Goal: Task Accomplishment & Management: Use online tool/utility

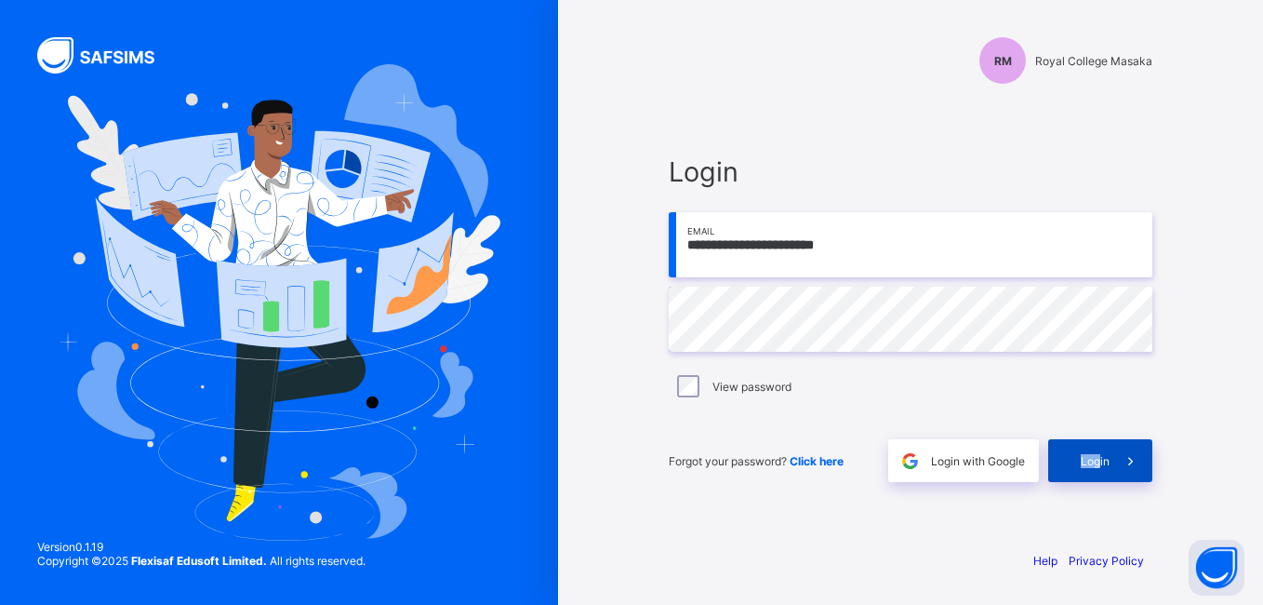
drag, startPoint x: 1040, startPoint y: 440, endPoint x: 1098, endPoint y: 465, distance: 62.9
click at [1098, 465] on div "Forgot your password? Click here Login with Google Login" at bounding box center [911, 450] width 484 height 61
click at [1098, 465] on span "Login" at bounding box center [1095, 461] width 29 height 14
drag, startPoint x: 1088, startPoint y: 492, endPoint x: 1076, endPoint y: 598, distance: 106.7
click at [1076, 598] on div "**********" at bounding box center [911, 302] width 558 height 605
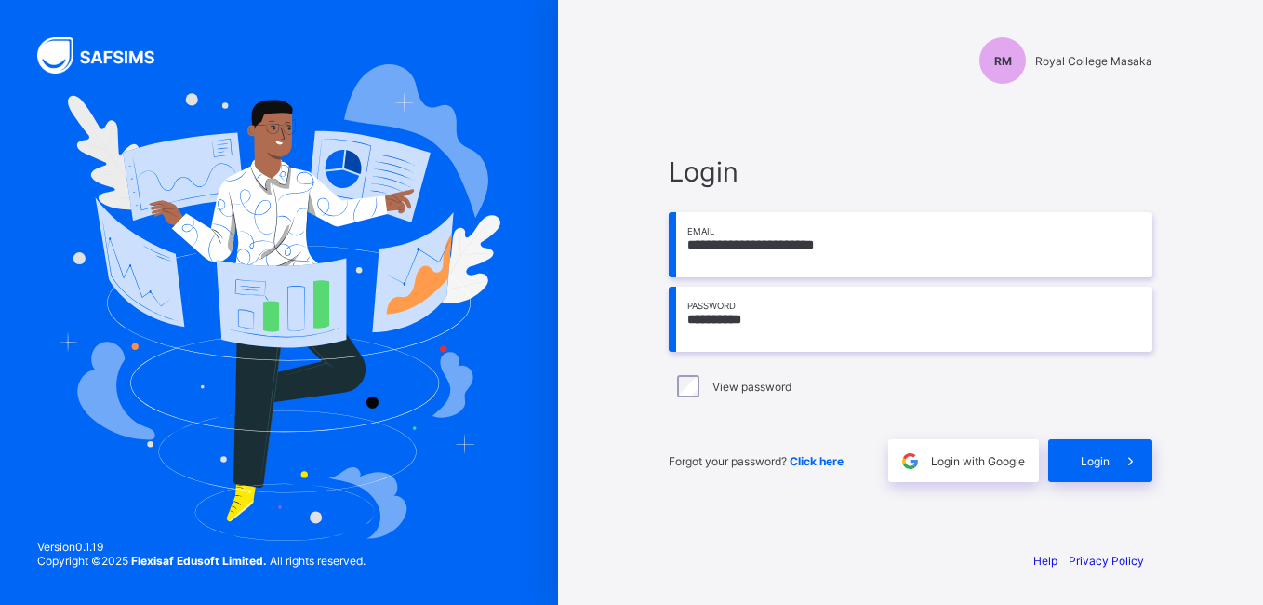
click at [1099, 455] on span "Login" at bounding box center [1095, 461] width 29 height 14
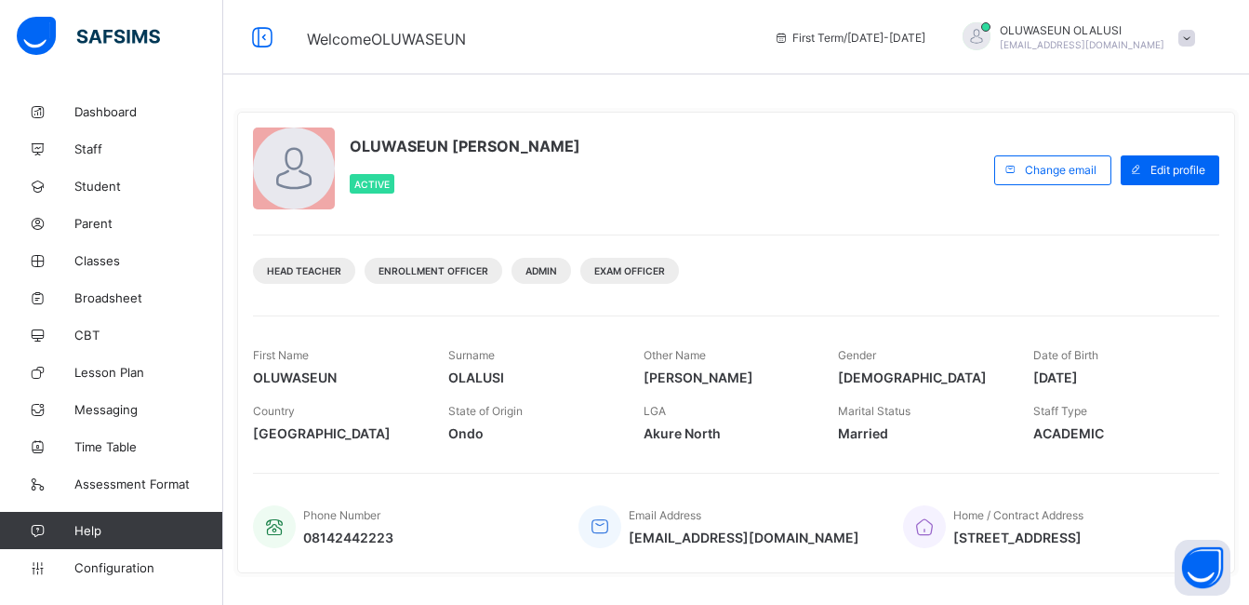
click at [1122, 556] on div "Home / Contract Address 74/78 Royal College Road, Masaka" at bounding box center [1052, 526] width 298 height 61
drag, startPoint x: 1122, startPoint y: 556, endPoint x: 1201, endPoint y: 44, distance: 518.6
click at [1195, 44] on span at bounding box center [1187, 38] width 17 height 17
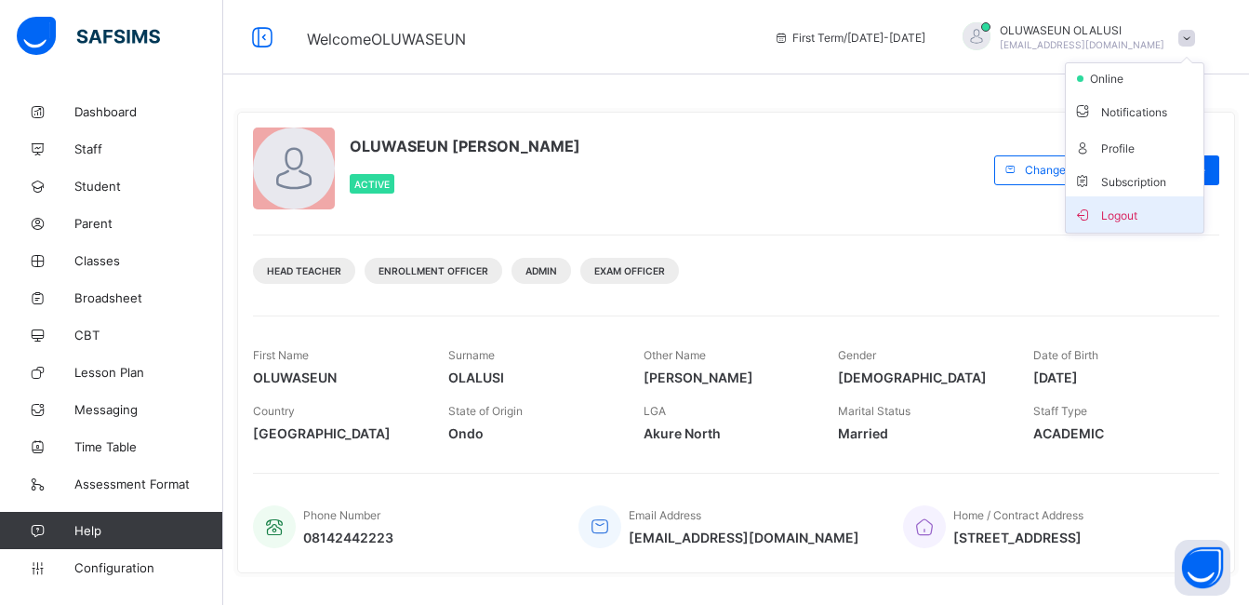
click at [1167, 209] on span "Logout" at bounding box center [1134, 214] width 123 height 21
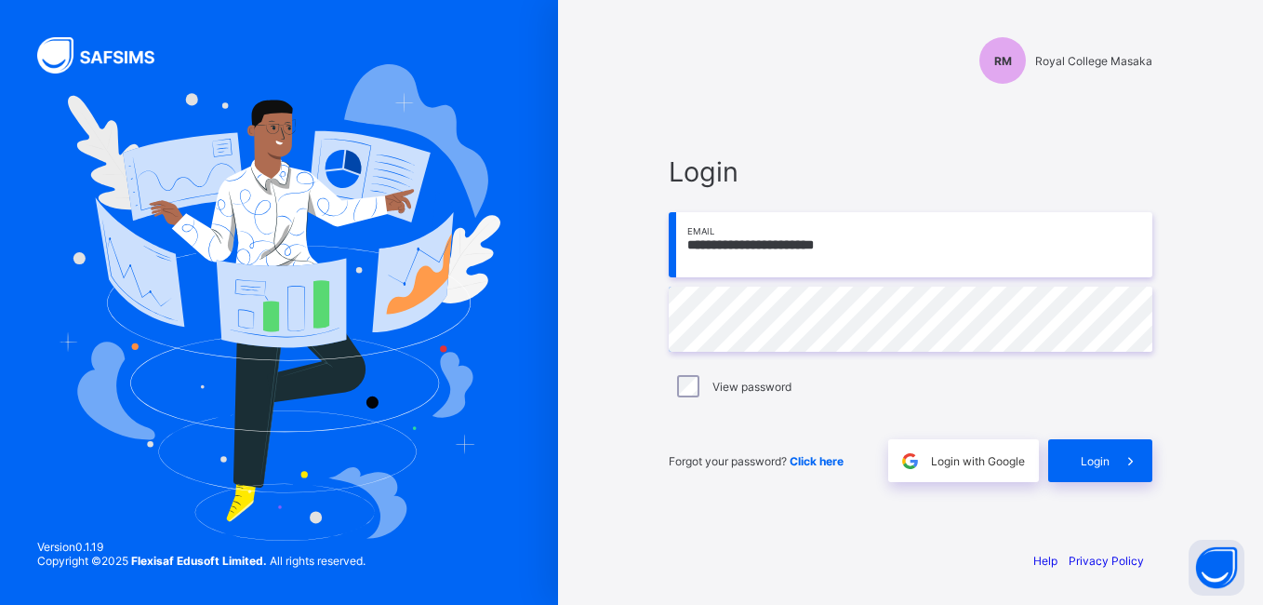
click at [1029, 247] on input "**********" at bounding box center [911, 244] width 484 height 65
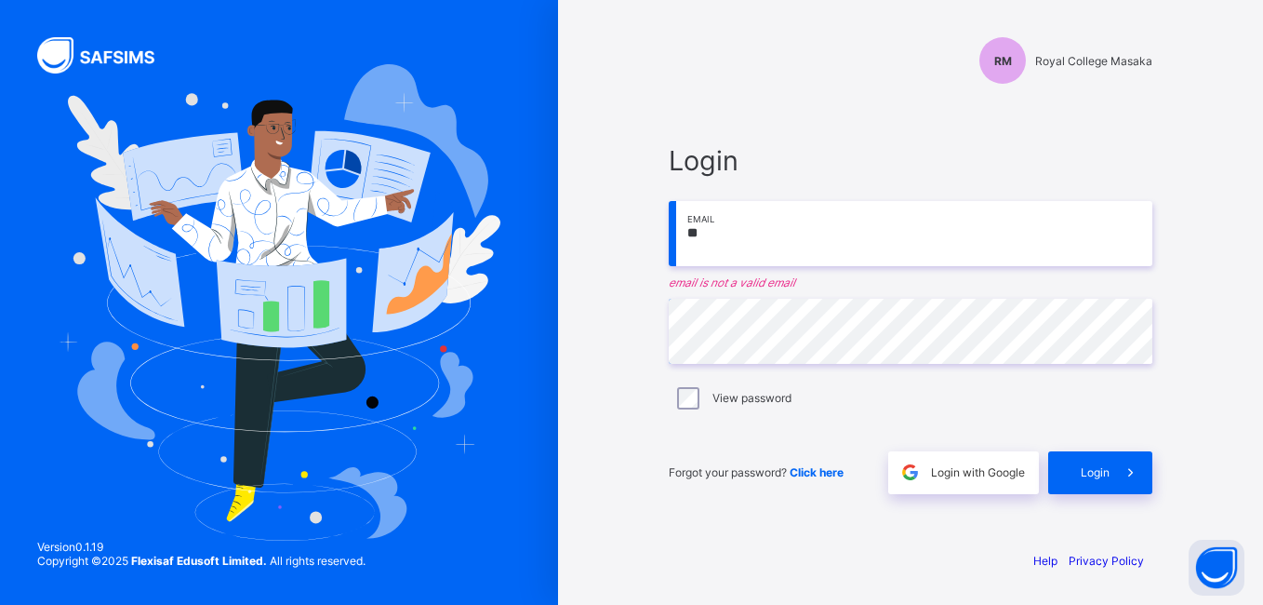
type input "*"
click at [636, 324] on div "RM Royal College Masaka Login Email email is required Password View password Fo…" at bounding box center [911, 302] width 558 height 605
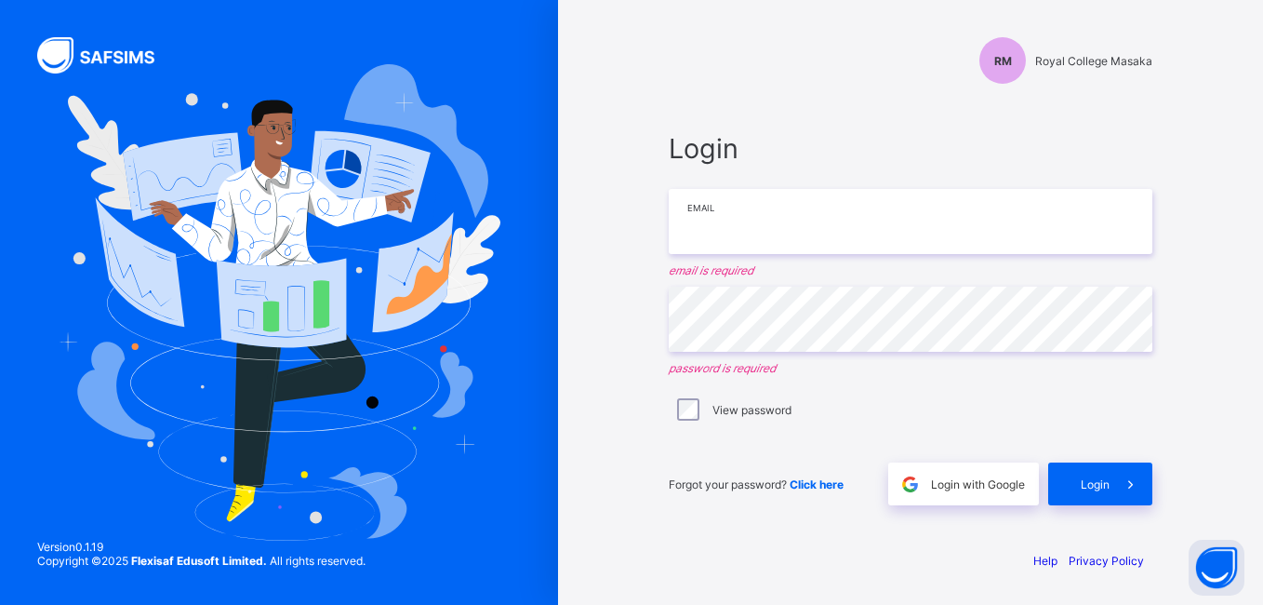
click at [789, 211] on input "email" at bounding box center [911, 221] width 484 height 65
type input "*"
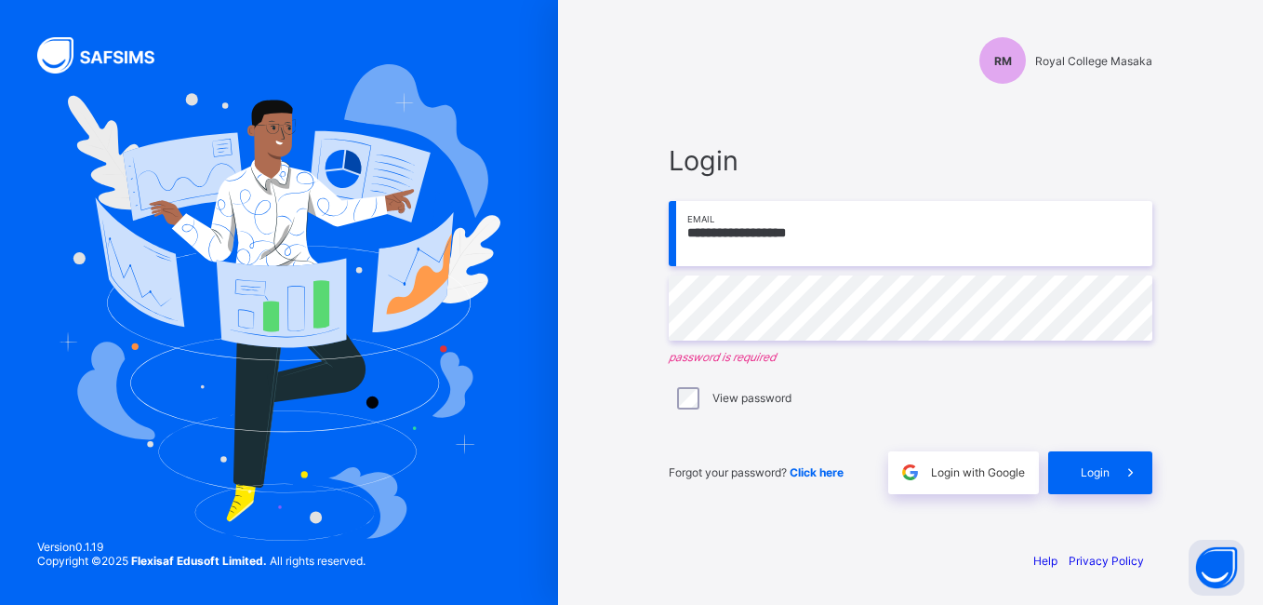
type input "**********"
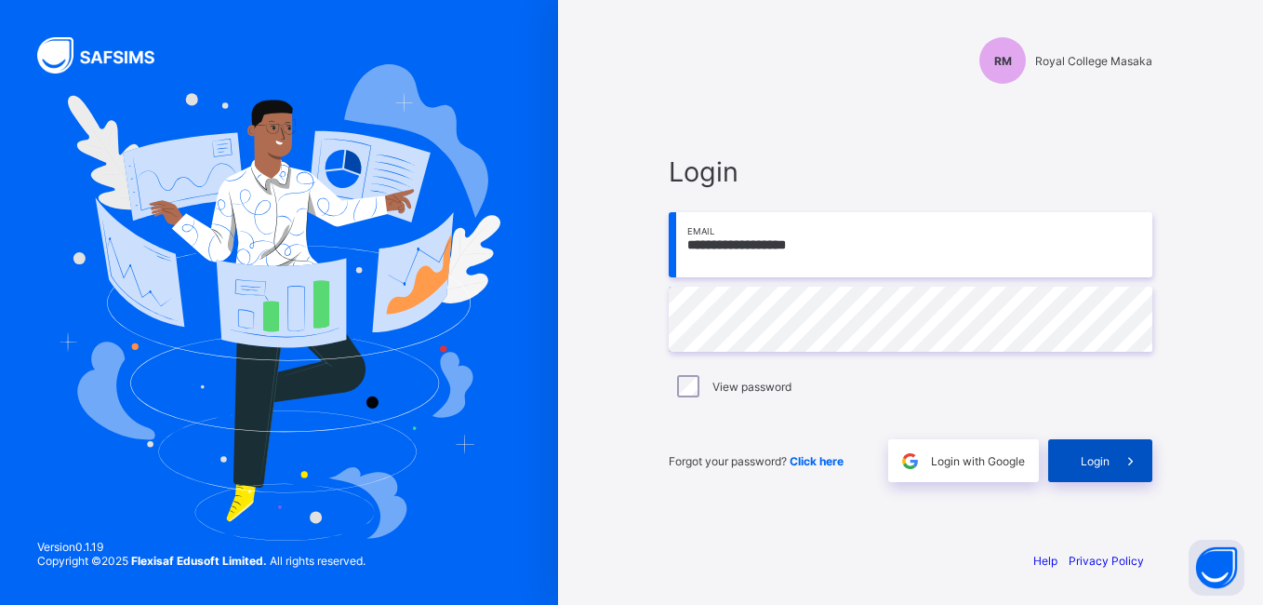
click at [1085, 454] on span "Login" at bounding box center [1095, 461] width 29 height 14
click at [1015, 255] on input "**********" at bounding box center [911, 244] width 484 height 65
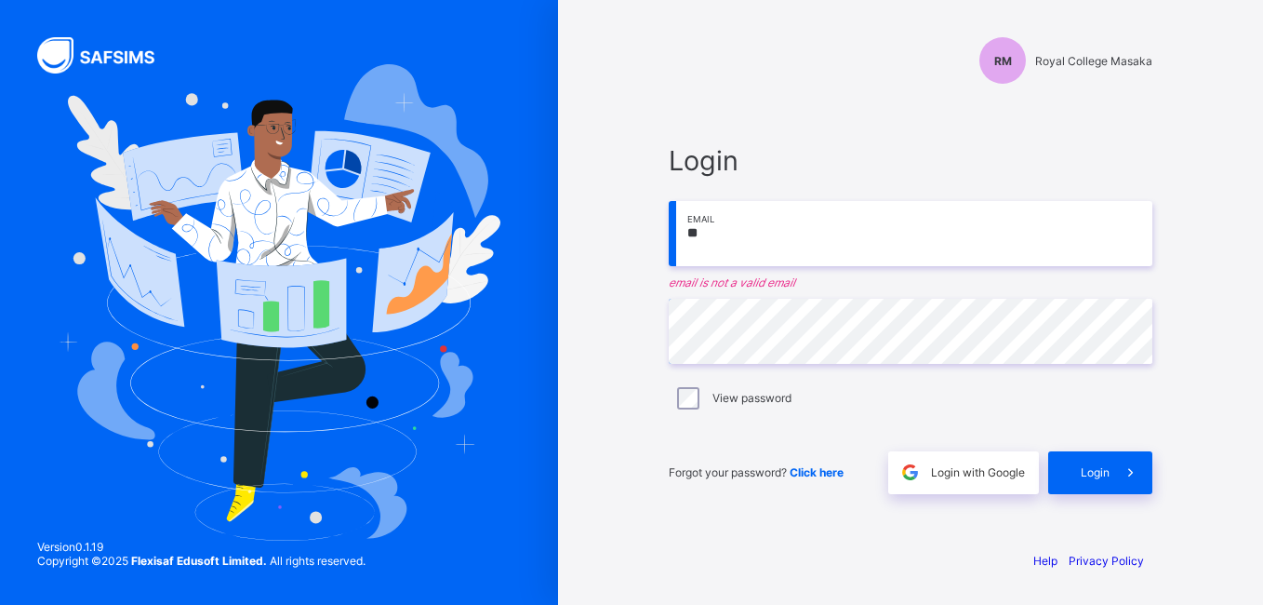
type input "*"
type input "**********"
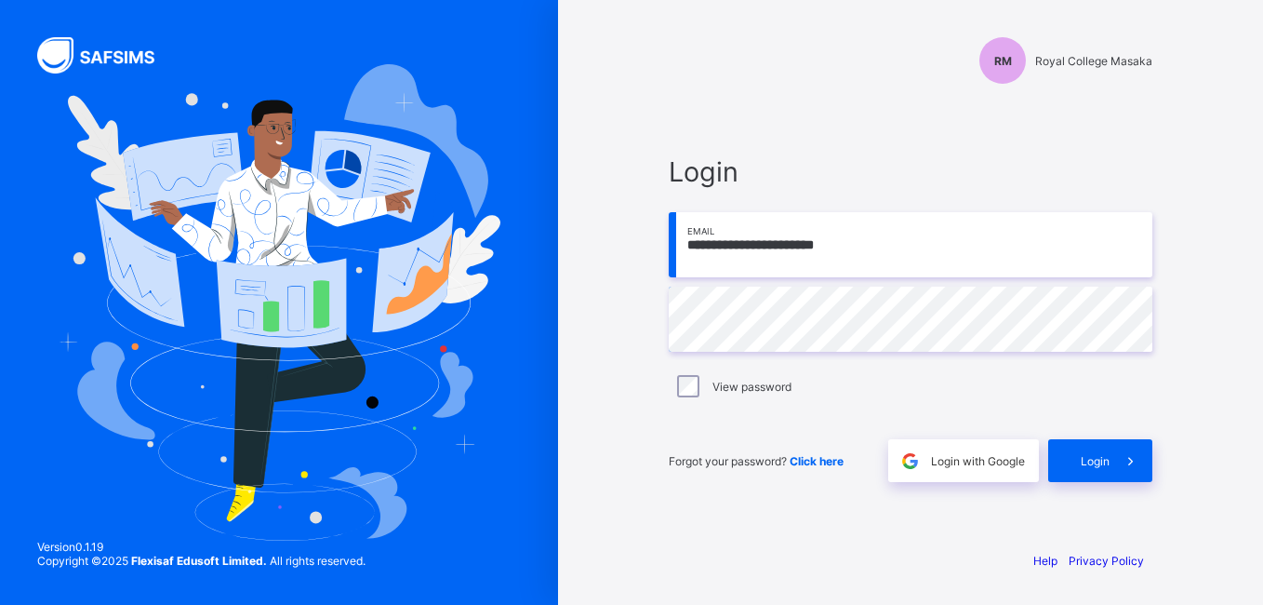
click at [881, 249] on input "**********" at bounding box center [911, 244] width 484 height 65
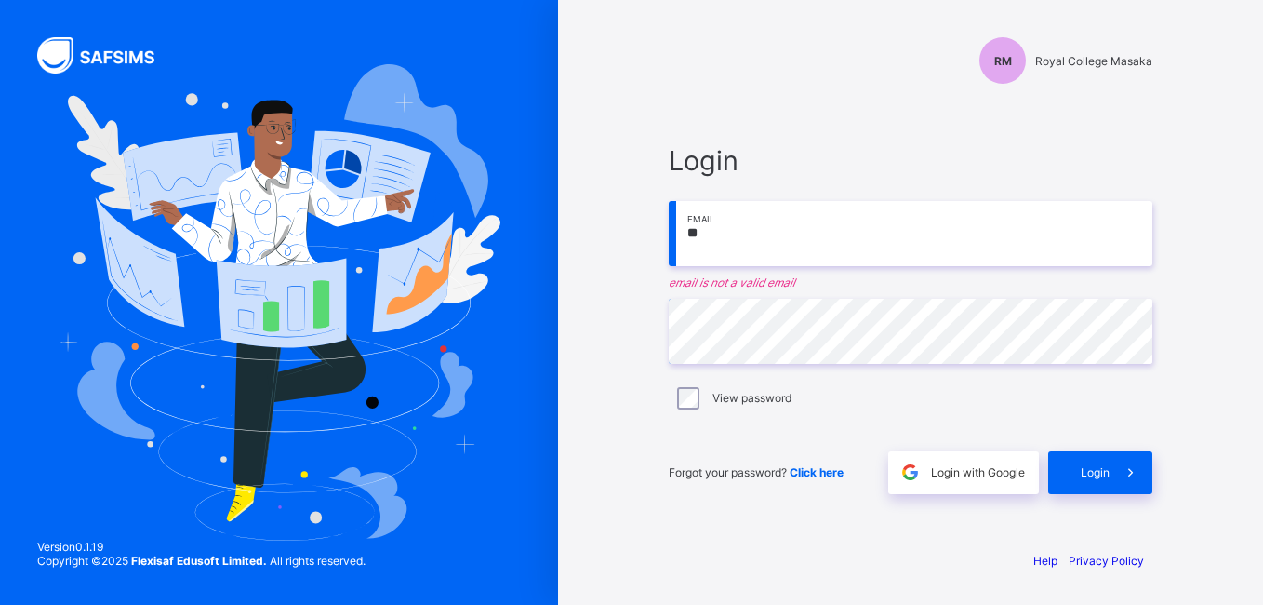
type input "*"
type input "**********"
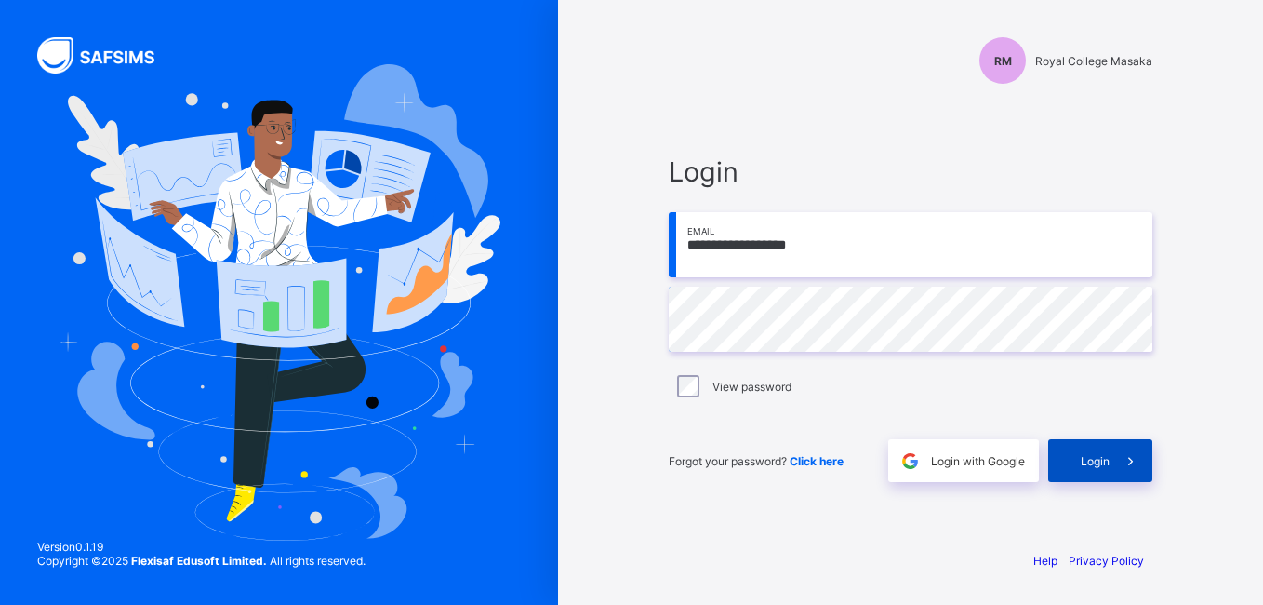
click at [1088, 455] on span "Login" at bounding box center [1095, 461] width 29 height 14
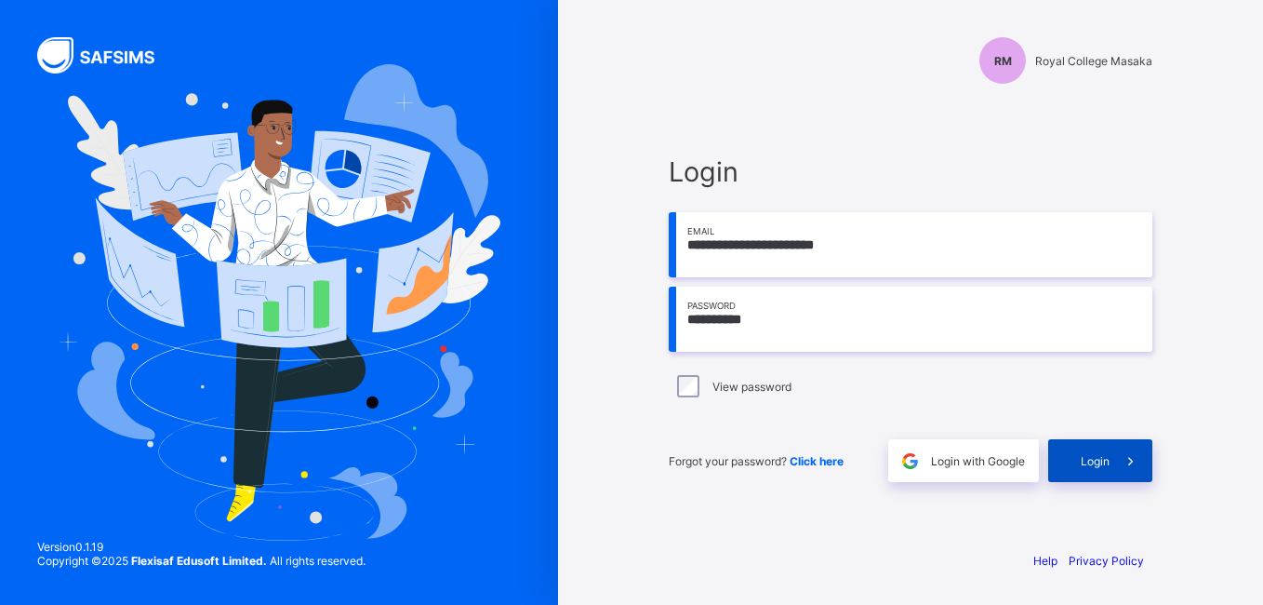
click at [1101, 462] on span "Login" at bounding box center [1095, 461] width 29 height 14
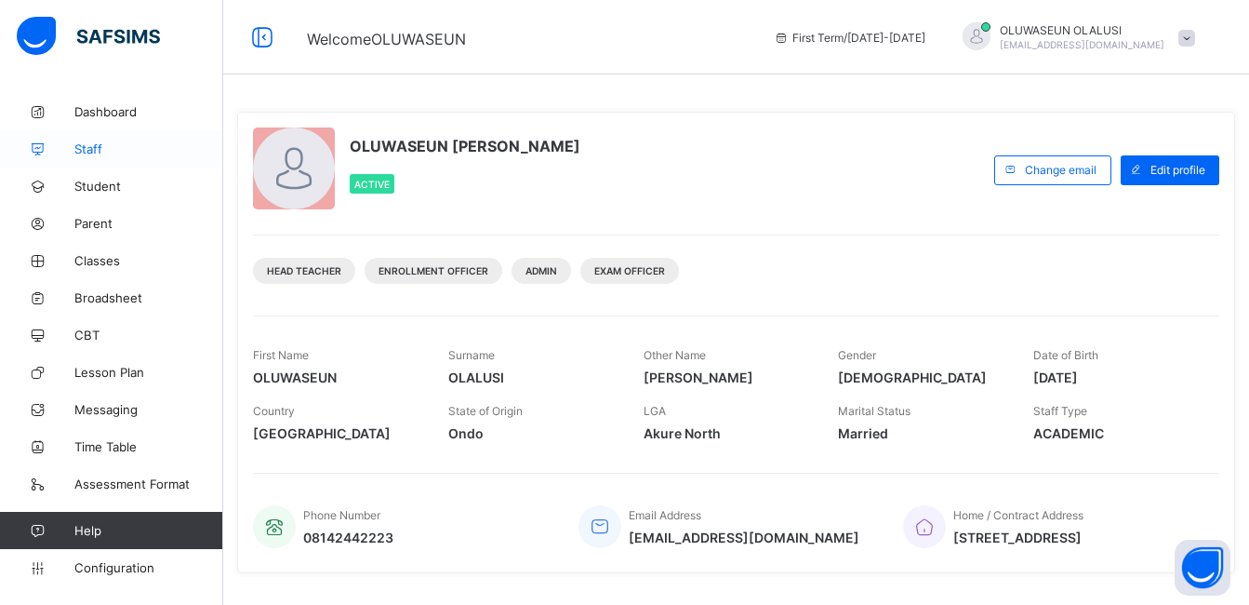
click at [101, 156] on link "Staff" at bounding box center [111, 148] width 223 height 37
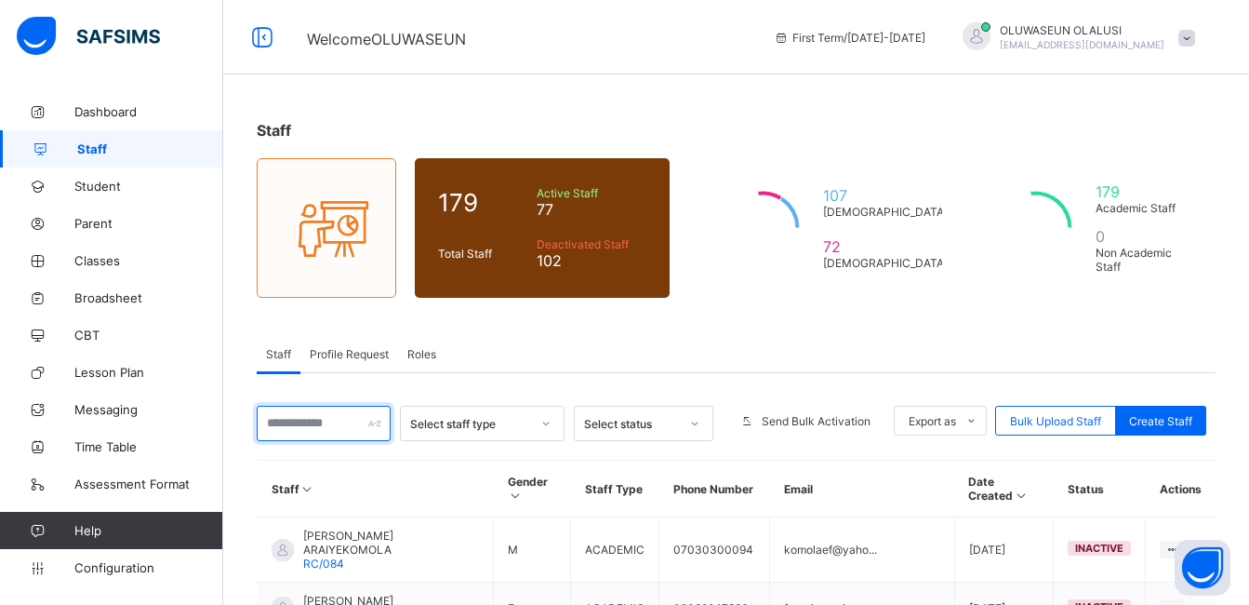
click at [327, 433] on input "text" at bounding box center [324, 423] width 134 height 35
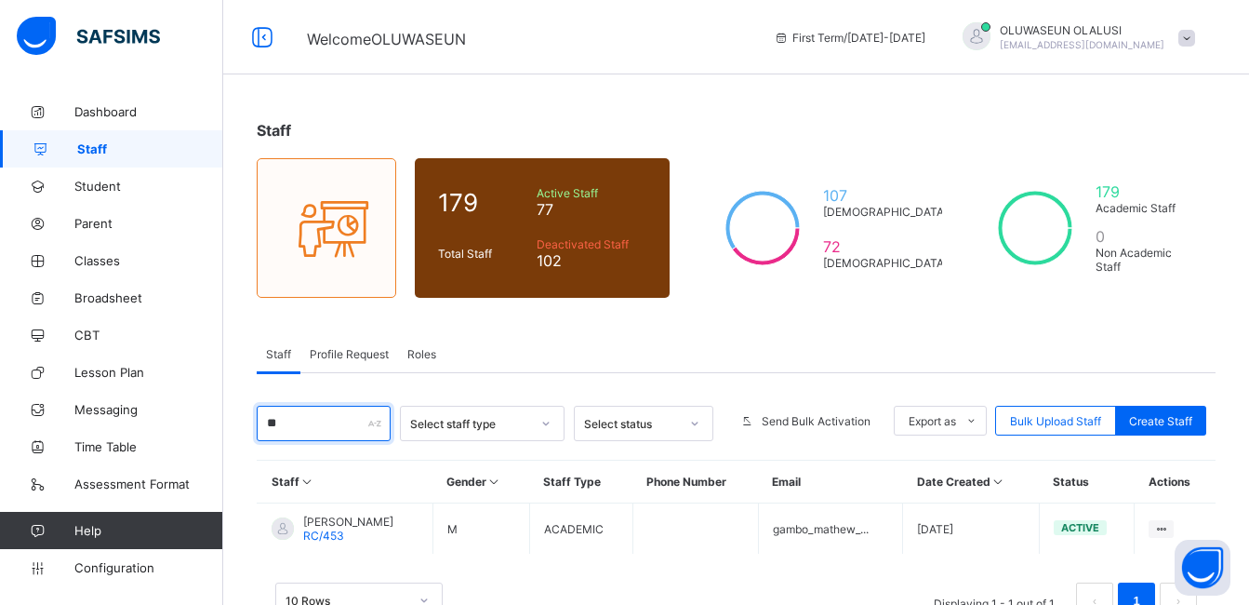
type input "*"
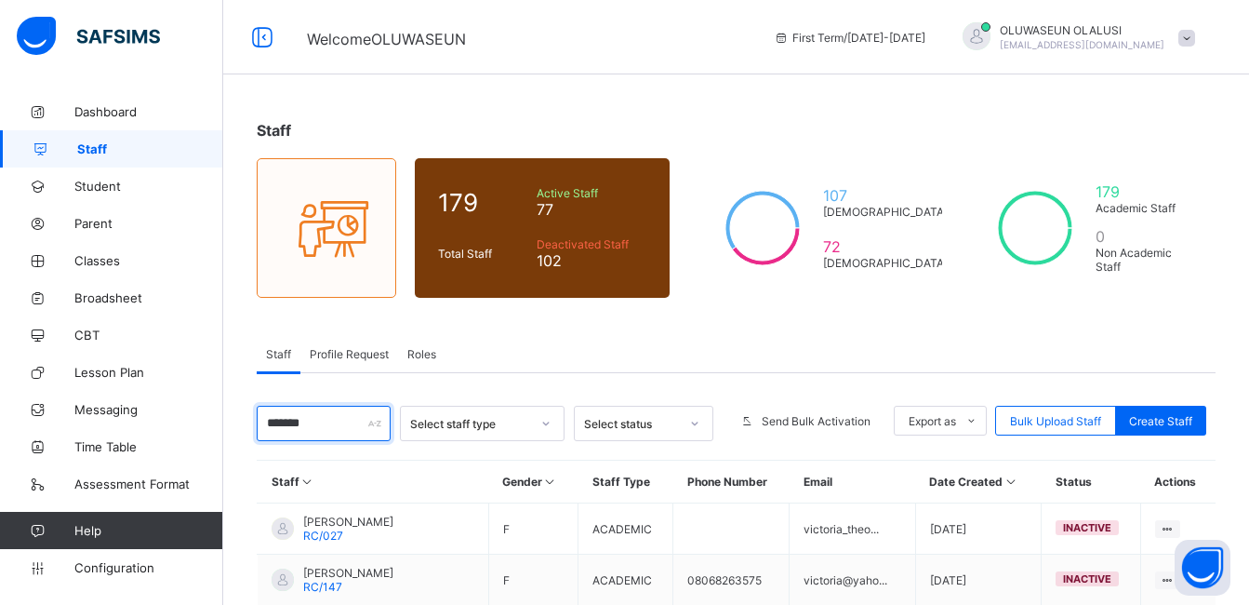
type input "*******"
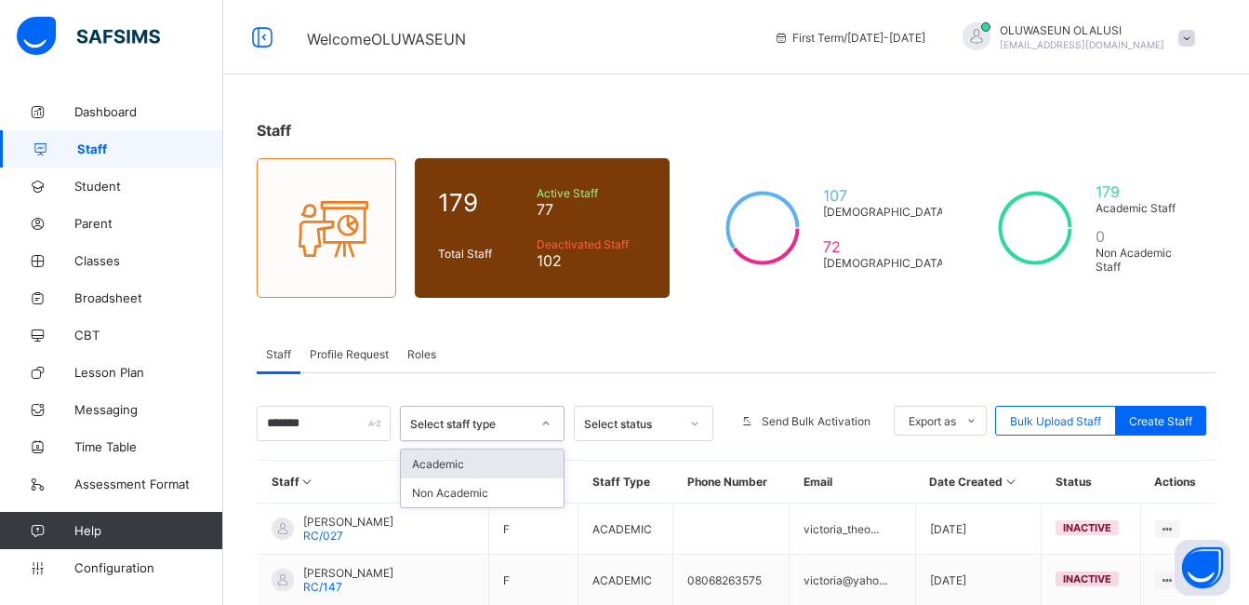
click at [552, 421] on icon at bounding box center [545, 423] width 11 height 19
click at [515, 469] on div "Academic" at bounding box center [483, 463] width 164 height 29
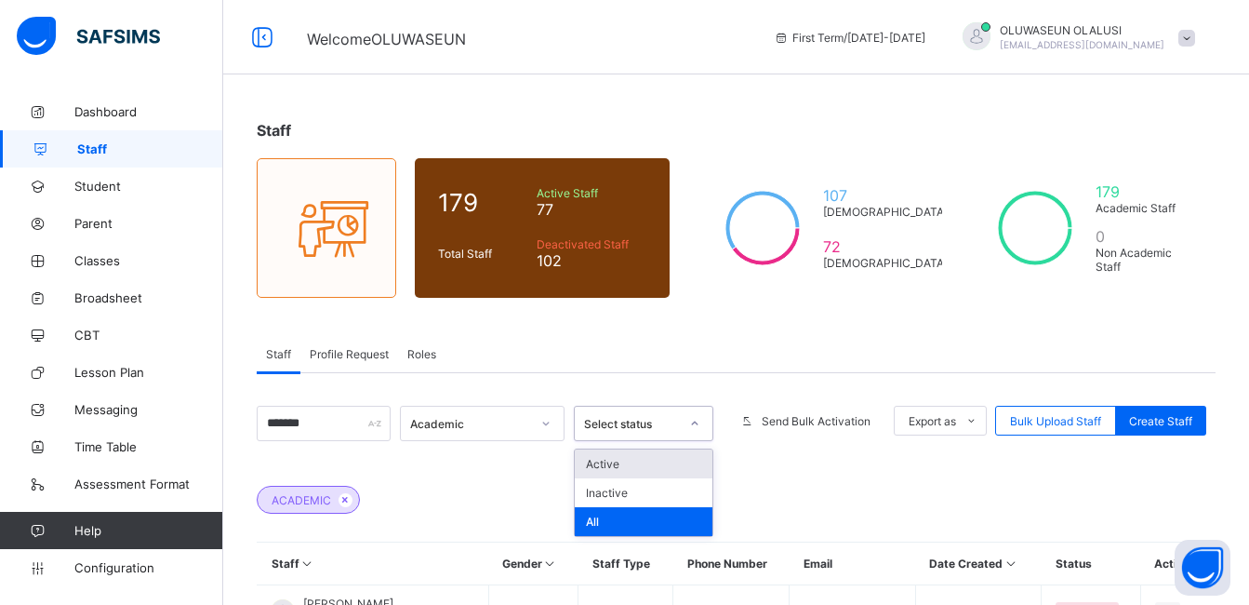
click at [700, 422] on icon at bounding box center [694, 423] width 11 height 19
click at [676, 460] on div "Active" at bounding box center [644, 463] width 138 height 29
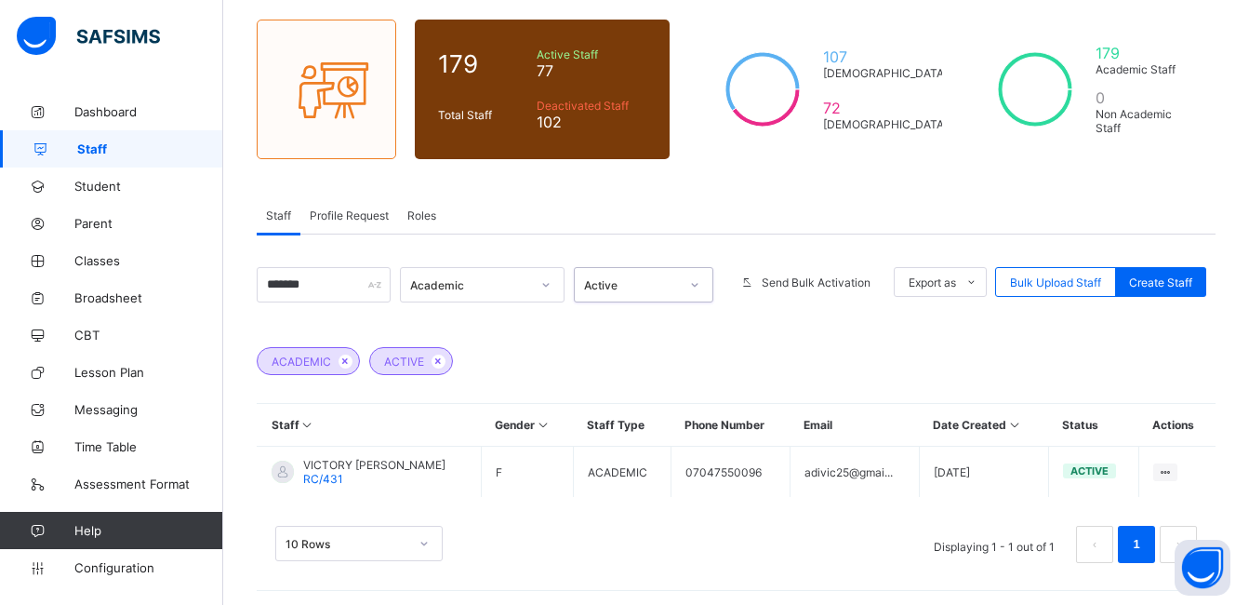
scroll to position [143, 0]
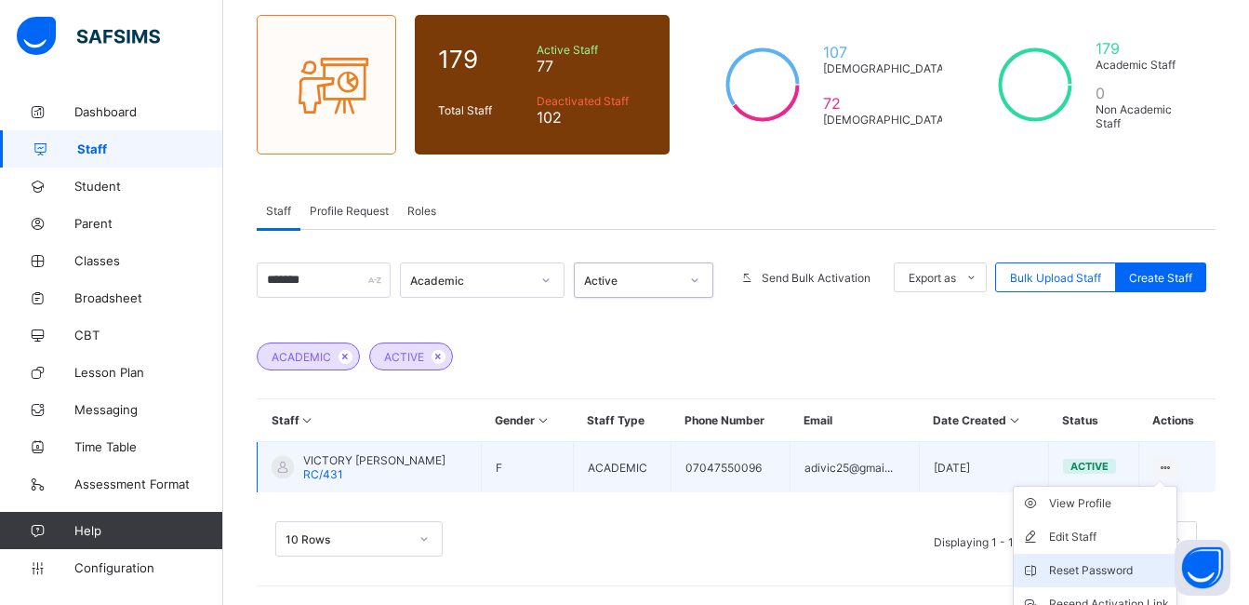
click at [1127, 564] on div "Reset Password" at bounding box center [1109, 570] width 120 height 19
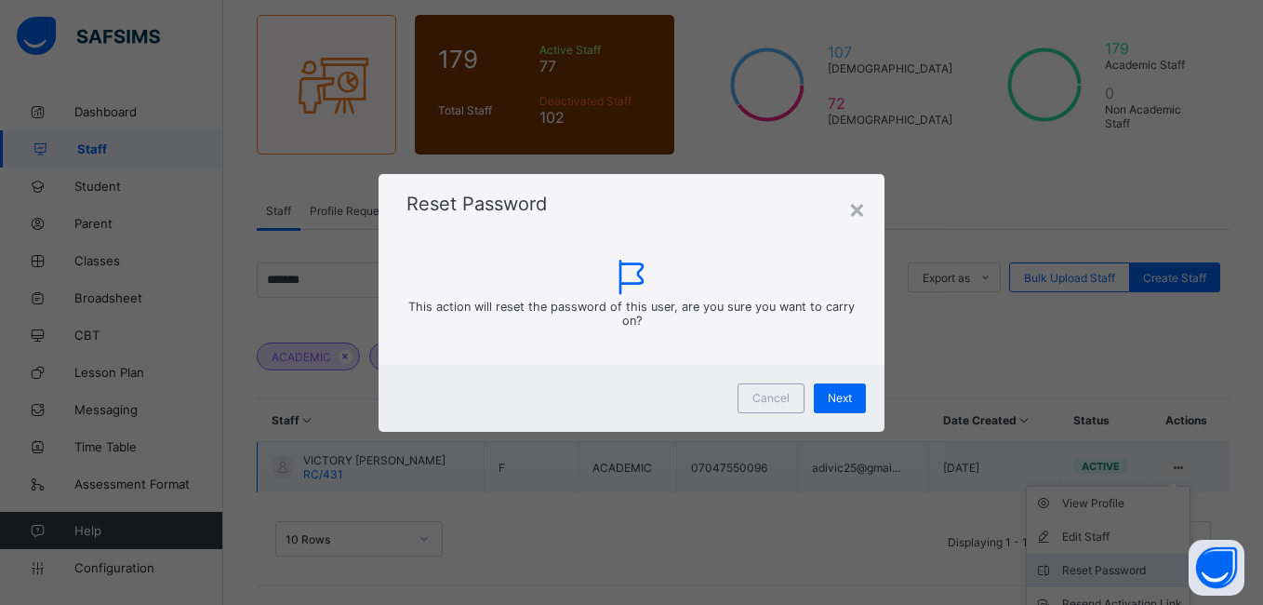
click at [1127, 564] on div "× Reset Password This action will reset the password of this user, are you sure…" at bounding box center [631, 302] width 1263 height 605
click at [842, 396] on span "Next" at bounding box center [840, 398] width 24 height 14
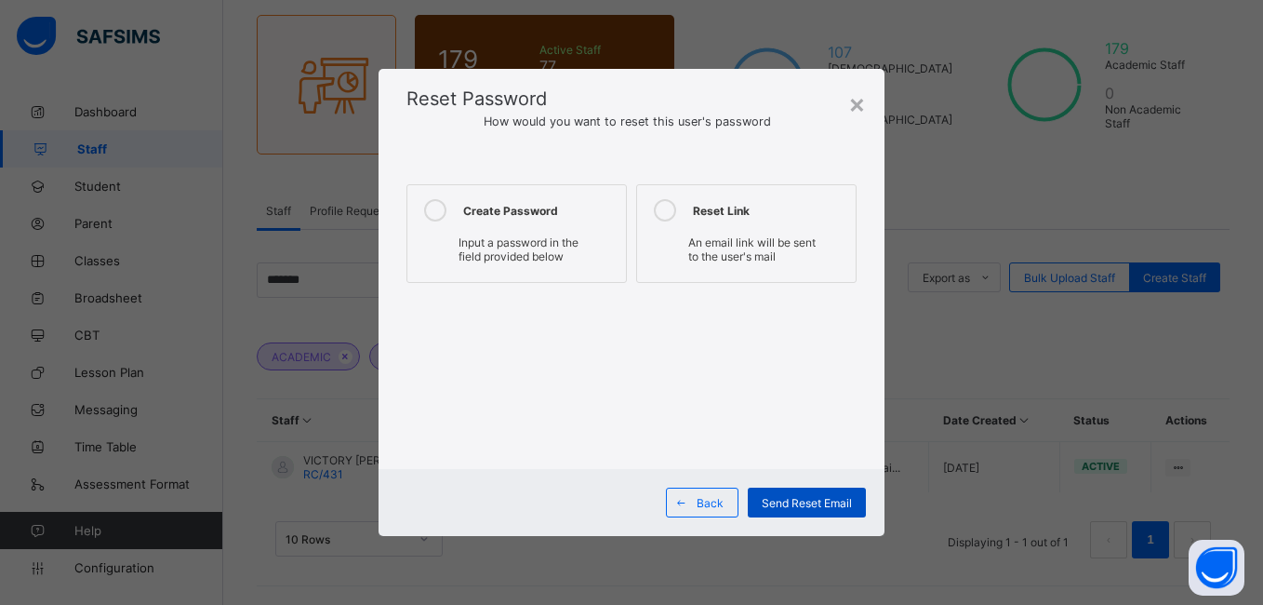
click at [820, 500] on span "Send Reset Email" at bounding box center [807, 503] width 90 height 14
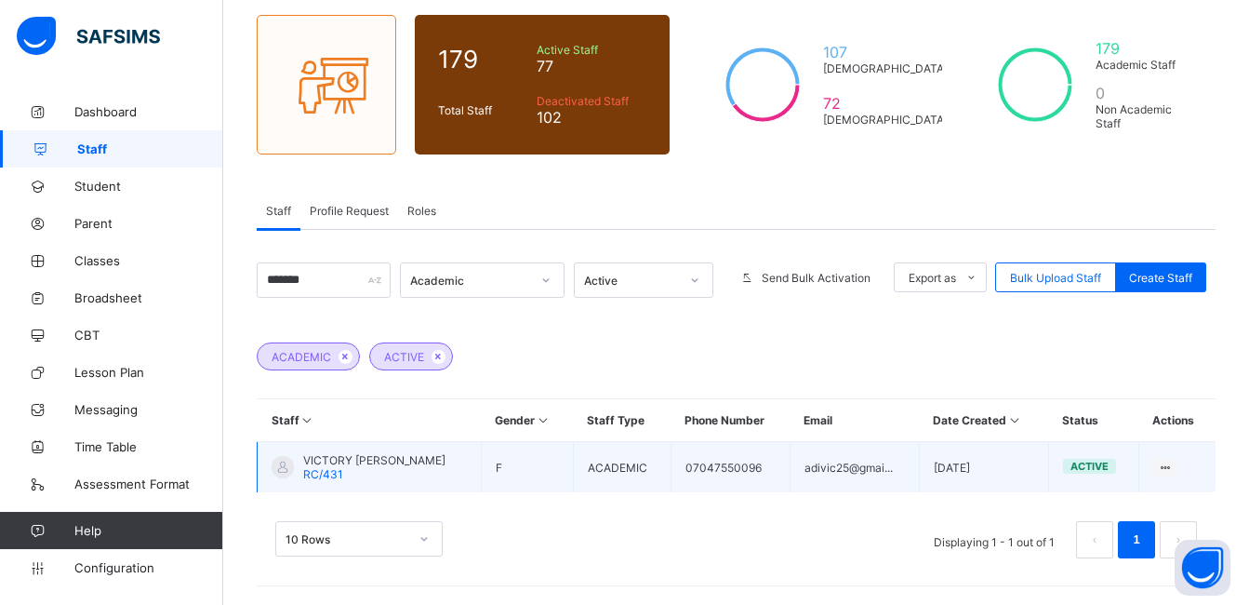
click at [857, 473] on td "adivic25@gmai..." at bounding box center [854, 467] width 129 height 51
click at [1174, 464] on icon at bounding box center [1166, 467] width 16 height 14
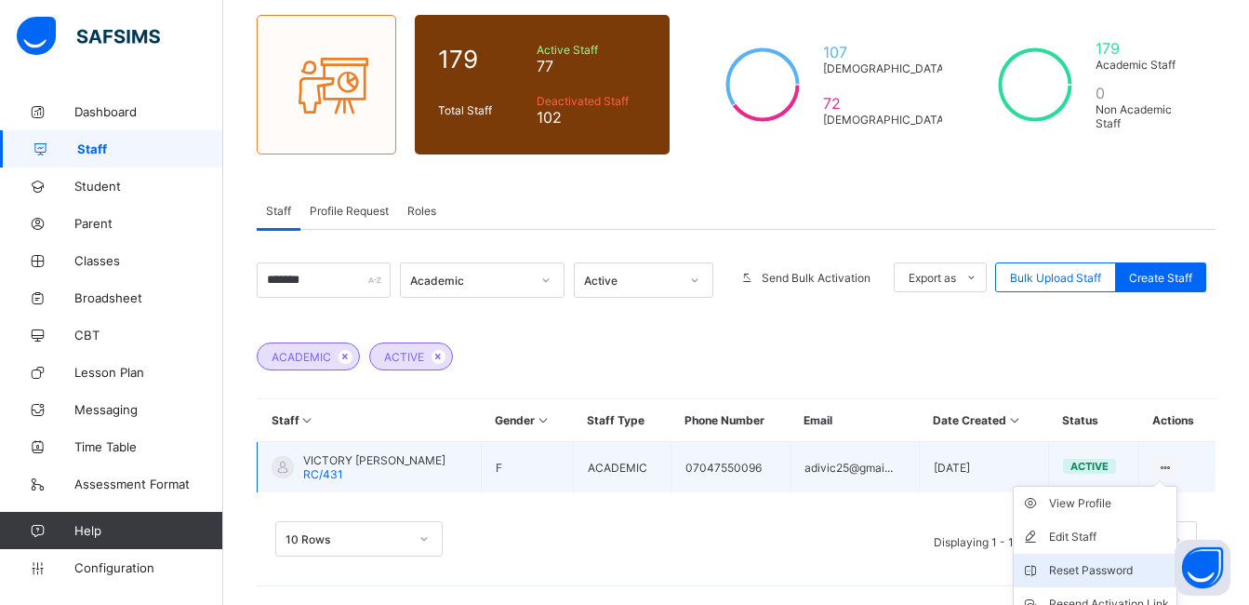
click at [1138, 568] on div "Reset Password" at bounding box center [1109, 570] width 120 height 19
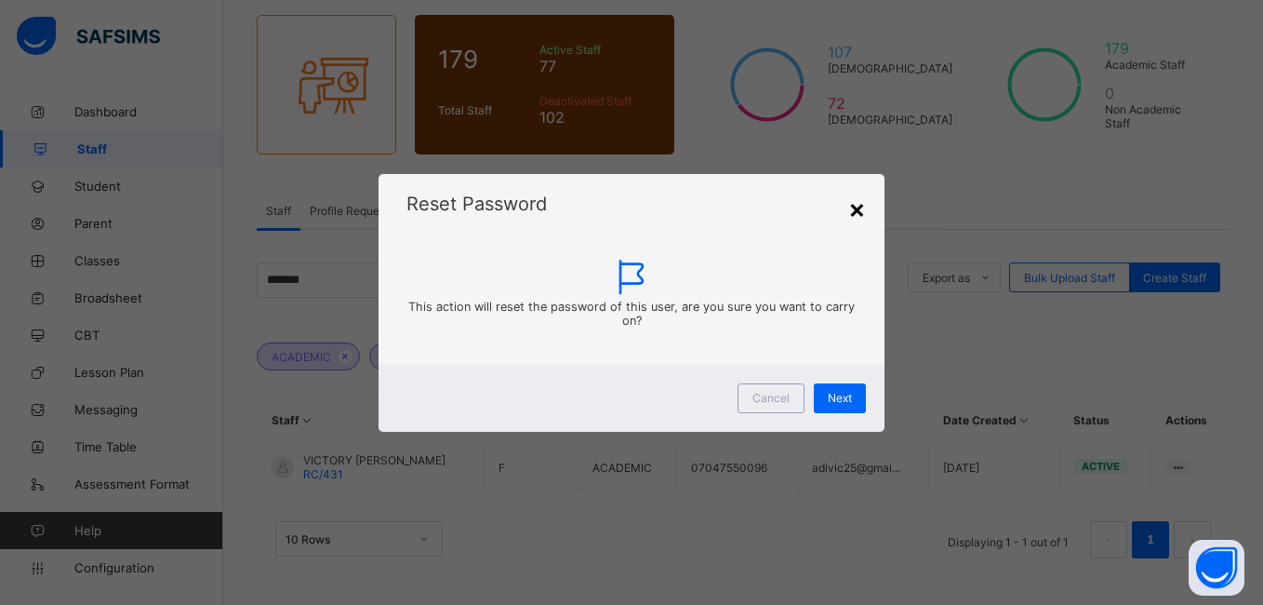
click at [859, 211] on div "×" at bounding box center [857, 209] width 18 height 32
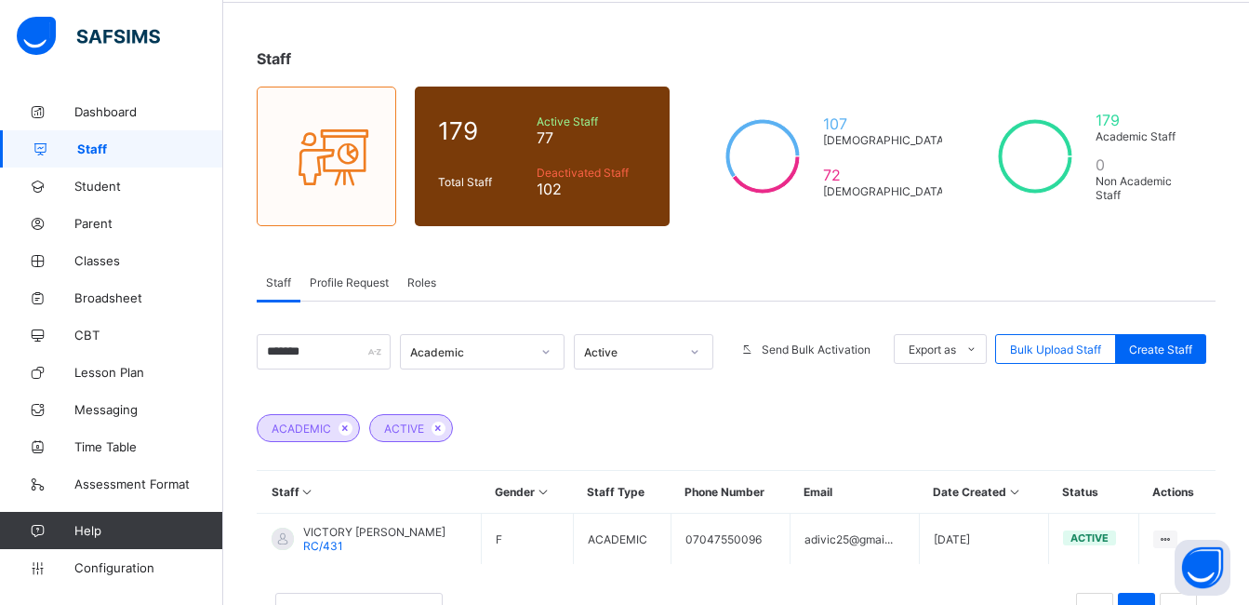
scroll to position [0, 0]
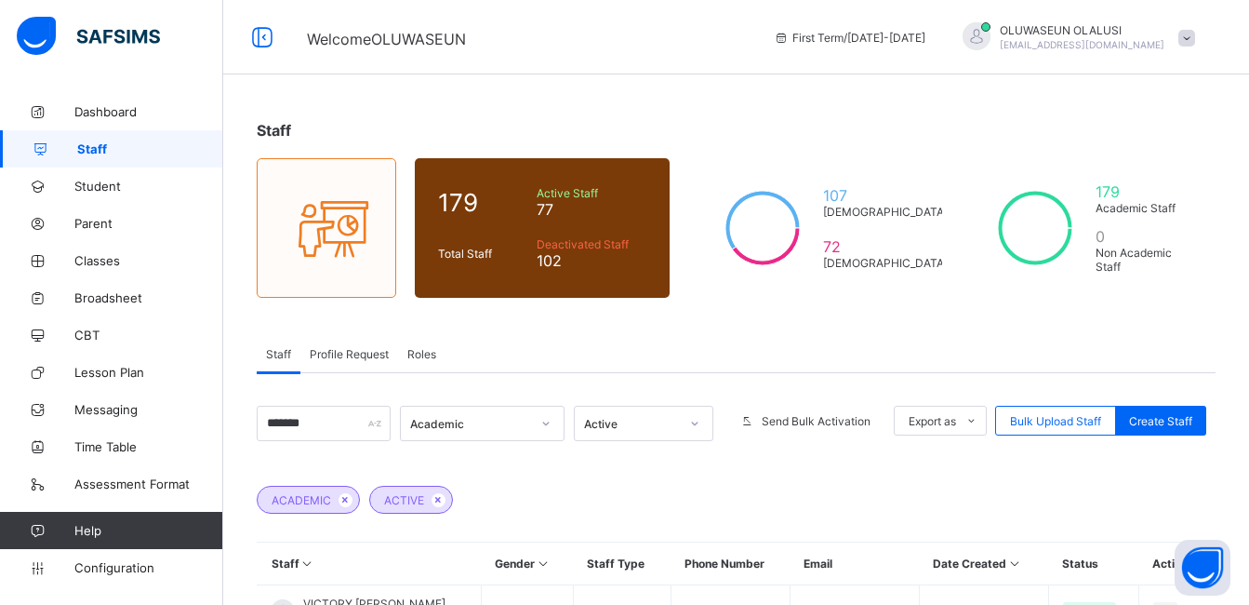
click at [1195, 42] on span at bounding box center [1187, 38] width 17 height 17
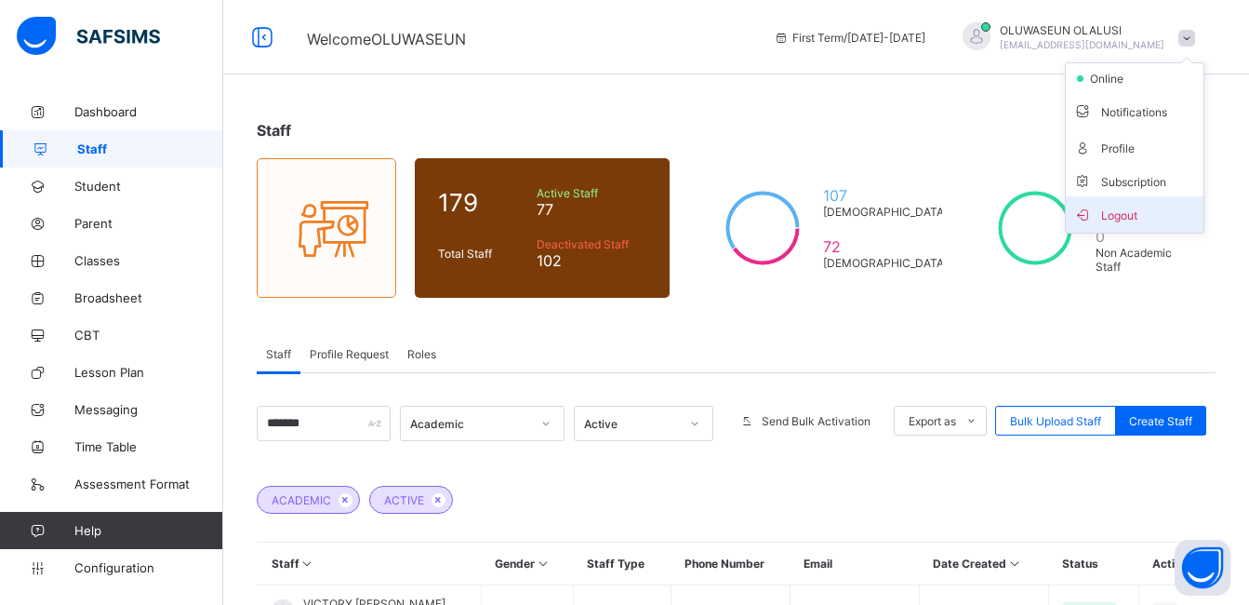
click at [1144, 222] on span "Logout" at bounding box center [1134, 214] width 123 height 21
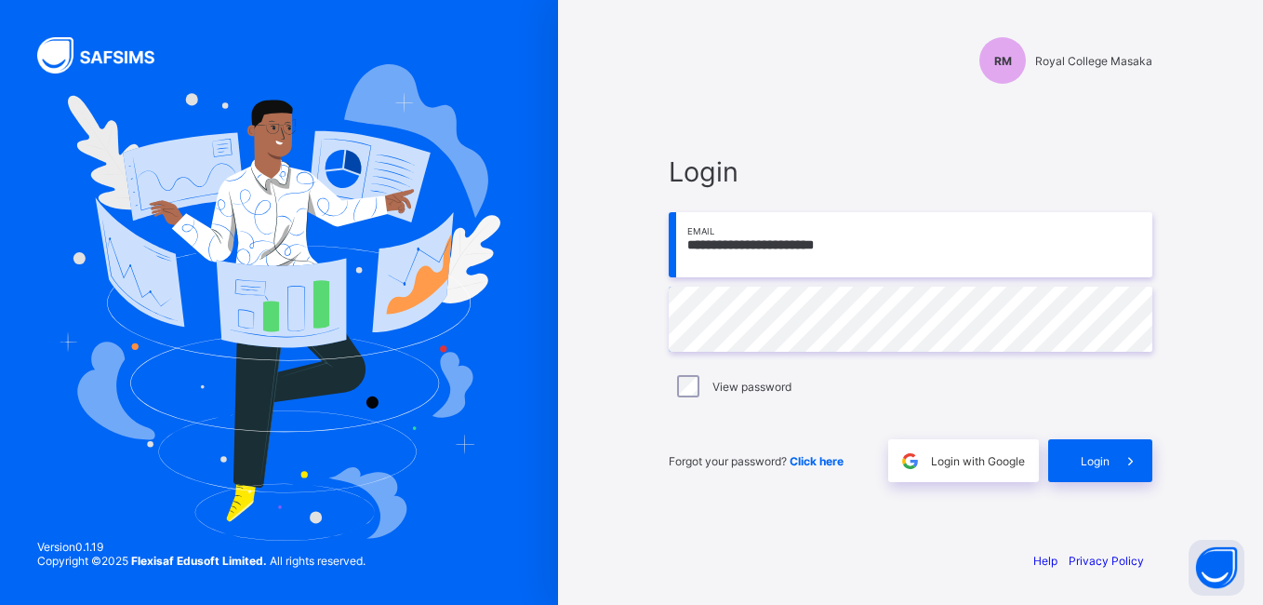
click at [886, 244] on input "**********" at bounding box center [911, 244] width 484 height 65
click at [665, 436] on div "**********" at bounding box center [910, 318] width 521 height 433
click at [864, 241] on input "**********" at bounding box center [911, 244] width 484 height 65
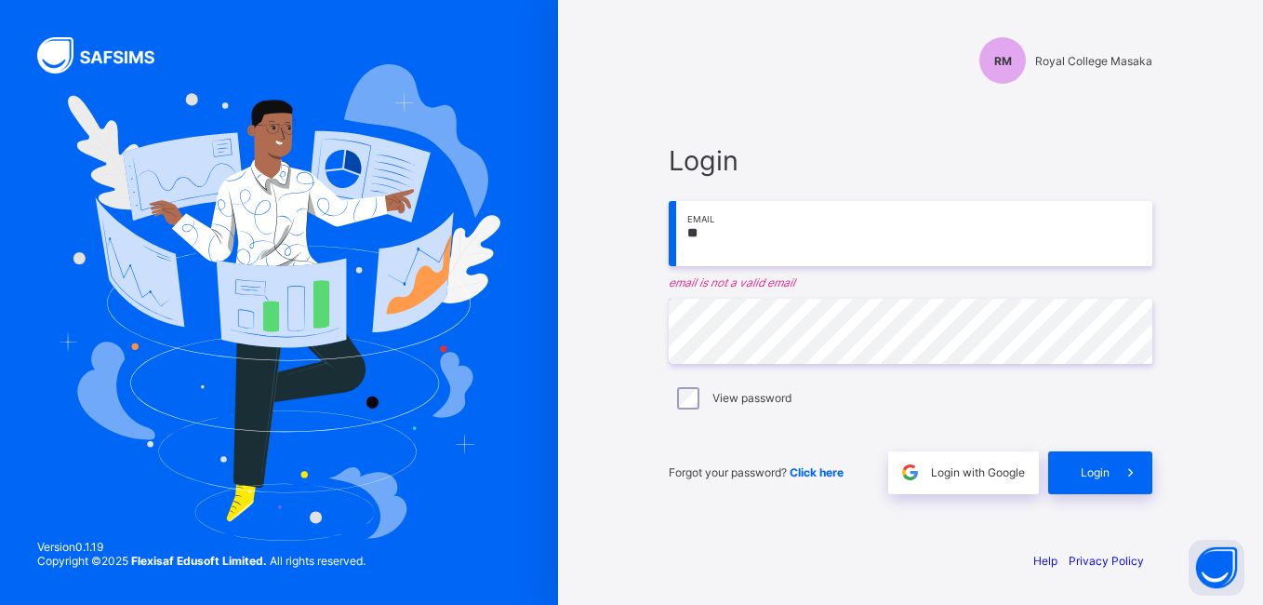
type input "*"
type input "**********"
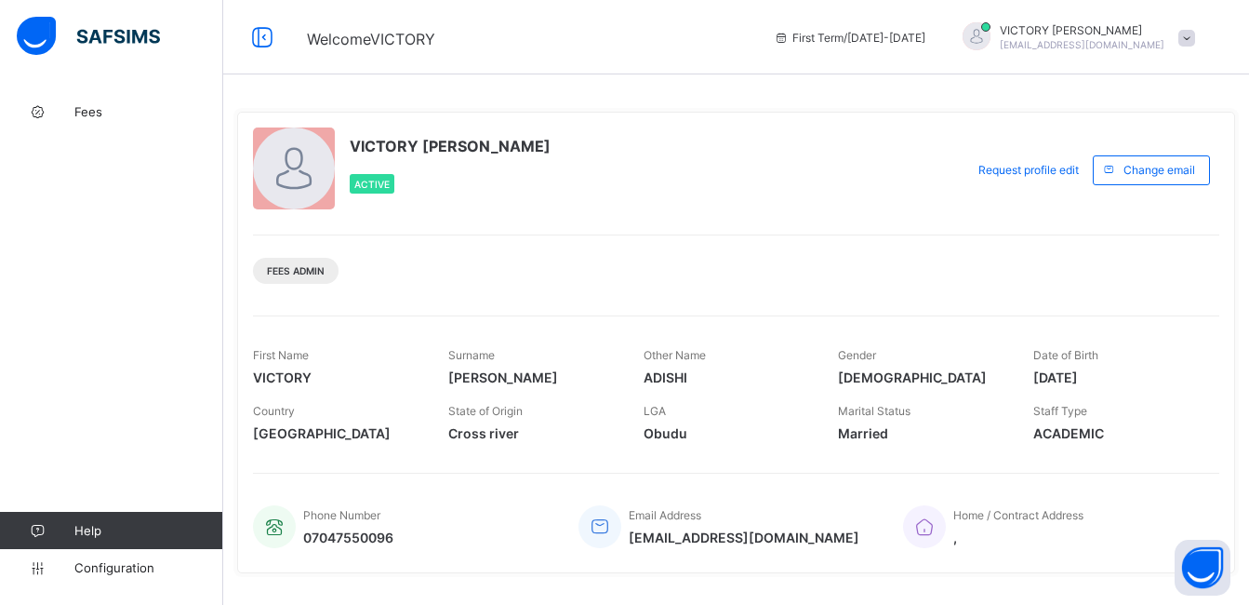
click at [806, 329] on div "First Name VICTORY Surname EMMANUEL Other Name ADISHI Gender Female Date of Bir…" at bounding box center [736, 382] width 966 height 135
click at [90, 108] on span "Fees" at bounding box center [148, 111] width 149 height 15
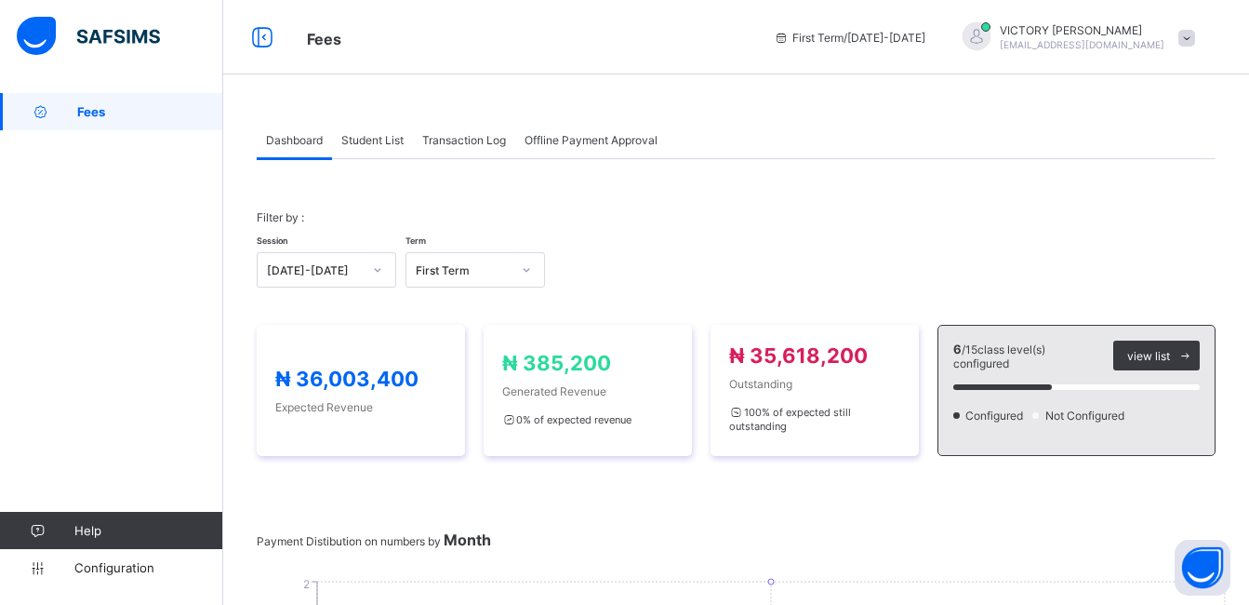
click at [1195, 35] on span at bounding box center [1187, 38] width 17 height 17
click at [1144, 180] on span "Logout" at bounding box center [1134, 183] width 123 height 21
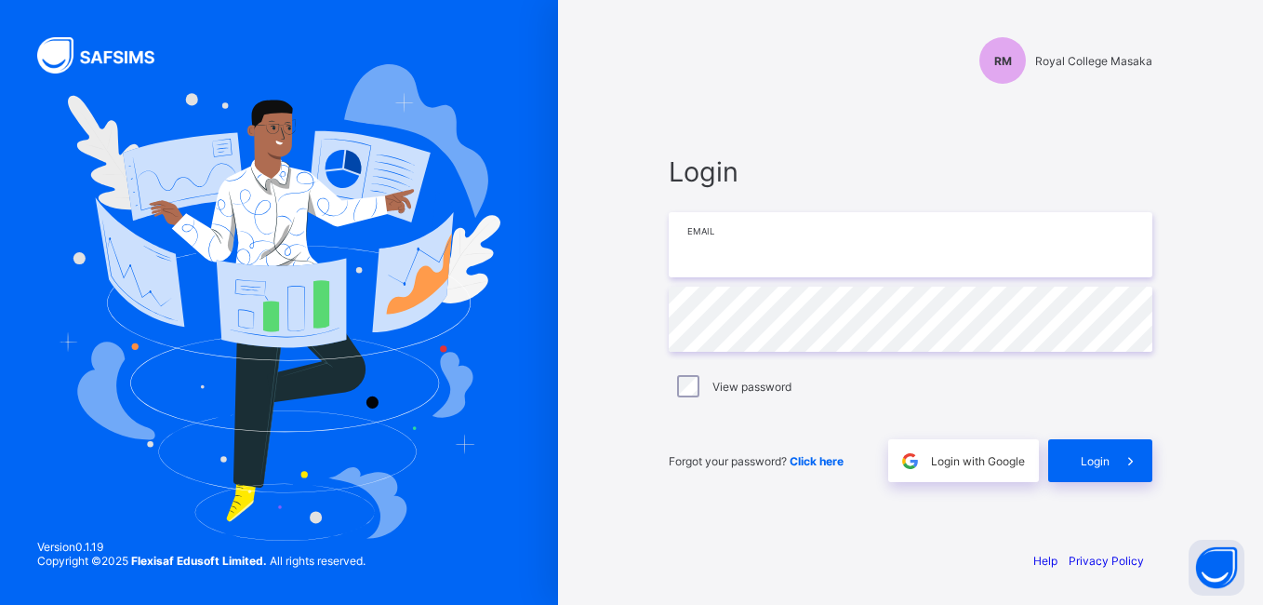
type input "**********"
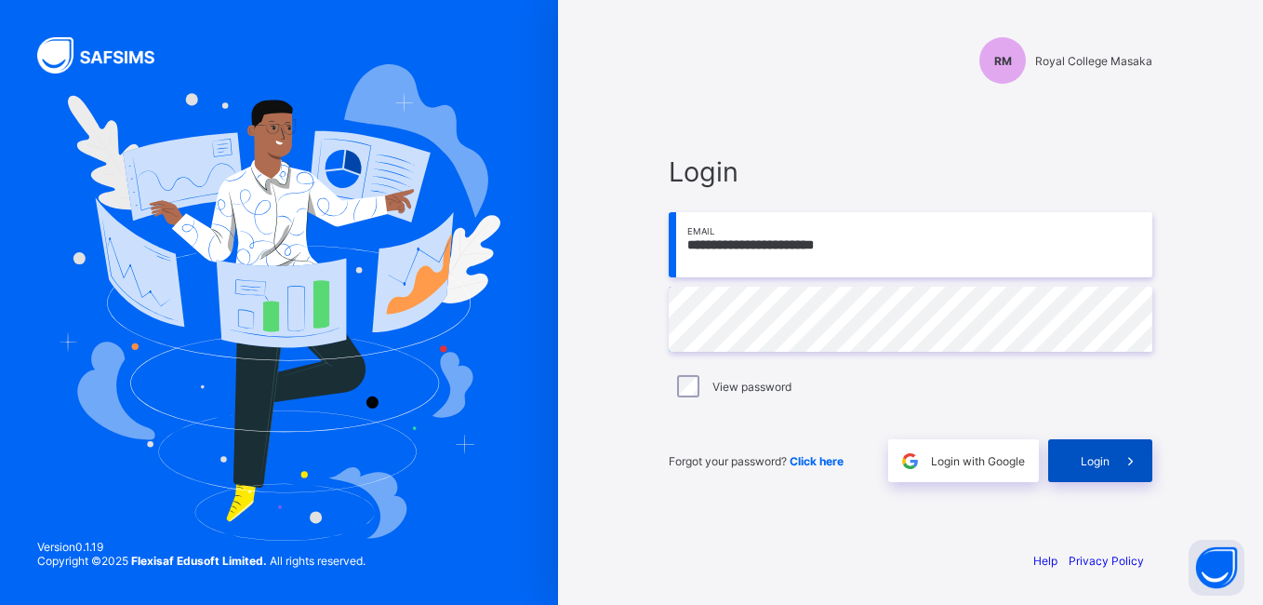
click at [1070, 462] on div "Login" at bounding box center [1100, 460] width 104 height 43
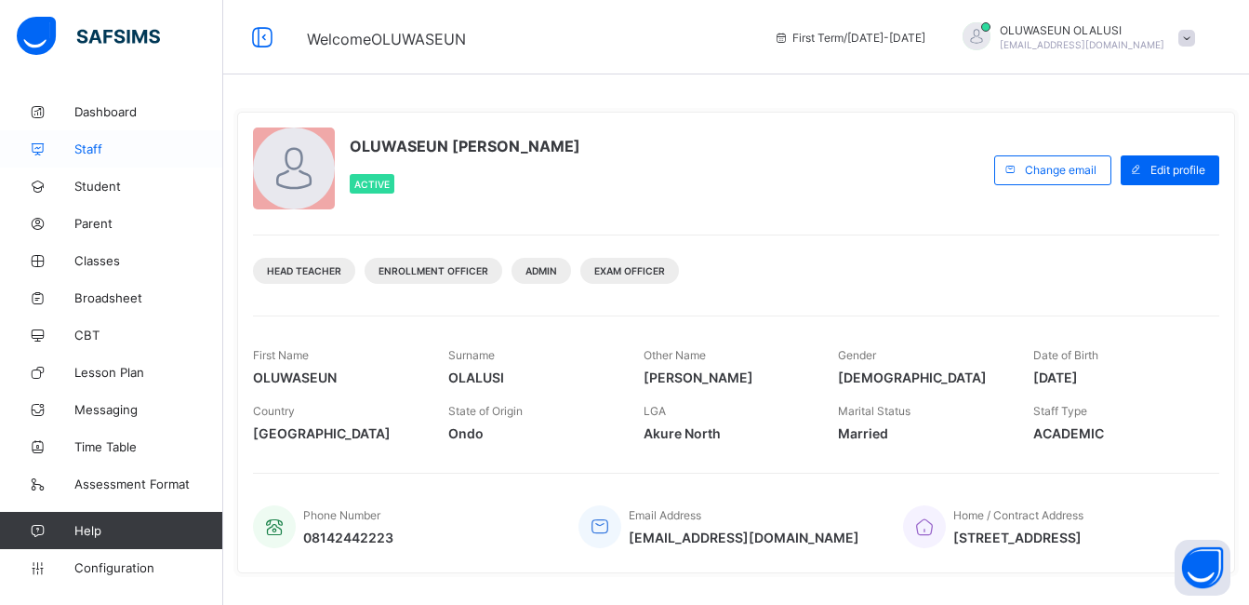
click at [119, 151] on span "Staff" at bounding box center [148, 148] width 149 height 15
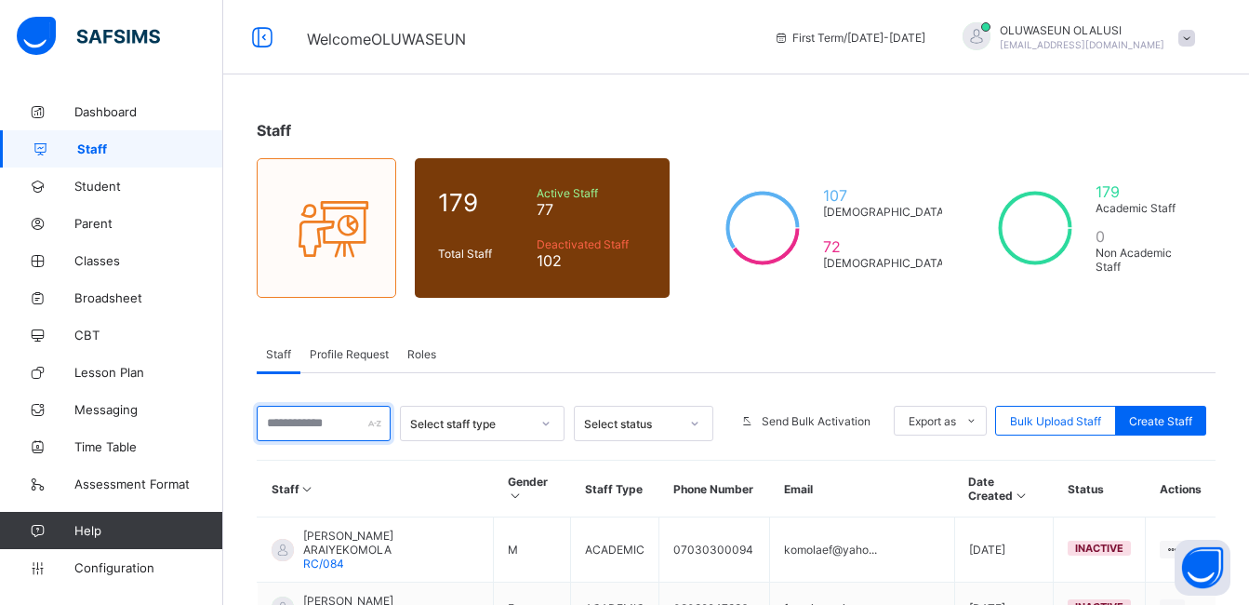
click at [330, 427] on input "text" at bounding box center [324, 423] width 134 height 35
type input "*******"
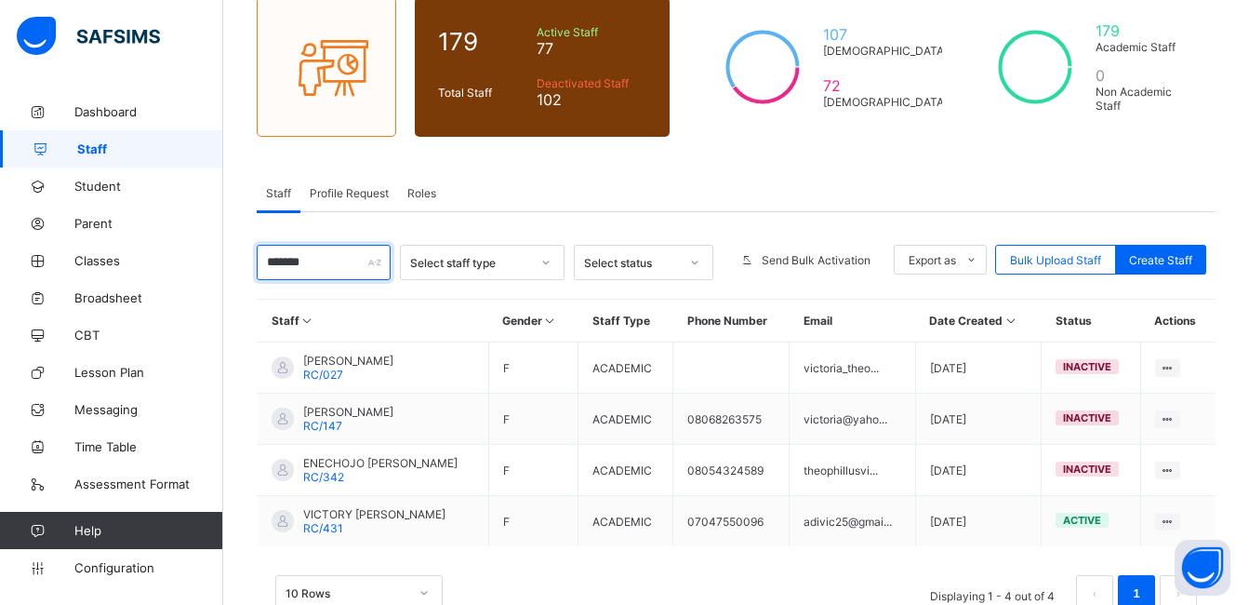
scroll to position [166, 0]
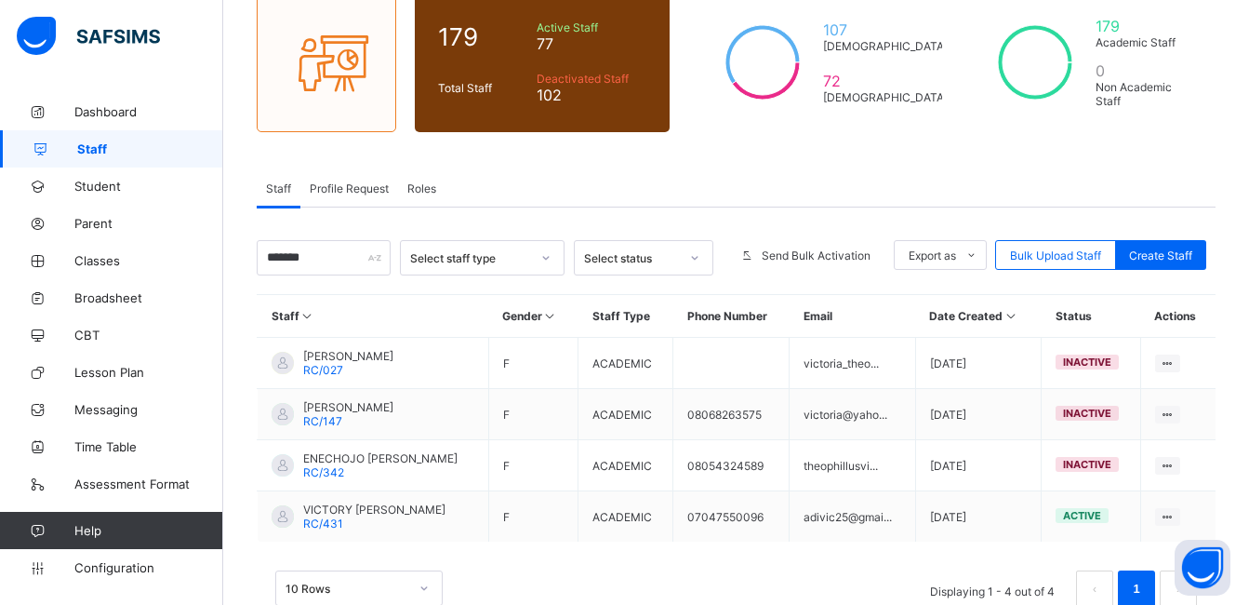
click at [440, 190] on div "Roles" at bounding box center [421, 187] width 47 height 37
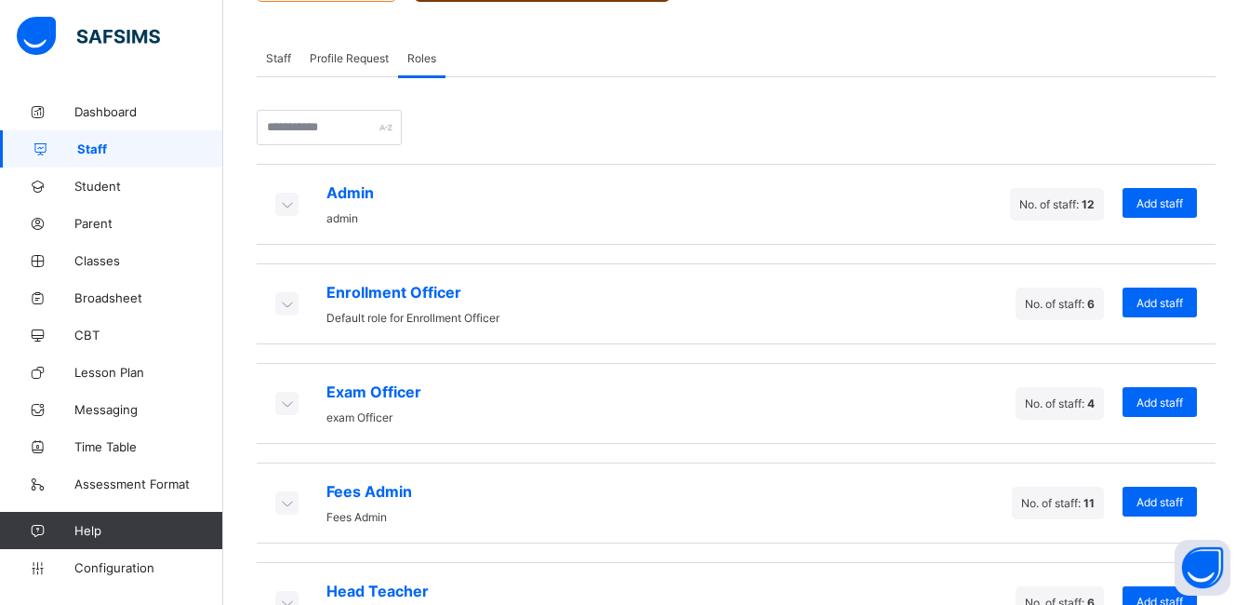
scroll to position [362, 0]
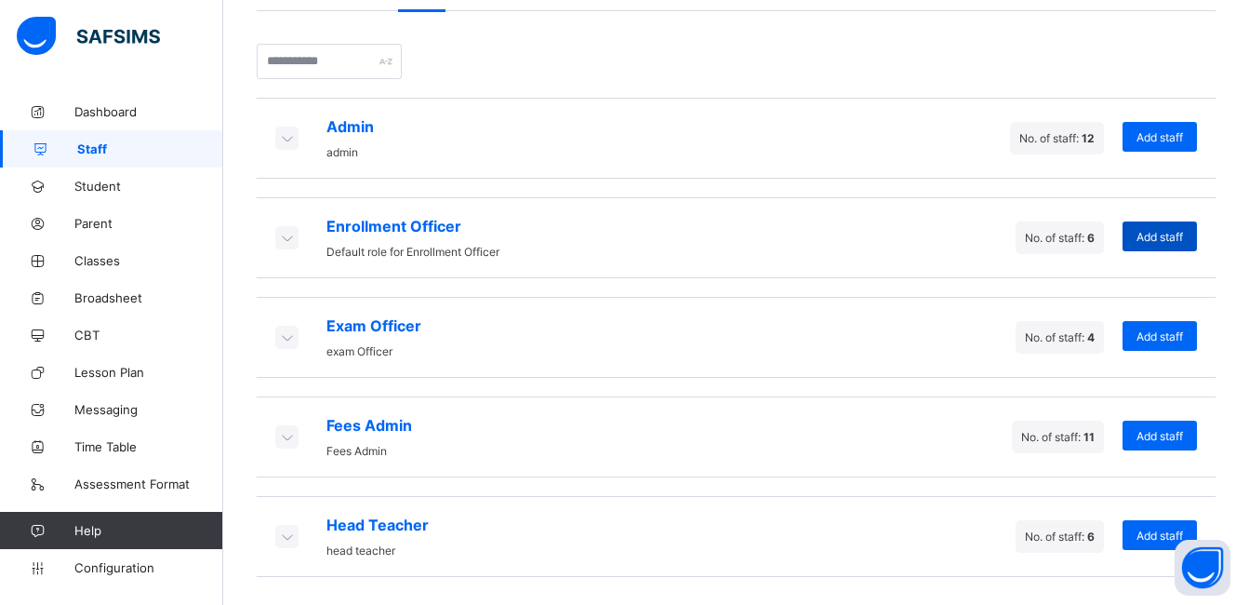
click at [1169, 230] on span "Add staff" at bounding box center [1160, 237] width 47 height 14
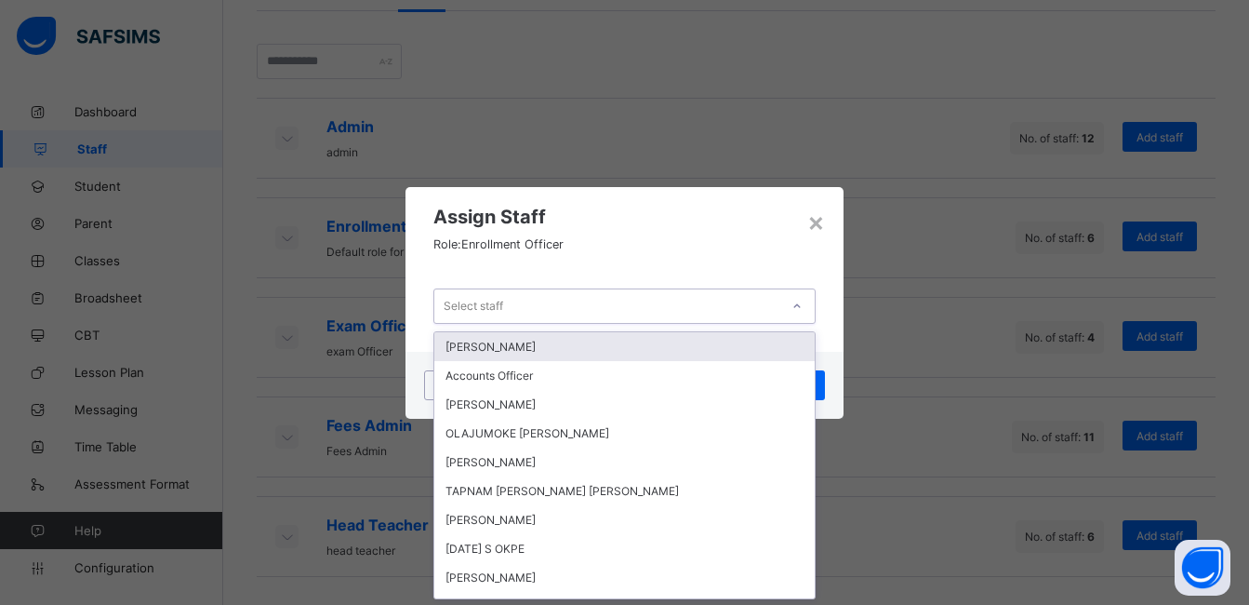
click at [758, 306] on div "Select staff" at bounding box center [606, 306] width 344 height 26
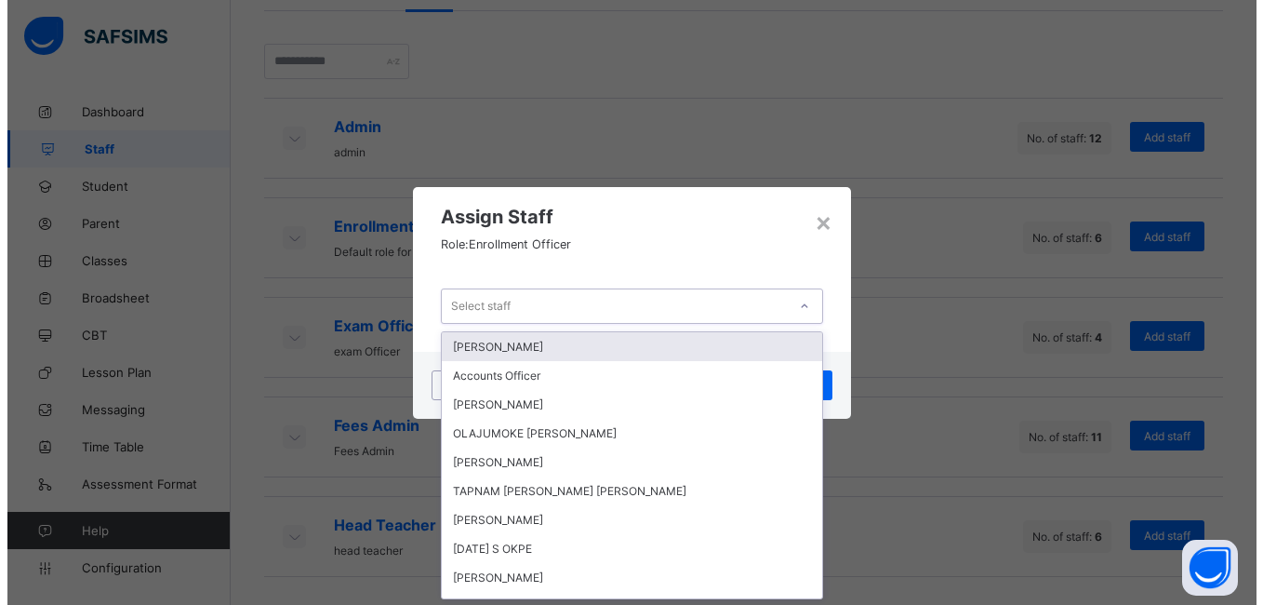
scroll to position [0, 0]
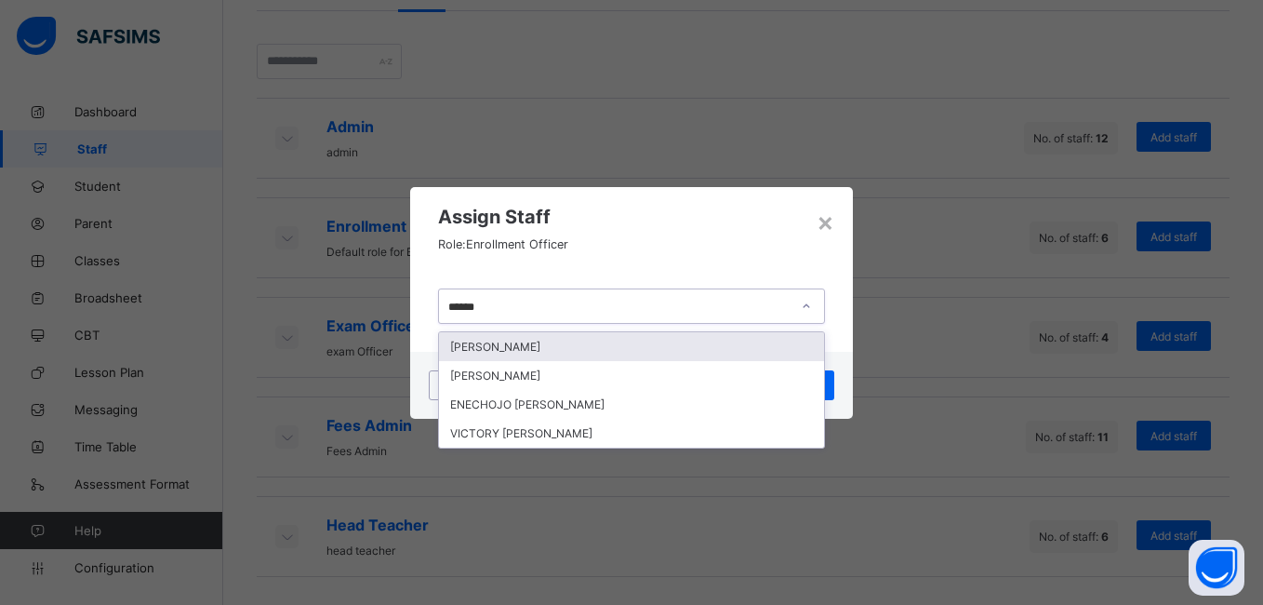
type input "*******"
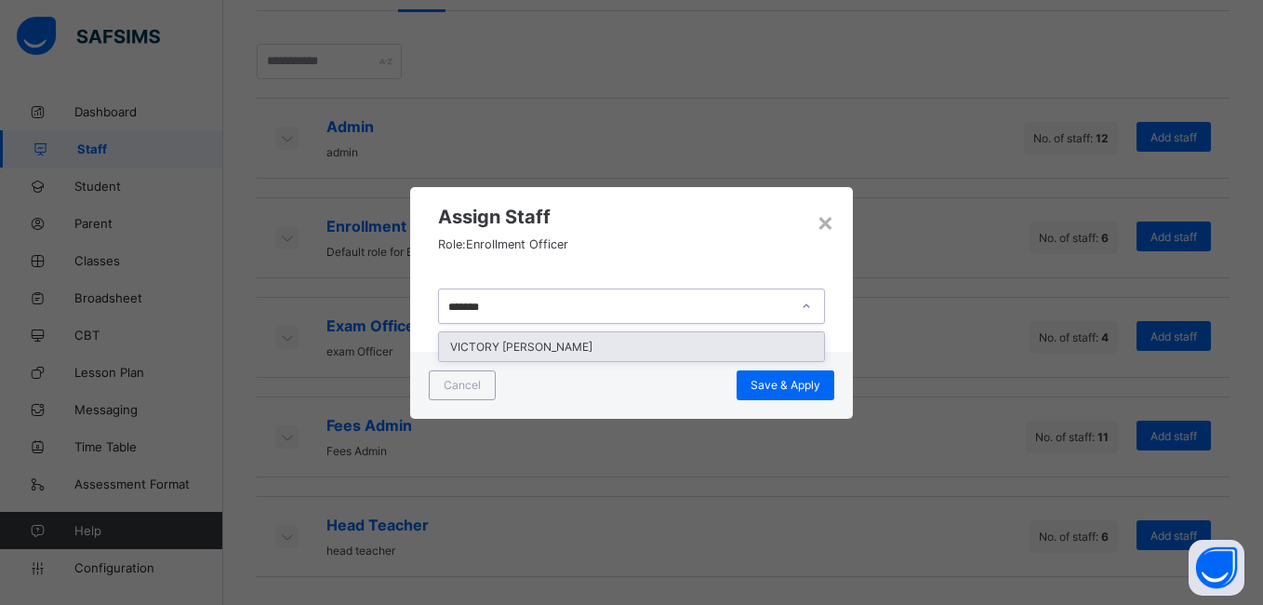
click at [669, 349] on div "VICTORY ADISHI EMMANUEL" at bounding box center [631, 346] width 384 height 29
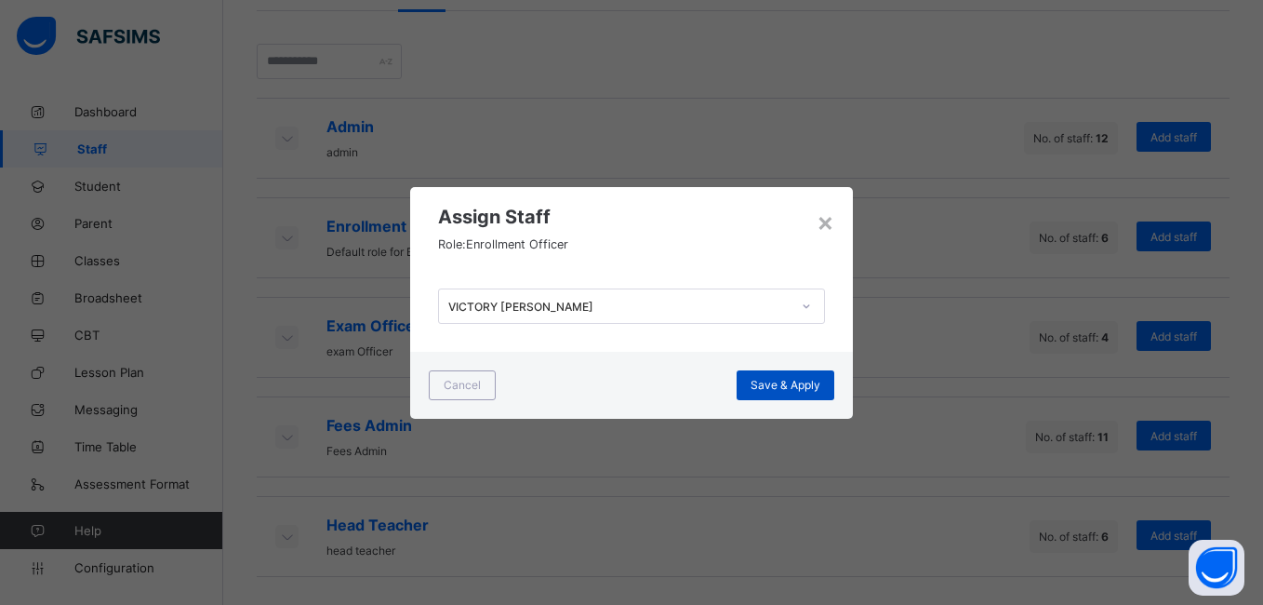
click at [794, 390] on span "Save & Apply" at bounding box center [786, 385] width 70 height 14
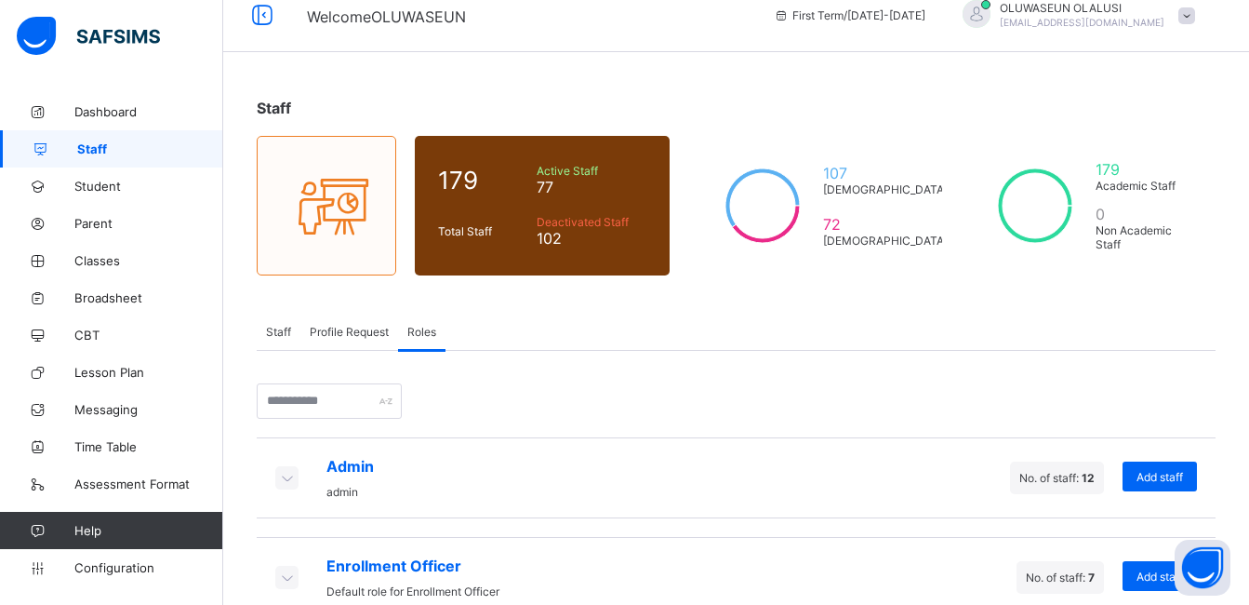
scroll to position [20, 0]
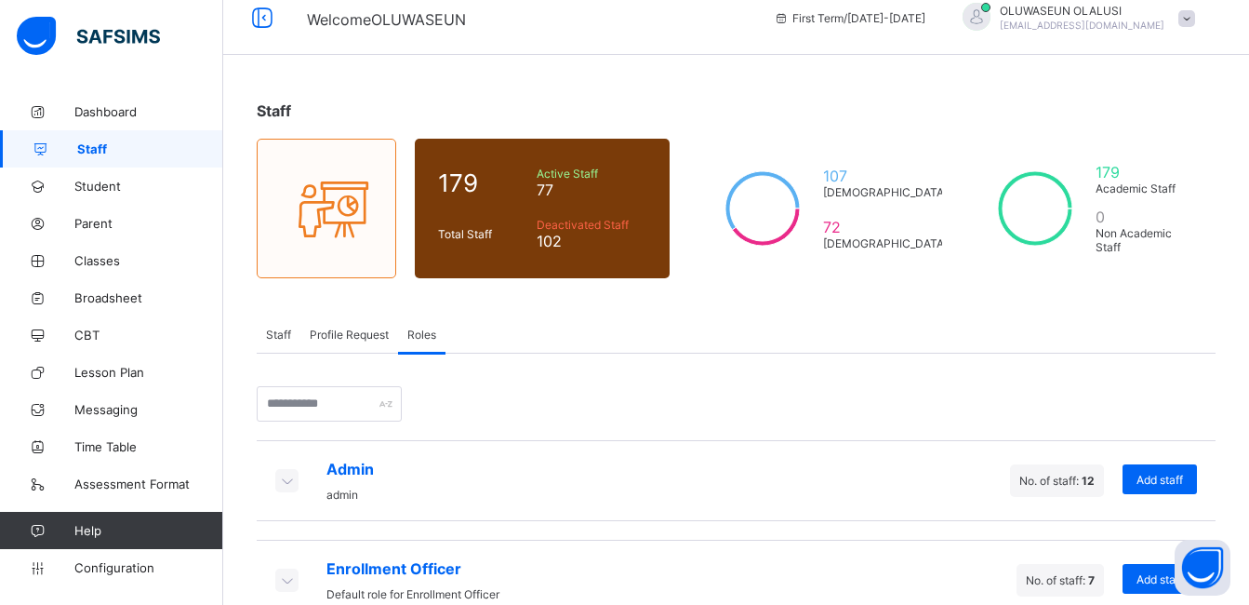
click at [1195, 14] on span at bounding box center [1187, 18] width 17 height 17
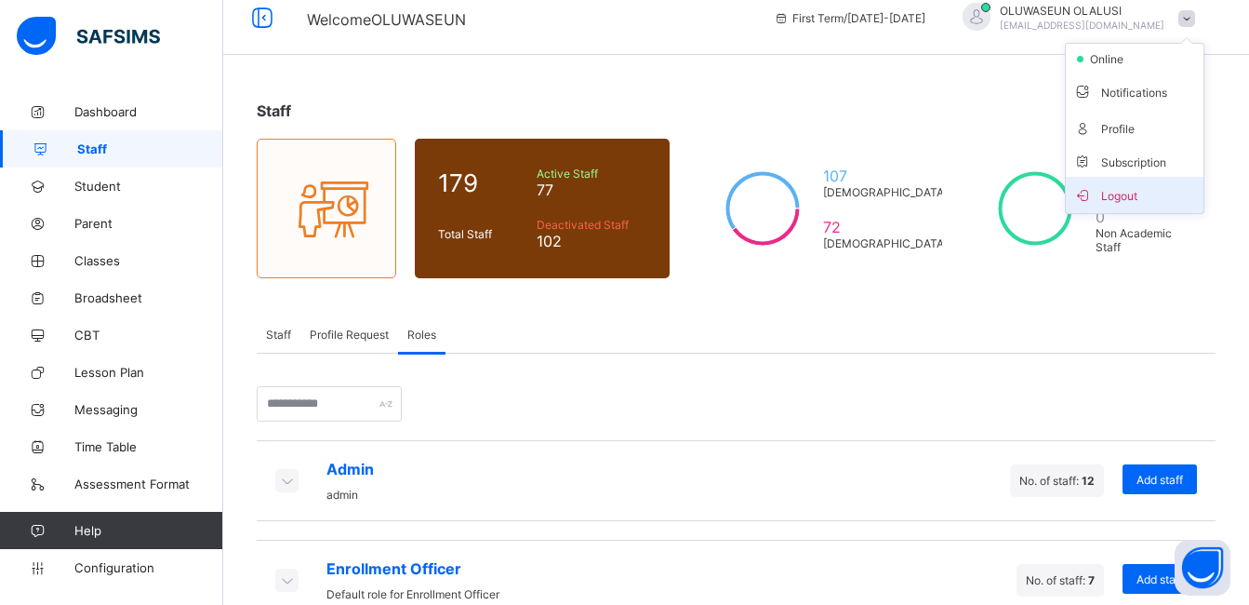
click at [1148, 202] on span "Logout" at bounding box center [1134, 194] width 123 height 21
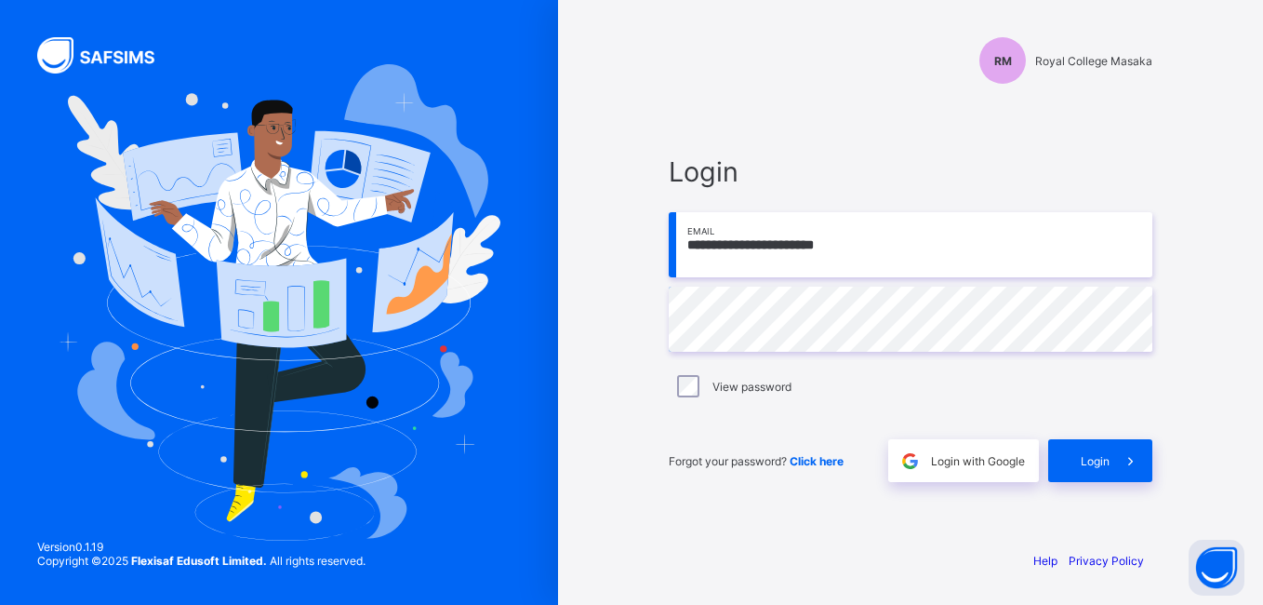
click at [884, 260] on input "**********" at bounding box center [911, 244] width 484 height 65
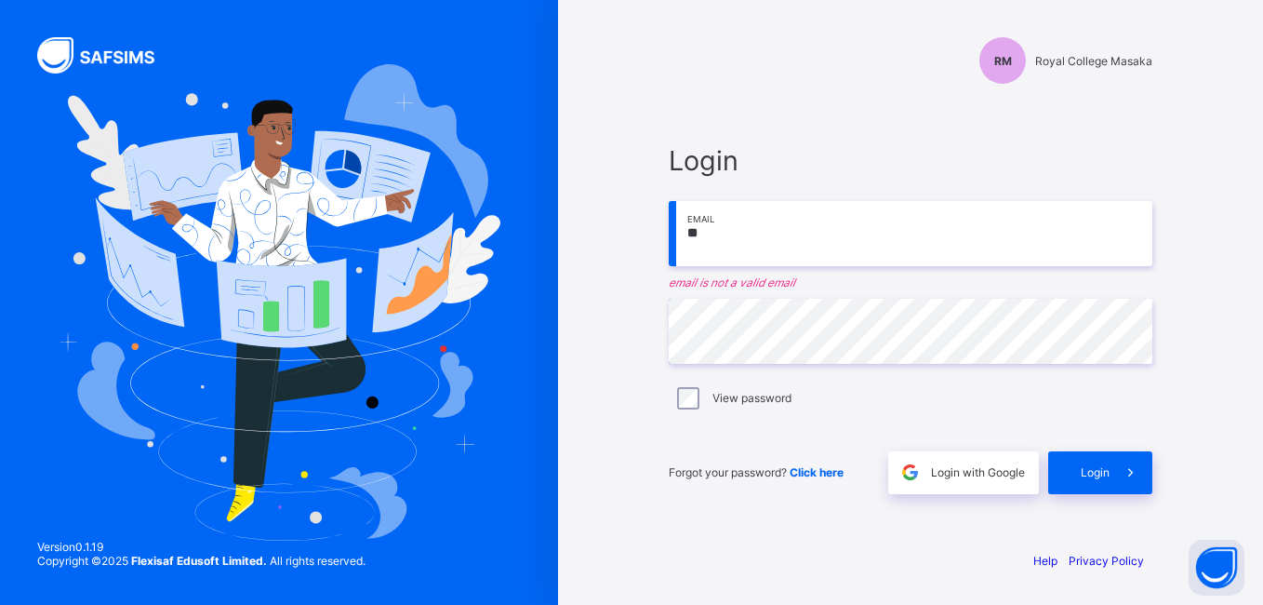
type input "*"
type input "**********"
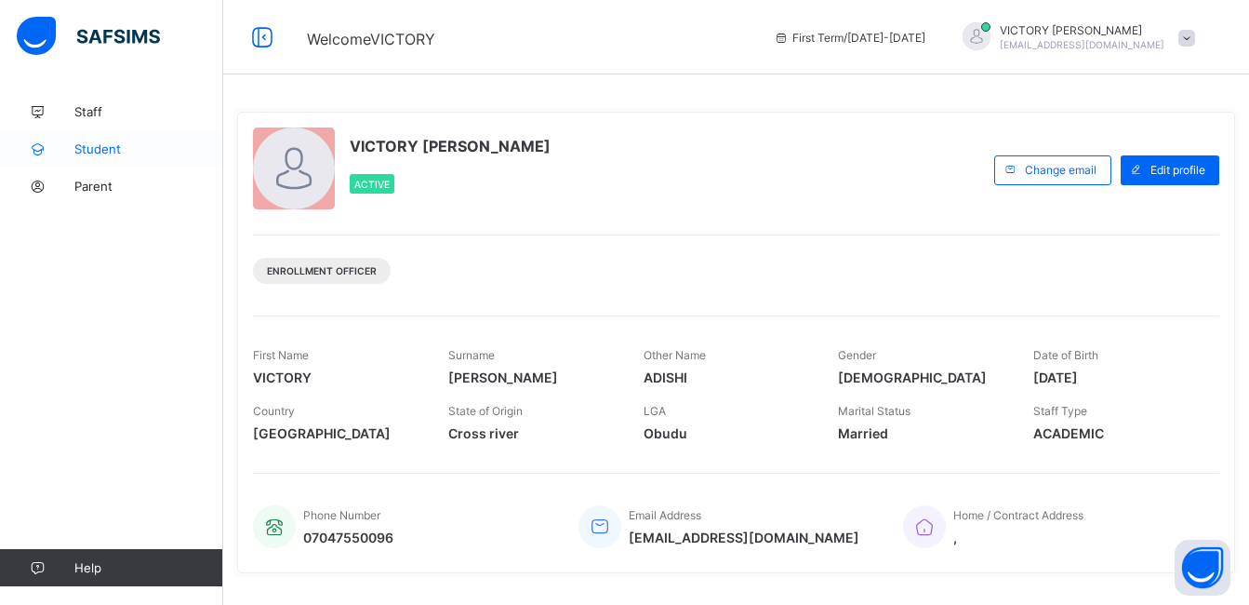
click at [100, 148] on span "Student" at bounding box center [148, 148] width 149 height 15
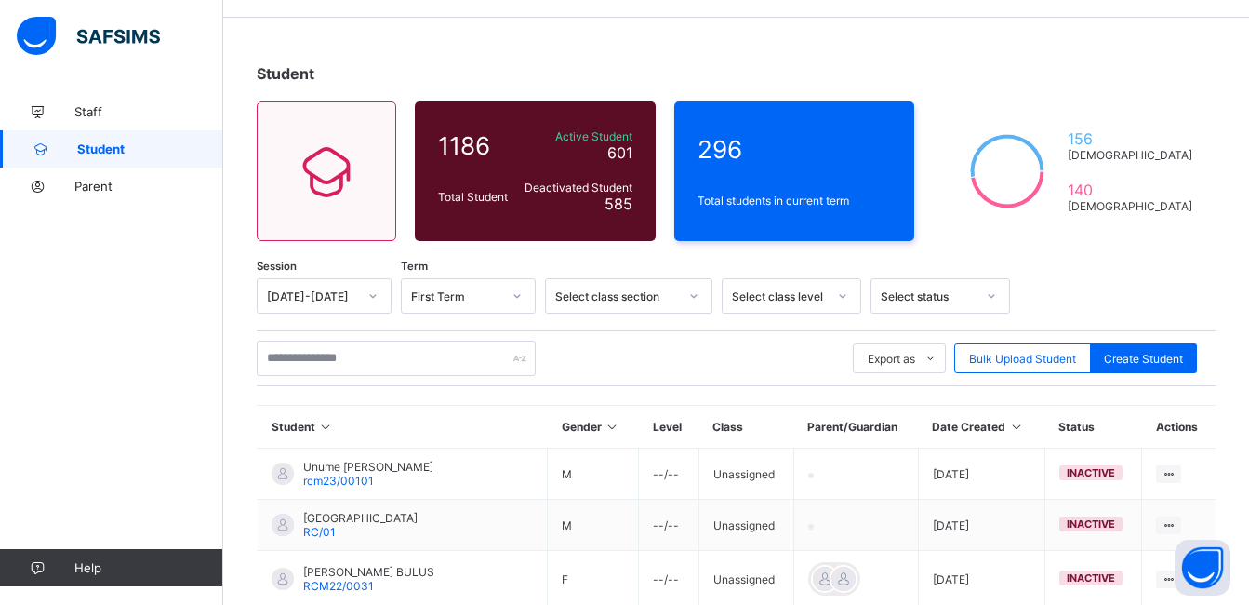
scroll to position [55, 0]
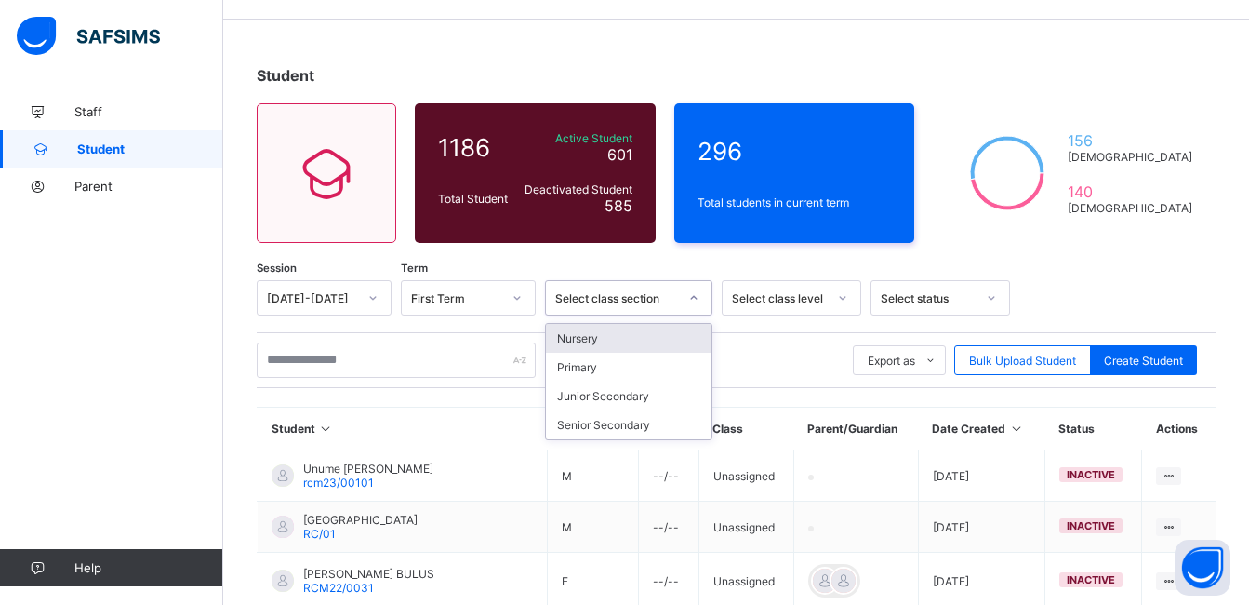
click at [694, 306] on div at bounding box center [694, 298] width 32 height 30
click at [635, 327] on div "Nursery" at bounding box center [629, 338] width 166 height 29
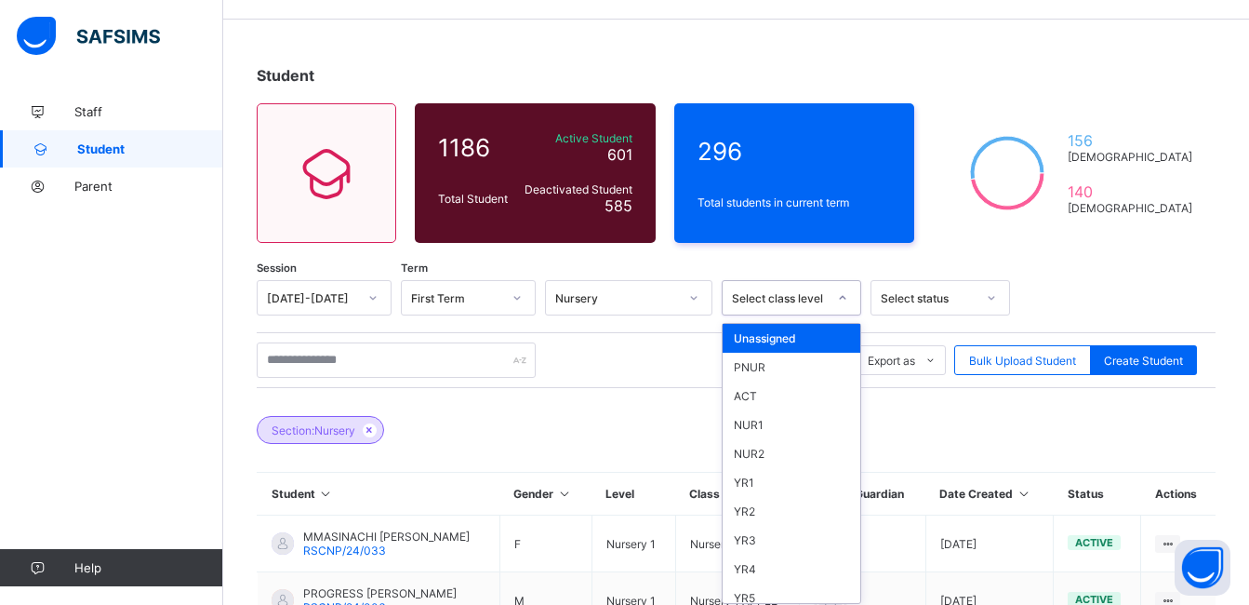
click at [827, 301] on div at bounding box center [843, 298] width 32 height 30
click at [774, 424] on div "NUR1" at bounding box center [792, 424] width 138 height 29
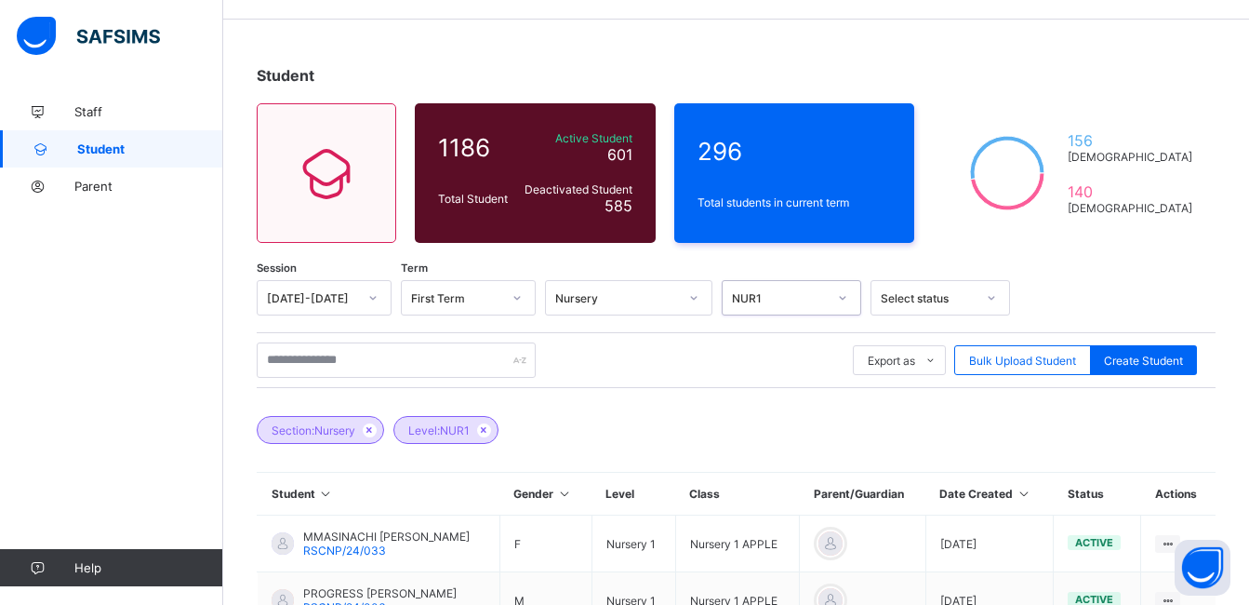
click at [993, 304] on div at bounding box center [992, 298] width 32 height 30
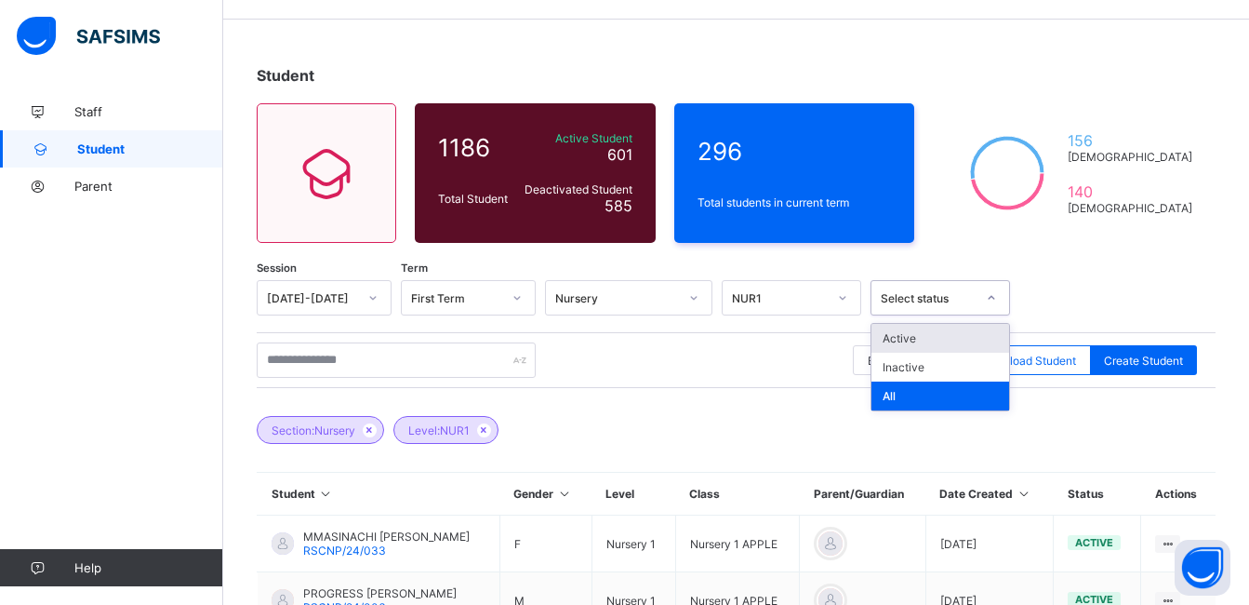
click at [892, 343] on div "Active" at bounding box center [941, 338] width 138 height 29
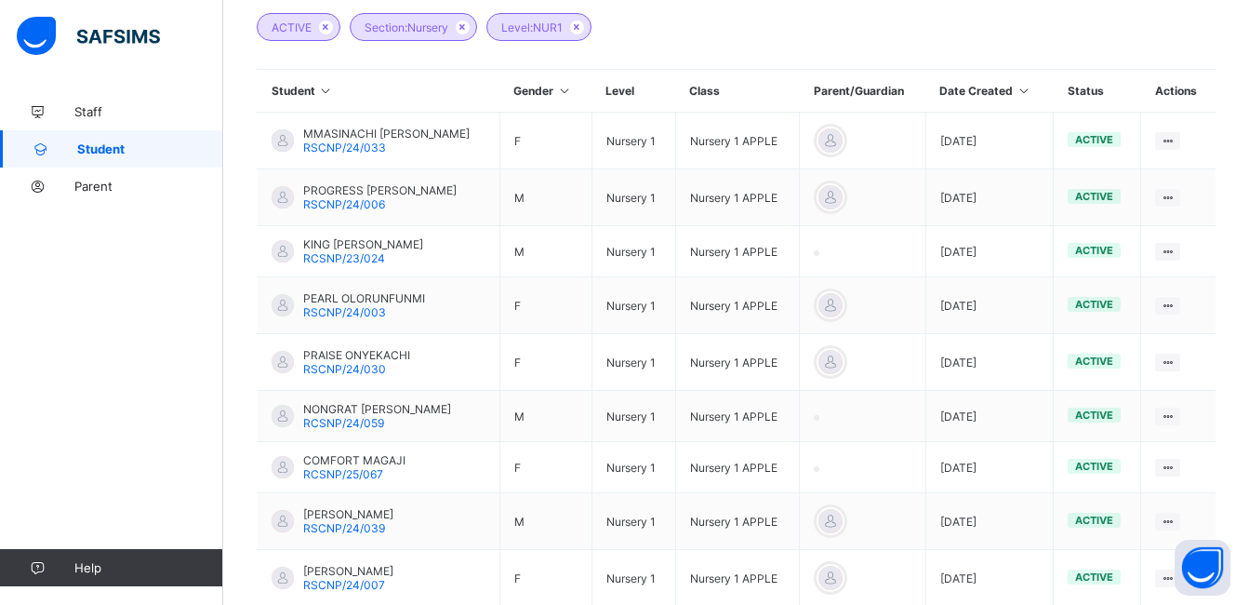
scroll to position [456, 0]
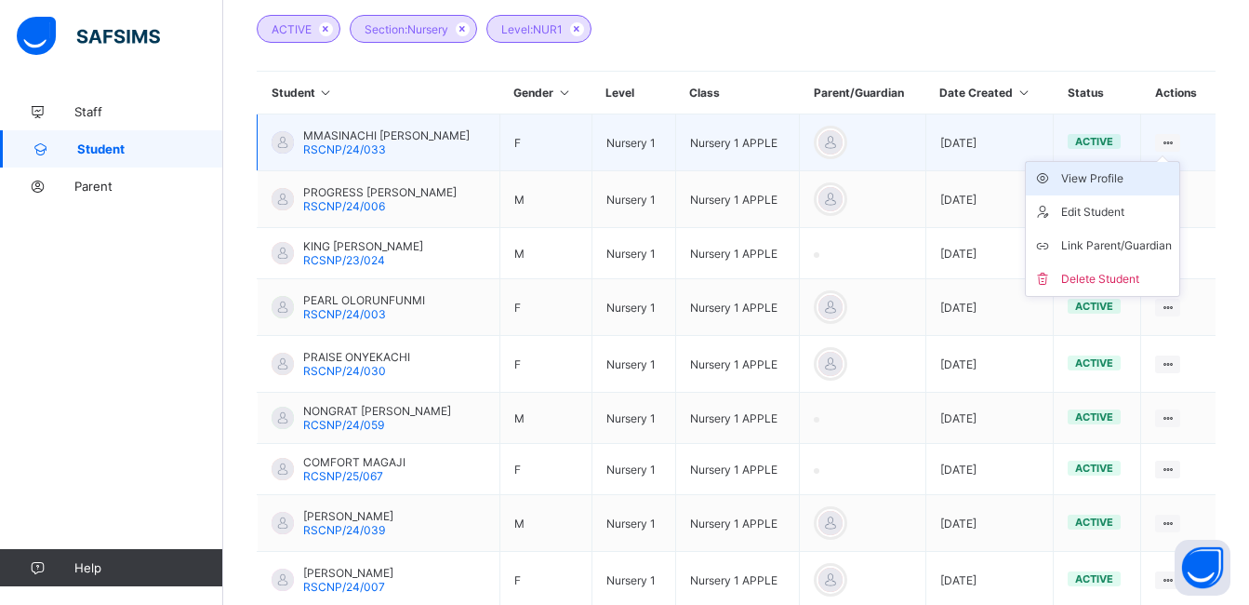
click at [1139, 181] on div "View Profile" at bounding box center [1116, 178] width 111 height 19
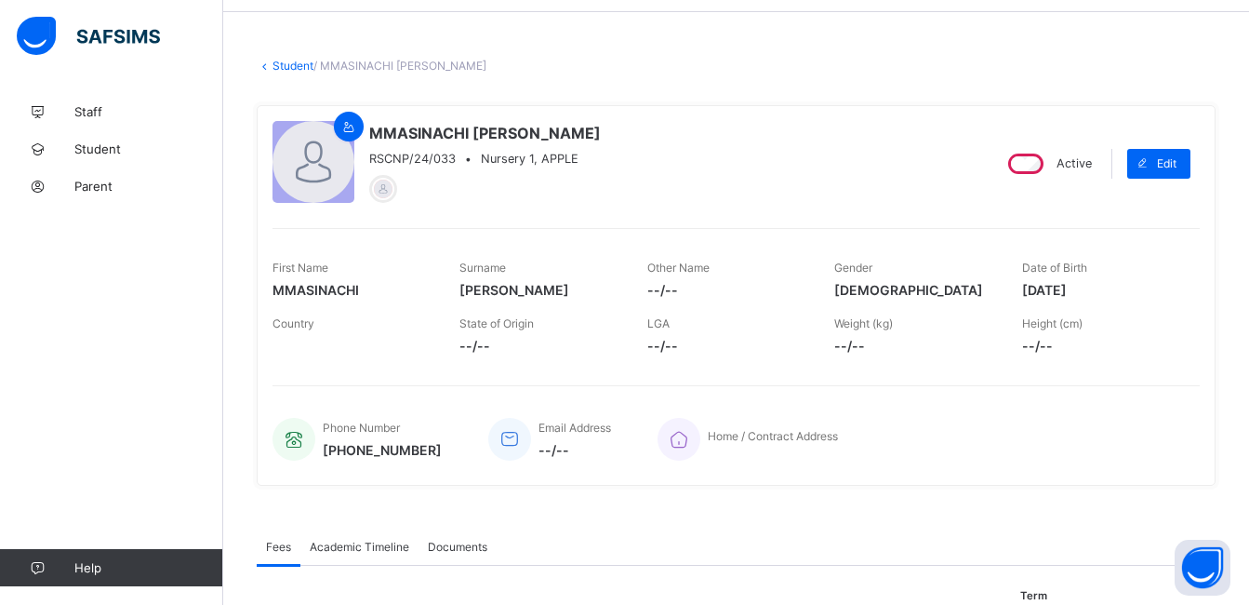
scroll to position [63, 0]
click at [1177, 166] on span "Edit" at bounding box center [1167, 162] width 20 height 14
select select "**"
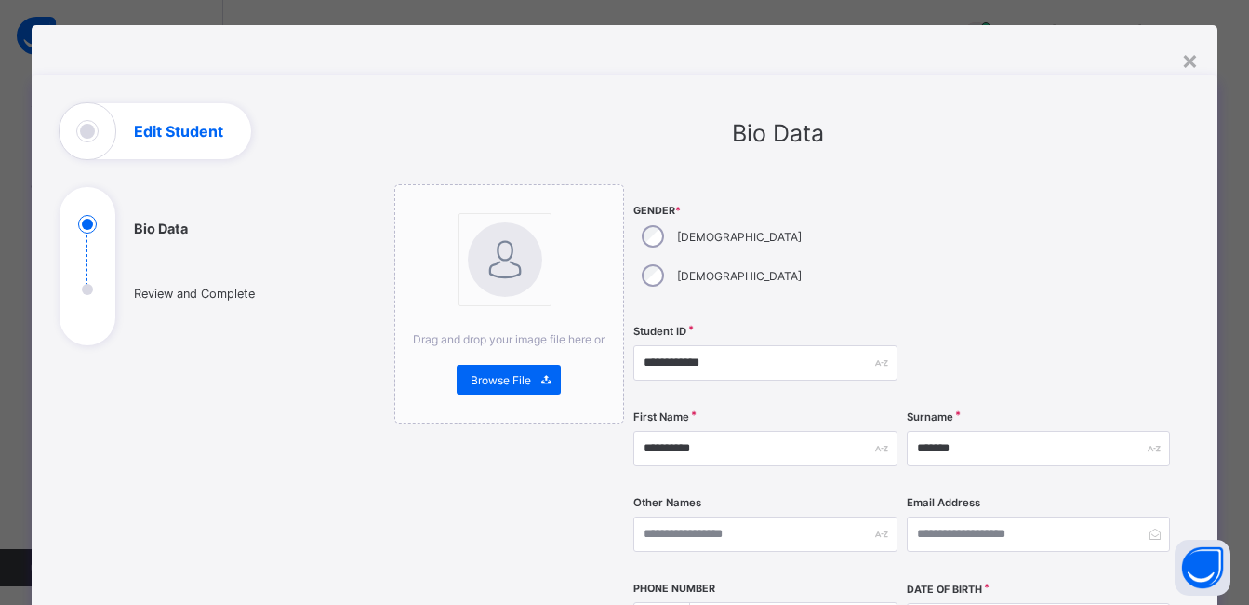
scroll to position [23, 0]
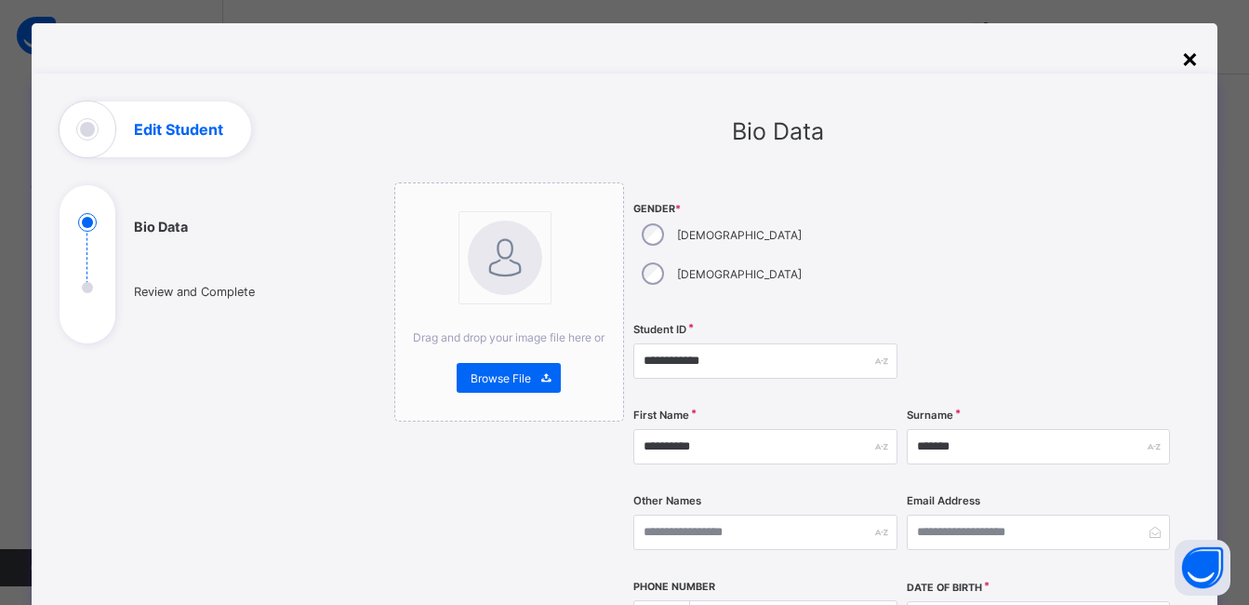
click at [1191, 57] on div "×" at bounding box center [1190, 58] width 18 height 32
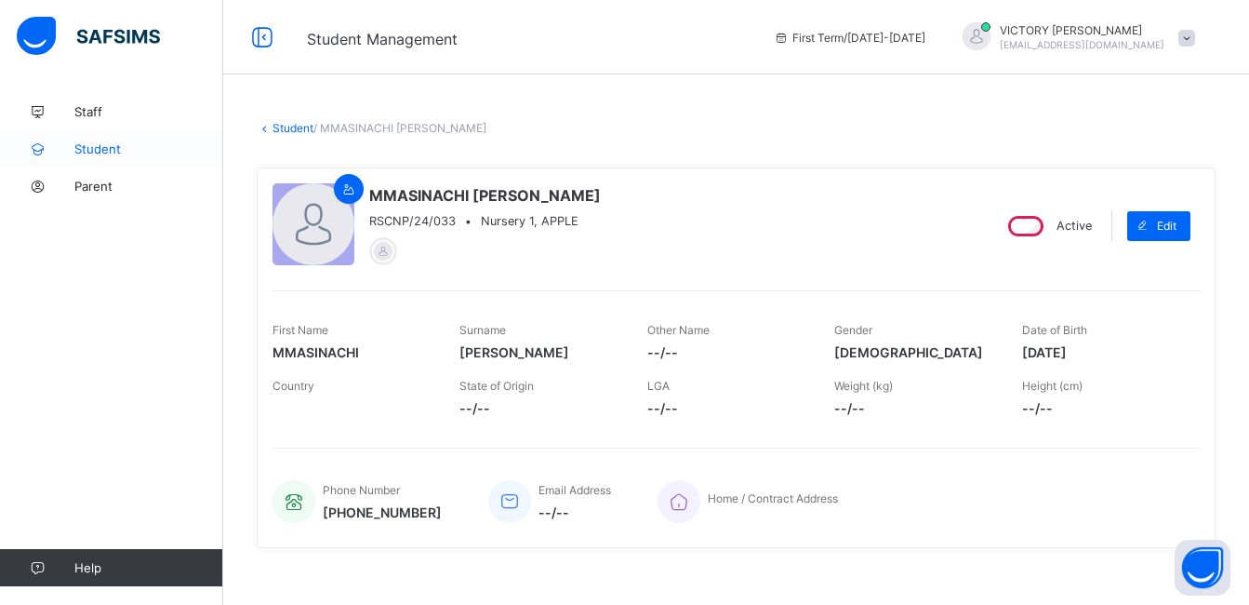
click at [101, 155] on span "Student" at bounding box center [148, 148] width 149 height 15
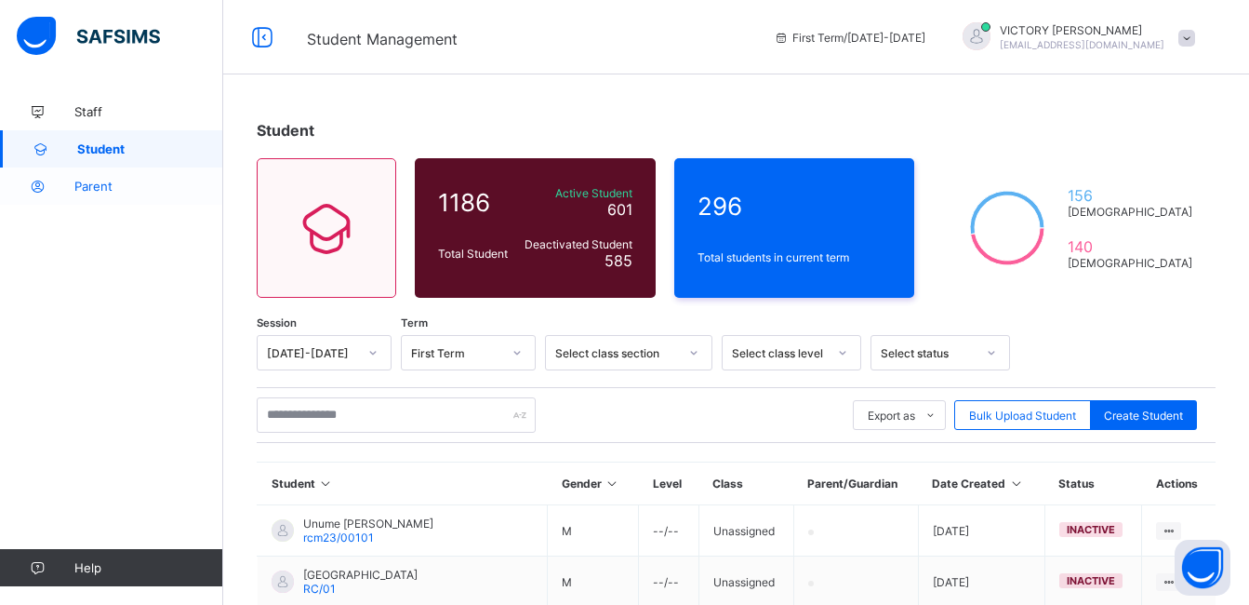
click at [118, 192] on span "Parent" at bounding box center [148, 186] width 149 height 15
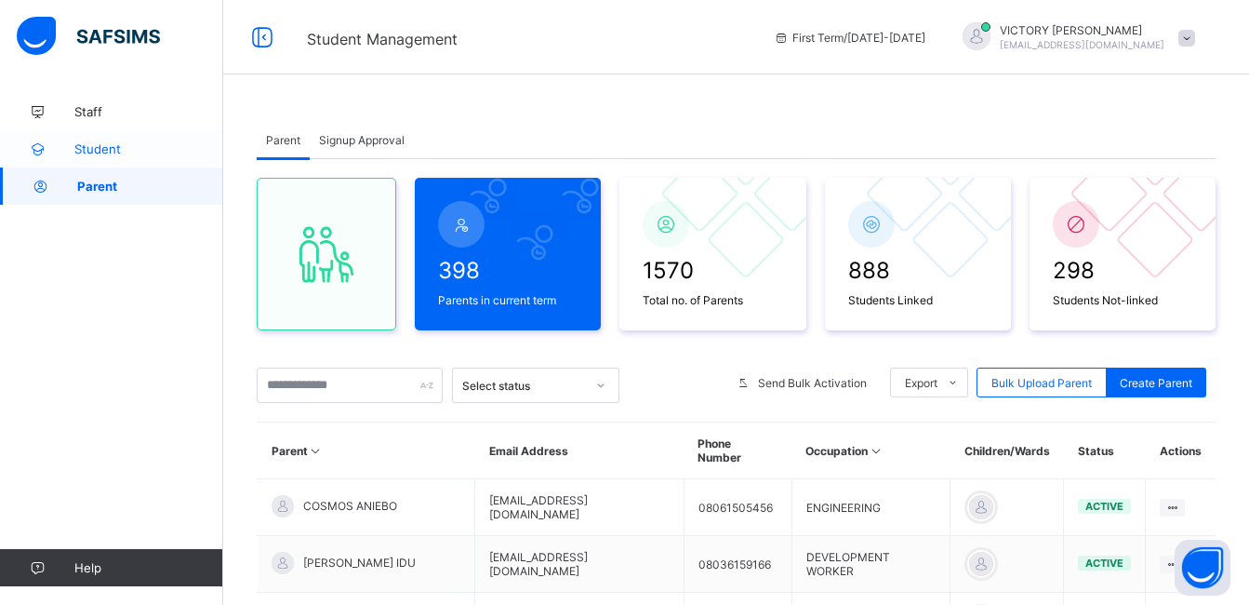
click at [95, 151] on span "Student" at bounding box center [148, 148] width 149 height 15
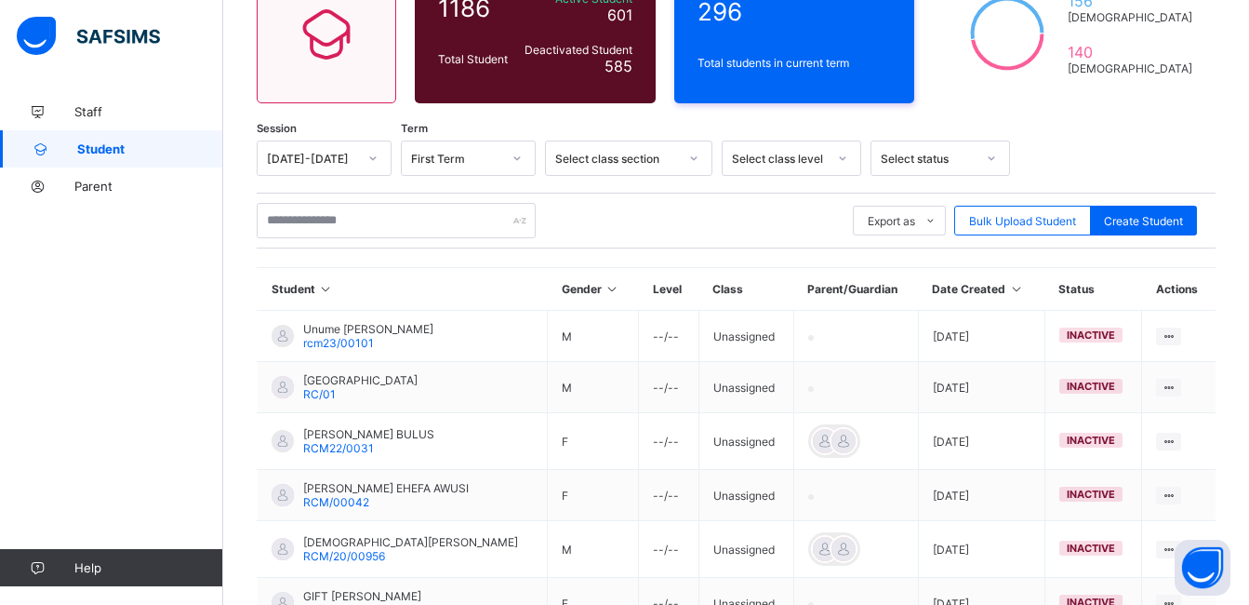
scroll to position [191, 0]
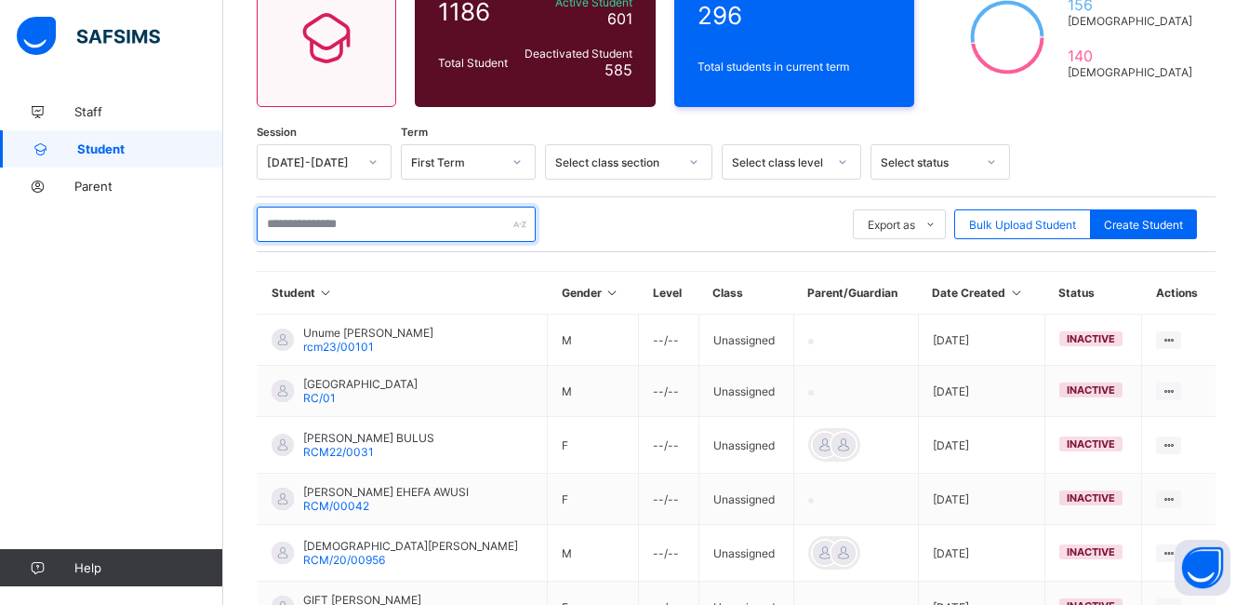
click at [470, 232] on input "text" at bounding box center [396, 224] width 279 height 35
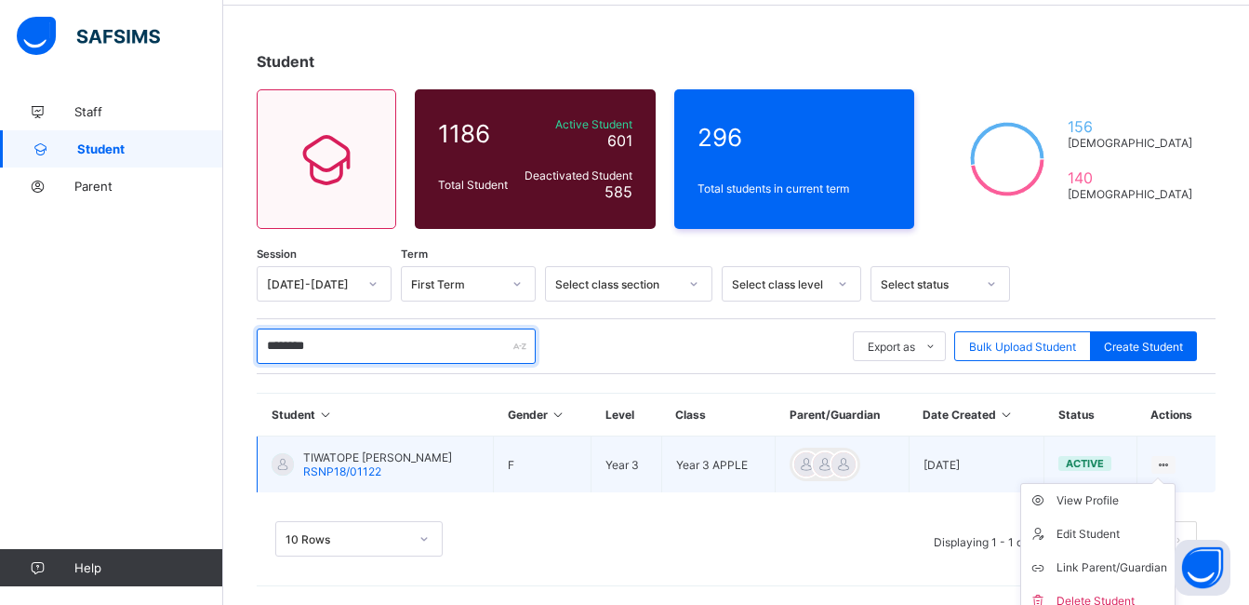
scroll to position [83, 0]
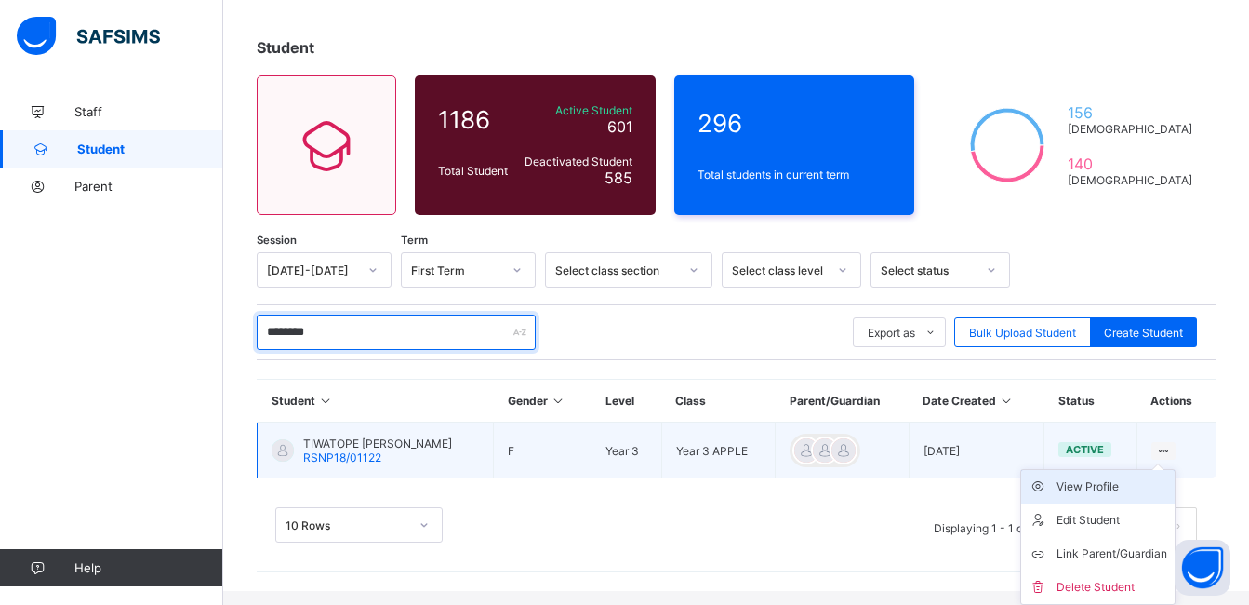
type input "********"
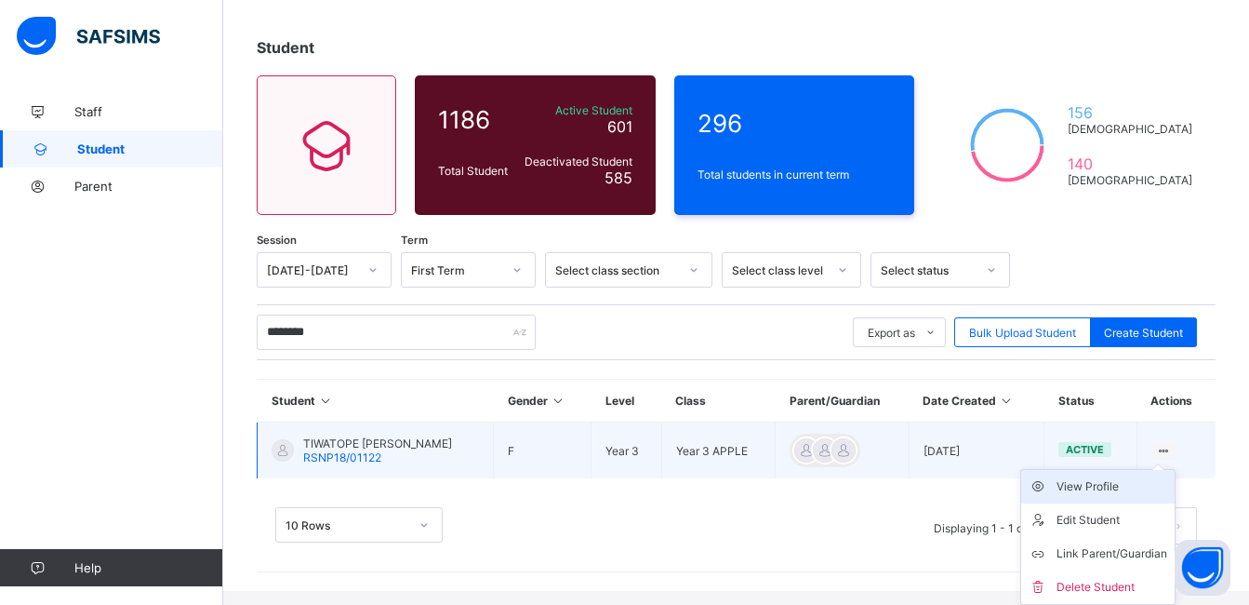
click at [1141, 488] on div "View Profile" at bounding box center [1112, 486] width 111 height 19
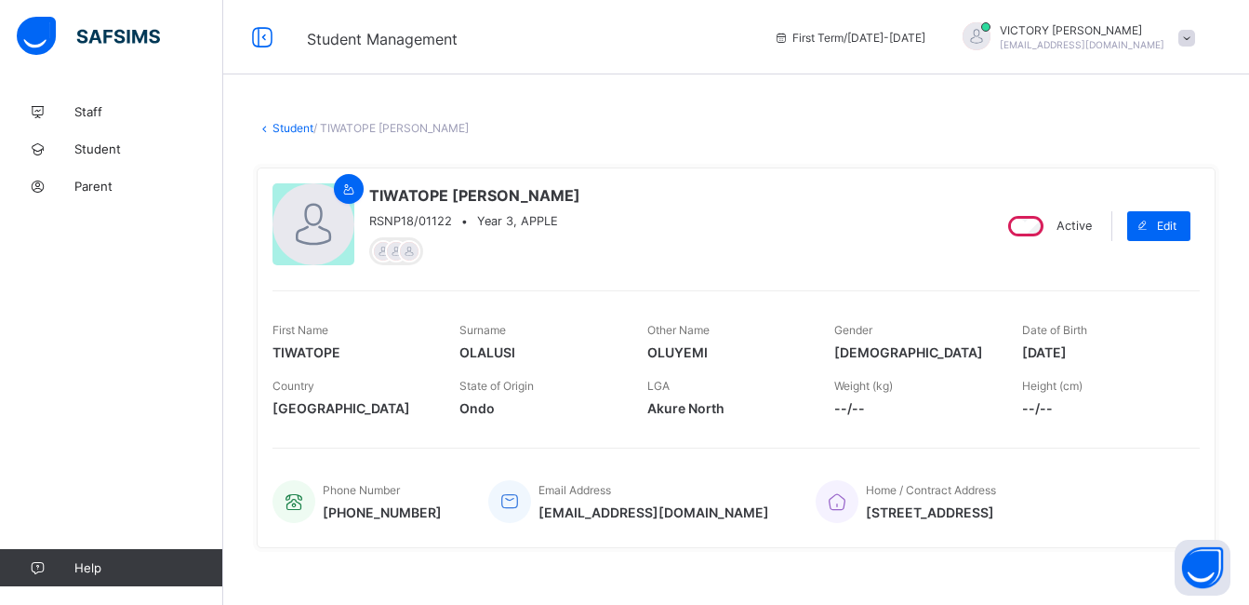
click at [279, 127] on link "Student" at bounding box center [293, 128] width 41 height 14
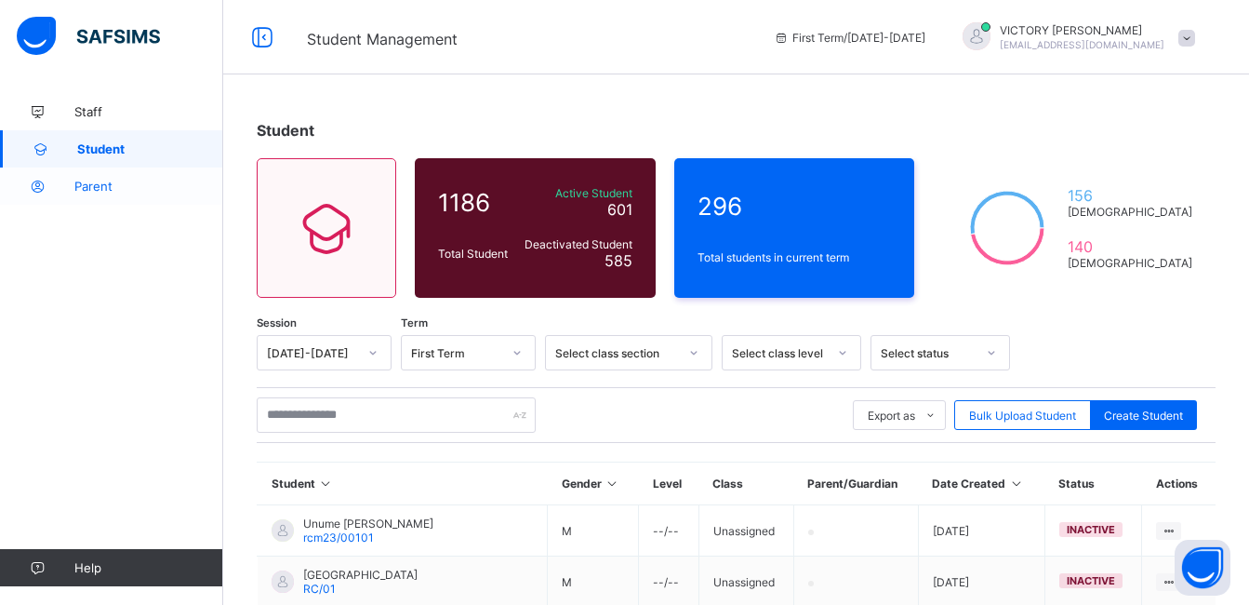
click at [103, 189] on span "Parent" at bounding box center [148, 186] width 149 height 15
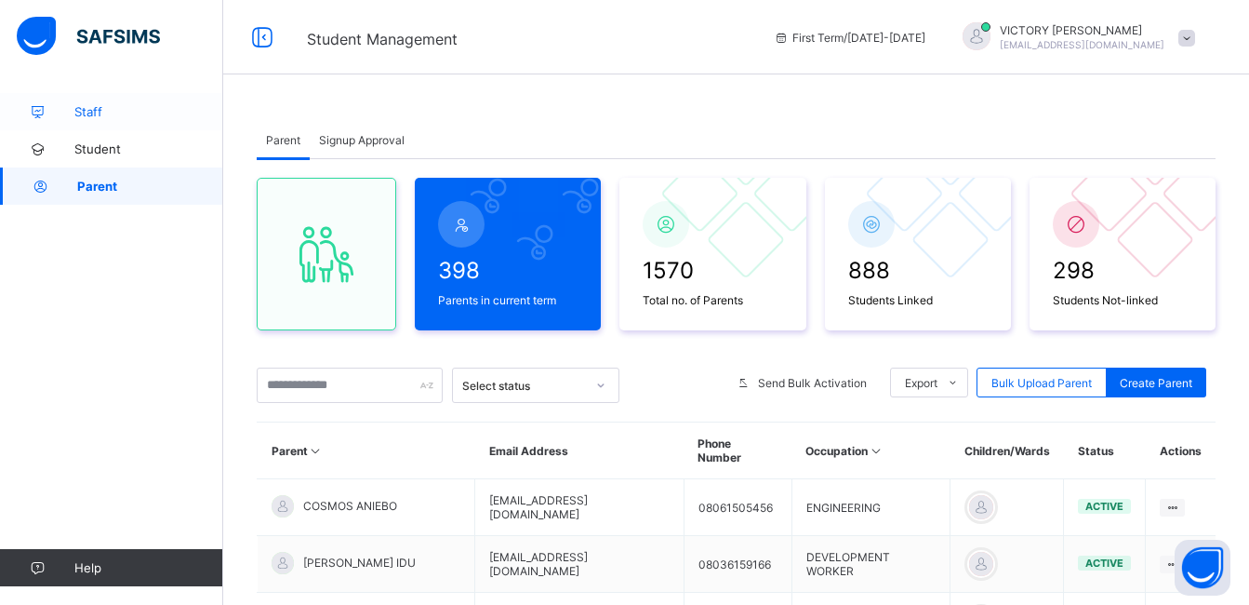
click at [87, 116] on span "Staff" at bounding box center [148, 111] width 149 height 15
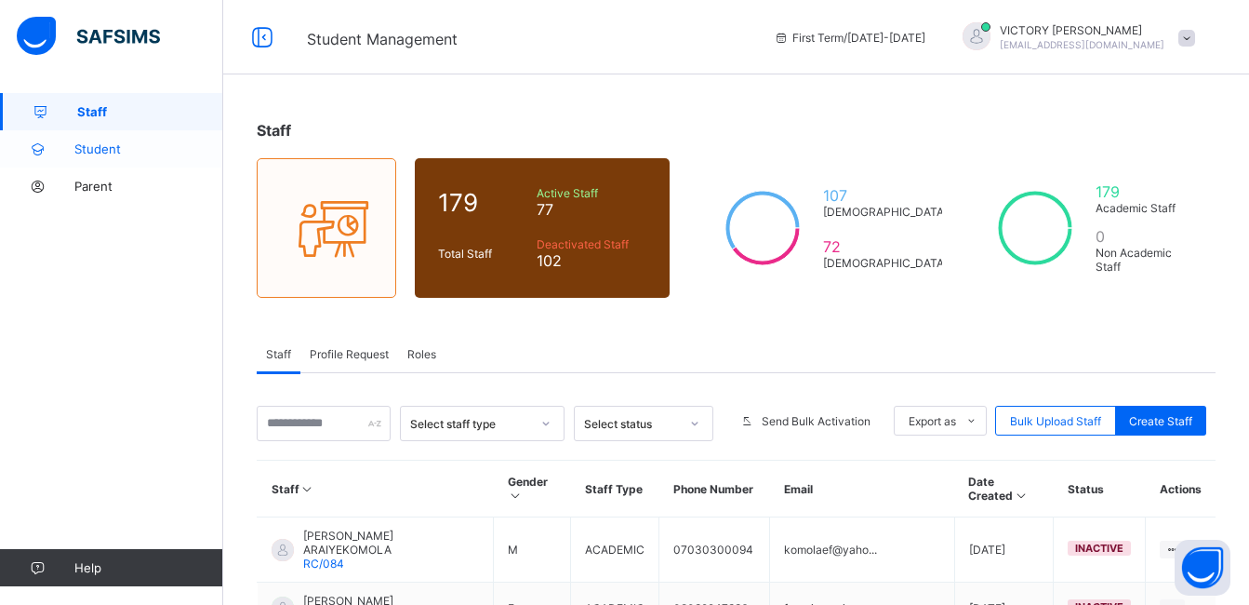
click at [101, 152] on span "Student" at bounding box center [148, 148] width 149 height 15
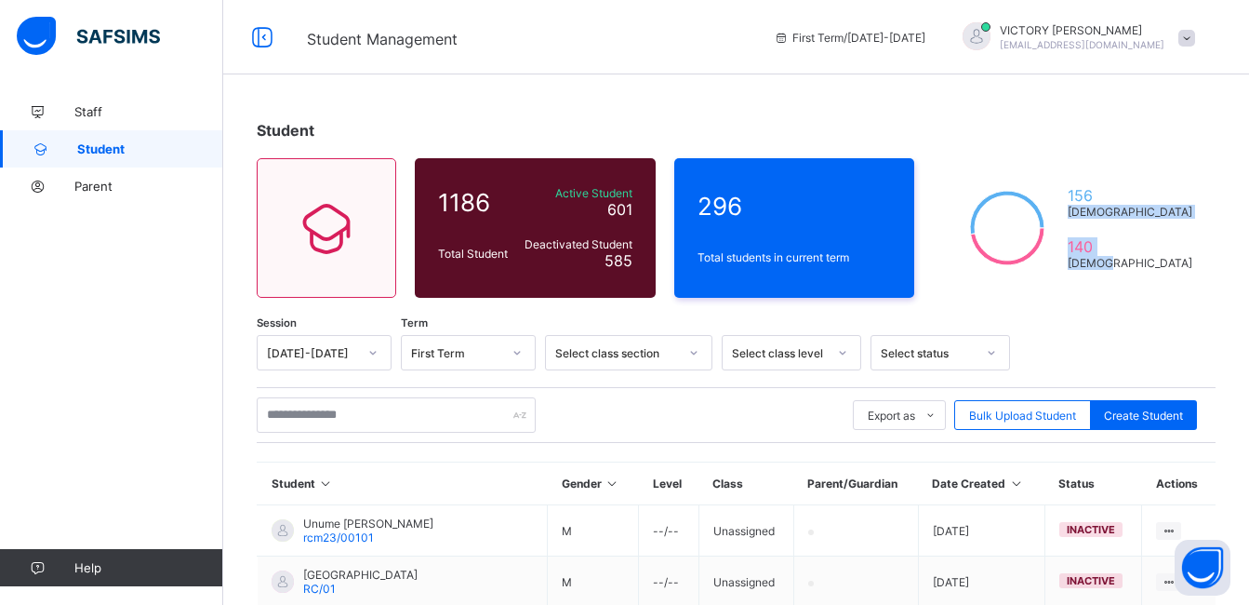
drag, startPoint x: 1237, startPoint y: 193, endPoint x: 1241, endPoint y: 287, distance: 94.0
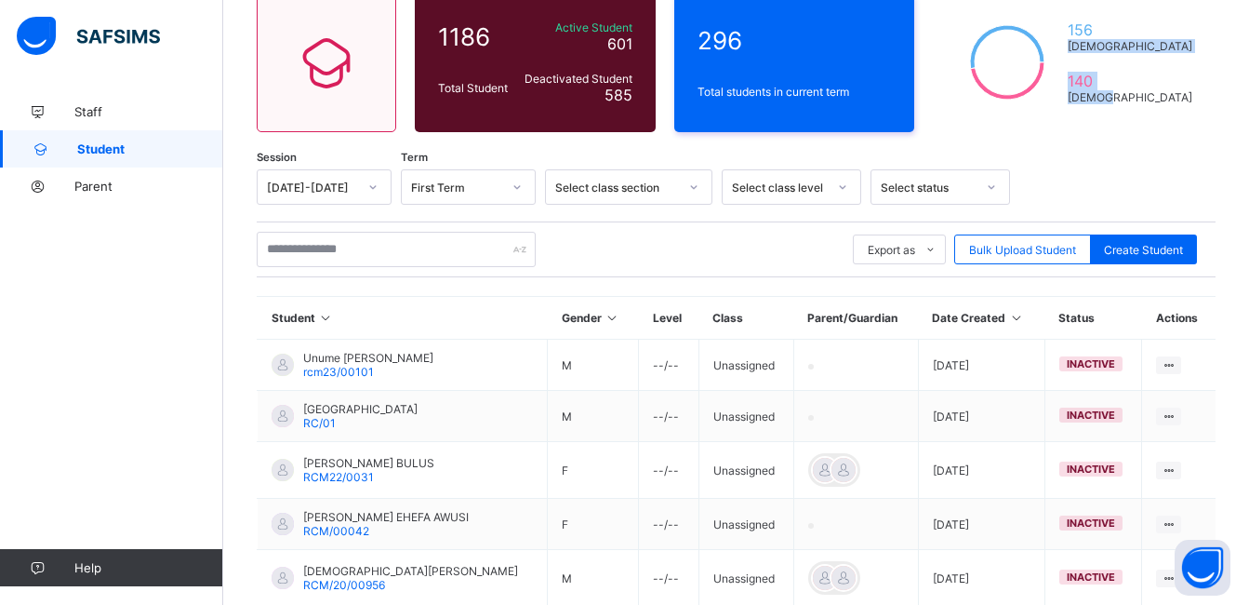
scroll to position [139, 0]
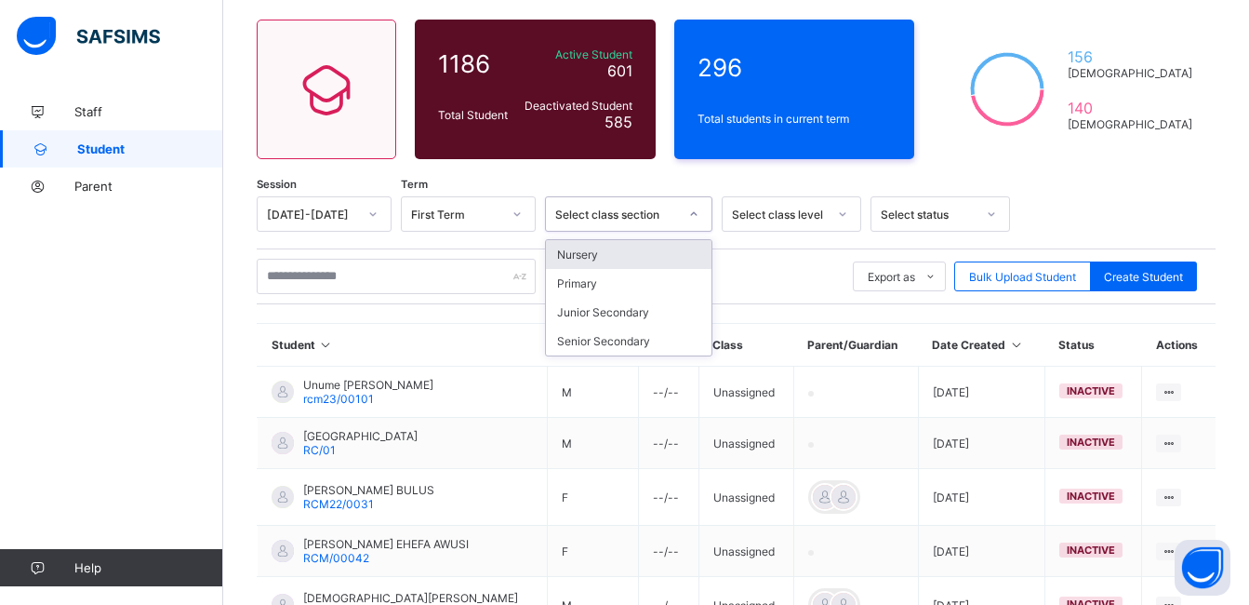
click at [697, 211] on icon at bounding box center [693, 214] width 11 height 19
click at [638, 290] on div "Primary" at bounding box center [629, 283] width 166 height 29
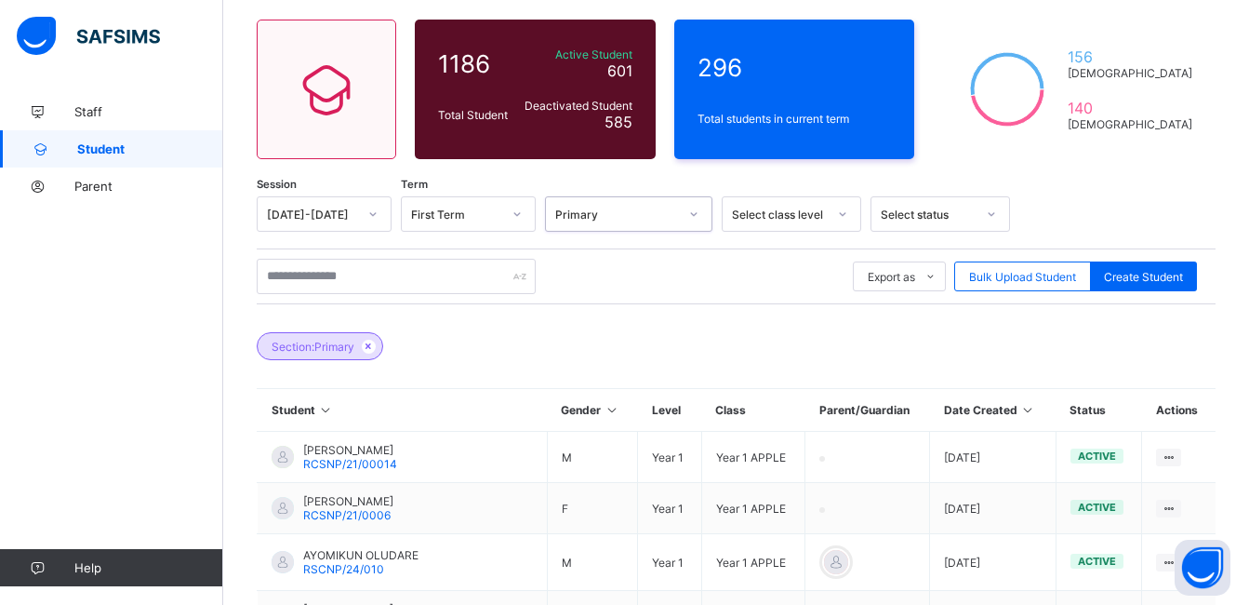
click at [840, 216] on icon at bounding box center [842, 214] width 11 height 19
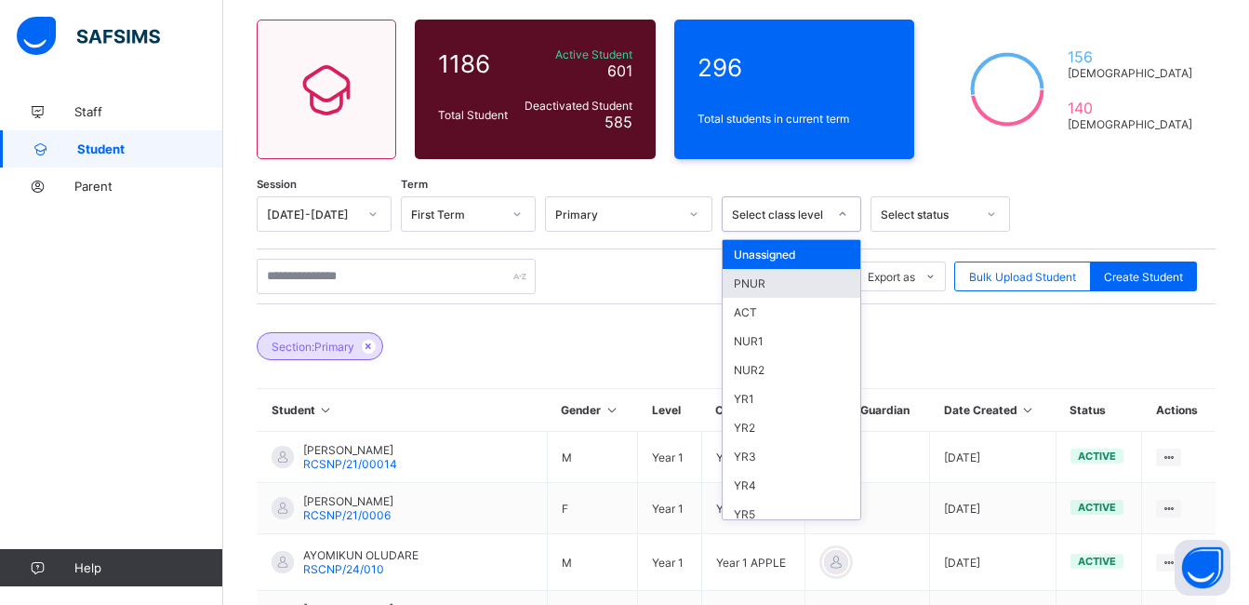
click at [680, 309] on div "Section: Primary" at bounding box center [736, 336] width 959 height 65
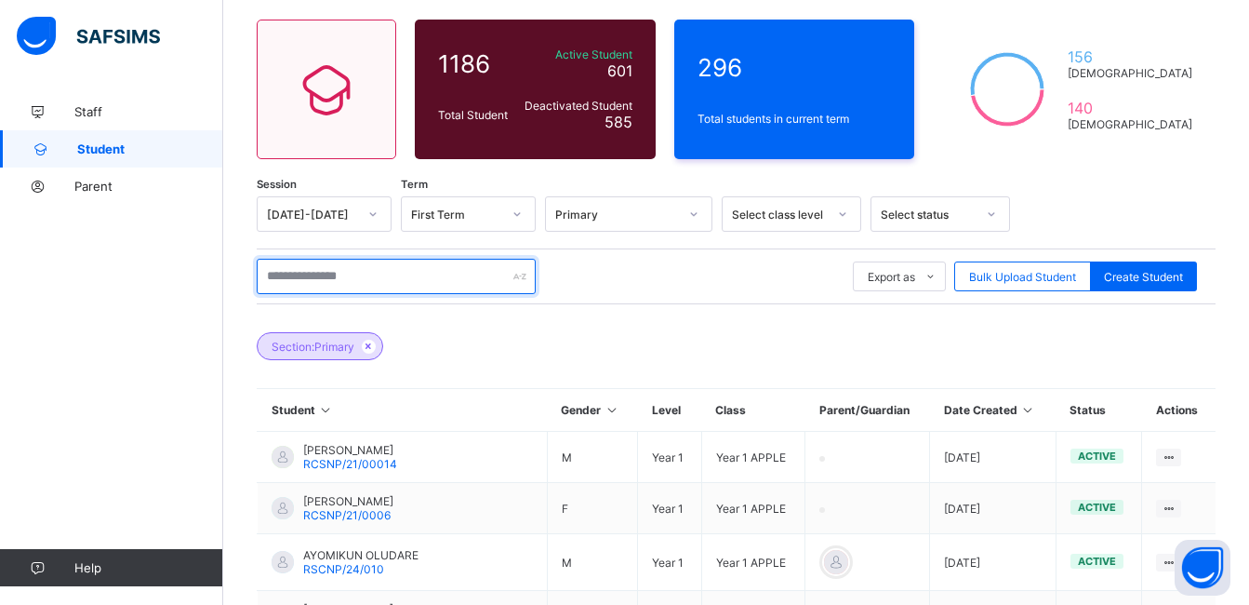
click at [408, 287] on input "text" at bounding box center [396, 276] width 279 height 35
click at [602, 287] on div "Export as Pdf Report Excel Report Excel Report (LMS) Bulk Upload Student Create…" at bounding box center [736, 276] width 959 height 35
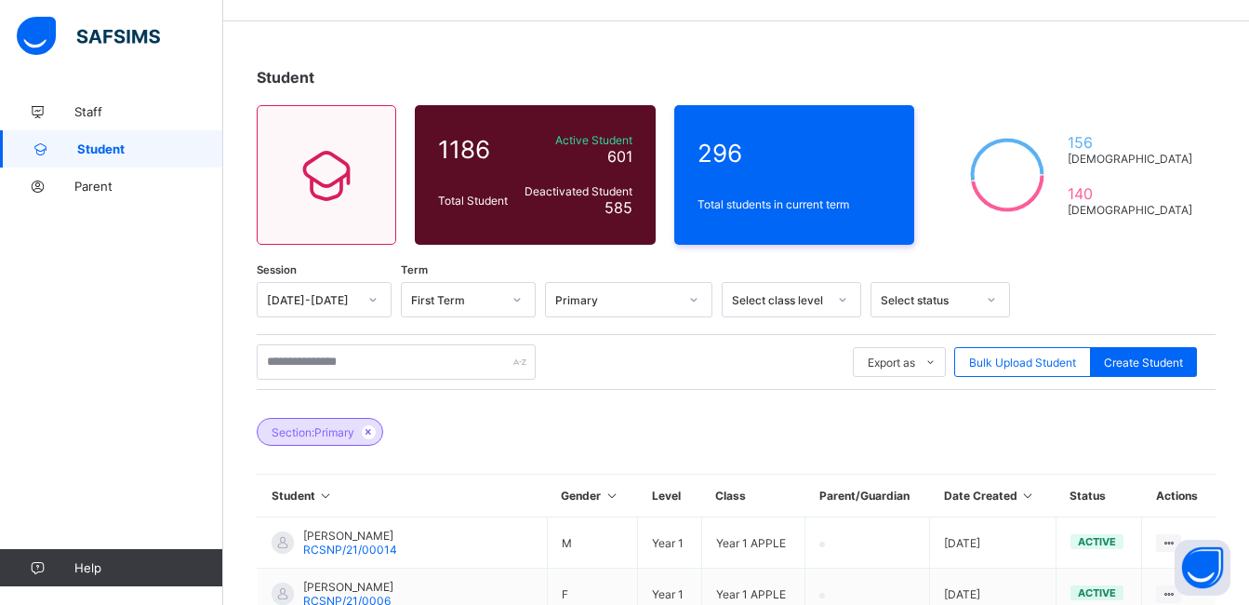
scroll to position [46, 0]
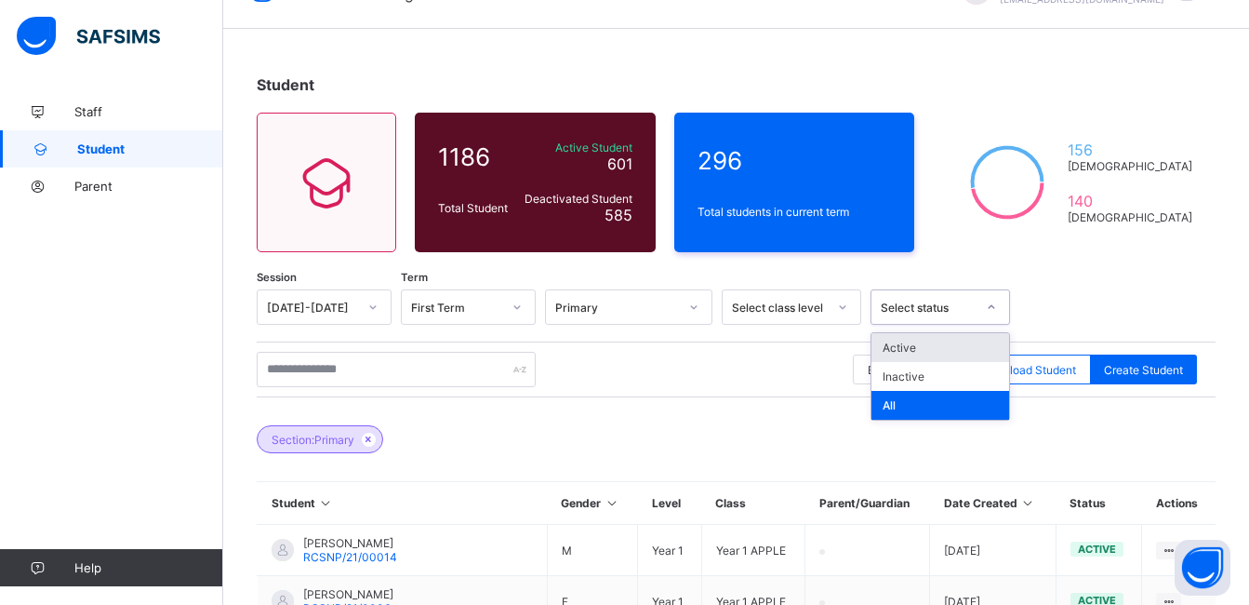
click at [990, 310] on icon at bounding box center [991, 307] width 11 height 19
click at [910, 407] on div "All" at bounding box center [941, 405] width 138 height 29
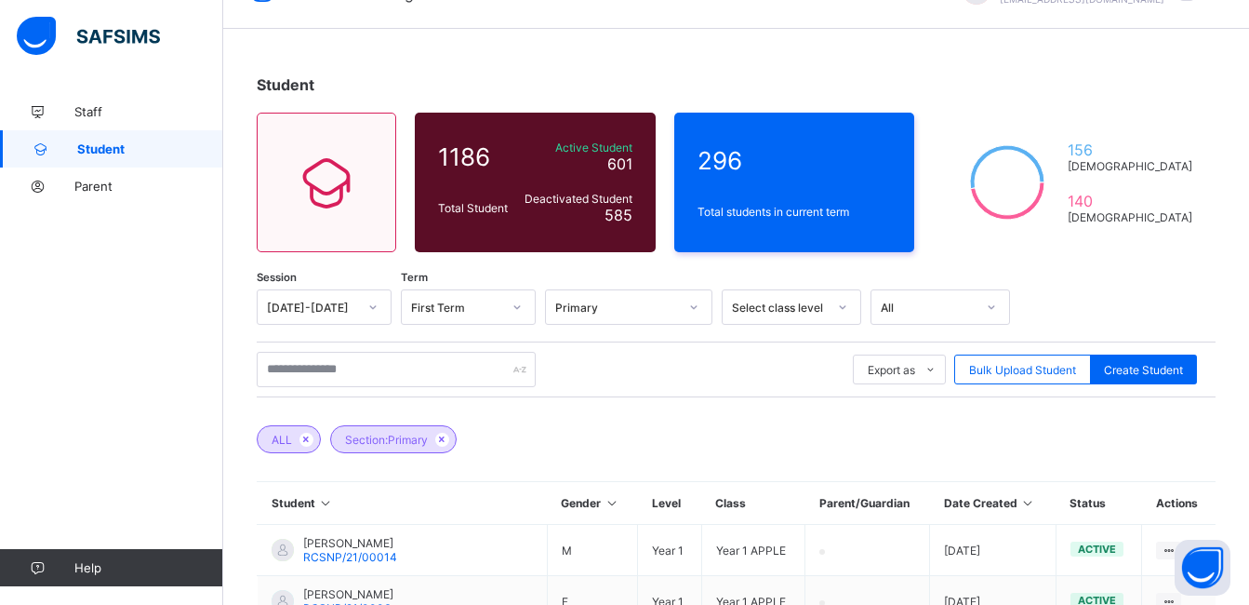
click at [799, 427] on div "ALL Section: Primary" at bounding box center [736, 429] width 959 height 65
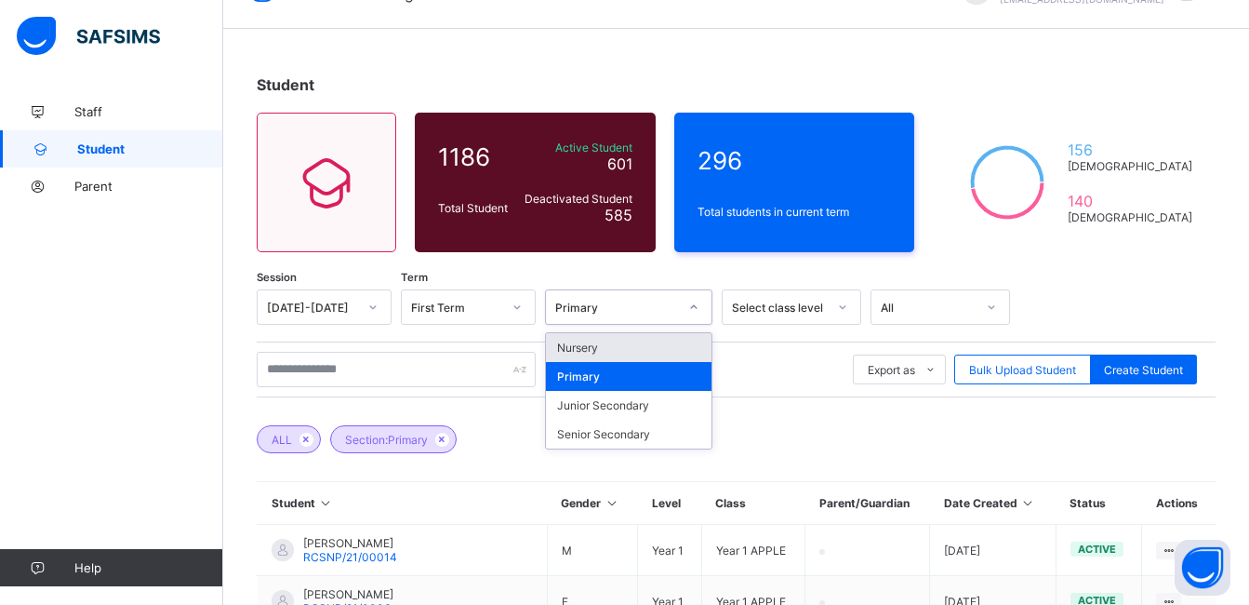
click at [697, 305] on icon at bounding box center [693, 307] width 11 height 19
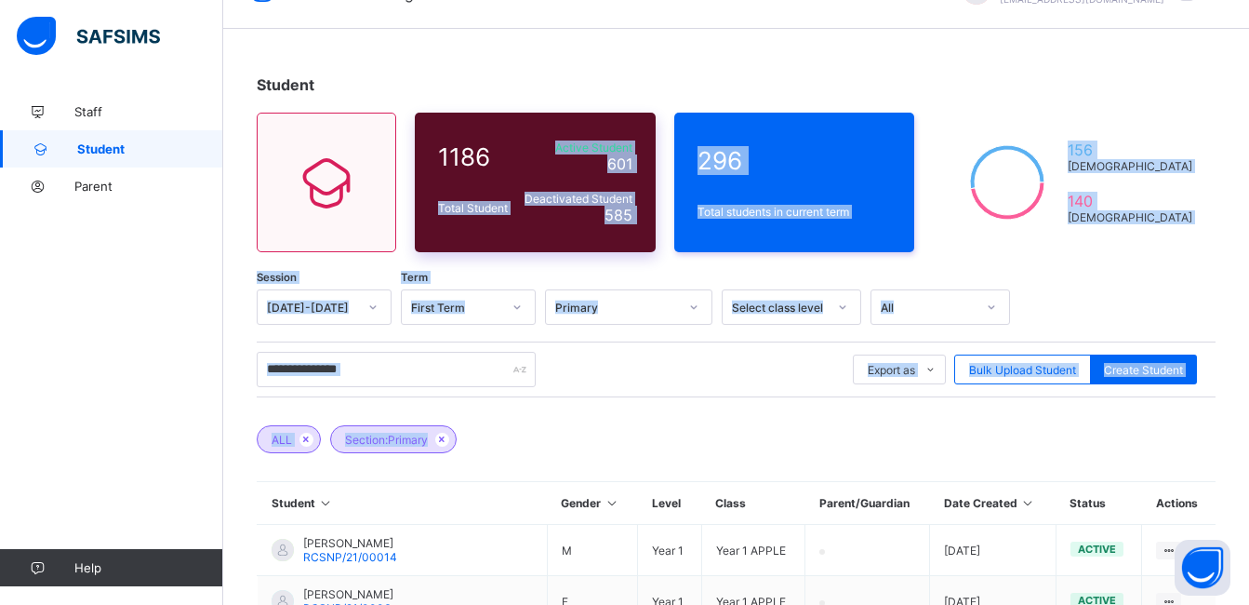
drag, startPoint x: 761, startPoint y: 413, endPoint x: 424, endPoint y: 184, distance: 407.1
click at [424, 184] on div "Student 1186 Total Student Active Student 601 Deactivated Student 585 296 Total…" at bounding box center [736, 603] width 1026 height 1112
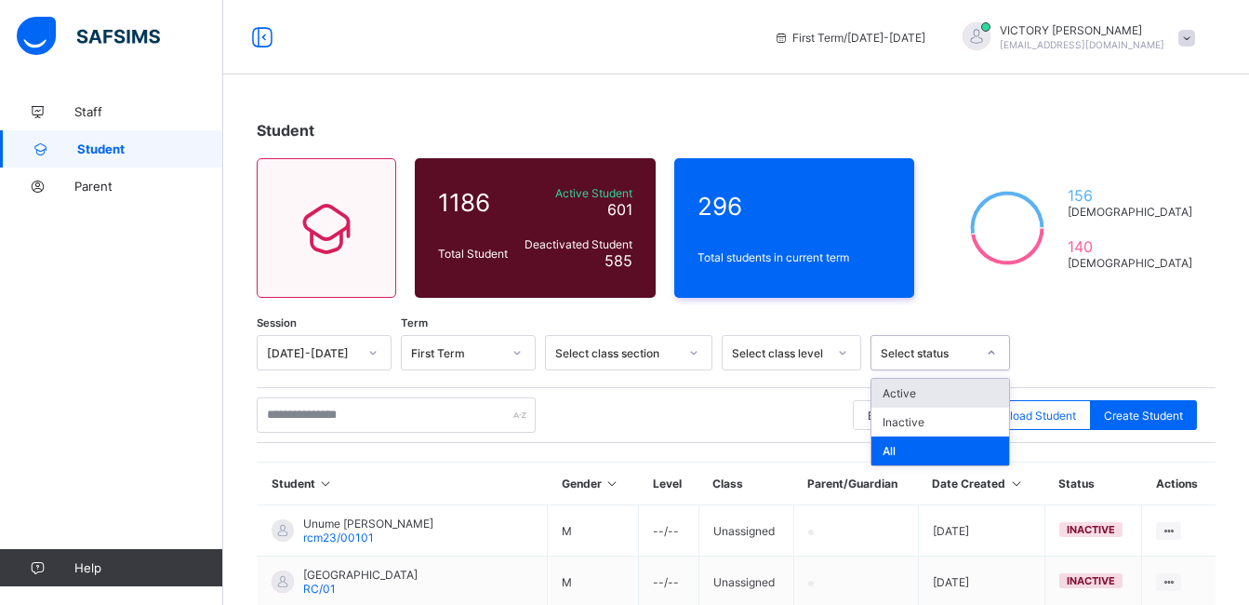
click at [933, 391] on div "Active" at bounding box center [941, 393] width 138 height 29
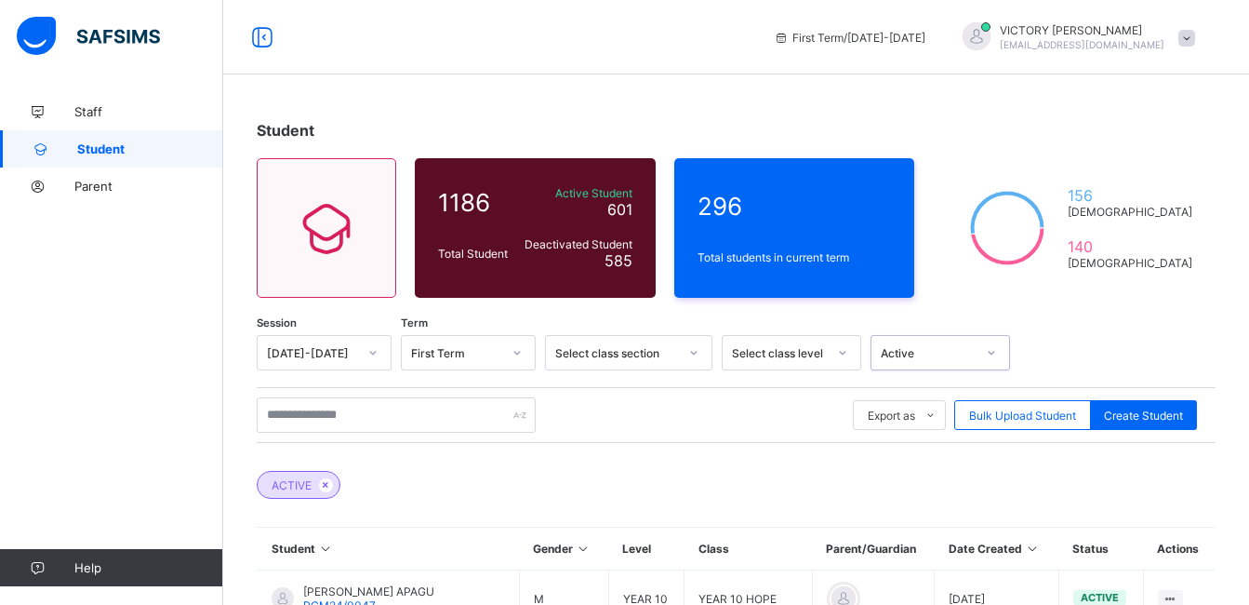
click at [698, 356] on icon at bounding box center [693, 352] width 11 height 19
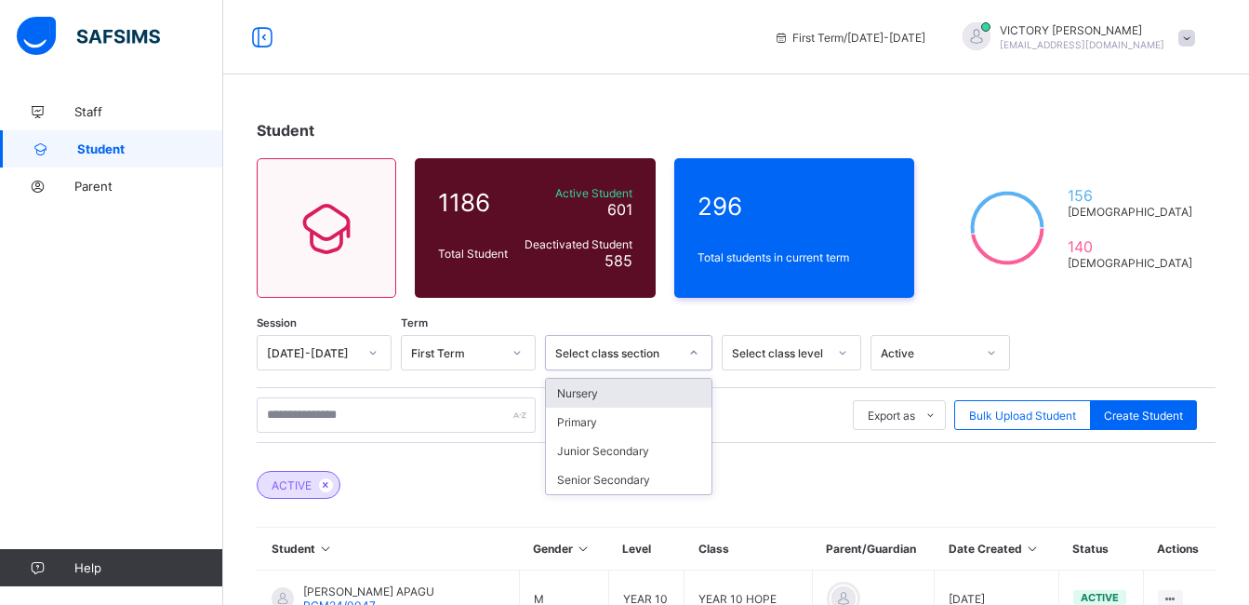
click at [658, 392] on div "Nursery" at bounding box center [629, 393] width 166 height 29
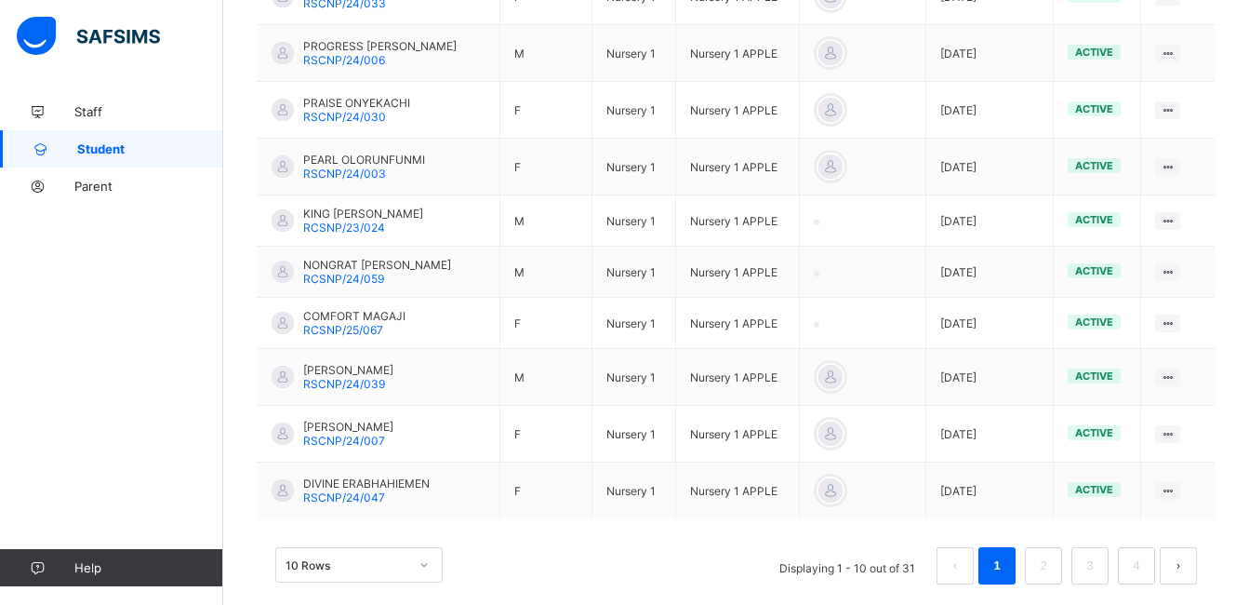
scroll to position [628, 0]
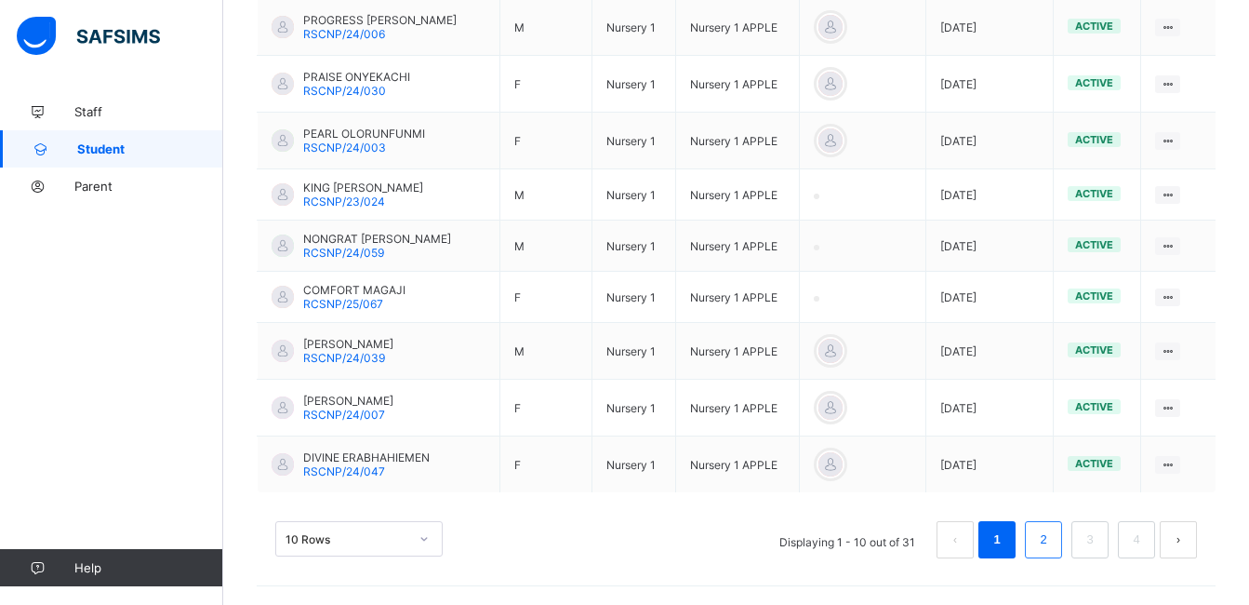
click at [1052, 543] on link "2" at bounding box center [1043, 539] width 18 height 24
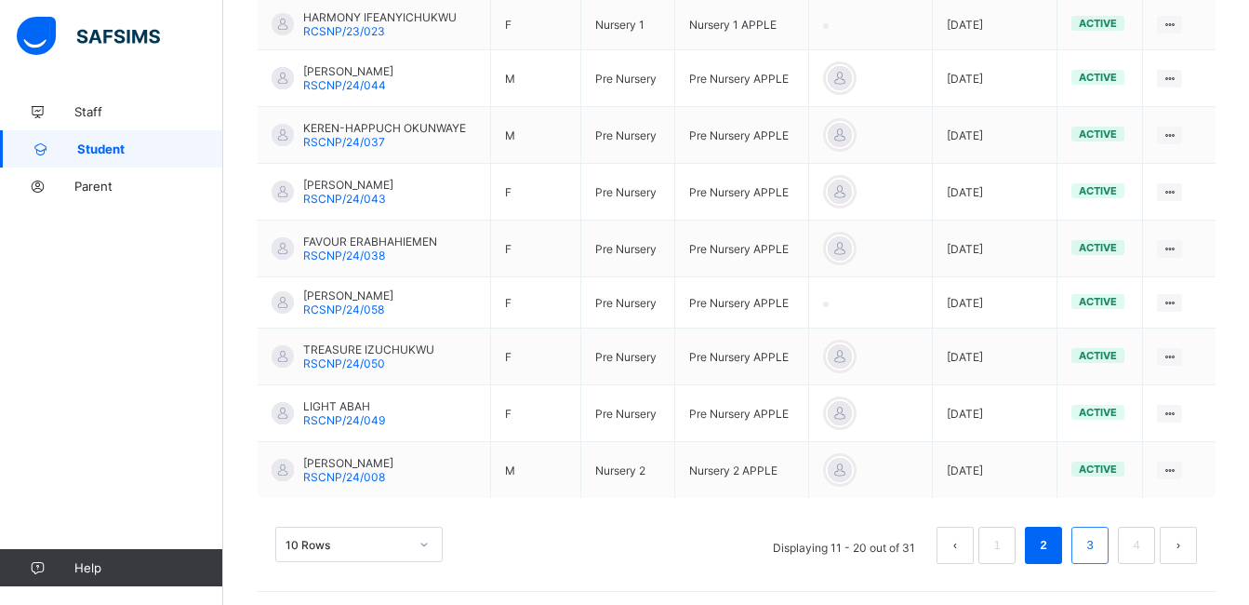
click at [1099, 540] on link "3" at bounding box center [1090, 545] width 18 height 24
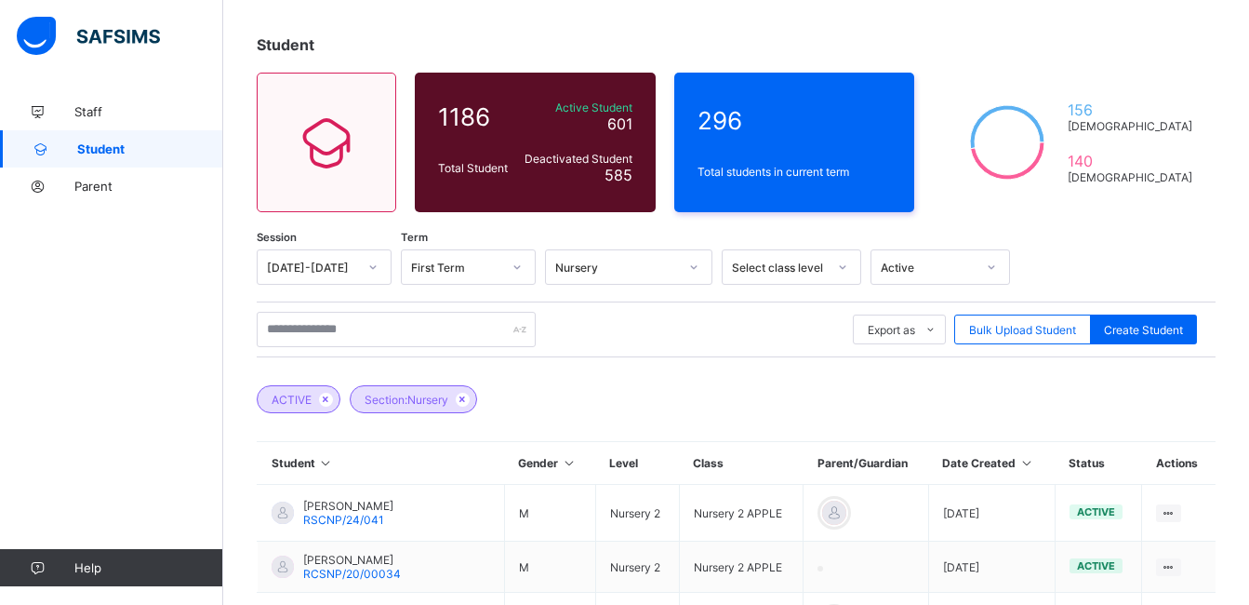
scroll to position [53, 0]
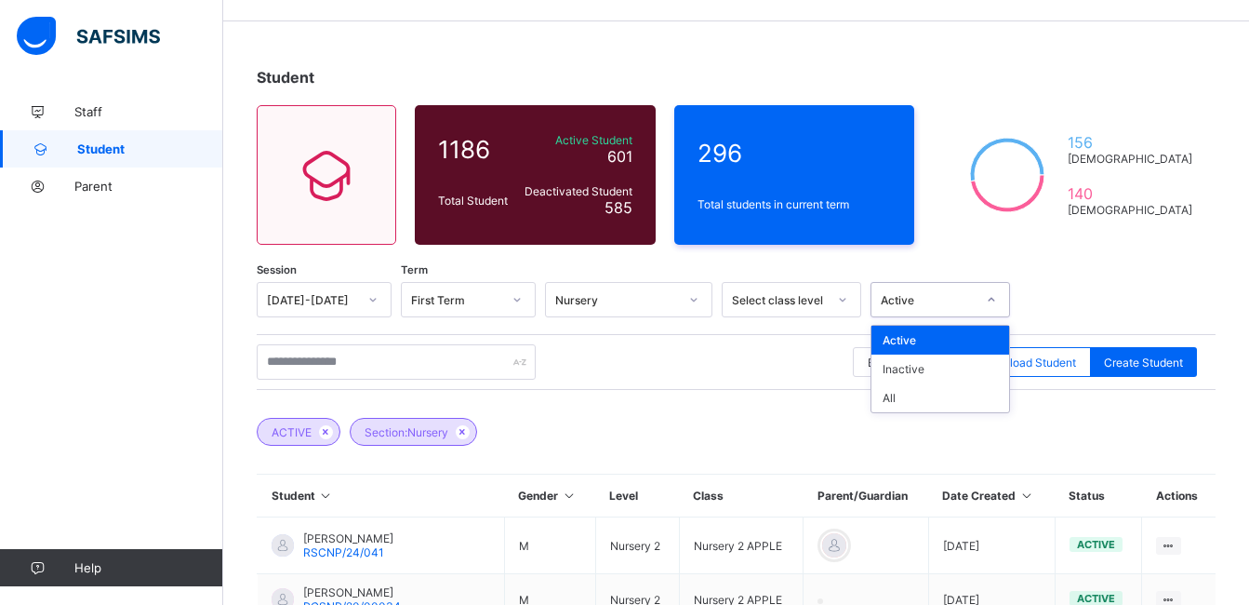
click at [1002, 300] on div at bounding box center [992, 300] width 32 height 30
click at [907, 396] on div "All" at bounding box center [941, 397] width 138 height 29
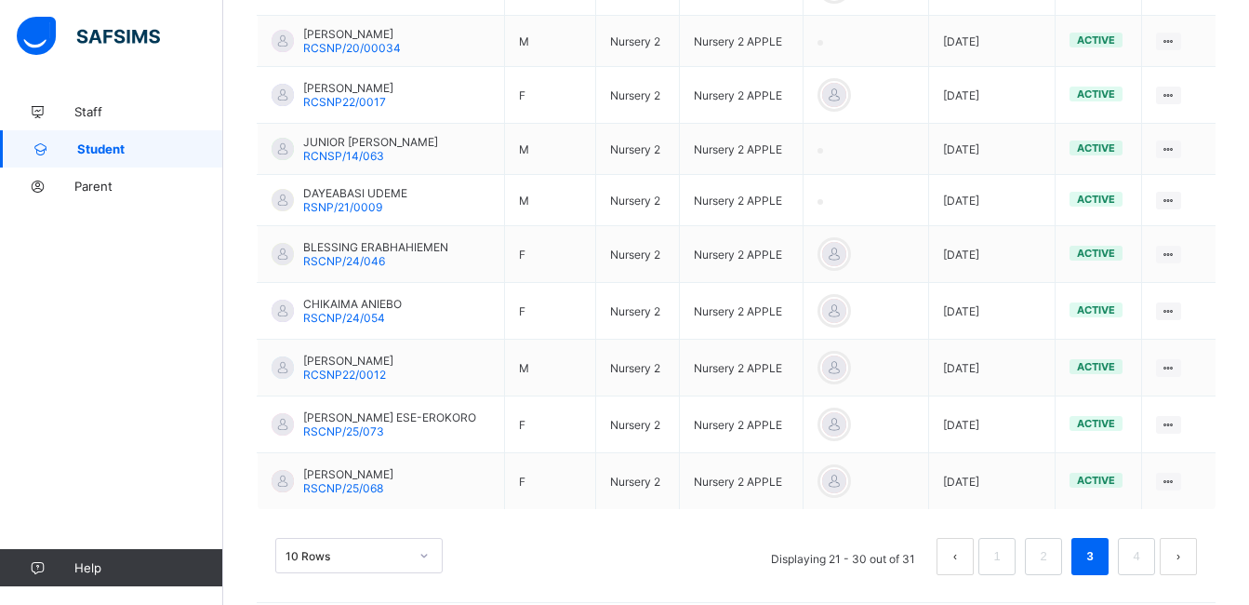
scroll to position [609, 0]
click at [1006, 567] on link "1" at bounding box center [997, 558] width 18 height 24
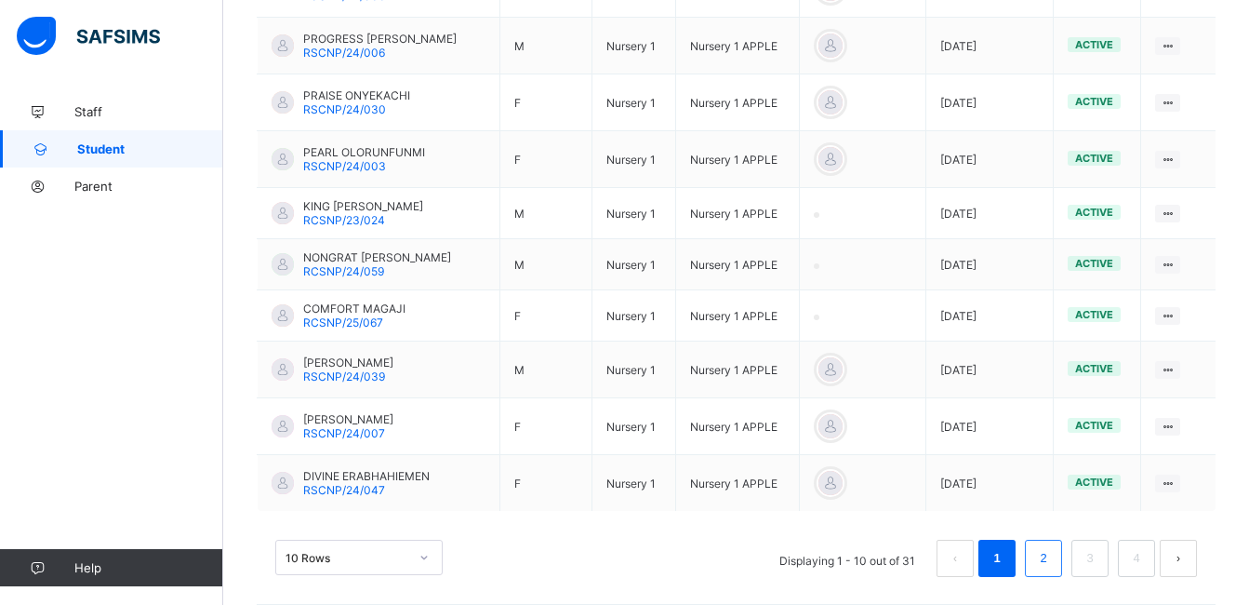
click at [1046, 557] on li "2" at bounding box center [1043, 558] width 37 height 37
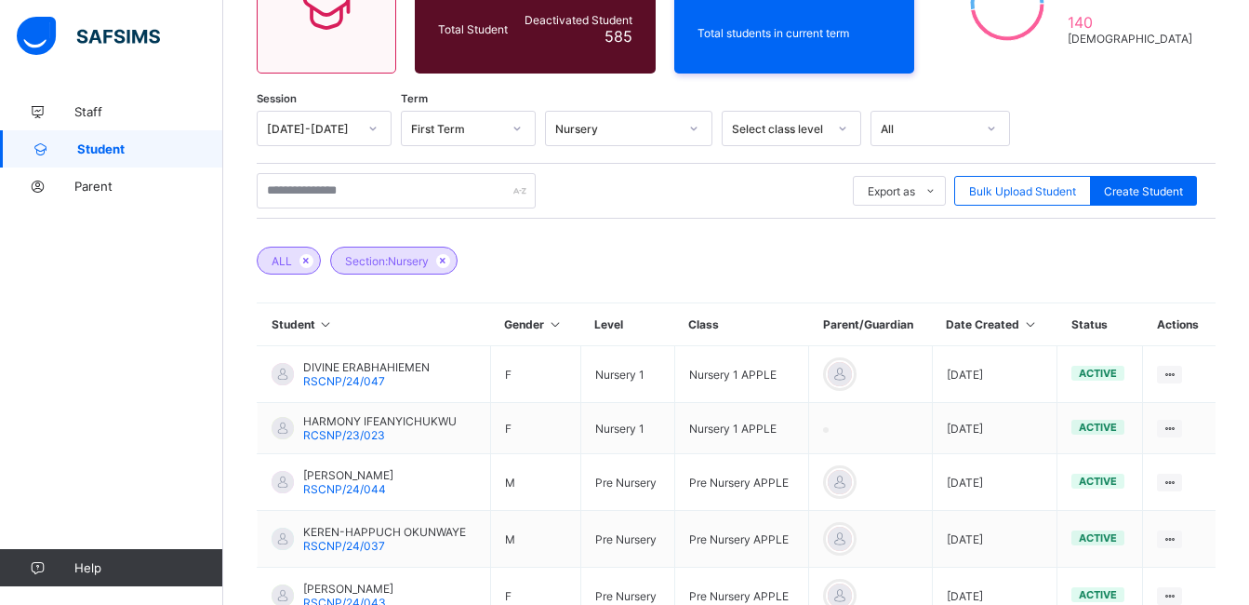
scroll to position [218, 0]
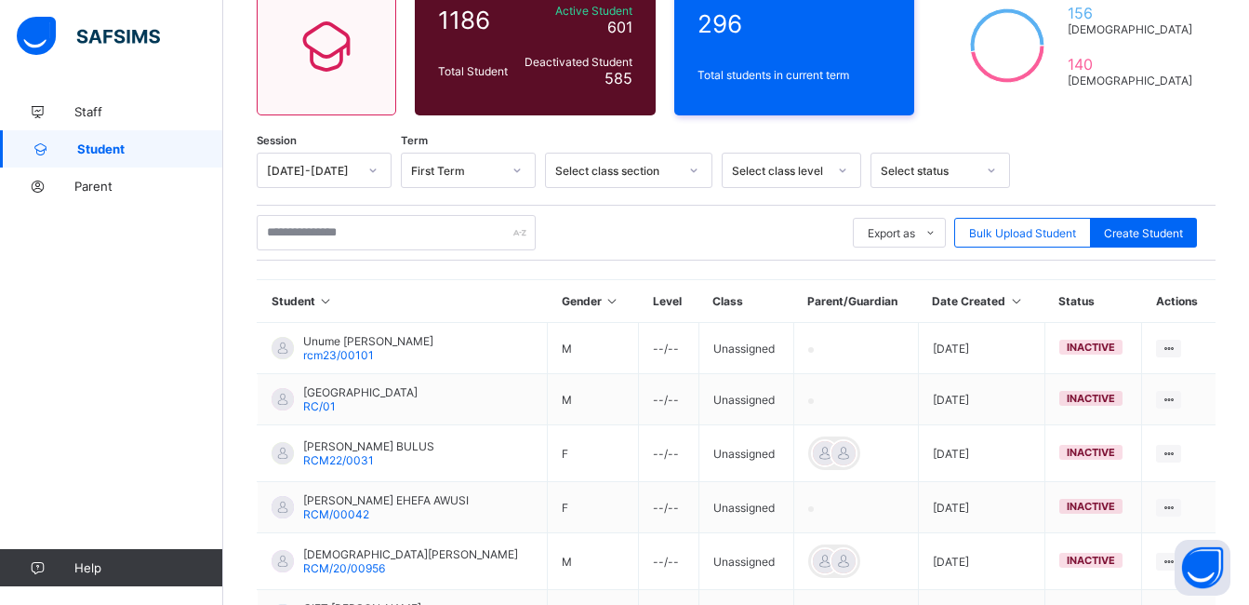
scroll to position [180, 0]
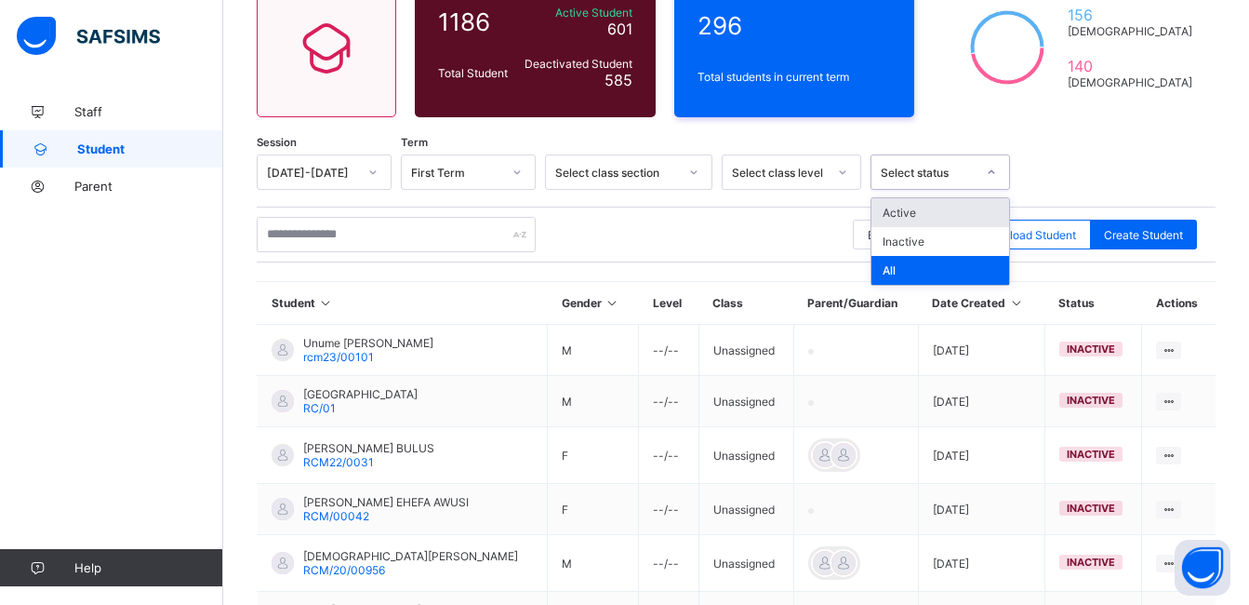
click at [997, 180] on div at bounding box center [992, 172] width 32 height 30
click at [928, 214] on div "Active" at bounding box center [941, 212] width 138 height 29
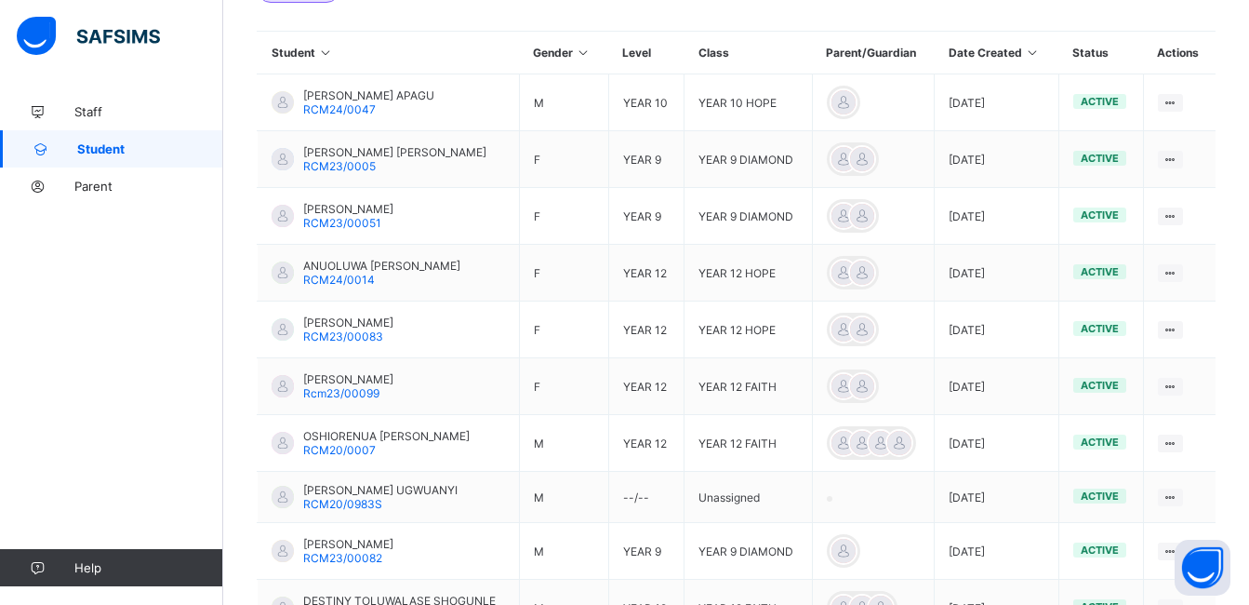
scroll to position [494, 0]
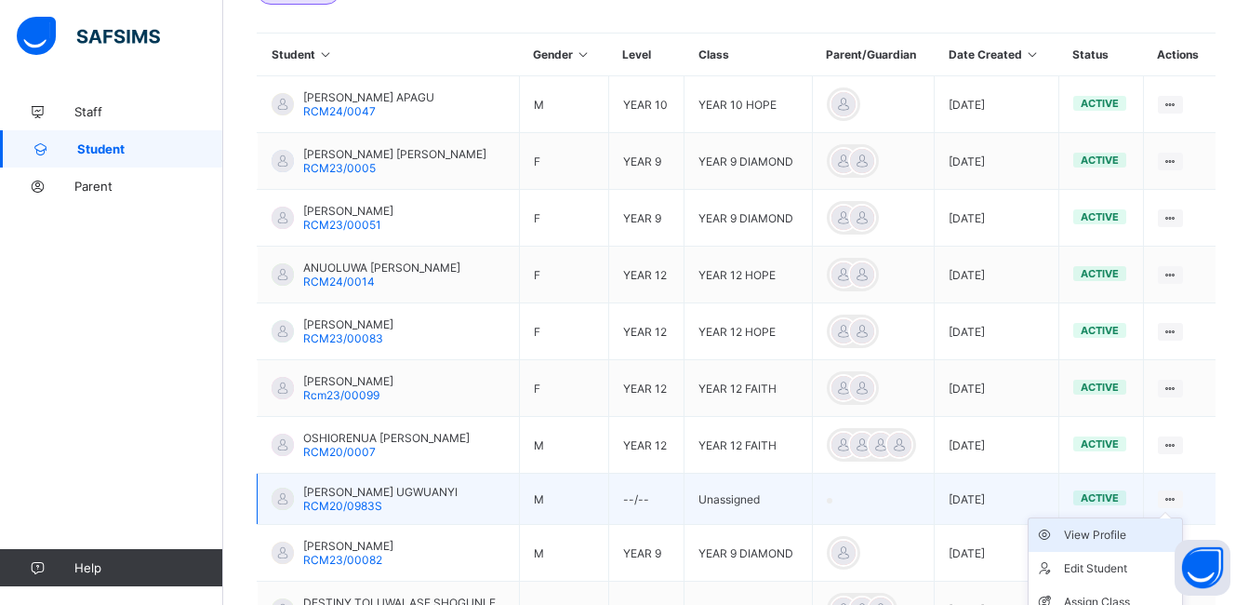
click at [1137, 539] on div "View Profile" at bounding box center [1119, 535] width 111 height 19
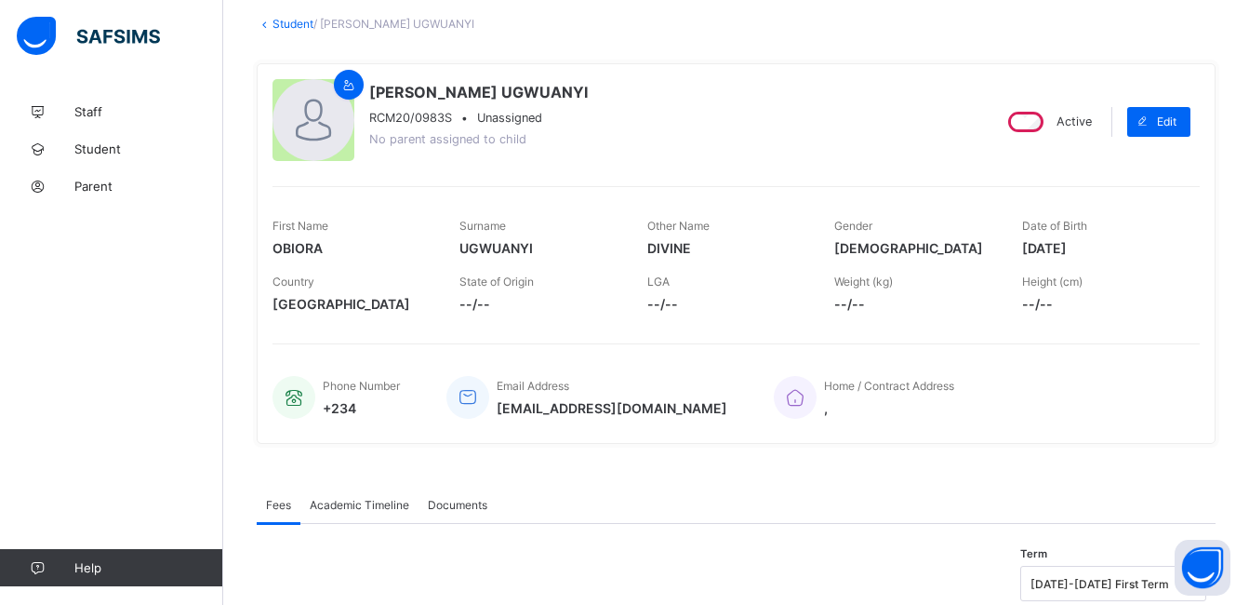
scroll to position [166, 0]
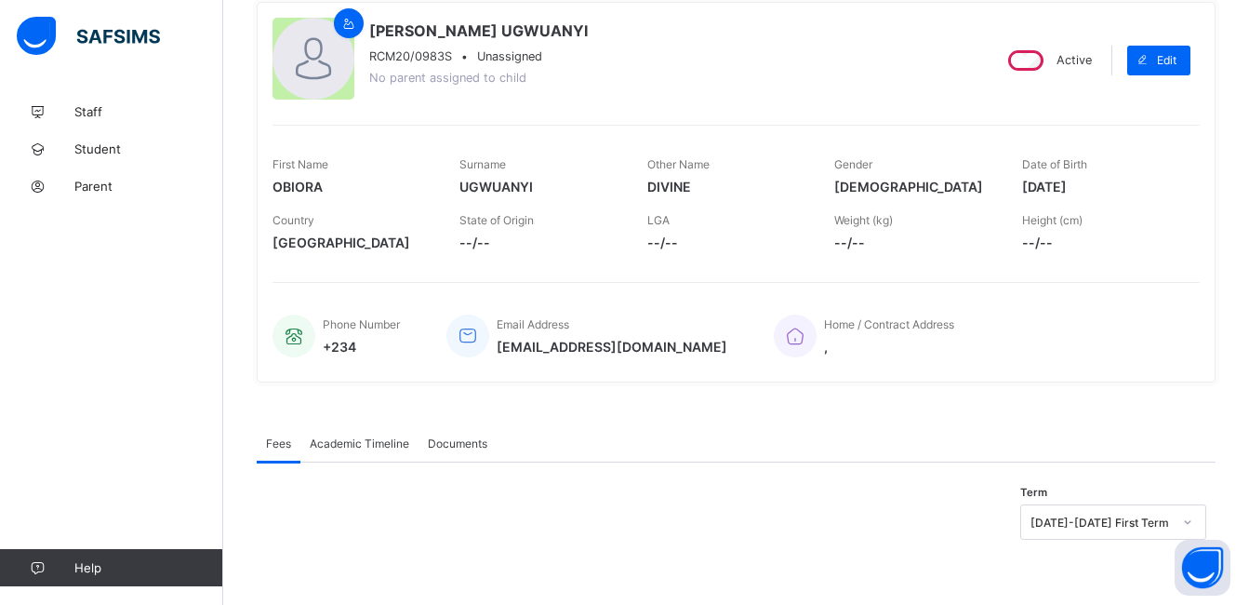
click at [1170, 268] on div "OBIORA DIVINE UGWUANYI RCM20/0983S • Unassigned No parent assigned to child Act…" at bounding box center [736, 192] width 959 height 380
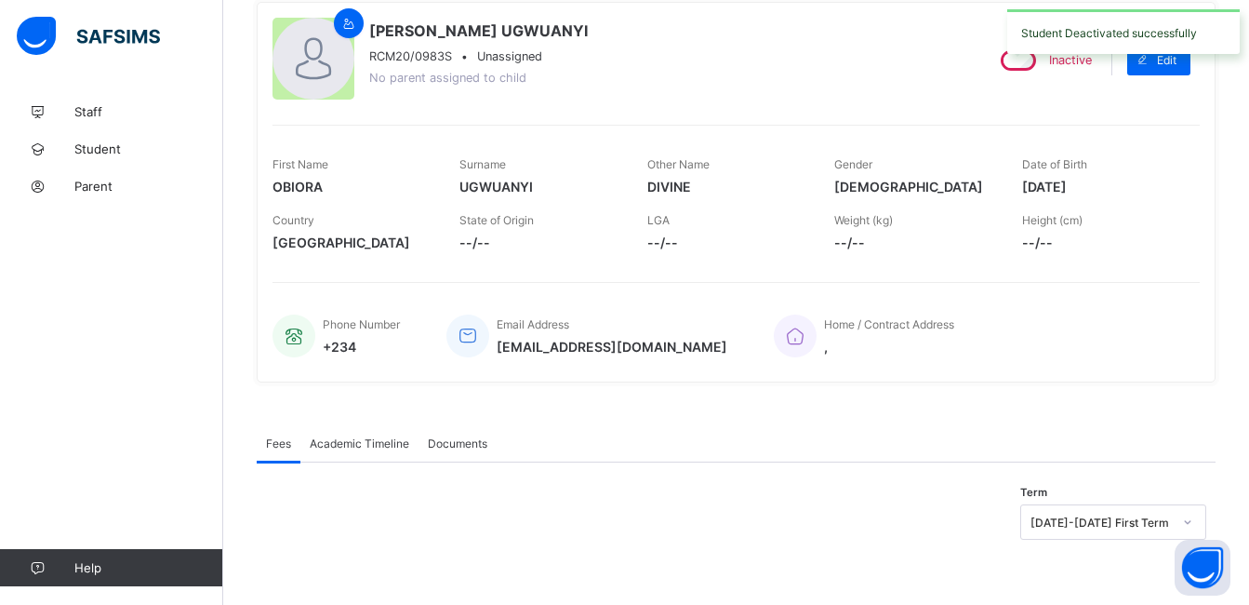
click at [1034, 61] on div "Student Deactivated successfully" at bounding box center [1123, 31] width 251 height 63
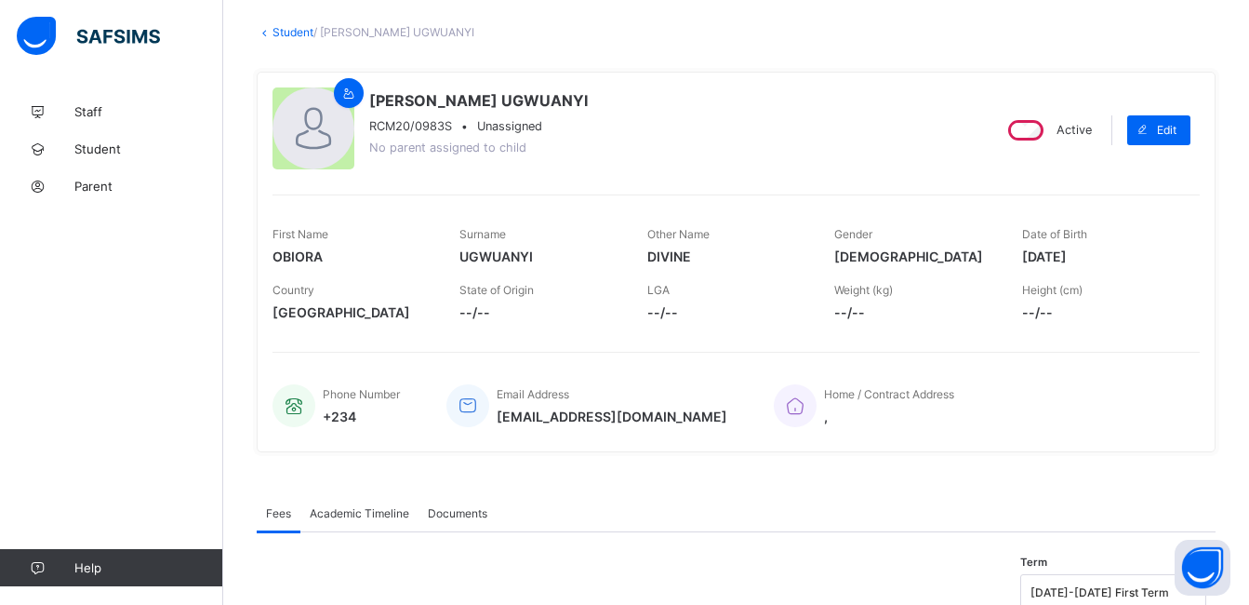
scroll to position [0, 0]
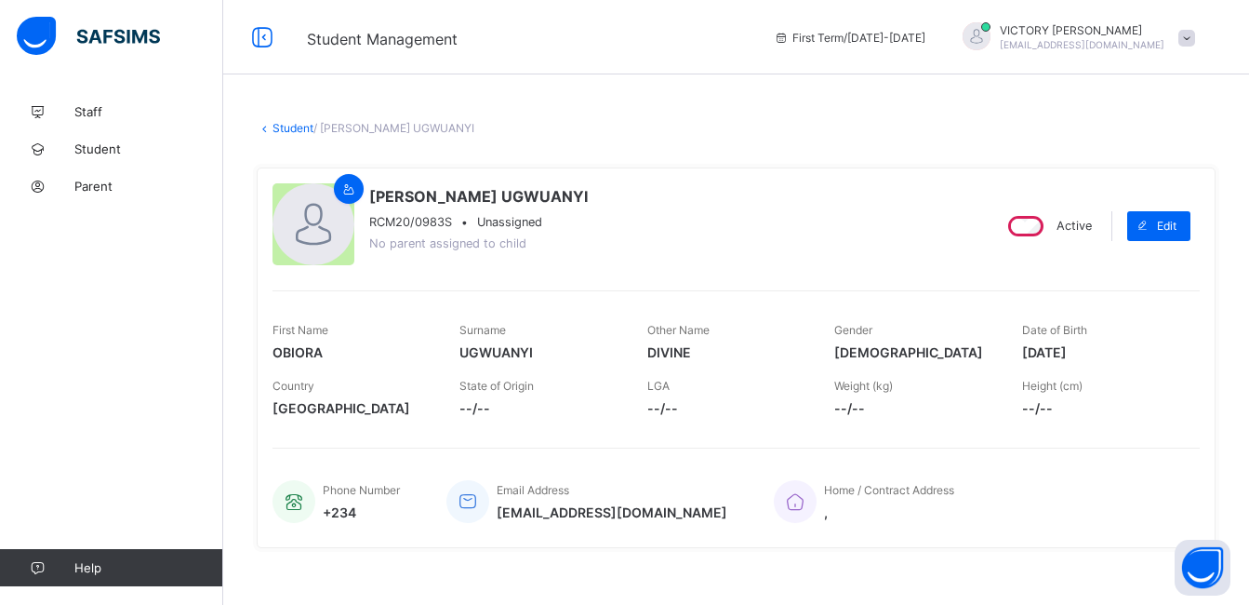
click at [293, 134] on link "Student" at bounding box center [293, 128] width 41 height 14
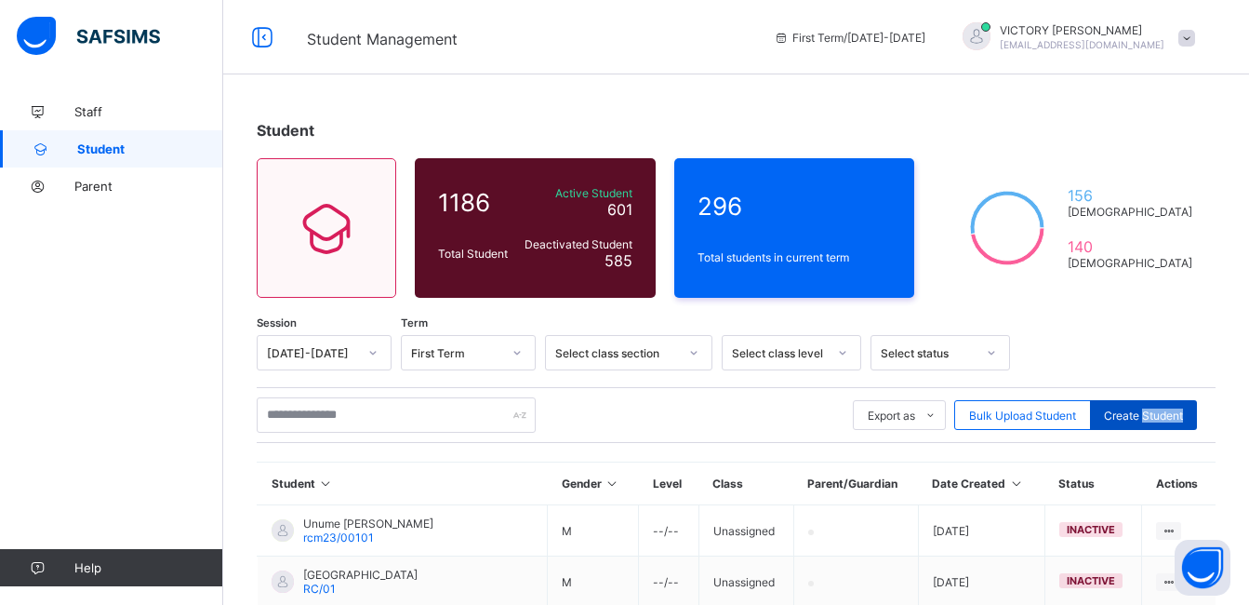
drag, startPoint x: 1157, startPoint y: 401, endPoint x: 1180, endPoint y: 405, distance: 23.6
click at [1180, 405] on div "Create Student" at bounding box center [1143, 415] width 107 height 30
select select "**"
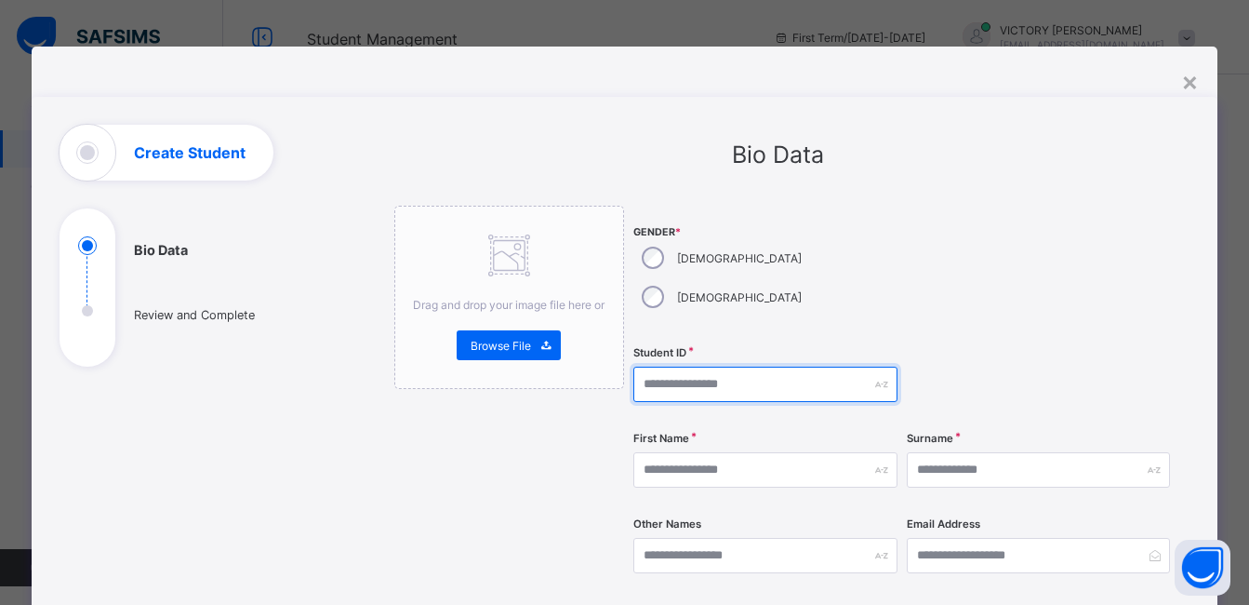
click at [700, 366] on input "text" at bounding box center [764, 383] width 263 height 35
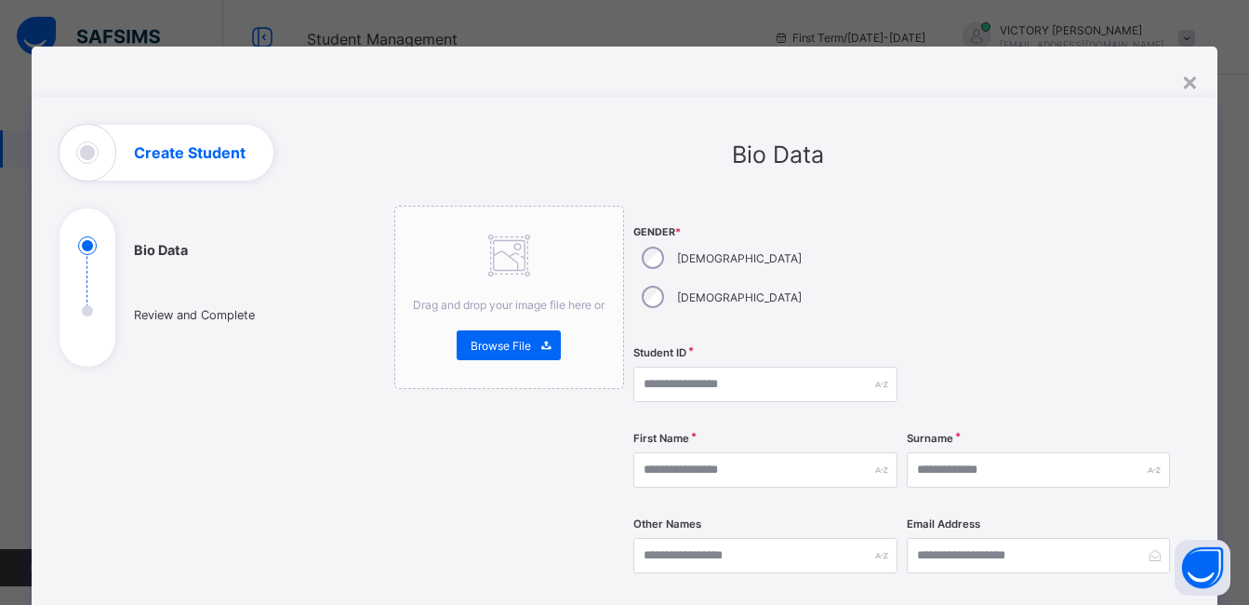
drag, startPoint x: 1247, startPoint y: 248, endPoint x: 1160, endPoint y: 398, distance: 173.4
click at [1160, 432] on div "Surname" at bounding box center [1038, 470] width 263 height 76
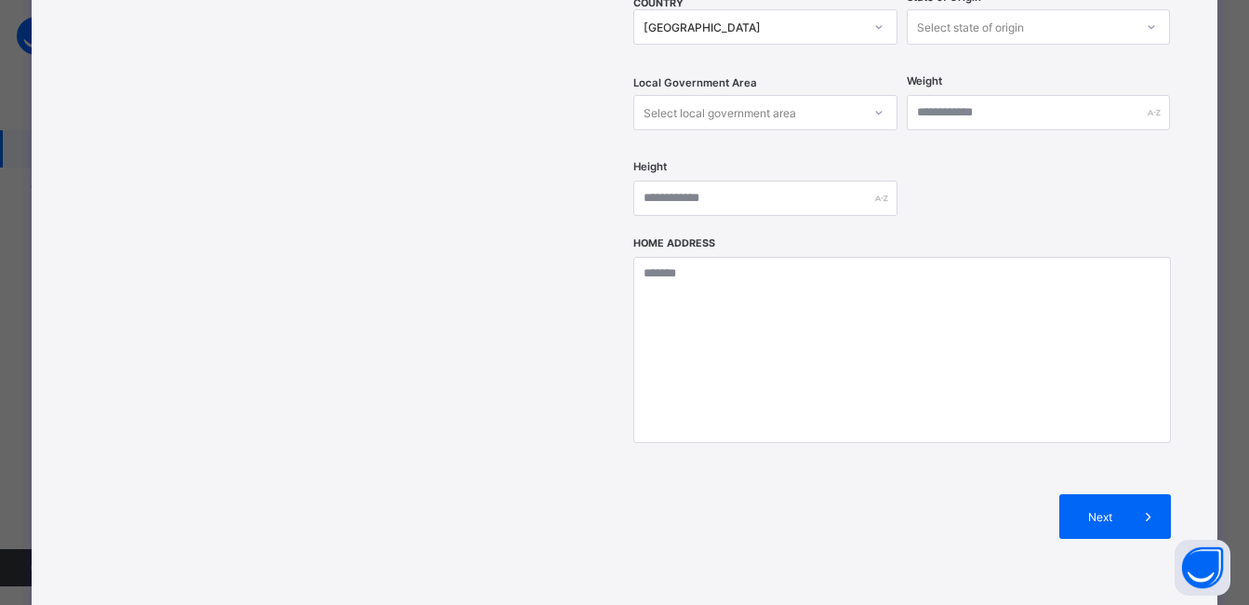
scroll to position [698, 0]
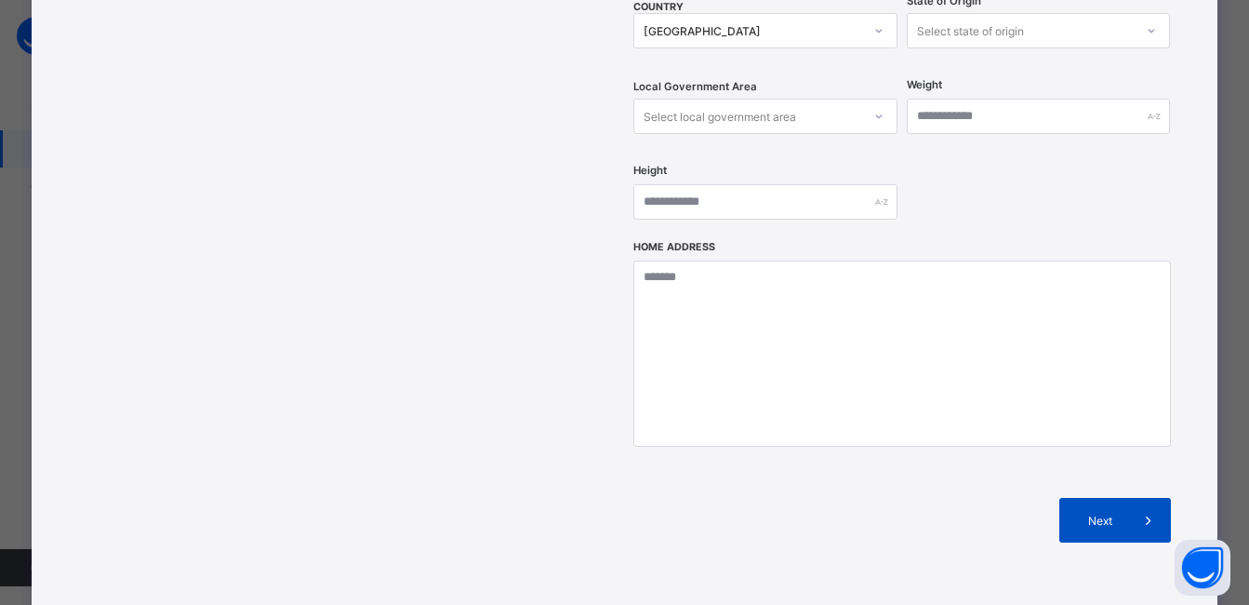
click at [1153, 511] on icon at bounding box center [1149, 520] width 20 height 19
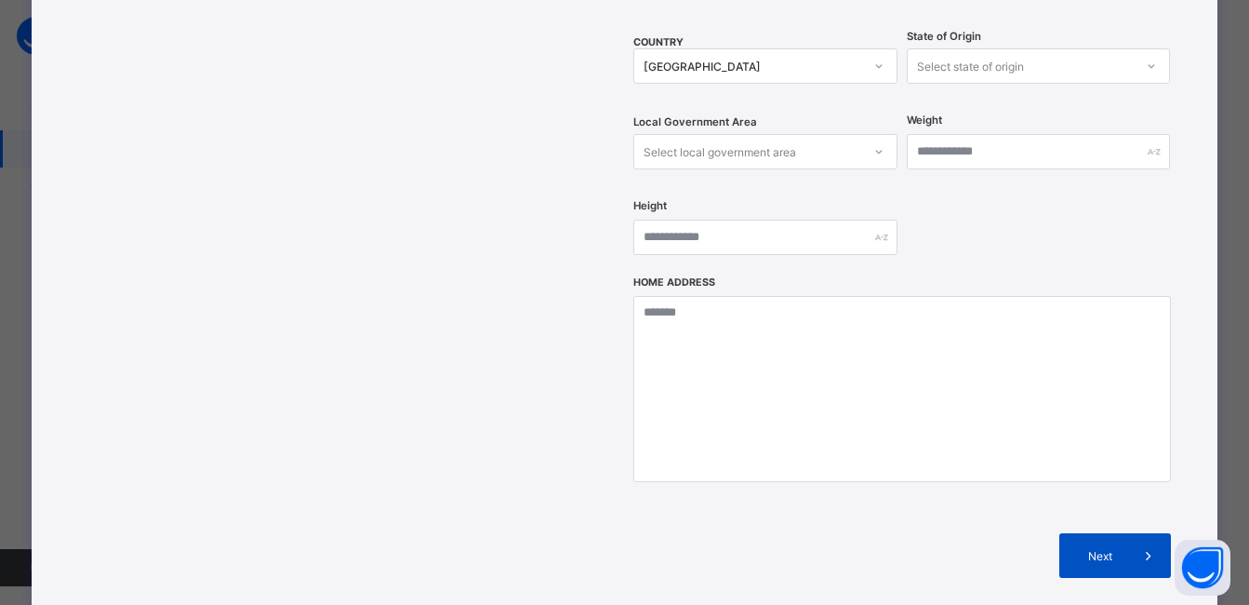
click at [1118, 533] on div "Next" at bounding box center [1115, 555] width 112 height 45
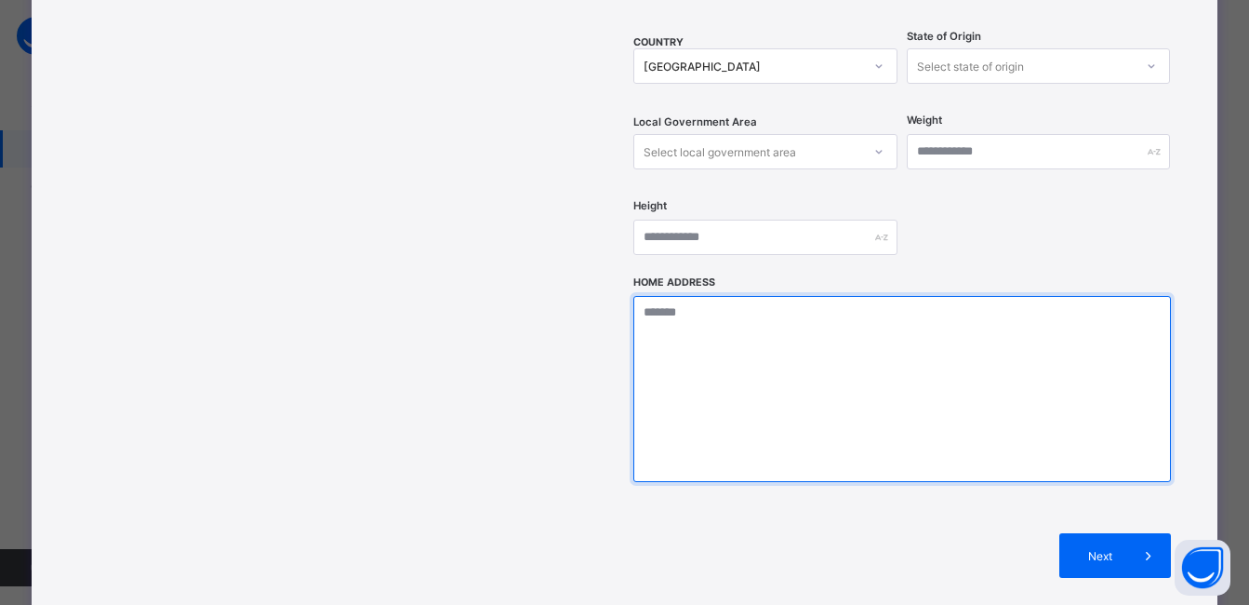
drag, startPoint x: 1246, startPoint y: 523, endPoint x: 765, endPoint y: 338, distance: 515.3
click at [765, 338] on textarea at bounding box center [902, 389] width 538 height 186
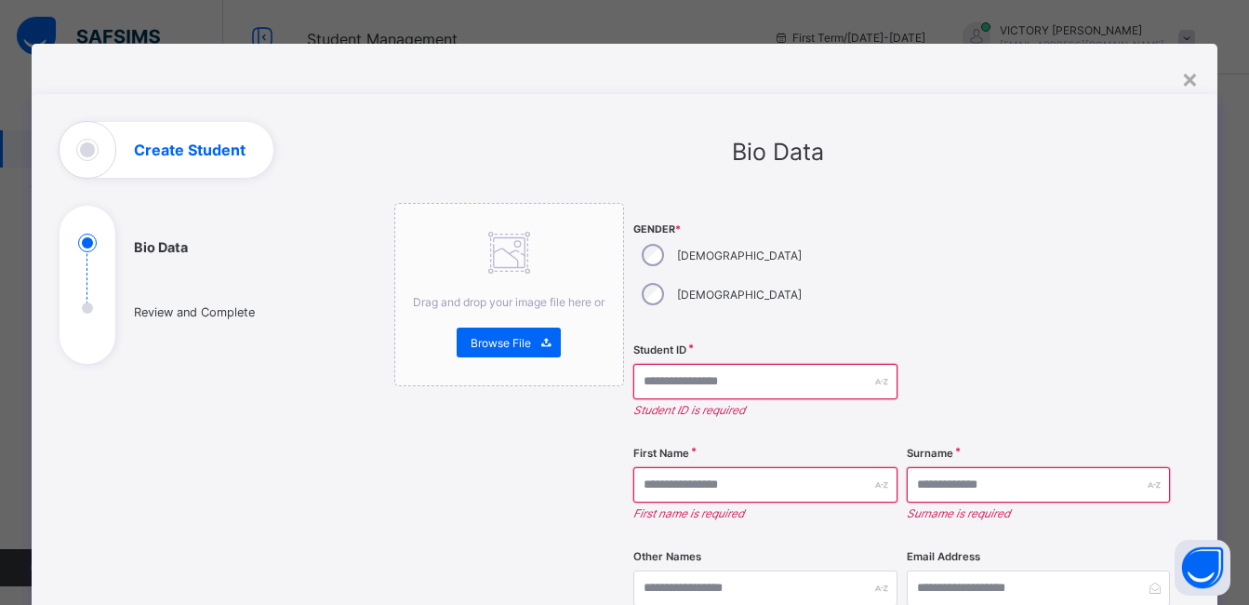
scroll to position [0, 0]
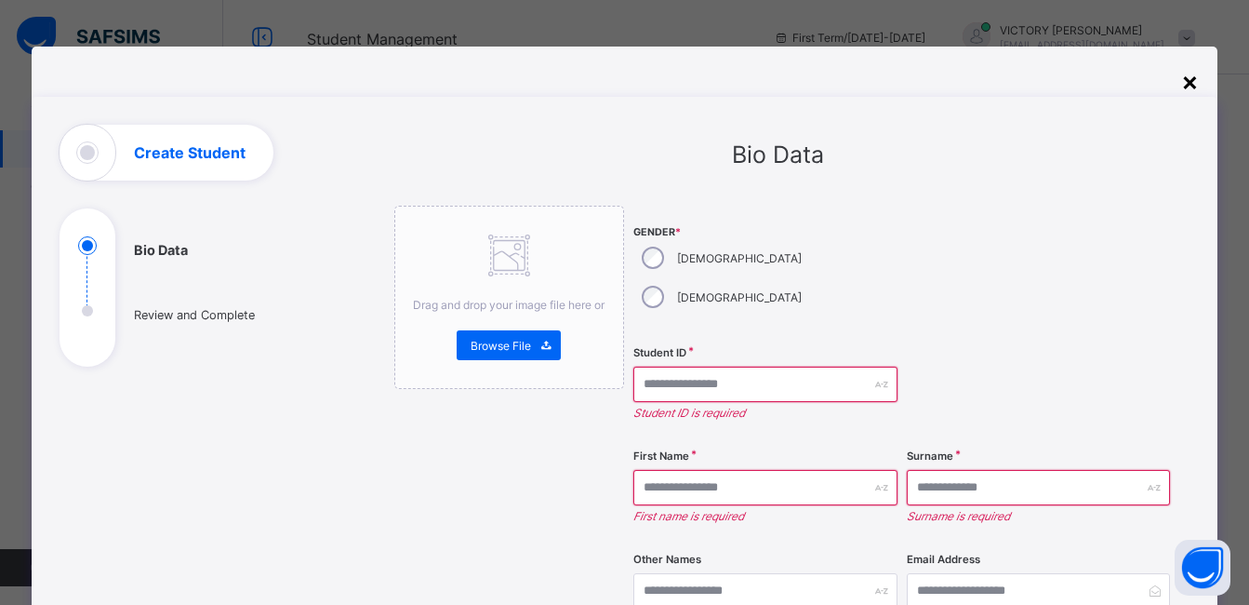
click at [1191, 88] on div "×" at bounding box center [1190, 81] width 18 height 32
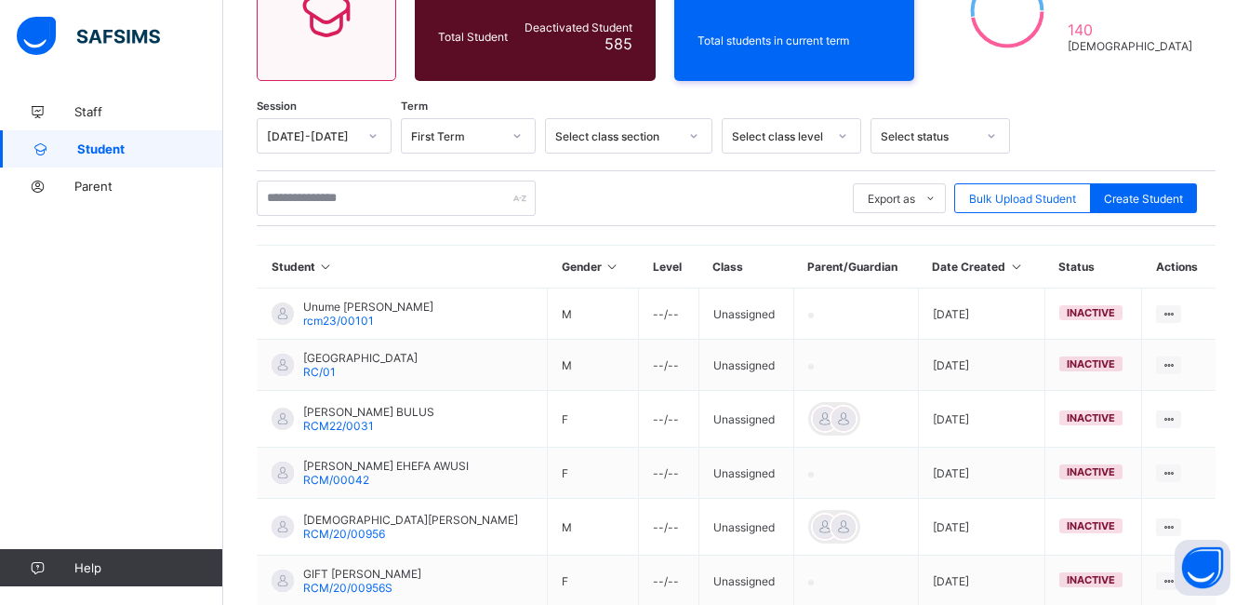
scroll to position [246, 0]
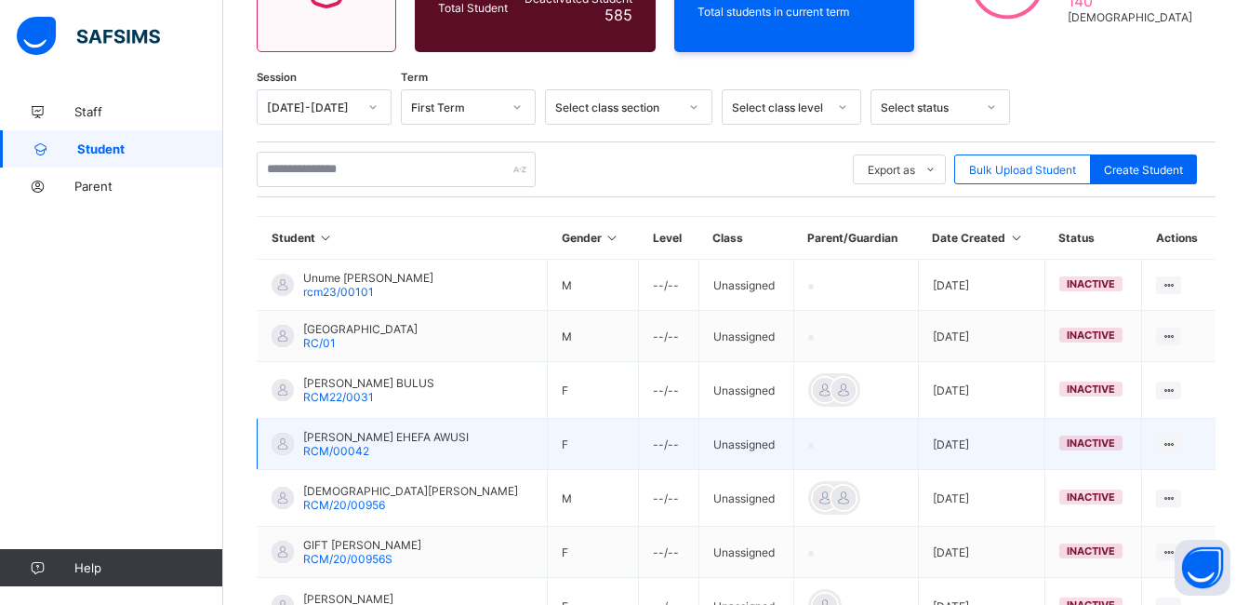
click at [732, 450] on td "Unassigned" at bounding box center [746, 444] width 95 height 51
click at [732, 451] on td "Unassigned" at bounding box center [746, 444] width 95 height 51
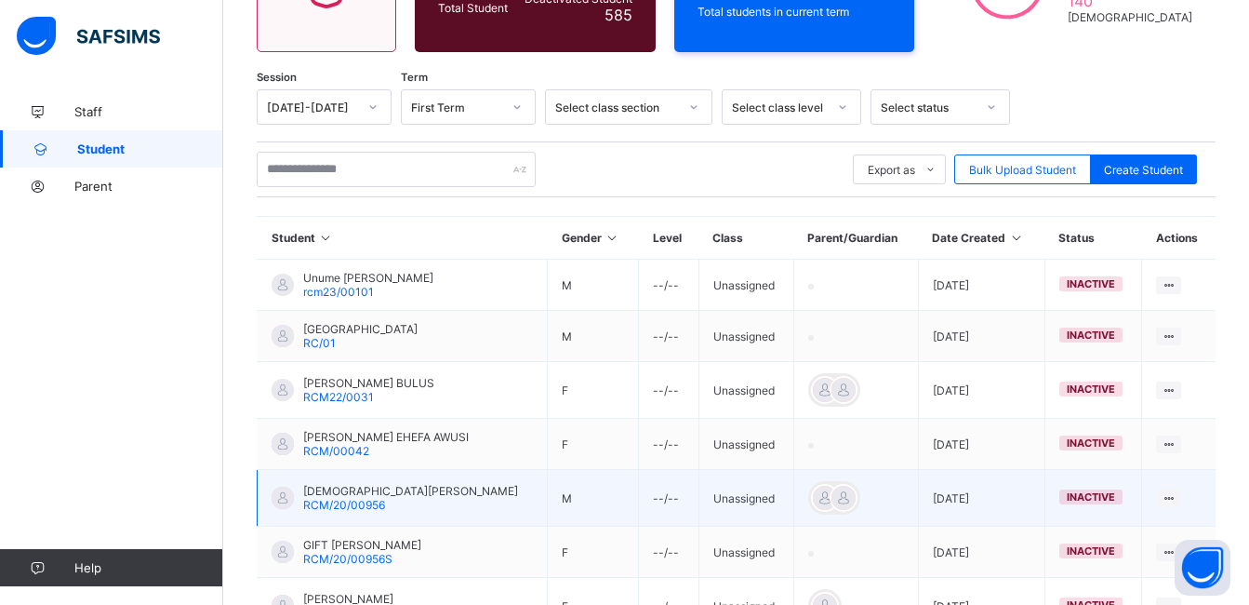
drag, startPoint x: 732, startPoint y: 451, endPoint x: 736, endPoint y: 492, distance: 41.1
click at [736, 492] on td "Unassigned" at bounding box center [746, 498] width 95 height 57
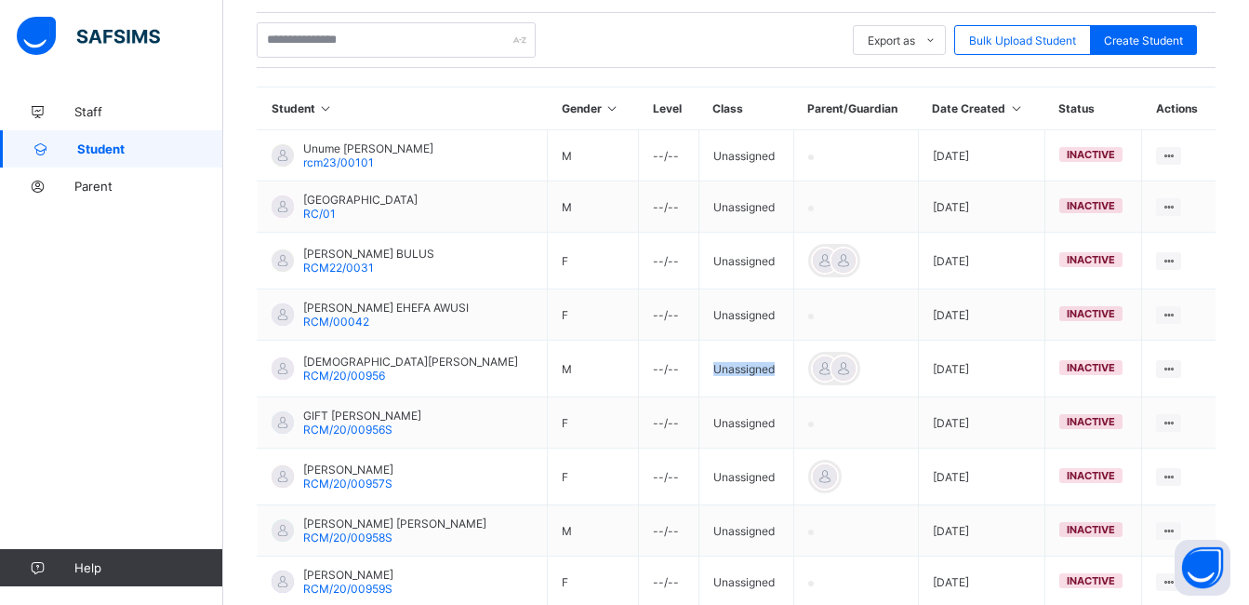
scroll to position [377, 0]
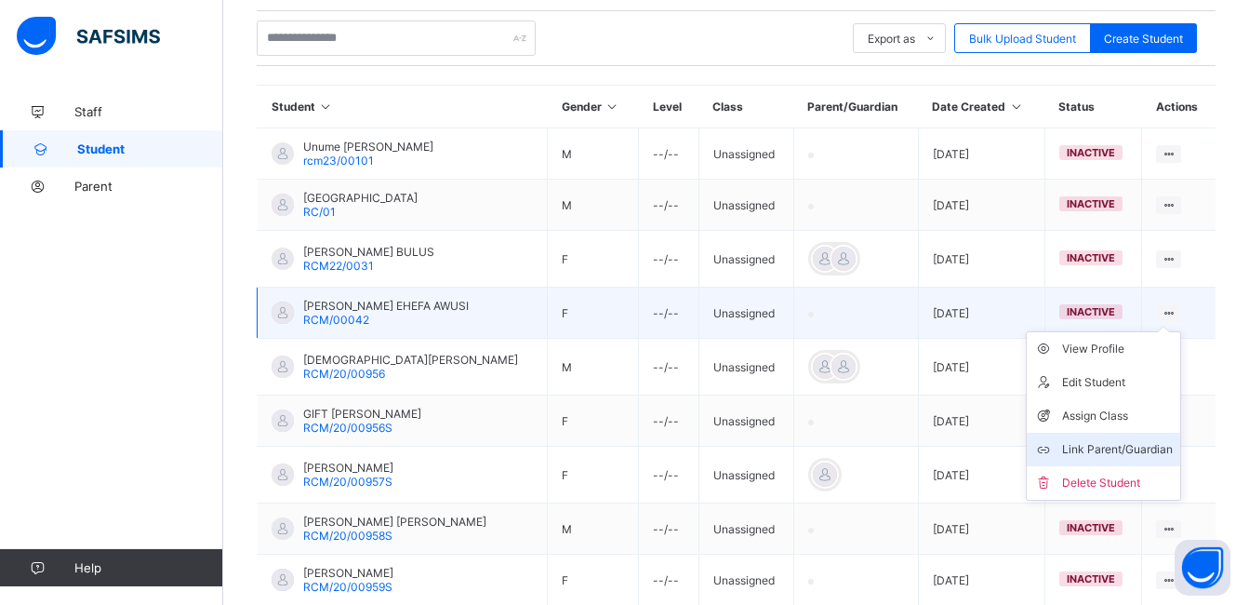
click at [1120, 453] on div "Link Parent/Guardian" at bounding box center [1117, 449] width 111 height 19
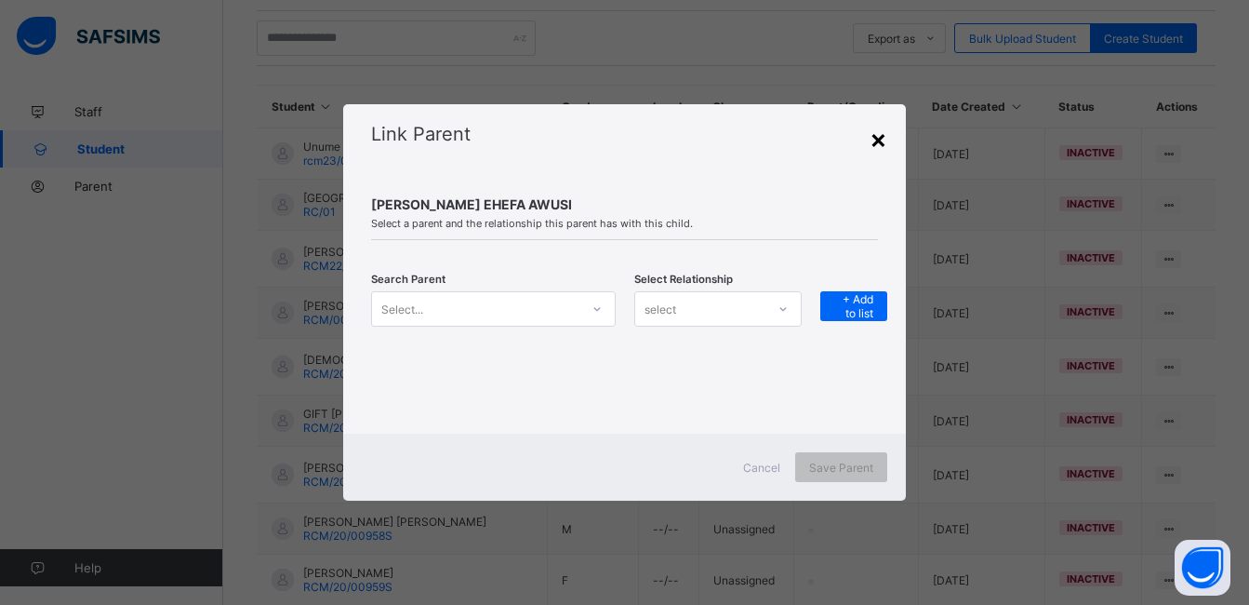
click at [887, 147] on div "×" at bounding box center [879, 139] width 18 height 32
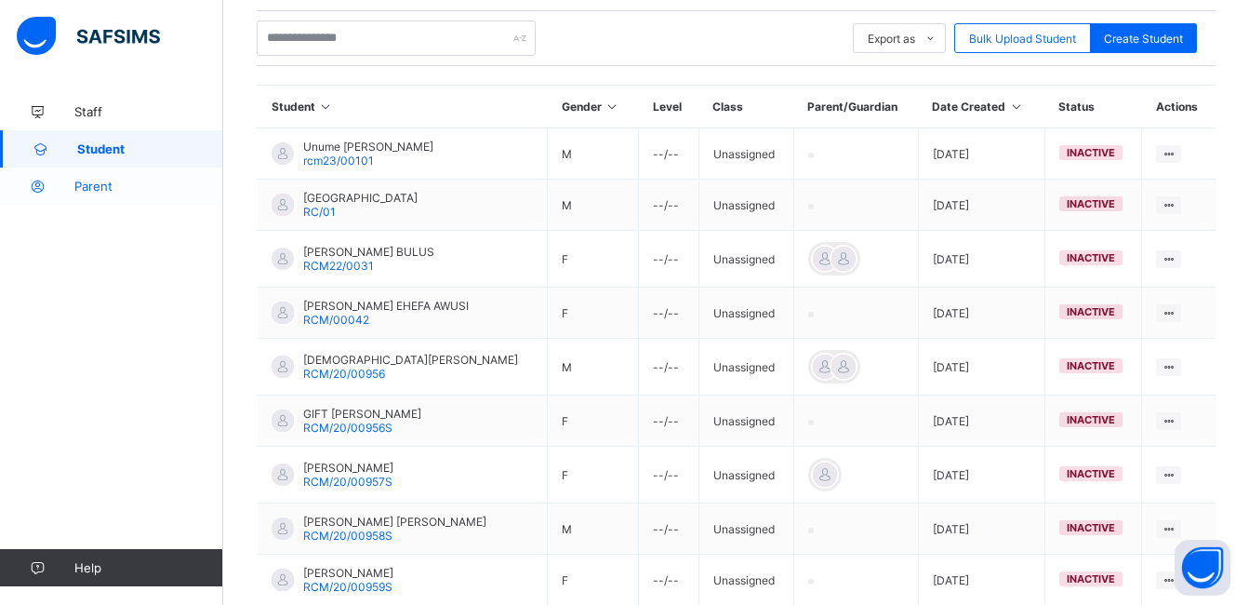
click at [133, 183] on span "Parent" at bounding box center [148, 186] width 149 height 15
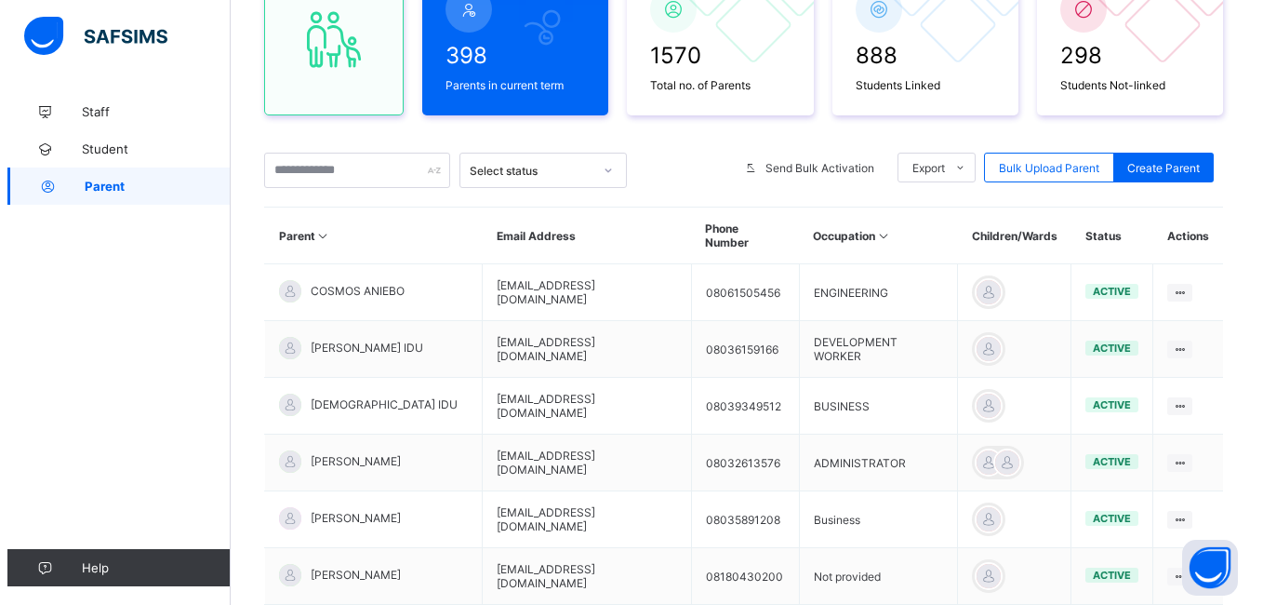
scroll to position [377, 0]
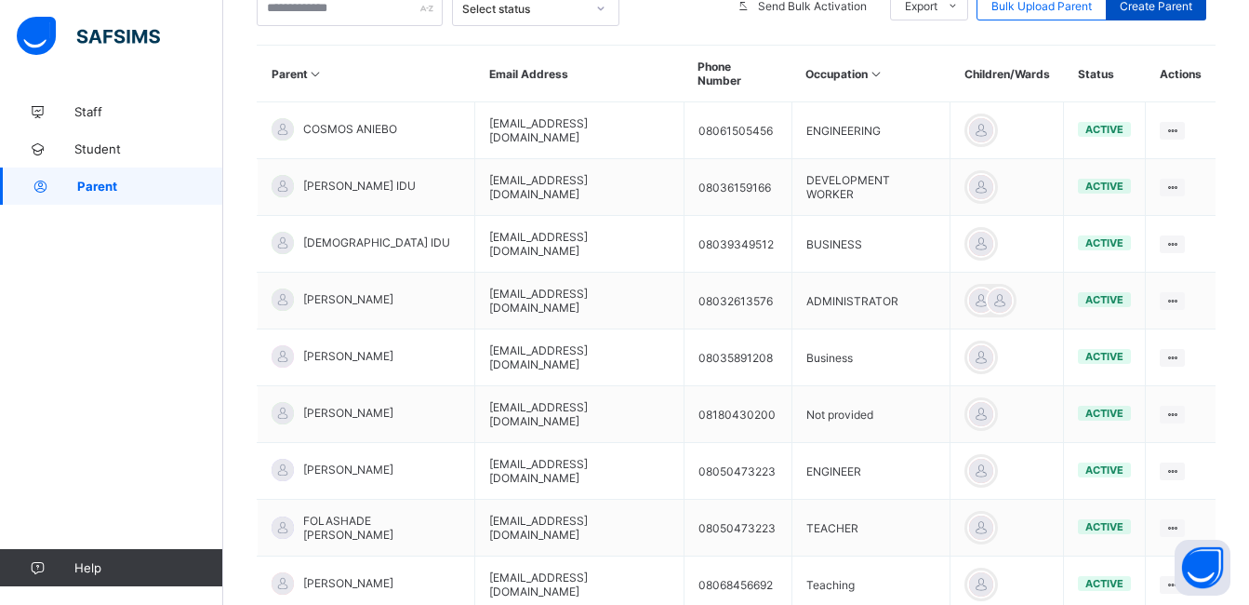
click at [1177, 4] on span "Create Parent" at bounding box center [1156, 6] width 73 height 14
select select "**"
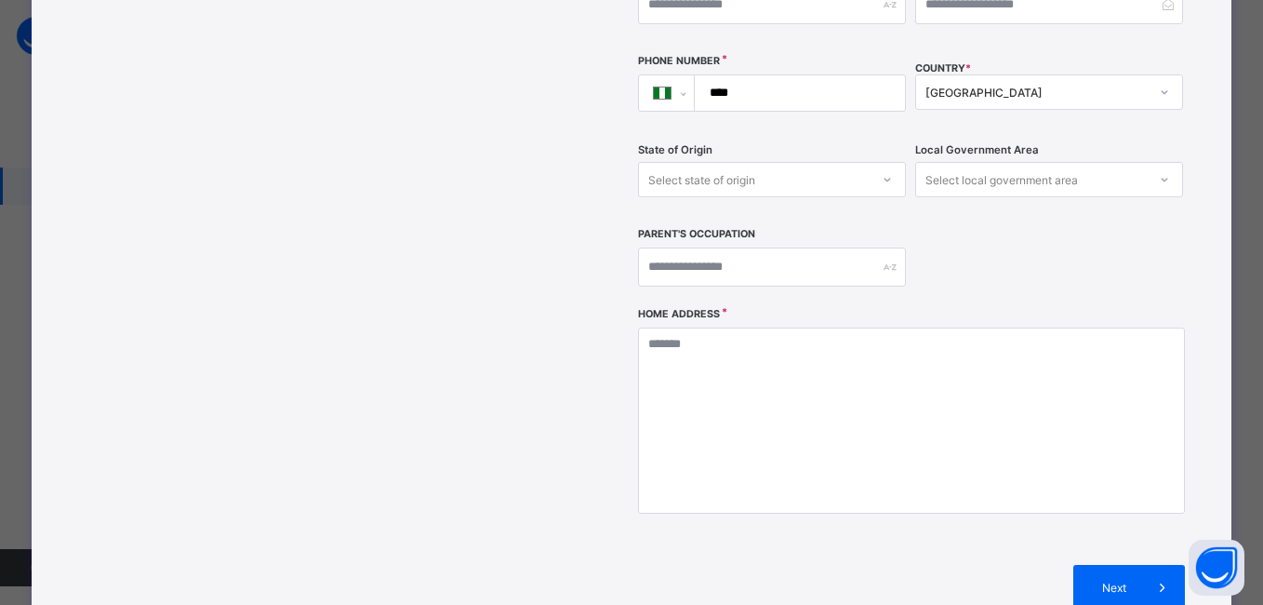
scroll to position [474, 0]
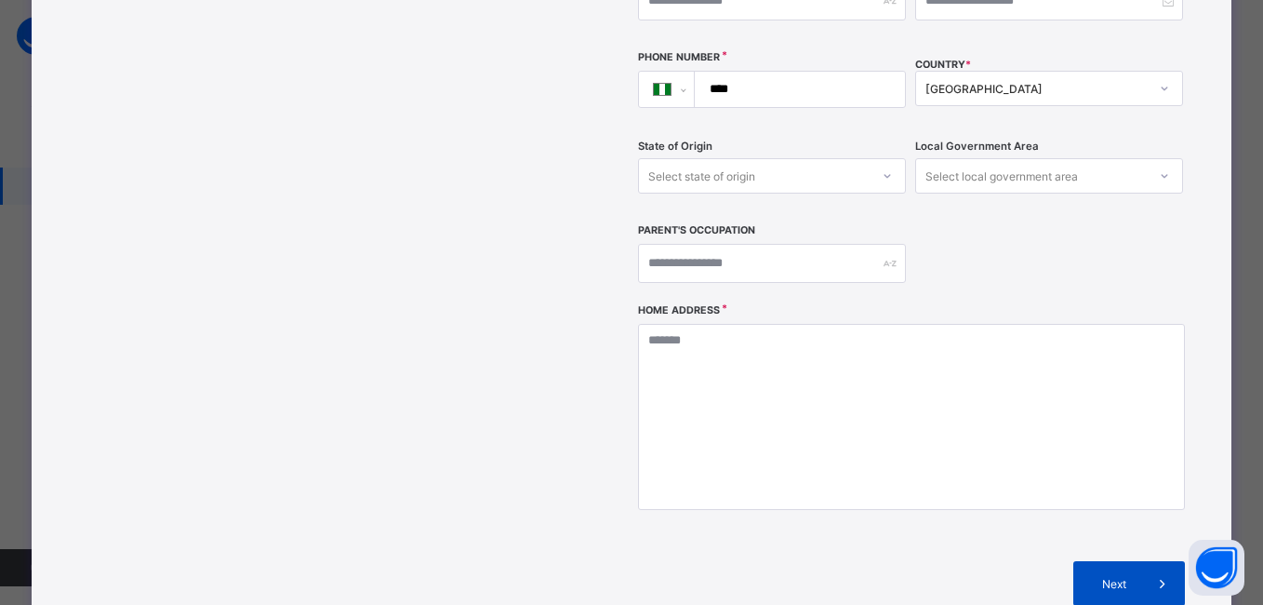
click at [1122, 577] on span "Next" at bounding box center [1113, 584] width 53 height 14
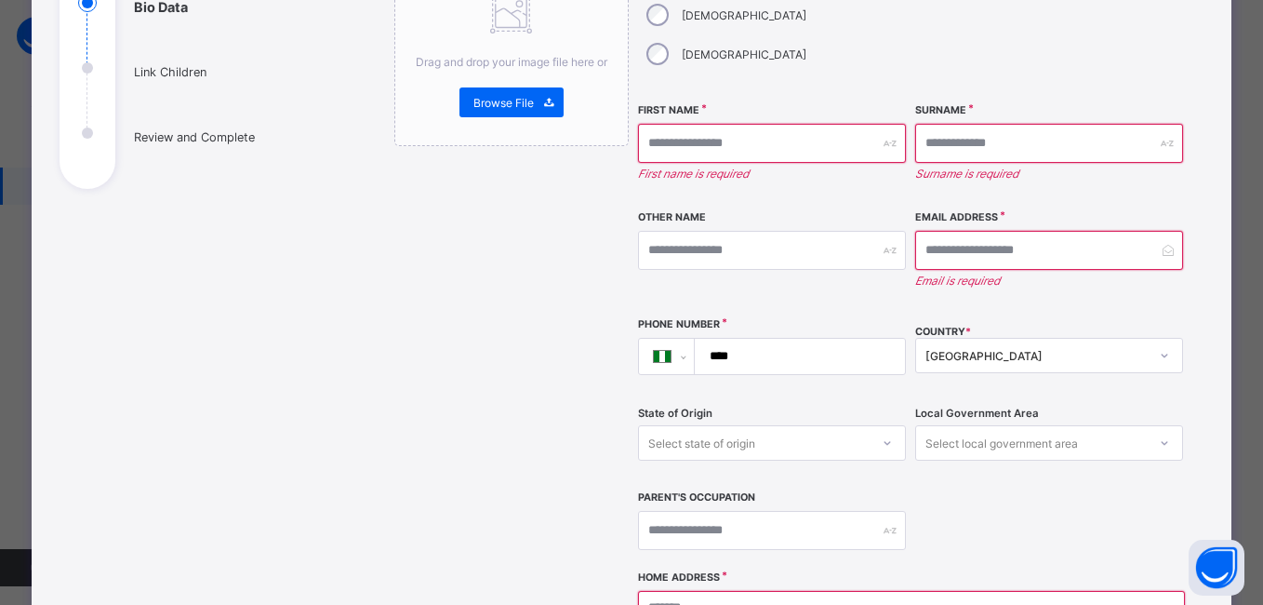
scroll to position [246, 0]
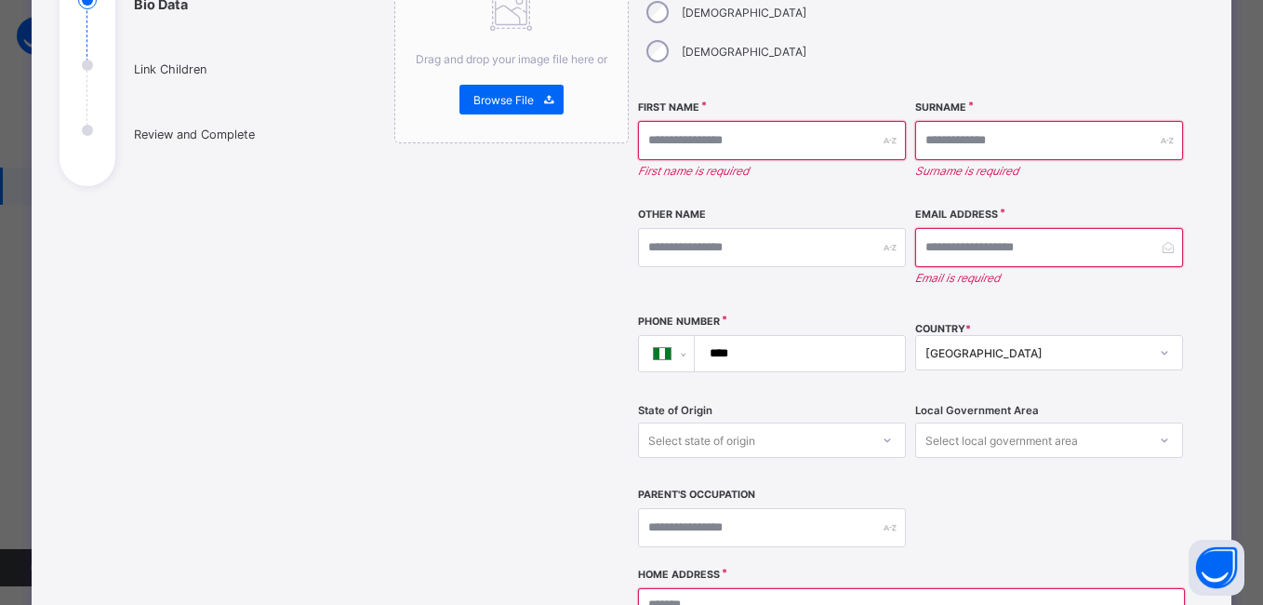
click at [1076, 156] on div "Surname Surname is required" at bounding box center [1049, 149] width 268 height 98
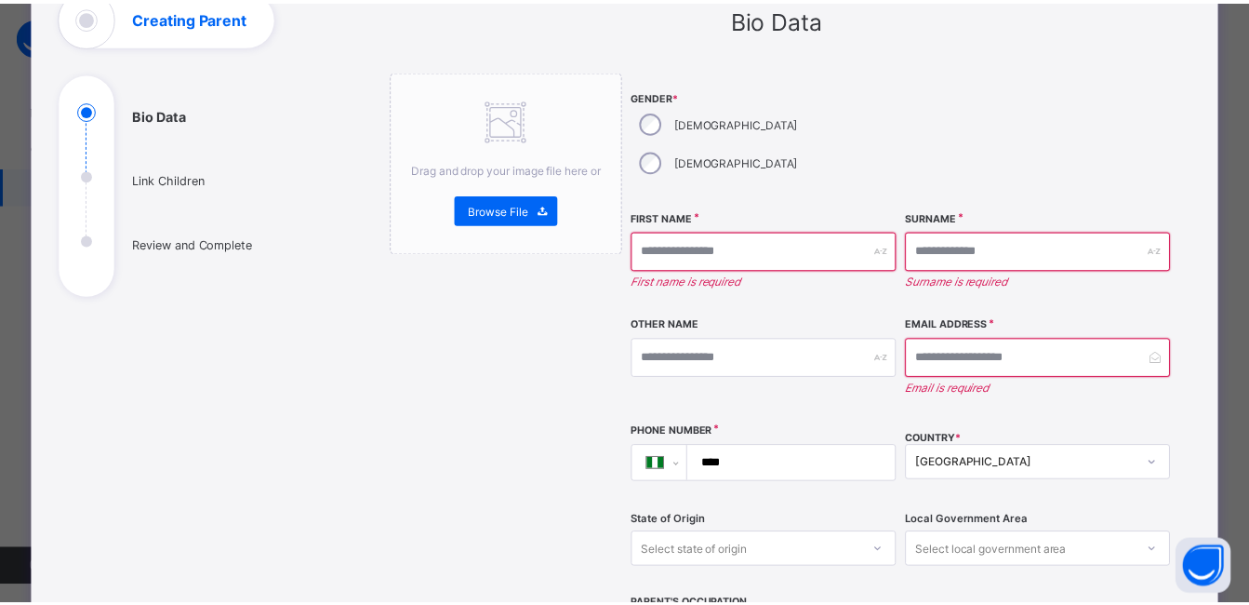
scroll to position [0, 0]
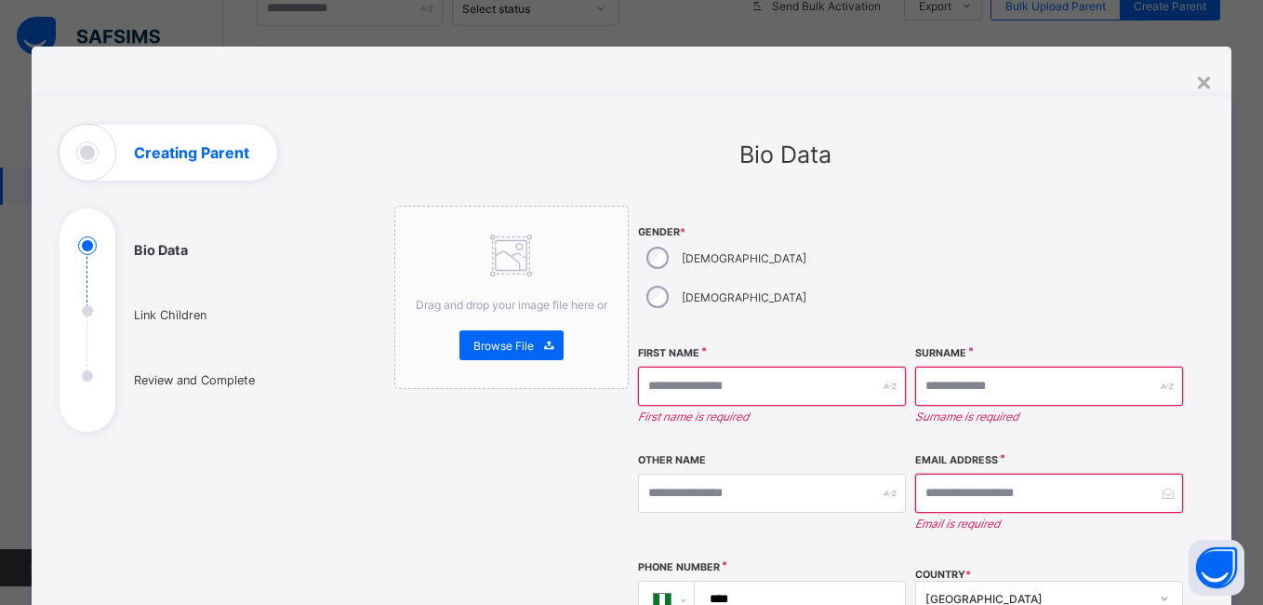
click at [1200, 83] on div "×" at bounding box center [1204, 81] width 18 height 32
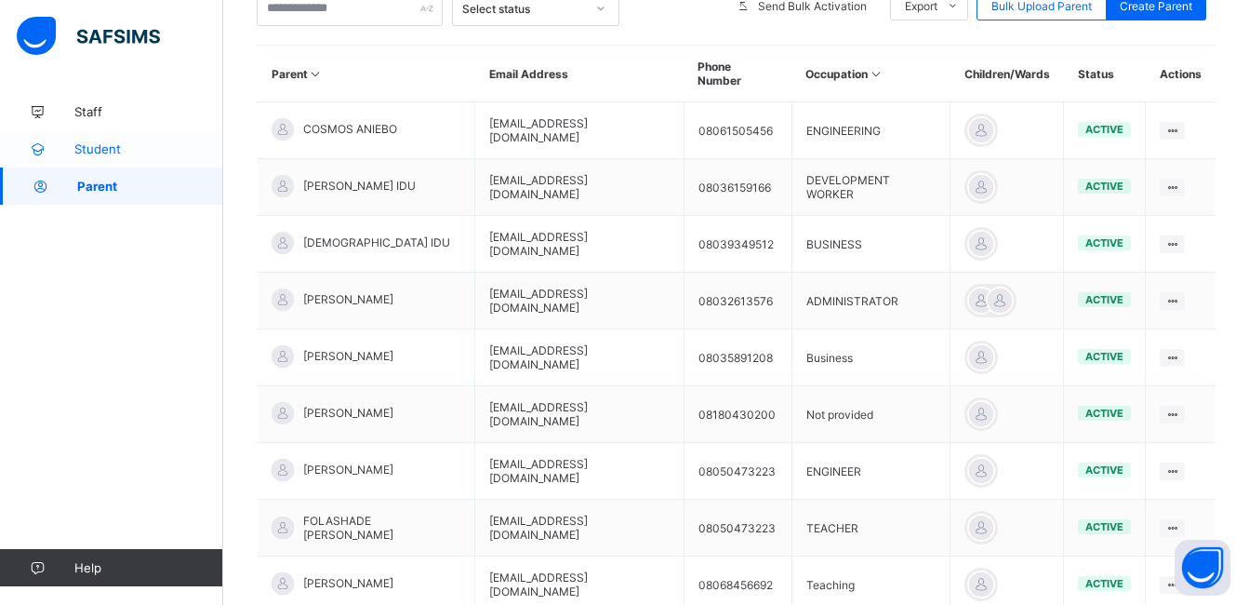
click at [139, 150] on span "Student" at bounding box center [148, 148] width 149 height 15
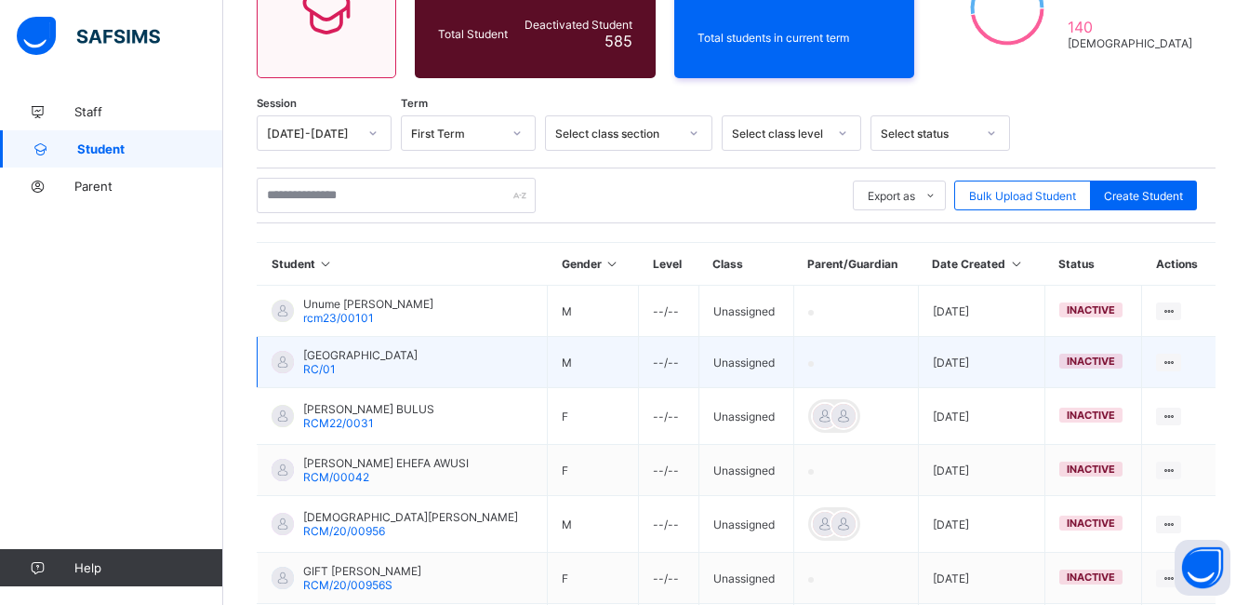
scroll to position [377, 0]
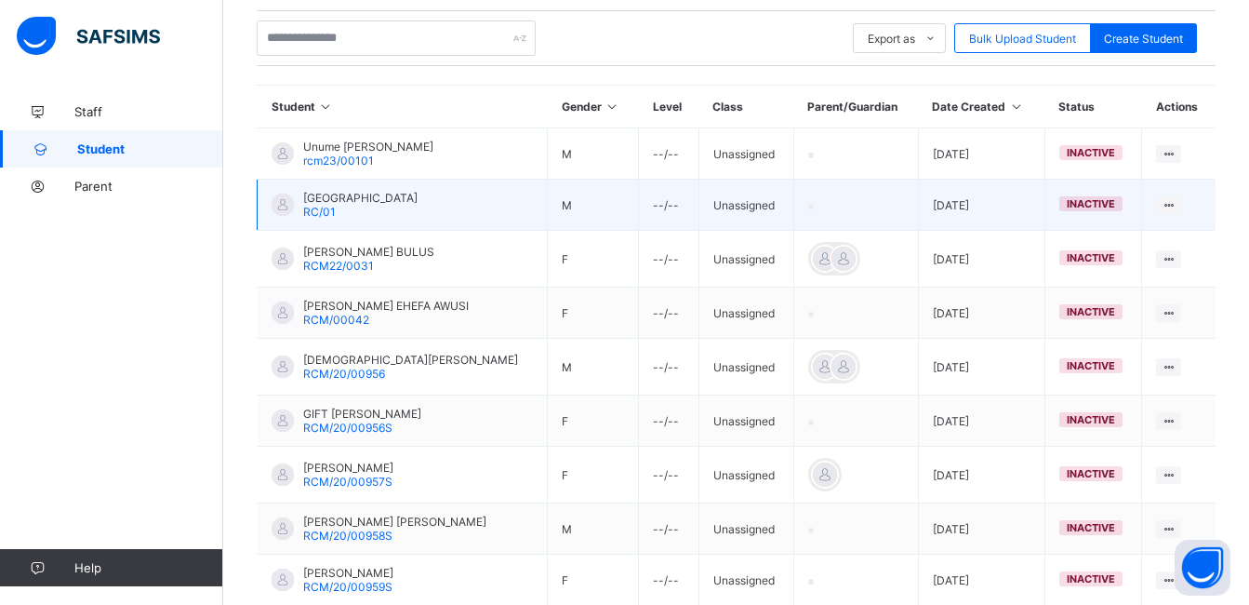
click at [313, 191] on span "[GEOGRAPHIC_DATA]" at bounding box center [360, 198] width 114 height 14
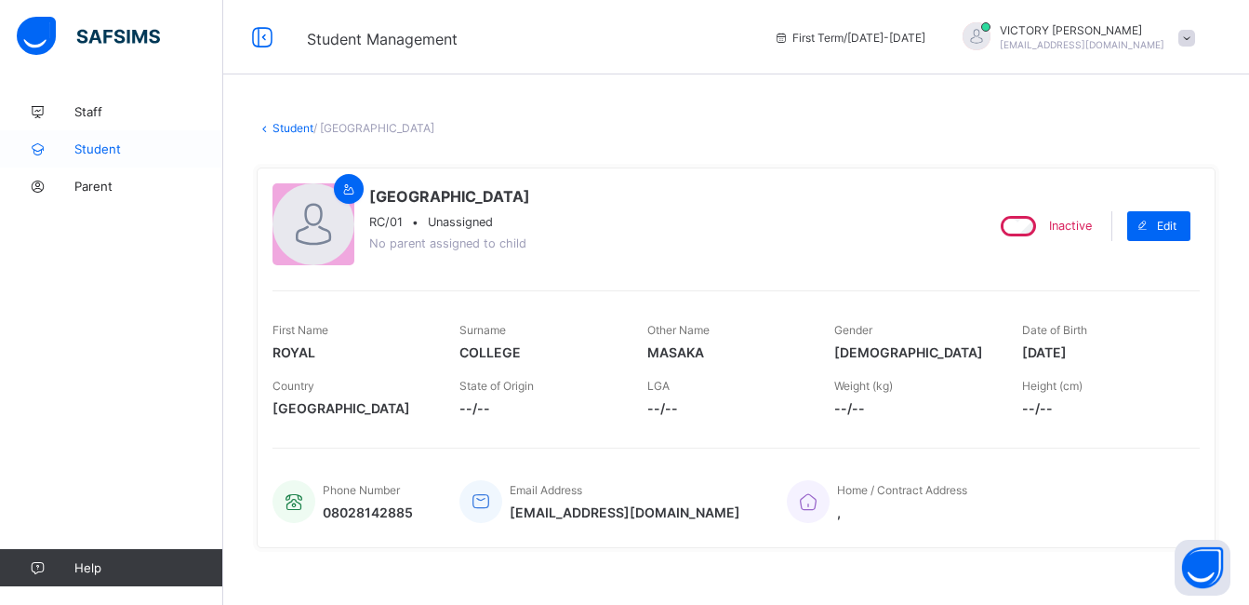
click at [113, 146] on span "Student" at bounding box center [148, 148] width 149 height 15
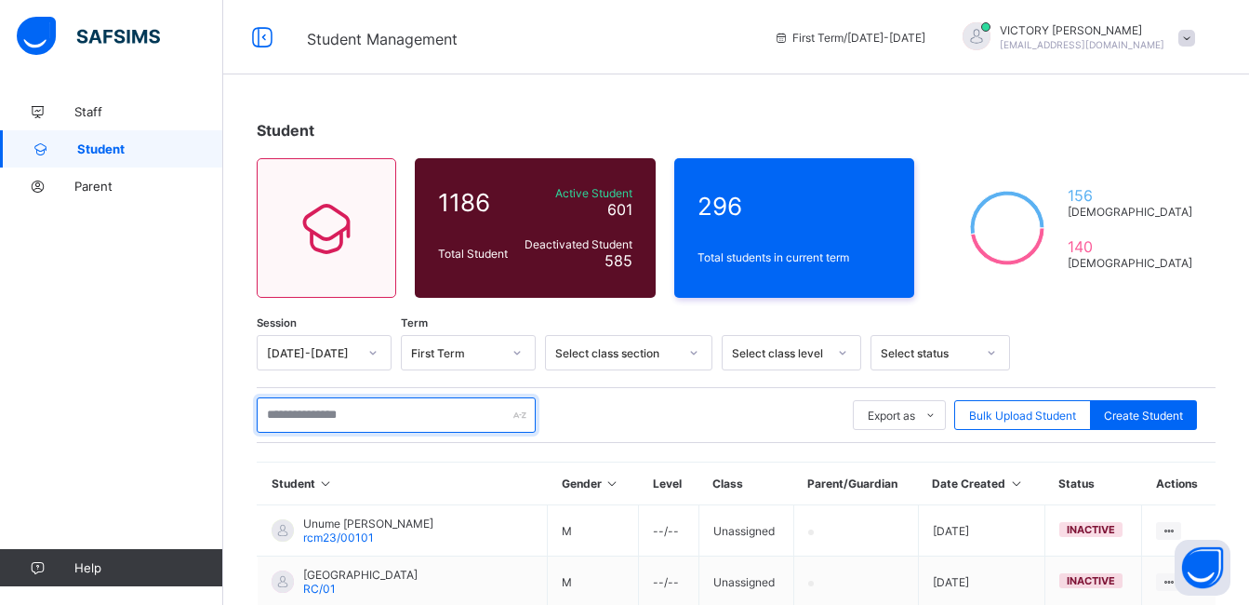
click at [367, 414] on input "text" at bounding box center [396, 414] width 279 height 35
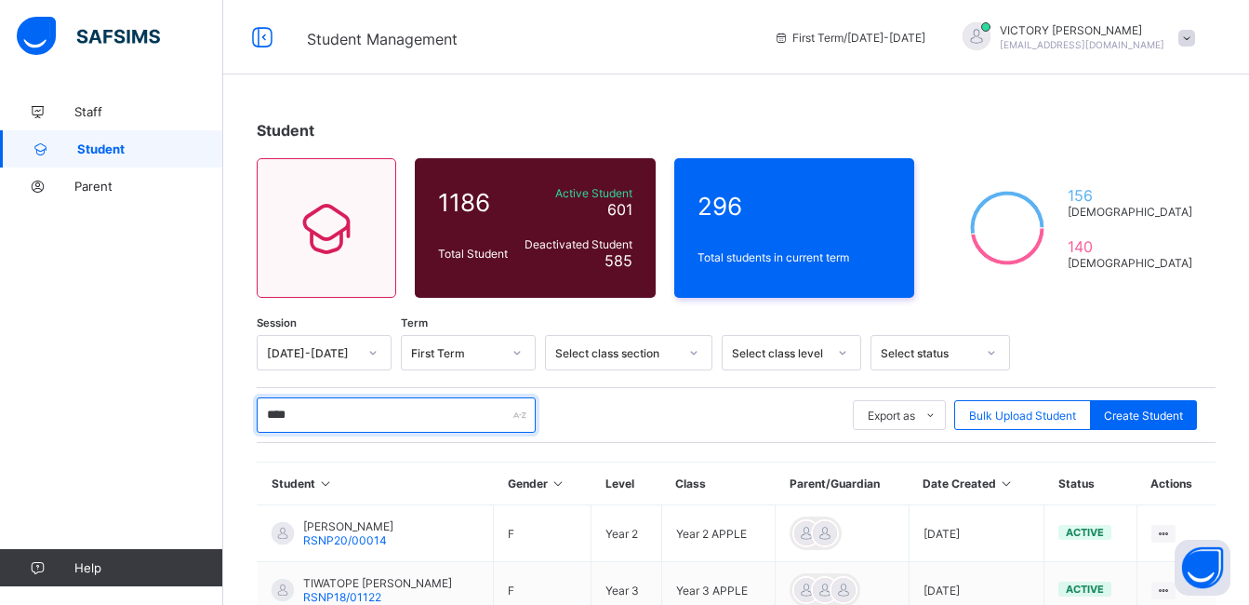
type input "********"
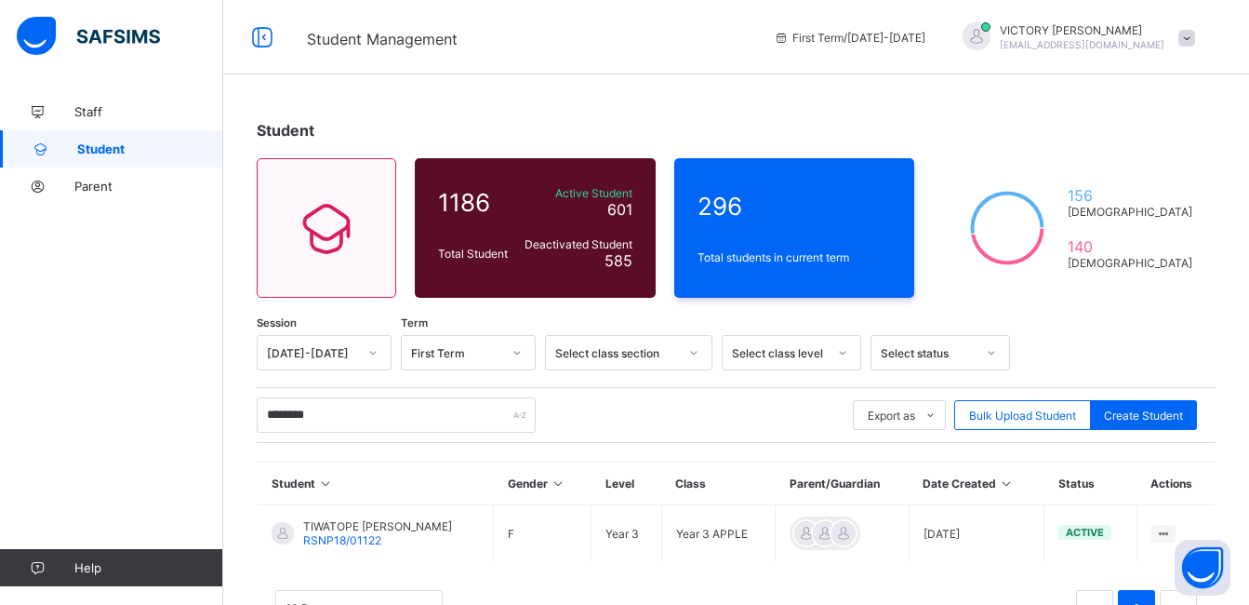
drag, startPoint x: 1257, startPoint y: 406, endPoint x: 1258, endPoint y: 517, distance: 111.6
click at [1248, 517] on html "Student Management First Term / [DATE]-[DATE] VICTORY EMMANUEL [EMAIL_ADDRESS][…" at bounding box center [624, 336] width 1249 height 673
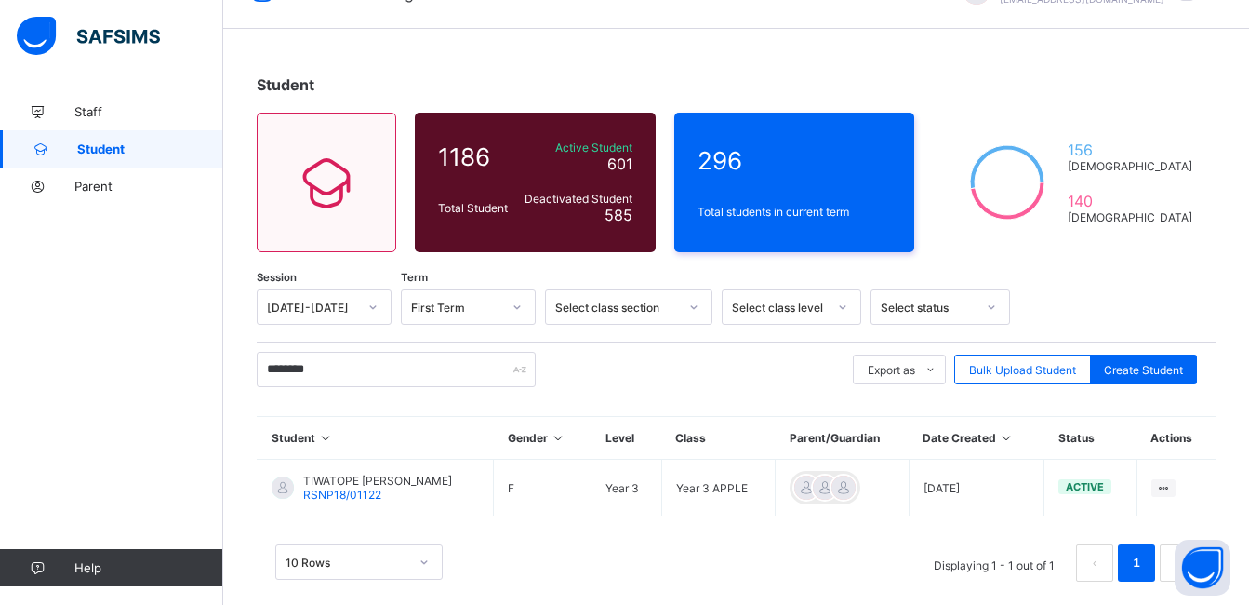
scroll to position [69, 0]
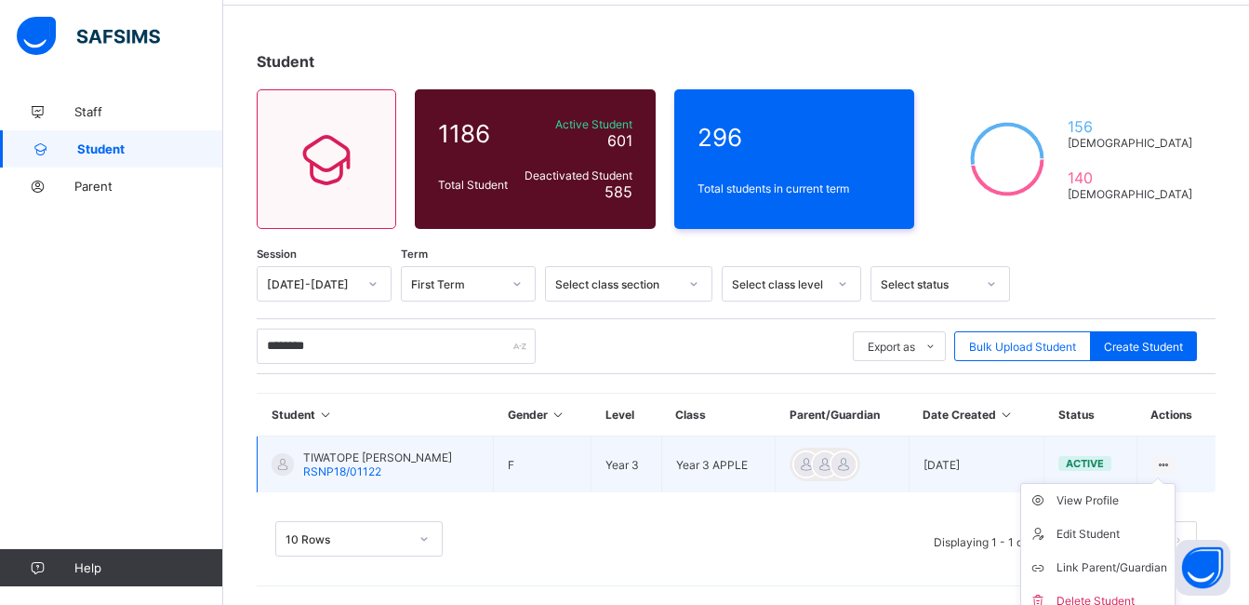
click at [1172, 461] on icon at bounding box center [1164, 465] width 16 height 14
click at [1122, 573] on div "Link Parent/Guardian" at bounding box center [1112, 567] width 111 height 19
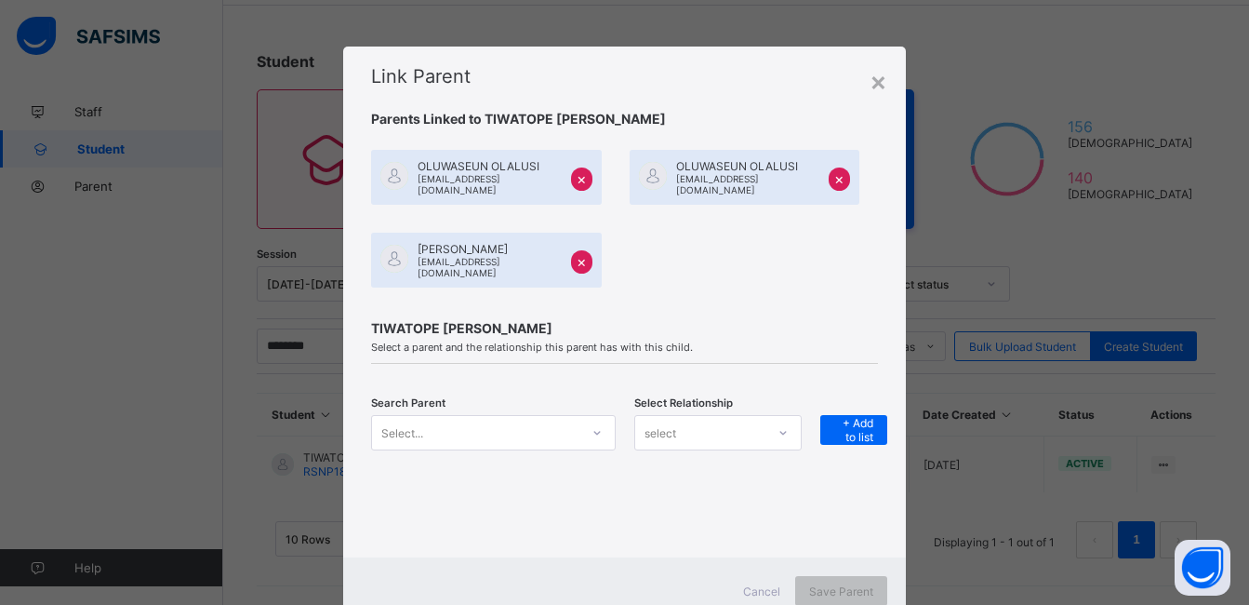
click at [593, 423] on div "Select..." at bounding box center [493, 432] width 244 height 35
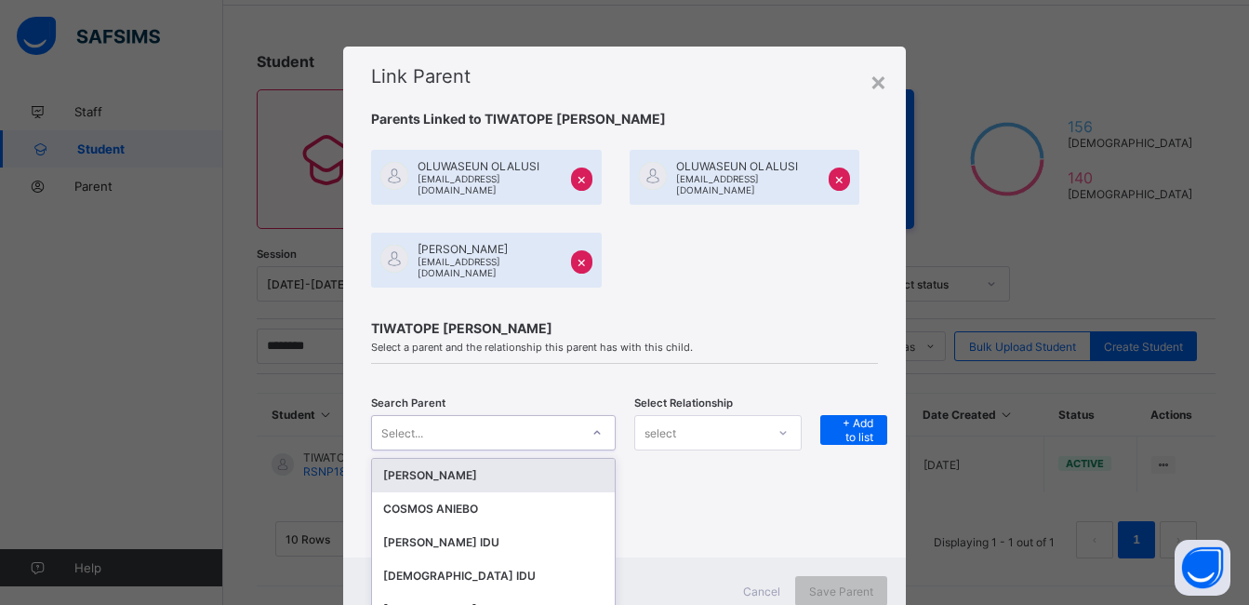
click at [593, 459] on div "[PERSON_NAME]" at bounding box center [493, 475] width 242 height 33
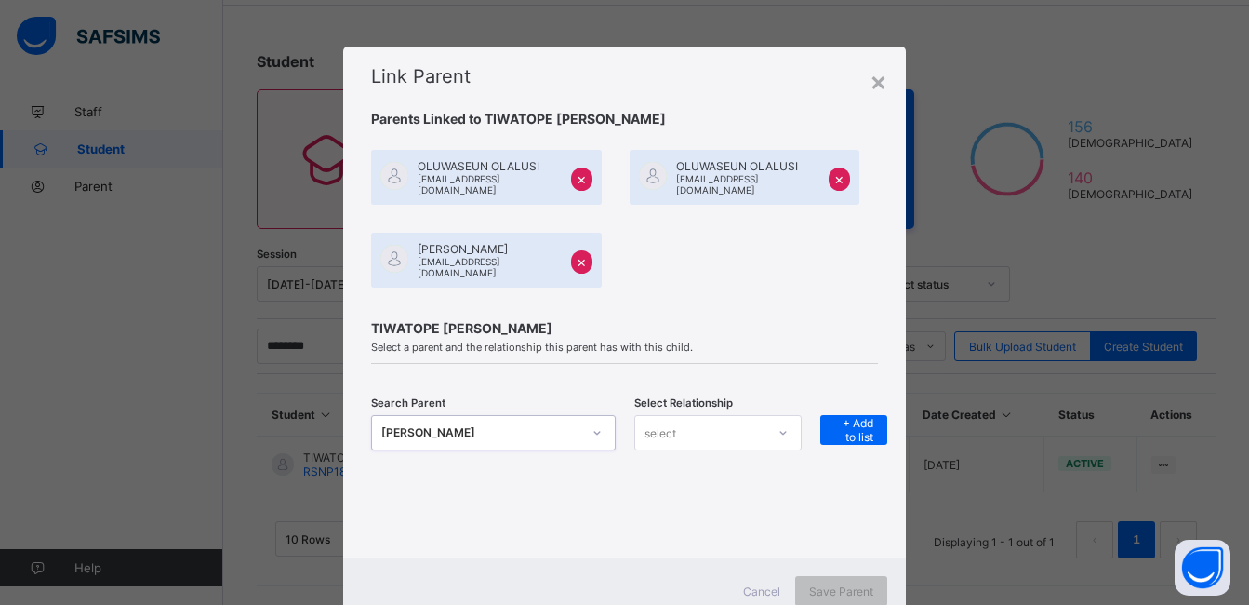
scroll to position [55, 0]
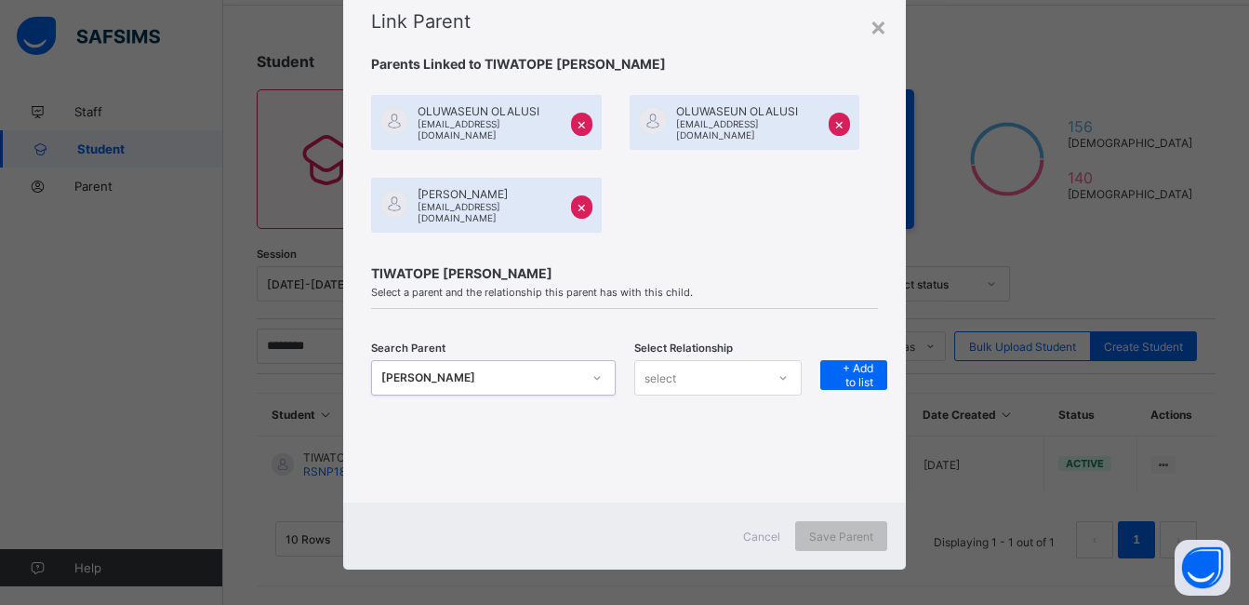
click at [593, 376] on icon at bounding box center [596, 378] width 7 height 4
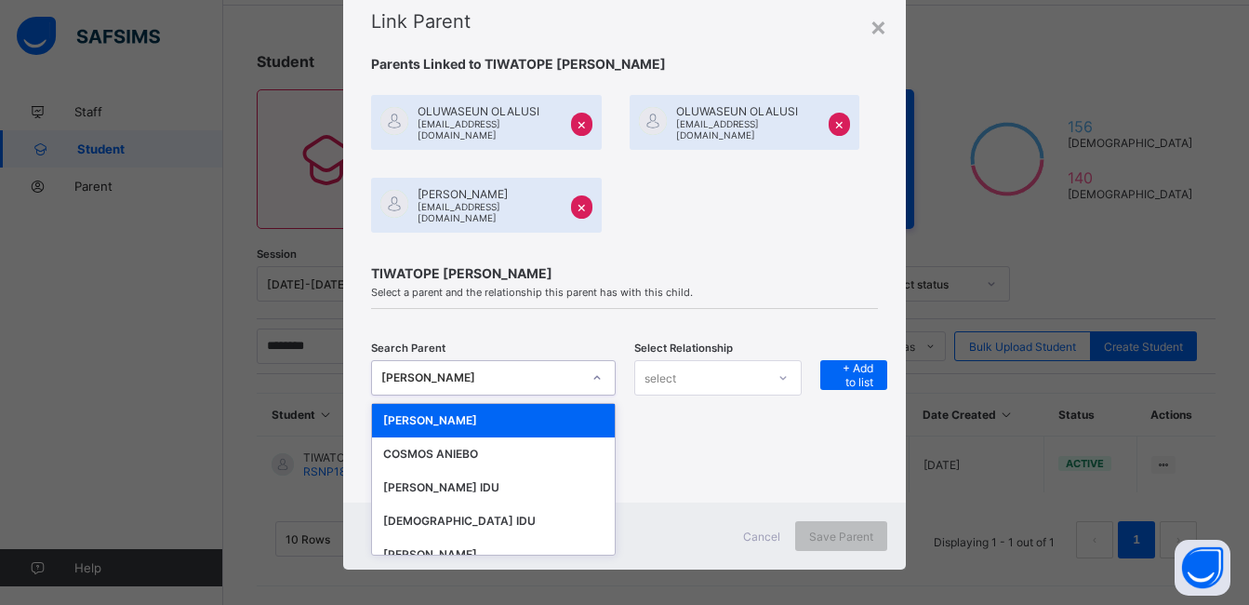
click at [592, 369] on icon at bounding box center [597, 377] width 11 height 19
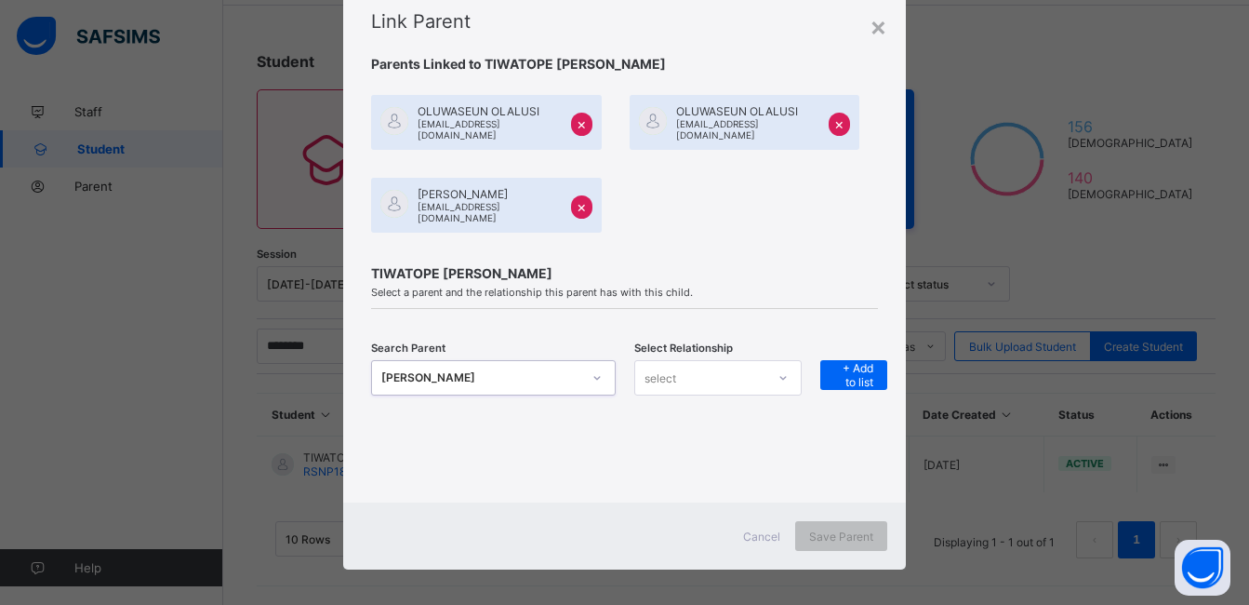
click at [592, 369] on icon at bounding box center [597, 377] width 11 height 19
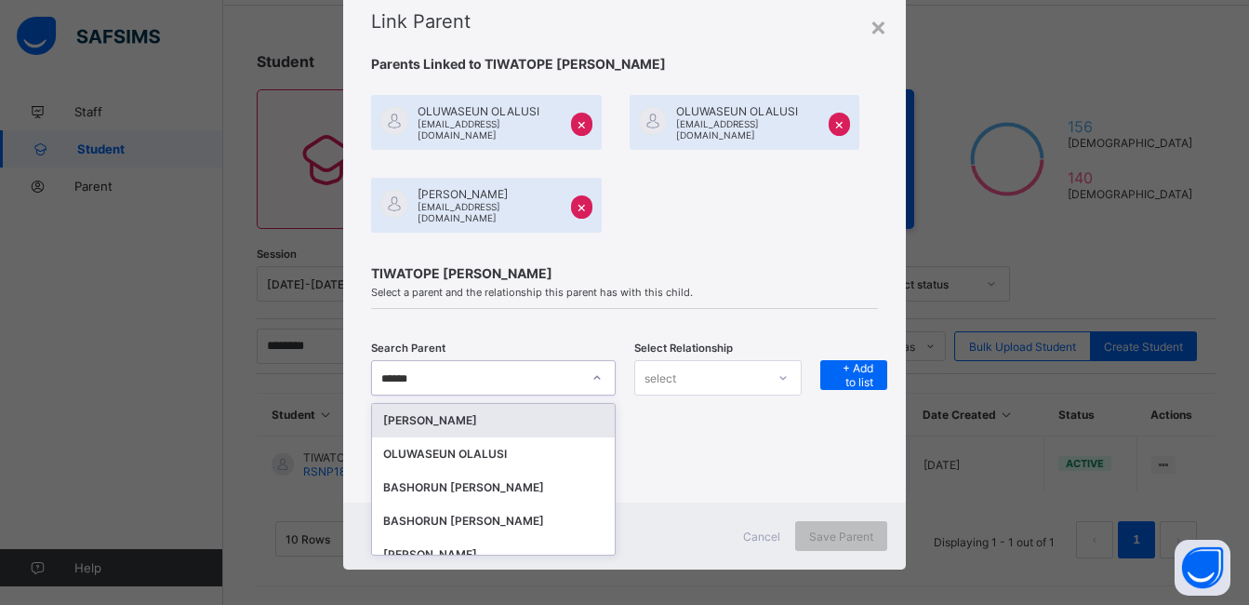
type input "*******"
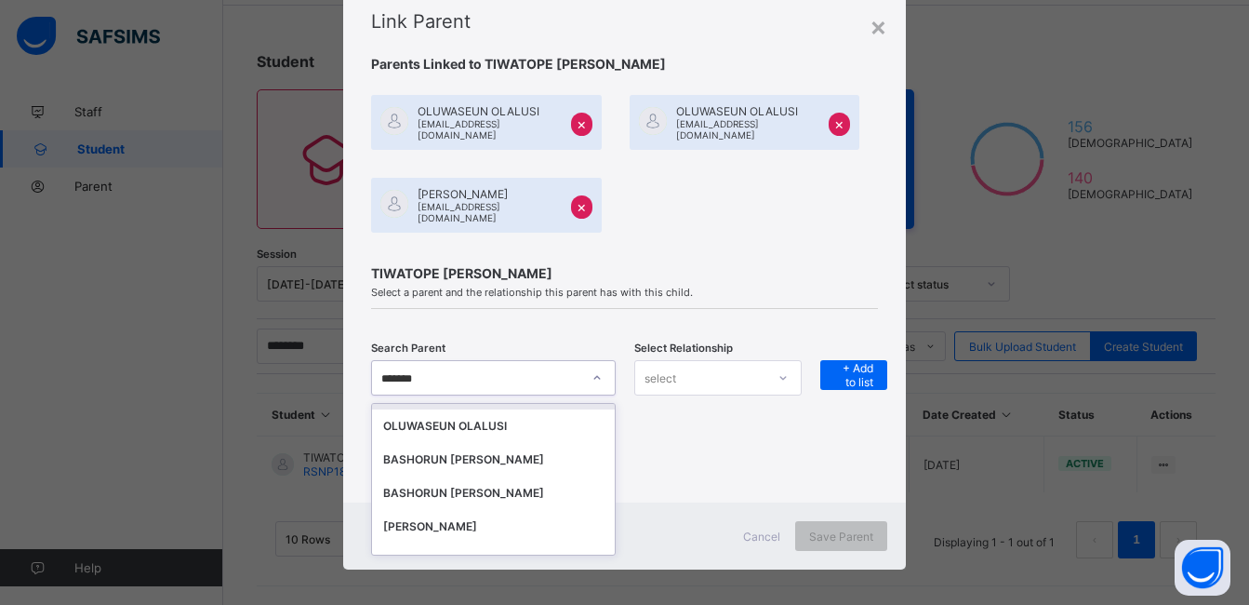
scroll to position [0, 0]
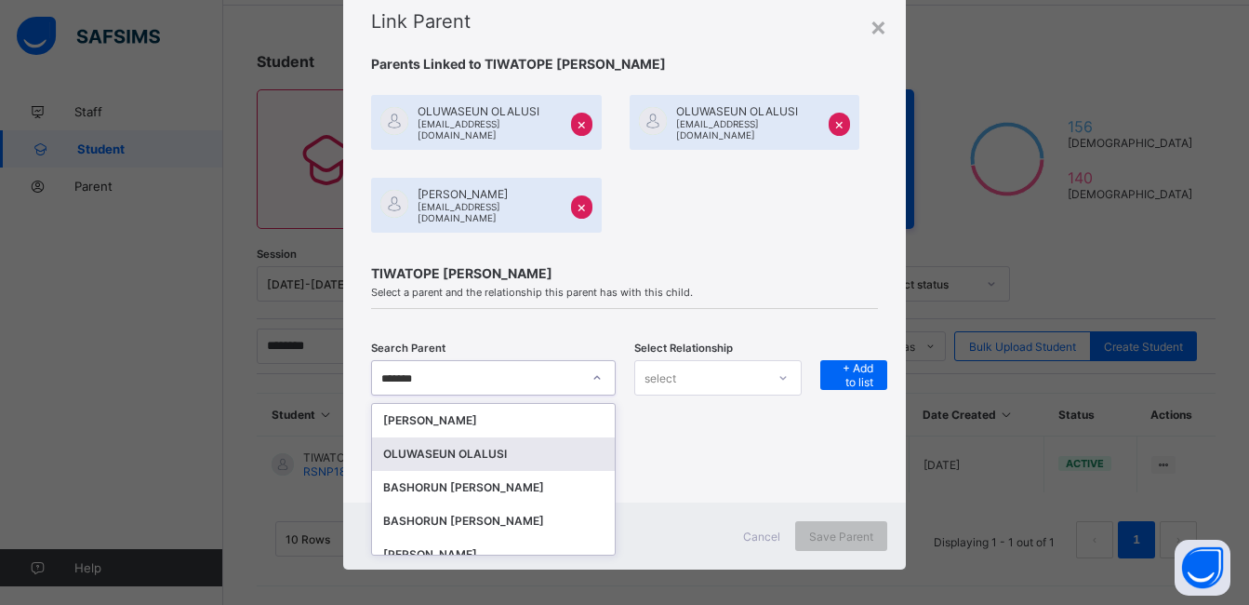
click at [470, 446] on div "OLUWASEUN OLALUSI" at bounding box center [493, 454] width 220 height 19
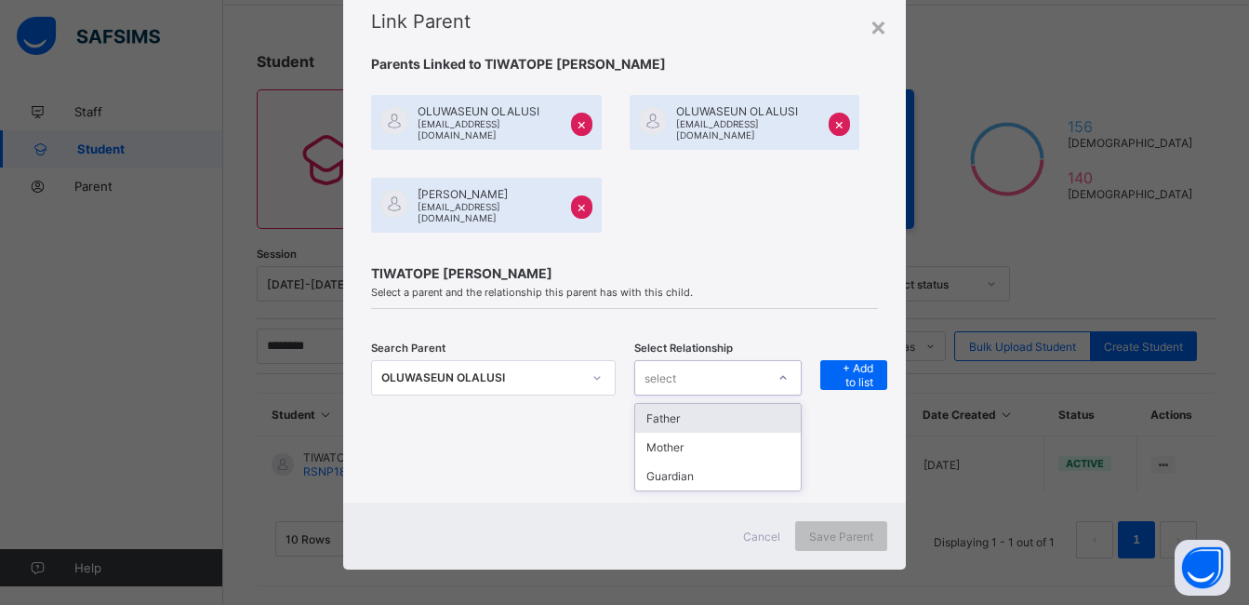
click at [787, 368] on div at bounding box center [783, 378] width 32 height 30
click at [733, 404] on div "Father" at bounding box center [718, 418] width 167 height 29
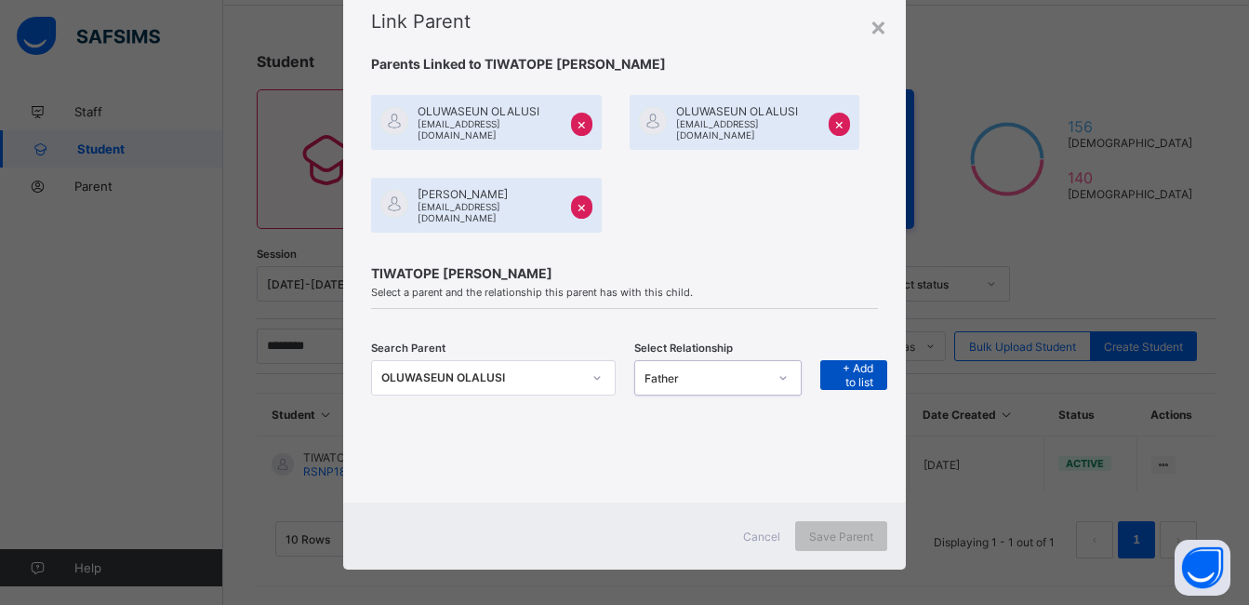
click at [850, 361] on span "+ Add to list" at bounding box center [853, 375] width 39 height 28
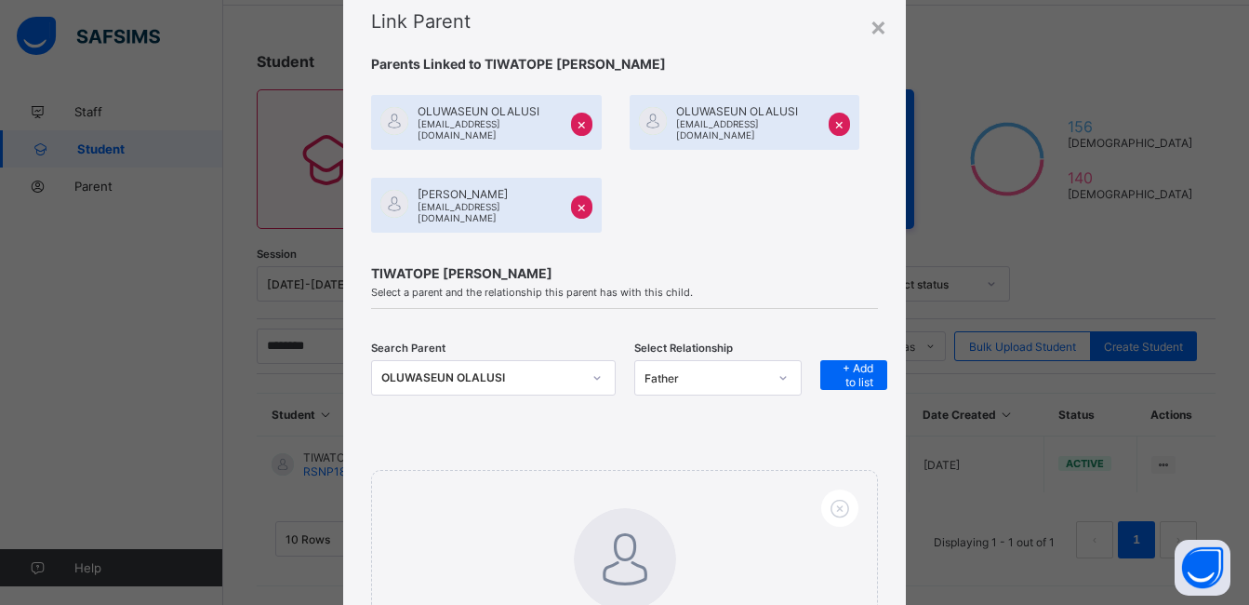
drag, startPoint x: 1193, startPoint y: 414, endPoint x: 1197, endPoint y: 480, distance: 66.1
click at [1197, 480] on div "× Link Parent Parents Linked to TIWATOPE [PERSON_NAME] [PERSON_NAME] [EMAIL_ADD…" at bounding box center [624, 302] width 1249 height 605
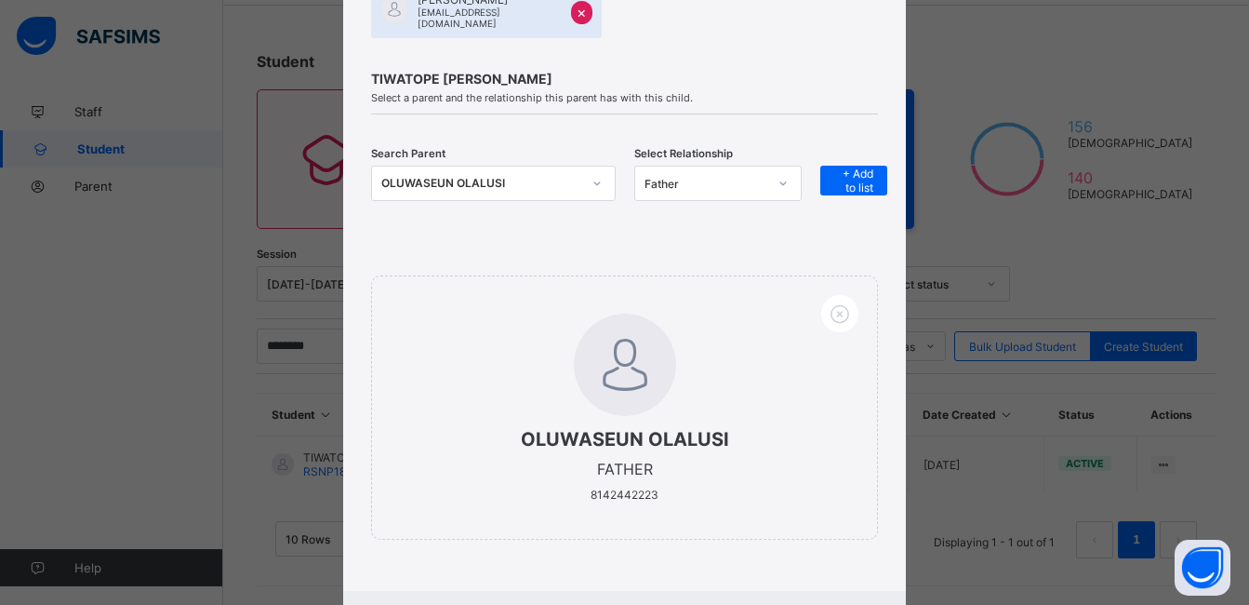
scroll to position [338, 0]
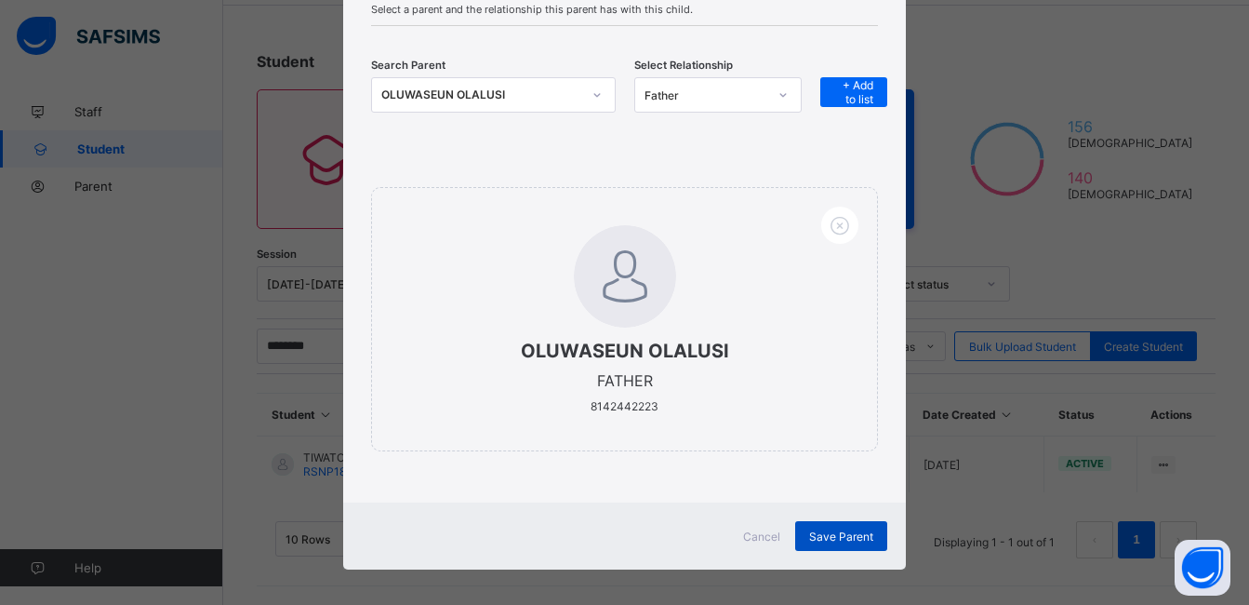
click at [854, 529] on span "Save Parent" at bounding box center [841, 536] width 64 height 14
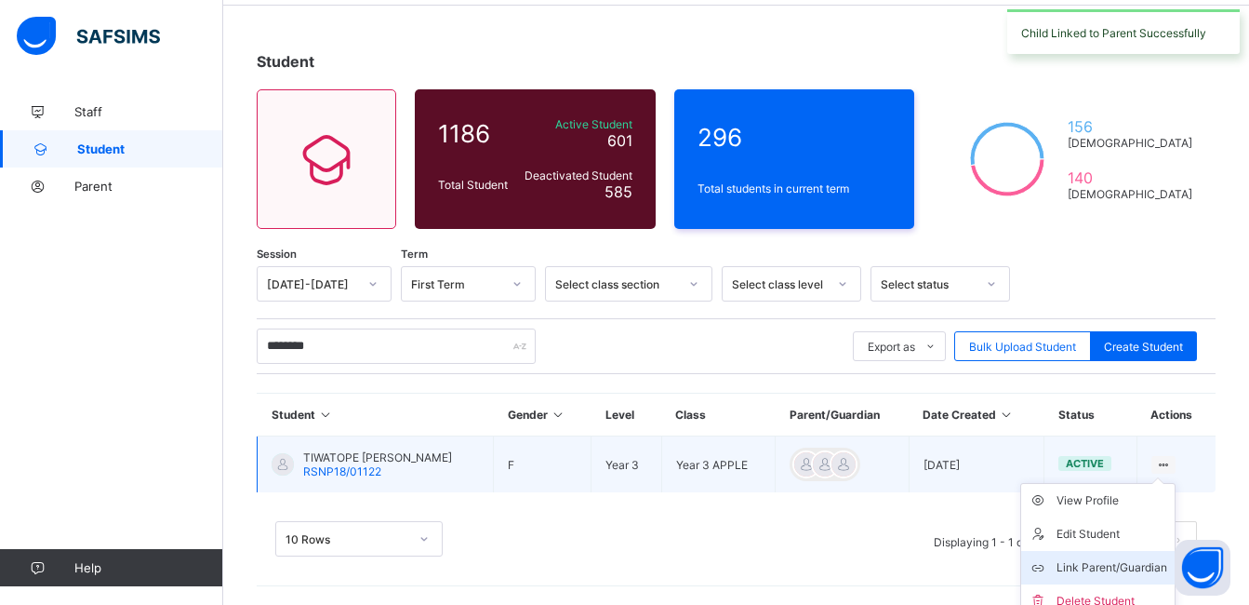
click at [1125, 580] on li "Link Parent/Guardian" at bounding box center [1097, 567] width 153 height 33
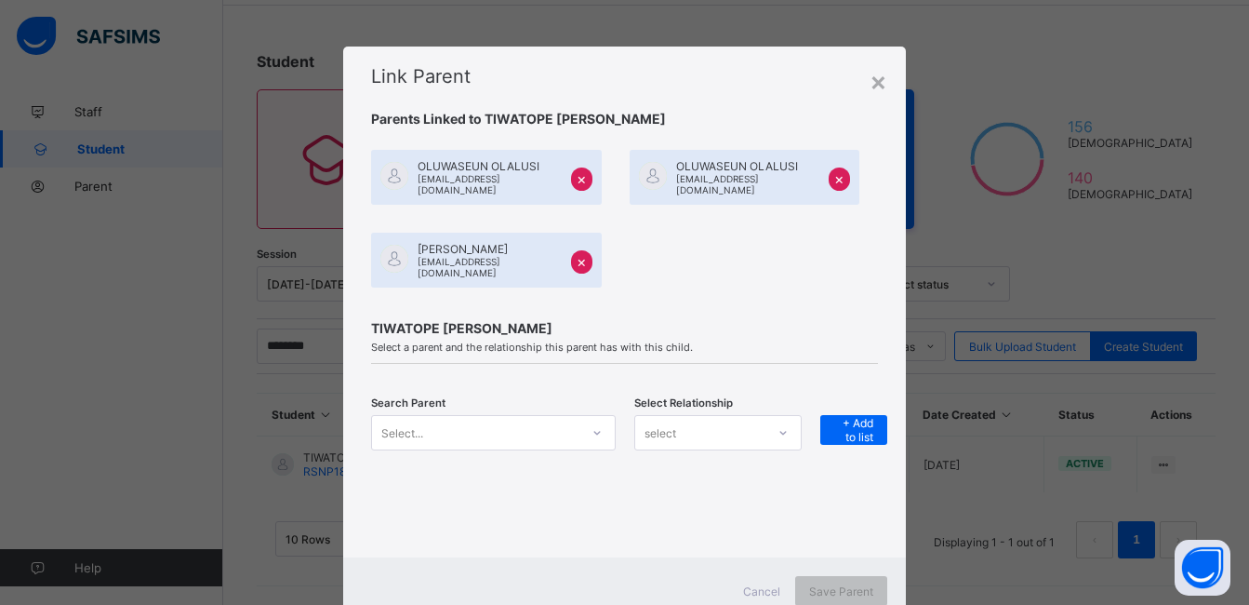
click at [452, 433] on div "Select..." at bounding box center [493, 432] width 244 height 35
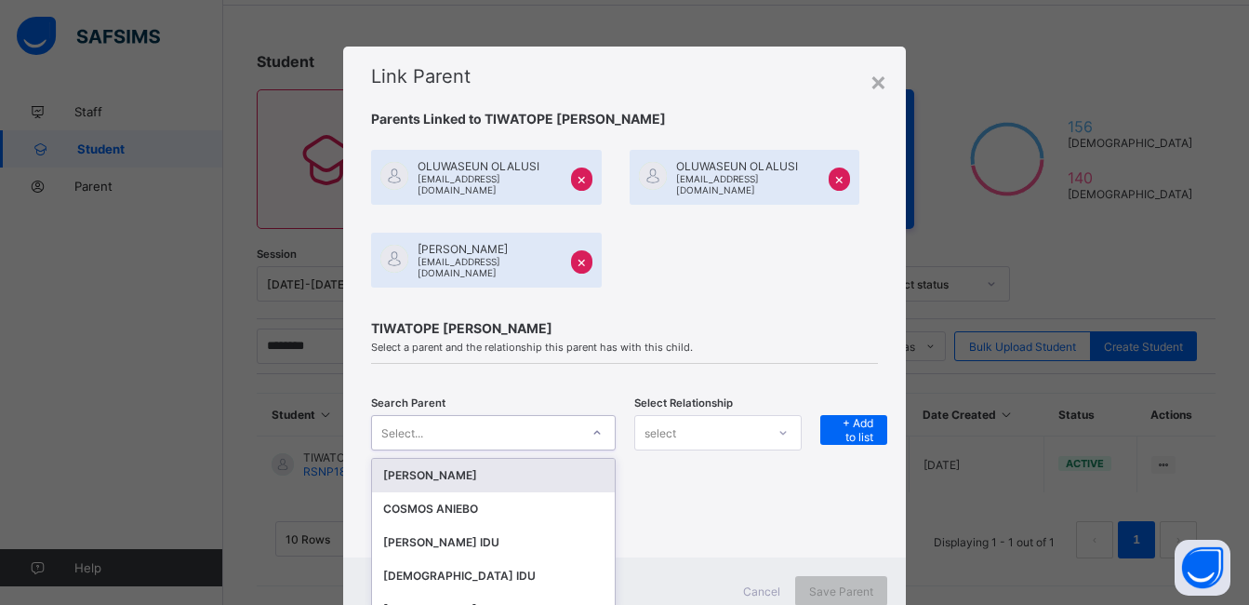
click at [465, 459] on div "[PERSON_NAME] COSMOS ANIEBO [PERSON_NAME] IDU [PERSON_NAME] [PERSON_NAME] [PERS…" at bounding box center [493, 534] width 242 height 151
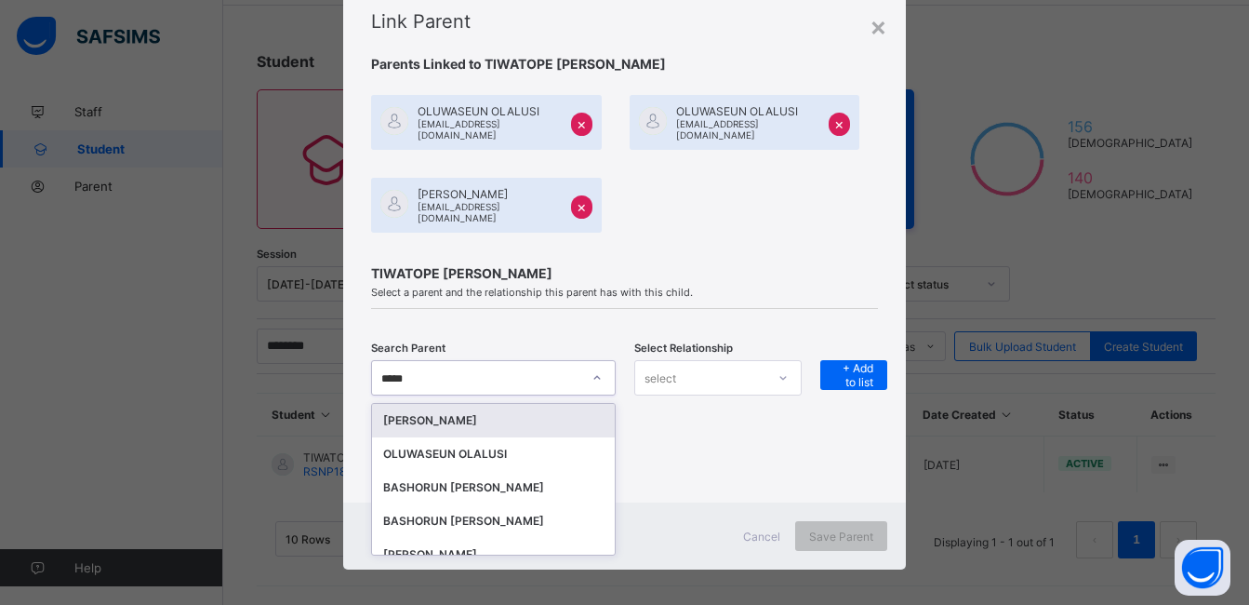
type input "******"
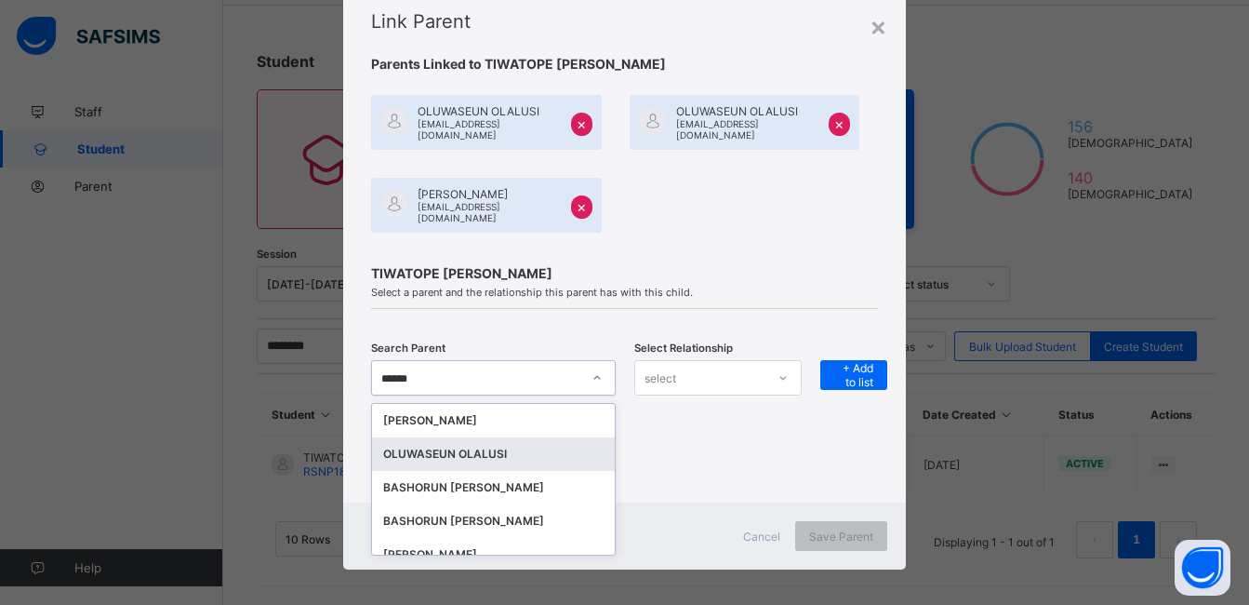
click at [508, 445] on div "OLUWASEUN OLALUSI" at bounding box center [493, 454] width 220 height 19
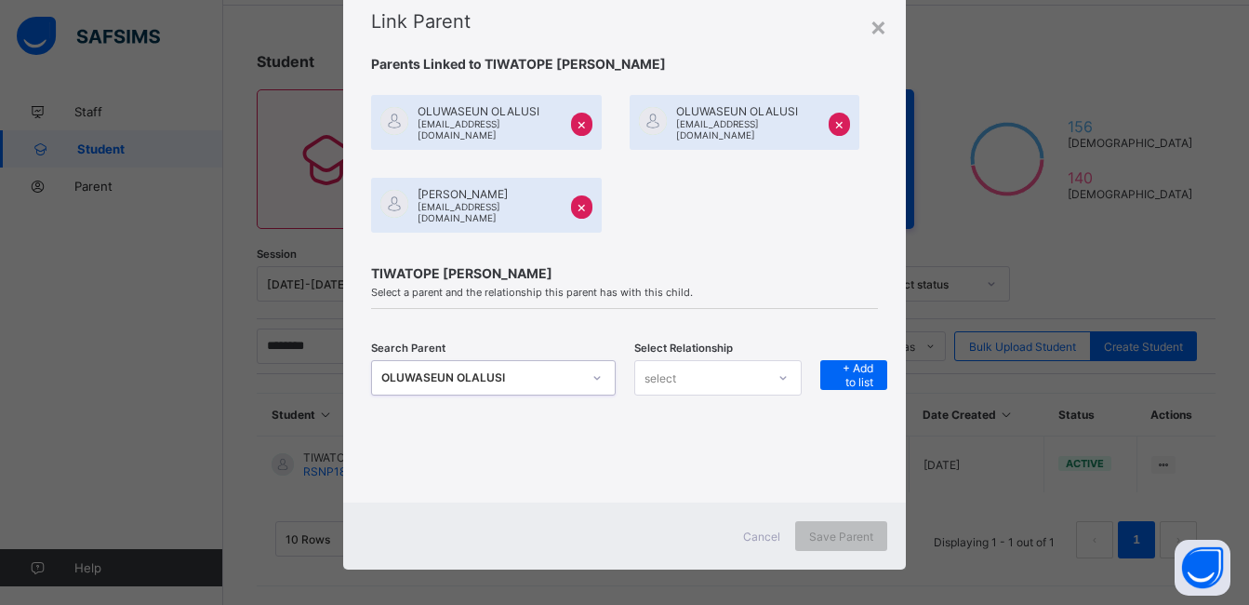
click at [780, 369] on icon at bounding box center [783, 377] width 11 height 19
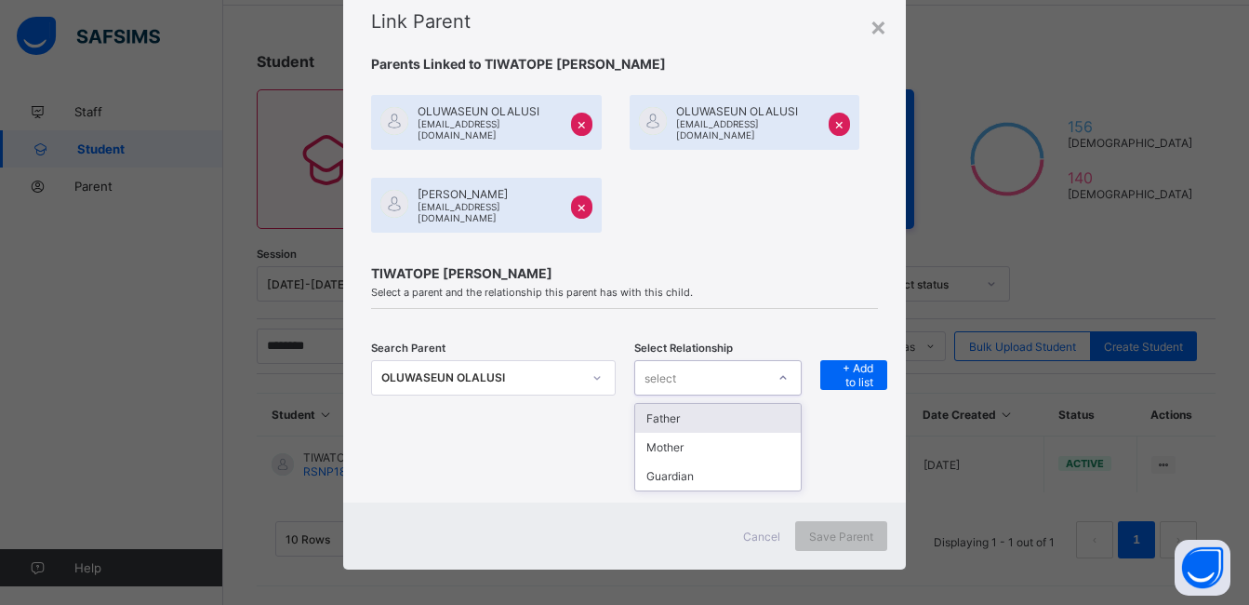
click at [753, 404] on div "Father" at bounding box center [718, 418] width 167 height 29
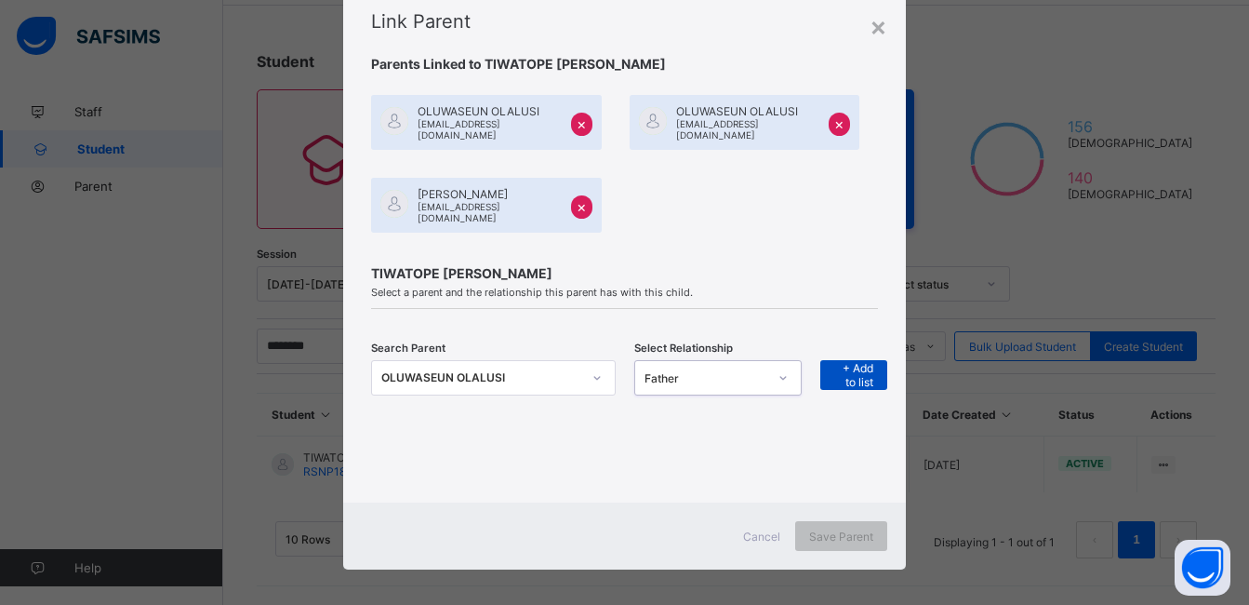
click at [849, 361] on span "+ Add to list" at bounding box center [853, 375] width 39 height 28
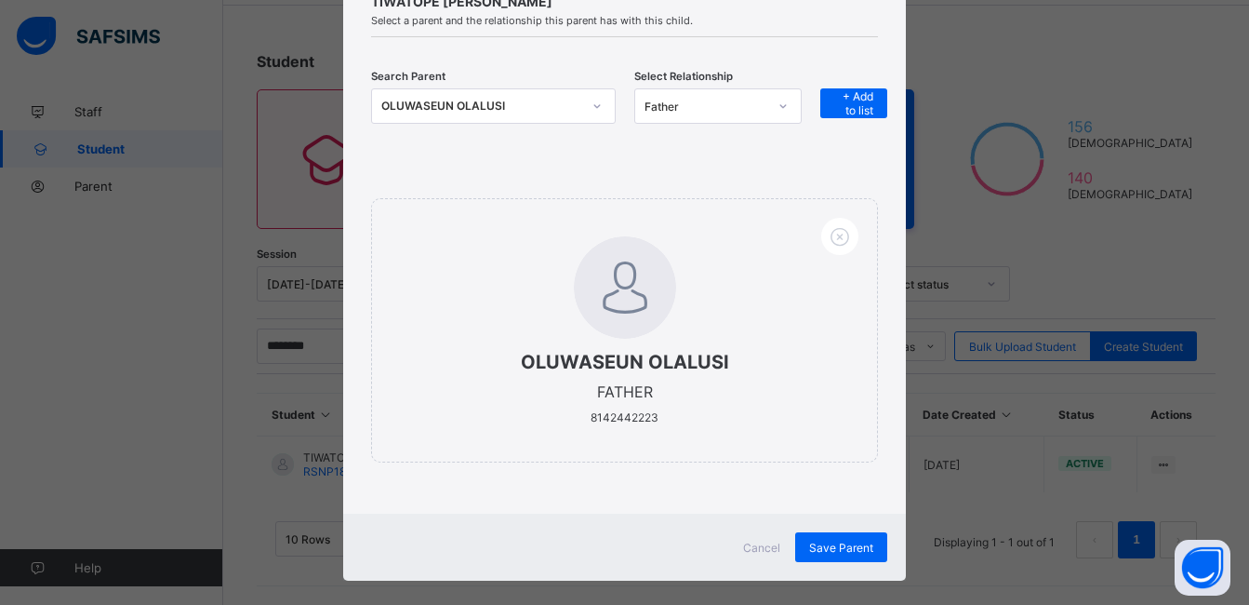
scroll to position [325, 0]
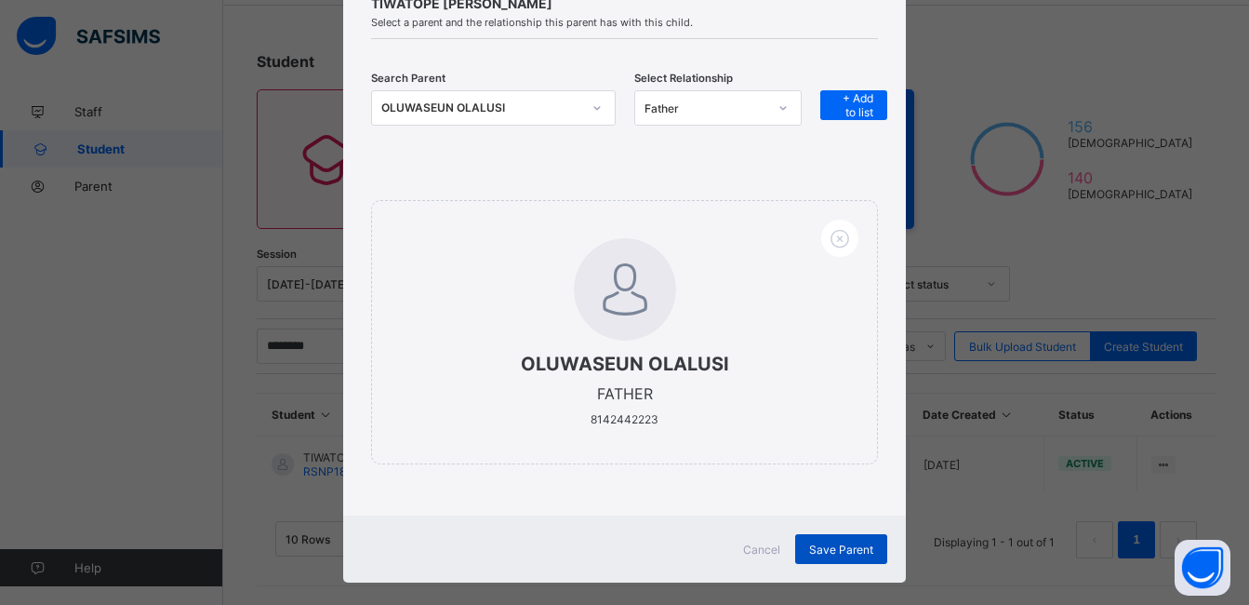
click at [848, 543] on span "Save Parent" at bounding box center [841, 549] width 64 height 14
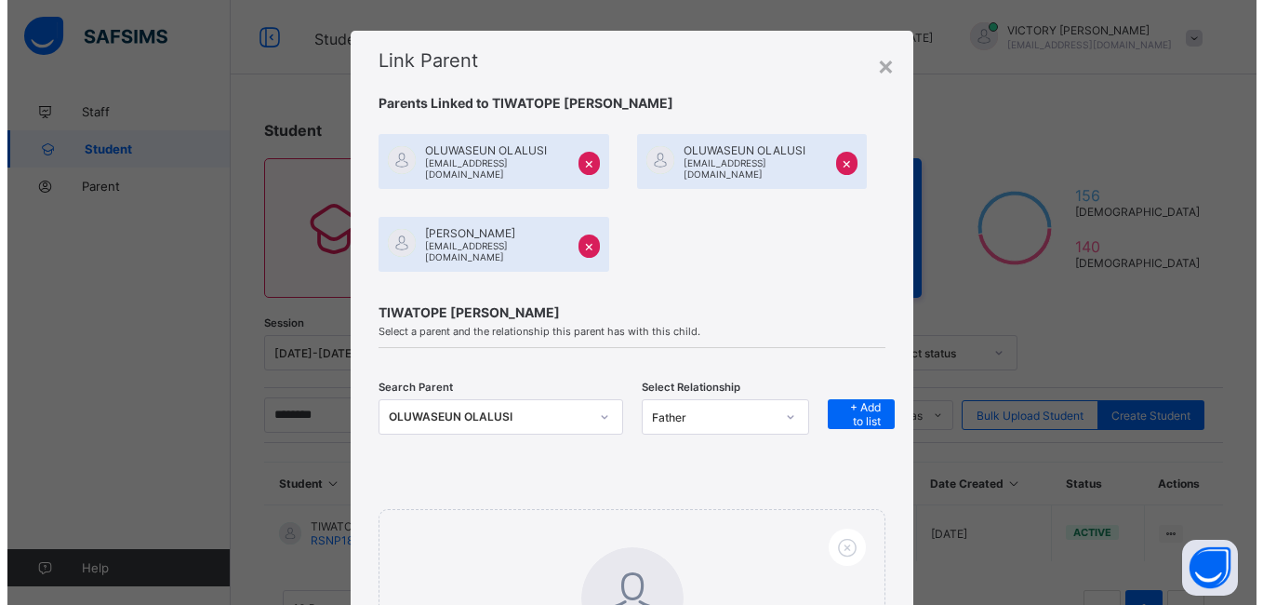
scroll to position [0, 0]
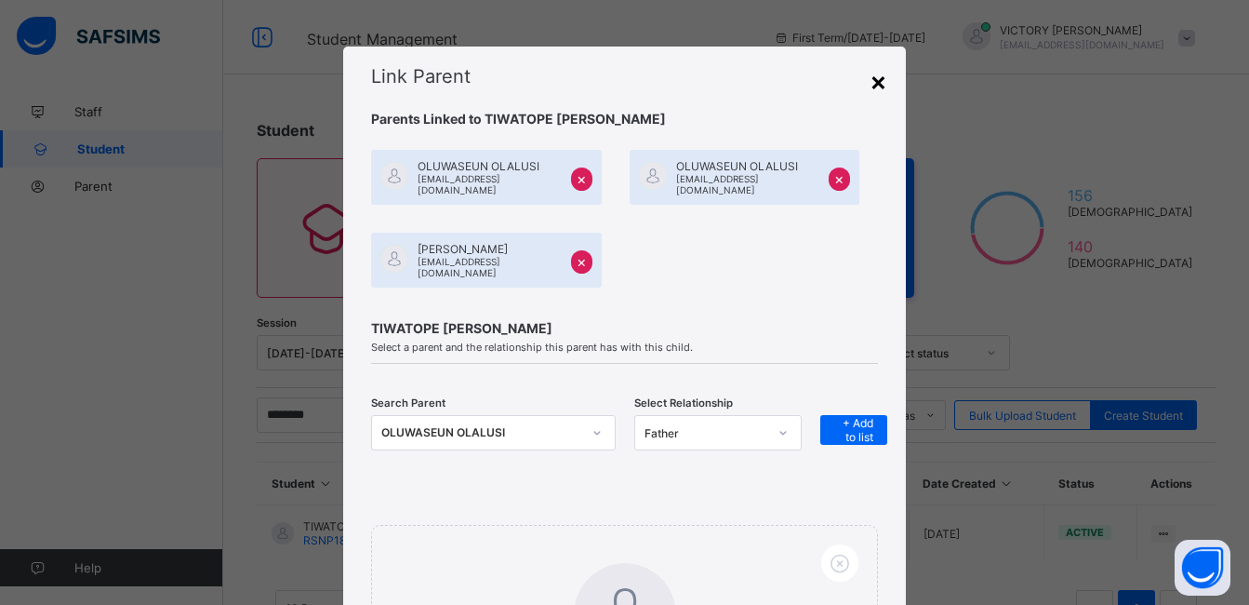
click at [881, 88] on div "×" at bounding box center [879, 81] width 18 height 32
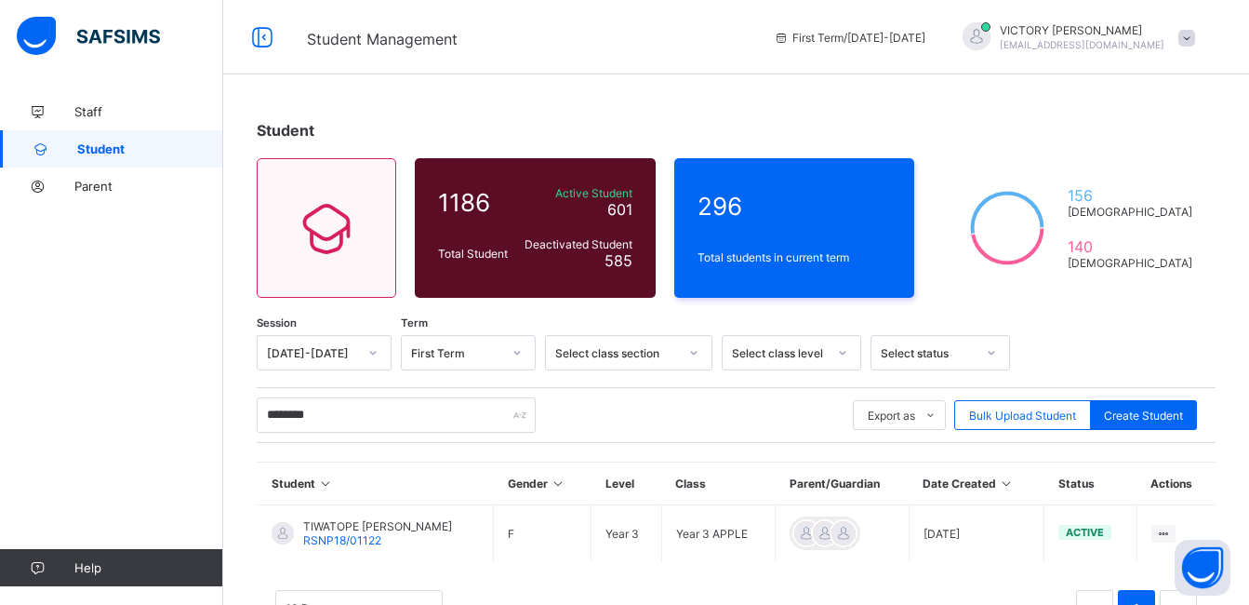
click at [1205, 36] on div "VICTORY EMMANUEL [EMAIL_ADDRESS][DOMAIN_NAME]" at bounding box center [1074, 37] width 260 height 31
click at [1141, 178] on span "Logout" at bounding box center [1134, 183] width 123 height 21
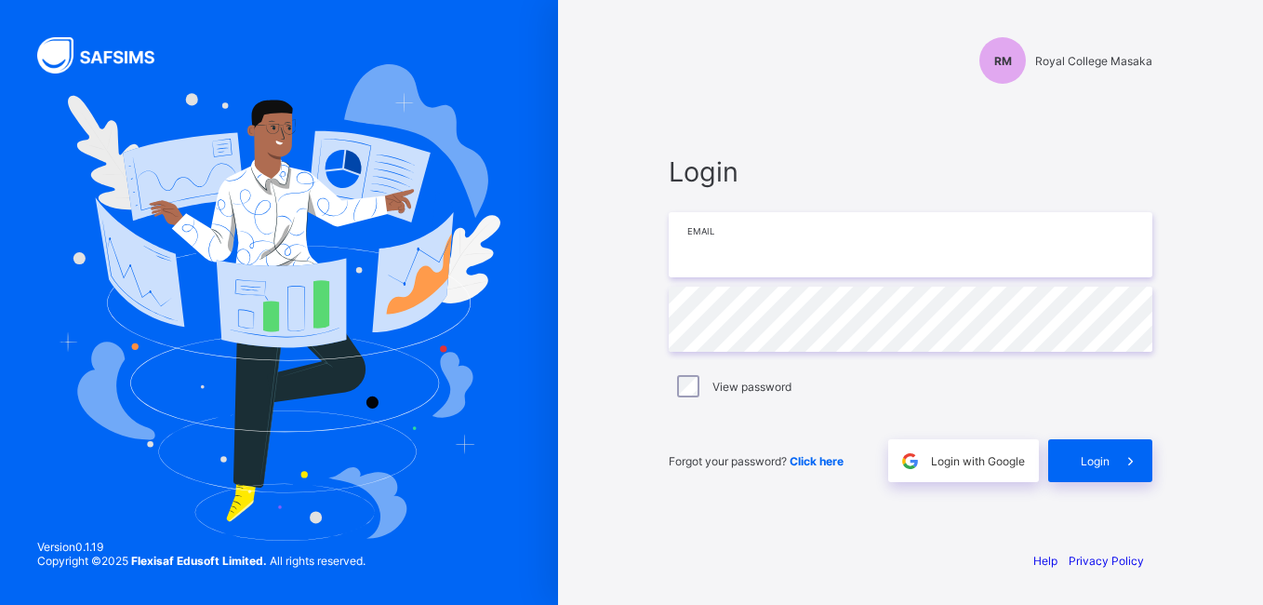
type input "**********"
click at [639, 344] on div "**********" at bounding box center [911, 302] width 558 height 605
click at [824, 579] on div "Help Privacy Policy" at bounding box center [910, 578] width 521 height 51
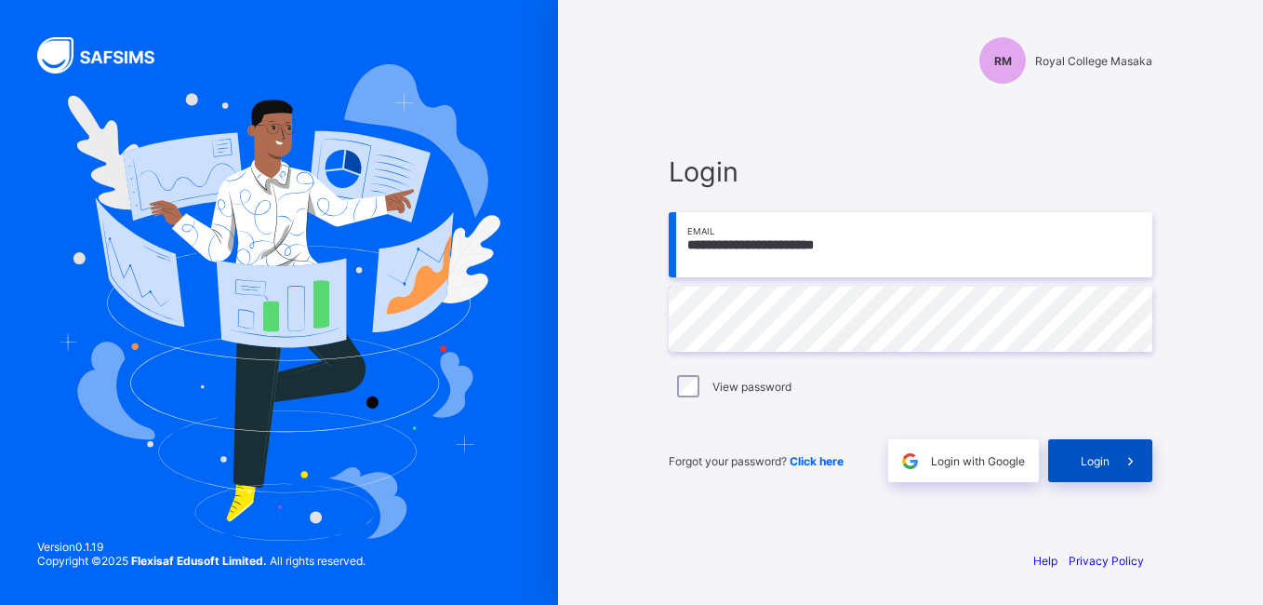
click at [1099, 461] on span "Login" at bounding box center [1095, 461] width 29 height 14
click at [1099, 461] on div "Login" at bounding box center [1100, 460] width 104 height 43
click at [847, 424] on div "Forgot your password? Click here Login with Google Login" at bounding box center [911, 450] width 484 height 61
click at [1073, 475] on div "Login" at bounding box center [1100, 460] width 104 height 43
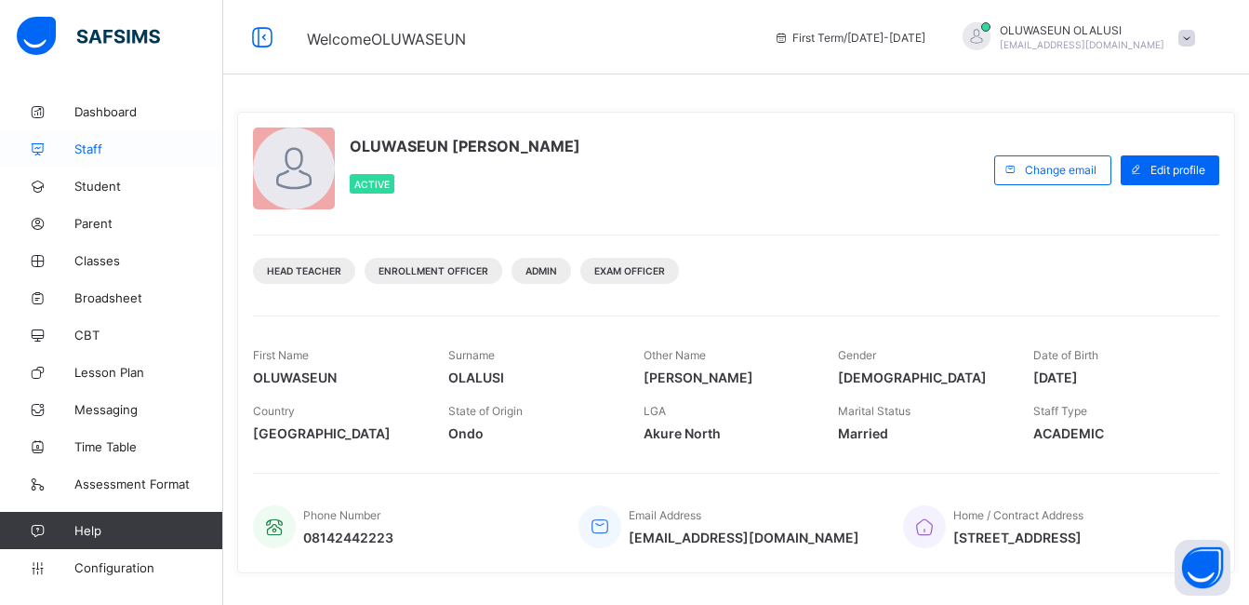
click at [92, 154] on span "Staff" at bounding box center [148, 148] width 149 height 15
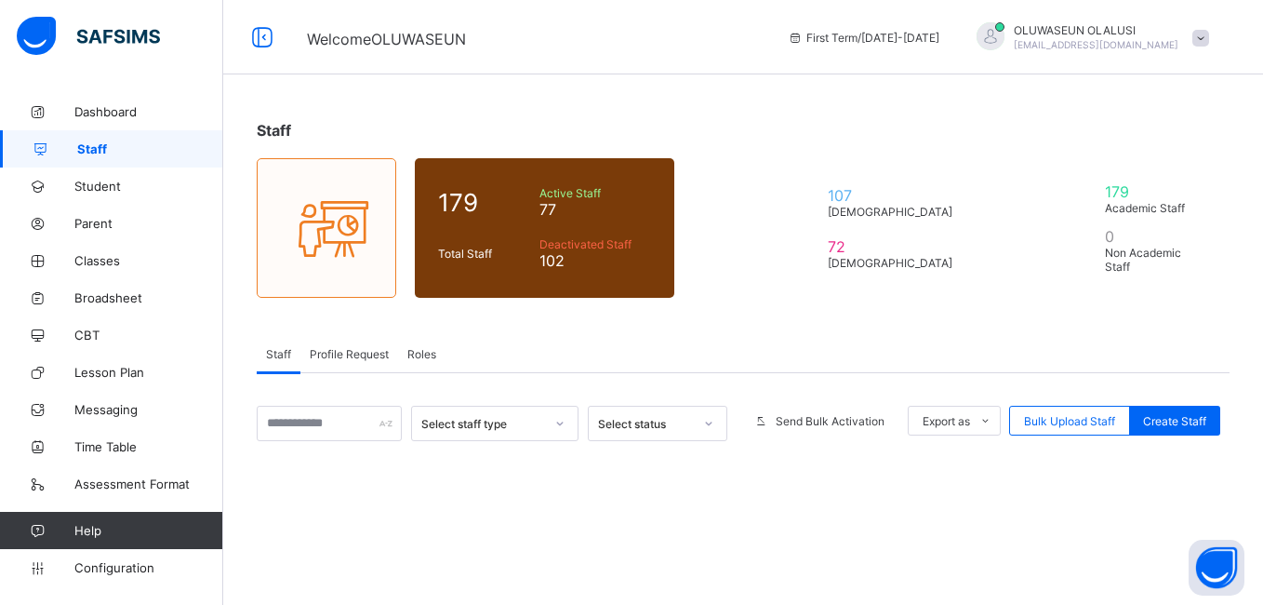
click at [326, 359] on span "Profile Request" at bounding box center [349, 354] width 79 height 14
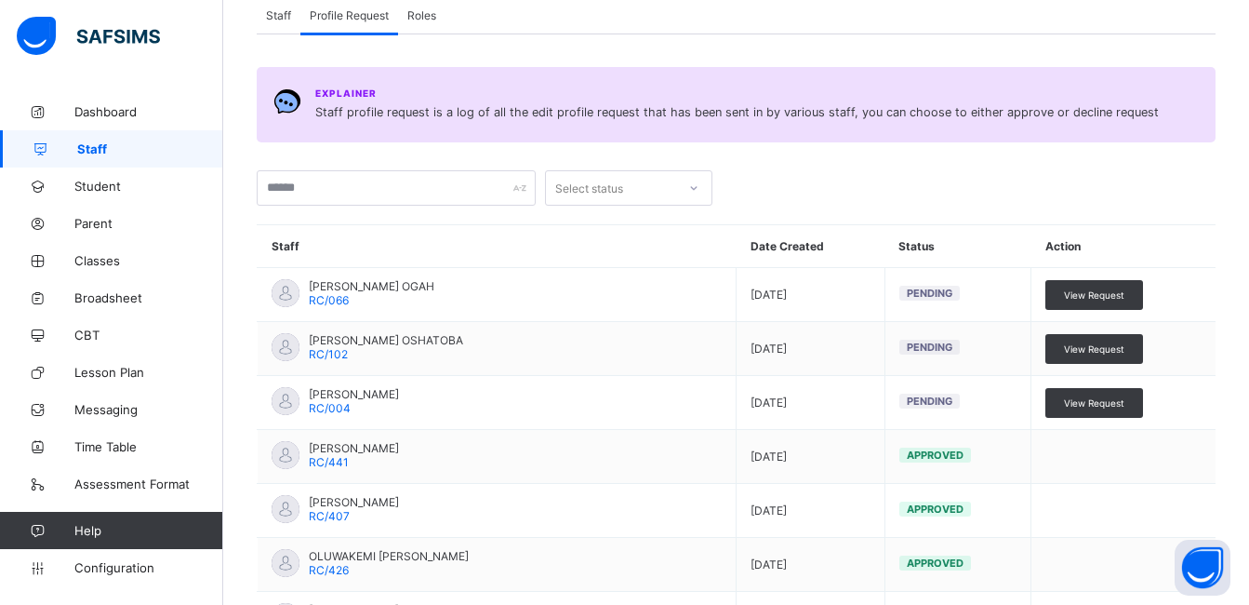
scroll to position [364, 0]
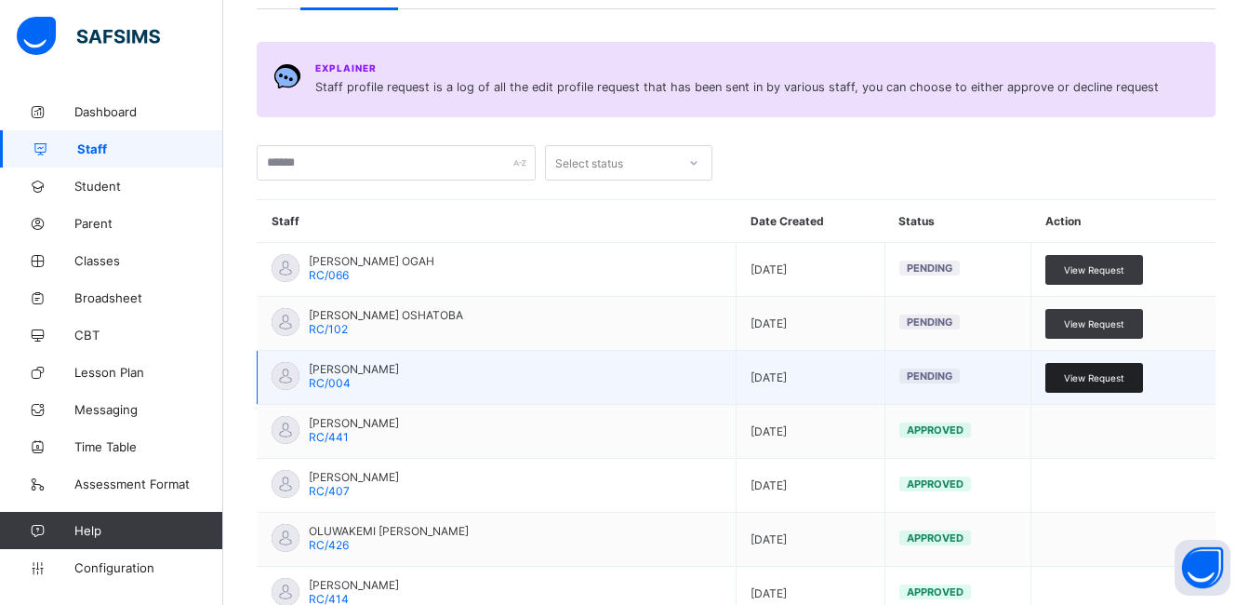
click at [1122, 380] on span "View Request" at bounding box center [1094, 377] width 60 height 11
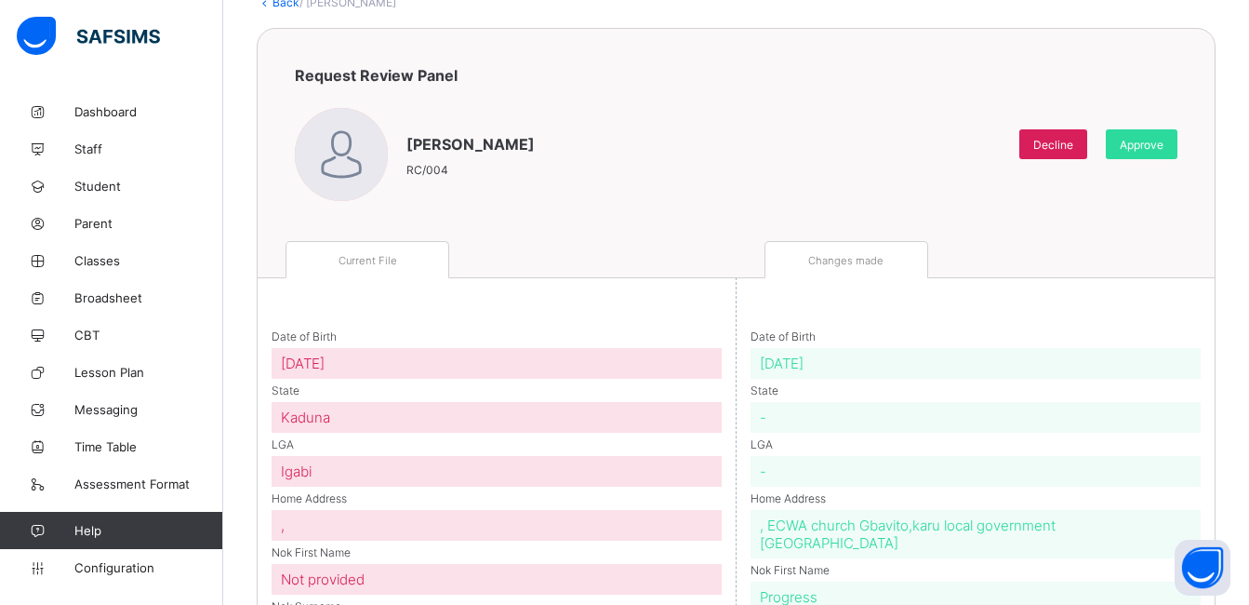
scroll to position [124, 0]
click at [1160, 150] on span "Approve" at bounding box center [1142, 147] width 44 height 14
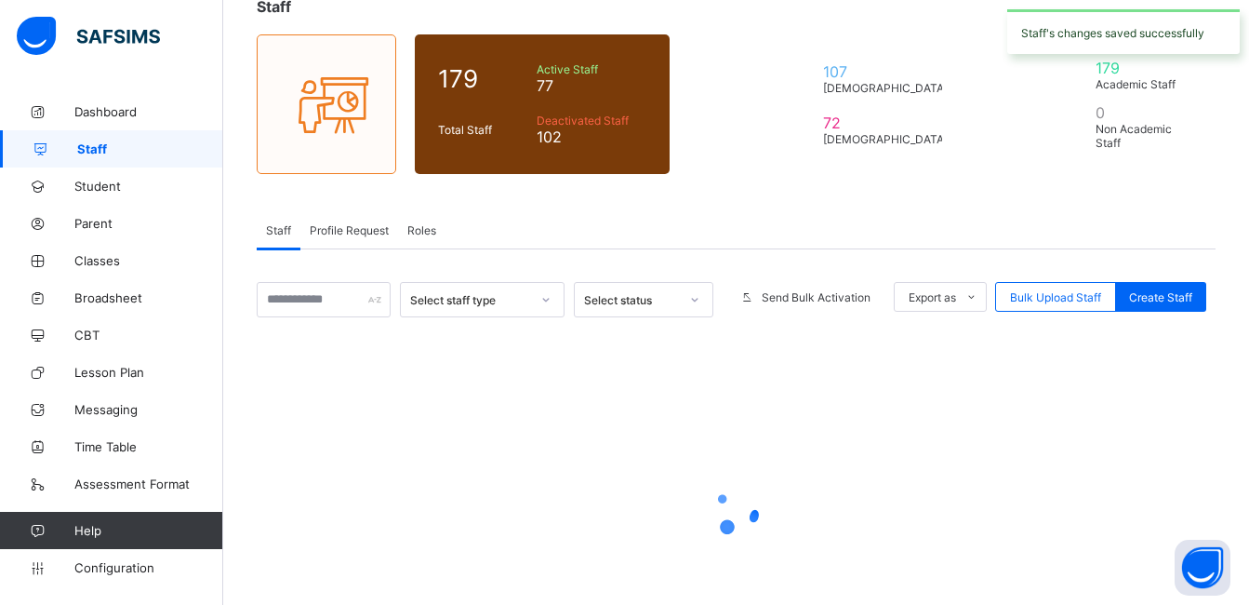
scroll to position [234, 0]
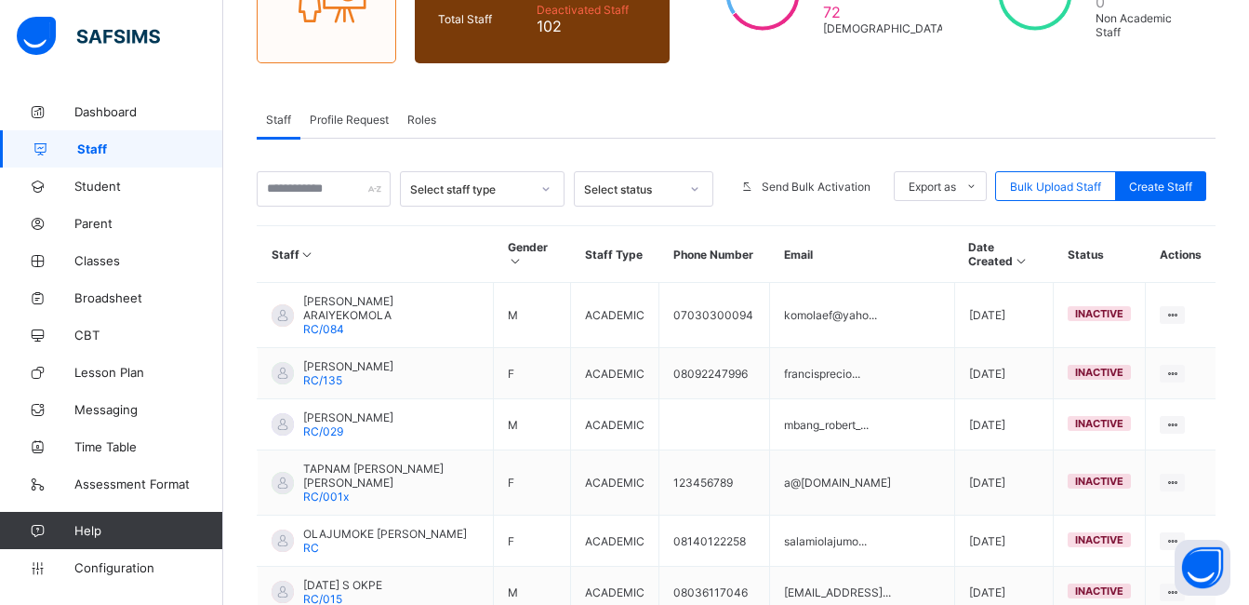
click at [376, 127] on div "Profile Request" at bounding box center [349, 118] width 98 height 37
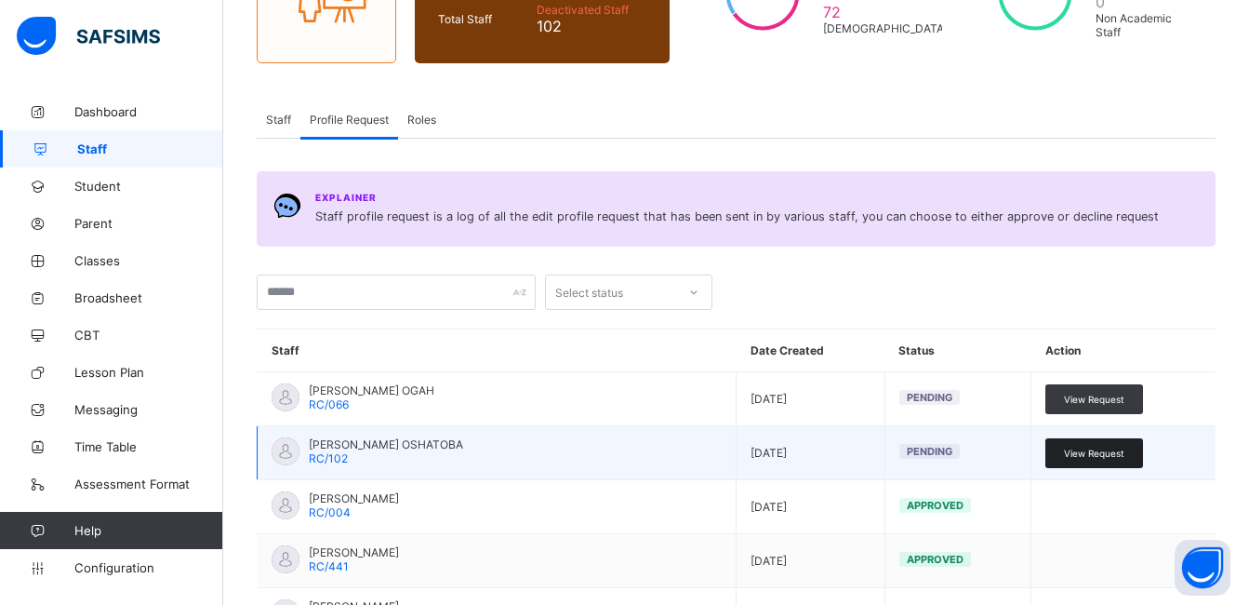
click at [1097, 451] on span "View Request" at bounding box center [1094, 452] width 60 height 11
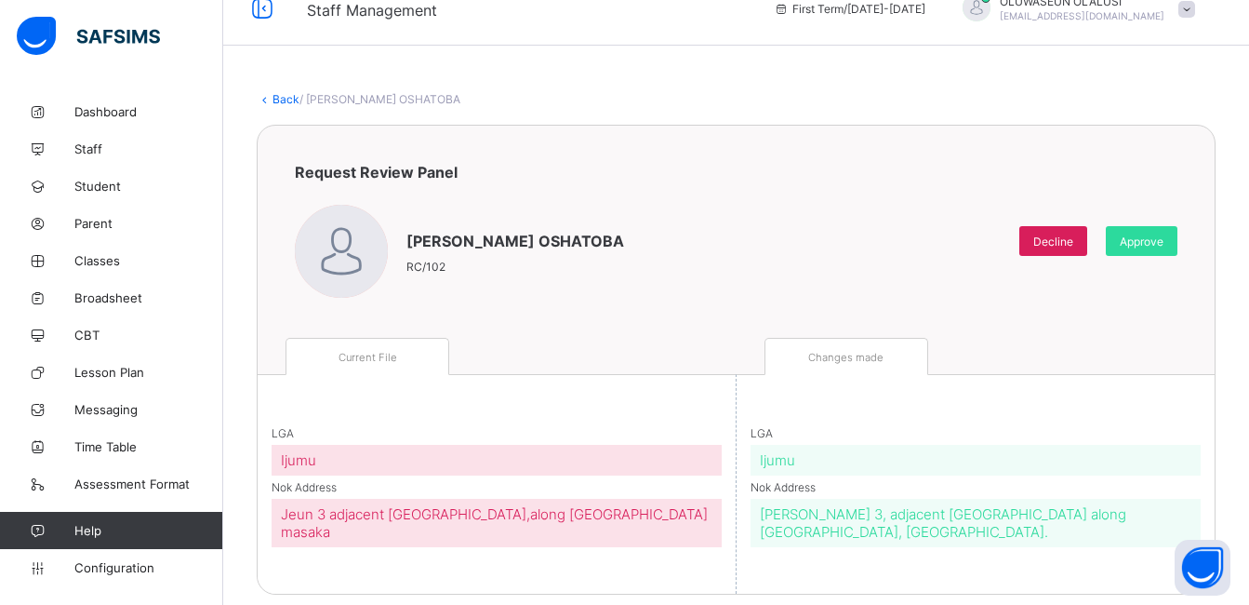
click at [1178, 280] on div "[PERSON_NAME] OSHATOBA RC/102 Decline Approve" at bounding box center [736, 240] width 883 height 119
drag, startPoint x: 1176, startPoint y: 237, endPoint x: 1171, endPoint y: 200, distance: 37.5
click at [1171, 200] on div "[PERSON_NAME] OSHATOBA RC/102 Decline Approve" at bounding box center [736, 240] width 883 height 119
click at [1171, 199] on div "[PERSON_NAME] OSHATOBA RC/102 Decline Approve" at bounding box center [736, 240] width 883 height 119
click at [1163, 245] on span "Approve" at bounding box center [1142, 241] width 44 height 14
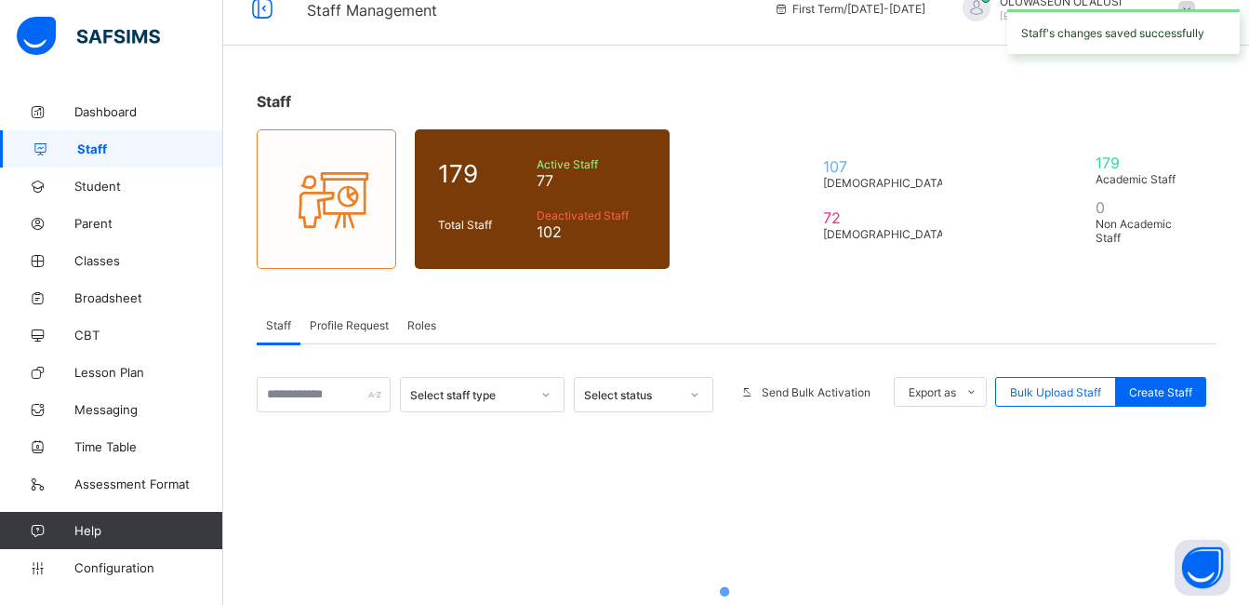
scroll to position [234, 0]
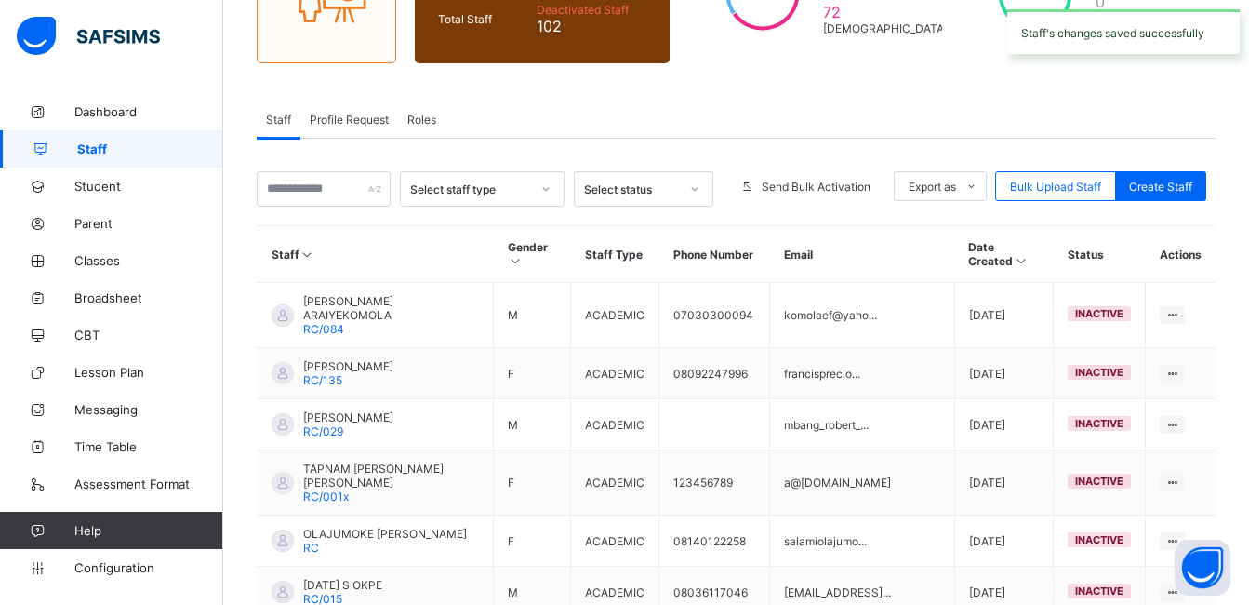
click at [365, 110] on div "Profile Request" at bounding box center [349, 118] width 98 height 37
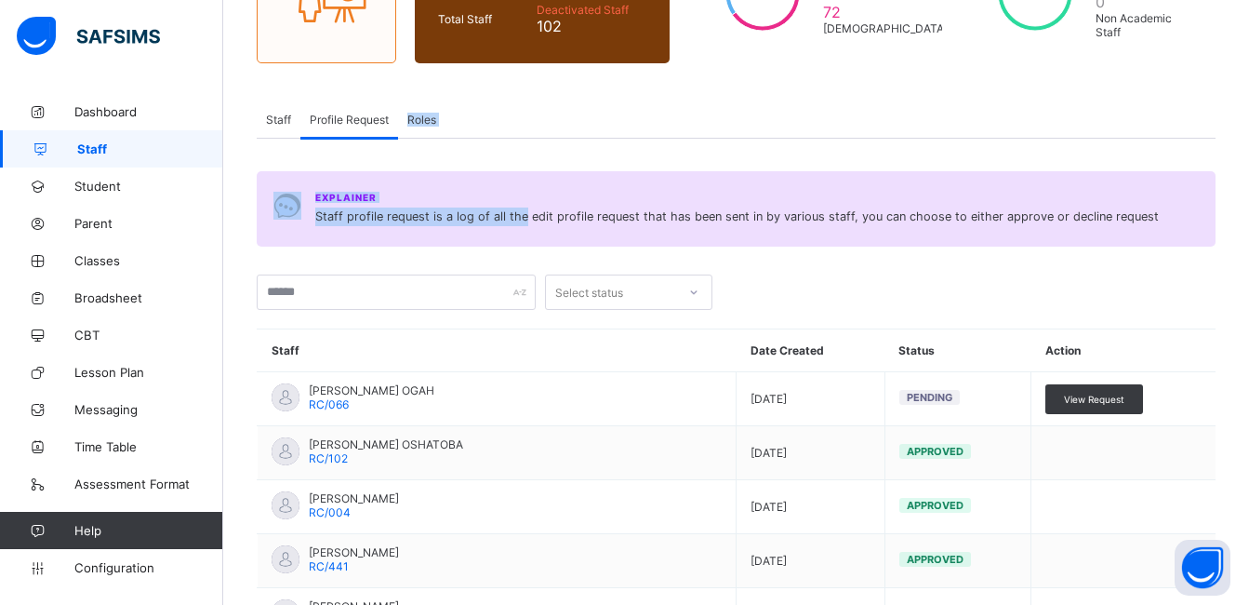
drag, startPoint x: 438, startPoint y: 119, endPoint x: 519, endPoint y: 233, distance: 140.1
click at [519, 233] on div "Staff Profile Request Roles Profile Request More Options Select staff type Sele…" at bounding box center [736, 547] width 959 height 895
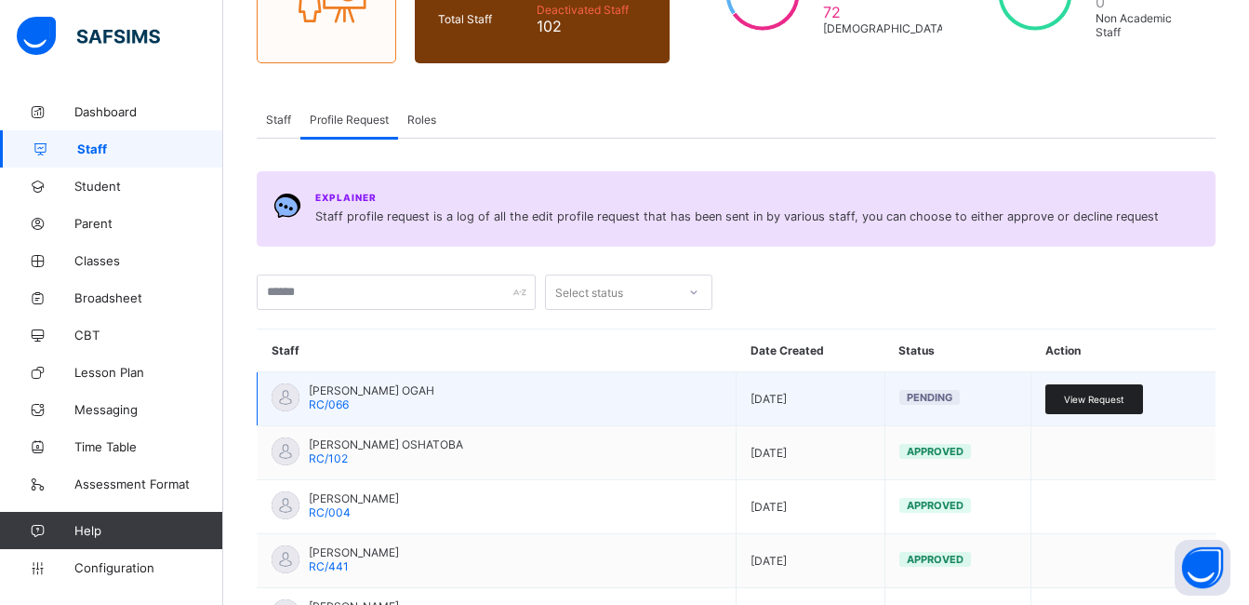
click at [1111, 398] on span "View Request" at bounding box center [1094, 398] width 60 height 11
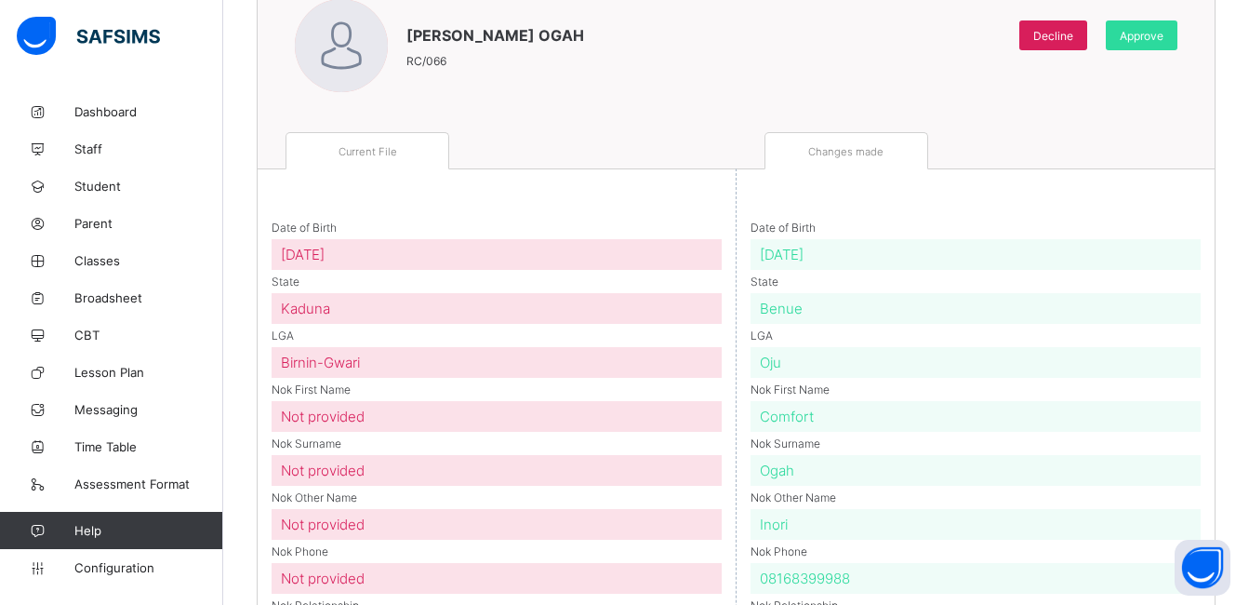
click at [1111, 398] on div "Nok First Name Comfort" at bounding box center [976, 410] width 451 height 43
click at [1199, 75] on div "Request Review Panel [PERSON_NAME] [PERSON_NAME]/066 Decline Approve" at bounding box center [736, 26] width 957 height 212
click at [1164, 35] on span "Approve" at bounding box center [1142, 36] width 44 height 14
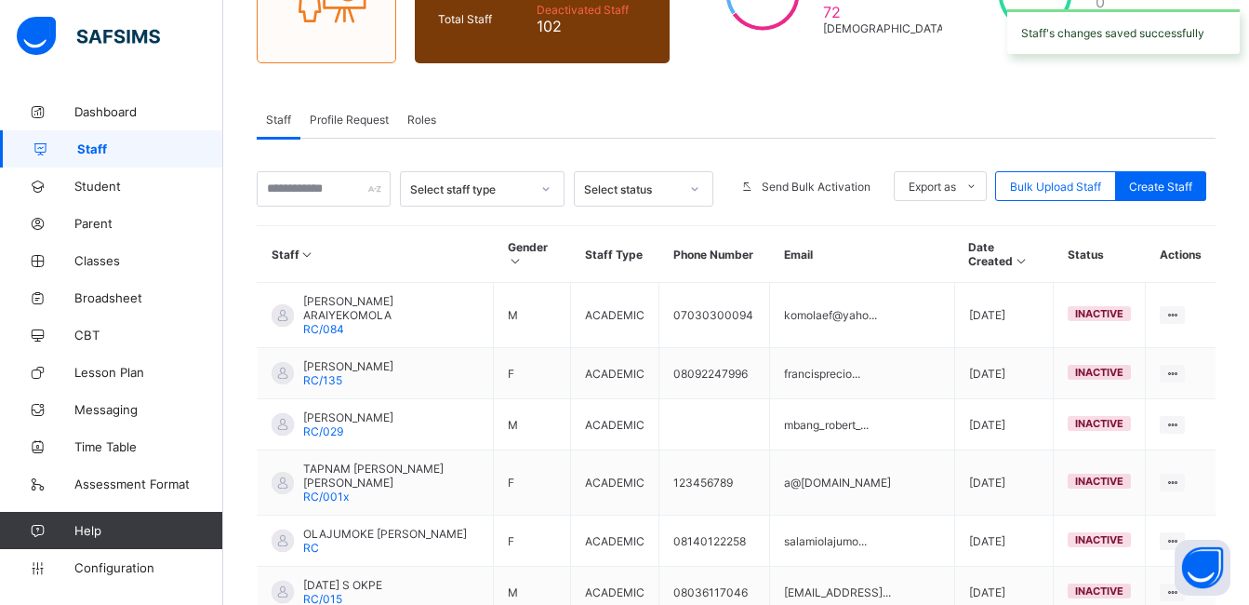
click at [366, 116] on span "Profile Request" at bounding box center [349, 120] width 79 height 14
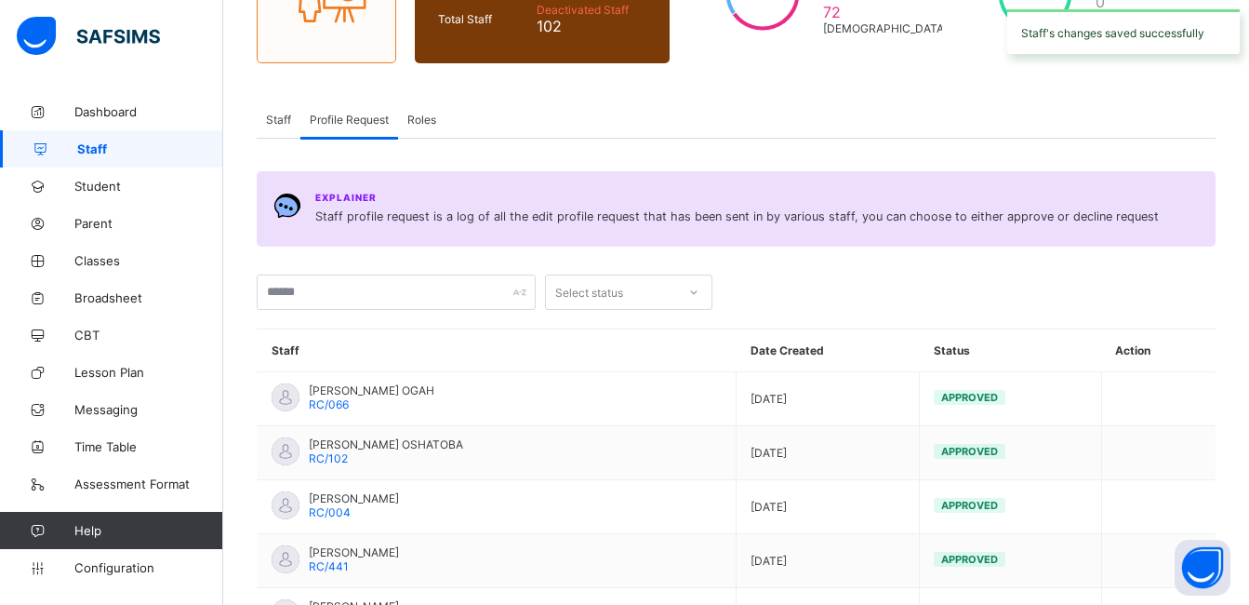
click at [674, 224] on span "Staff profile request is a log of all the edit profile request that has been se…" at bounding box center [737, 216] width 844 height 19
click at [968, 300] on div at bounding box center [969, 291] width 494 height 35
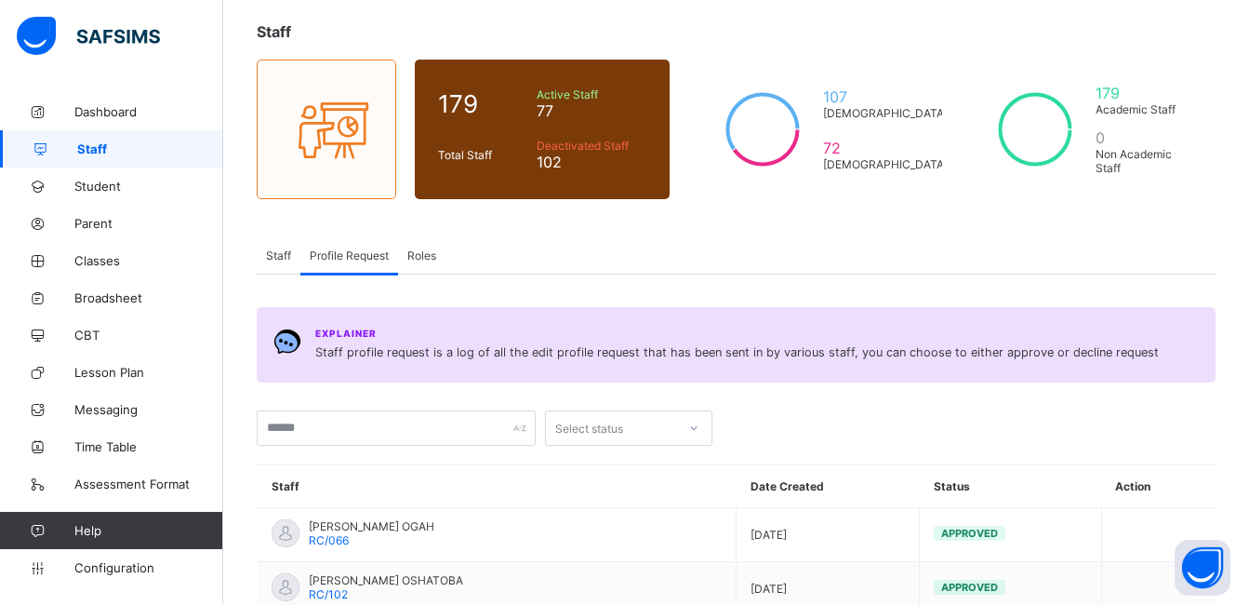
scroll to position [103, 0]
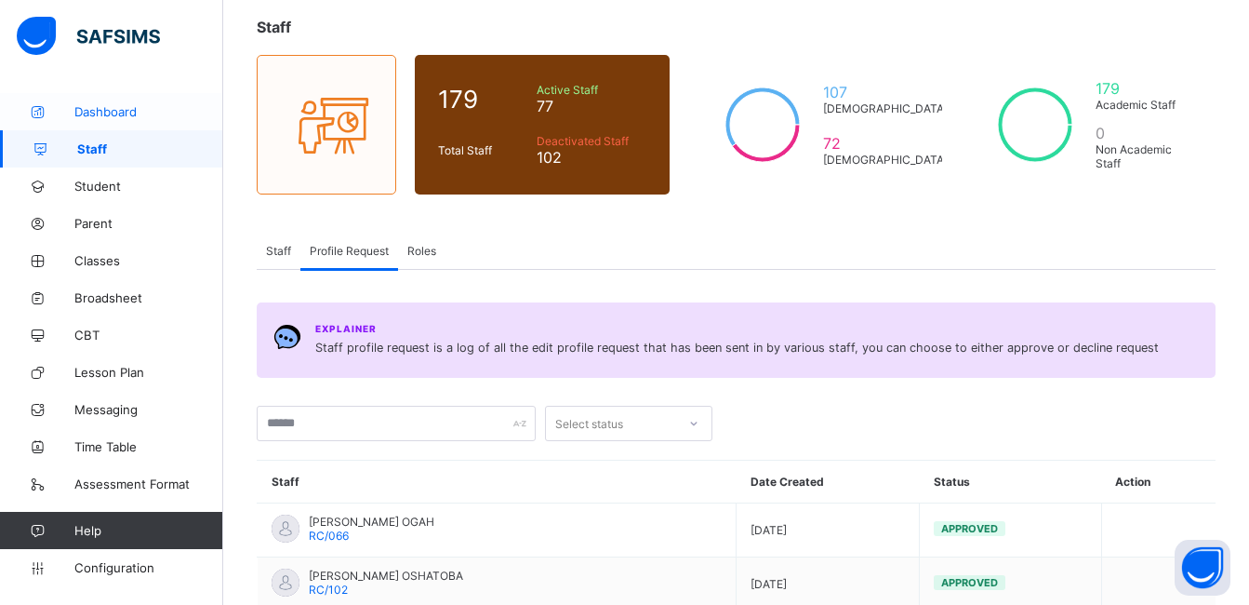
click at [107, 121] on link "Dashboard" at bounding box center [111, 111] width 223 height 37
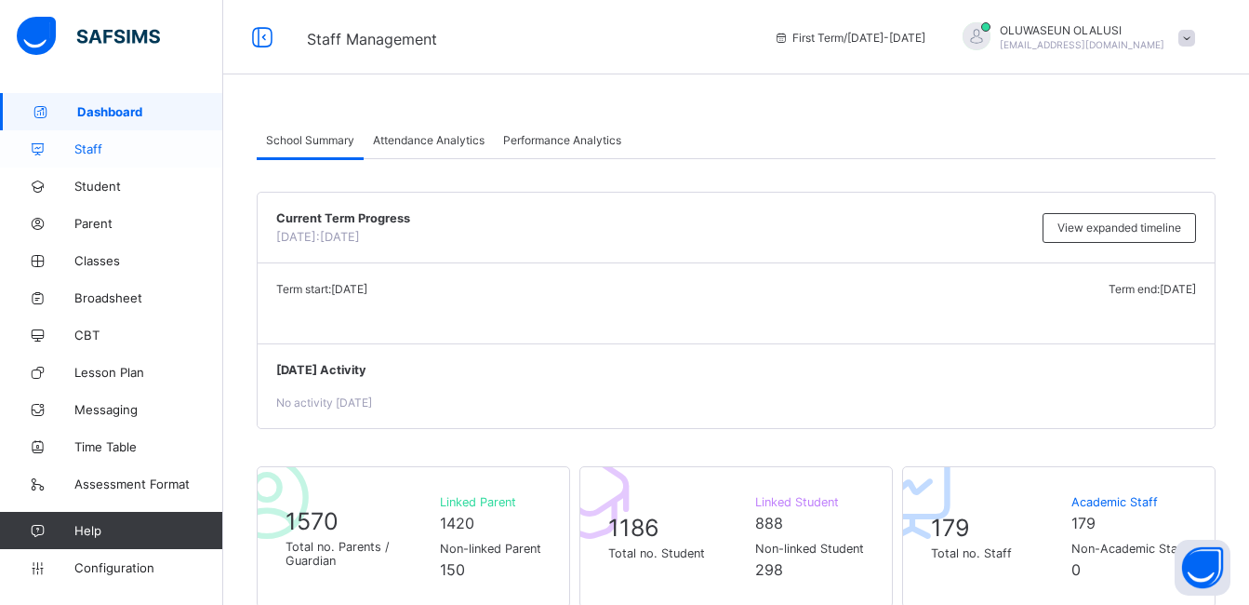
click at [91, 159] on link "Staff" at bounding box center [111, 148] width 223 height 37
click at [92, 159] on link "Staff" at bounding box center [111, 148] width 223 height 37
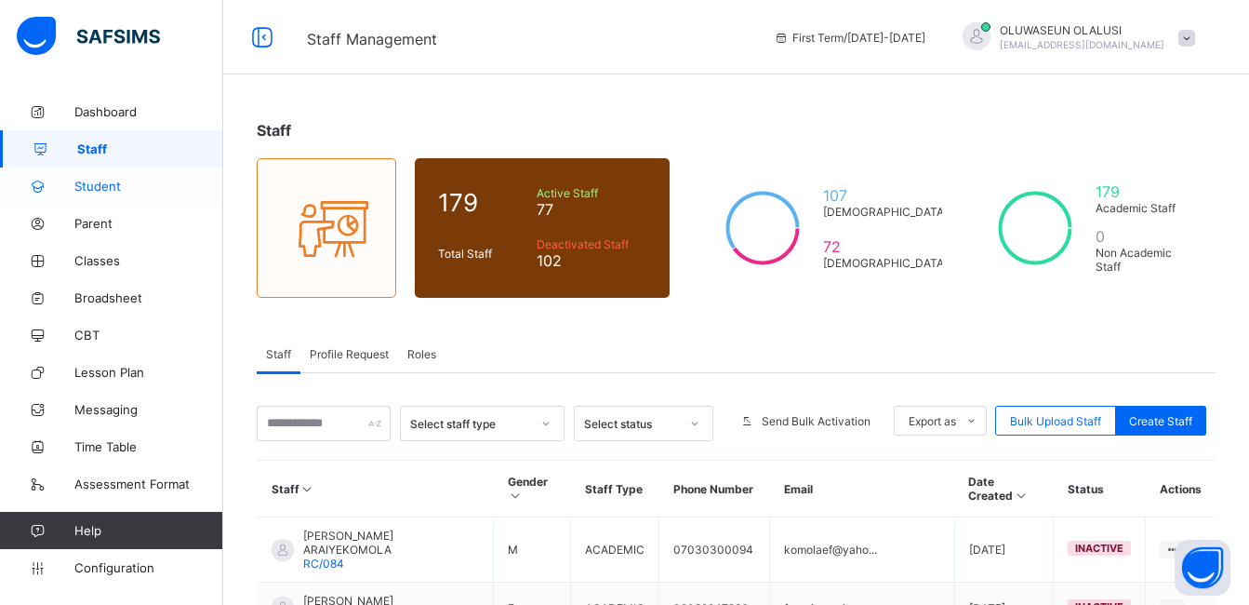
click at [98, 180] on span "Student" at bounding box center [148, 186] width 149 height 15
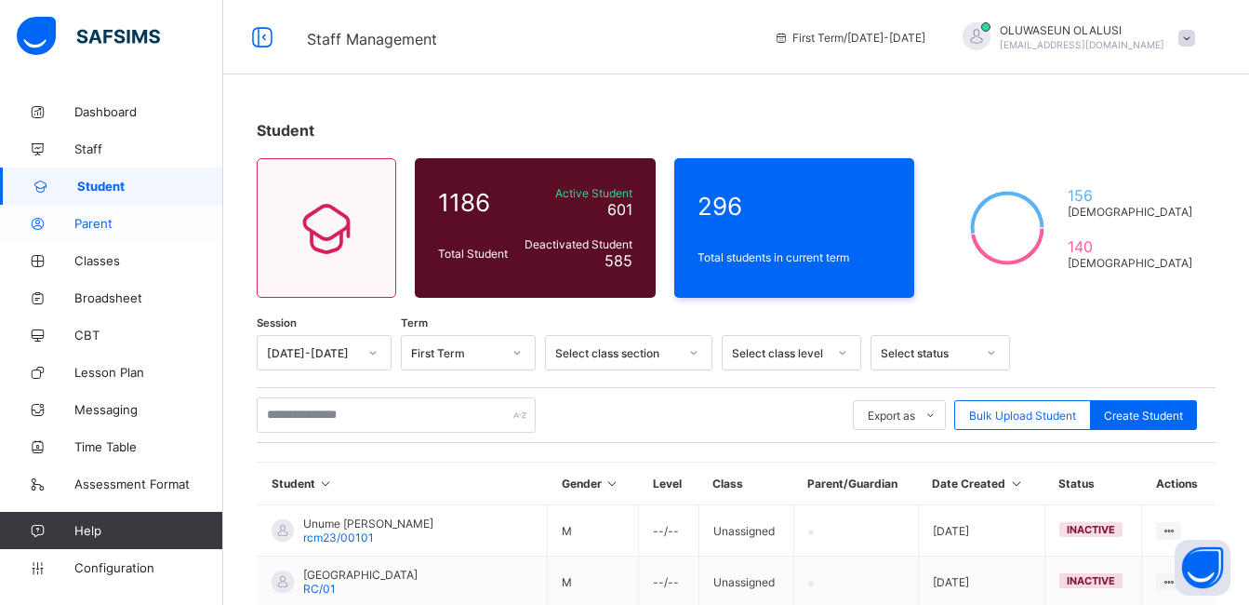
click at [101, 223] on span "Parent" at bounding box center [148, 223] width 149 height 15
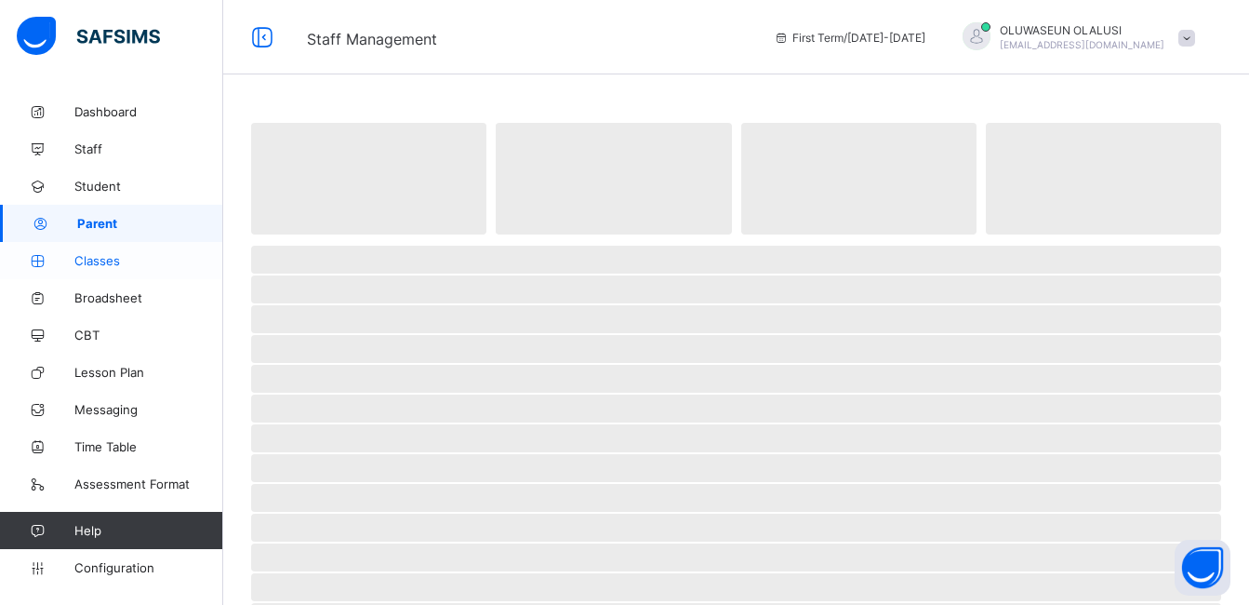
click at [101, 260] on span "Classes" at bounding box center [148, 260] width 149 height 15
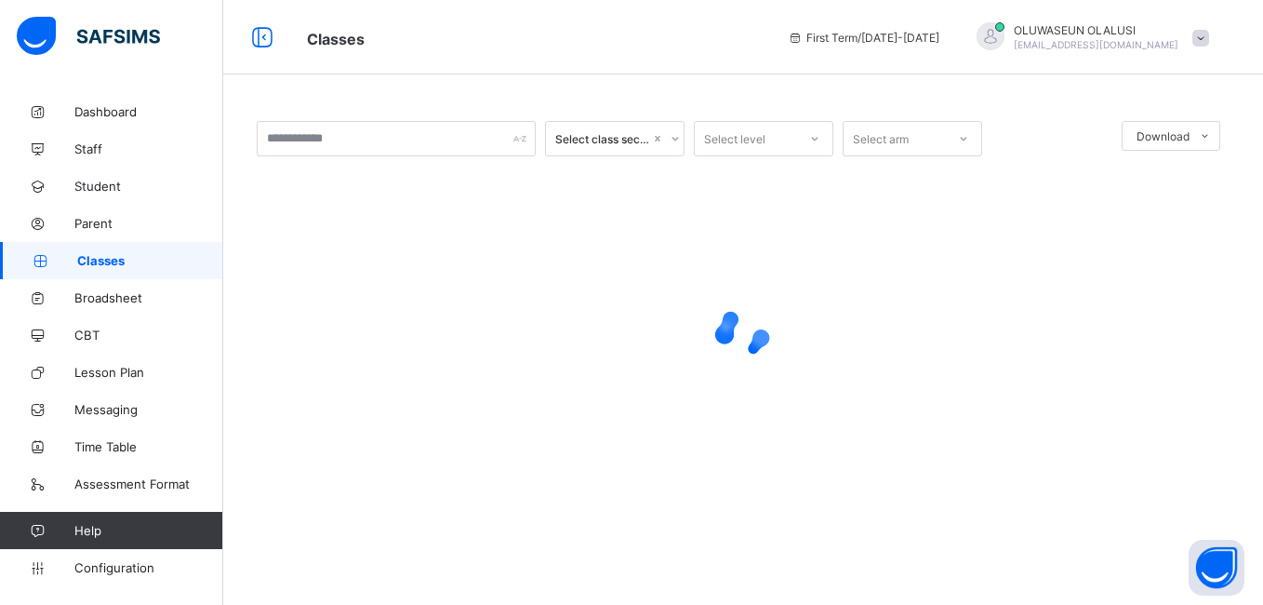
drag, startPoint x: 1258, startPoint y: 324, endPoint x: 1262, endPoint y: 579, distance: 254.9
click at [1262, 579] on html "Classes First Term / [DATE]-[DATE] OLUWASEUN OLALUSI [EMAIL_ADDRESS][DOMAIN_NAM…" at bounding box center [631, 302] width 1263 height 605
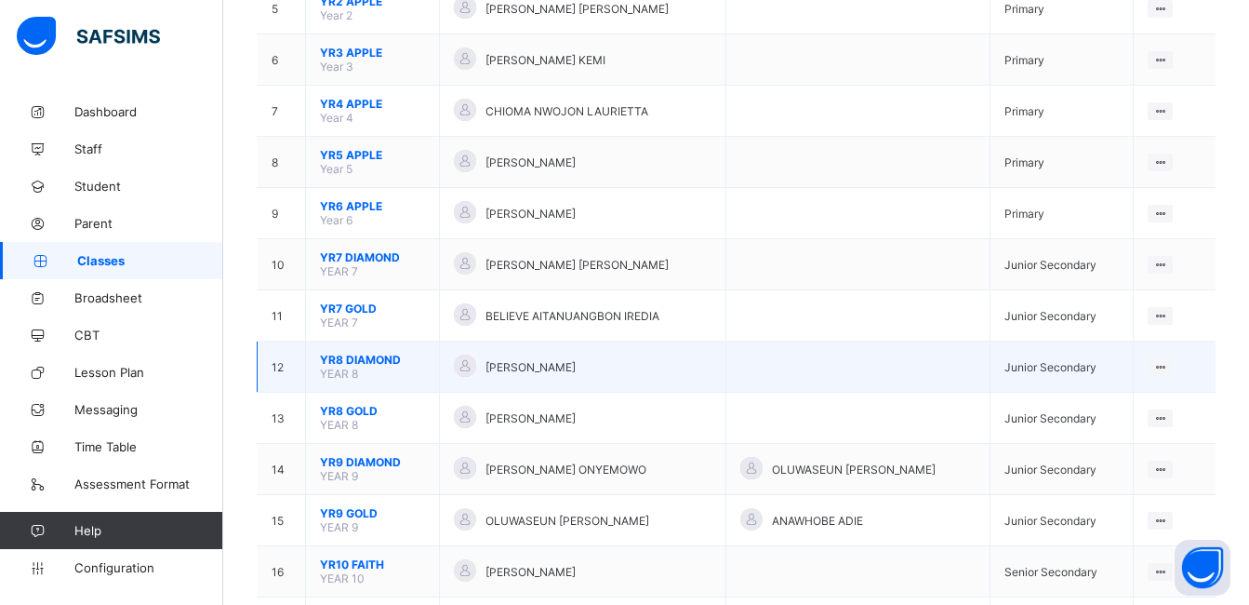
scroll to position [438, 0]
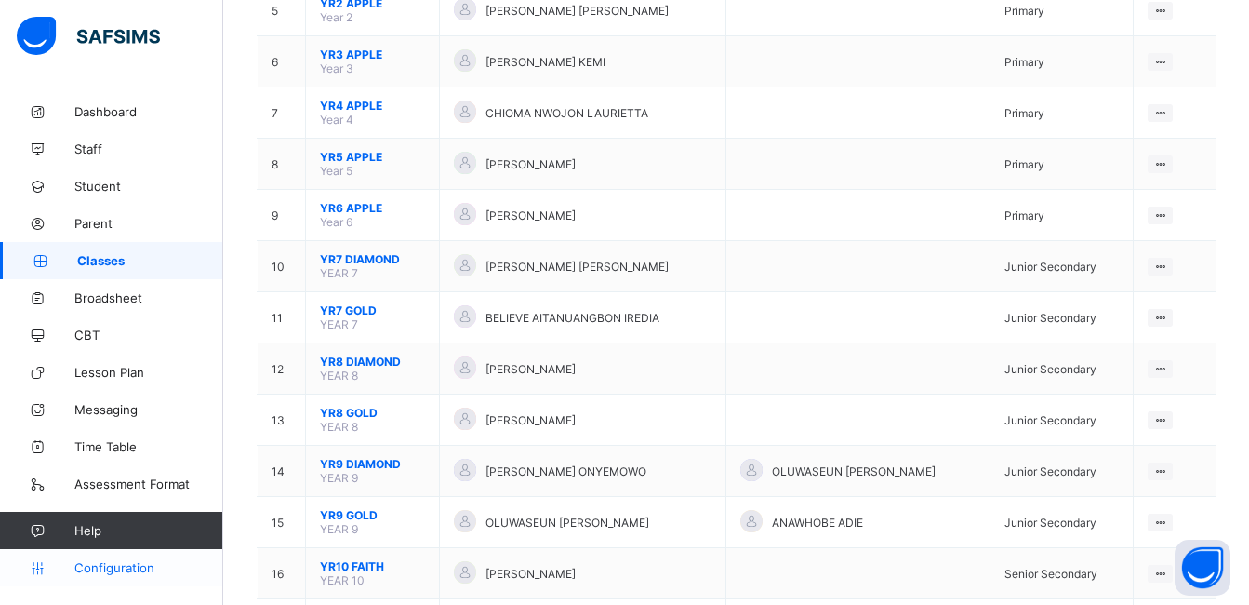
click at [135, 566] on span "Configuration" at bounding box center [148, 567] width 148 height 15
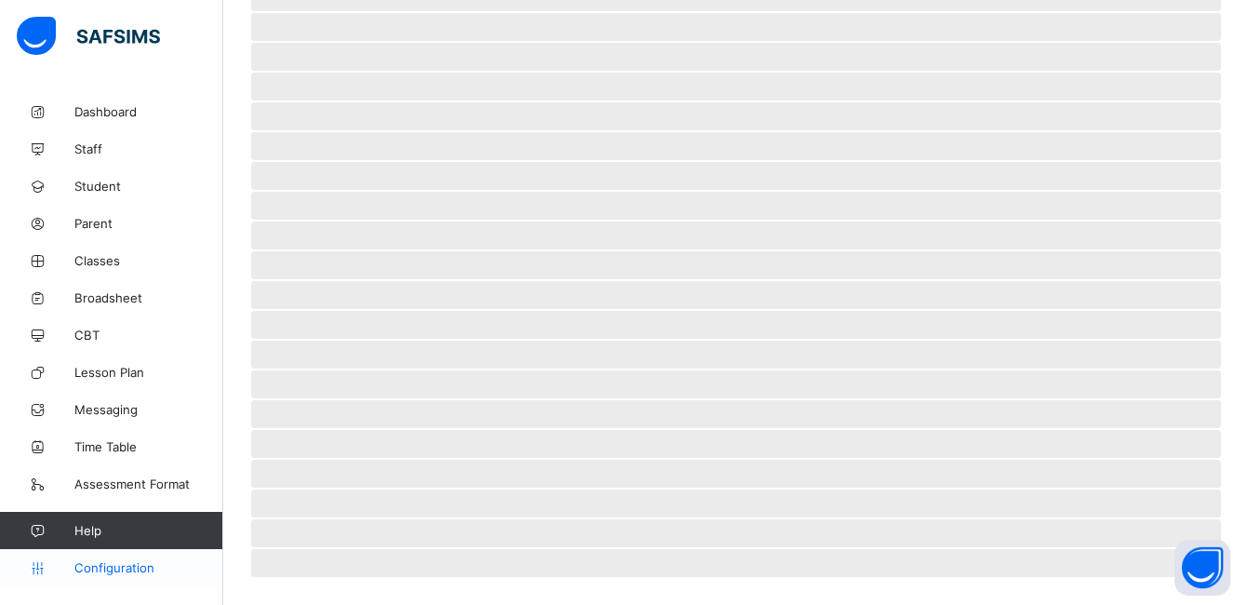
scroll to position [124, 0]
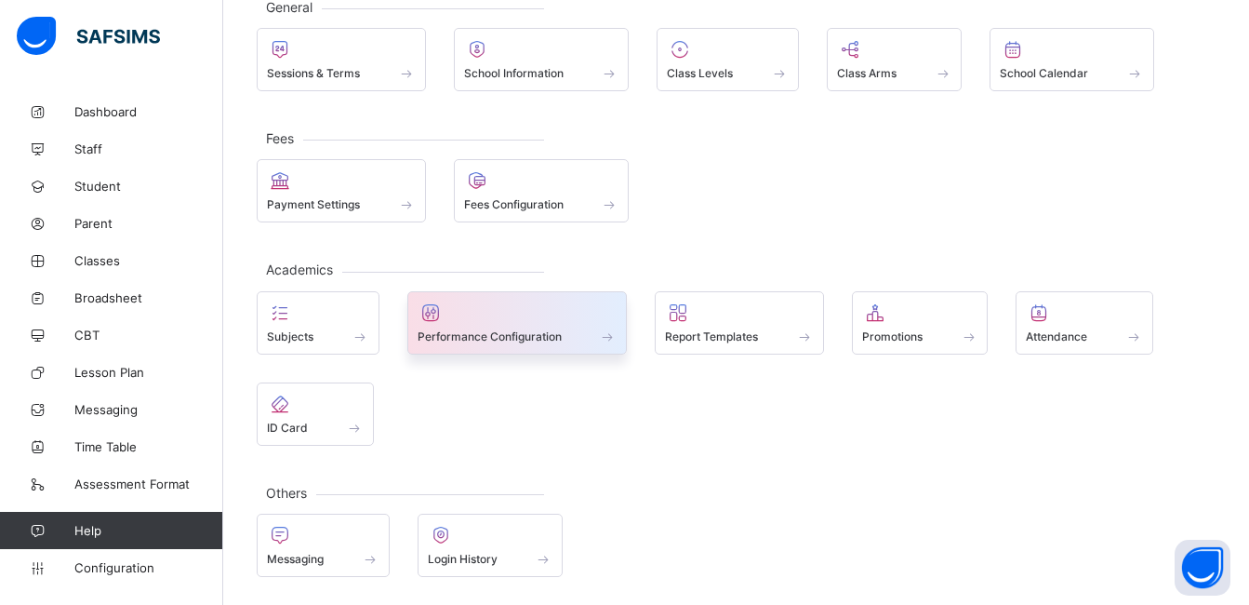
click at [576, 329] on div "Performance Configuration" at bounding box center [518, 336] width 200 height 16
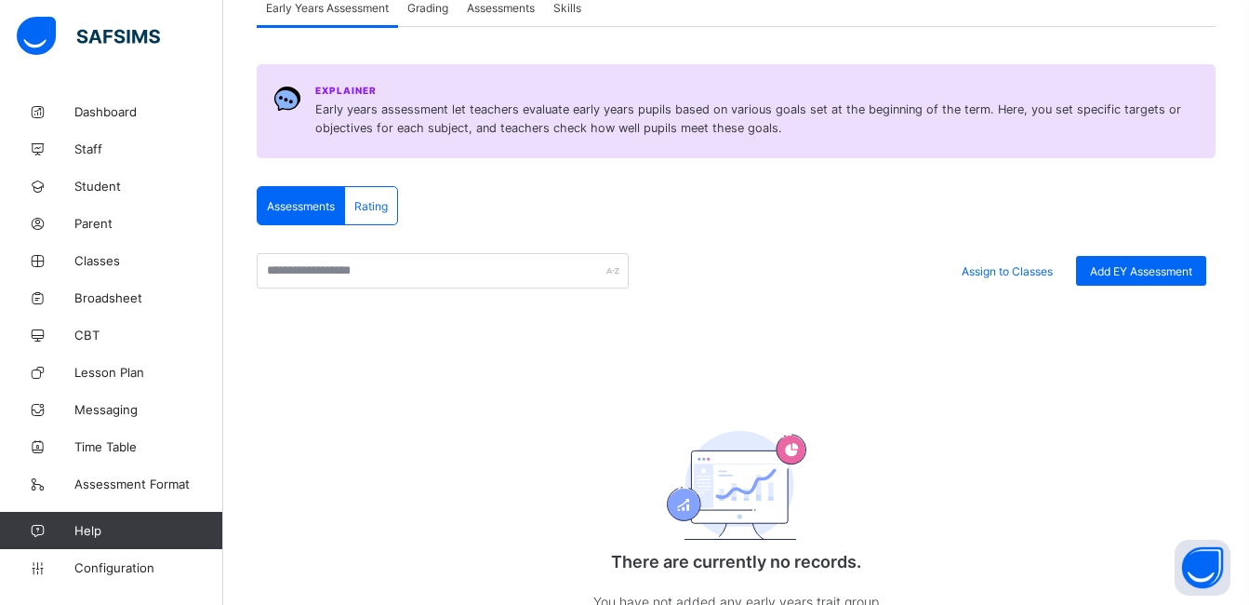
scroll to position [344, 0]
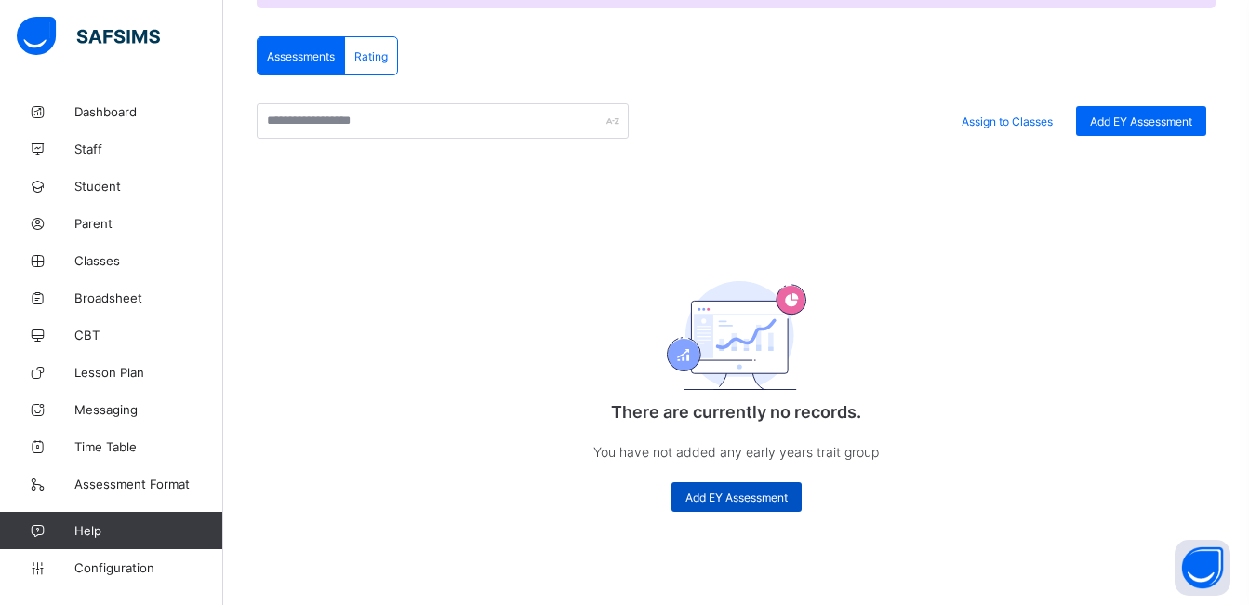
click at [716, 494] on span "Add EY Assessment" at bounding box center [737, 497] width 102 height 14
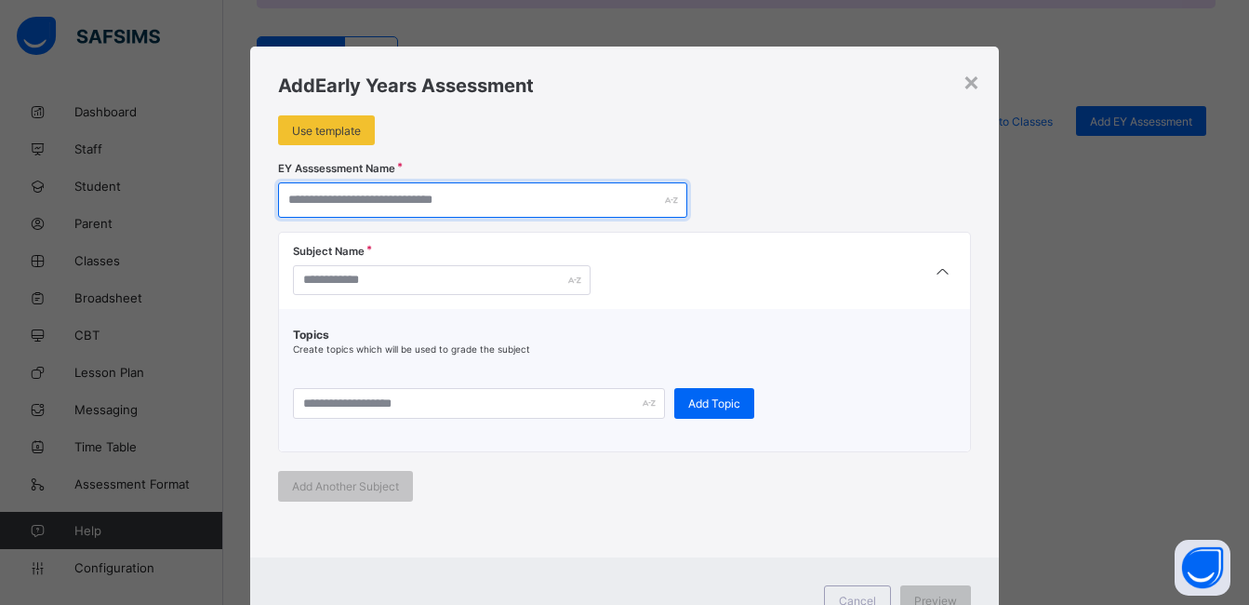
click at [540, 207] on input "text" at bounding box center [482, 199] width 409 height 35
type input "**********"
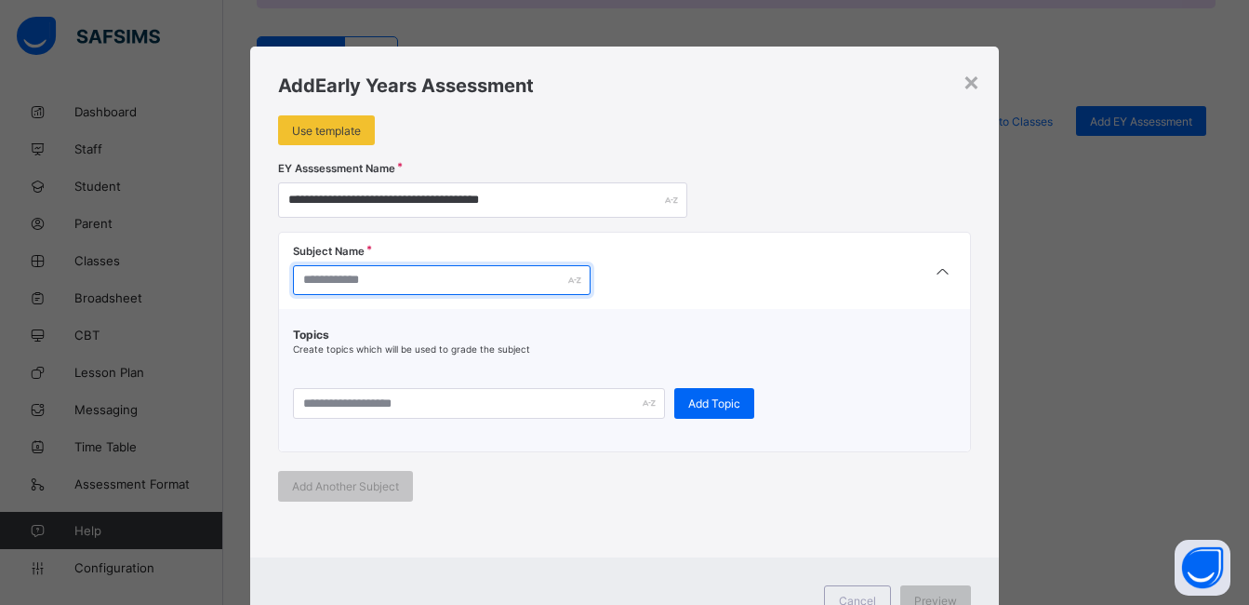
click at [503, 287] on input "text" at bounding box center [442, 280] width 298 height 30
type input "********"
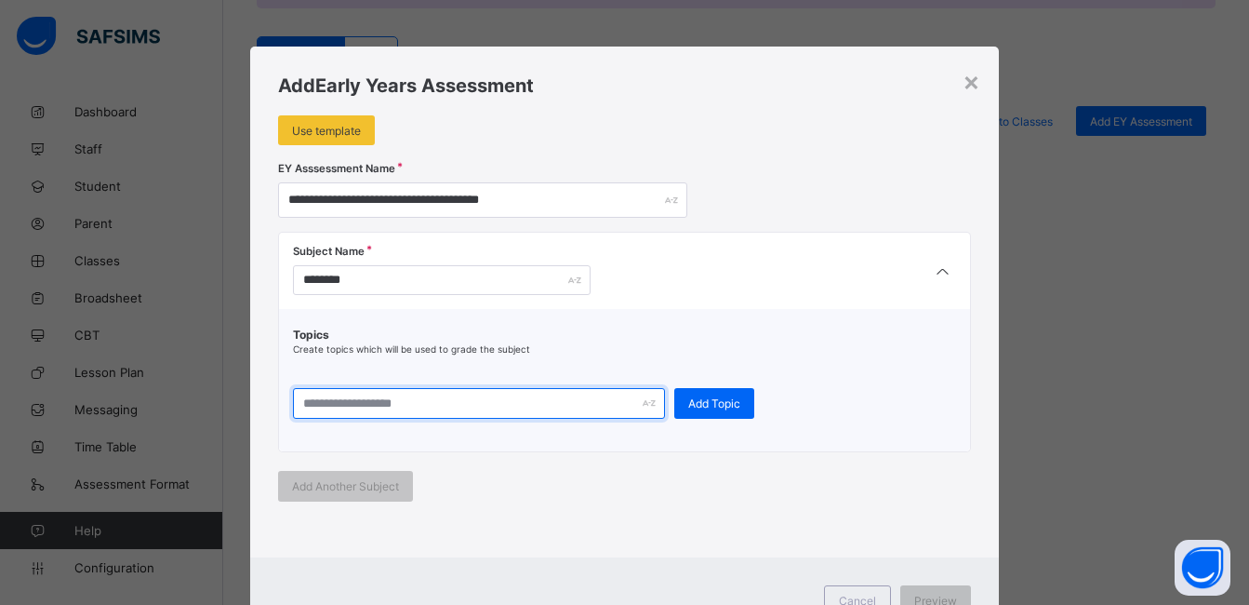
click at [531, 402] on input "text" at bounding box center [479, 403] width 372 height 31
type input "**********"
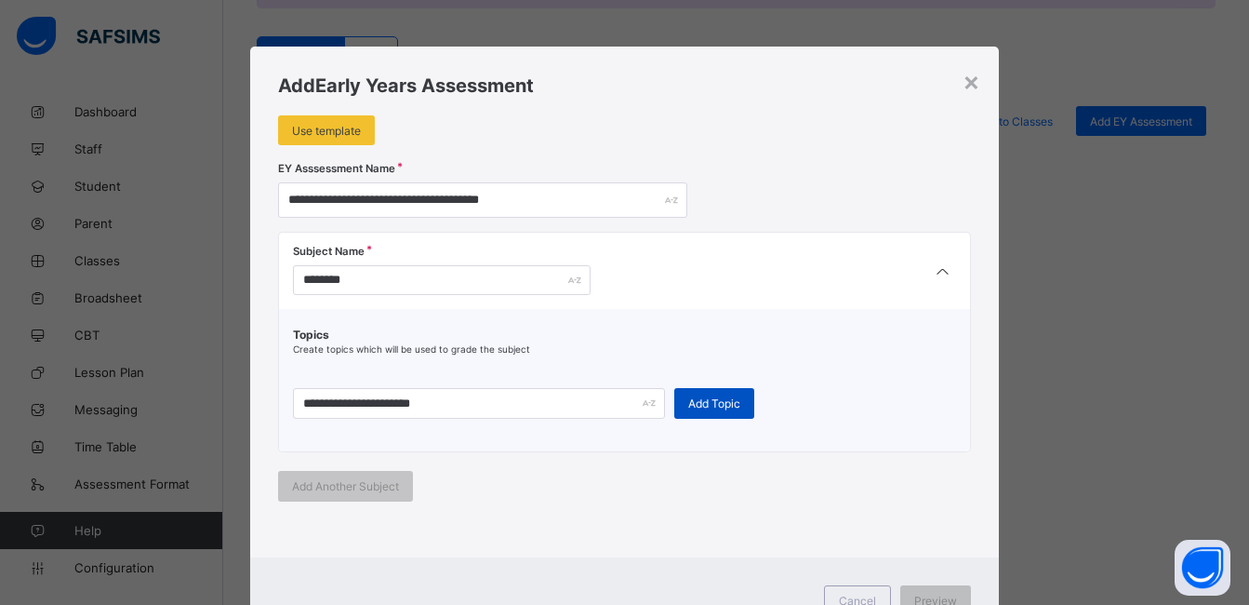
click at [712, 403] on span "Add Topic" at bounding box center [714, 403] width 52 height 14
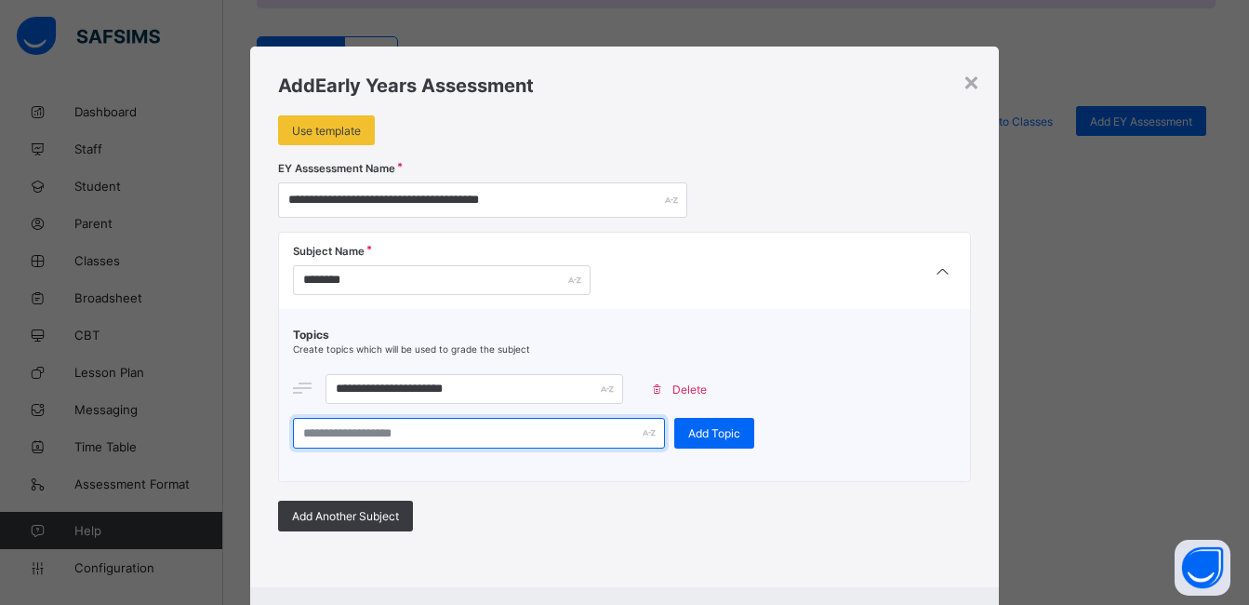
click at [549, 430] on input "text" at bounding box center [479, 433] width 372 height 31
type input "**********"
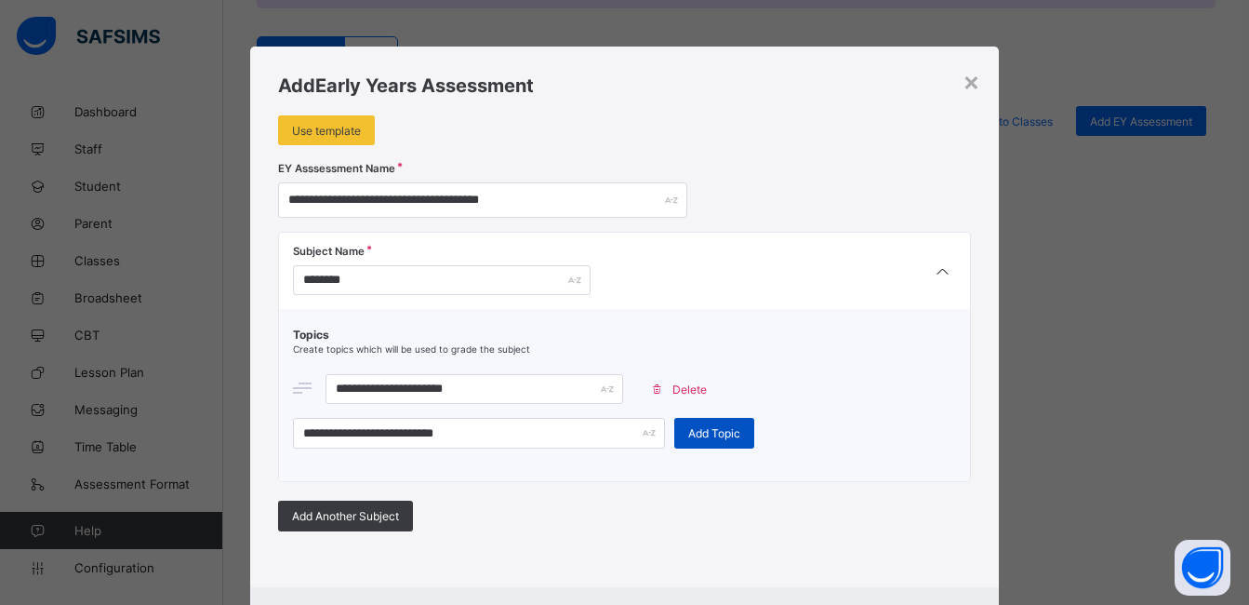
click at [698, 433] on span "Add Topic" at bounding box center [714, 433] width 52 height 14
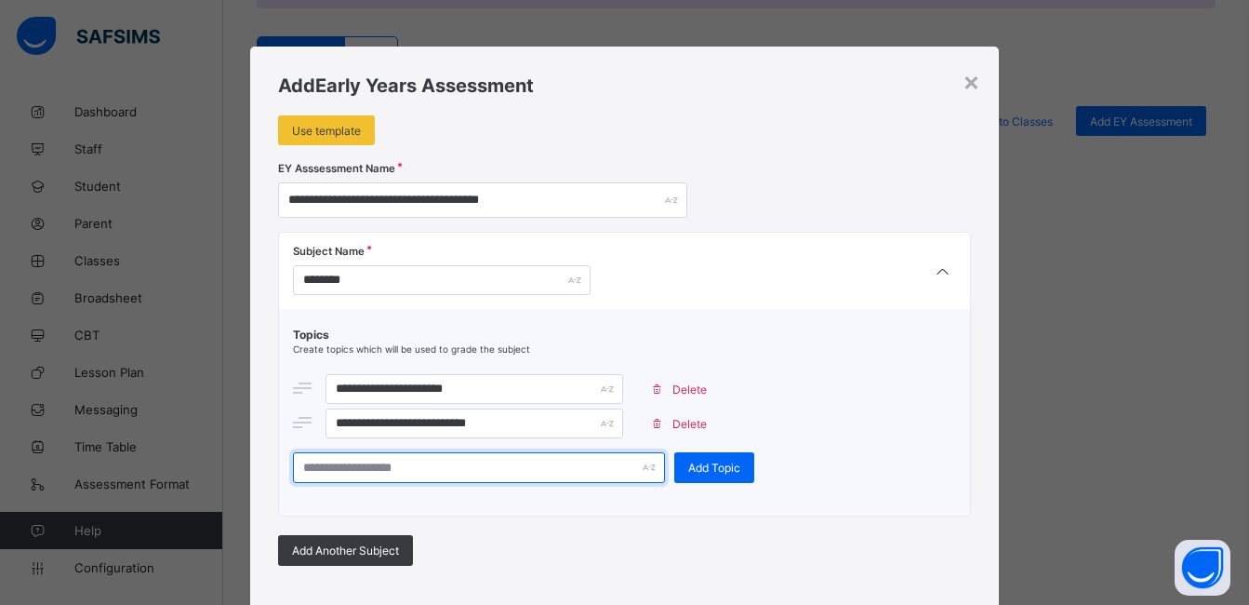
click at [536, 462] on input "text" at bounding box center [479, 467] width 372 height 31
type input "**********"
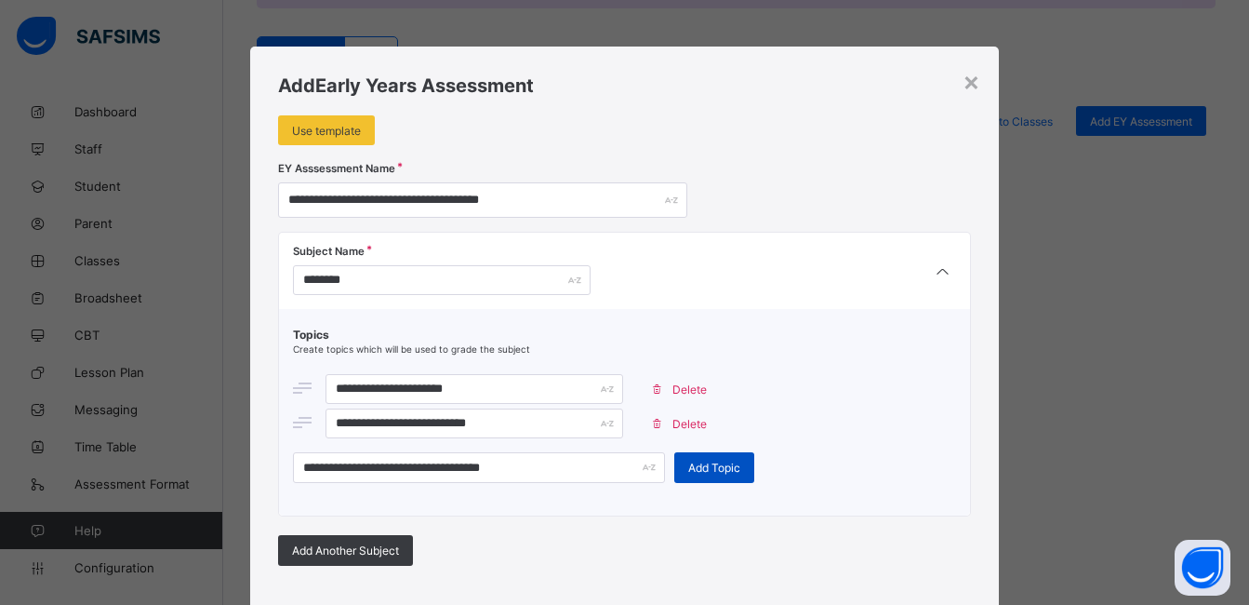
click at [696, 465] on span "Add Topic" at bounding box center [714, 467] width 52 height 14
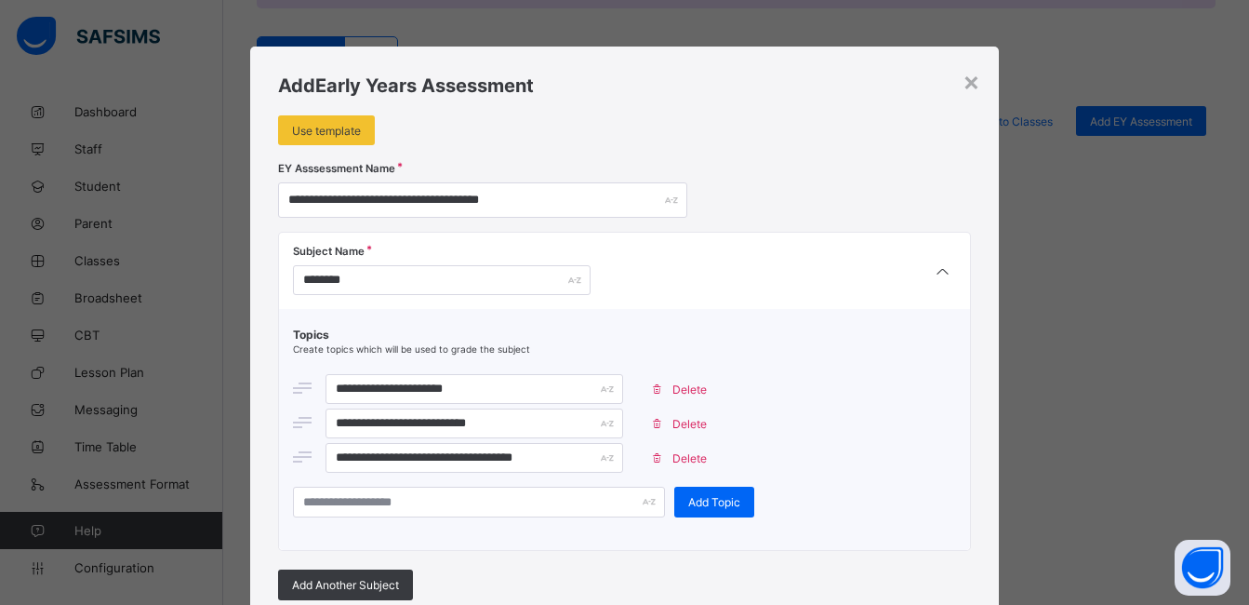
drag, startPoint x: 1262, startPoint y: 300, endPoint x: 918, endPoint y: 338, distance: 346.2
click at [918, 338] on span "Topics" at bounding box center [625, 334] width 664 height 14
drag, startPoint x: 975, startPoint y: 324, endPoint x: 1048, endPoint y: 328, distance: 73.6
click at [1048, 328] on div "**********" at bounding box center [624, 302] width 1249 height 605
drag, startPoint x: 1236, startPoint y: 277, endPoint x: 1246, endPoint y: 327, distance: 51.1
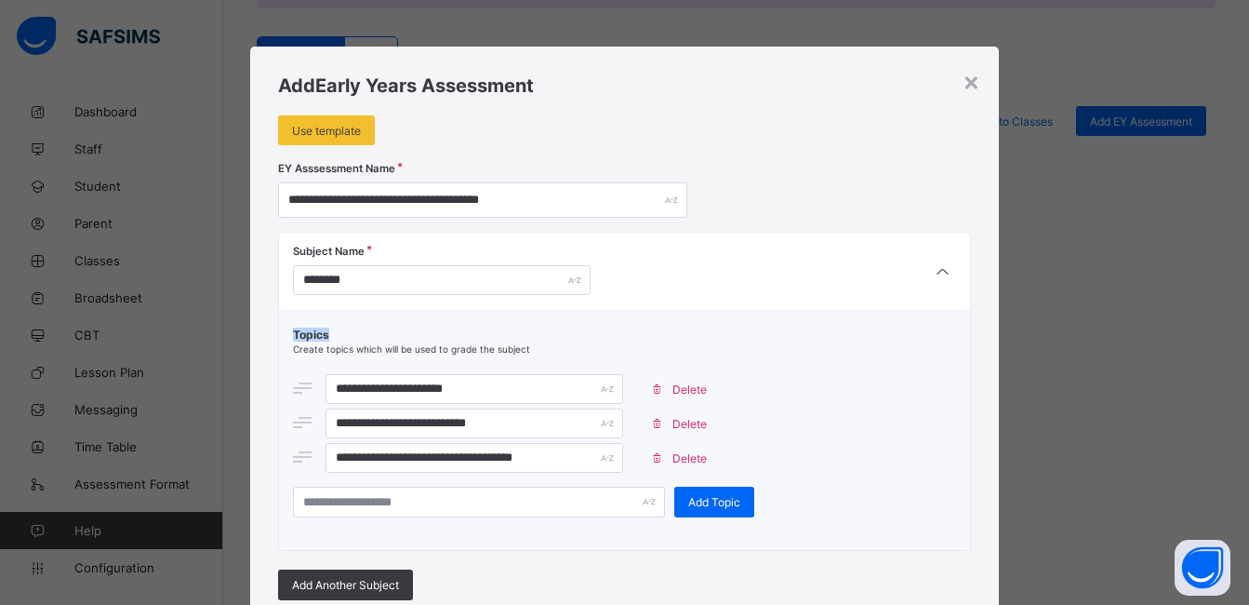
click at [1246, 327] on div "**********" at bounding box center [624, 302] width 1249 height 605
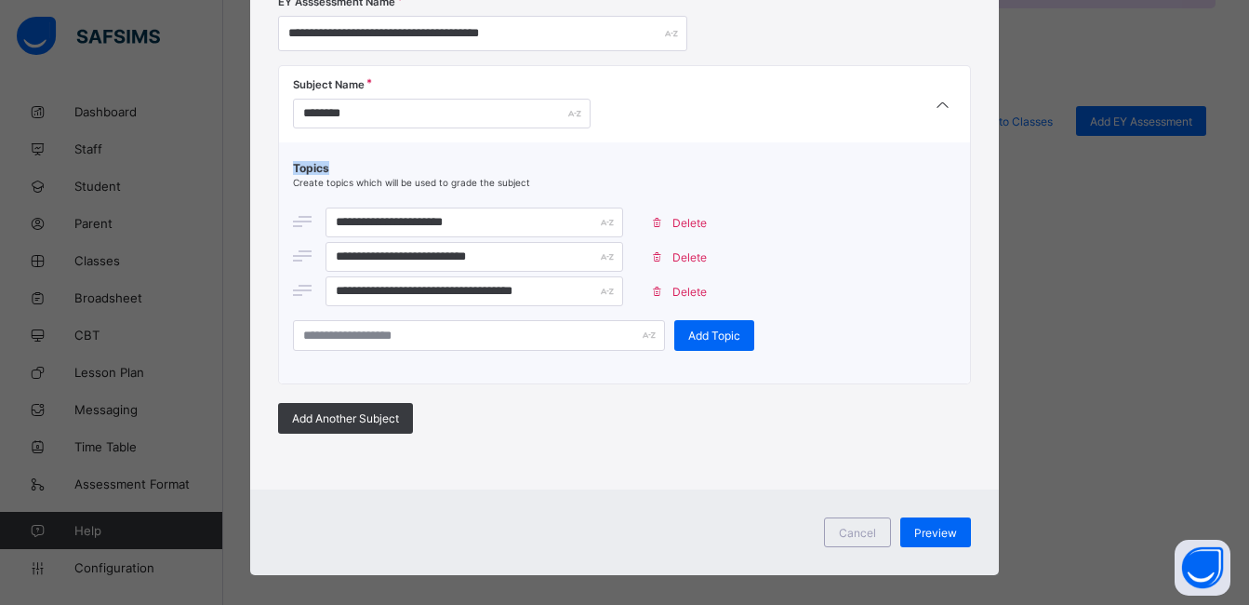
scroll to position [183, 0]
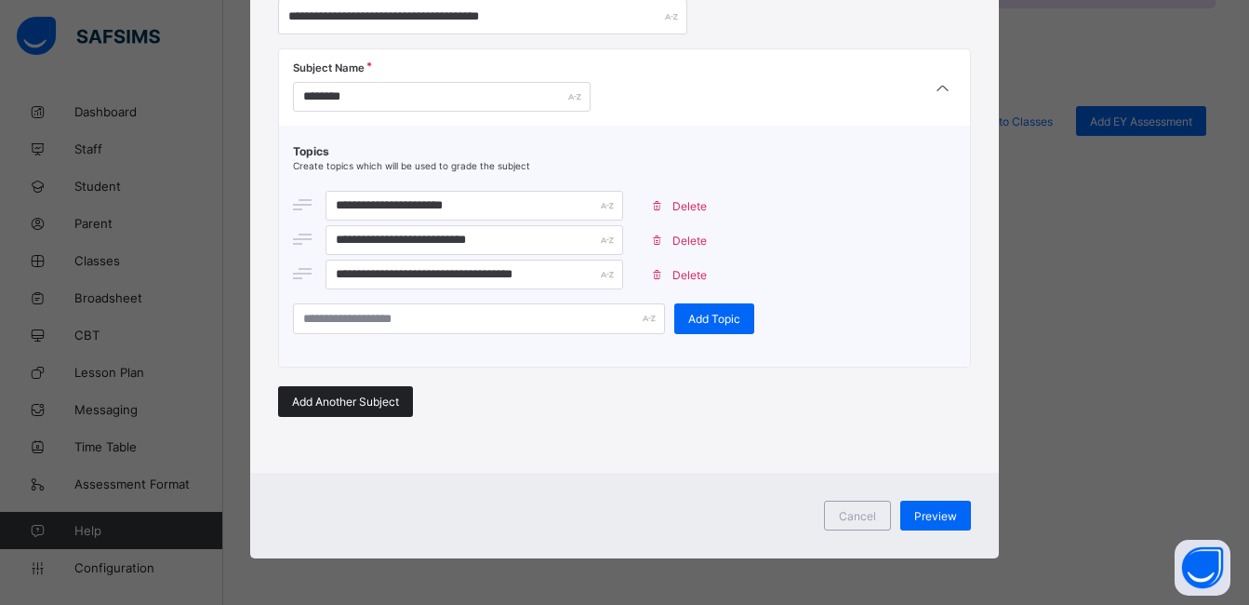
click at [341, 398] on span "Add Another Subject" at bounding box center [345, 401] width 107 height 14
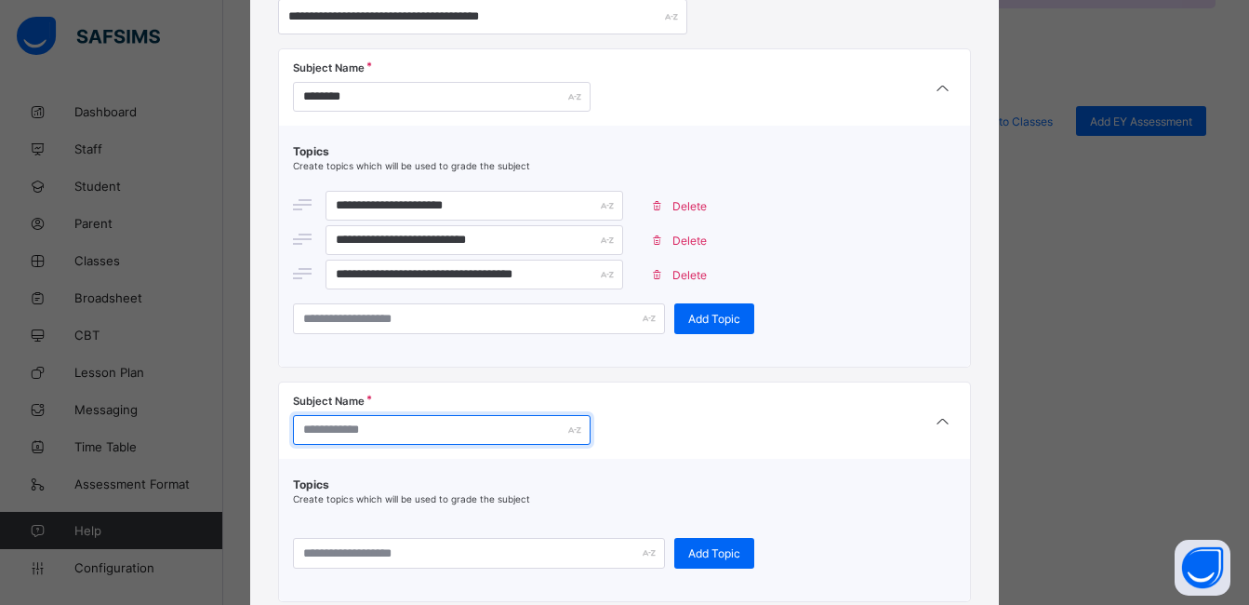
click at [425, 432] on input "text" at bounding box center [442, 430] width 298 height 30
type input "********"
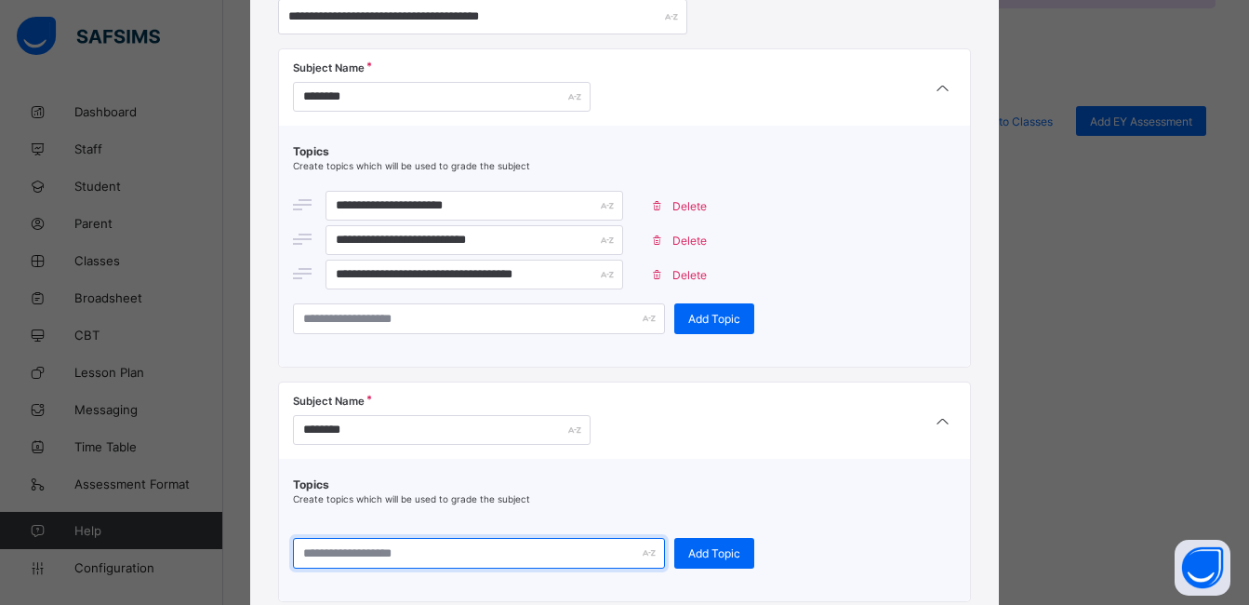
click at [482, 547] on input "text" at bounding box center [479, 553] width 372 height 31
type input "**********"
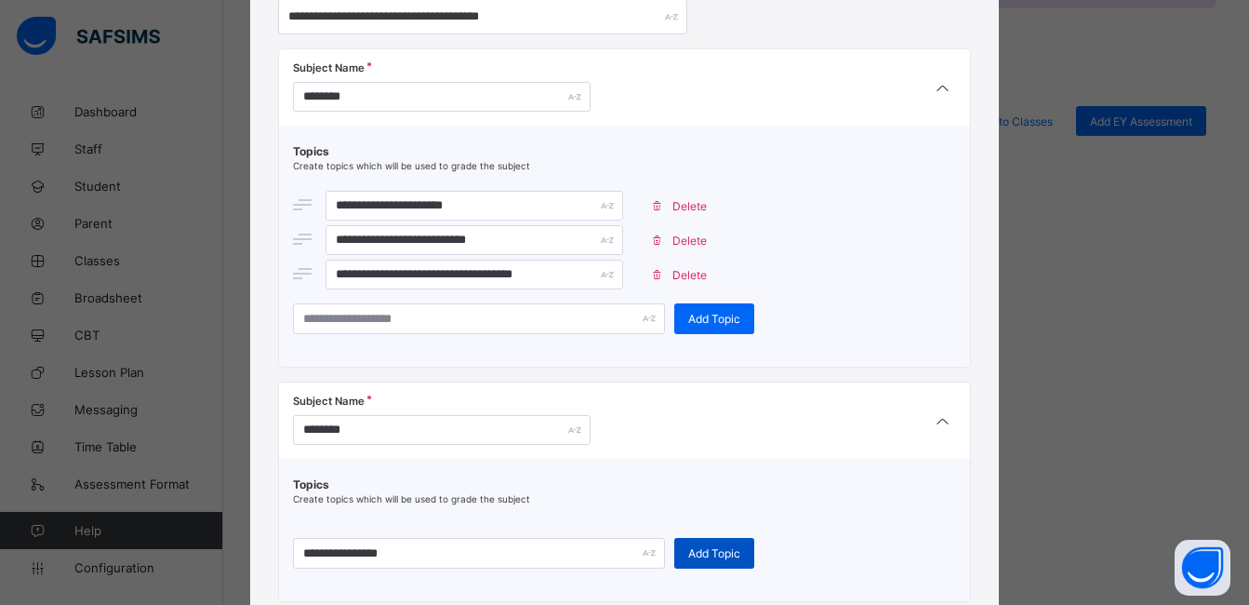
click at [689, 548] on span "Add Topic" at bounding box center [714, 553] width 52 height 14
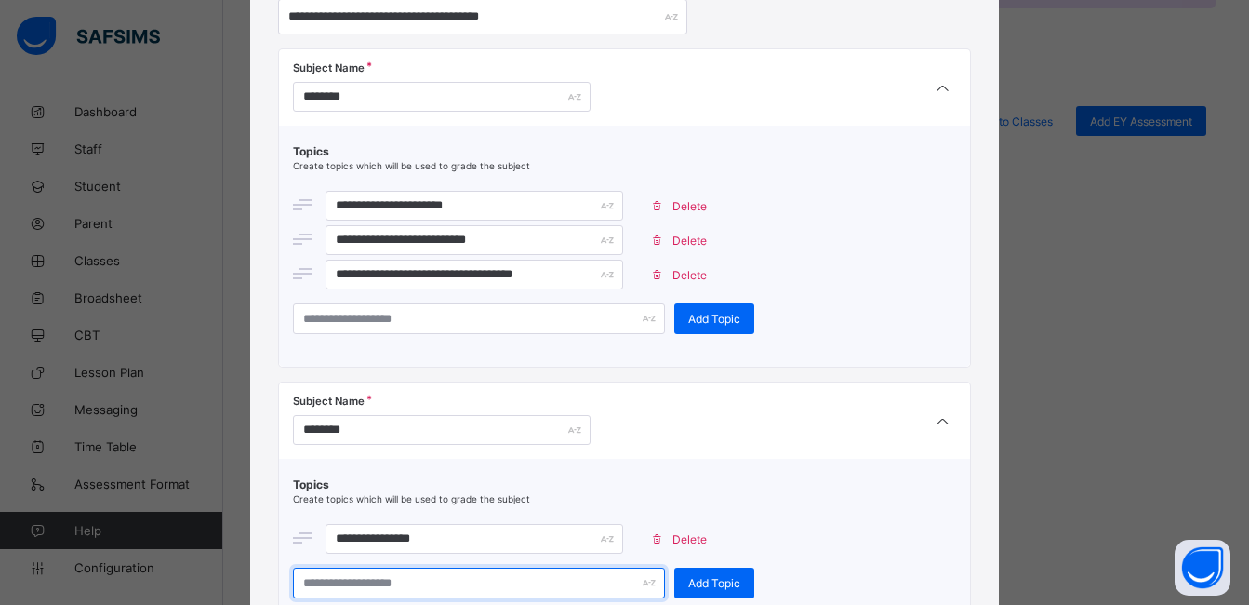
click at [531, 588] on input "text" at bounding box center [479, 582] width 372 height 31
type input "**********"
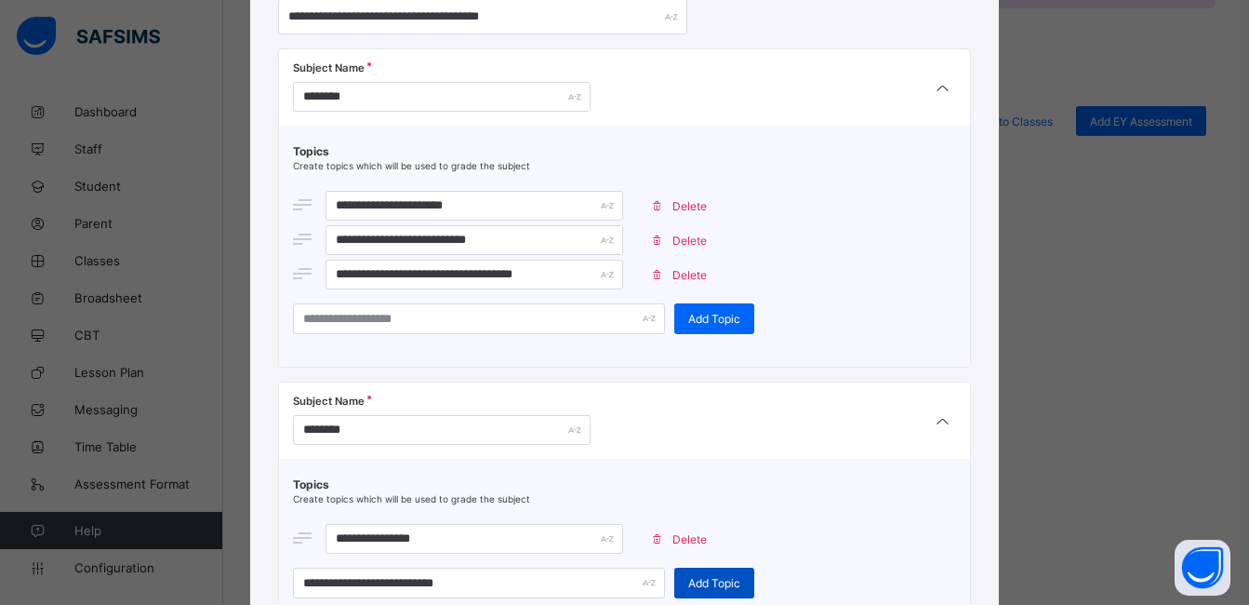
click at [715, 583] on span "Add Topic" at bounding box center [714, 583] width 52 height 14
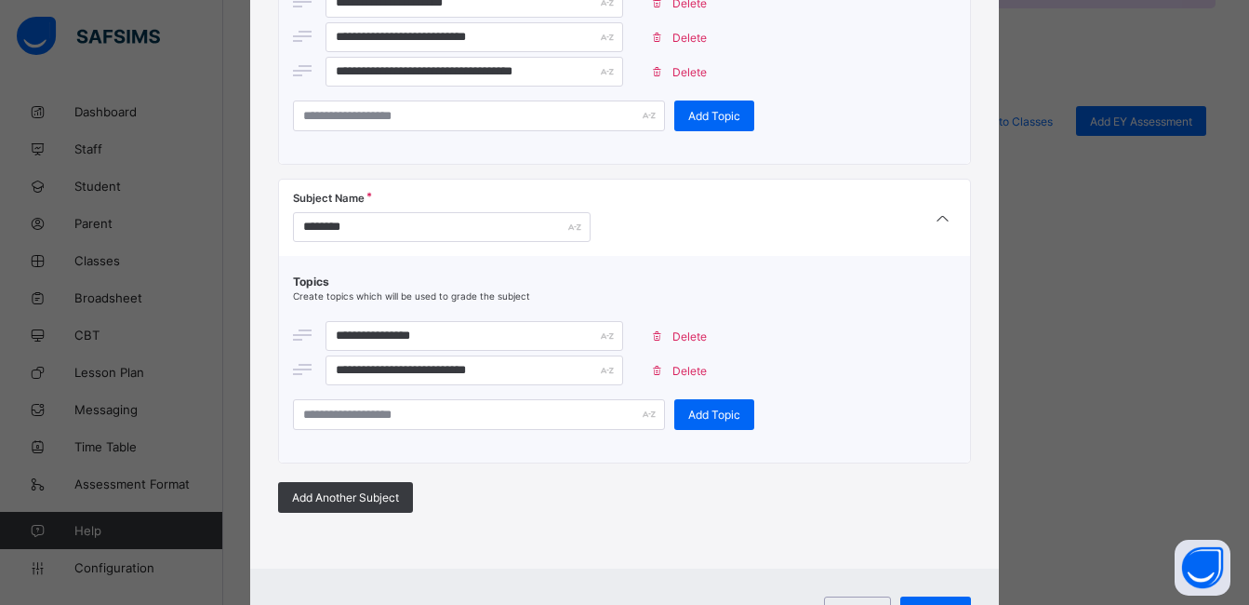
scroll to position [392, 0]
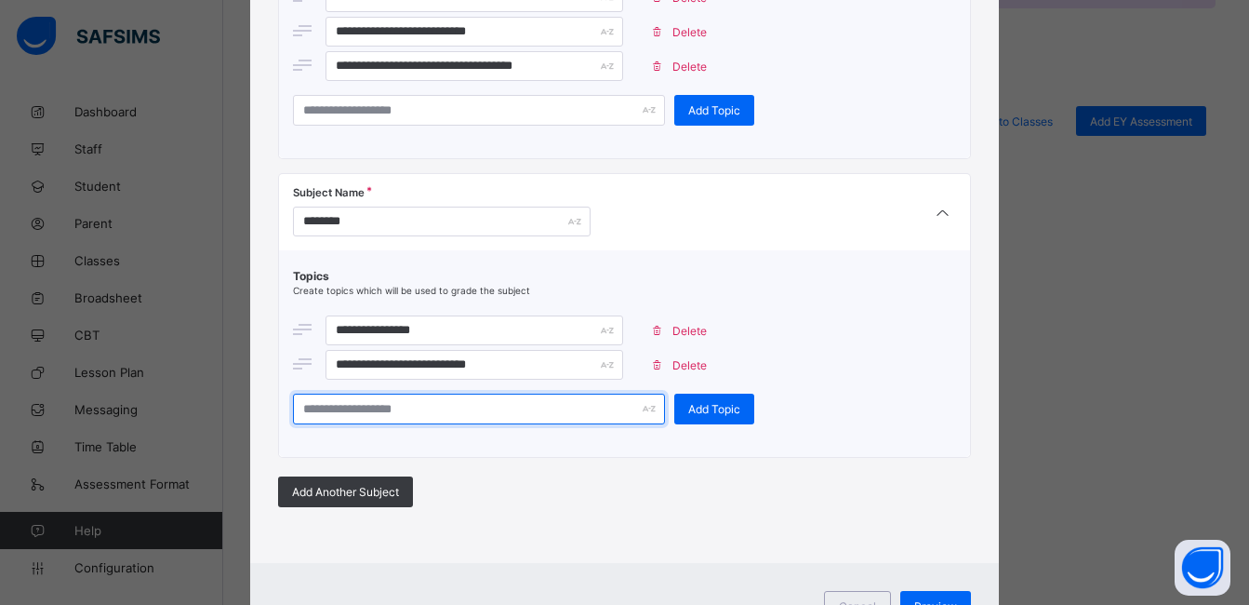
click at [555, 418] on input "text" at bounding box center [479, 408] width 372 height 31
type input "**********"
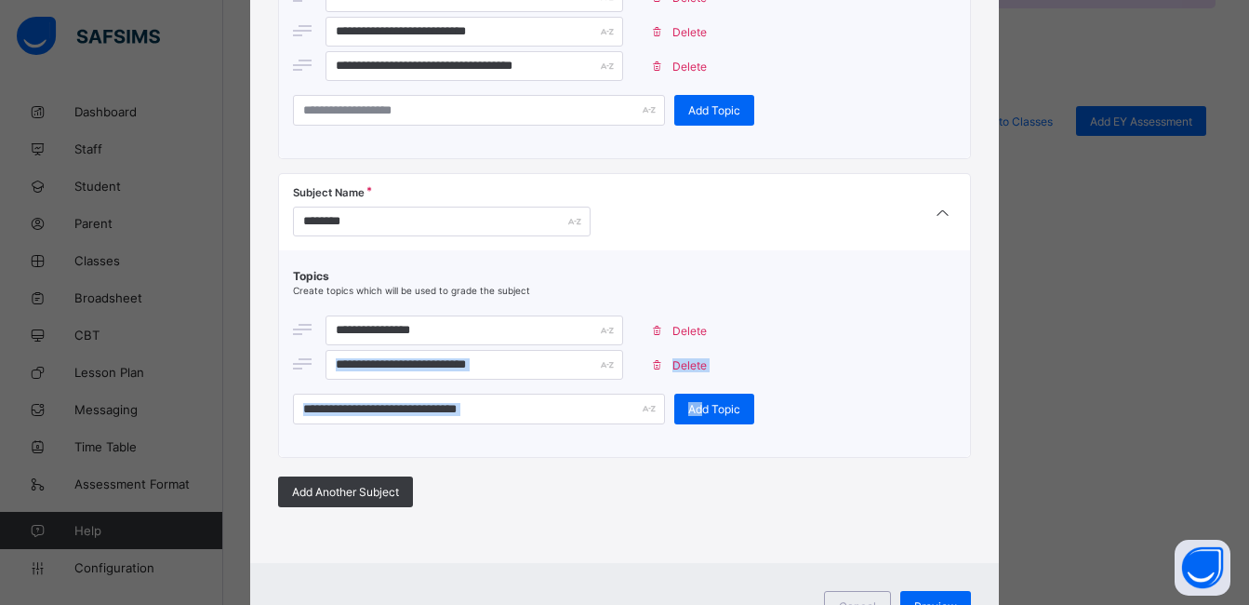
drag, startPoint x: 692, startPoint y: 402, endPoint x: 707, endPoint y: 326, distance: 77.7
click at [707, 326] on div "**********" at bounding box center [625, 346] width 664 height 155
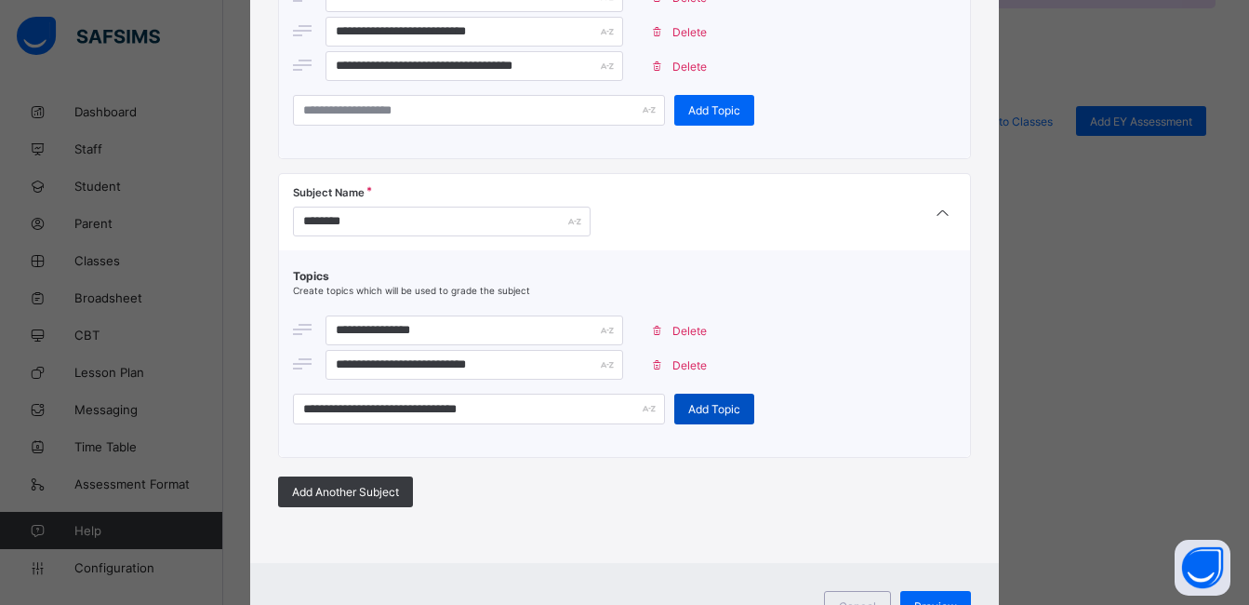
drag, startPoint x: 707, startPoint y: 326, endPoint x: 700, endPoint y: 407, distance: 82.1
click at [700, 407] on span "Add Topic" at bounding box center [714, 409] width 52 height 14
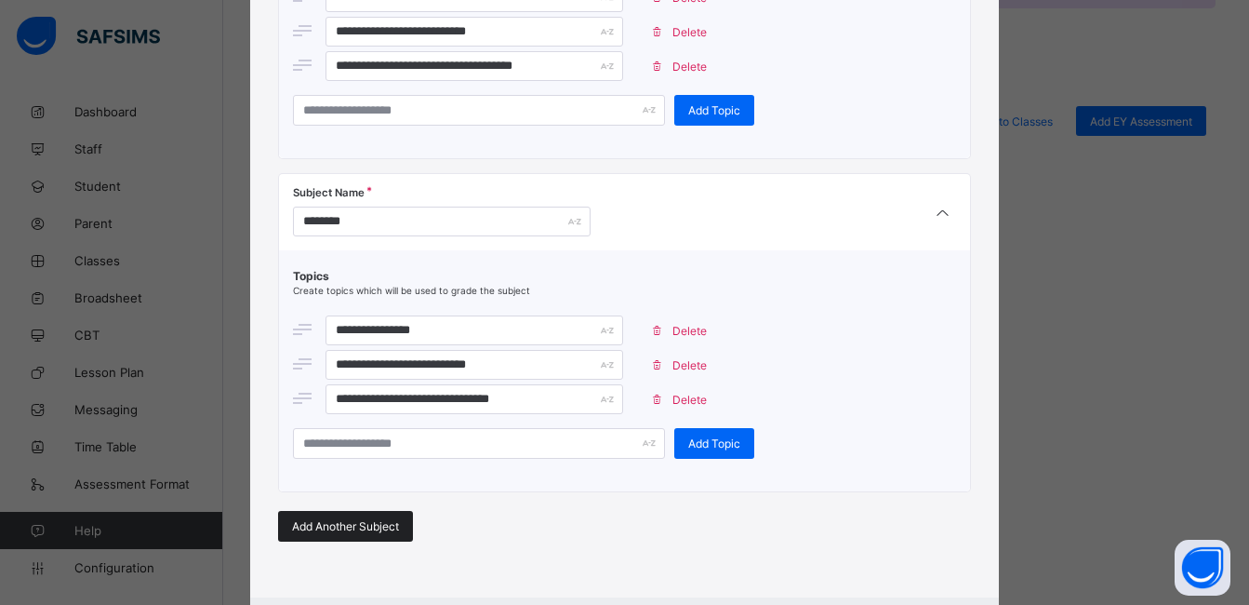
click at [395, 529] on div "Add Another Subject" at bounding box center [345, 526] width 135 height 31
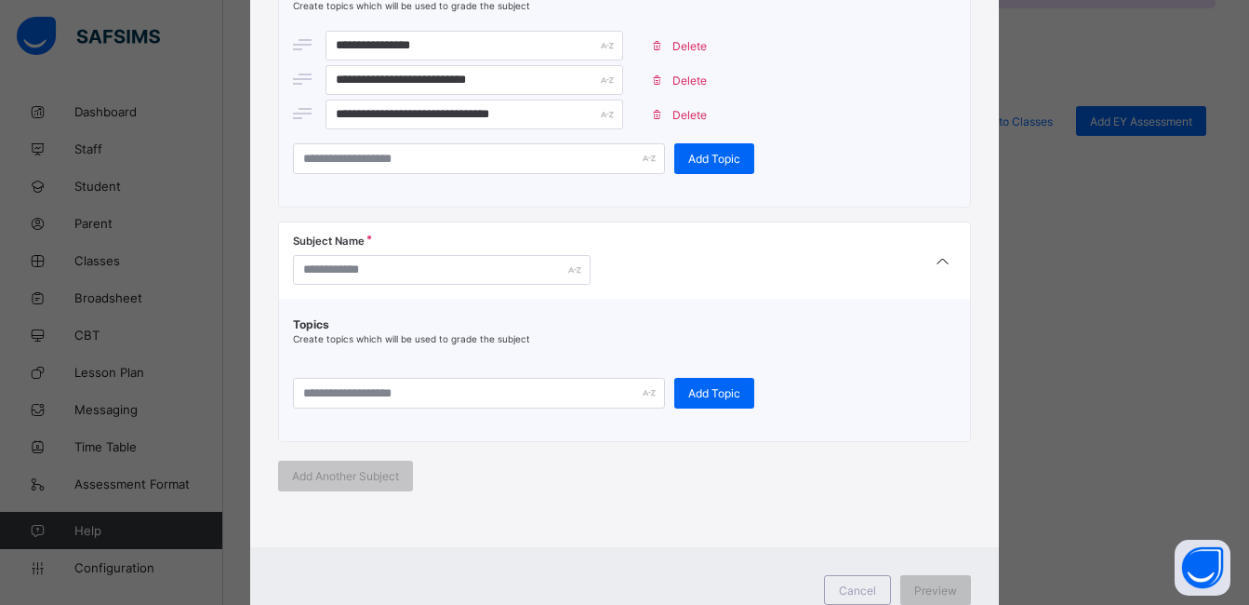
scroll to position [669, 0]
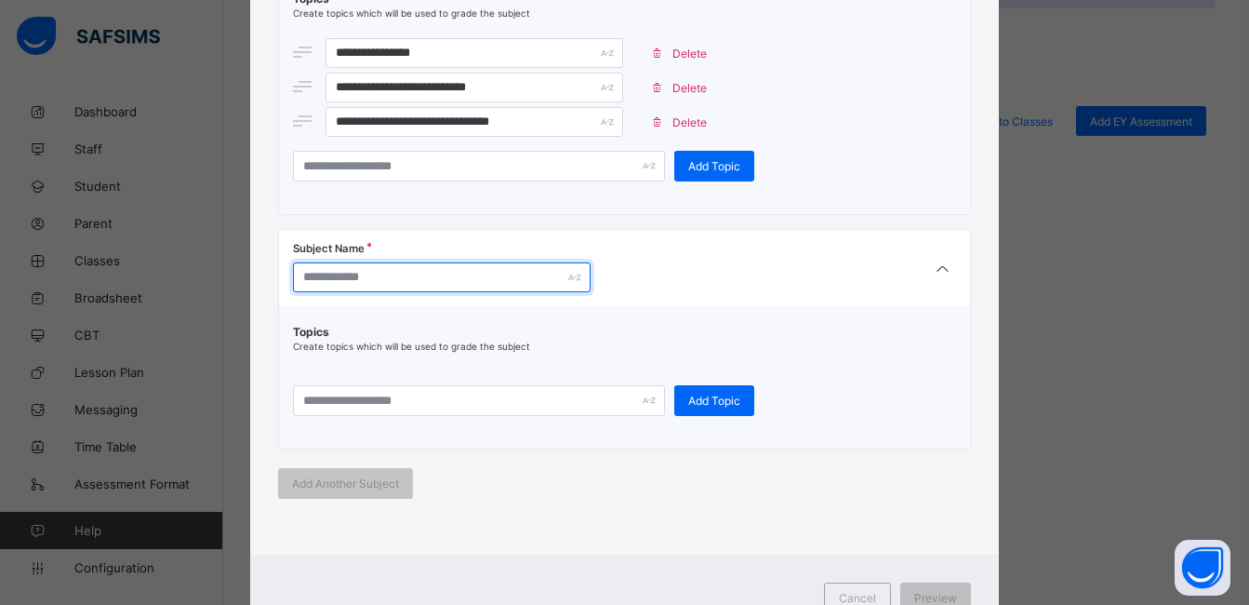
click at [525, 285] on input "text" at bounding box center [442, 277] width 298 height 30
type input "**********"
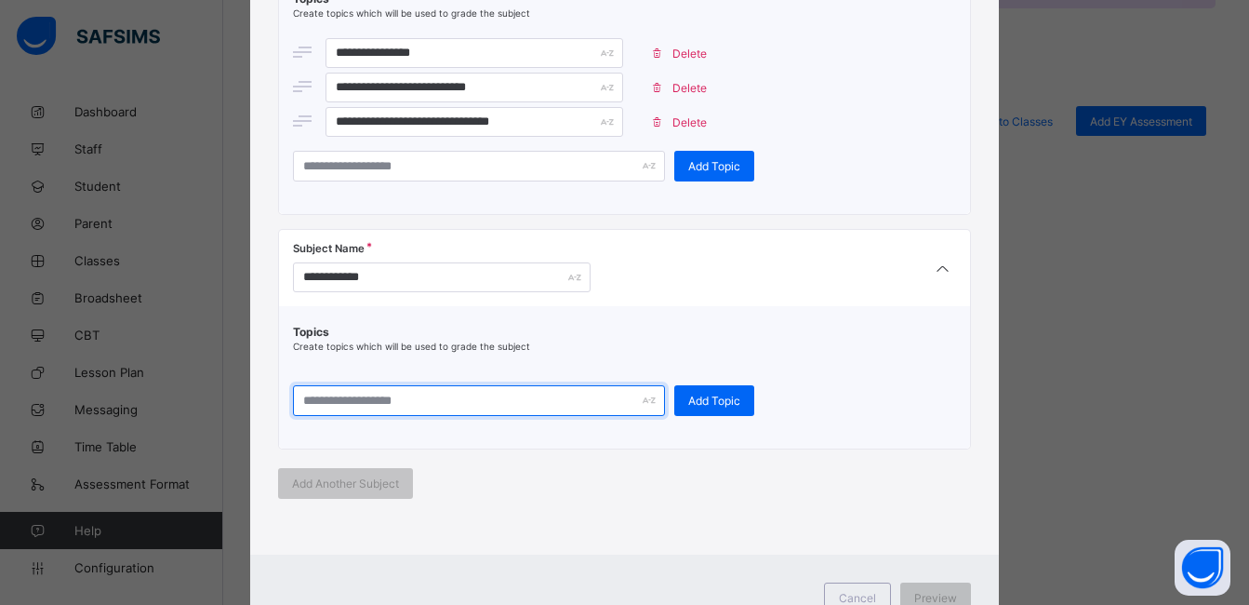
click at [498, 403] on input "text" at bounding box center [479, 400] width 372 height 31
type input "**********"
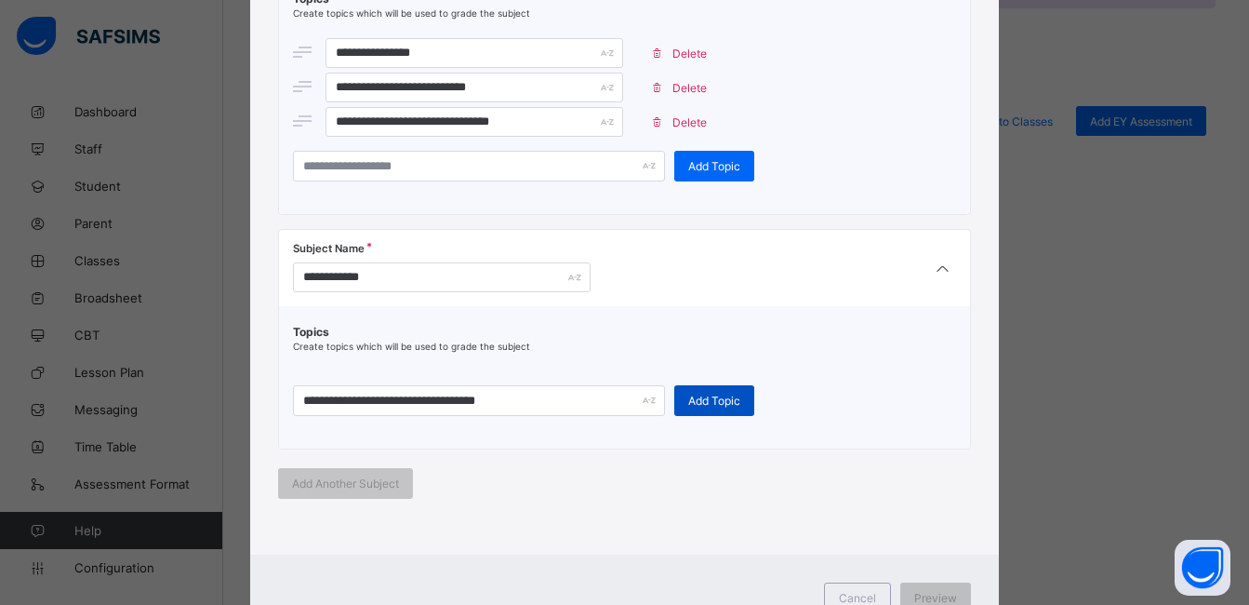
click at [694, 394] on span "Add Topic" at bounding box center [714, 400] width 52 height 14
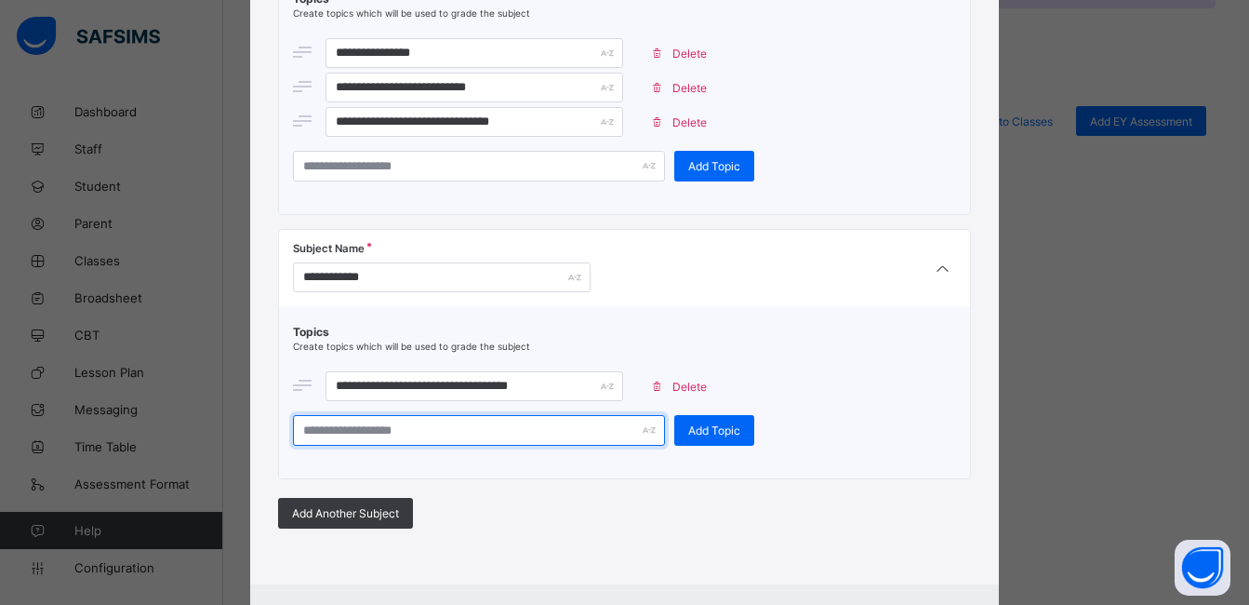
click at [565, 440] on input "text" at bounding box center [479, 430] width 372 height 31
click at [534, 433] on input "text" at bounding box center [479, 430] width 372 height 31
type input "**********"
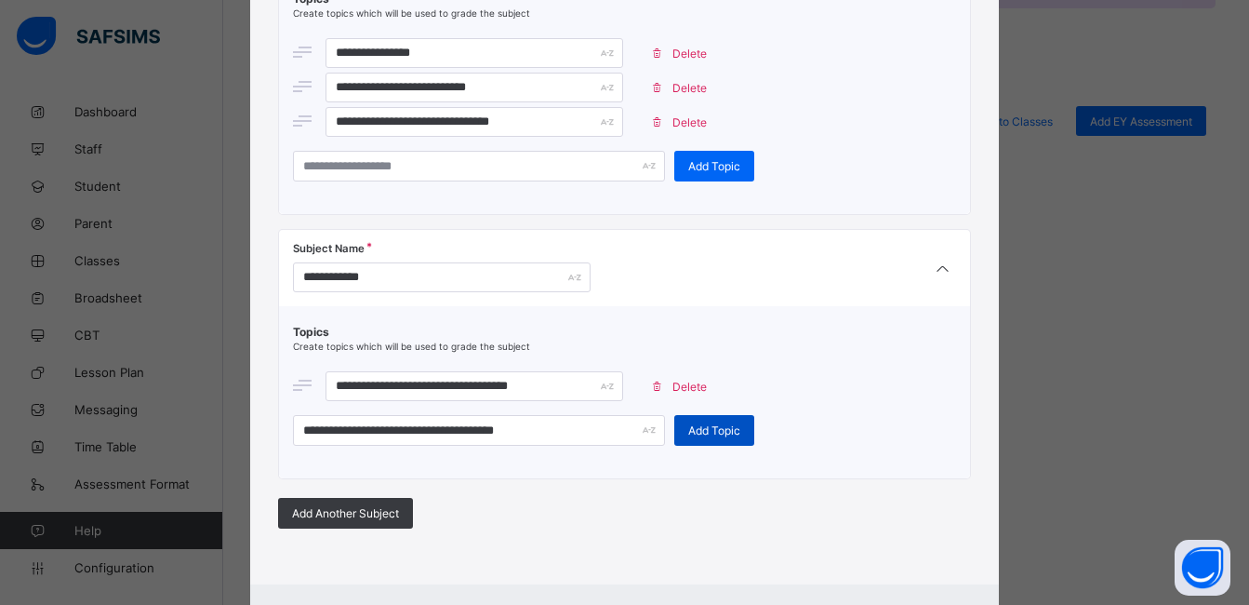
click at [709, 423] on span "Add Topic" at bounding box center [714, 430] width 52 height 14
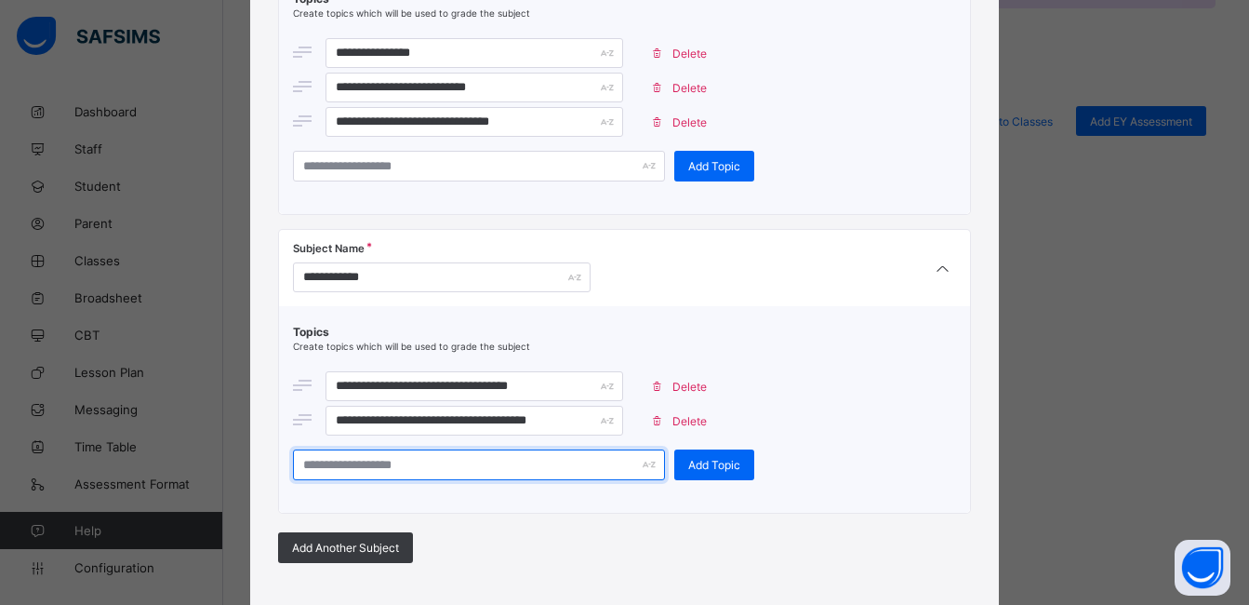
click at [430, 464] on input "text" at bounding box center [479, 464] width 372 height 31
type input "*"
type input "**********"
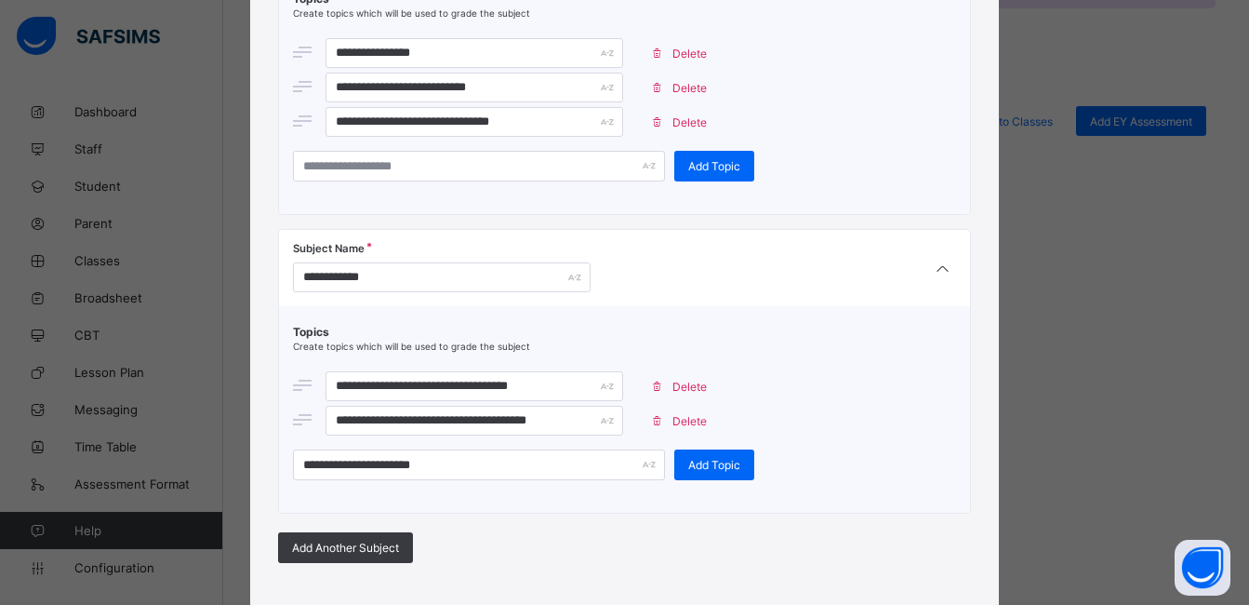
click at [525, 446] on div "**********" at bounding box center [625, 402] width 664 height 155
click at [690, 462] on span "Add Topic" at bounding box center [714, 465] width 52 height 14
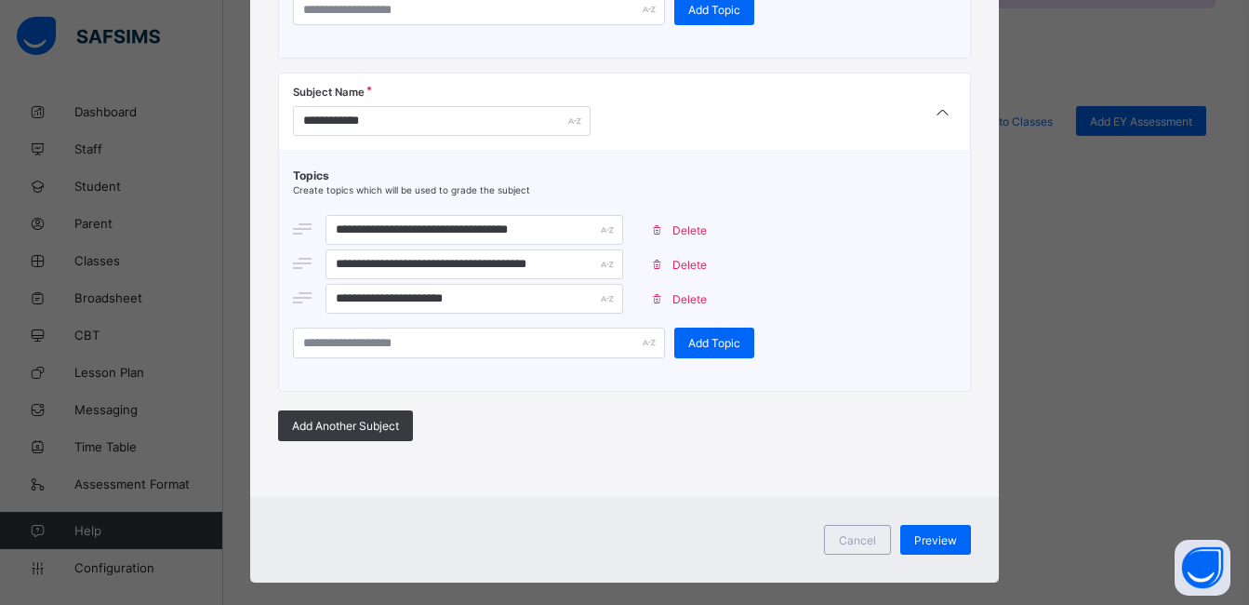
scroll to position [822, 0]
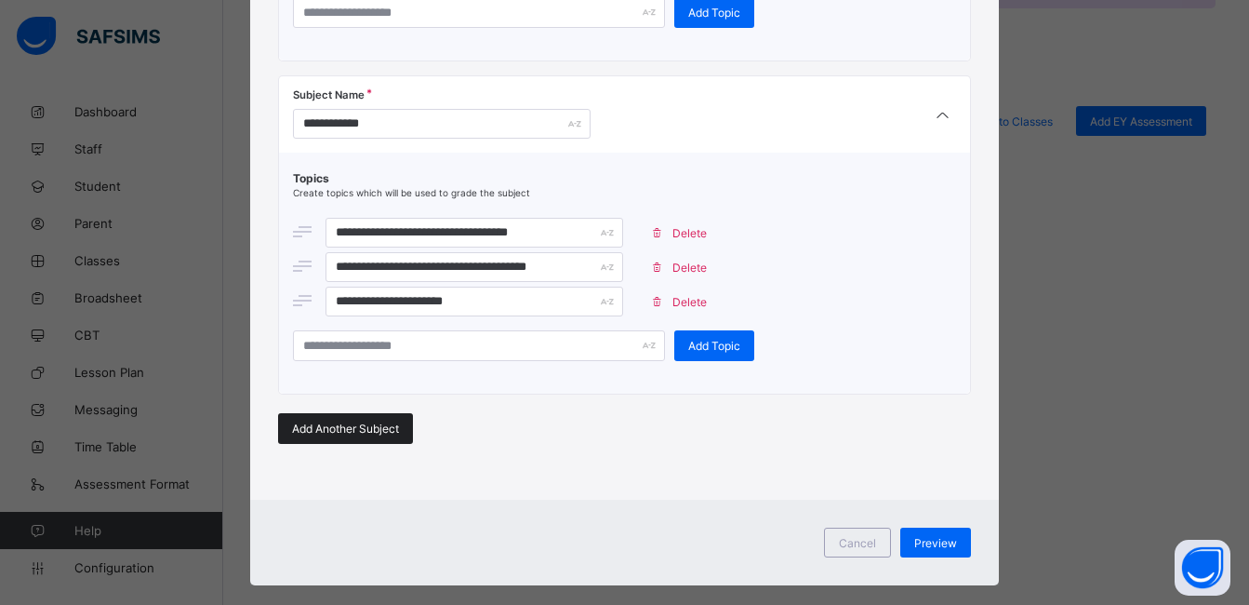
click at [376, 434] on span "Add Another Subject" at bounding box center [345, 428] width 107 height 14
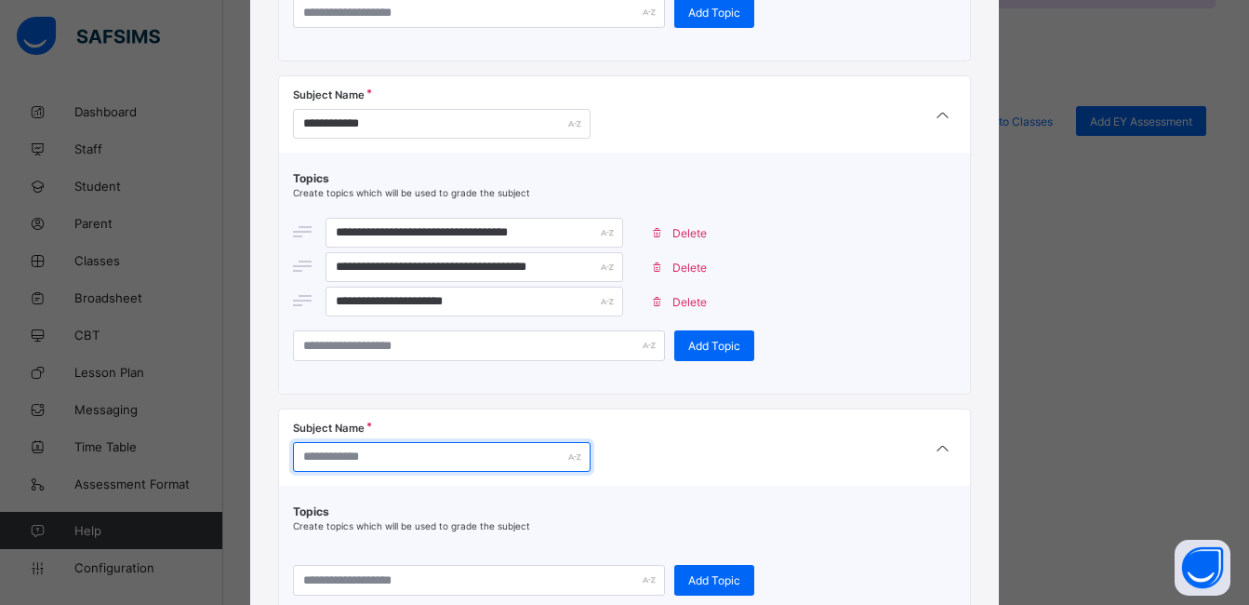
click at [395, 450] on input "text" at bounding box center [442, 457] width 298 height 30
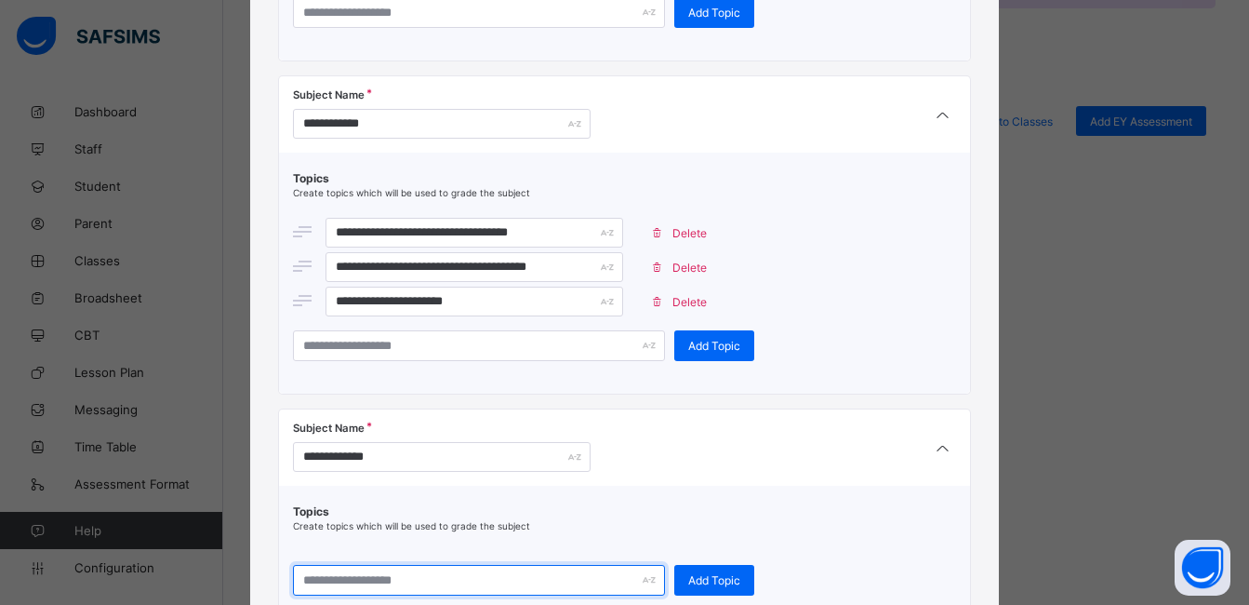
click at [415, 582] on input "text" at bounding box center [479, 580] width 372 height 31
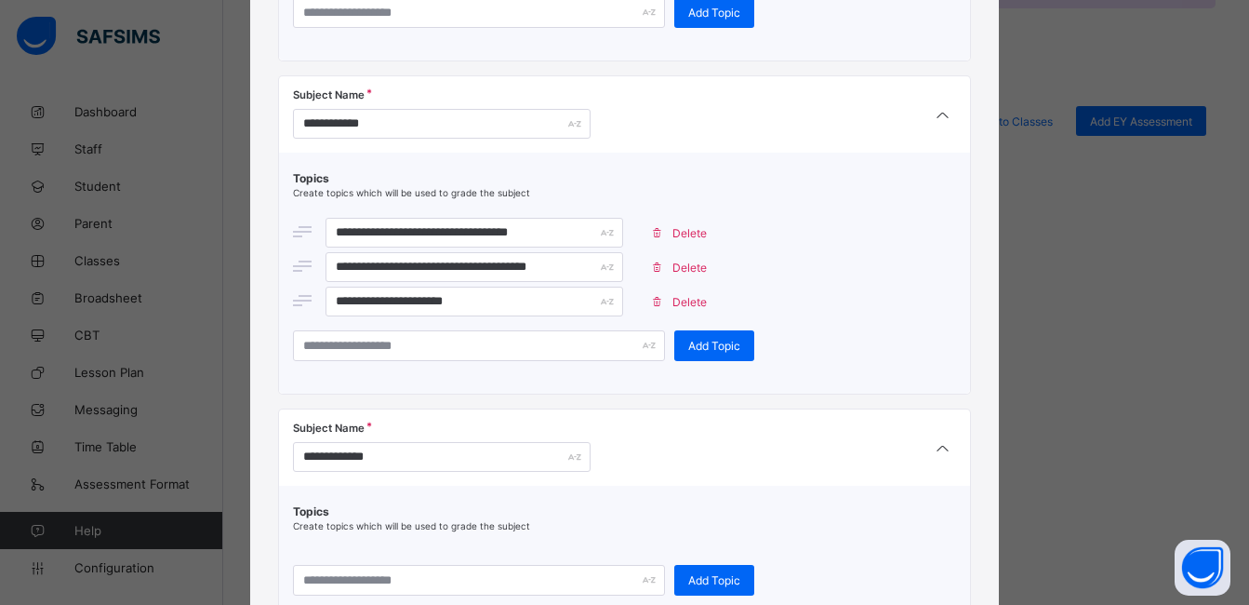
click at [391, 472] on div "**********" at bounding box center [625, 447] width 692 height 76
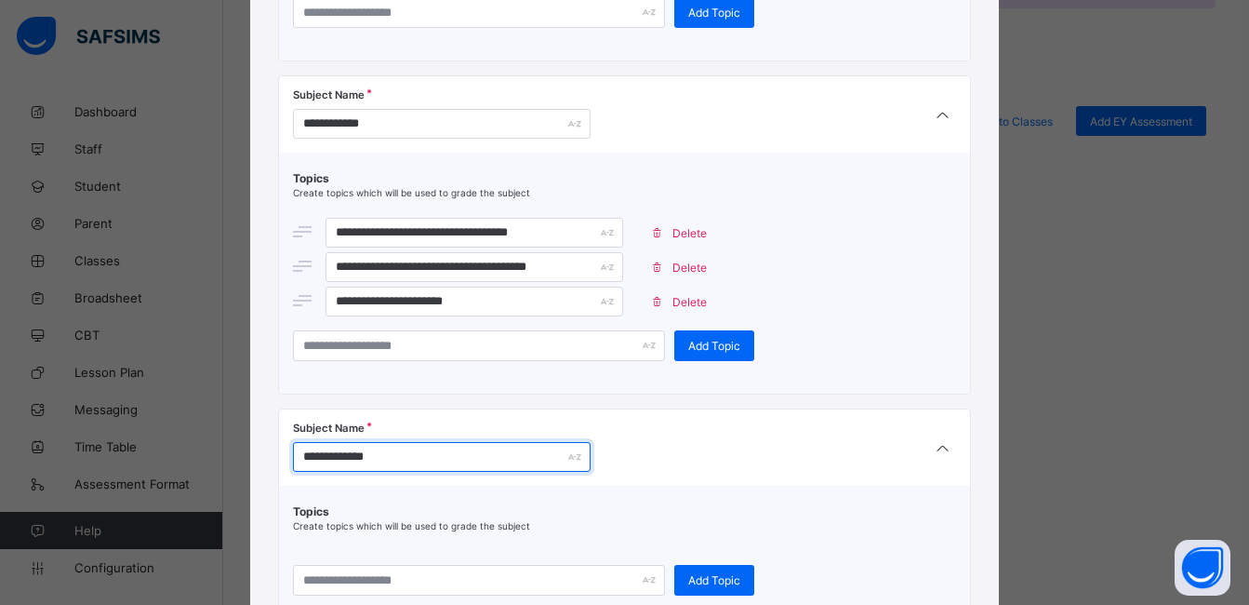
click at [386, 453] on input "**********" at bounding box center [442, 457] width 298 height 30
type input "**********"
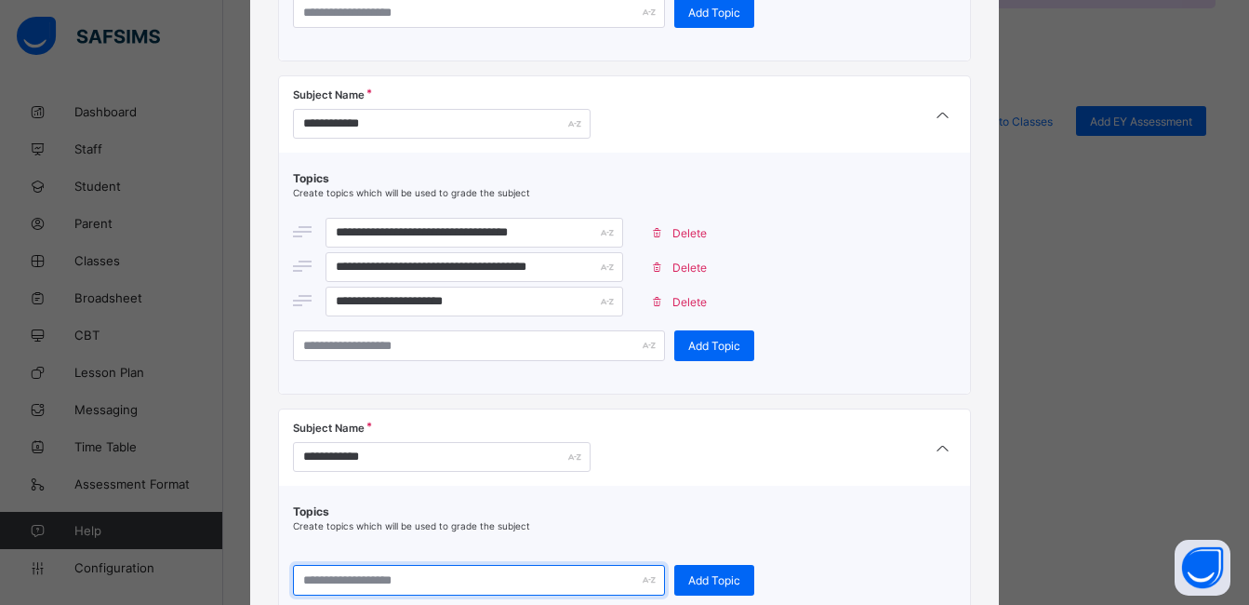
click at [368, 588] on input "text" at bounding box center [479, 580] width 372 height 31
type input "**********"
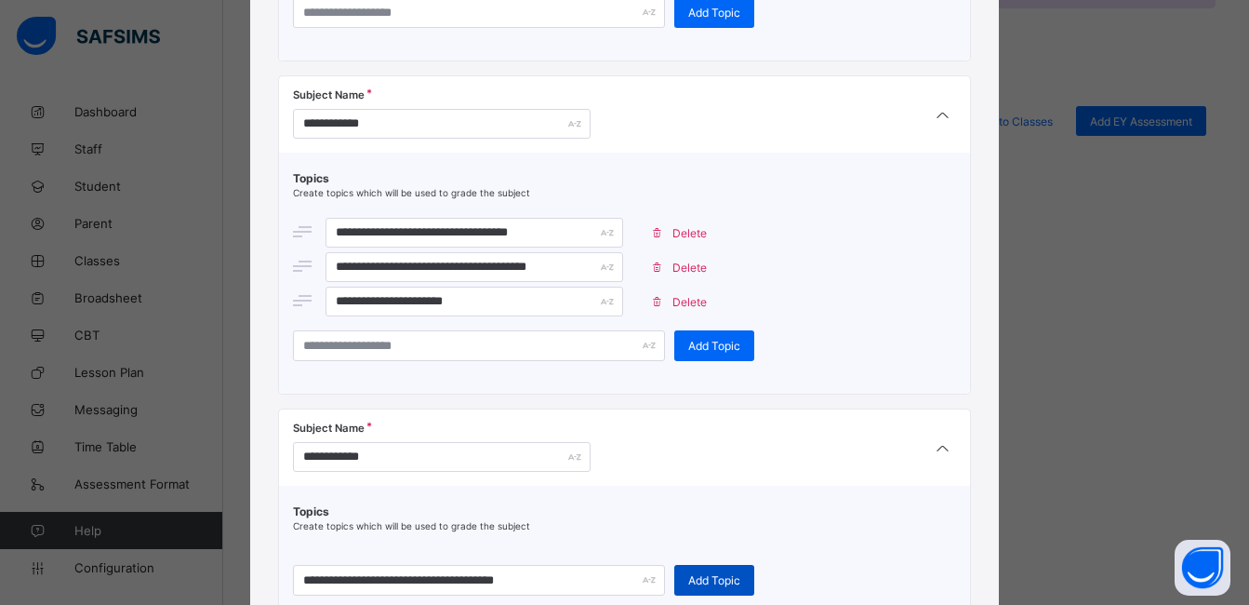
click at [688, 576] on span "Add Topic" at bounding box center [714, 580] width 52 height 14
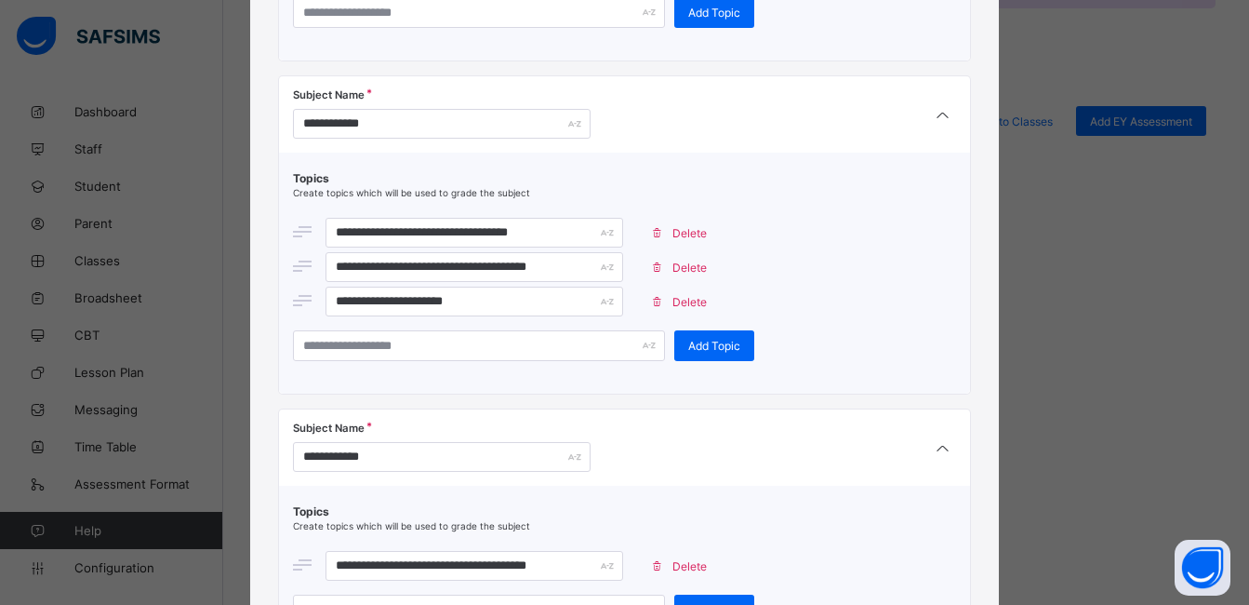
drag, startPoint x: 1238, startPoint y: 420, endPoint x: 1240, endPoint y: 453, distance: 32.6
click at [1241, 453] on div "**********" at bounding box center [624, 302] width 1249 height 605
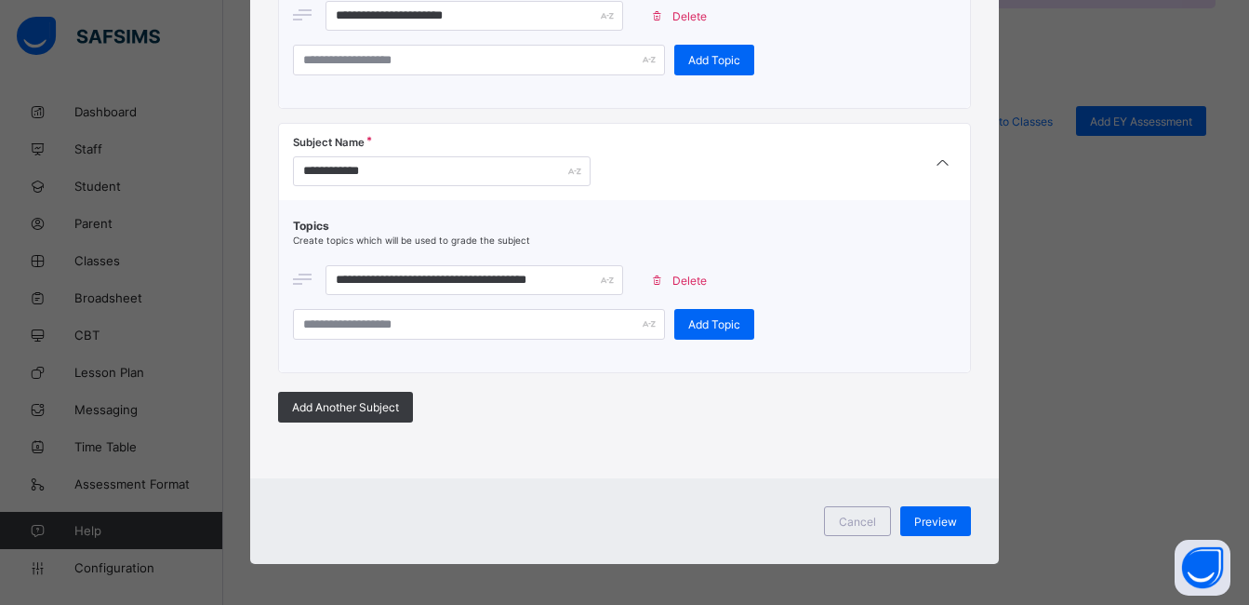
scroll to position [1113, 0]
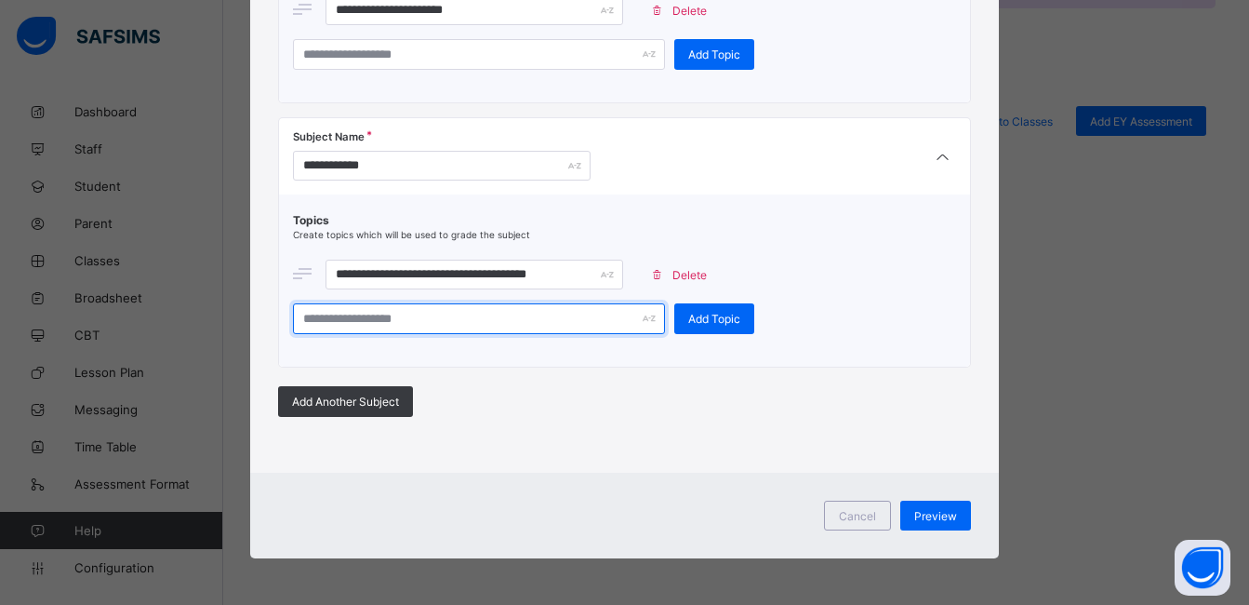
click at [482, 307] on input "text" at bounding box center [479, 318] width 372 height 31
type input "**********"
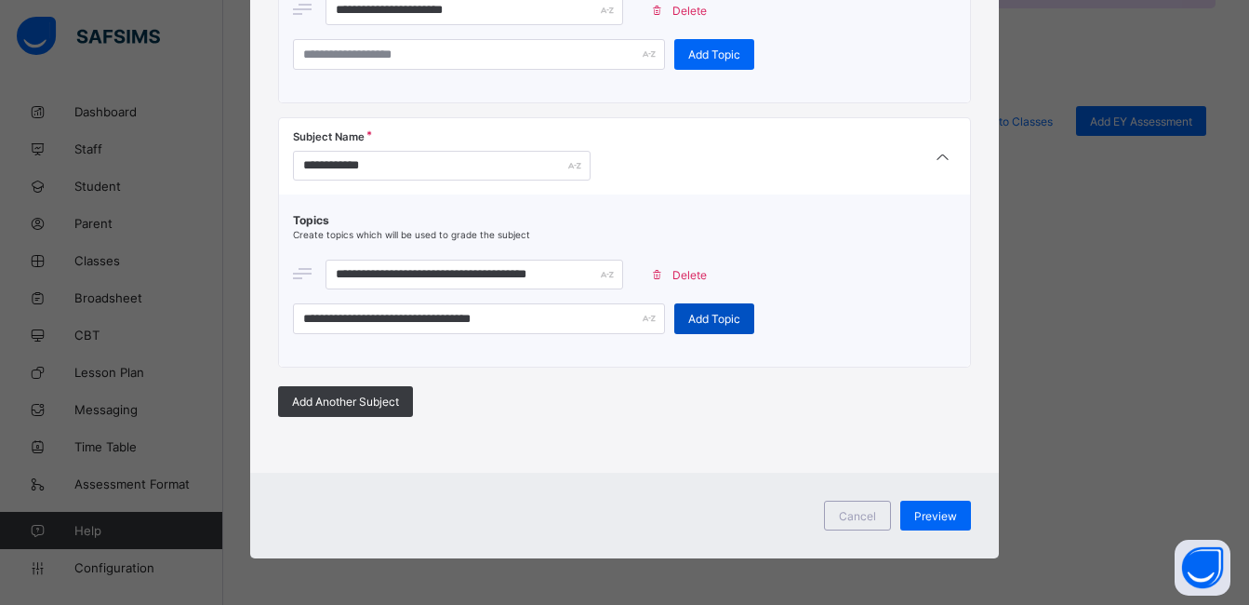
click at [708, 316] on span "Add Topic" at bounding box center [714, 319] width 52 height 14
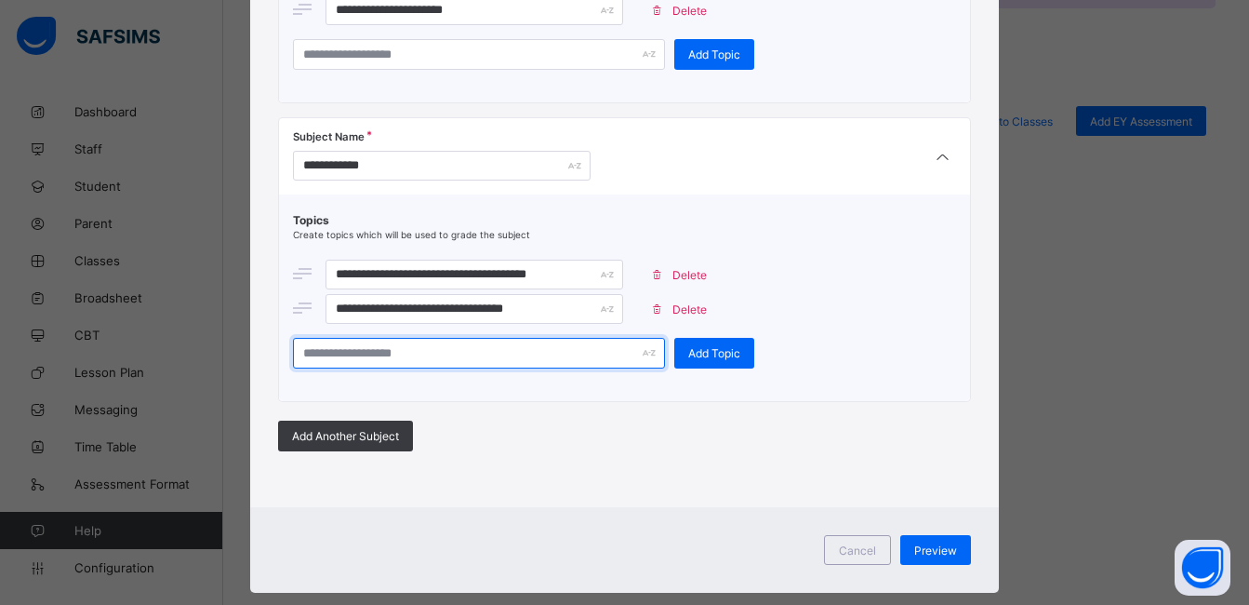
click at [567, 349] on input "text" at bounding box center [479, 353] width 372 height 31
type input "**********"
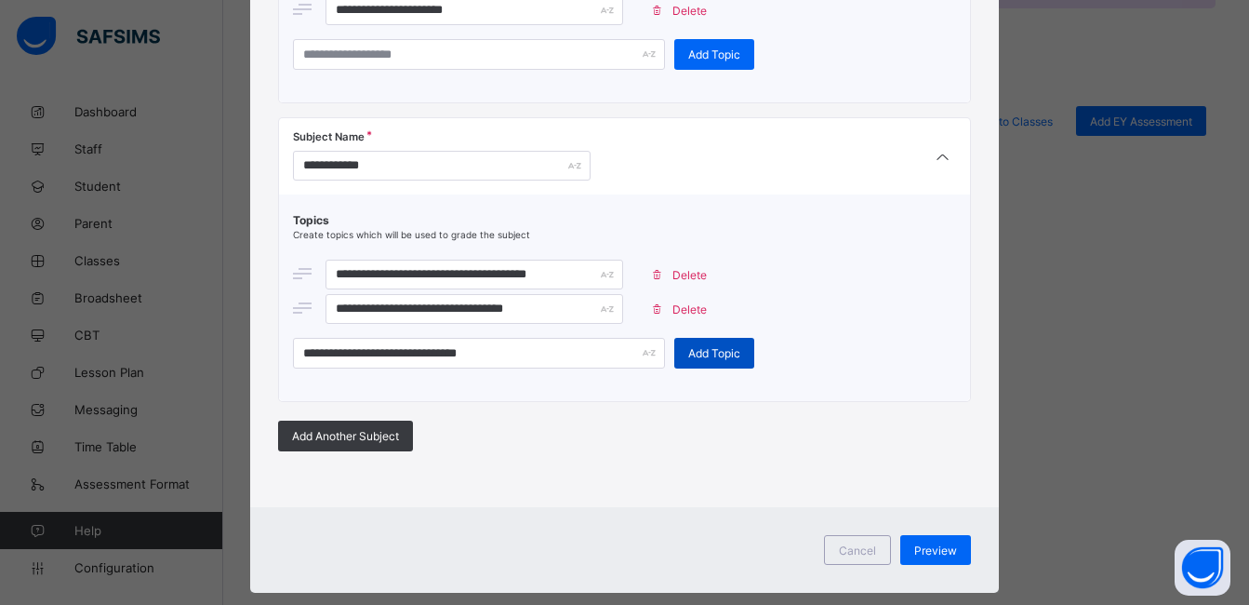
click at [701, 357] on span "Add Topic" at bounding box center [714, 353] width 52 height 14
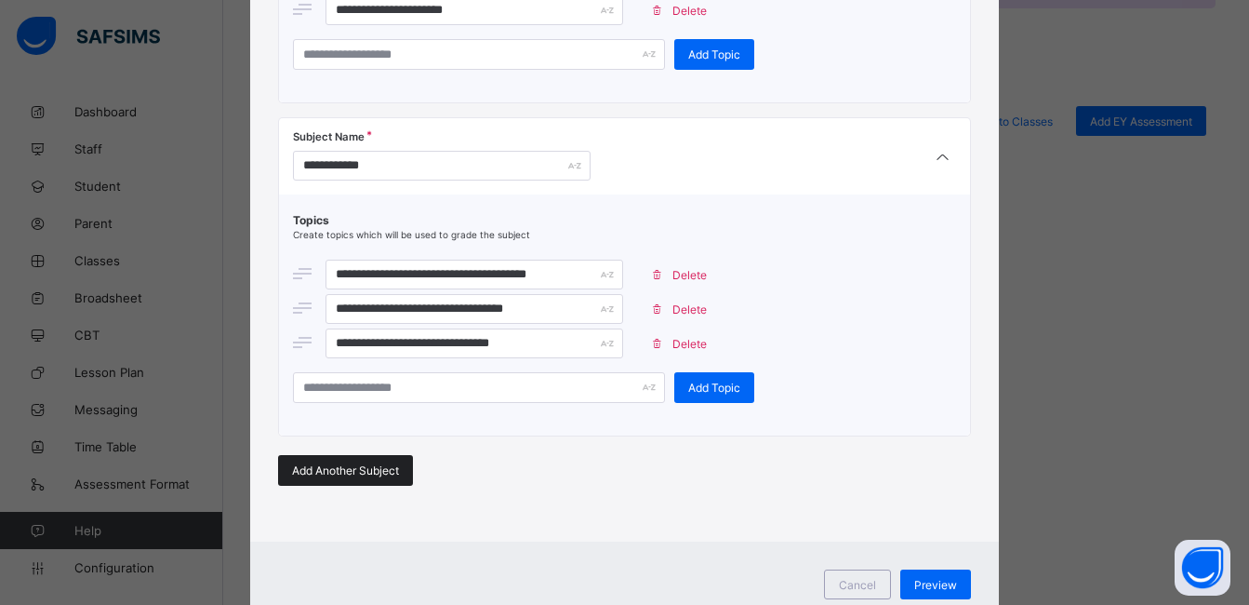
click at [335, 463] on span "Add Another Subject" at bounding box center [345, 470] width 107 height 14
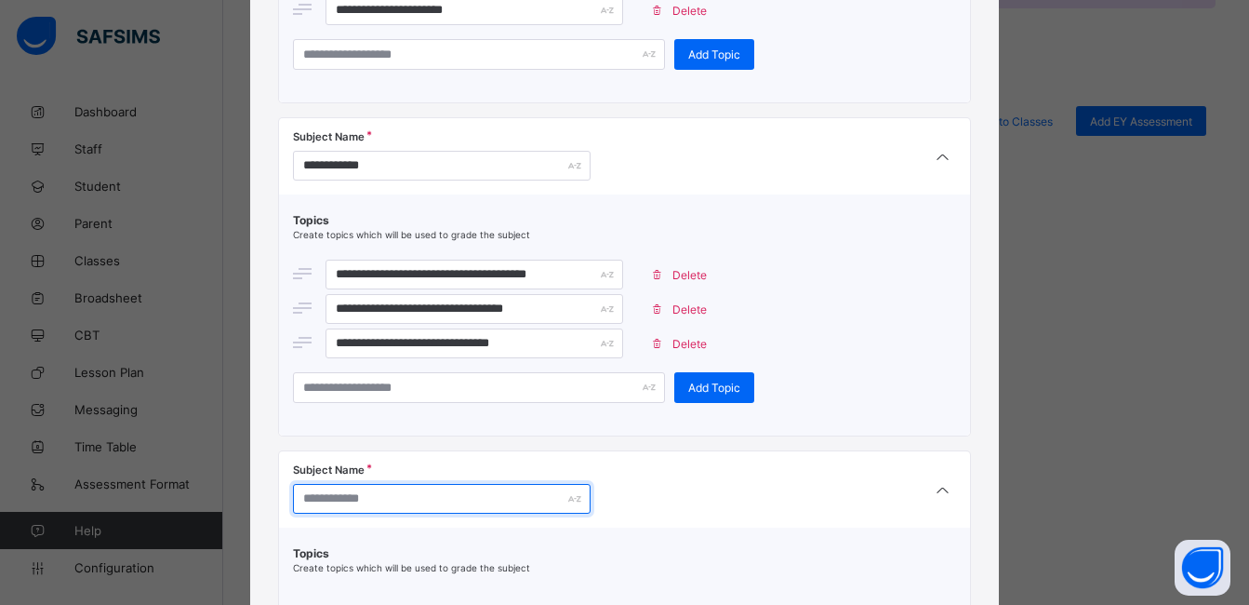
click at [390, 499] on input "text" at bounding box center [442, 499] width 298 height 30
type input "**********"
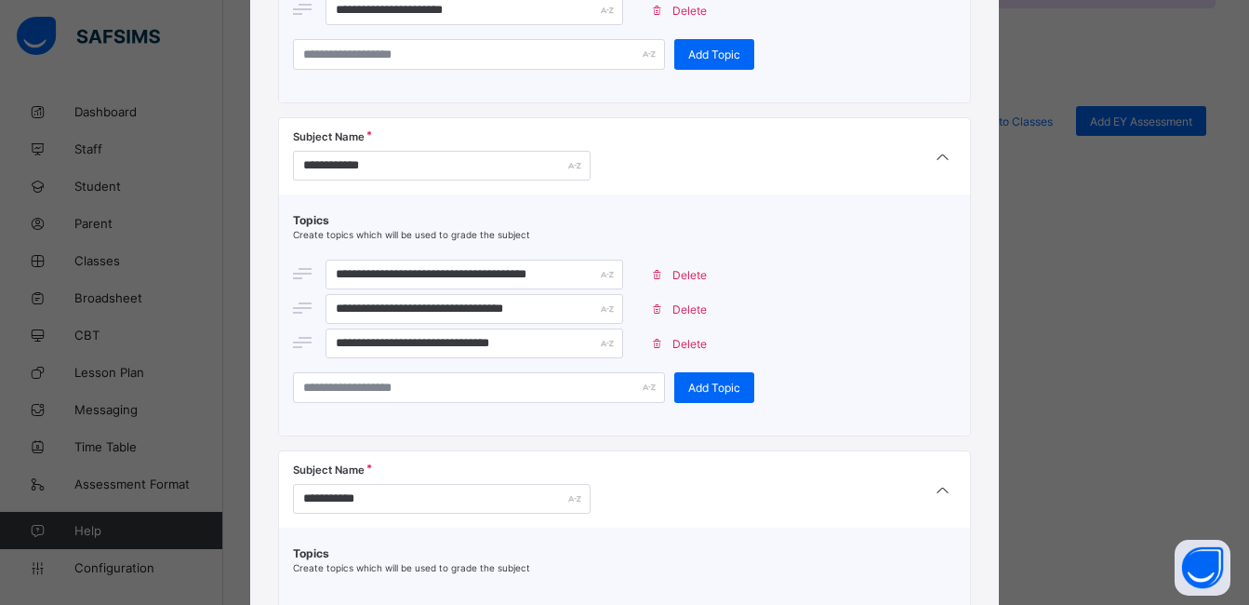
click at [953, 366] on div "**********" at bounding box center [625, 308] width 664 height 190
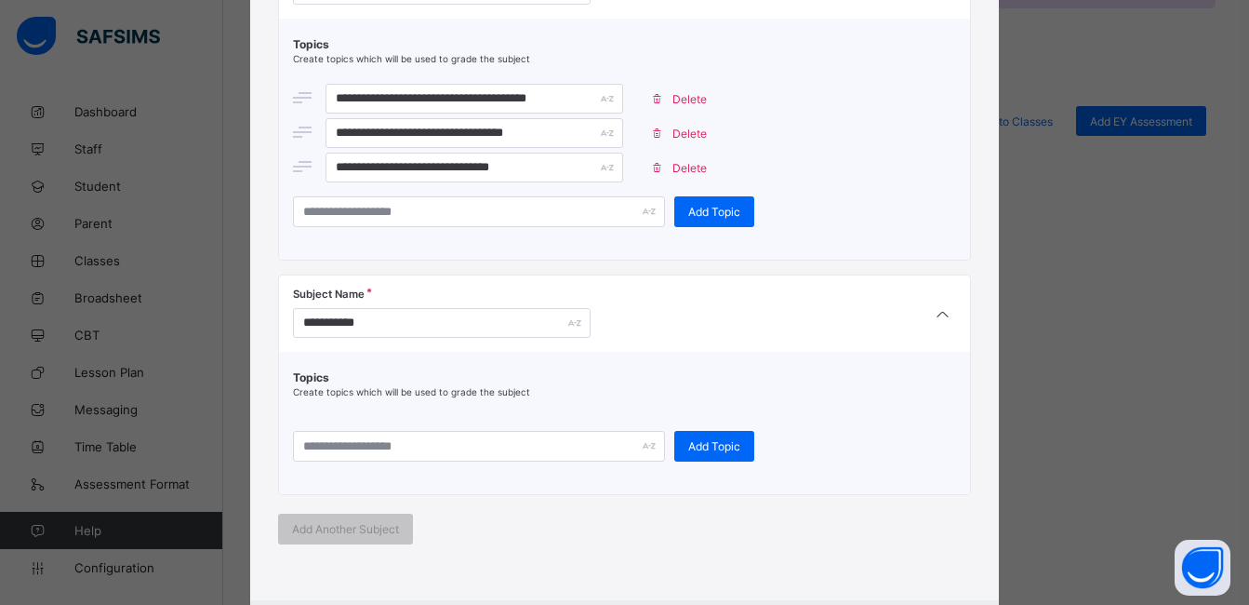
scroll to position [1382, 0]
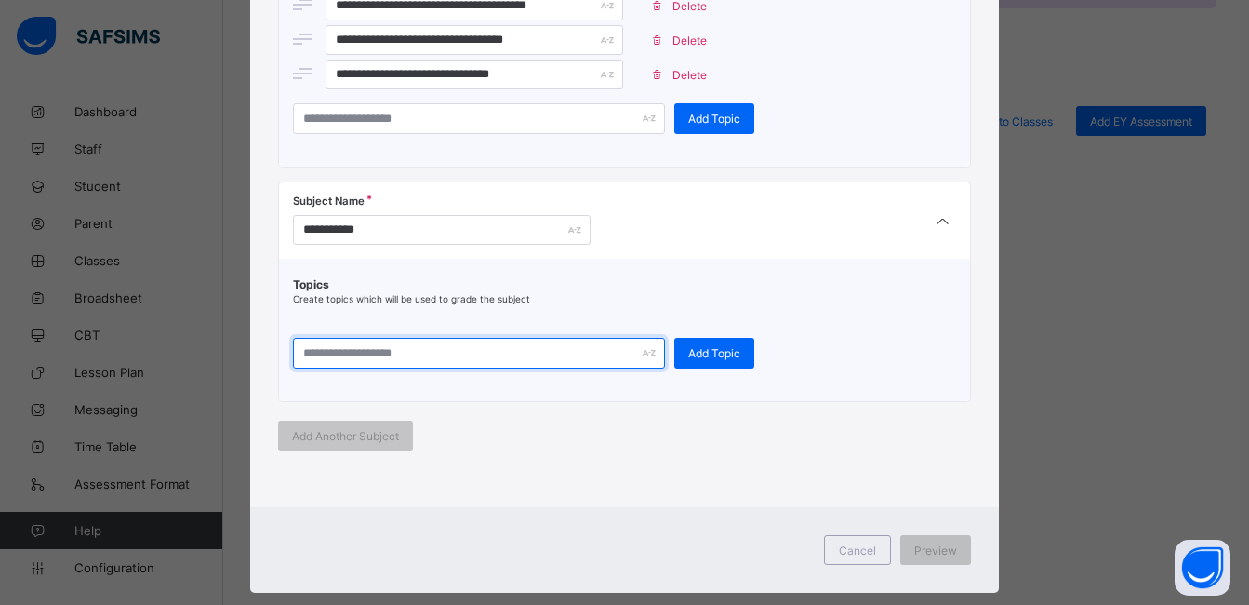
click at [553, 357] on input "text" at bounding box center [479, 353] width 372 height 31
type input "*"
type input "**********"
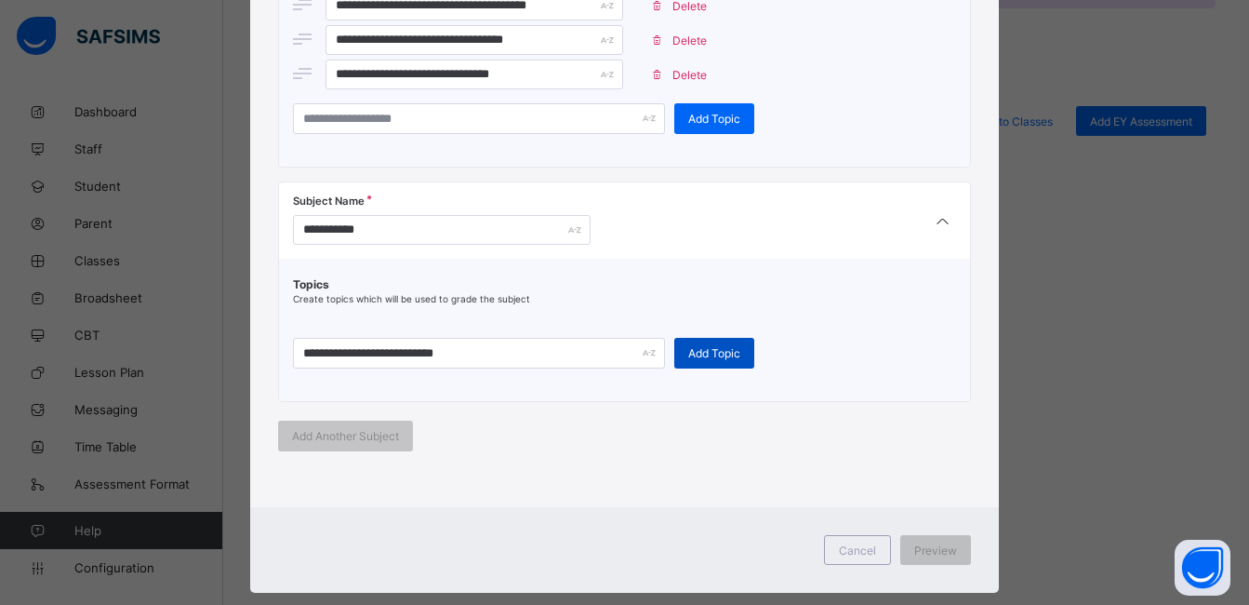
click at [701, 350] on span "Add Topic" at bounding box center [714, 353] width 52 height 14
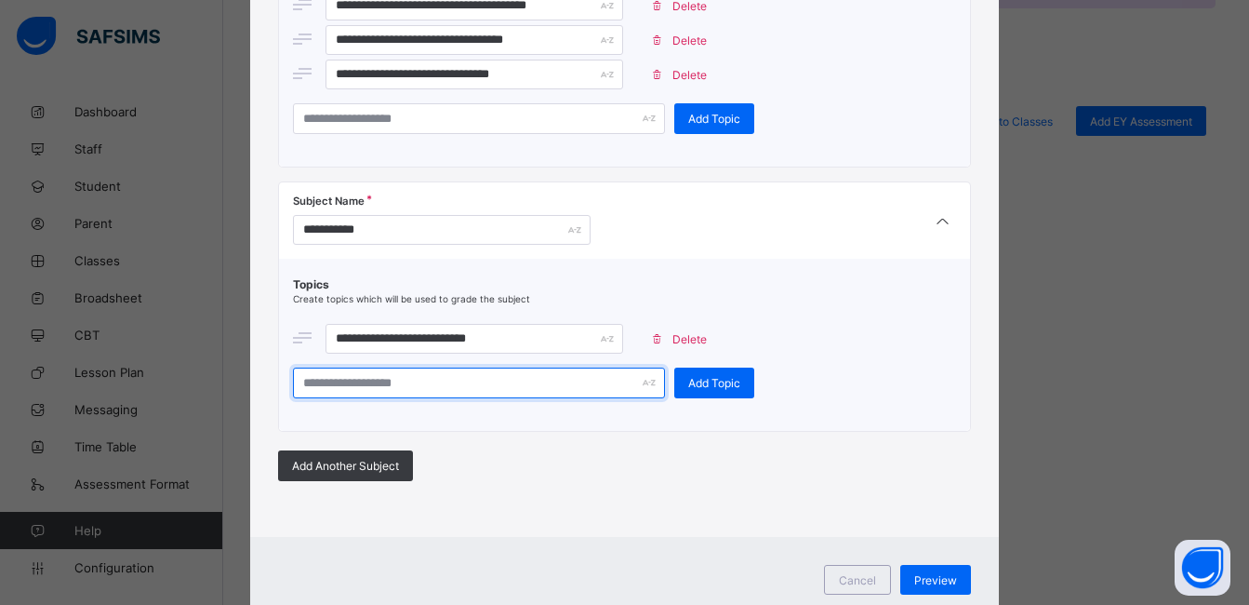
click at [518, 379] on input "text" at bounding box center [479, 382] width 372 height 31
type input "**********"
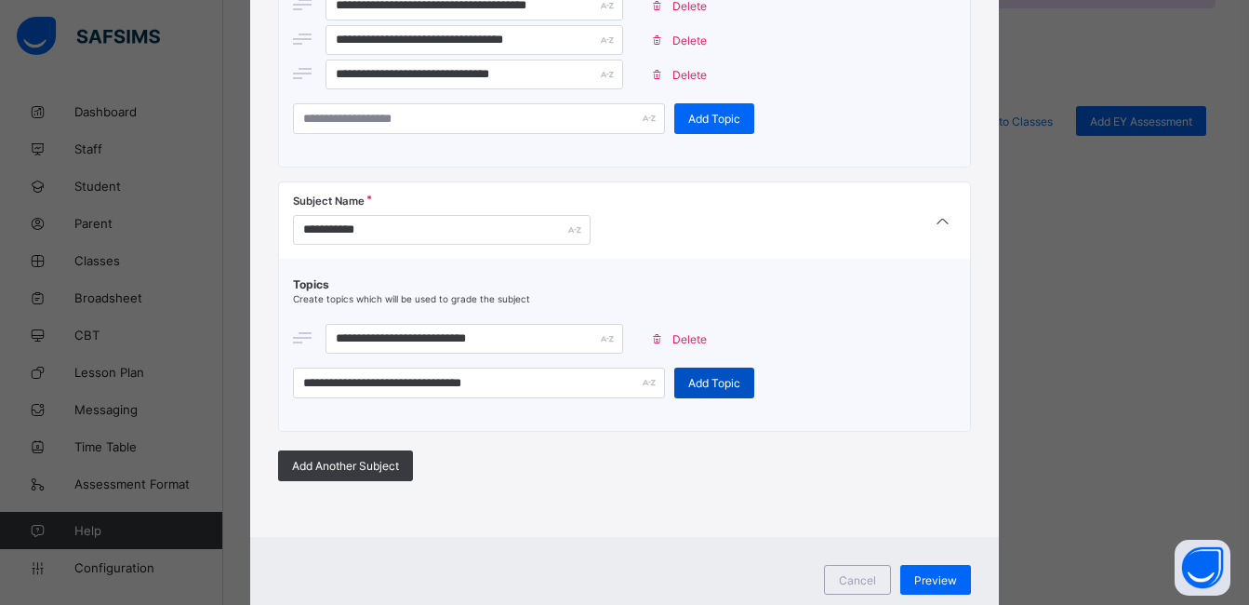
click at [706, 382] on span "Add Topic" at bounding box center [714, 383] width 52 height 14
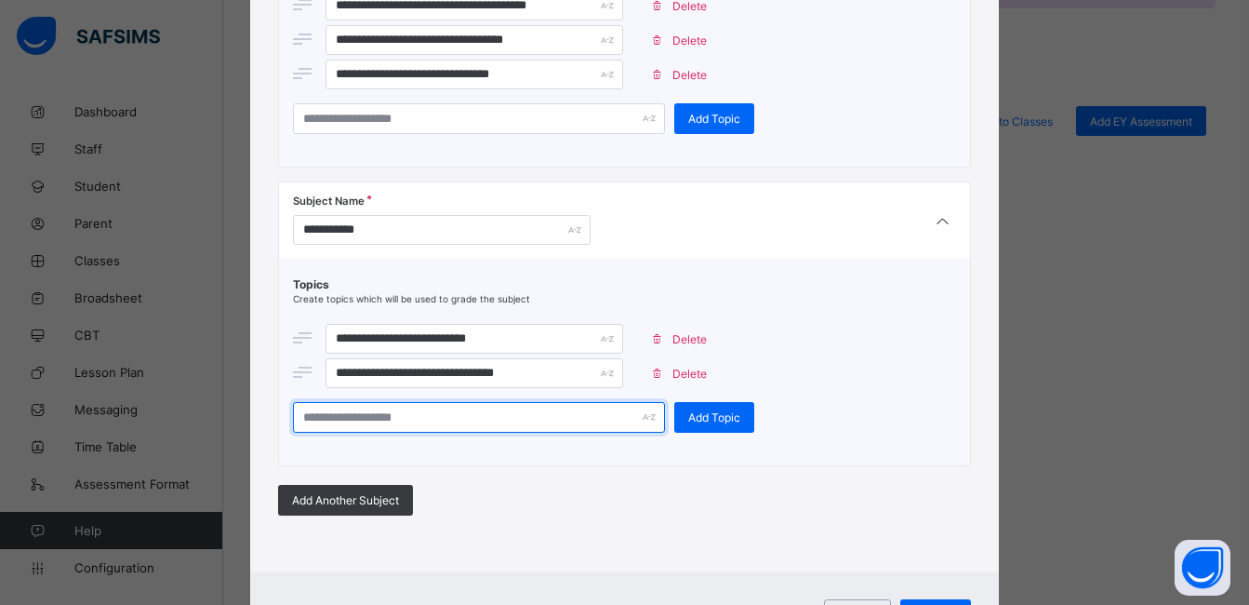
click at [596, 413] on input "text" at bounding box center [479, 417] width 372 height 31
type input "**********"
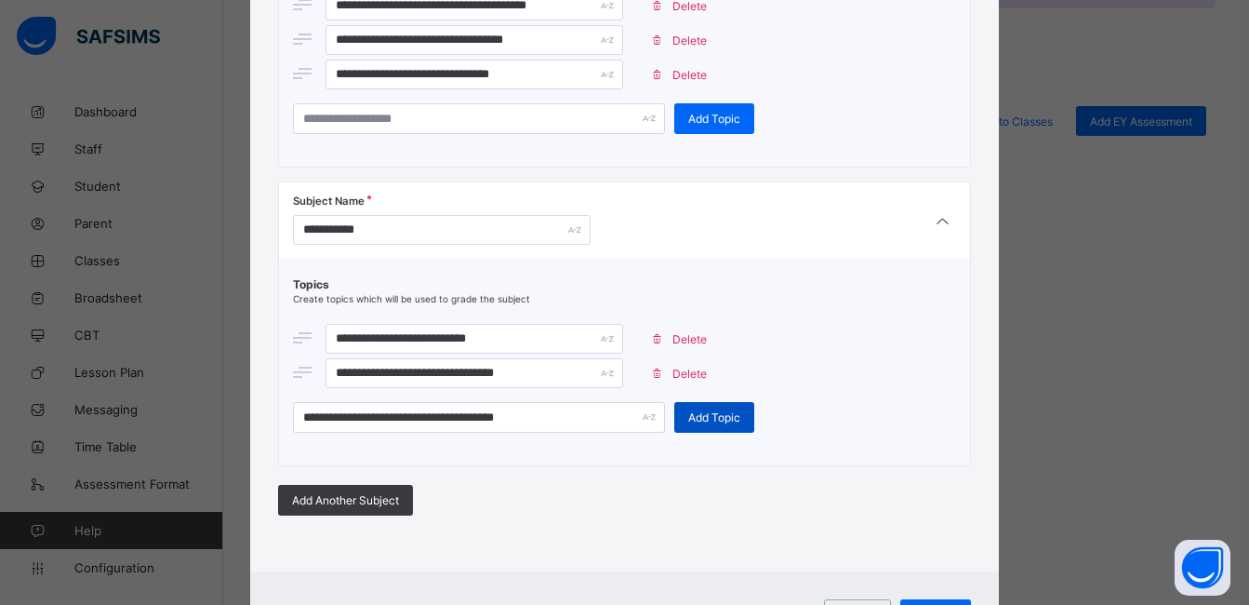
click at [700, 418] on span "Add Topic" at bounding box center [714, 417] width 52 height 14
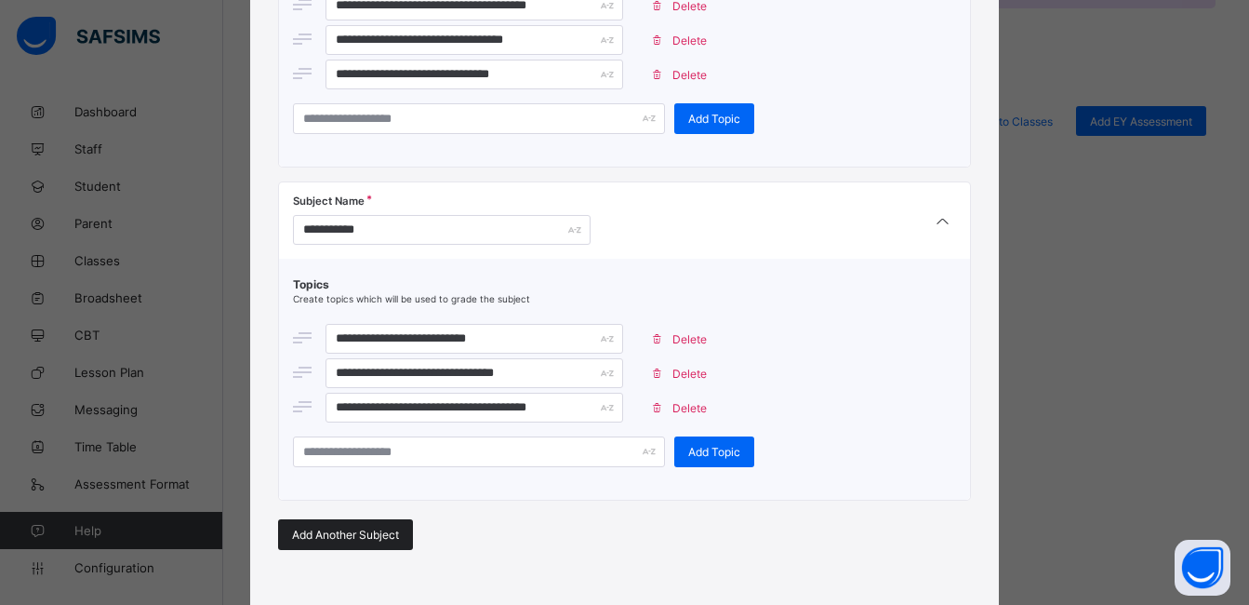
click at [363, 536] on span "Add Another Subject" at bounding box center [345, 534] width 107 height 14
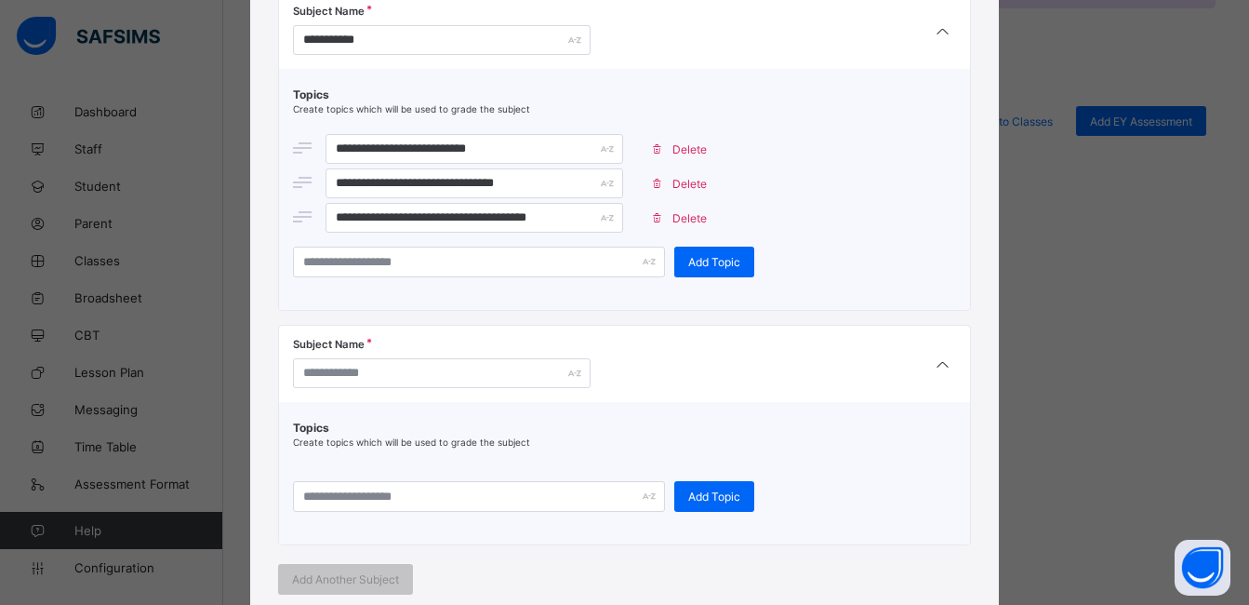
scroll to position [1597, 0]
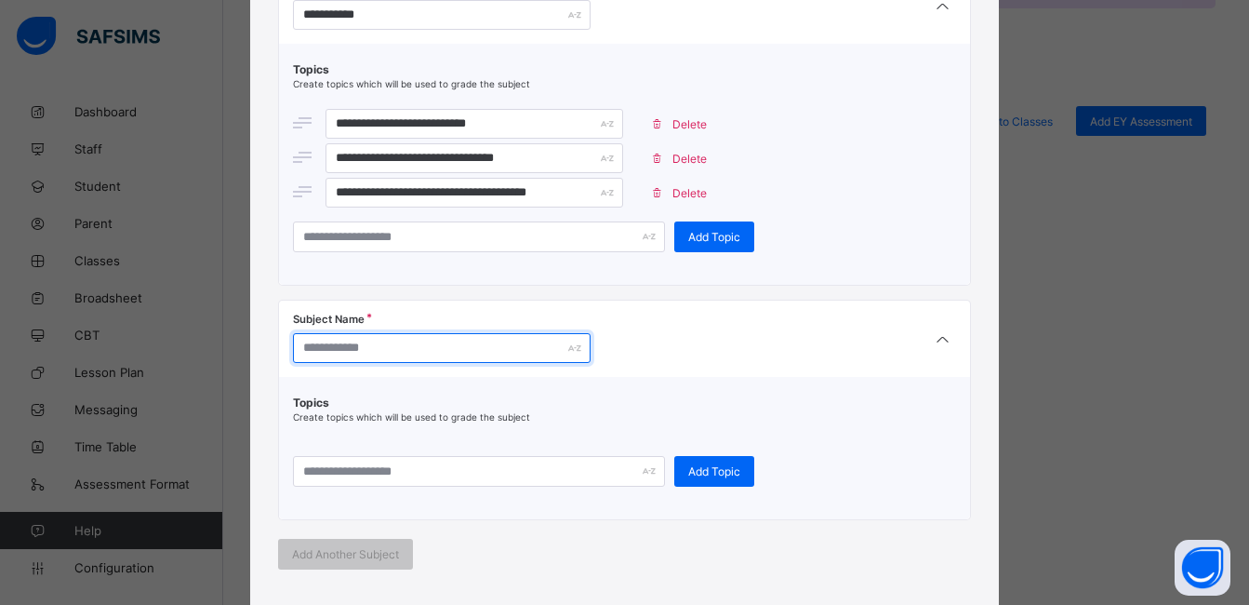
click at [508, 340] on input "text" at bounding box center [442, 348] width 298 height 30
type input "**********"
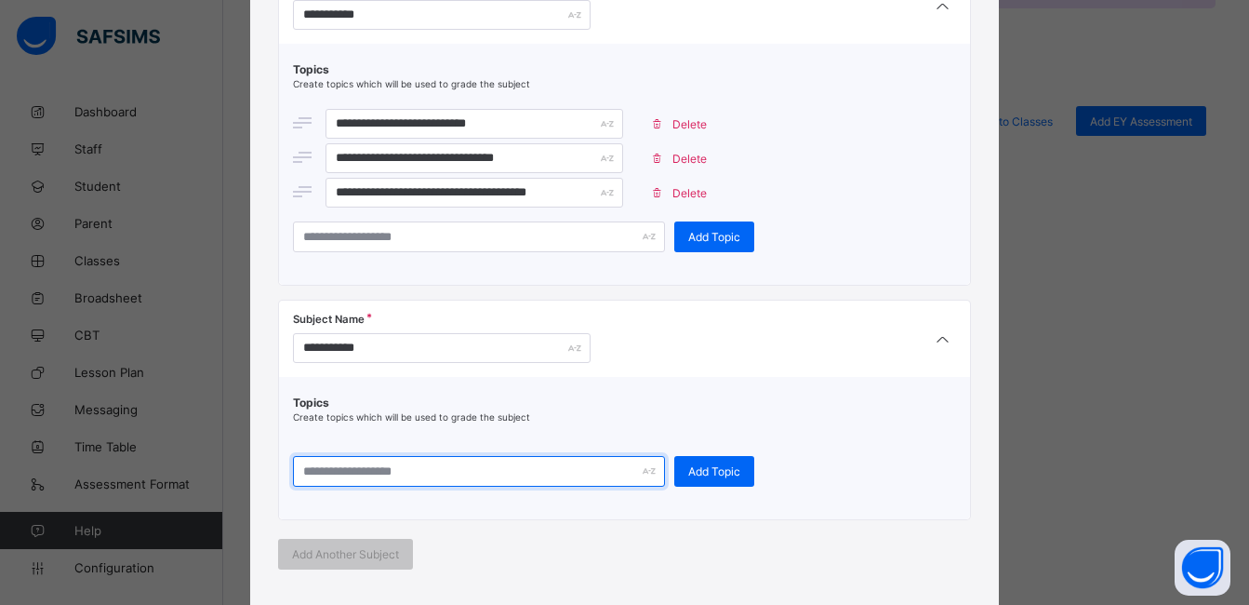
click at [473, 465] on input "text" at bounding box center [479, 471] width 372 height 31
type input "**********"
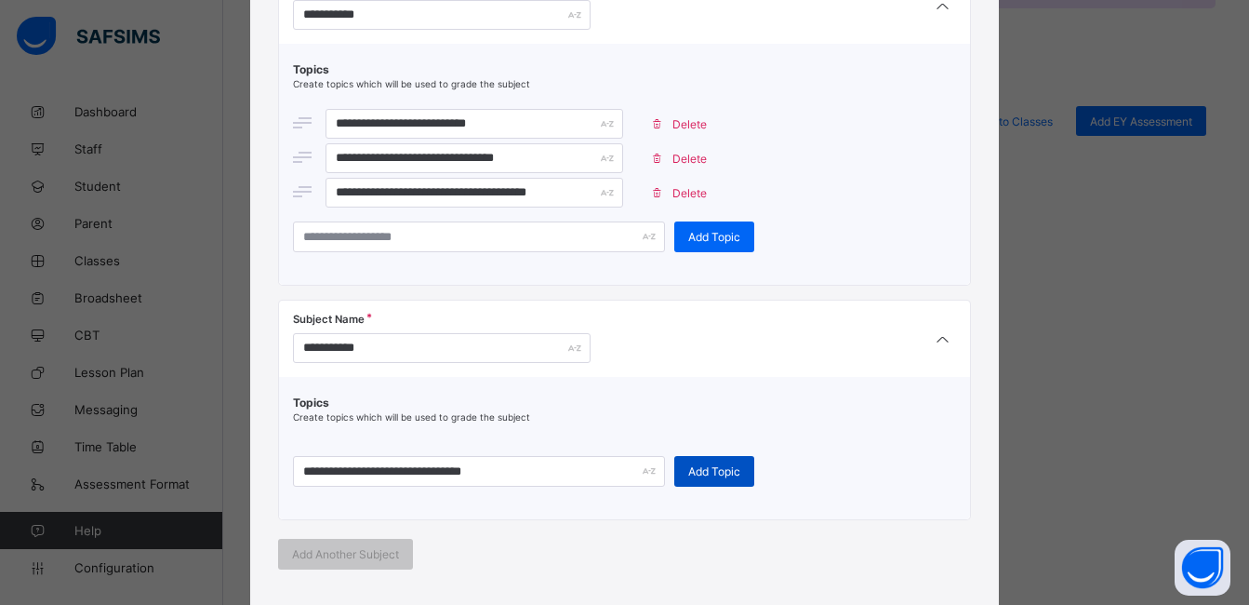
click at [696, 473] on span "Add Topic" at bounding box center [714, 471] width 52 height 14
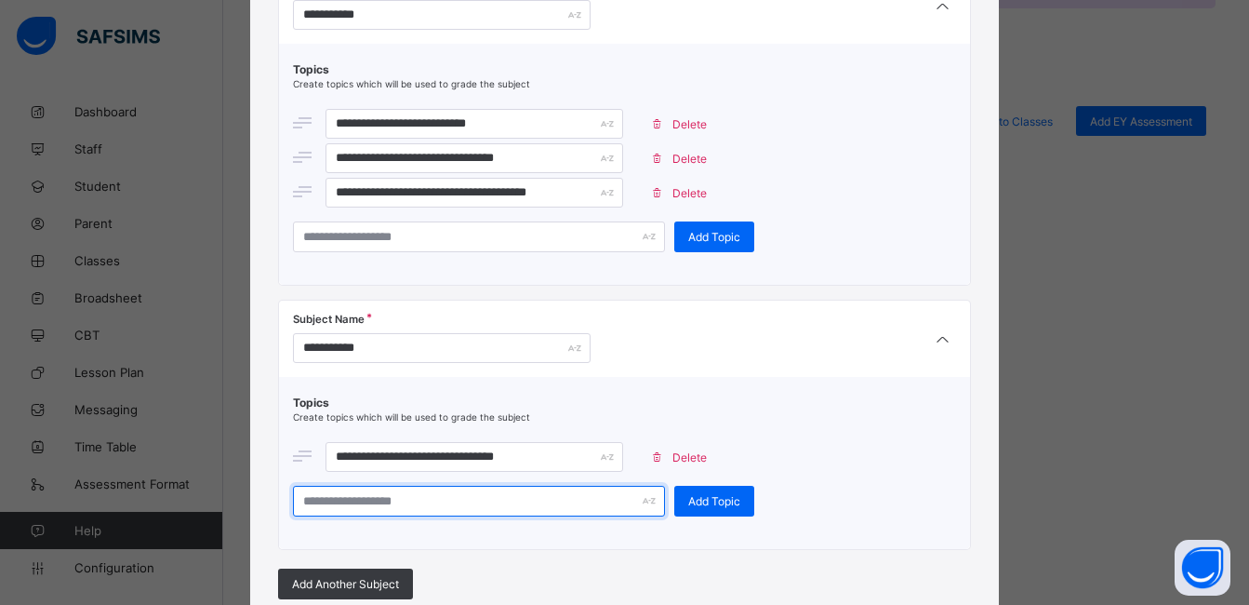
click at [526, 500] on input "text" at bounding box center [479, 501] width 372 height 31
type input "**********"
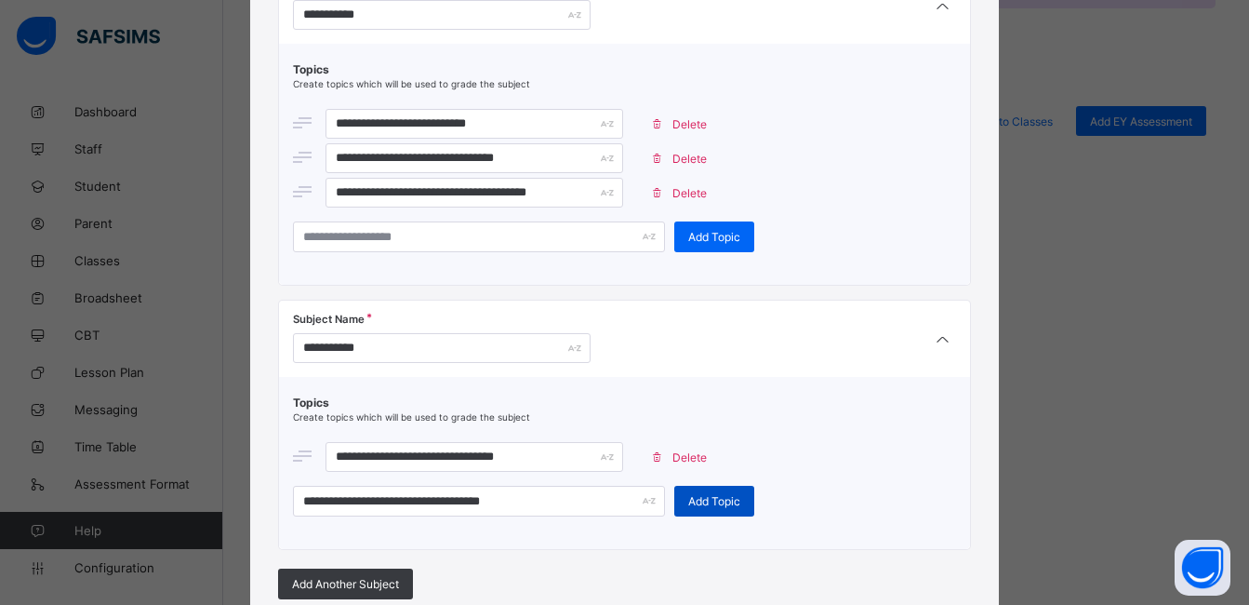
click at [688, 499] on span "Add Topic" at bounding box center [714, 501] width 52 height 14
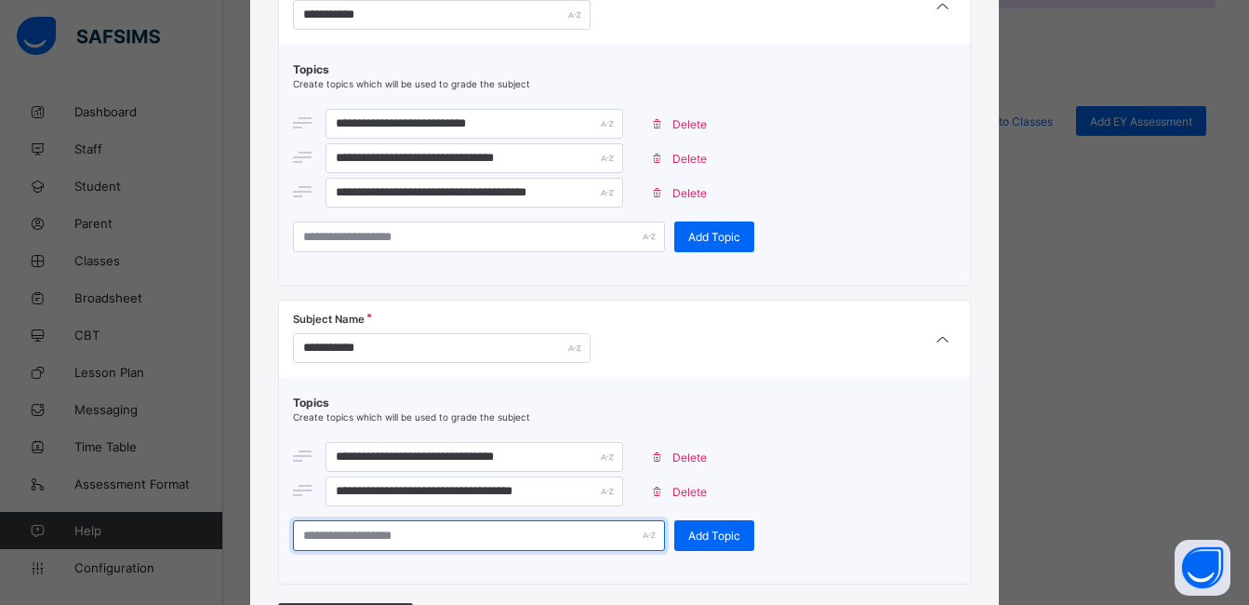
click at [560, 543] on input "text" at bounding box center [479, 535] width 372 height 31
type input "**********"
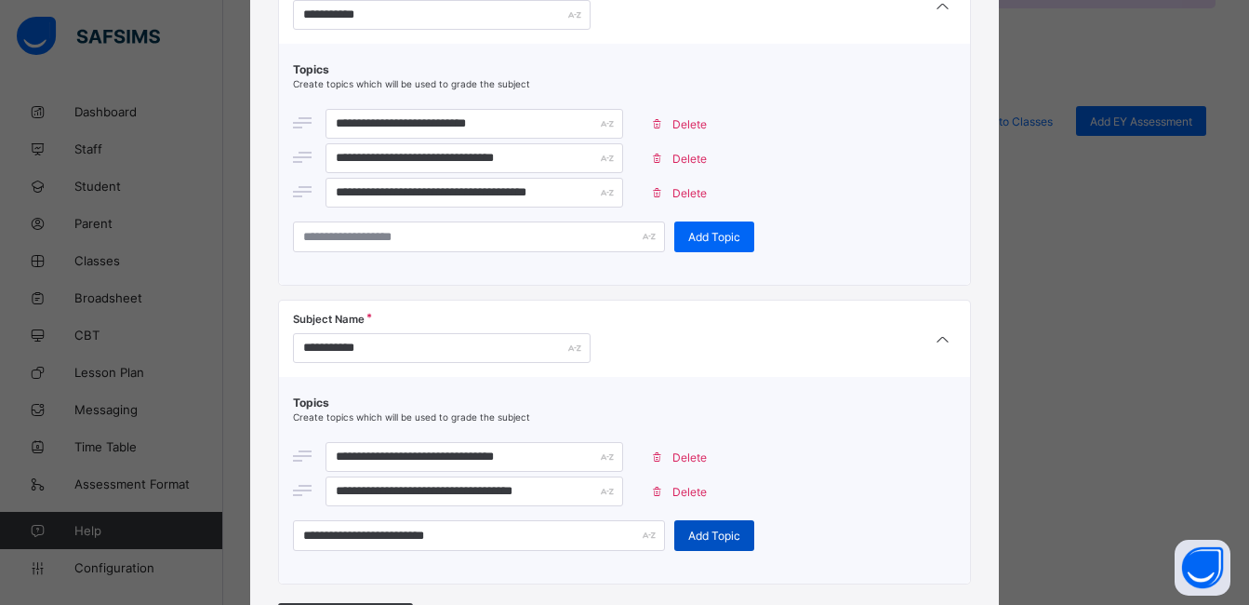
click at [694, 536] on span "Add Topic" at bounding box center [714, 535] width 52 height 14
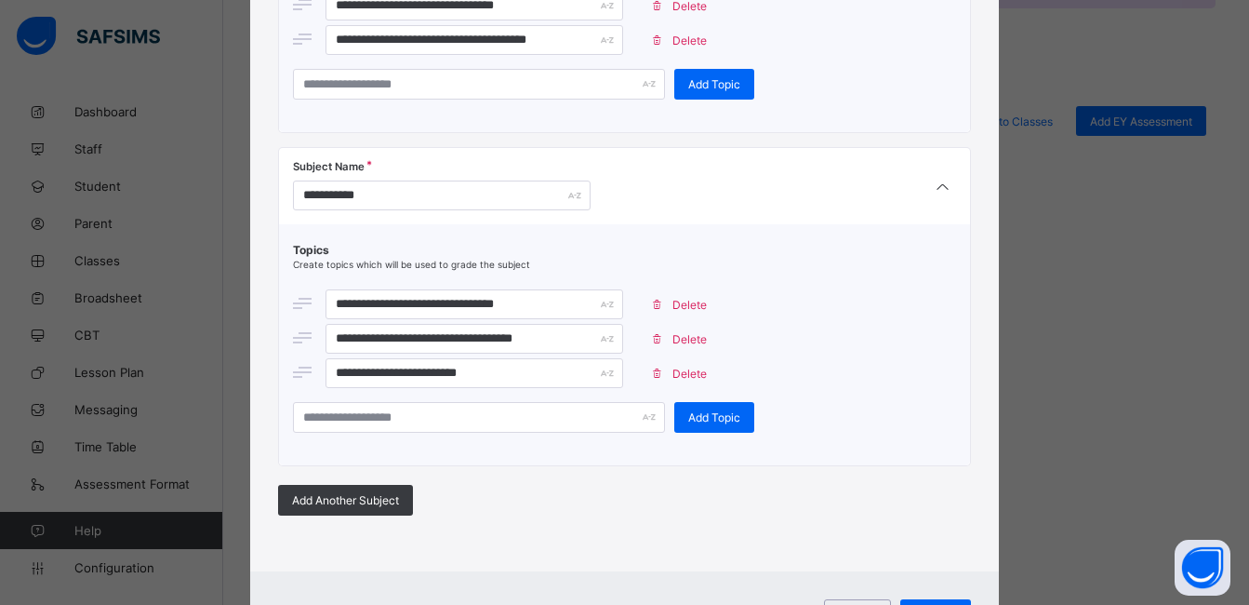
scroll to position [1848, 0]
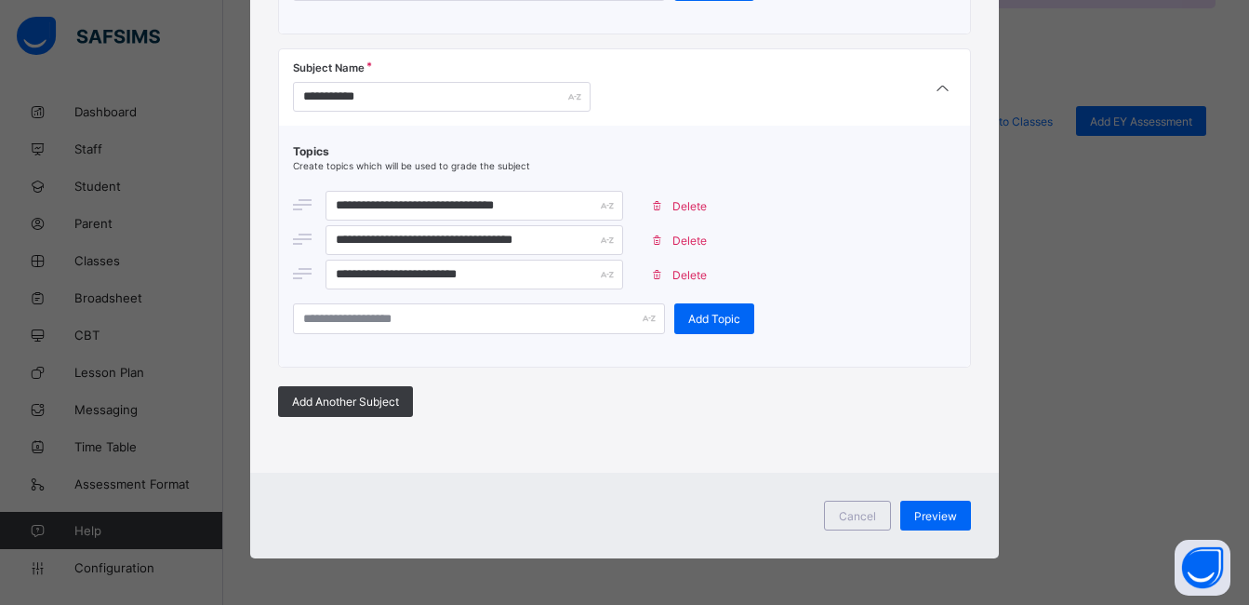
click at [1109, 559] on div "**********" at bounding box center [624, 302] width 1249 height 605
click at [953, 514] on span "Preview" at bounding box center [935, 516] width 43 height 14
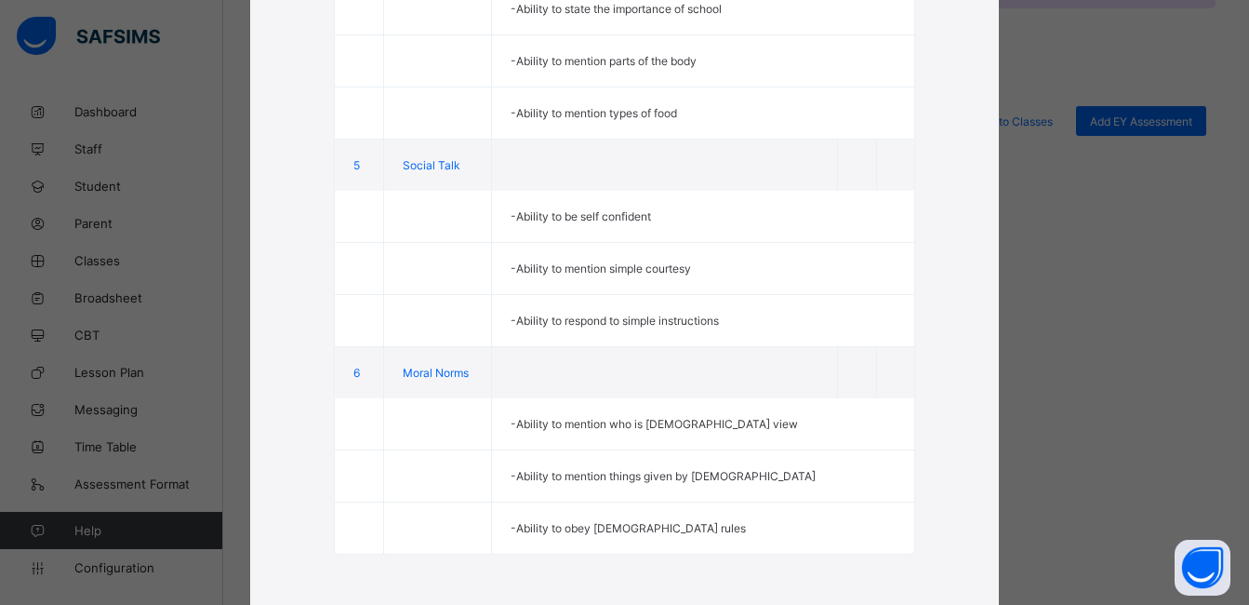
scroll to position [1234, 0]
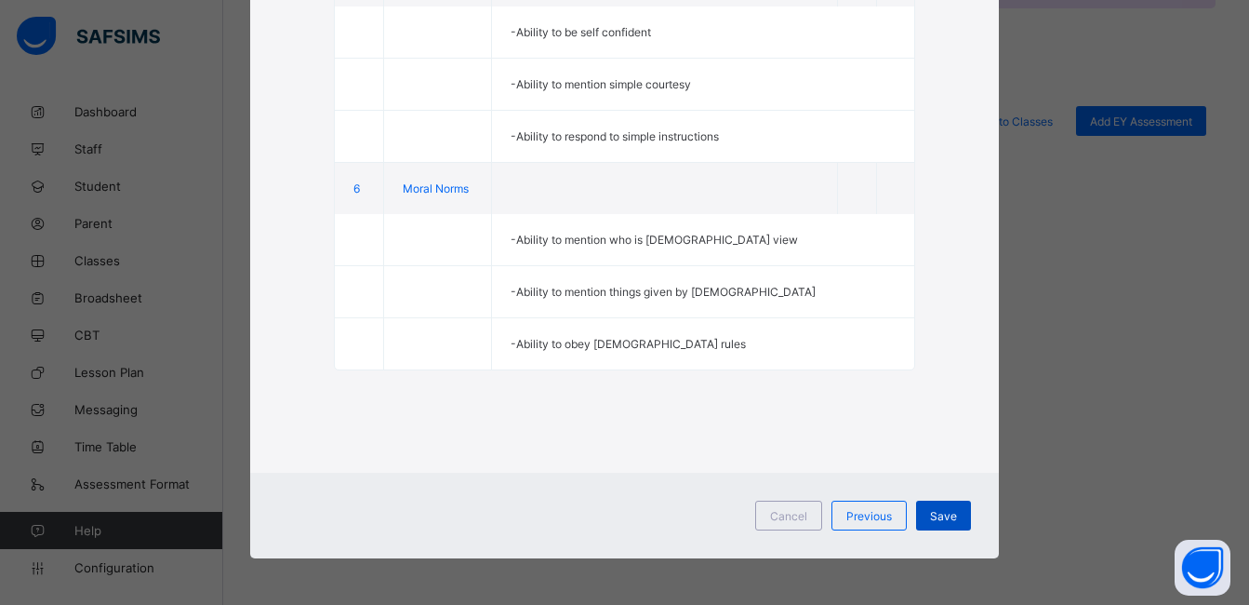
click at [952, 515] on span "Save" at bounding box center [943, 516] width 27 height 14
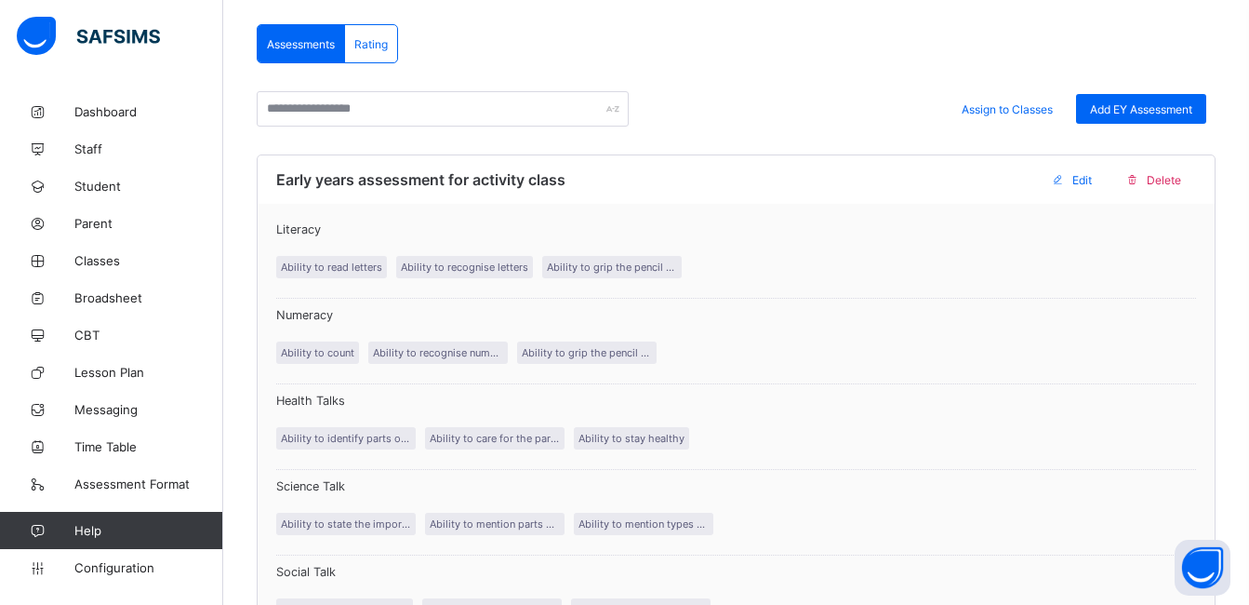
scroll to position [307, 0]
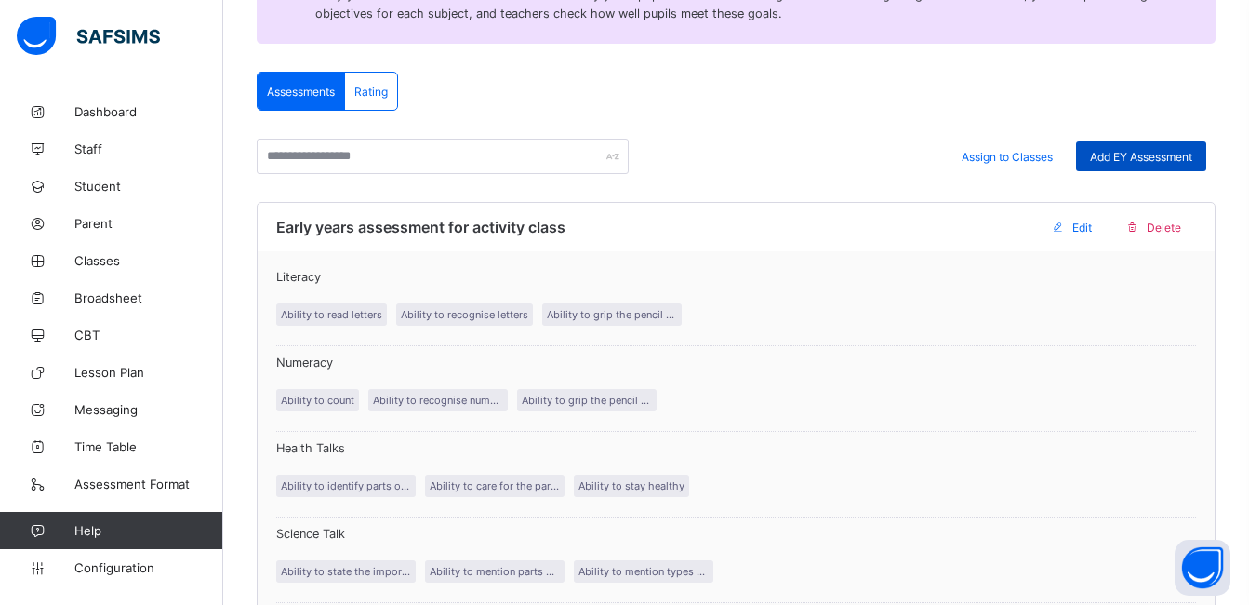
click at [1125, 150] on span "Add EY Assessment" at bounding box center [1141, 157] width 102 height 14
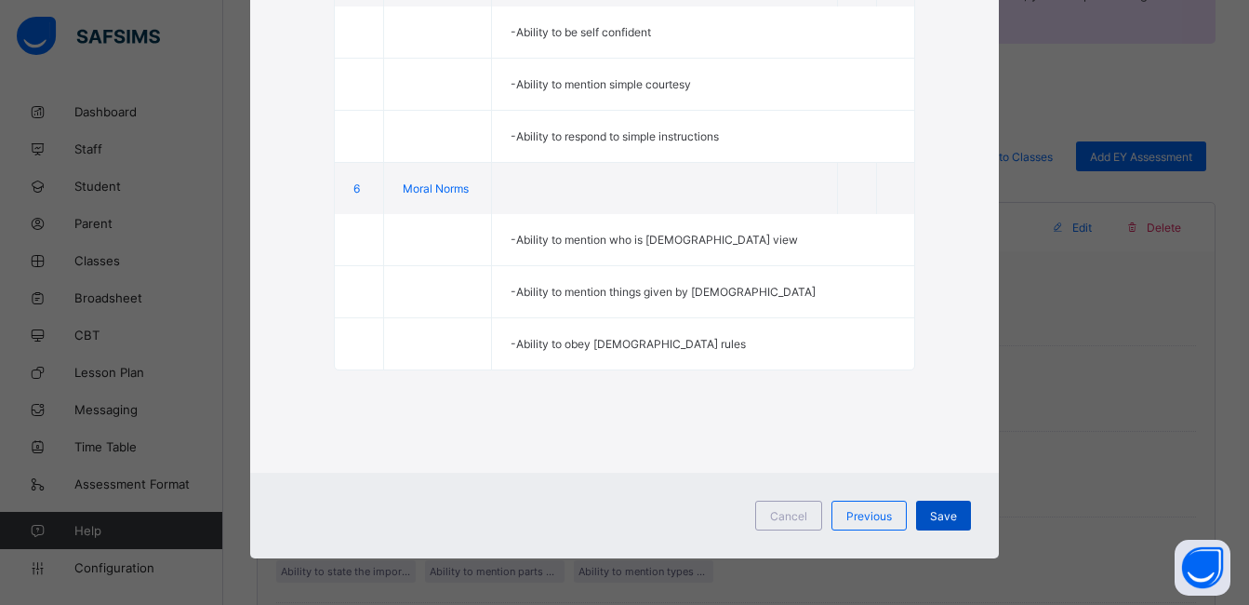
click at [953, 518] on span "Save" at bounding box center [943, 516] width 27 height 14
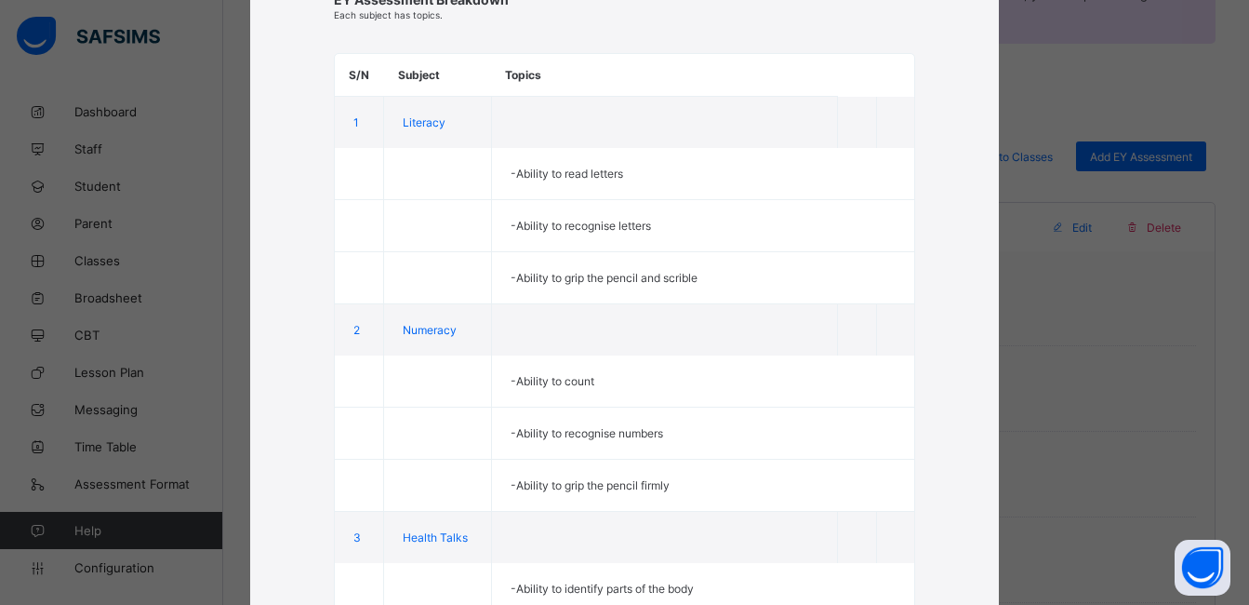
scroll to position [37, 0]
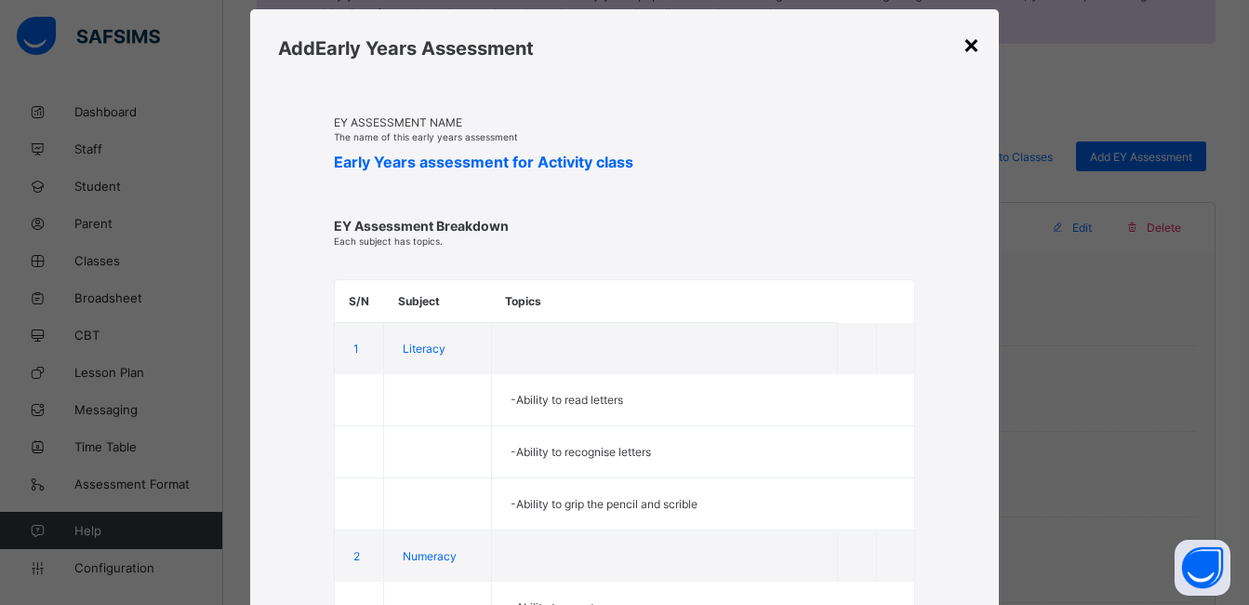
click at [969, 41] on div "×" at bounding box center [972, 44] width 18 height 32
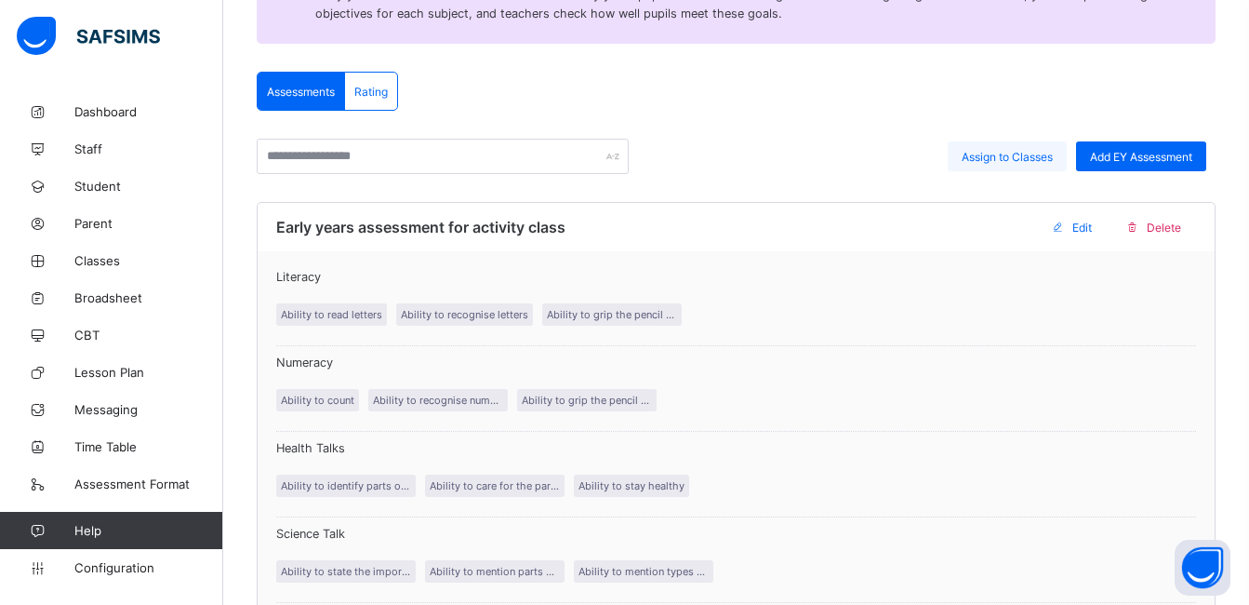
click at [1035, 157] on span "Assign to Classes" at bounding box center [1007, 157] width 91 height 14
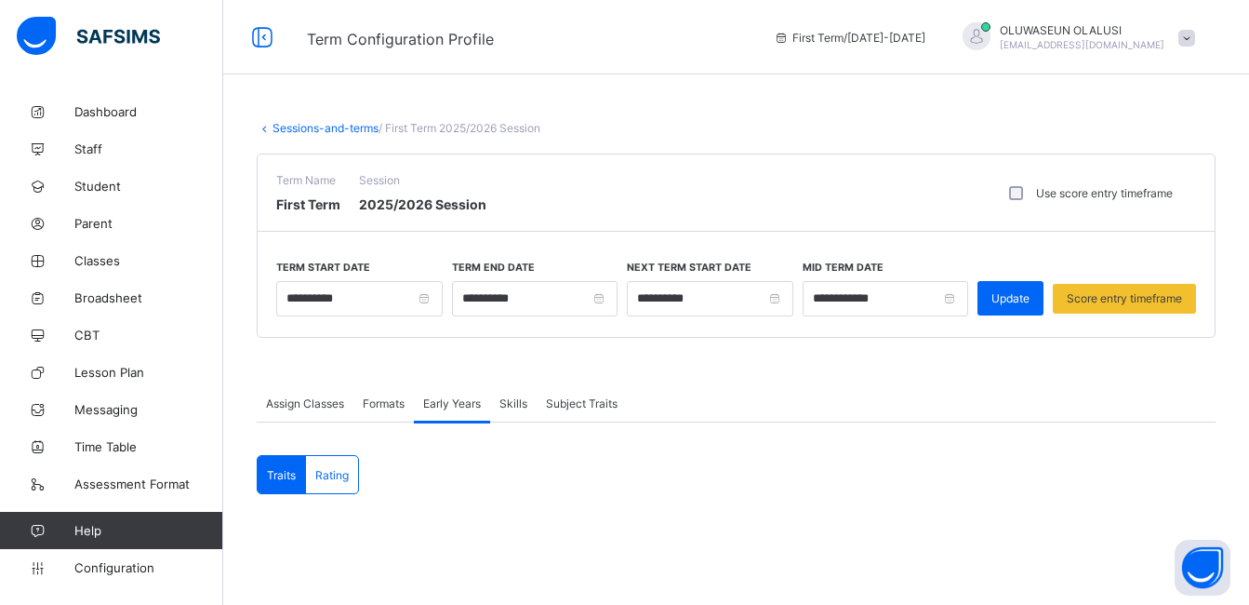
type input "**********"
click at [304, 410] on div "Assign Classes" at bounding box center [305, 402] width 97 height 37
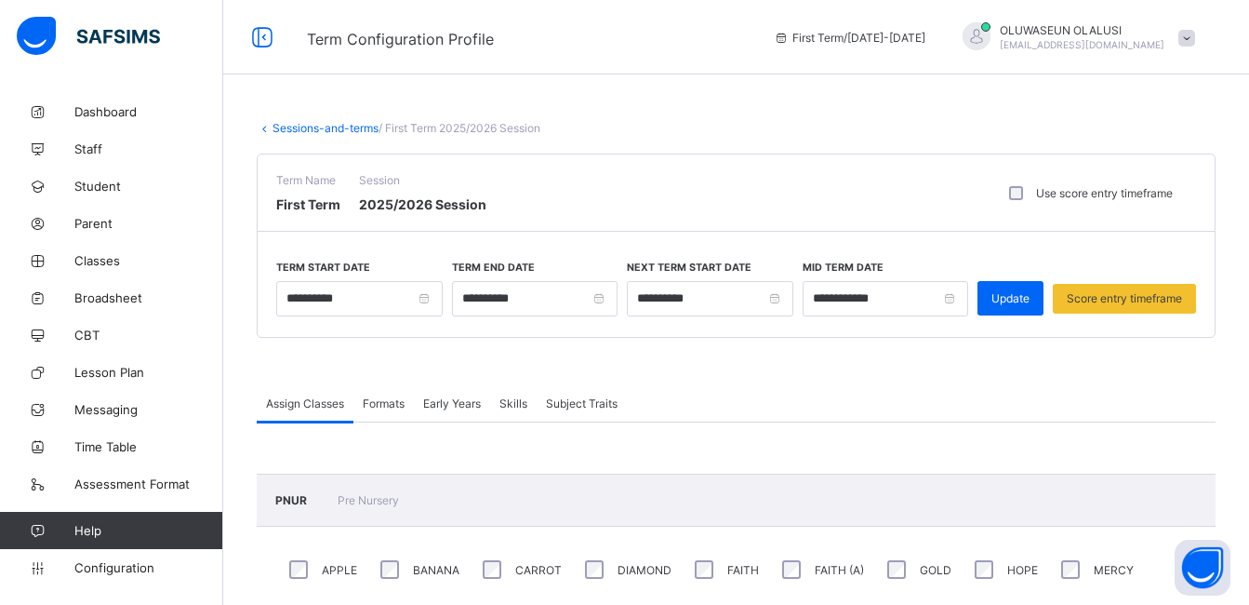
click at [380, 403] on span "Formats" at bounding box center [384, 403] width 42 height 14
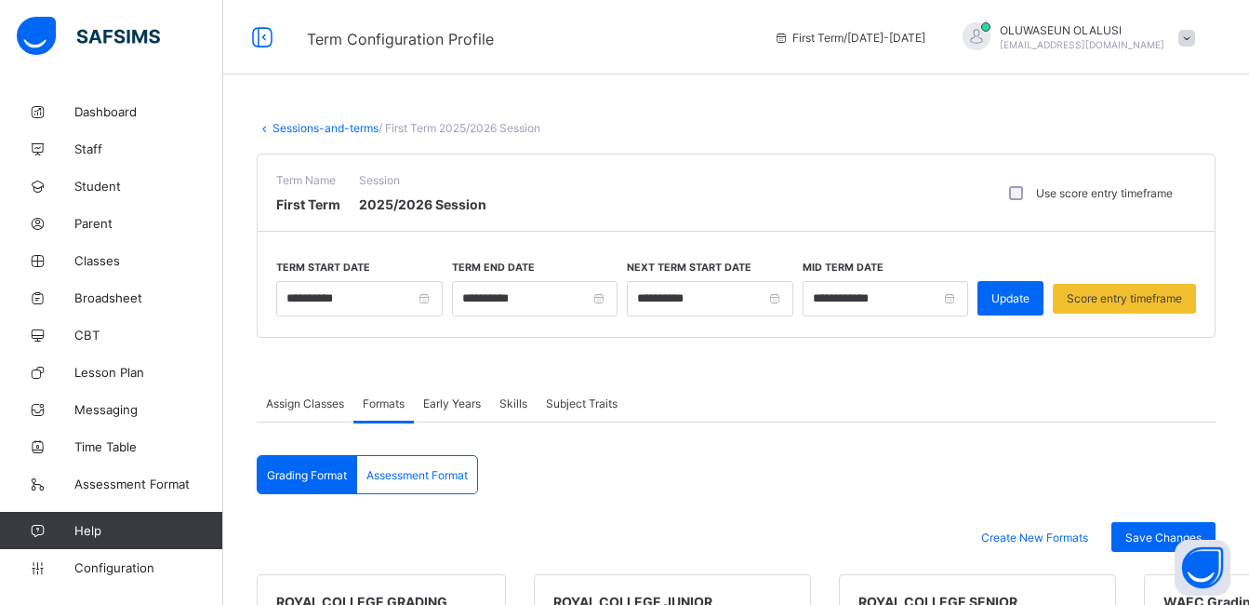
click at [441, 403] on span "Early Years" at bounding box center [452, 403] width 58 height 14
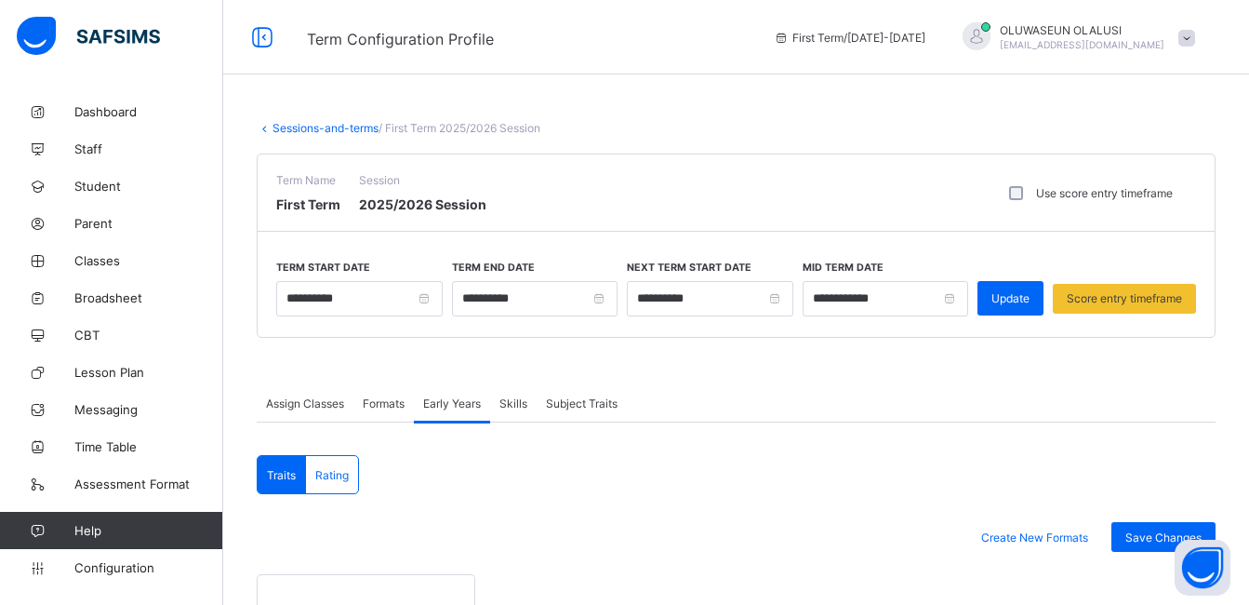
click at [520, 401] on span "Skills" at bounding box center [514, 403] width 28 height 14
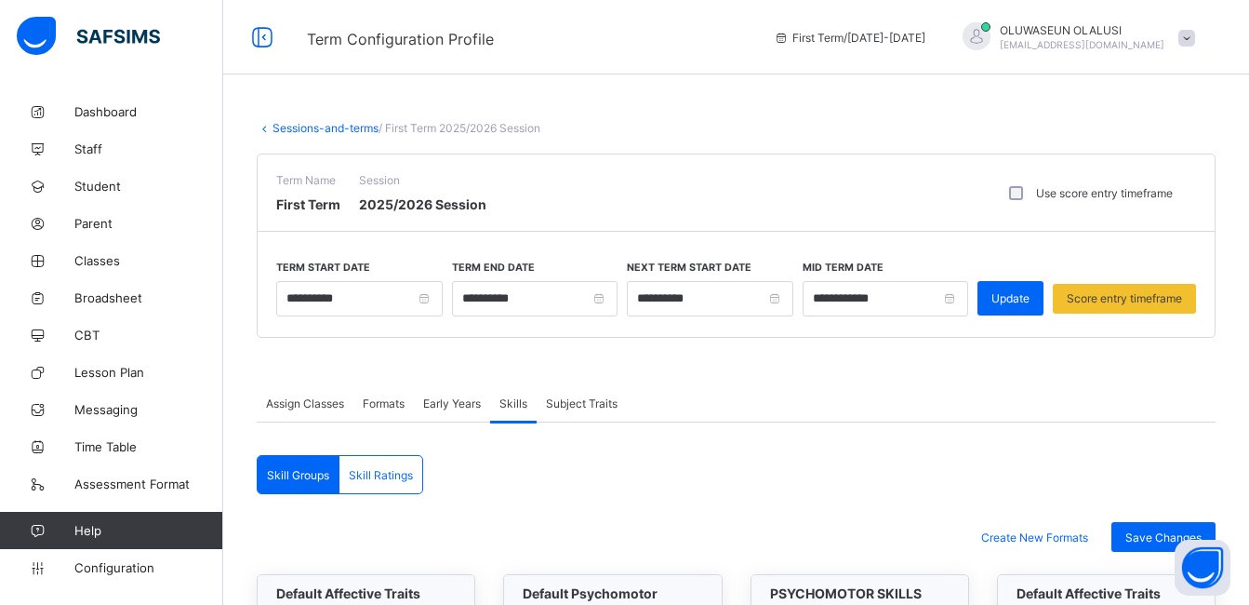
click at [587, 399] on span "Subject Traits" at bounding box center [582, 403] width 72 height 14
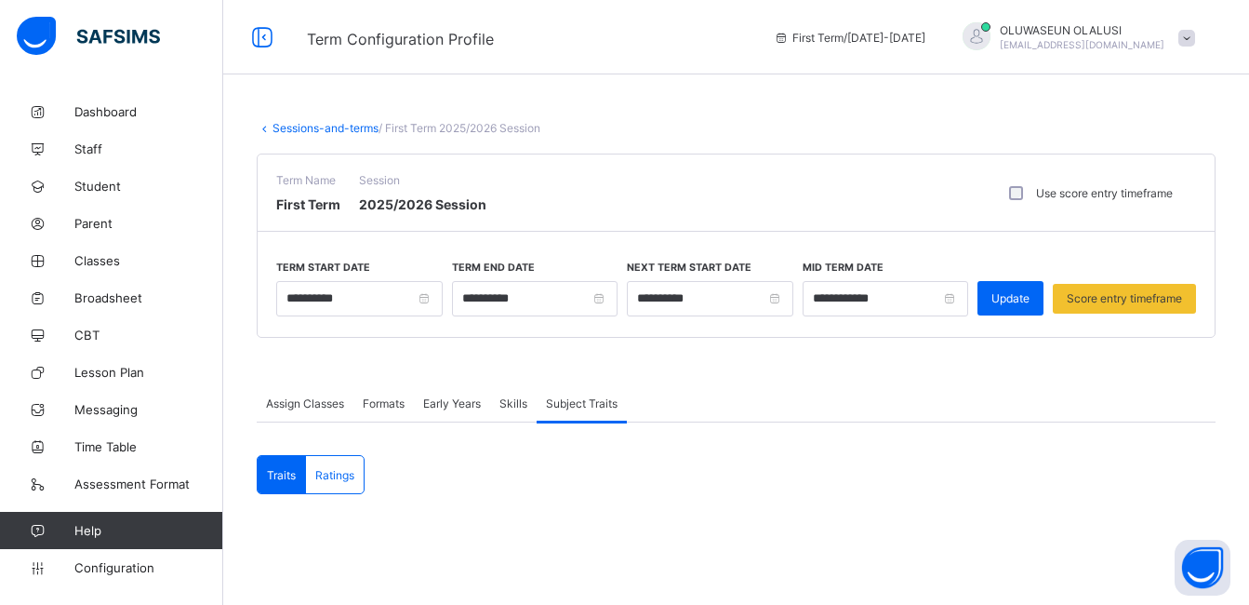
click at [563, 363] on span at bounding box center [736, 361] width 959 height 47
click at [264, 127] on icon at bounding box center [265, 128] width 16 height 14
click at [278, 129] on link "Sessions-and-terms" at bounding box center [326, 128] width 106 height 14
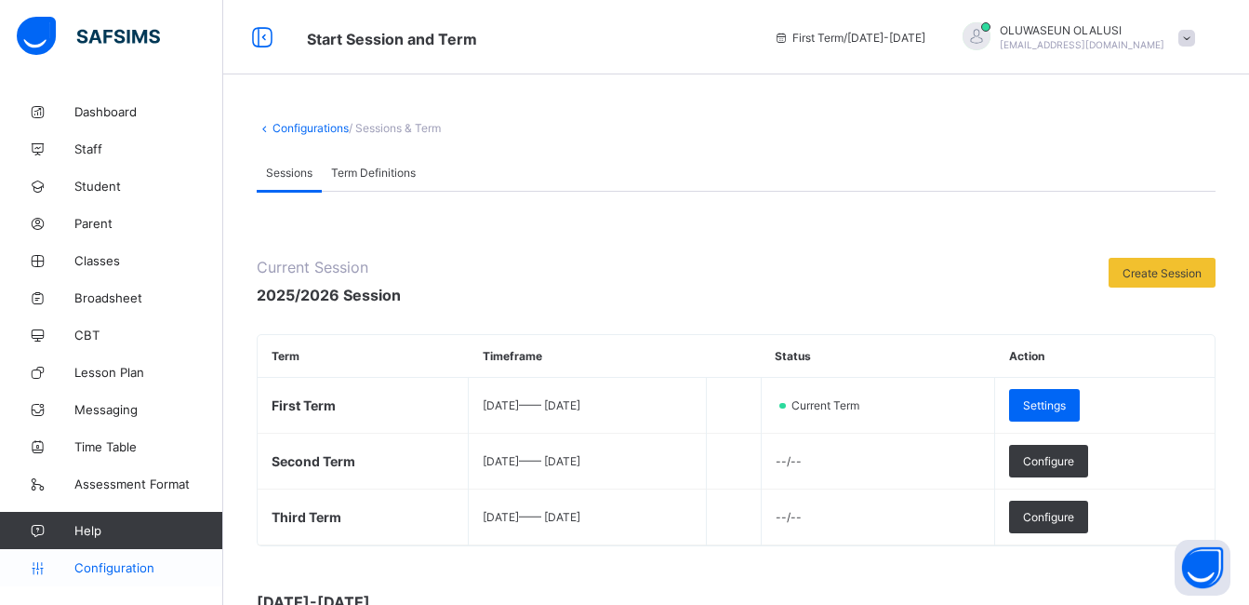
click at [162, 568] on span "Configuration" at bounding box center [148, 567] width 148 height 15
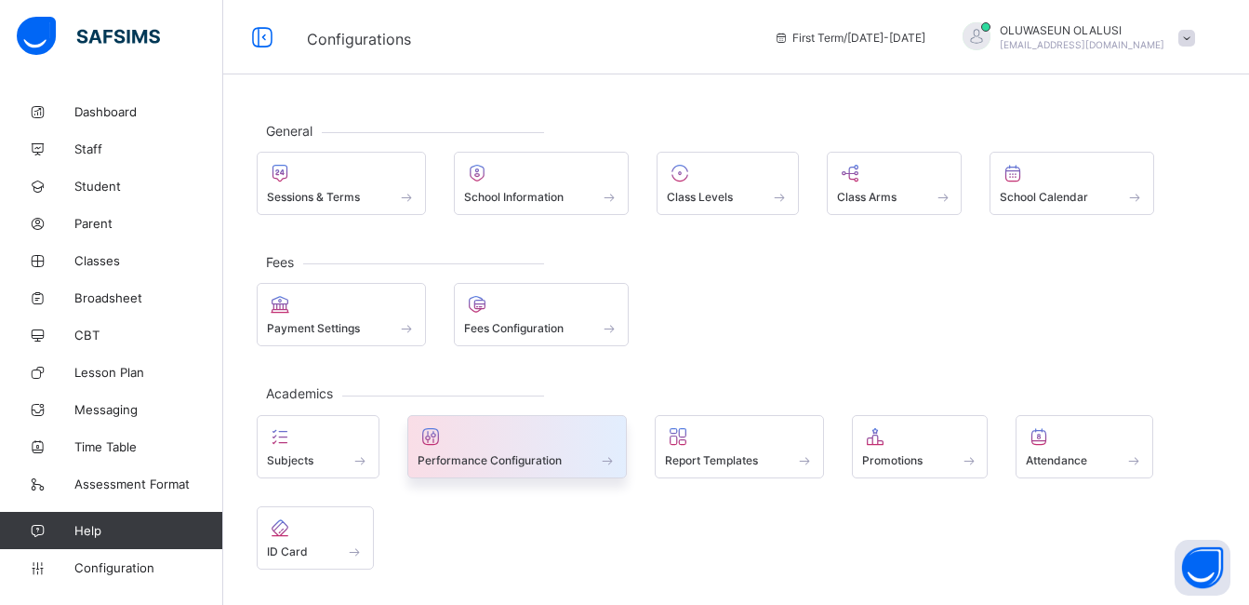
click at [518, 458] on span "Performance Configuration" at bounding box center [490, 460] width 144 height 14
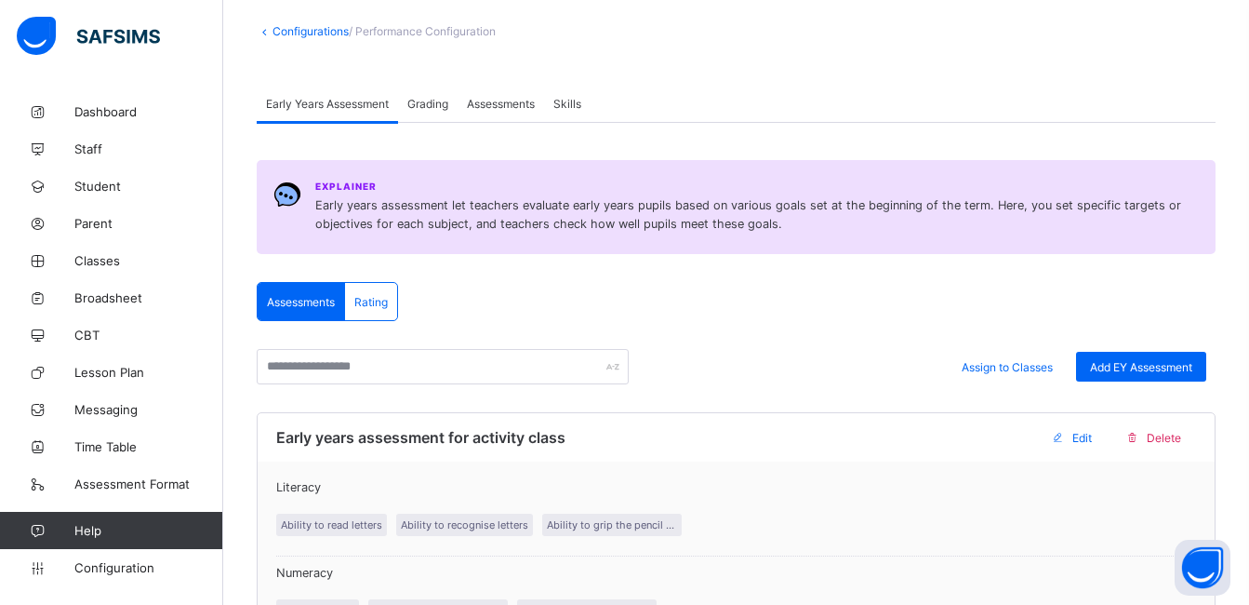
scroll to position [95, 0]
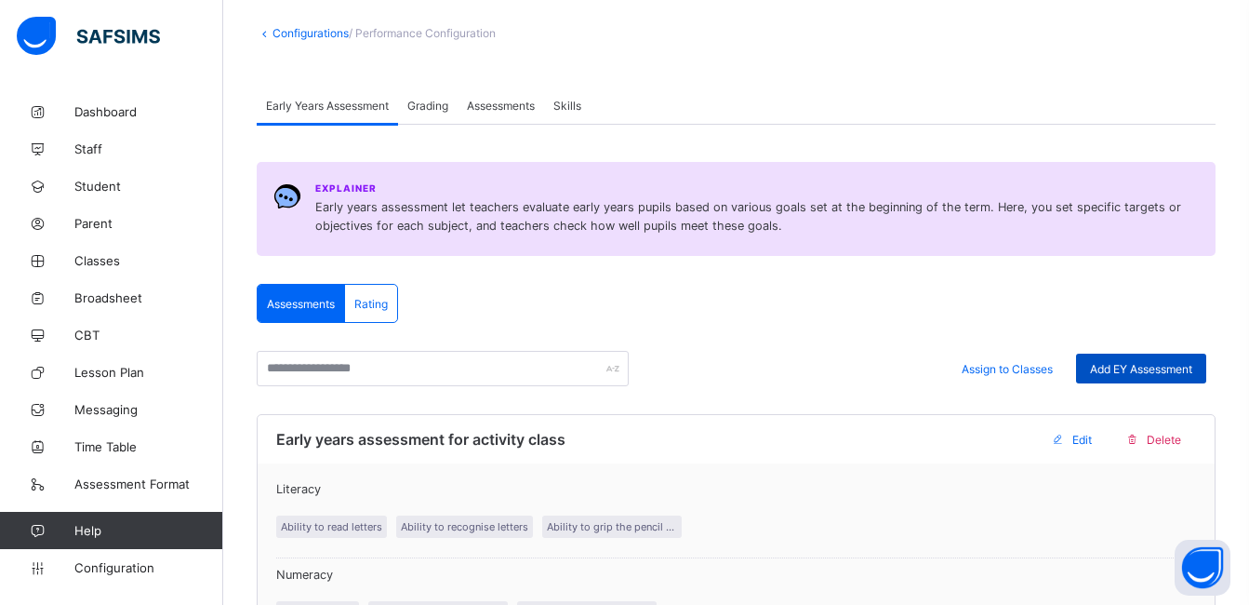
click at [1177, 377] on div "Add EY Assessment" at bounding box center [1141, 368] width 130 height 30
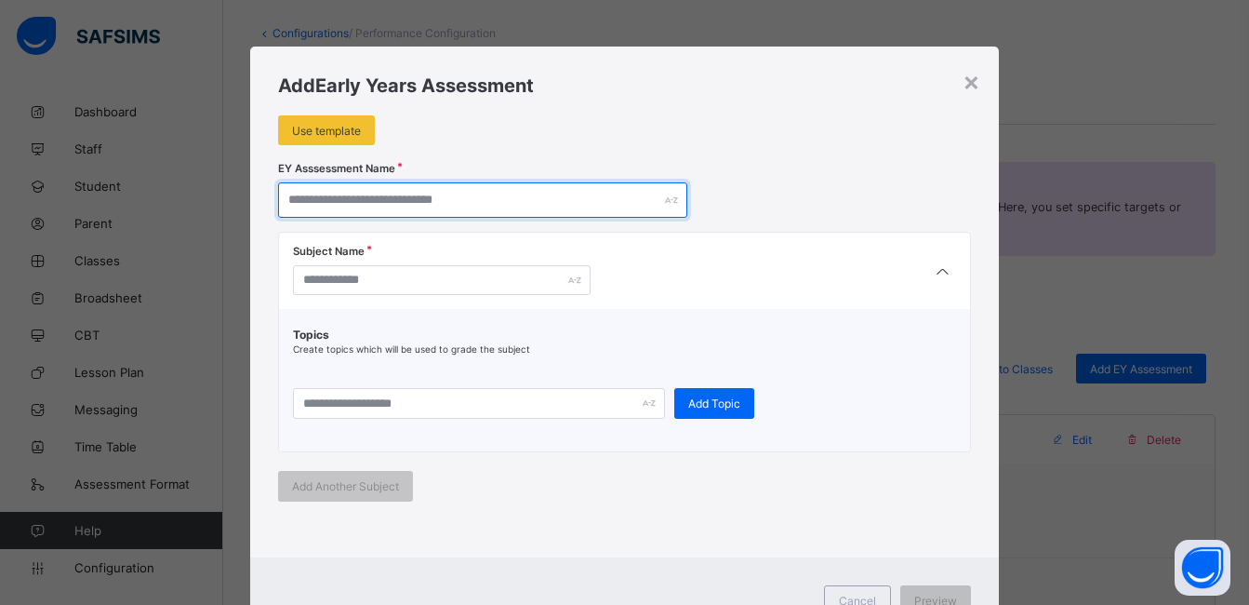
click at [487, 203] on input "text" at bounding box center [482, 199] width 409 height 35
type input "**********"
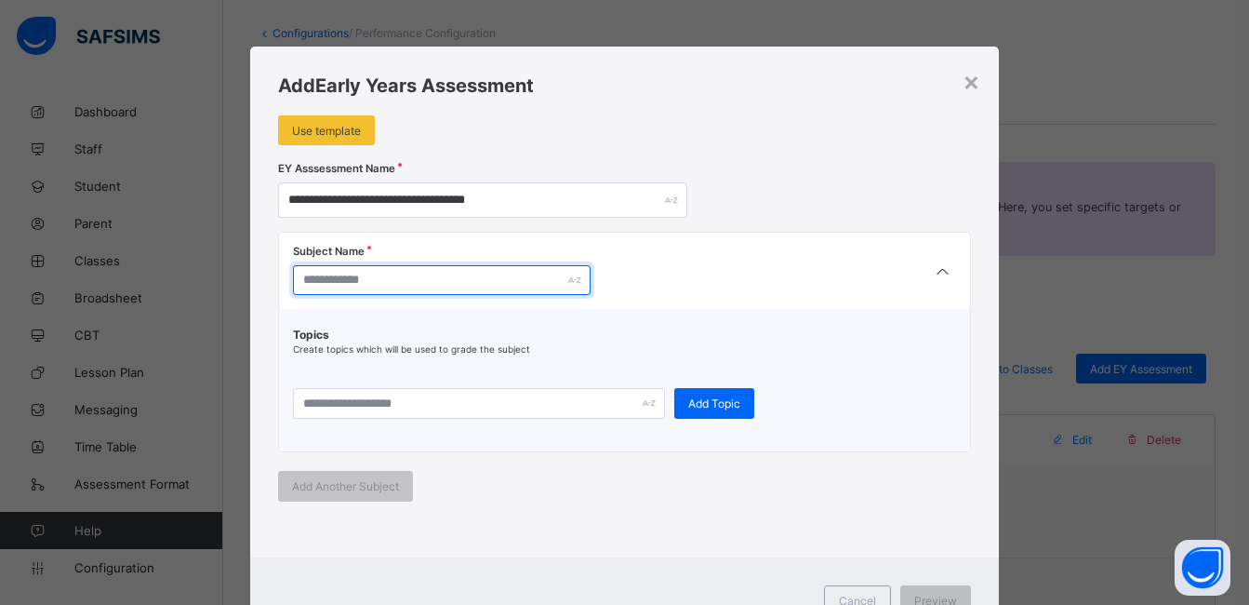
click at [479, 273] on input "text" at bounding box center [442, 280] width 298 height 30
type input "********"
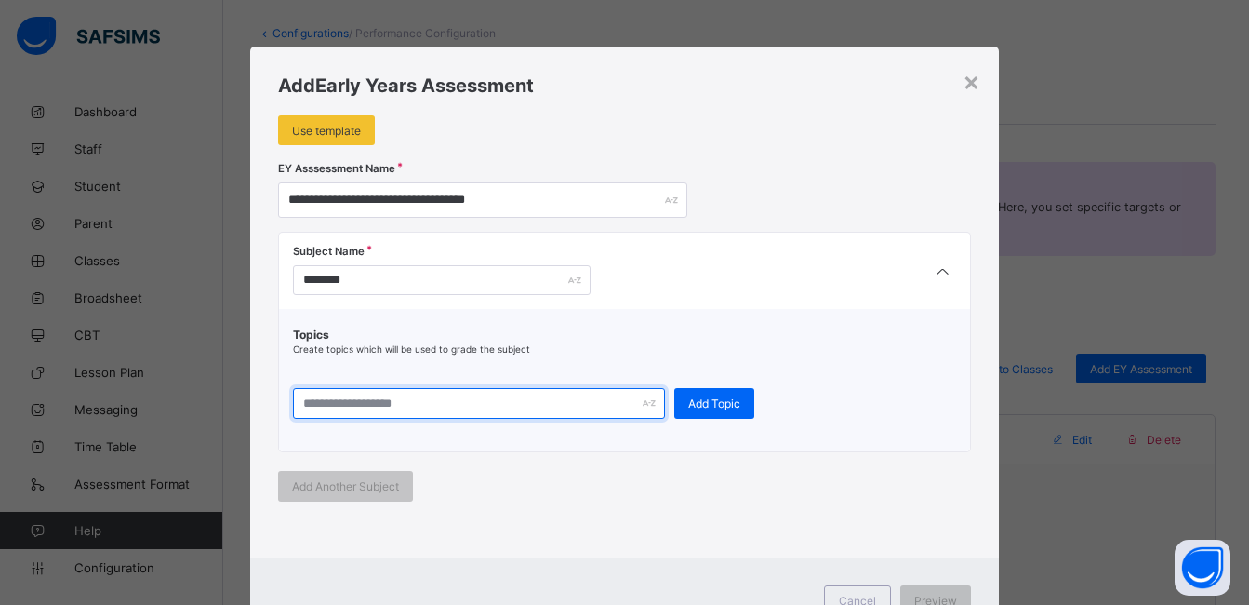
click at [497, 399] on input "text" at bounding box center [479, 403] width 372 height 31
type input "**********"
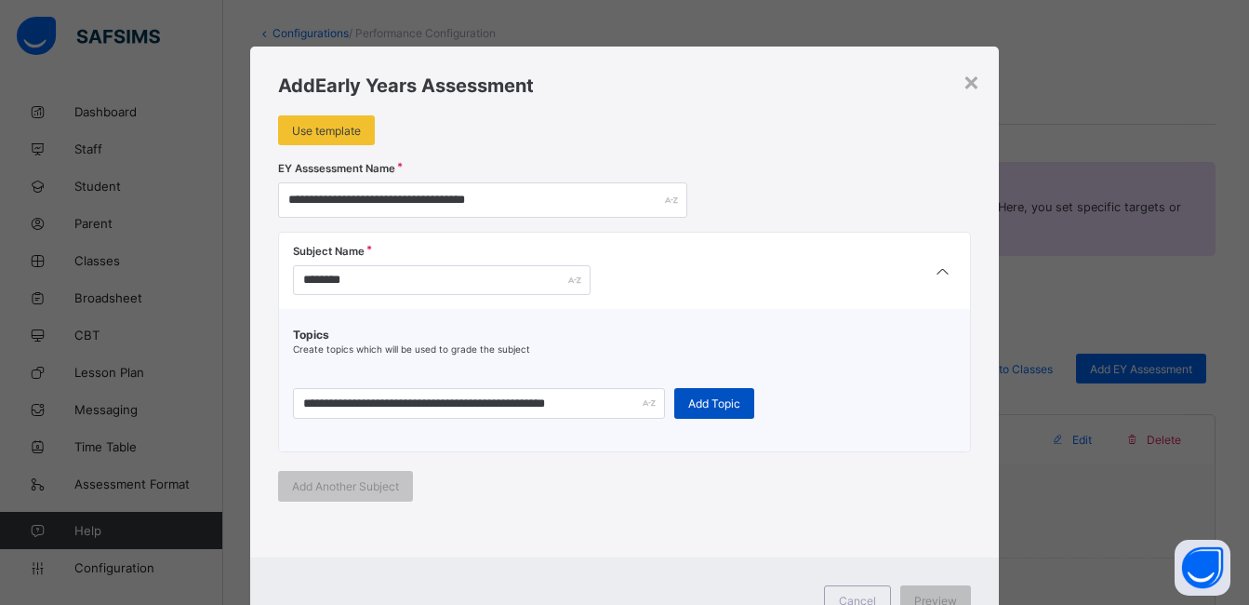
click at [698, 401] on span "Add Topic" at bounding box center [714, 403] width 52 height 14
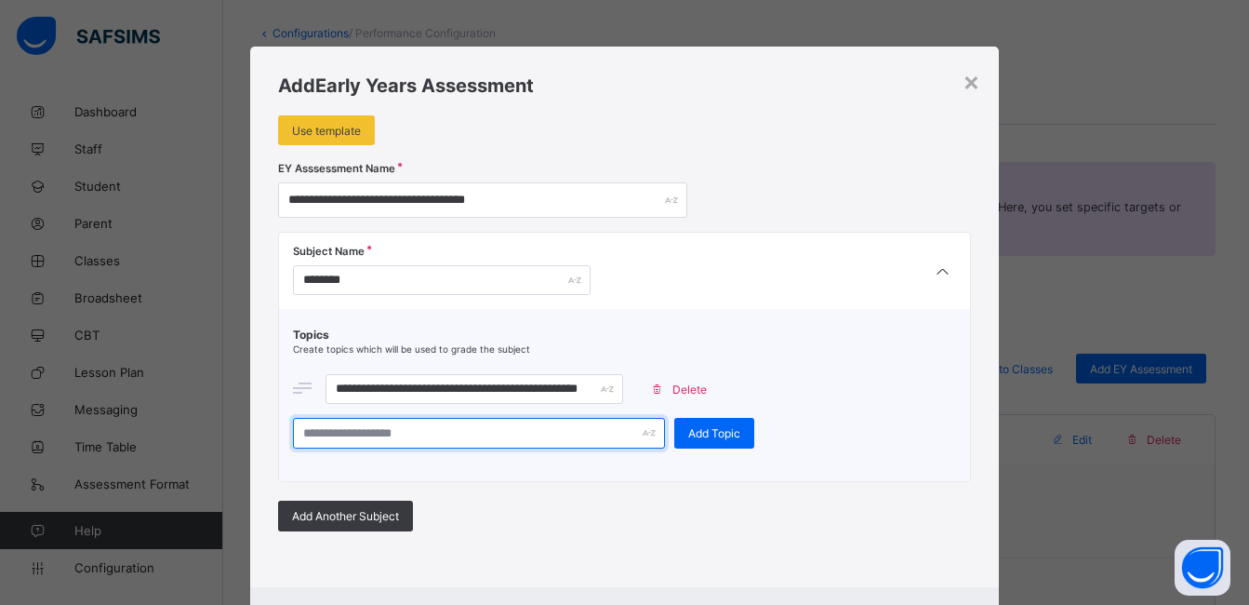
click at [545, 434] on input "text" at bounding box center [479, 433] width 372 height 31
type input "**********"
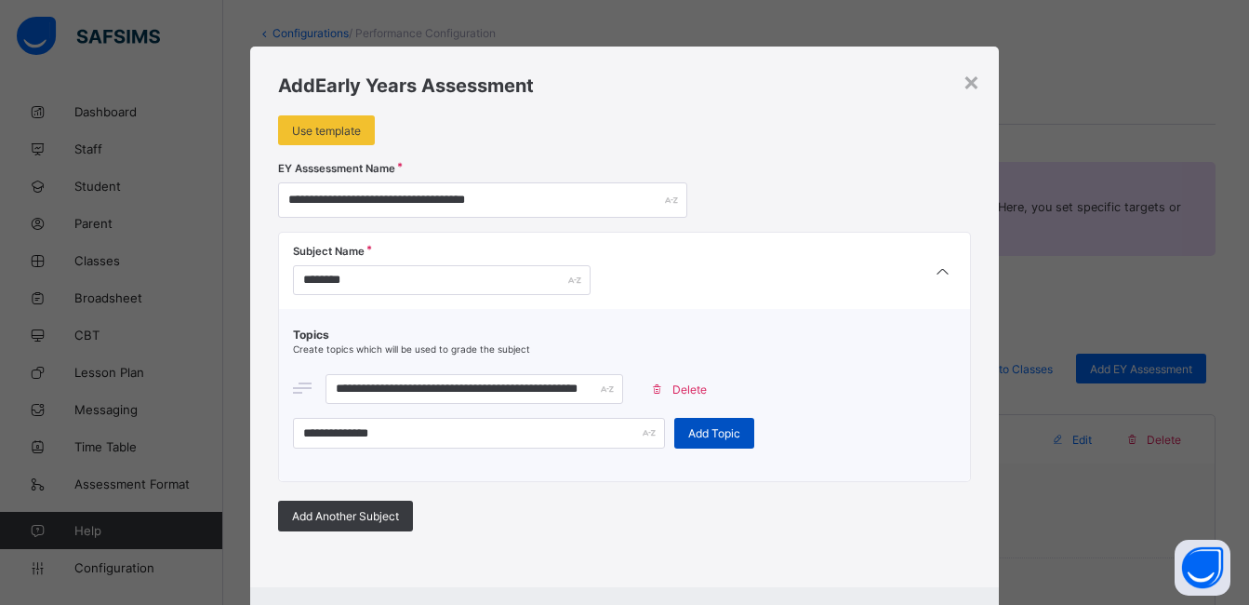
click at [689, 428] on span "Add Topic" at bounding box center [714, 433] width 52 height 14
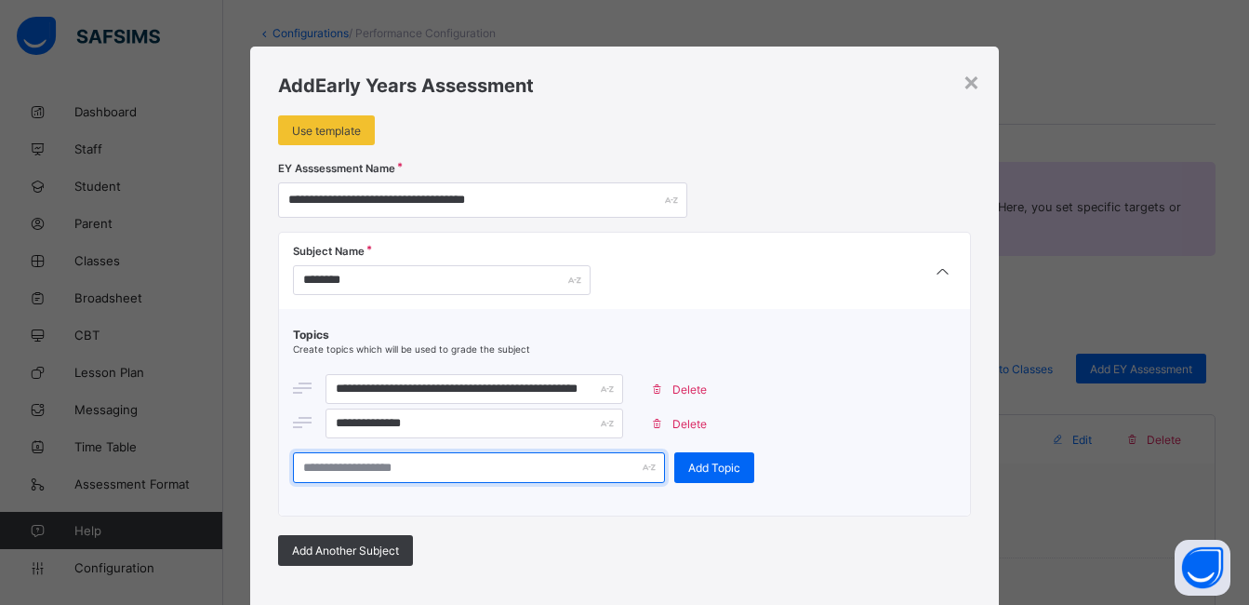
click at [492, 465] on input "text" at bounding box center [479, 467] width 372 height 31
type input "**********"
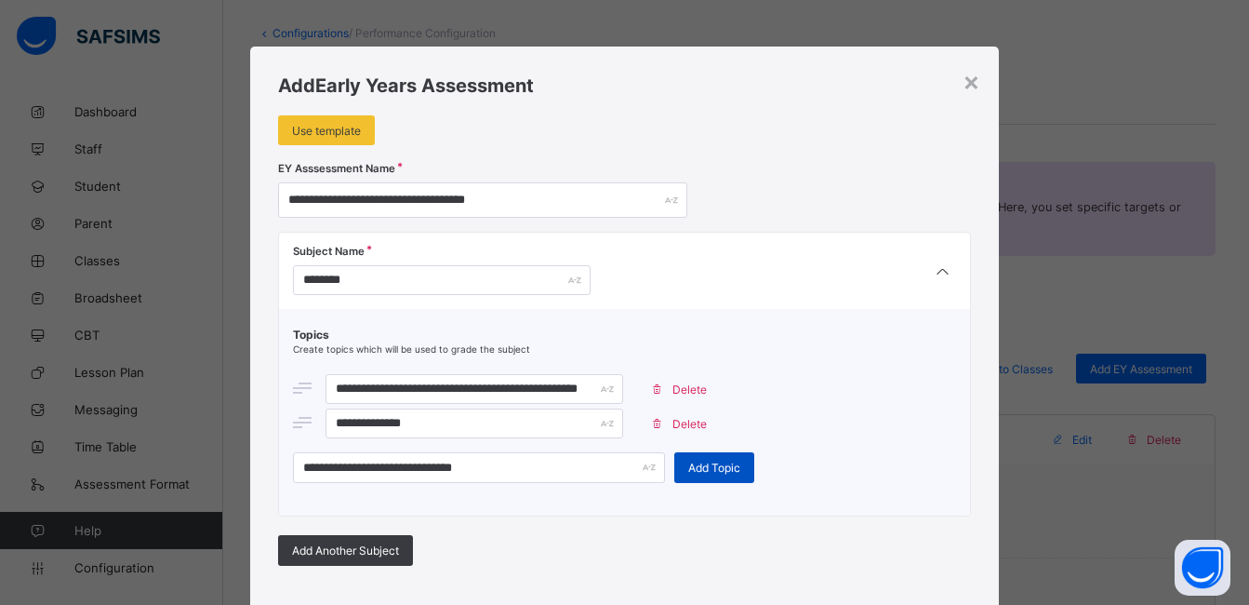
click at [697, 461] on span "Add Topic" at bounding box center [714, 467] width 52 height 14
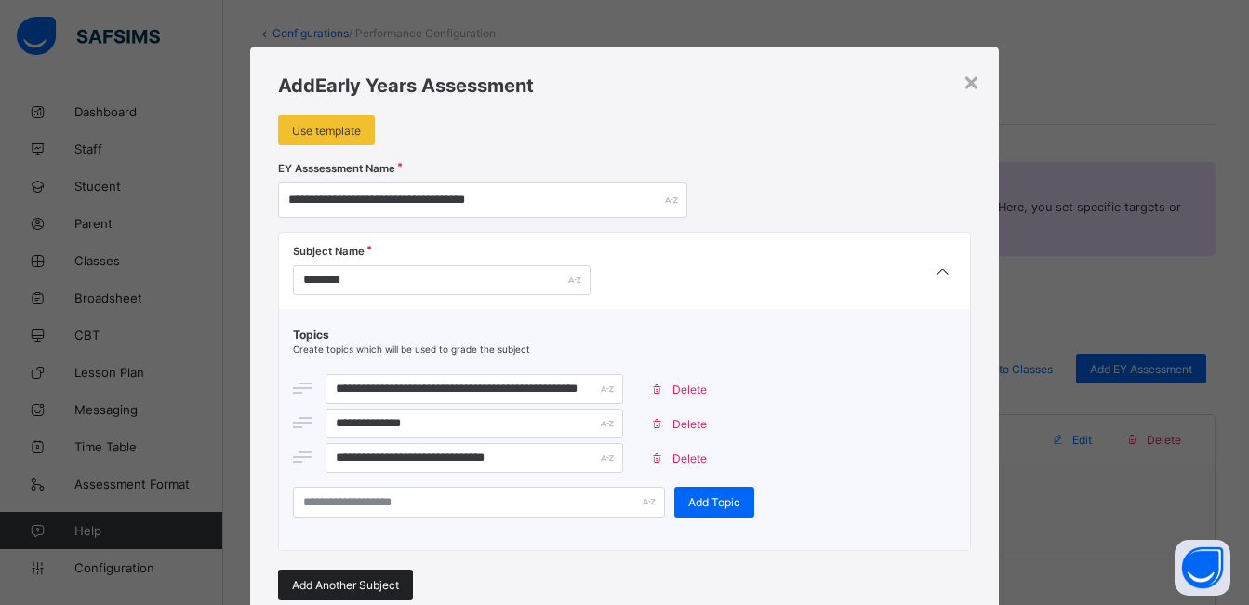
click at [342, 580] on span "Add Another Subject" at bounding box center [345, 585] width 107 height 14
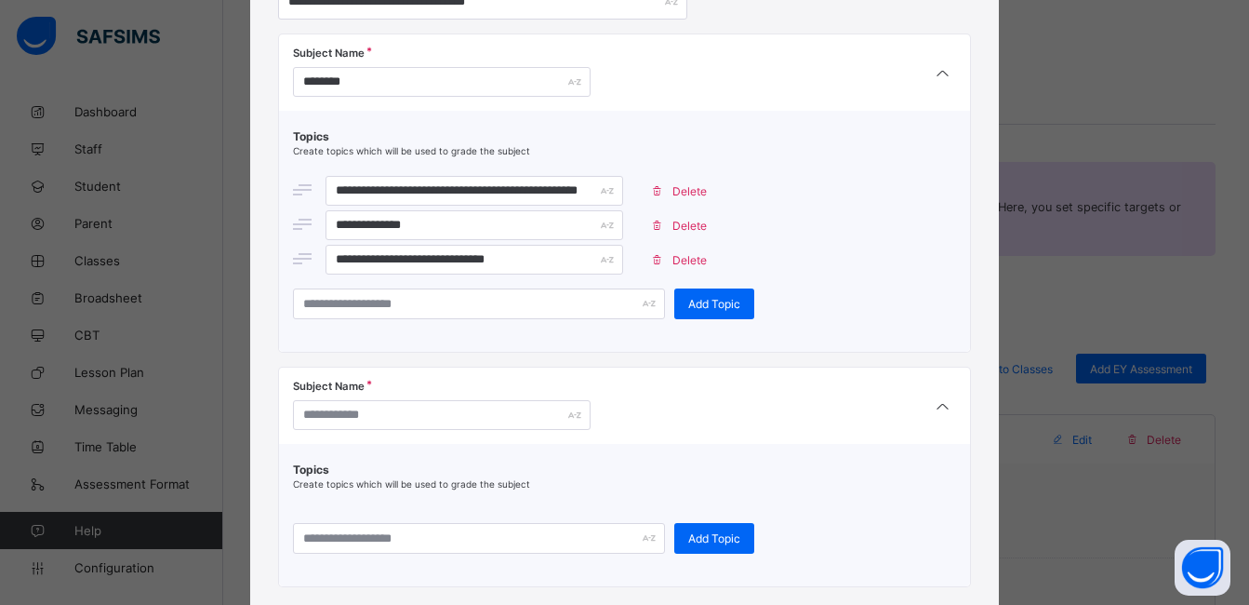
scroll to position [194, 0]
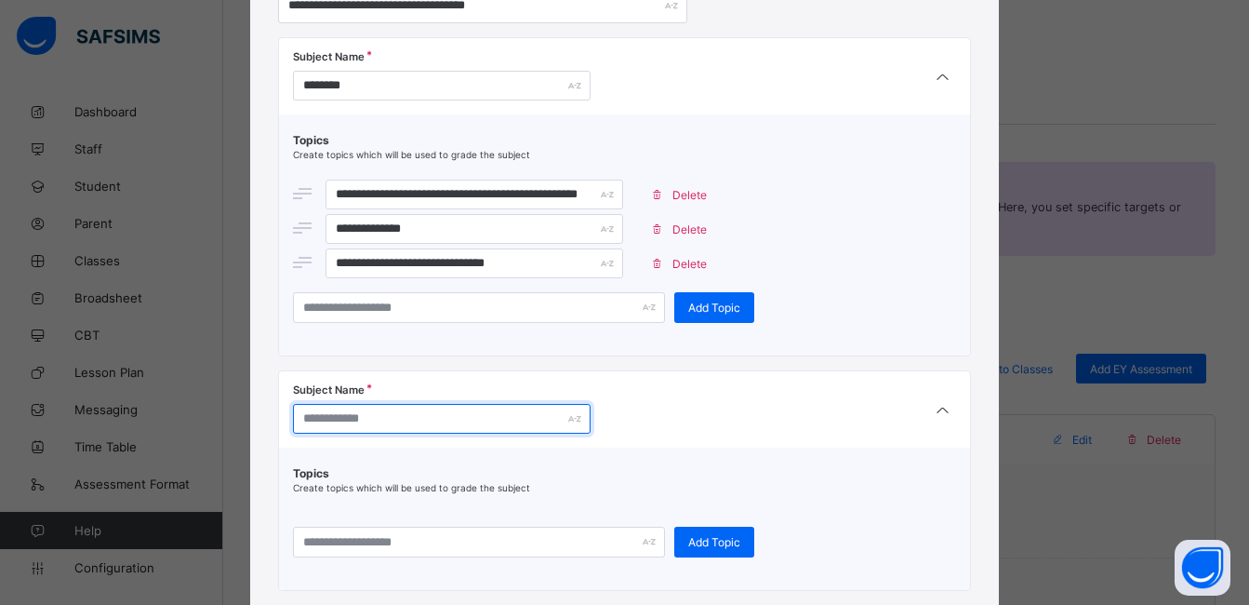
click at [547, 417] on input "text" at bounding box center [442, 419] width 298 height 30
type input "********"
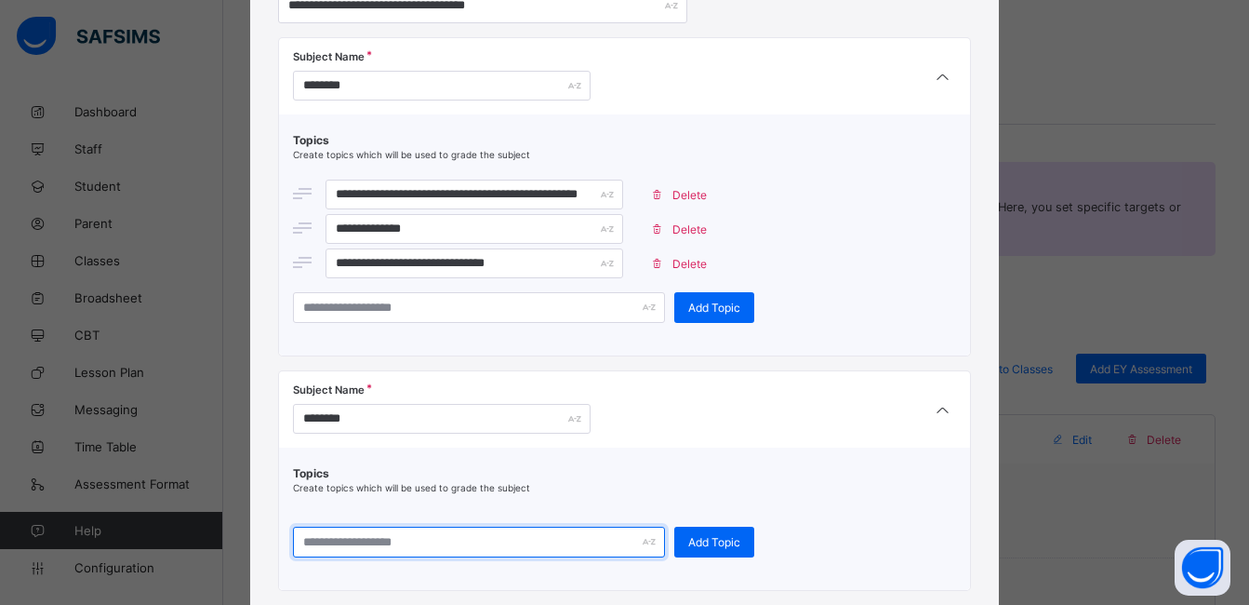
click at [417, 550] on input "text" at bounding box center [479, 541] width 372 height 31
type input "**********"
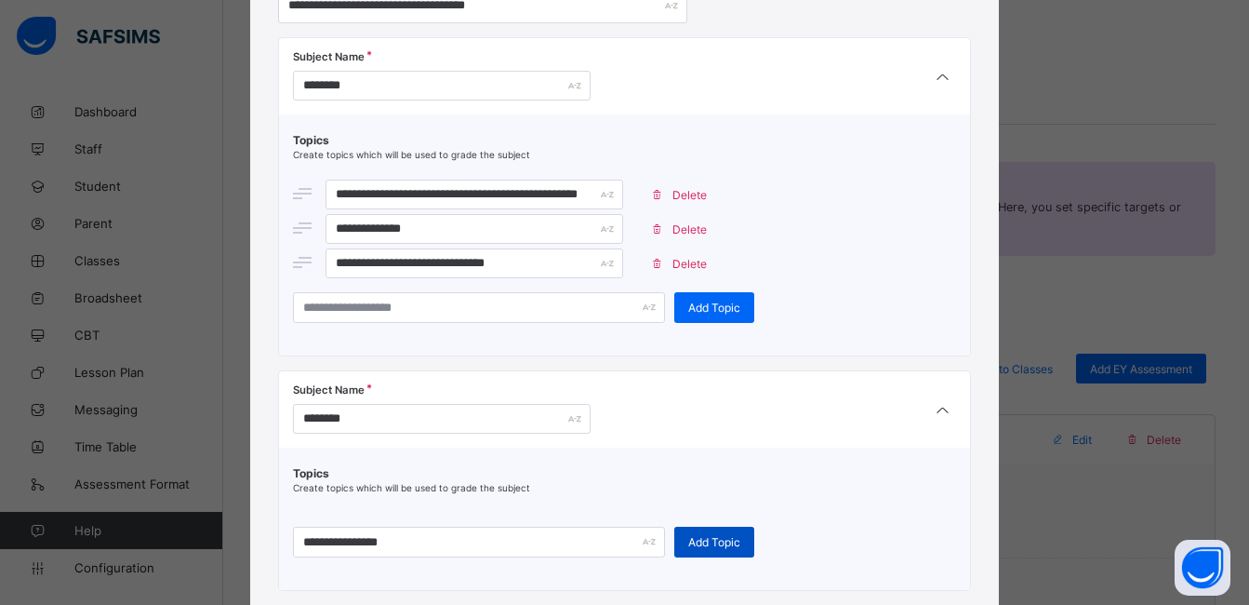
click at [690, 547] on span "Add Topic" at bounding box center [714, 542] width 52 height 14
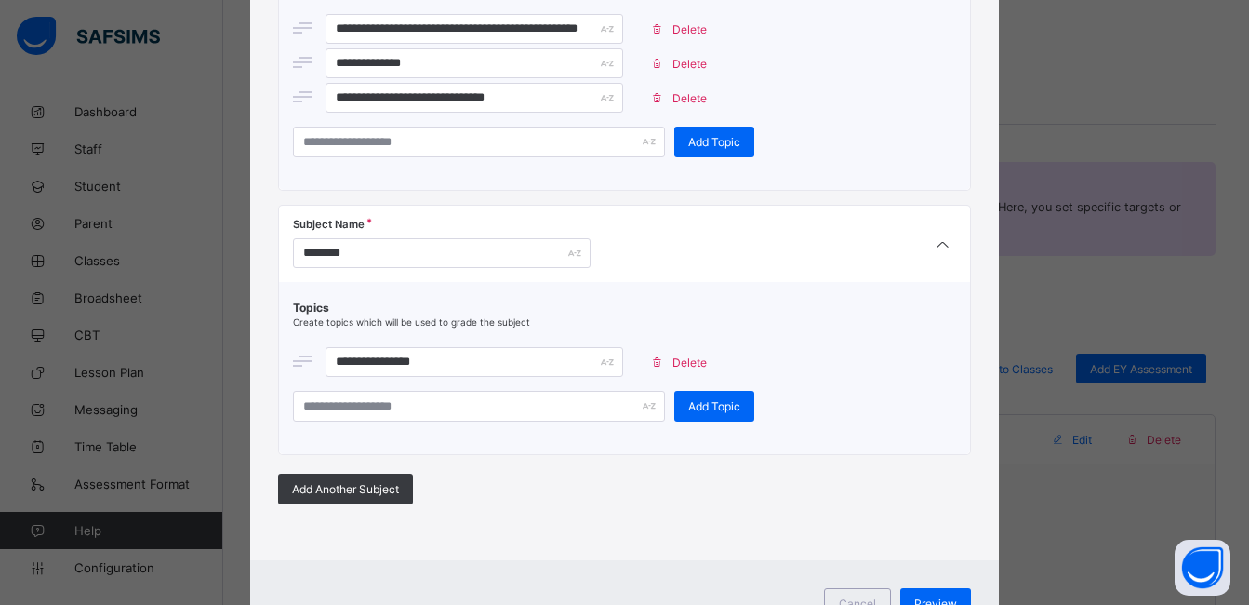
scroll to position [447, 0]
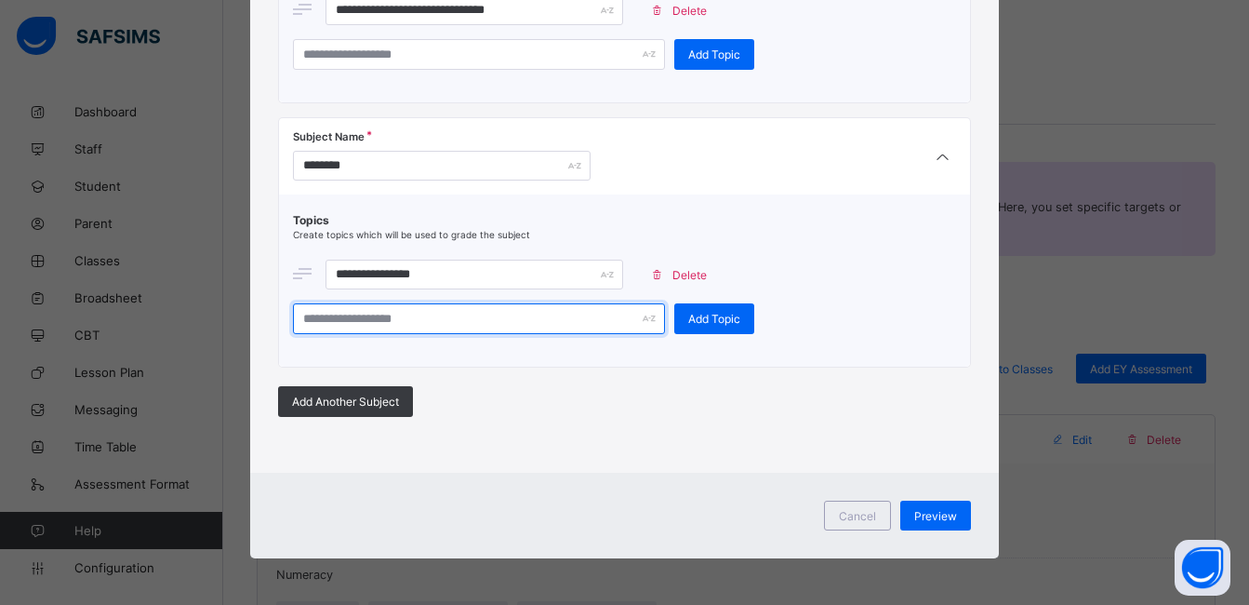
click at [527, 324] on input "text" at bounding box center [479, 318] width 372 height 31
type input "**********"
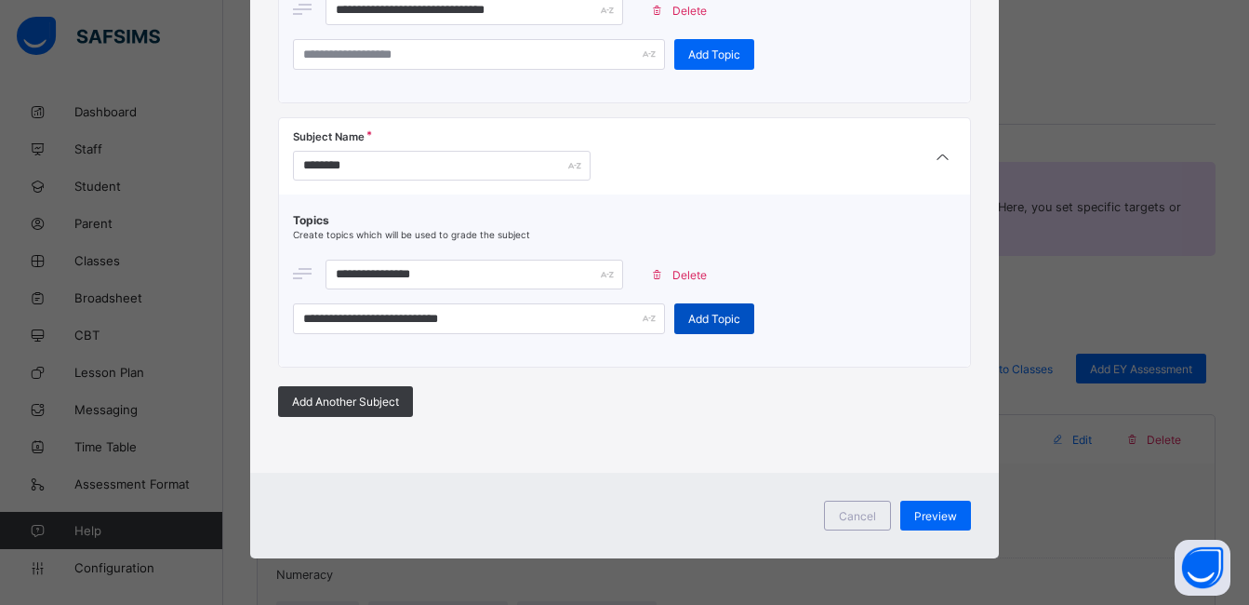
click at [689, 316] on span "Add Topic" at bounding box center [714, 319] width 52 height 14
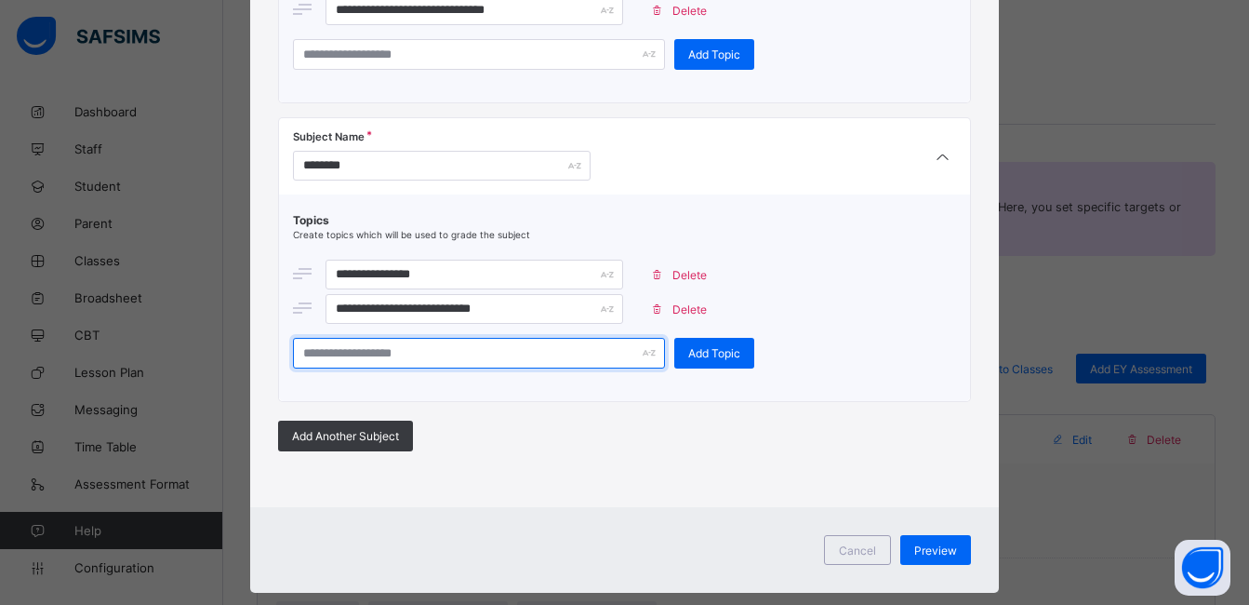
click at [507, 345] on input "text" at bounding box center [479, 353] width 372 height 31
type input "*"
type input "**********"
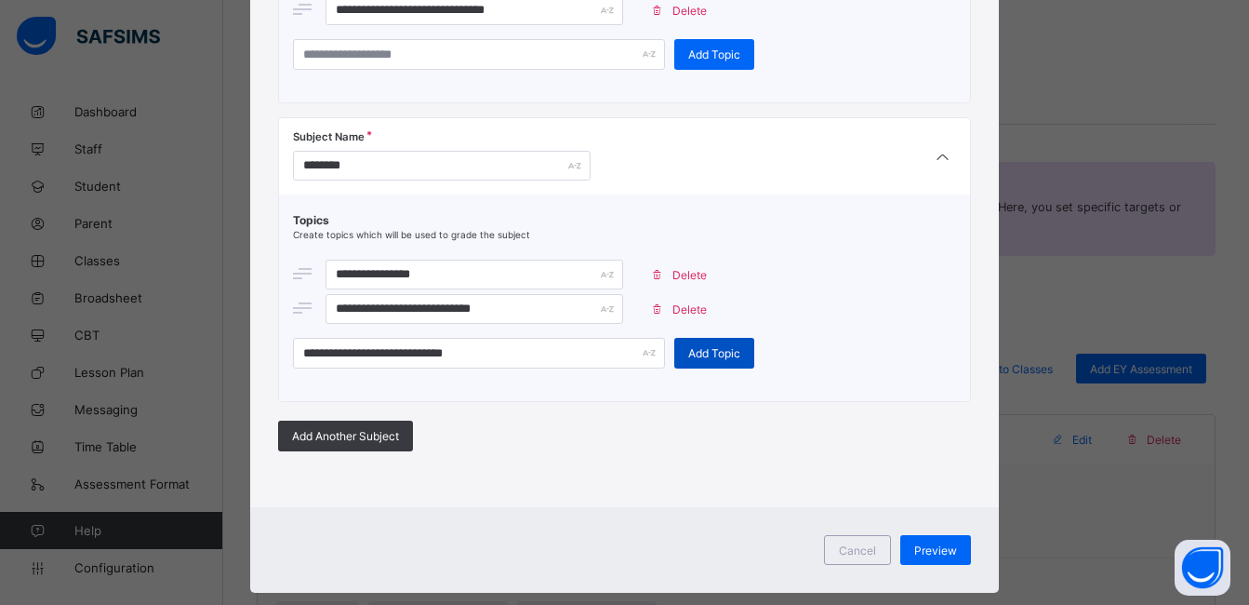
click at [688, 349] on span "Add Topic" at bounding box center [714, 353] width 52 height 14
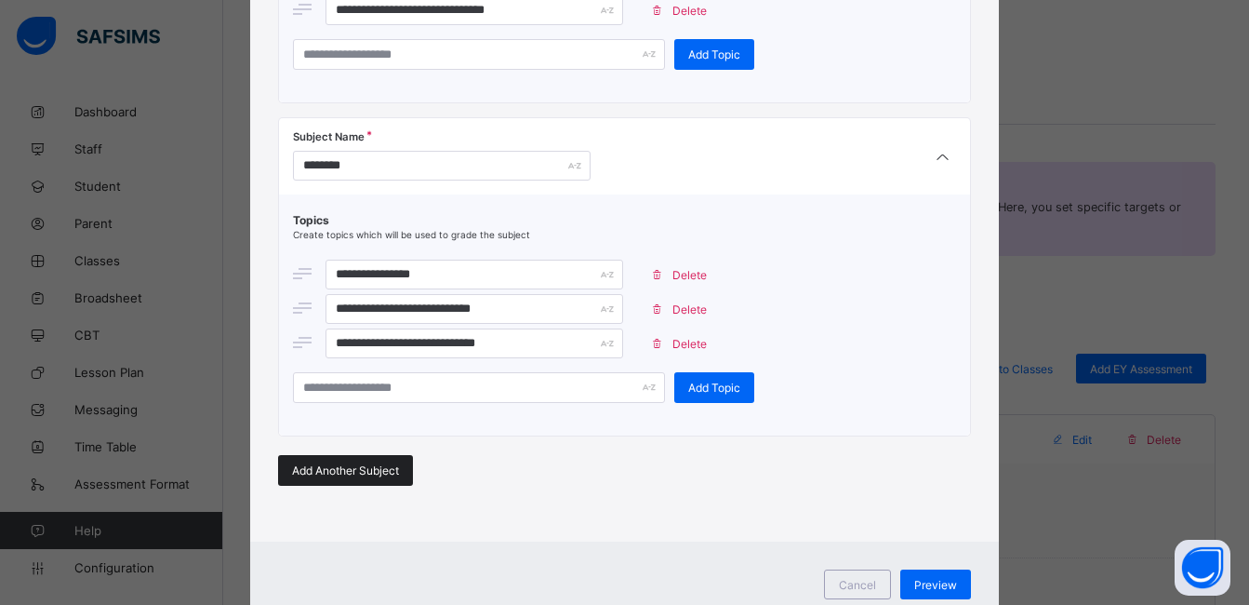
click at [364, 459] on div "Add Another Subject" at bounding box center [345, 470] width 135 height 31
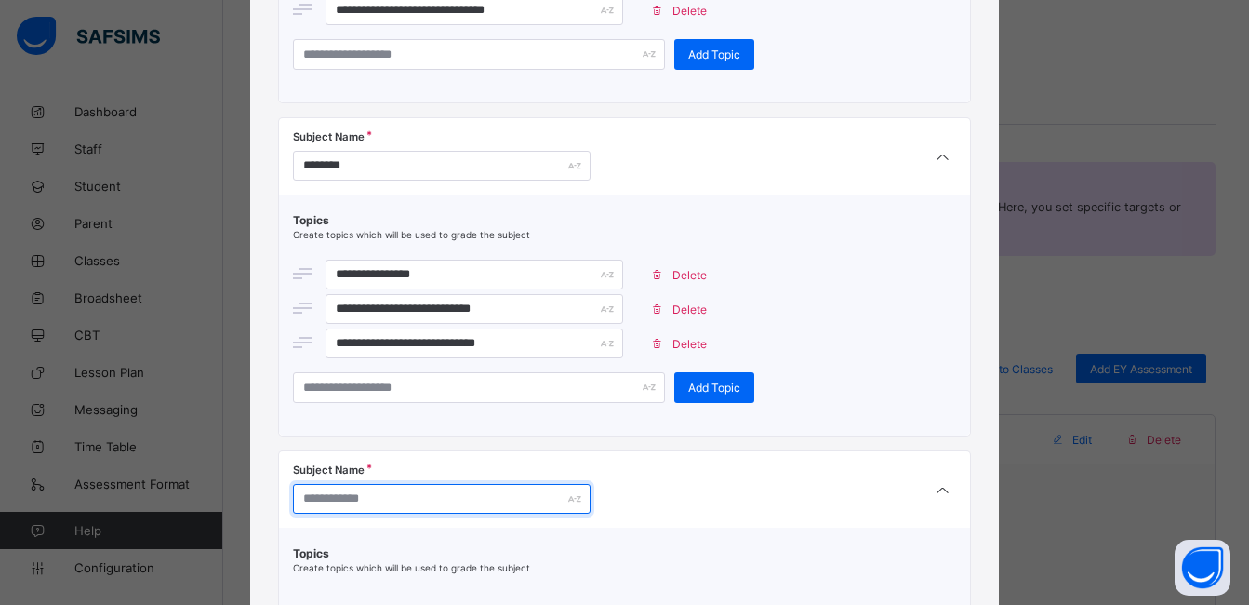
click at [429, 500] on input "text" at bounding box center [442, 499] width 298 height 30
type input "**********"
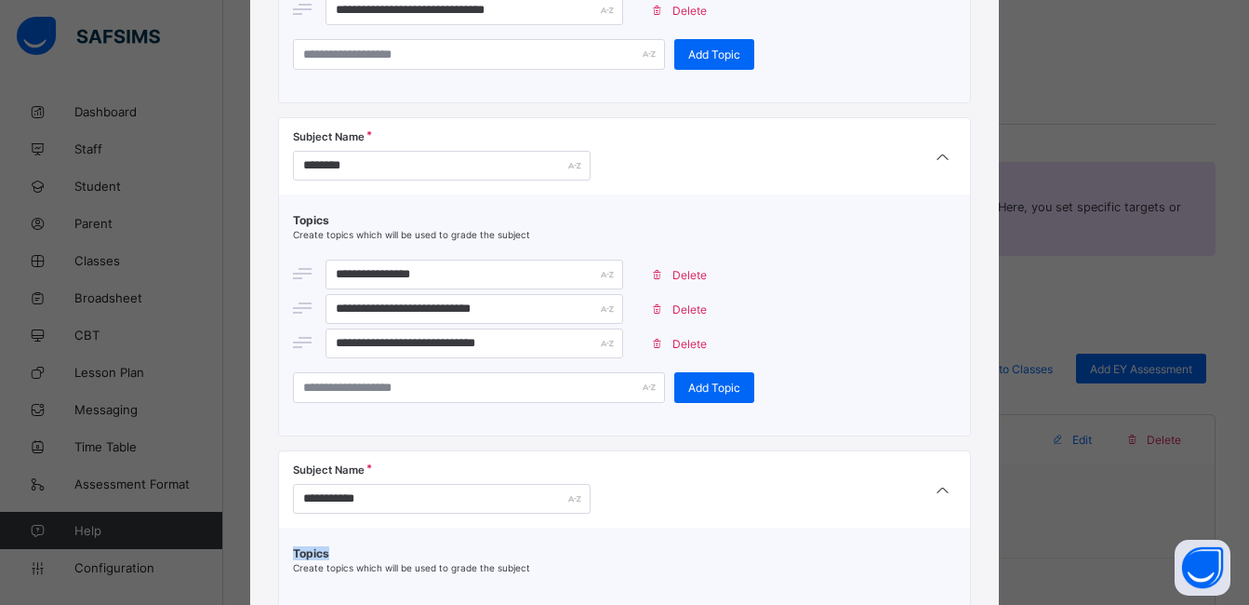
drag, startPoint x: 1239, startPoint y: 454, endPoint x: 1243, endPoint y: 530, distance: 76.4
click at [1243, 530] on div "**********" at bounding box center [624, 302] width 1249 height 605
drag, startPoint x: 1243, startPoint y: 530, endPoint x: 1165, endPoint y: 475, distance: 95.5
click at [1165, 475] on div "**********" at bounding box center [624, 302] width 1249 height 605
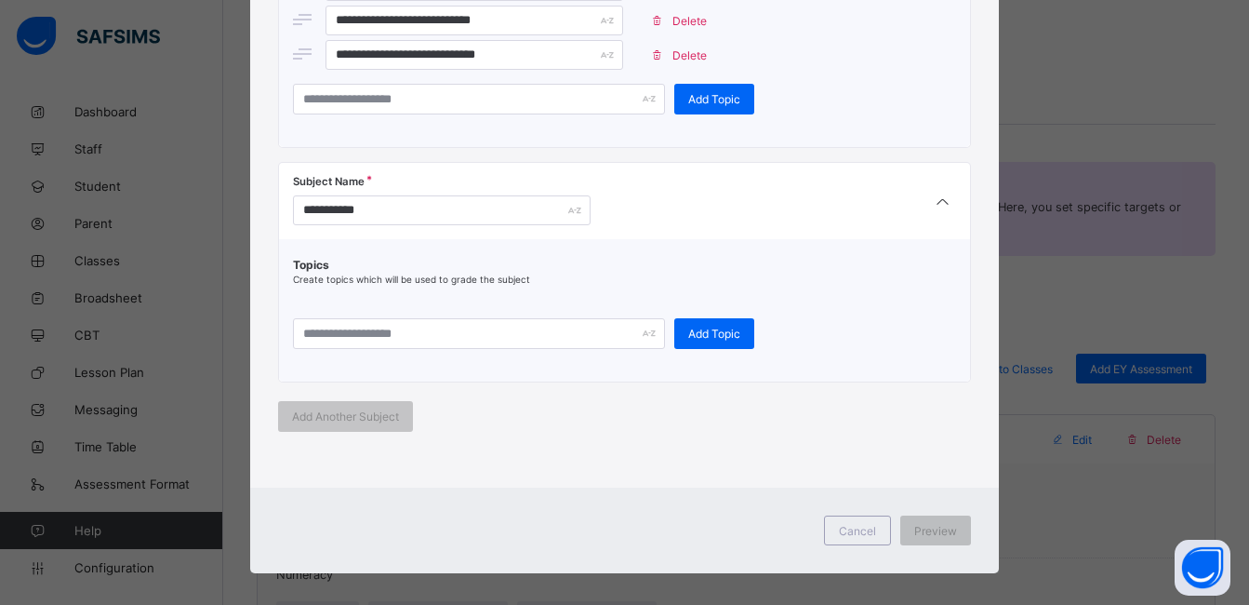
scroll to position [739, 0]
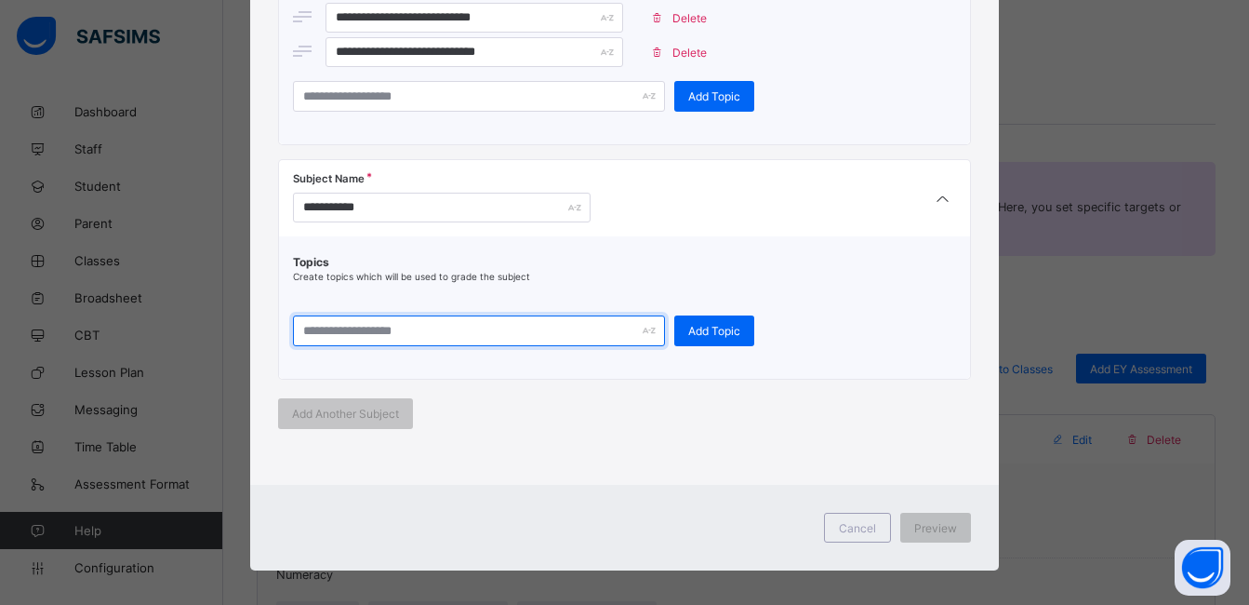
click at [601, 330] on input "text" at bounding box center [479, 330] width 372 height 31
type input "**********"
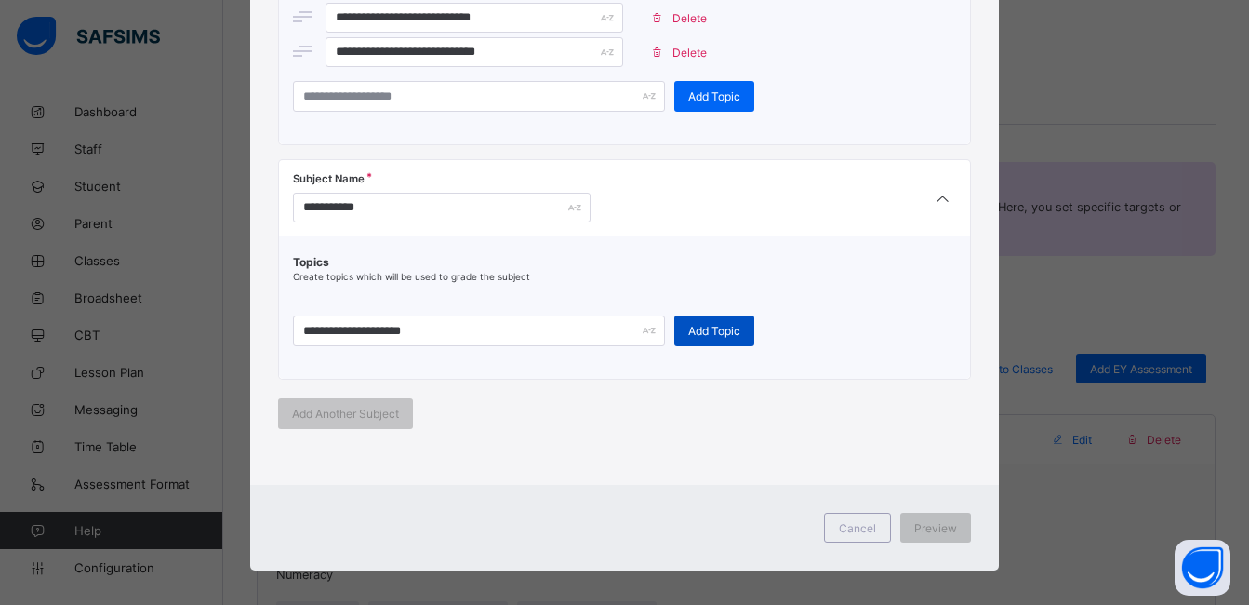
click at [704, 335] on span "Add Topic" at bounding box center [714, 331] width 52 height 14
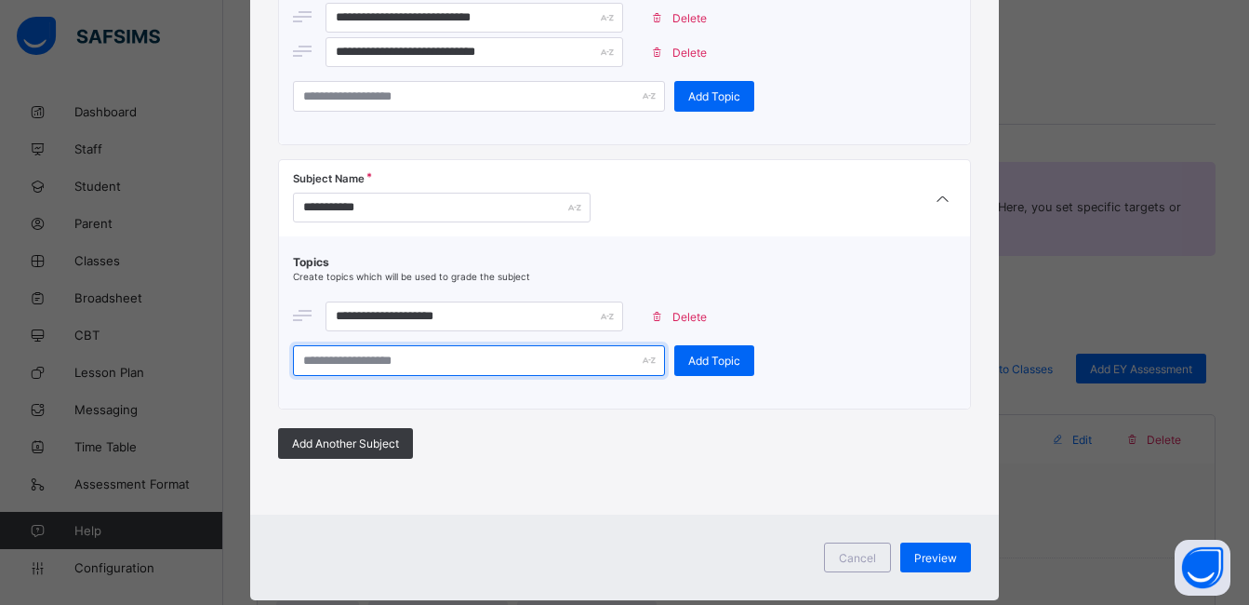
click at [502, 363] on input "text" at bounding box center [479, 360] width 372 height 31
type input "**********"
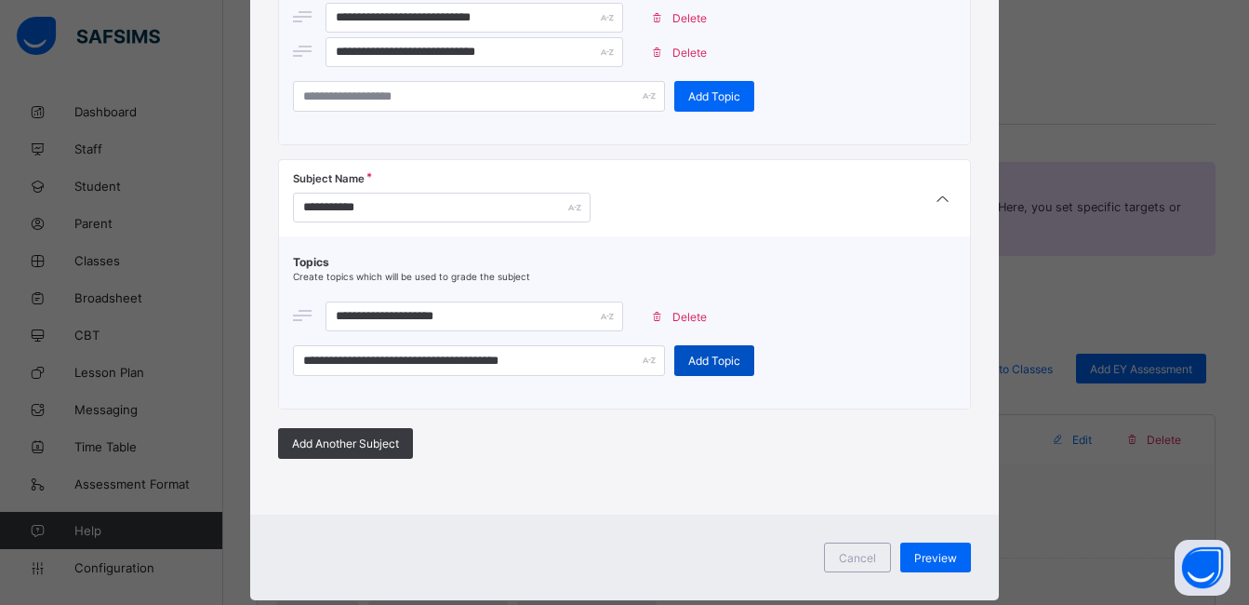
click at [696, 364] on span "Add Topic" at bounding box center [714, 360] width 52 height 14
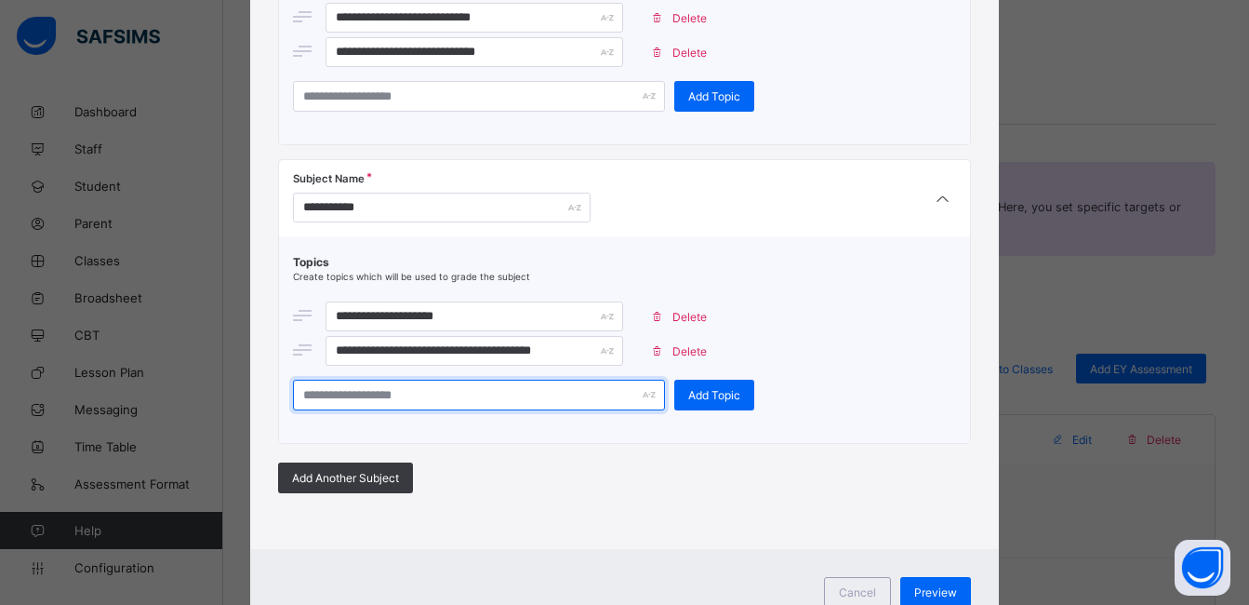
click at [419, 397] on input "text" at bounding box center [479, 395] width 372 height 31
type input "**********"
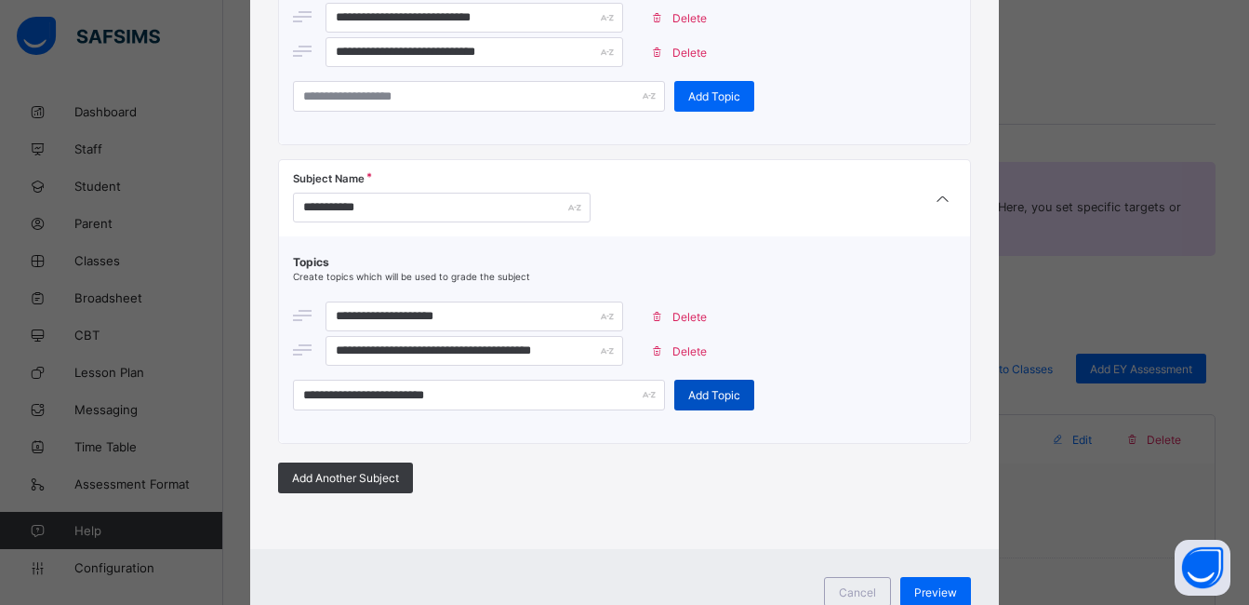
click at [700, 402] on div "Add Topic" at bounding box center [714, 395] width 80 height 31
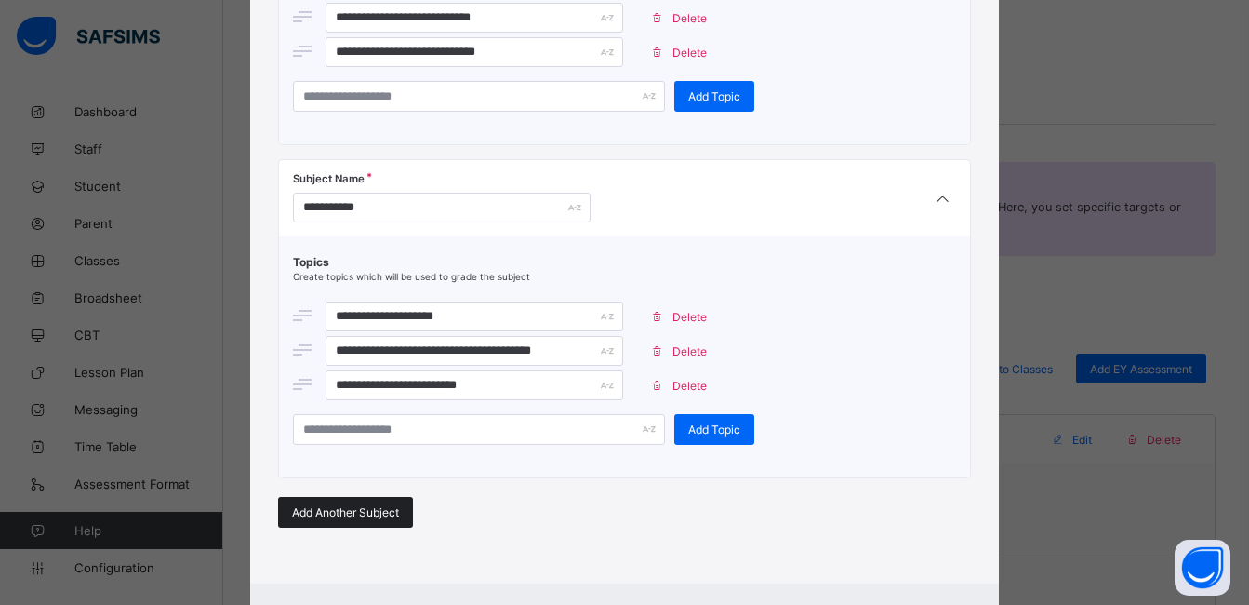
click at [384, 509] on span "Add Another Subject" at bounding box center [345, 512] width 107 height 14
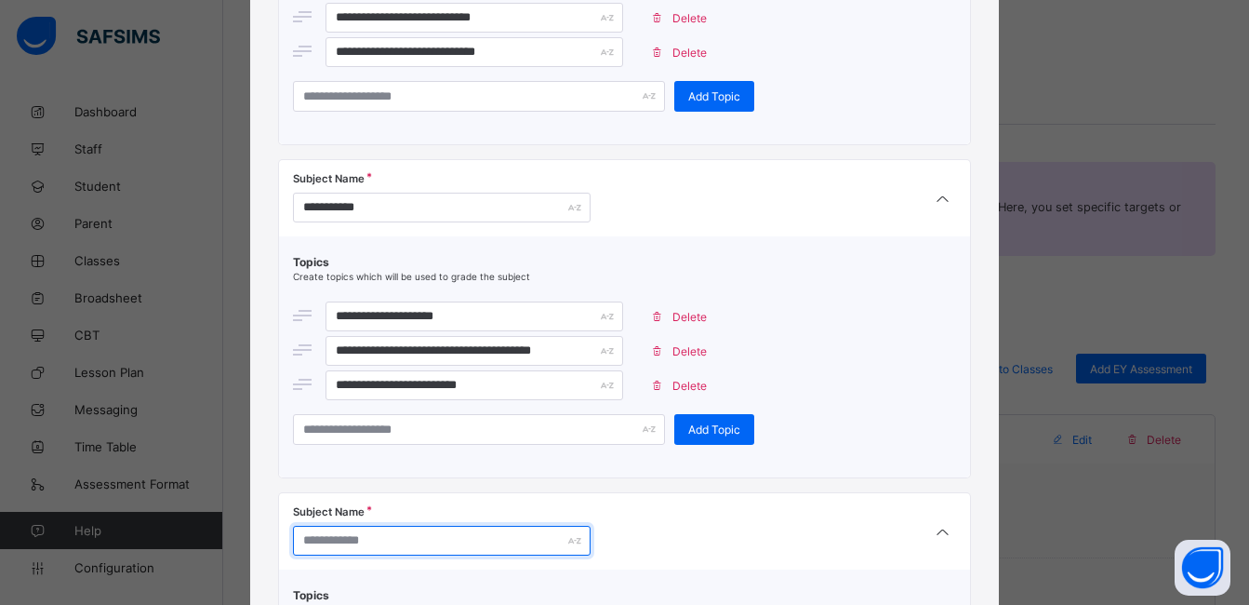
click at [379, 543] on input "text" at bounding box center [442, 541] width 298 height 30
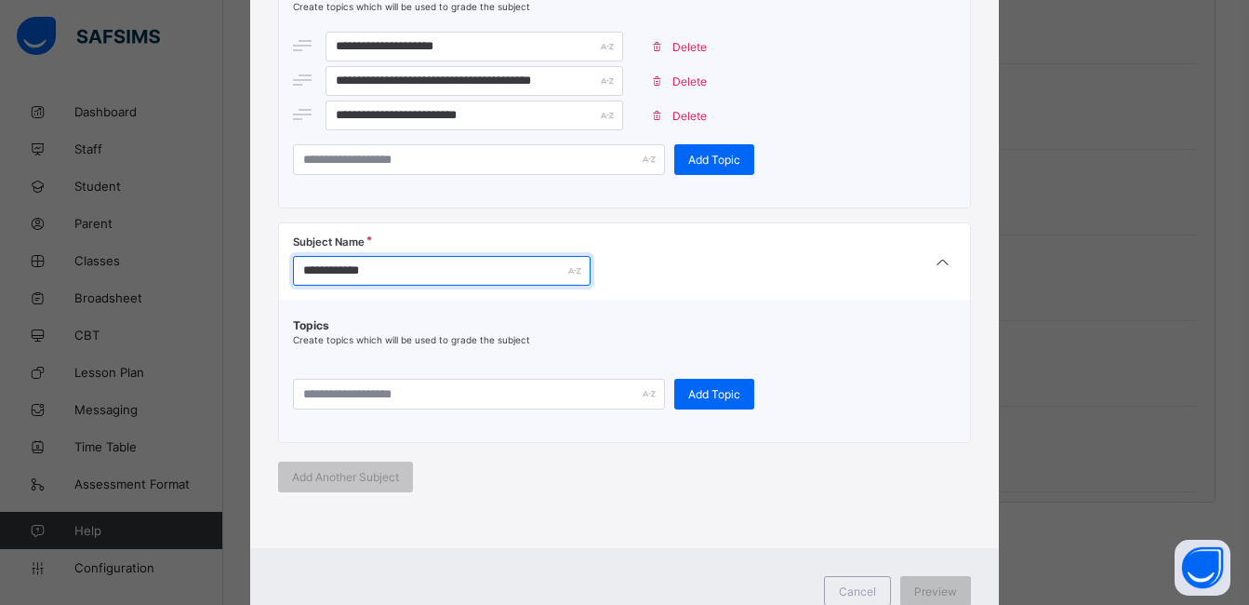
scroll to position [1058, 0]
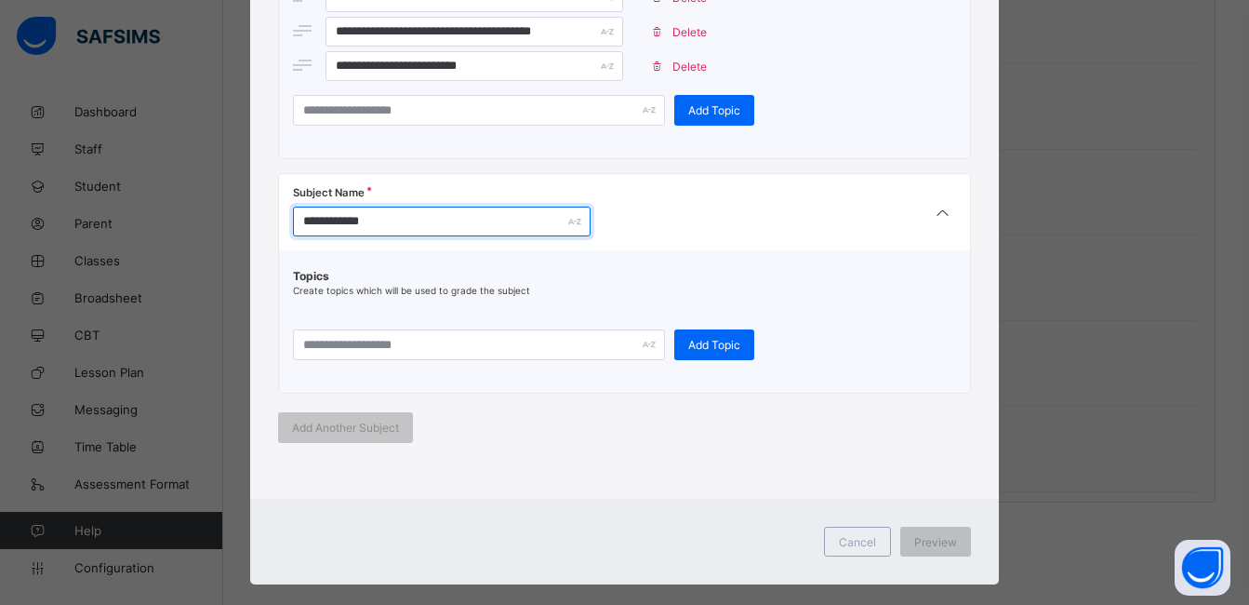
type input "**********"
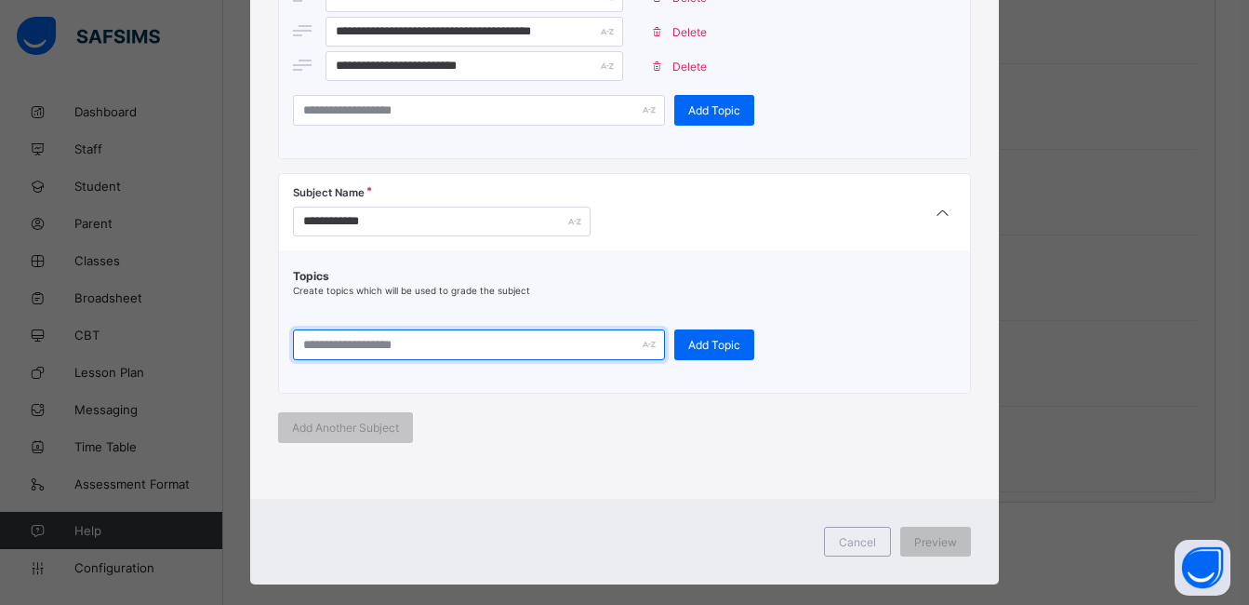
click at [561, 340] on input "text" at bounding box center [479, 344] width 372 height 31
type input "**********"
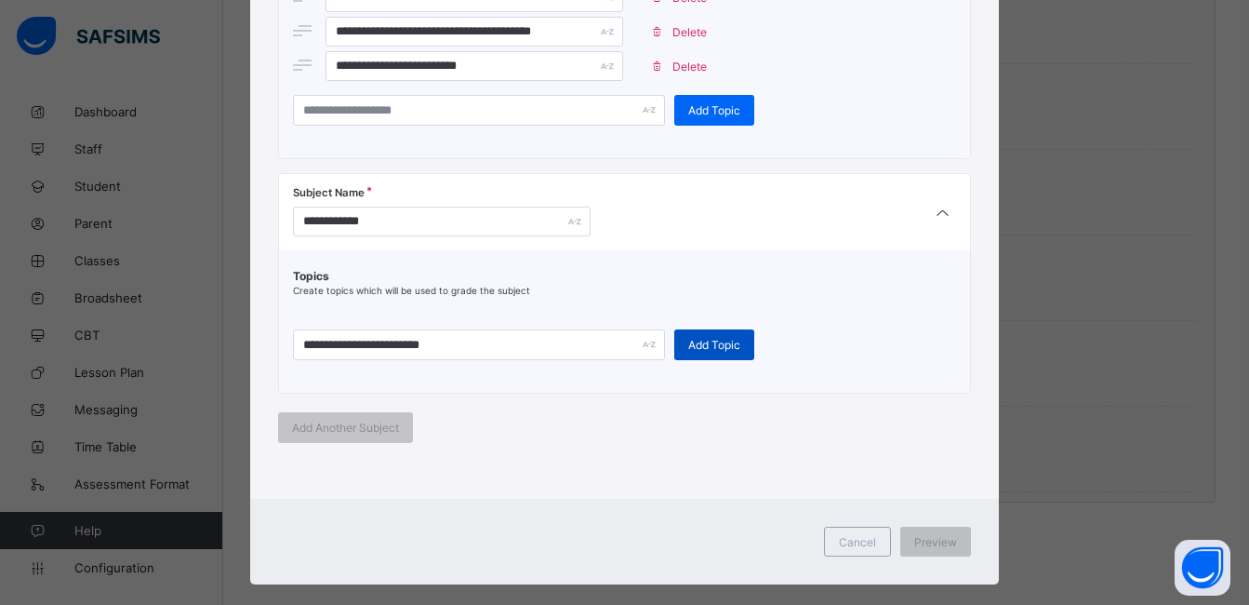
click at [699, 335] on div "Add Topic" at bounding box center [714, 344] width 80 height 31
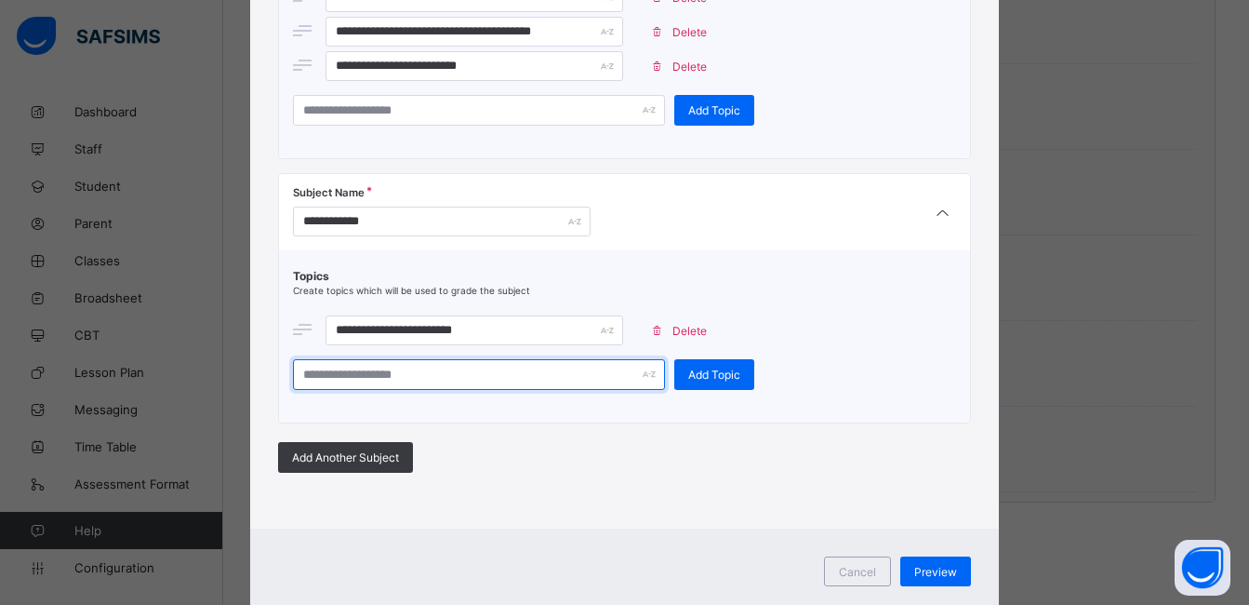
click at [541, 387] on input "text" at bounding box center [479, 374] width 372 height 31
type input "**********"
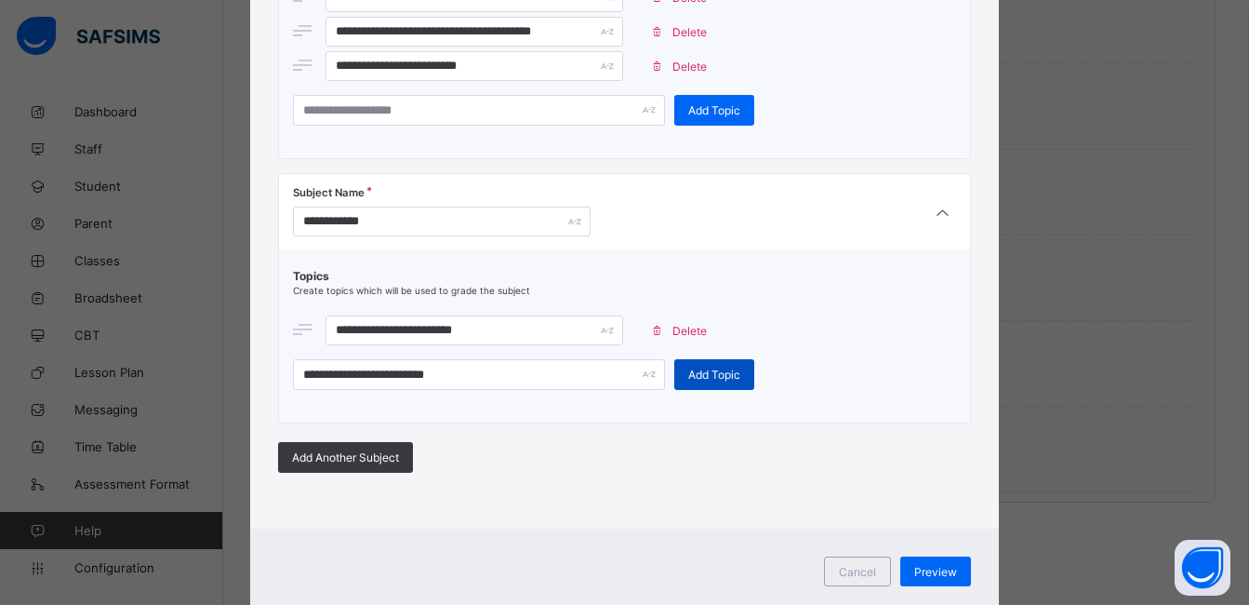
click at [698, 377] on span "Add Topic" at bounding box center [714, 374] width 52 height 14
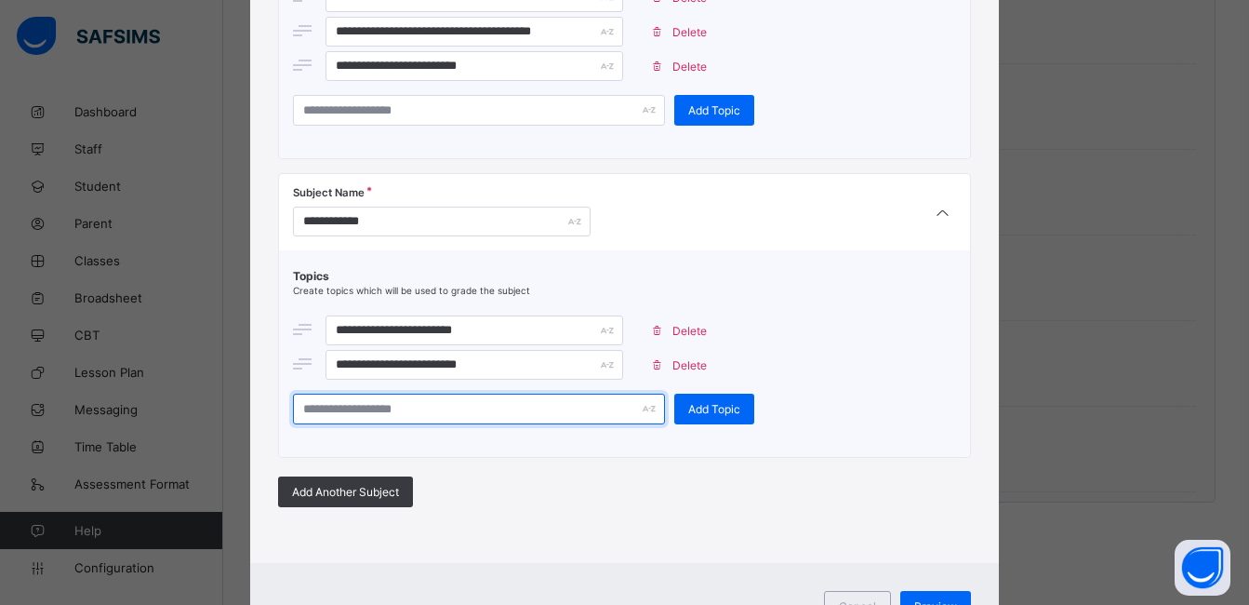
click at [539, 412] on input "text" at bounding box center [479, 408] width 372 height 31
type input "**********"
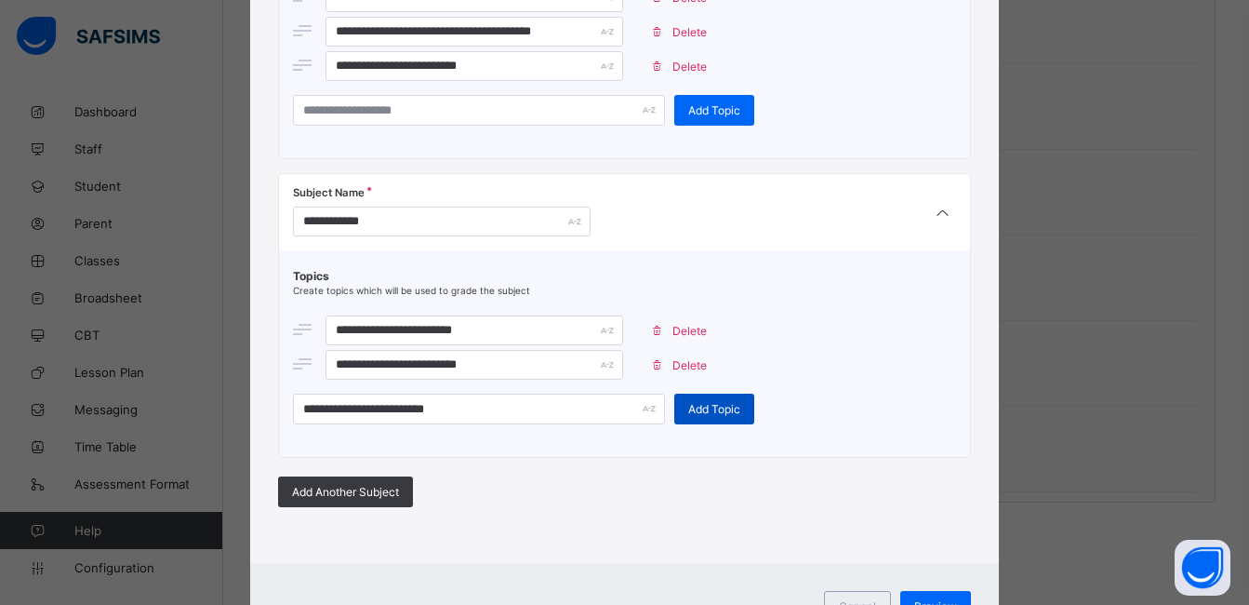
click at [709, 403] on span "Add Topic" at bounding box center [714, 409] width 52 height 14
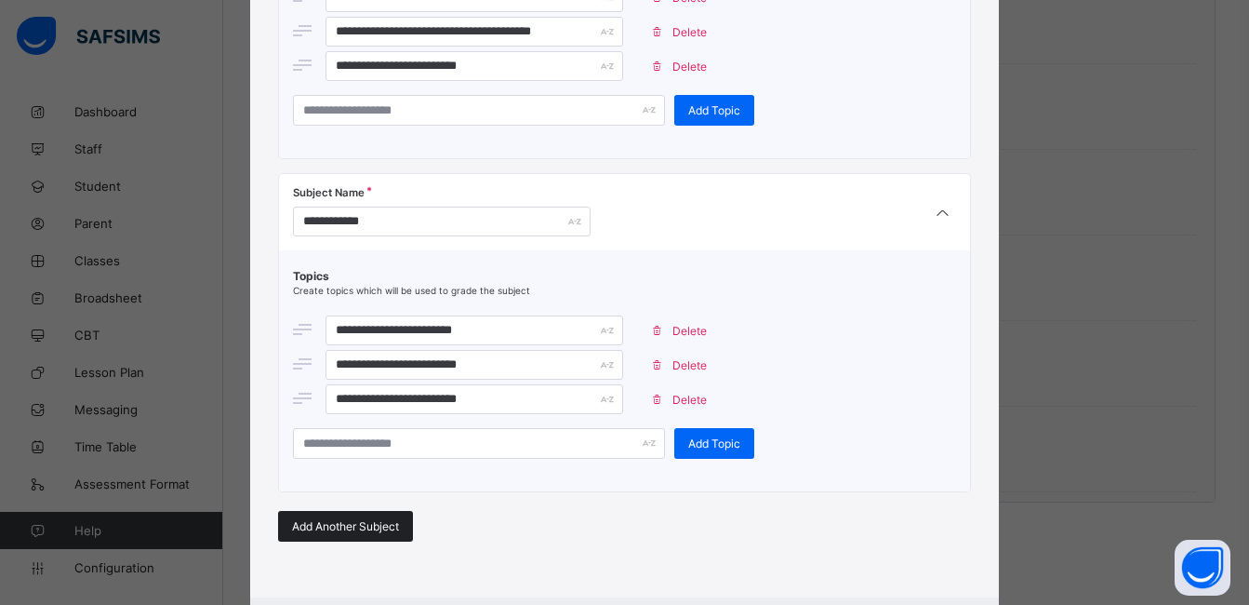
click at [365, 528] on span "Add Another Subject" at bounding box center [345, 526] width 107 height 14
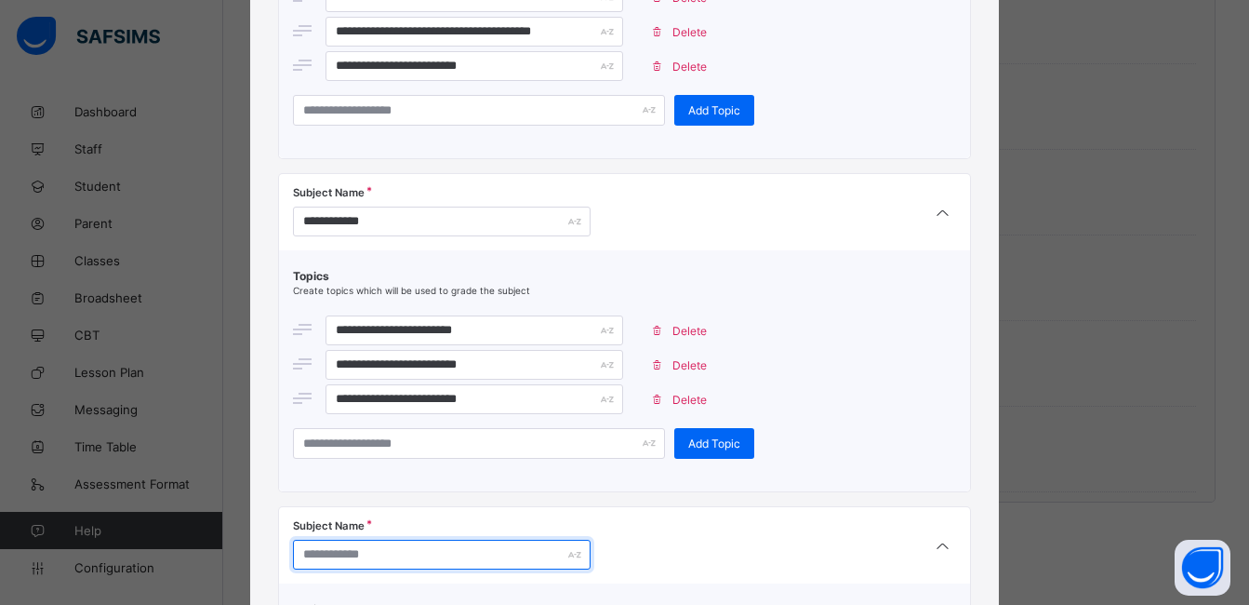
click at [380, 567] on input "text" at bounding box center [442, 555] width 298 height 30
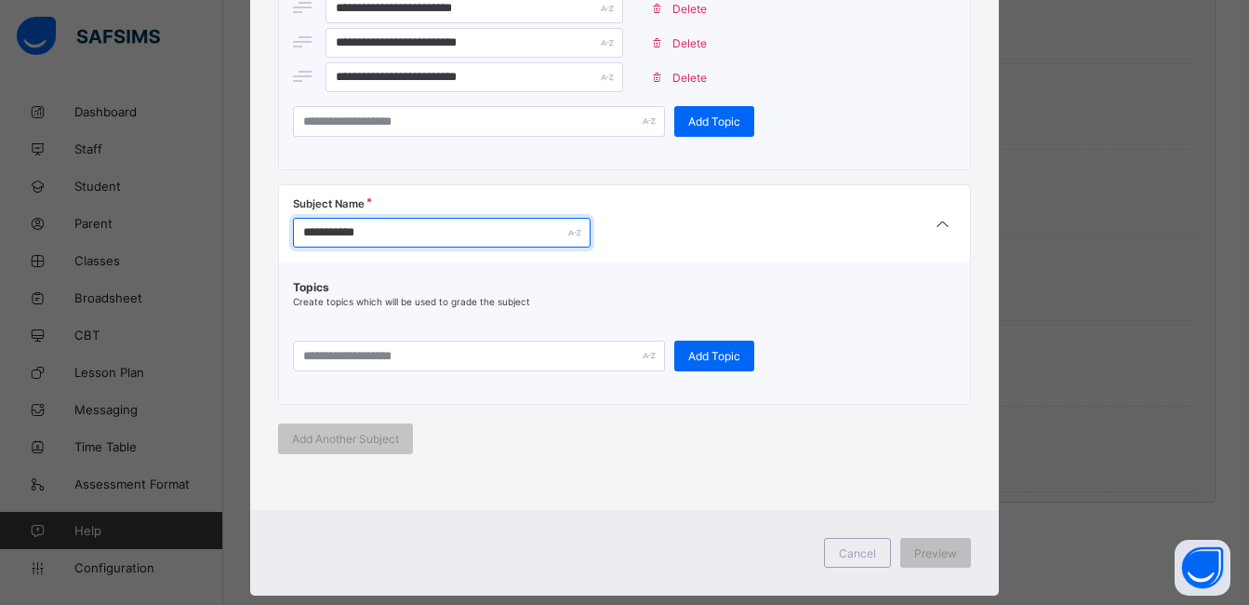
scroll to position [1386, 0]
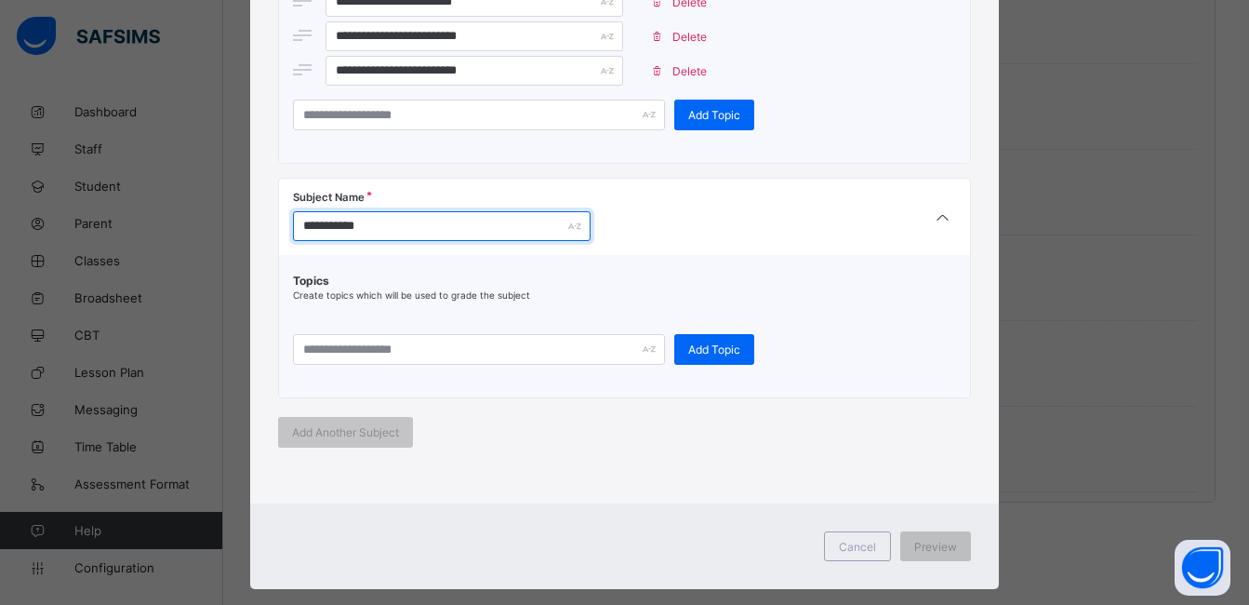
type input "**********"
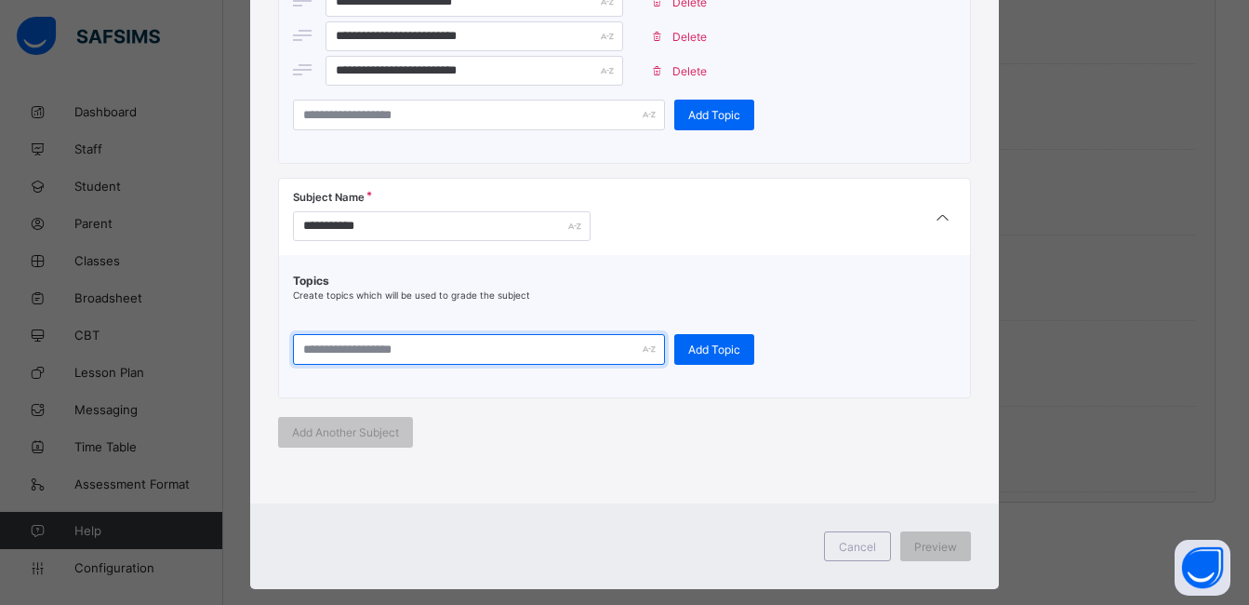
click at [537, 349] on input "text" at bounding box center [479, 349] width 372 height 31
type input "**********"
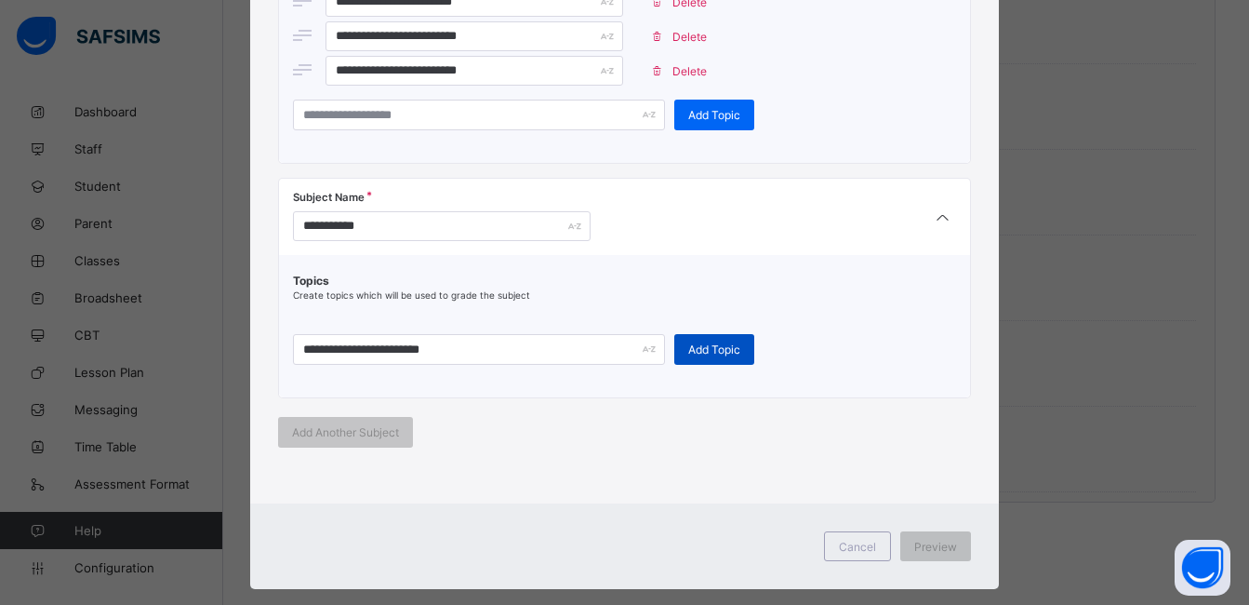
click at [700, 345] on span "Add Topic" at bounding box center [714, 349] width 52 height 14
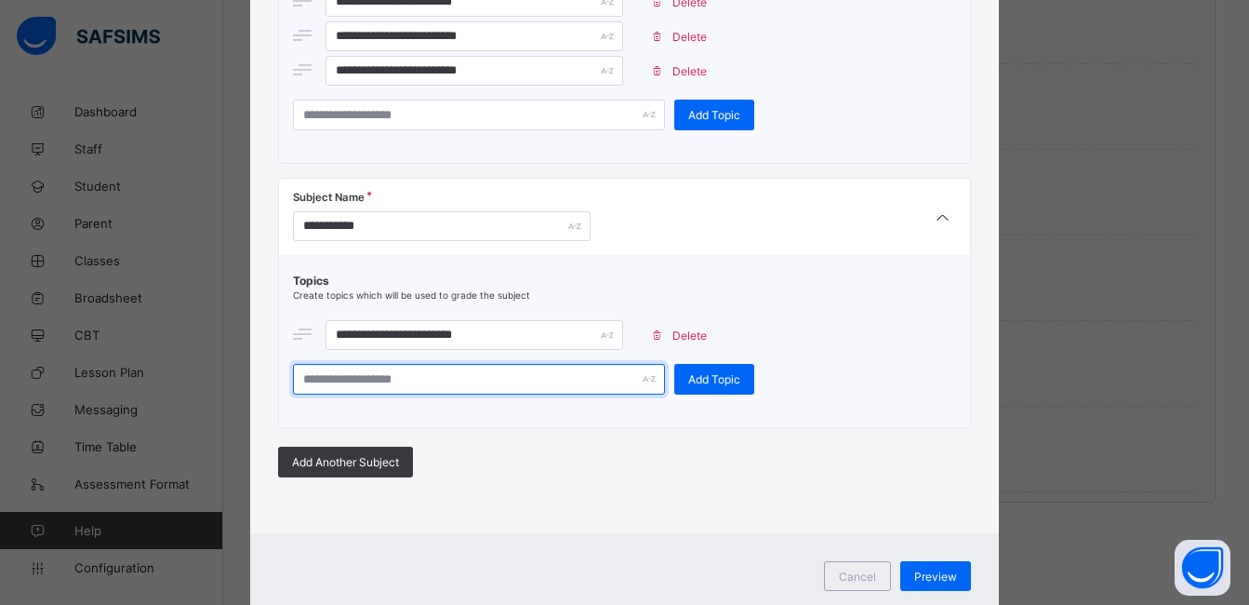
click at [557, 383] on input "text" at bounding box center [479, 379] width 372 height 31
type input "**********"
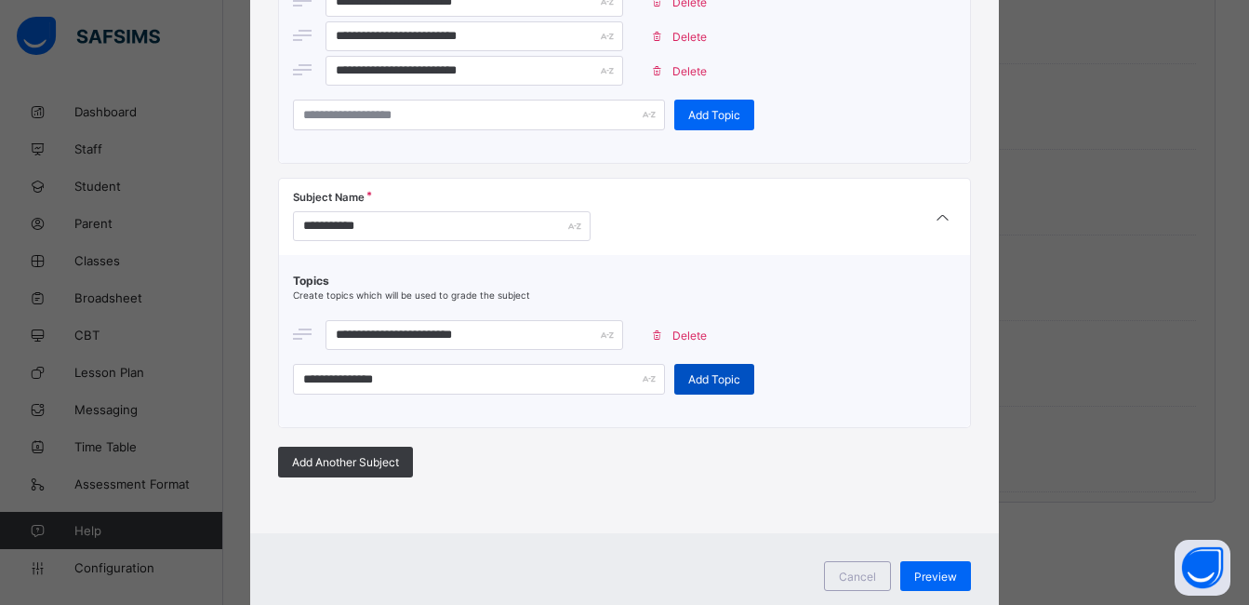
click at [694, 369] on div "Add Topic" at bounding box center [714, 379] width 80 height 31
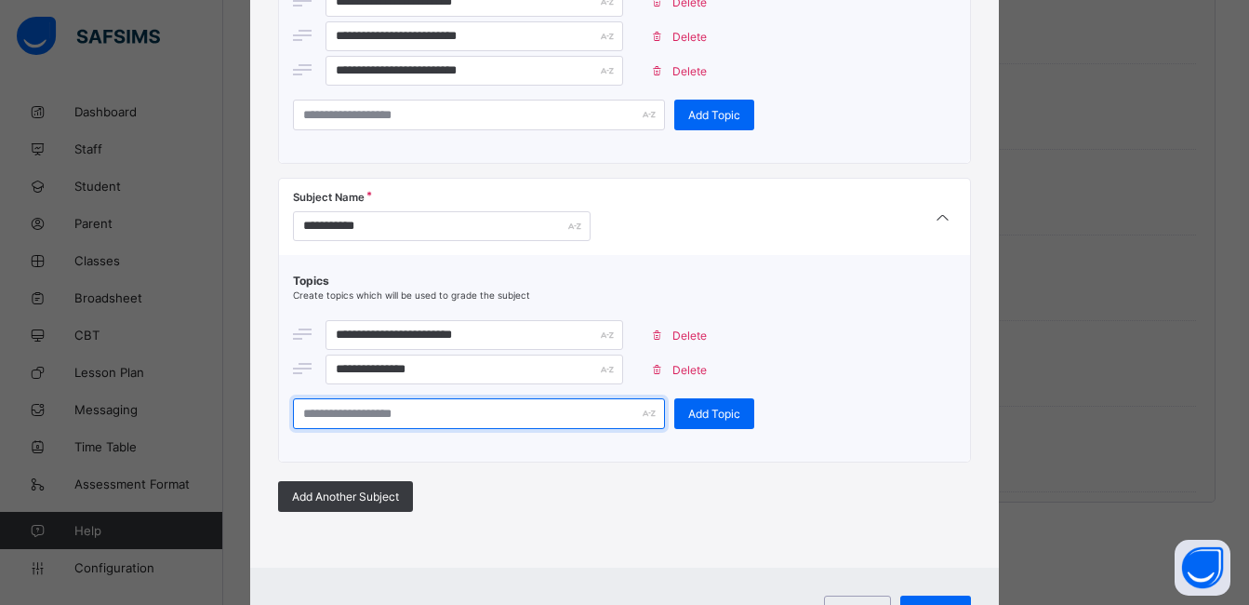
click at [490, 421] on input "text" at bounding box center [479, 413] width 372 height 31
type input "******"
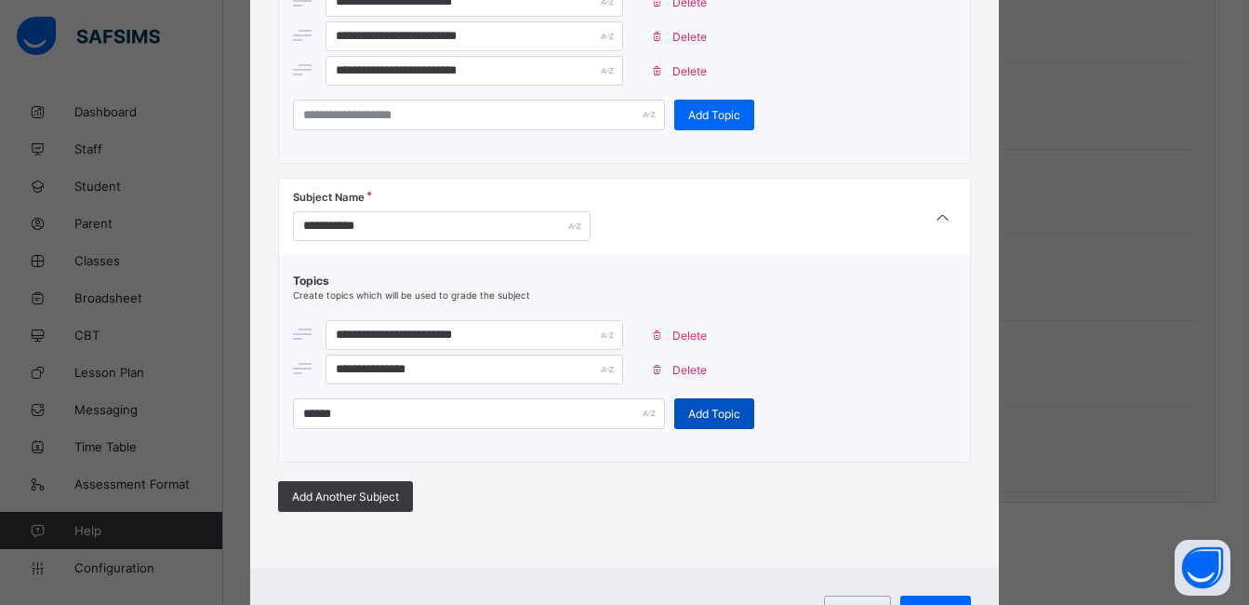
click at [688, 414] on span "Add Topic" at bounding box center [714, 413] width 52 height 14
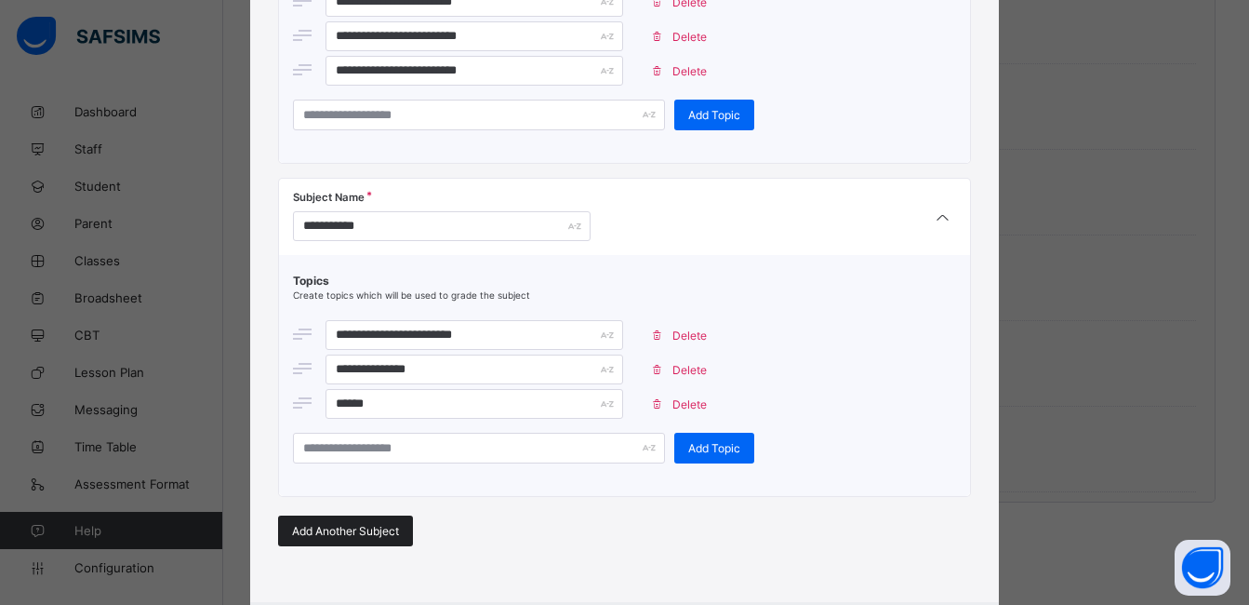
click at [330, 531] on span "Add Another Subject" at bounding box center [345, 531] width 107 height 14
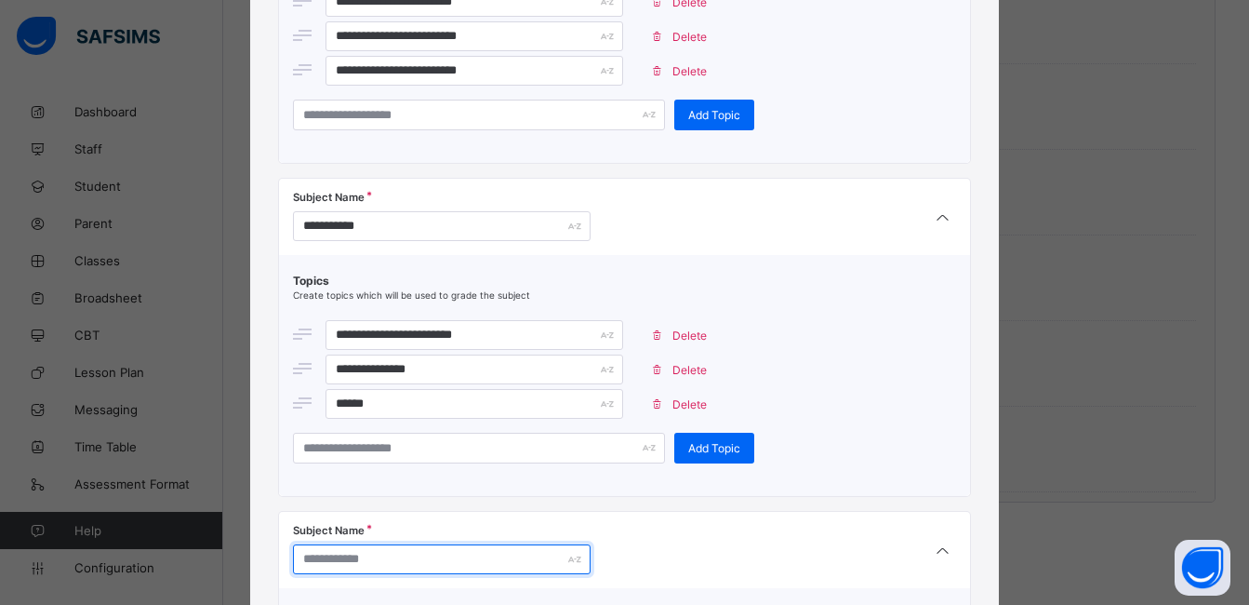
click at [412, 551] on input "text" at bounding box center [442, 559] width 298 height 30
type input "*"
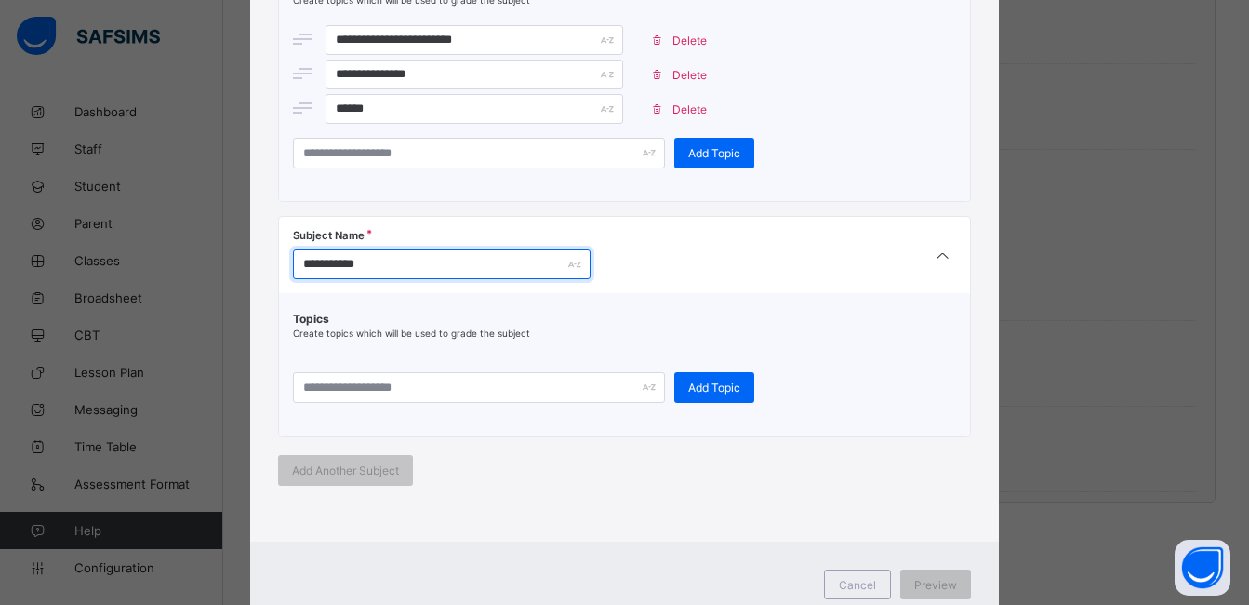
scroll to position [1662, 0]
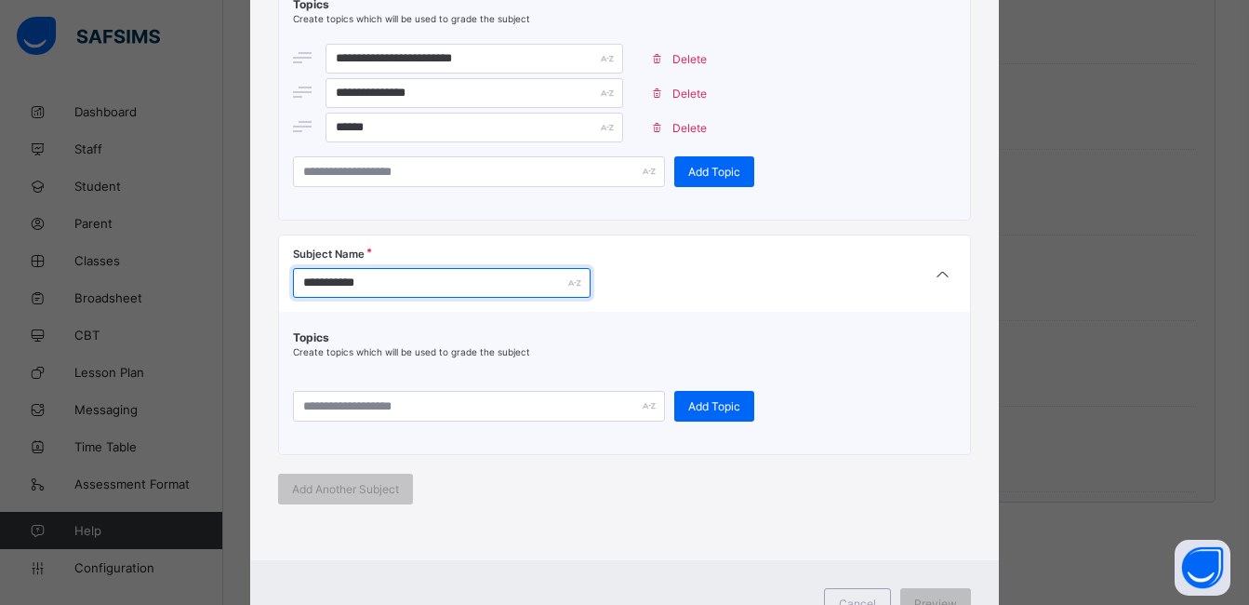
type input "**********"
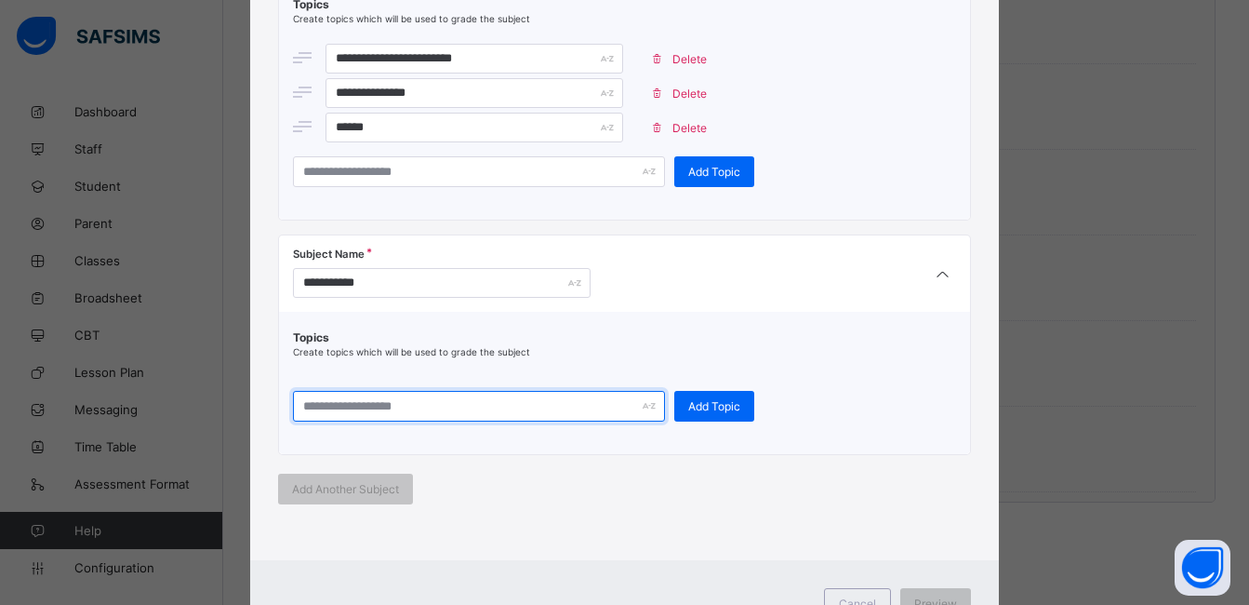
click at [572, 406] on input "text" at bounding box center [479, 406] width 372 height 31
type input "**********"
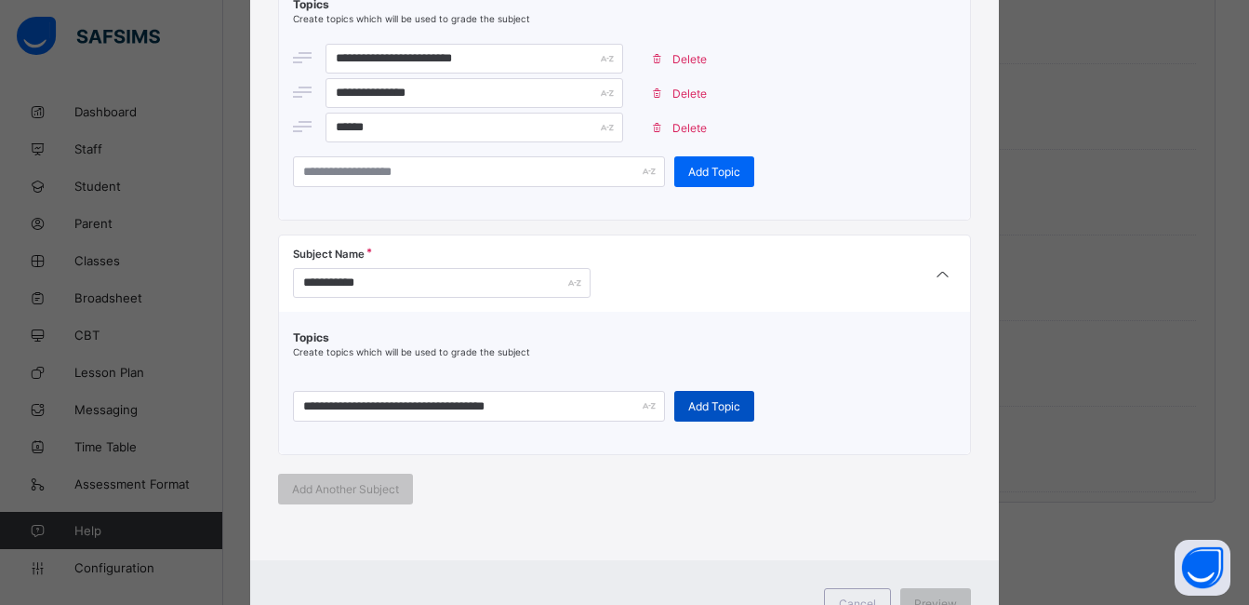
click at [699, 397] on div "Add Topic" at bounding box center [714, 406] width 80 height 31
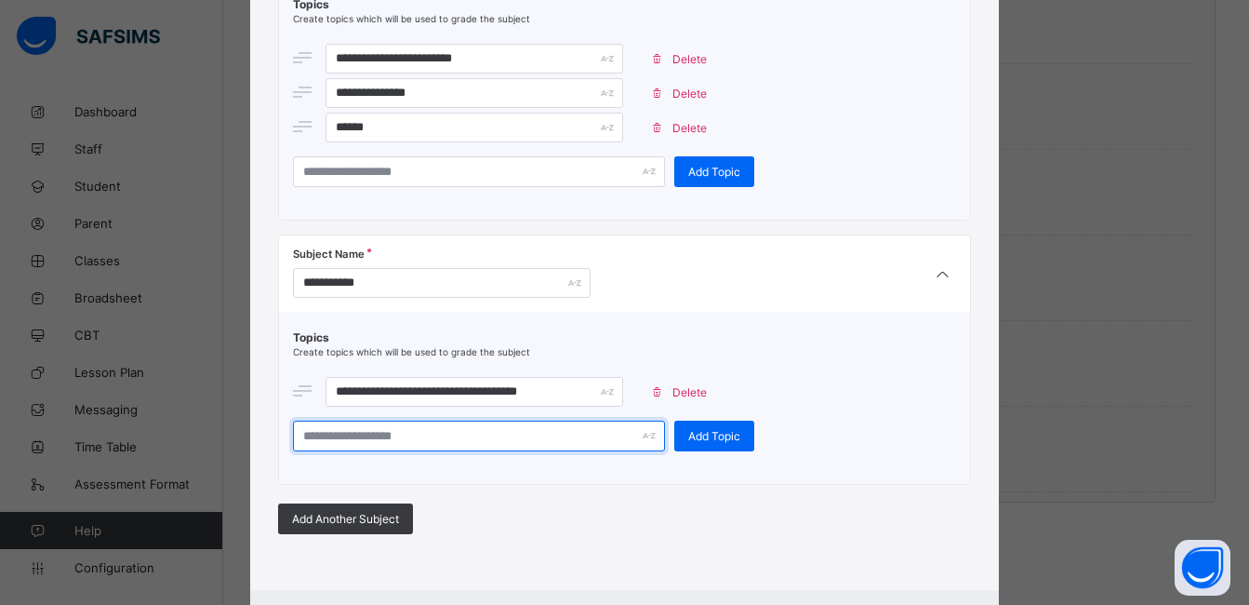
click at [510, 439] on input "text" at bounding box center [479, 435] width 372 height 31
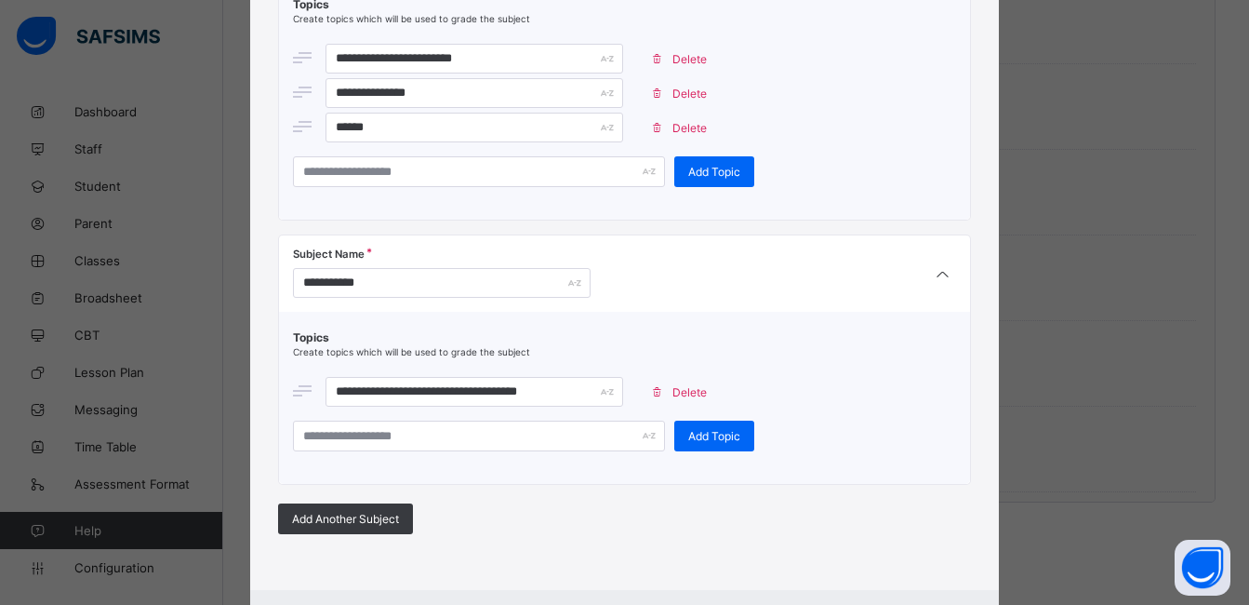
click at [674, 391] on span "Delete" at bounding box center [690, 392] width 34 height 14
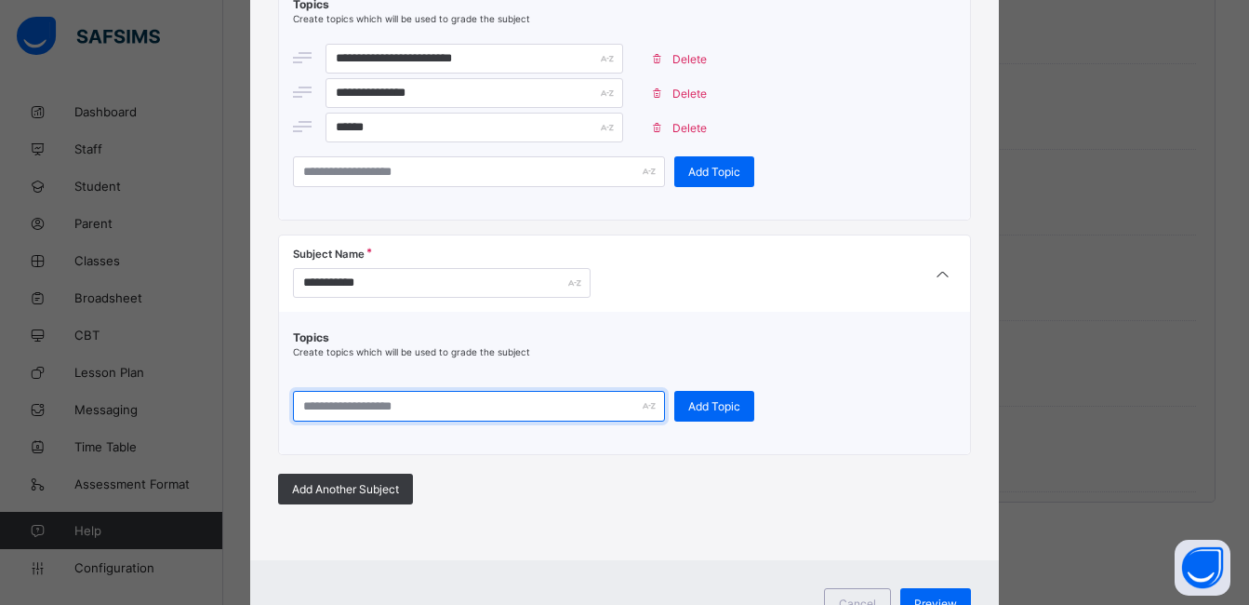
click at [562, 415] on input "text" at bounding box center [479, 406] width 372 height 31
type input "**********"
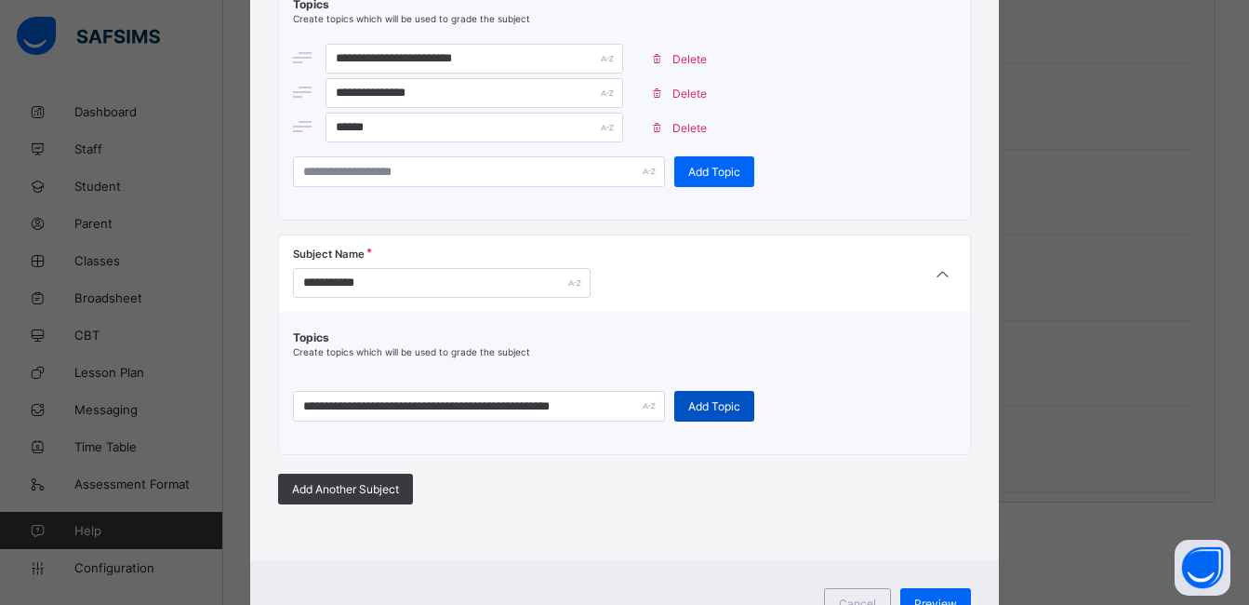
click at [713, 411] on span "Add Topic" at bounding box center [714, 406] width 52 height 14
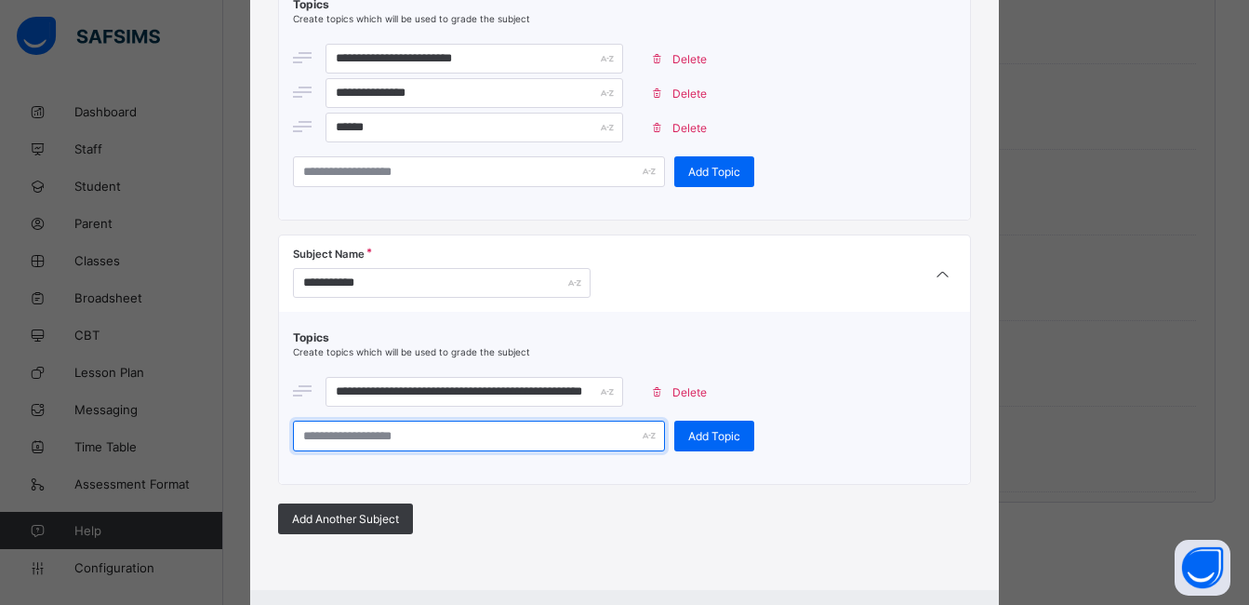
click at [553, 430] on input "text" at bounding box center [479, 435] width 372 height 31
type input "**********"
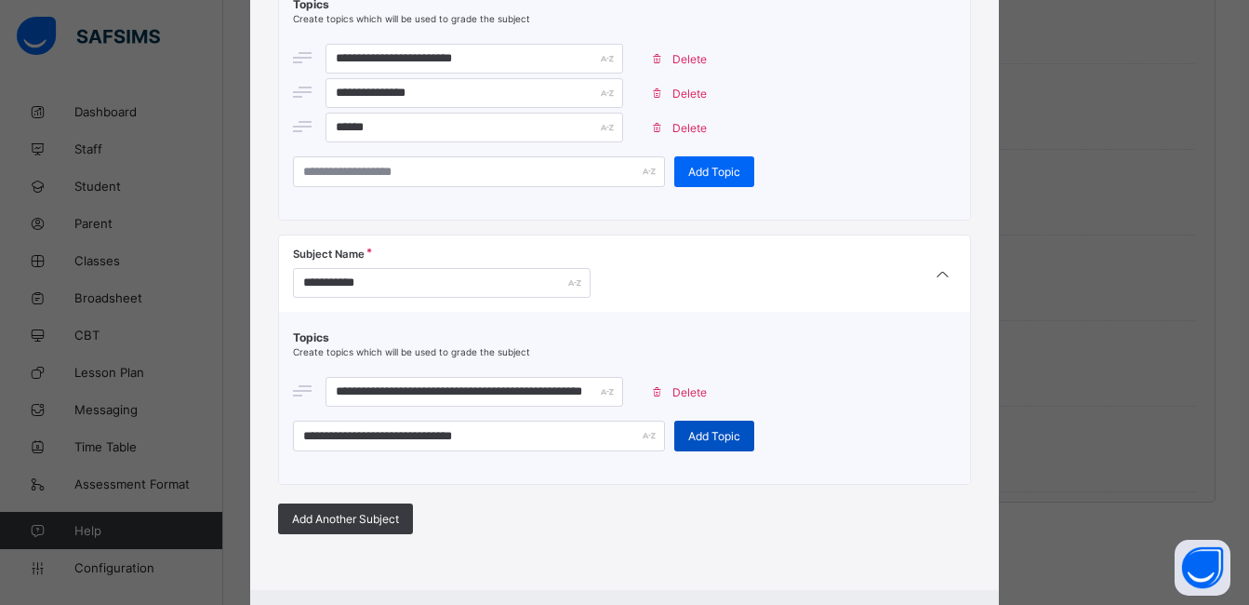
click at [710, 435] on span "Add Topic" at bounding box center [714, 436] width 52 height 14
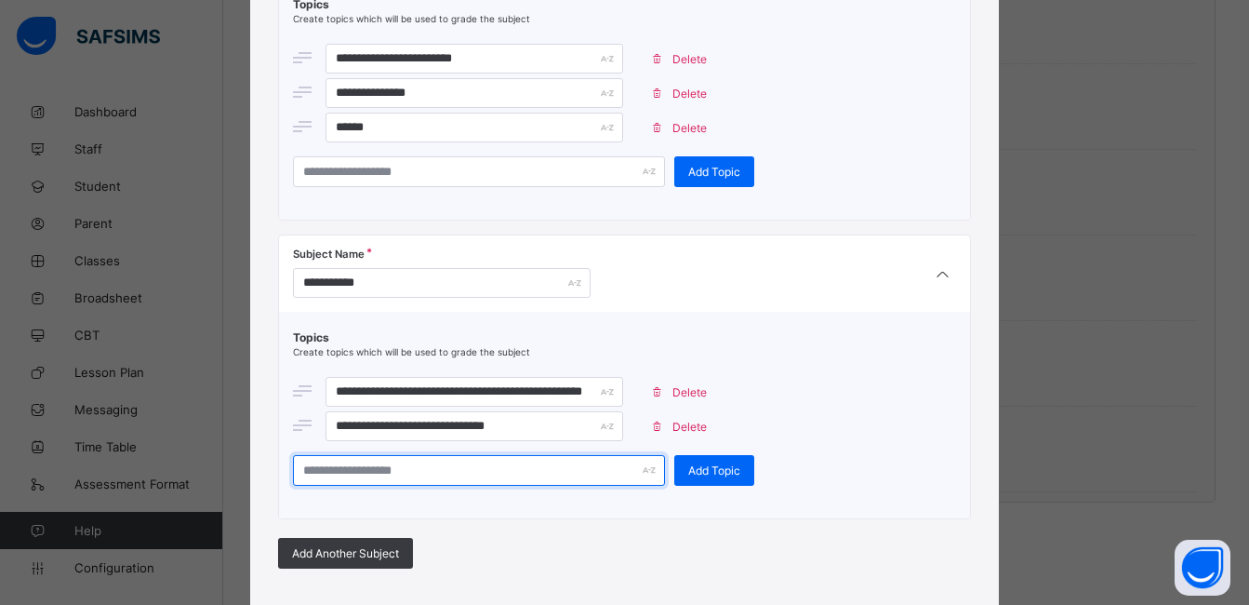
click at [513, 479] on input "text" at bounding box center [479, 470] width 372 height 31
type input "**********"
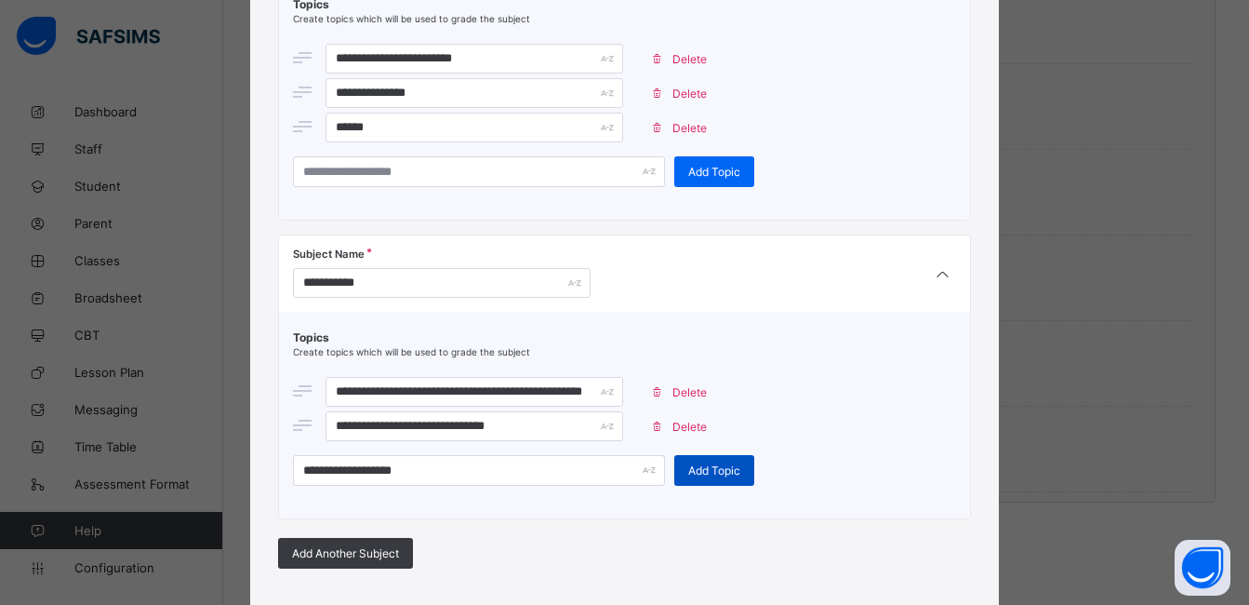
click at [689, 467] on span "Add Topic" at bounding box center [714, 470] width 52 height 14
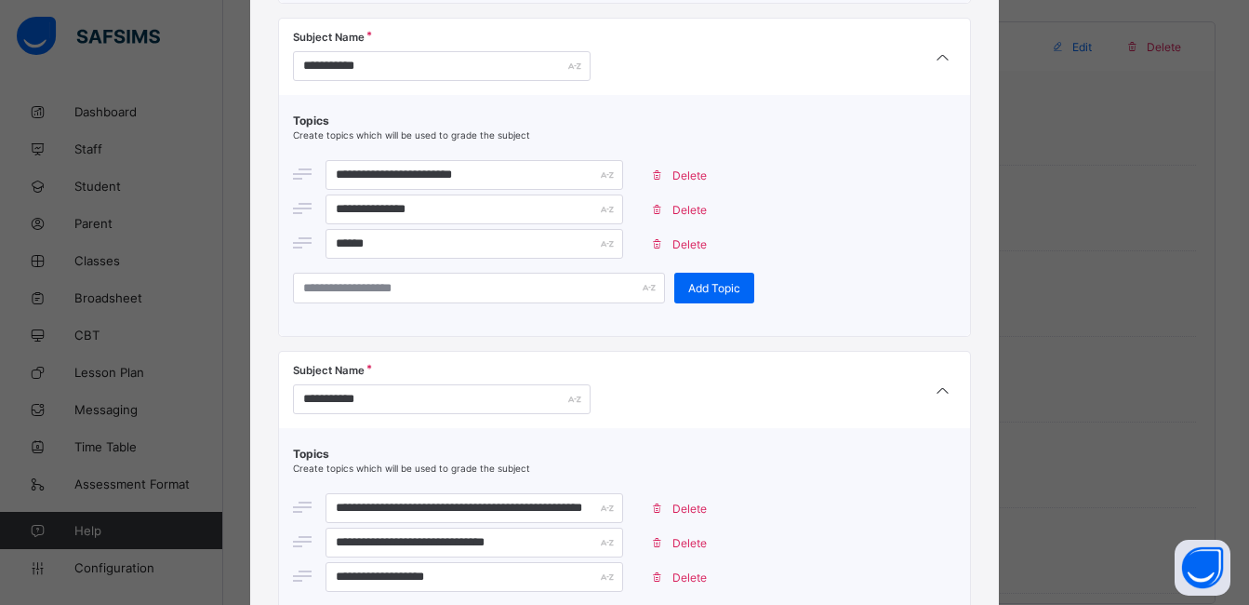
scroll to position [511, 0]
click at [680, 582] on span "Delete" at bounding box center [690, 577] width 34 height 14
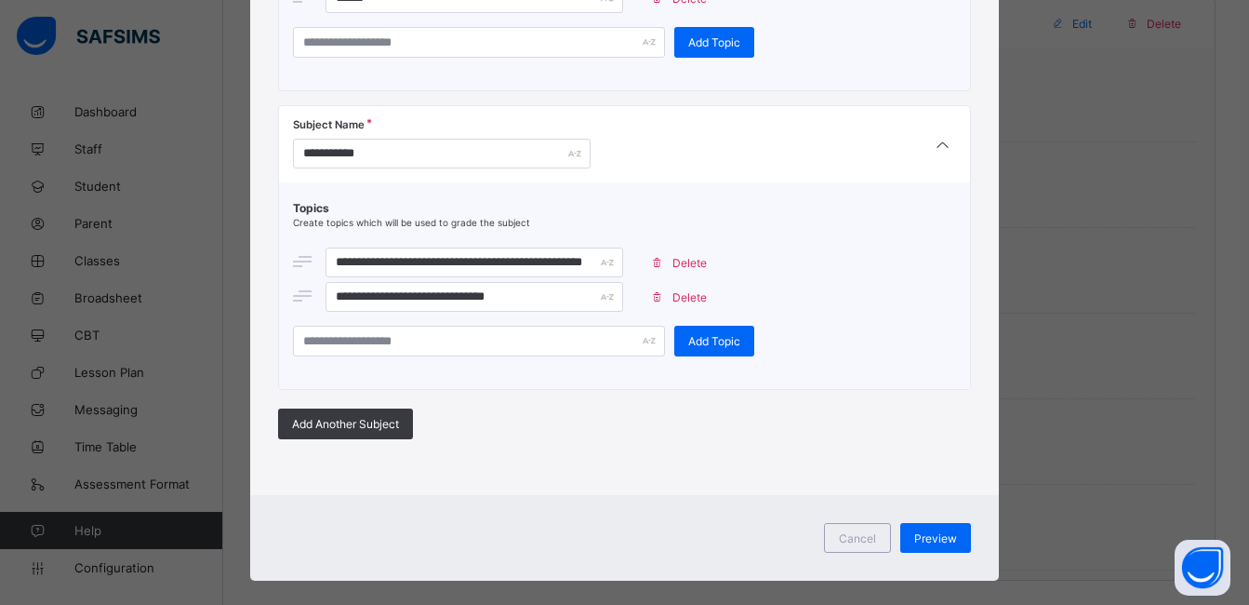
scroll to position [1788, 0]
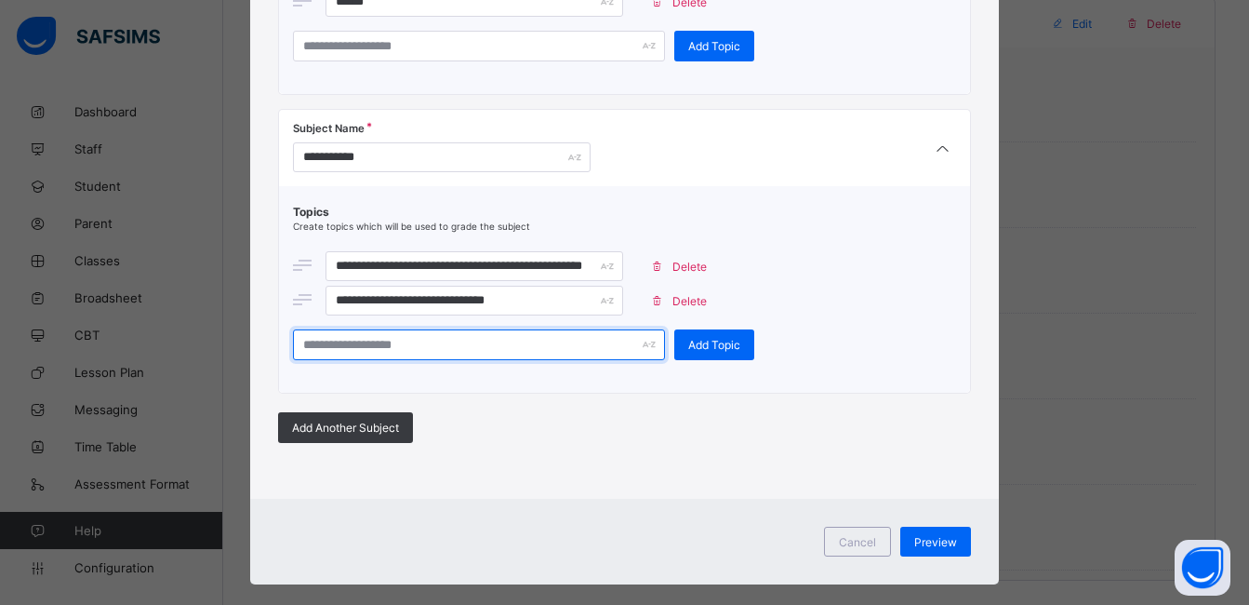
click at [530, 348] on input "text" at bounding box center [479, 344] width 372 height 31
type input "**********"
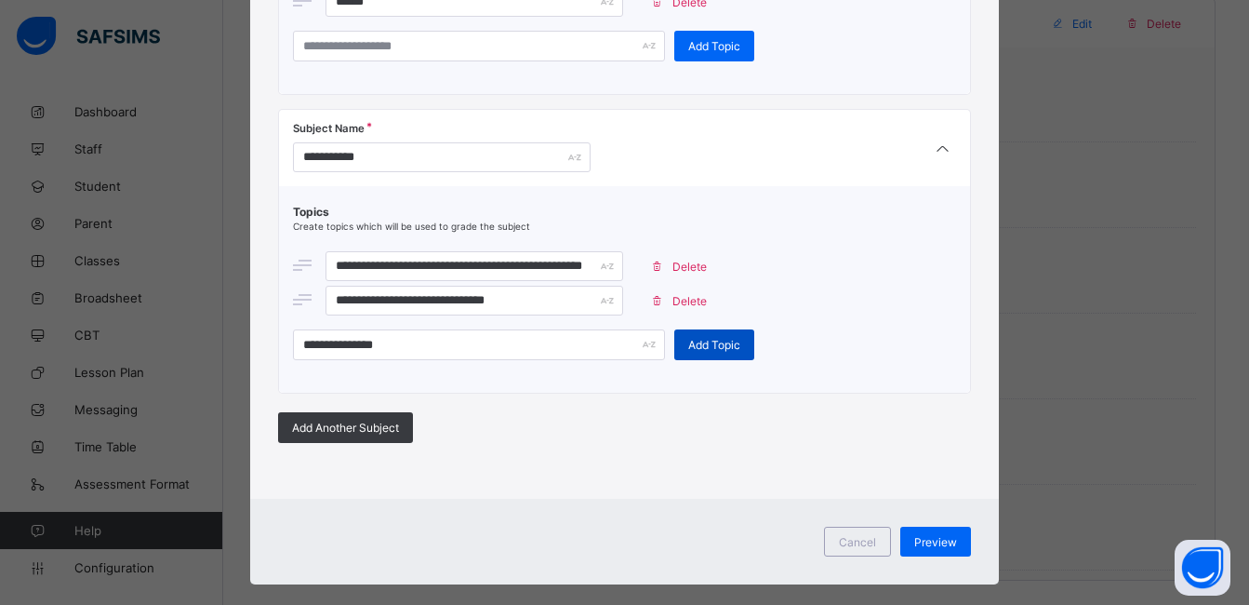
click at [688, 341] on span "Add Topic" at bounding box center [714, 345] width 52 height 14
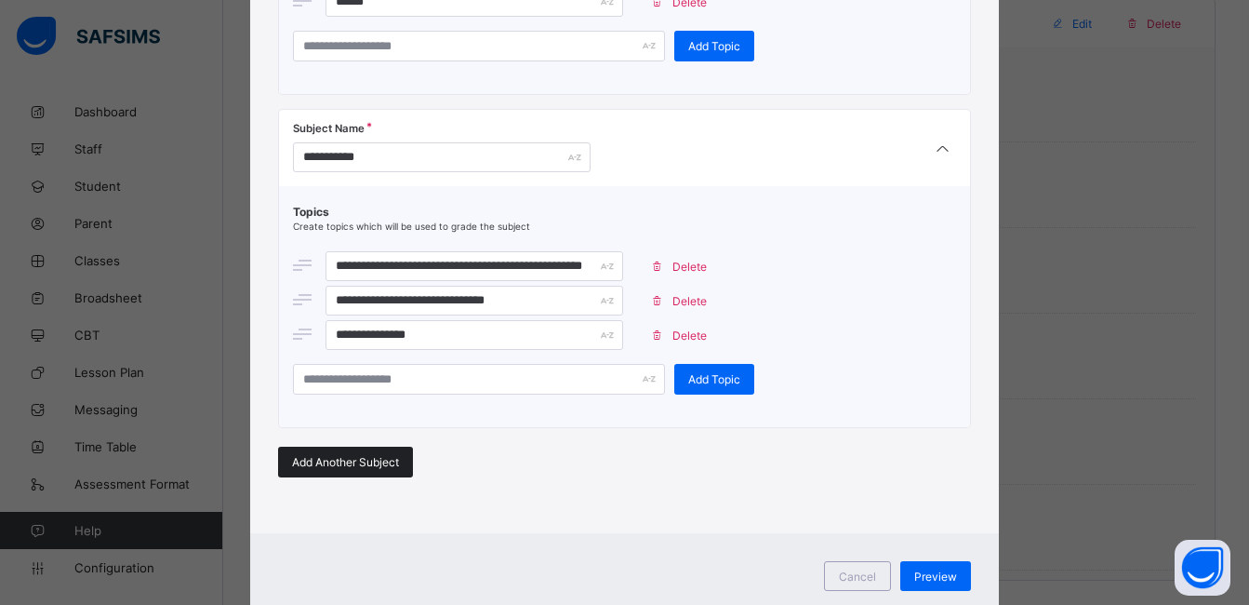
click at [350, 466] on span "Add Another Subject" at bounding box center [345, 462] width 107 height 14
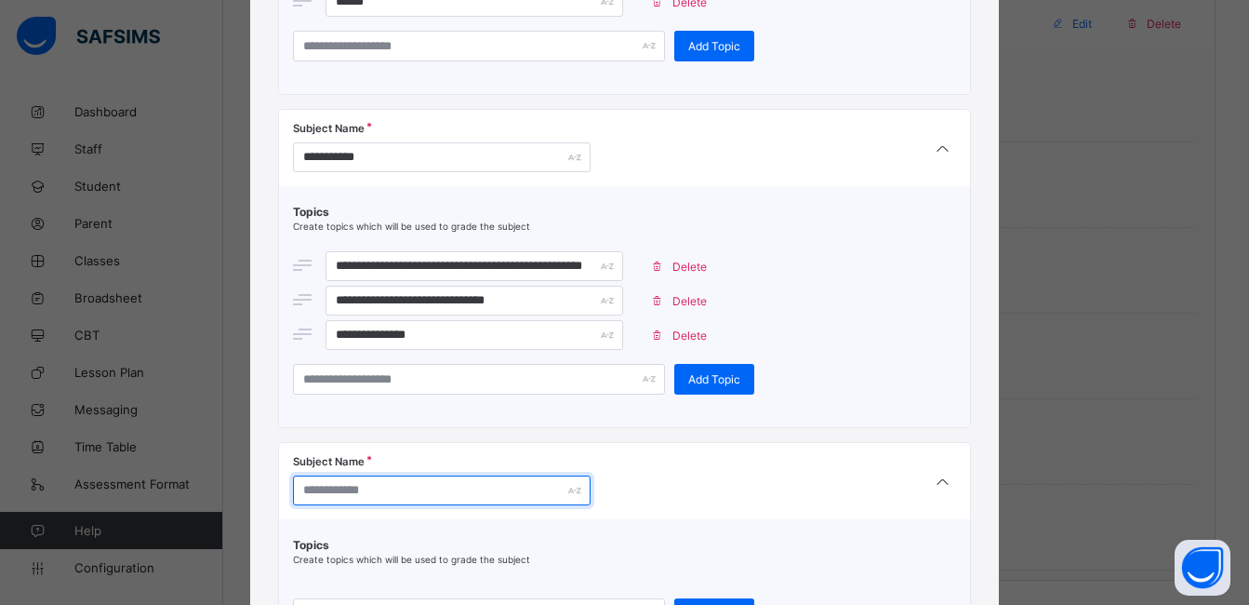
click at [359, 491] on input "text" at bounding box center [442, 490] width 298 height 30
type input "**********"
click at [560, 442] on div "**********" at bounding box center [625, 552] width 694 height 220
drag, startPoint x: 1236, startPoint y: 470, endPoint x: 1243, endPoint y: 516, distance: 47.0
click at [1243, 516] on div "**********" at bounding box center [624, 302] width 1249 height 605
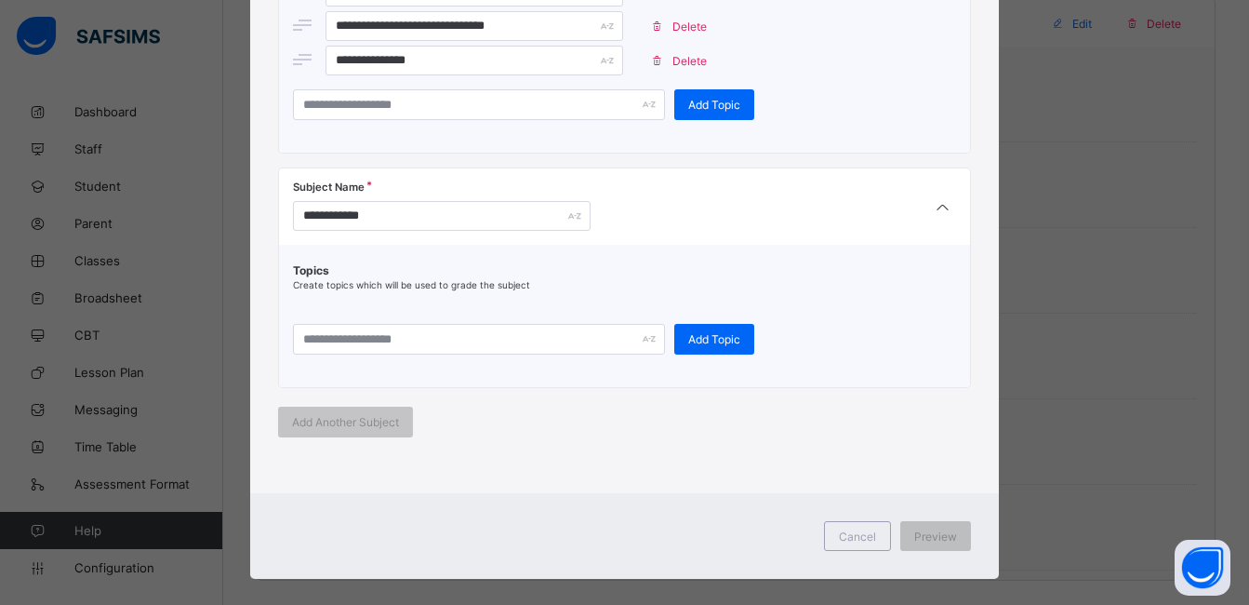
scroll to position [2066, 0]
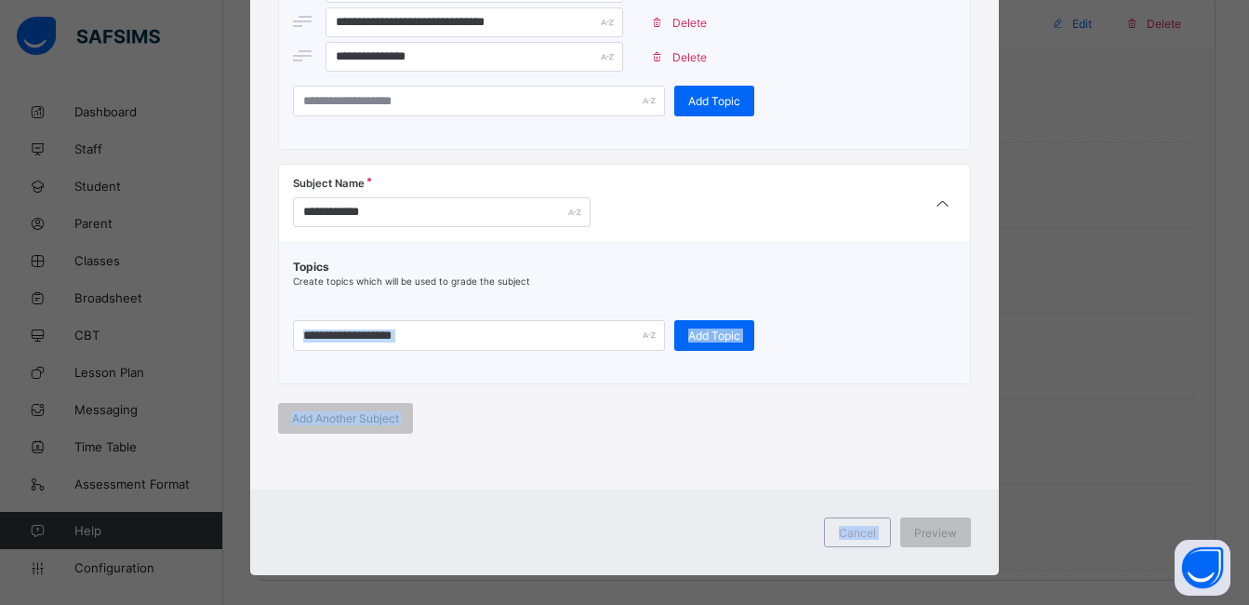
drag, startPoint x: 911, startPoint y: 511, endPoint x: 593, endPoint y: 327, distance: 366.3
click at [593, 327] on input "text" at bounding box center [479, 335] width 372 height 31
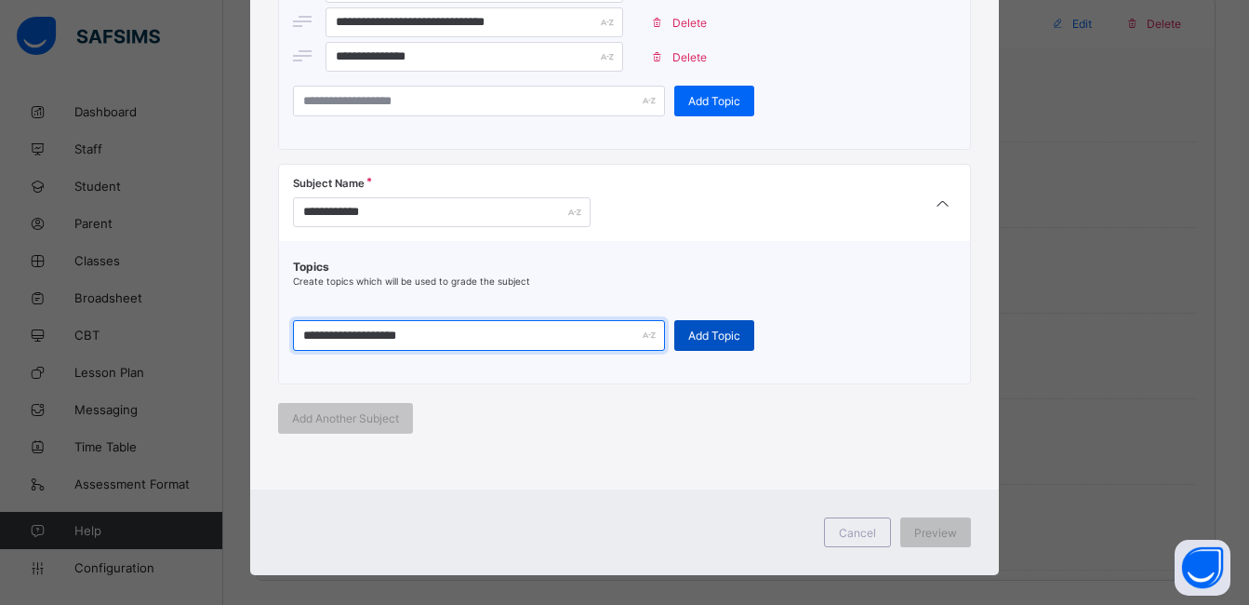
type input "**********"
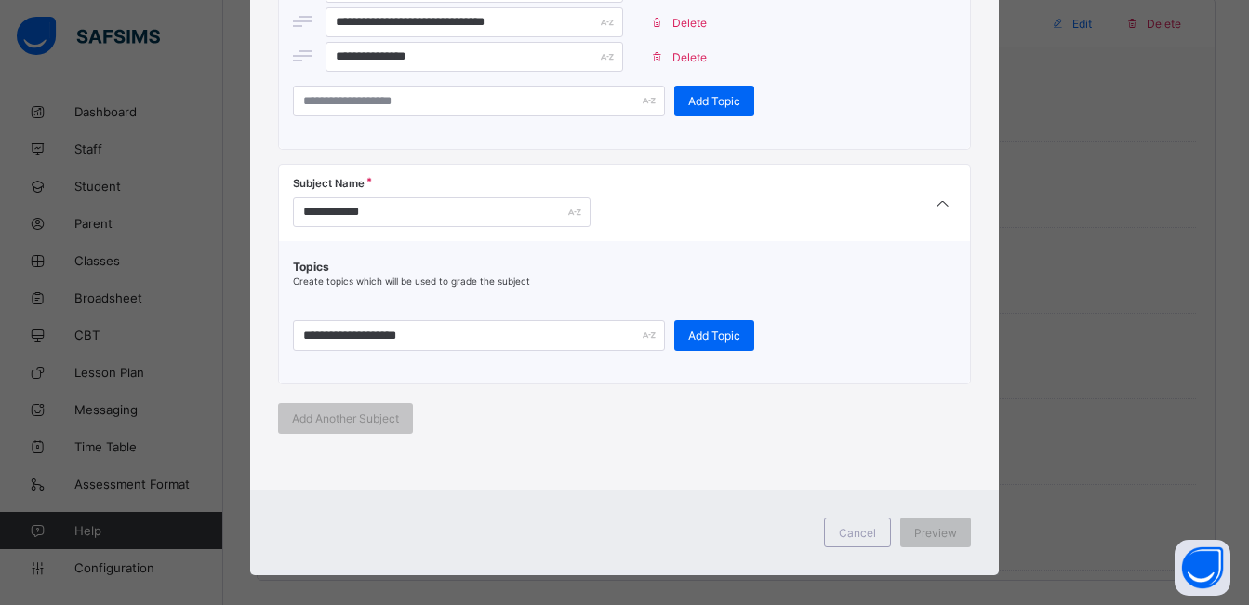
drag, startPoint x: 692, startPoint y: 333, endPoint x: 701, endPoint y: 290, distance: 43.8
click at [692, 330] on span "Add Topic" at bounding box center [714, 335] width 52 height 14
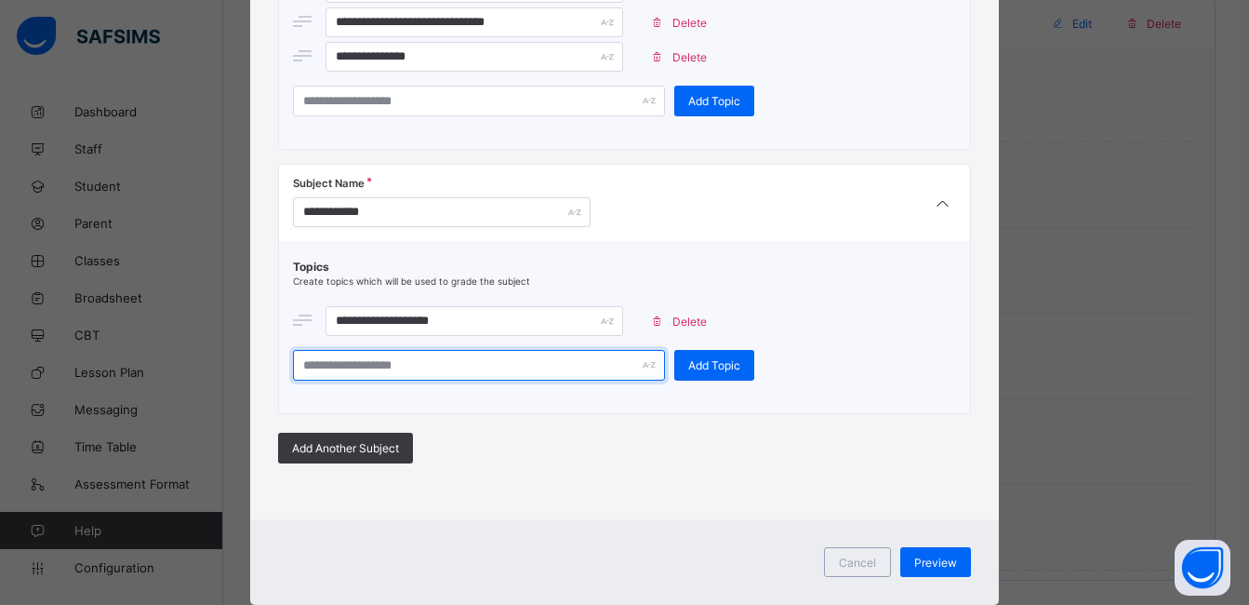
click at [549, 368] on input "text" at bounding box center [479, 365] width 372 height 31
type input "**********"
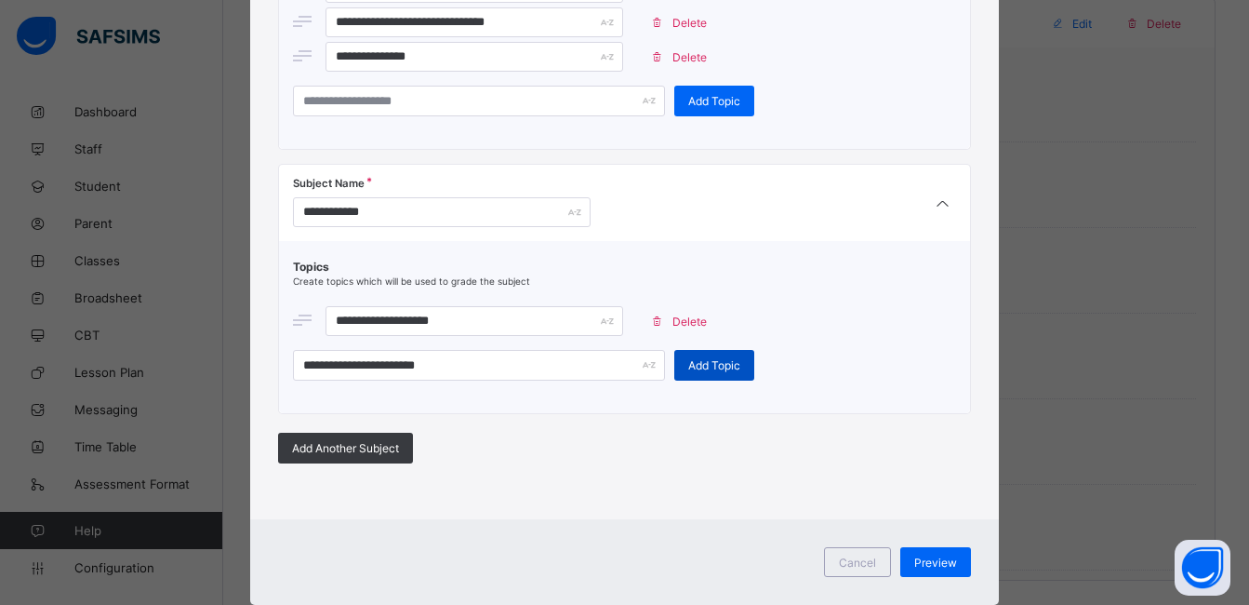
click at [699, 361] on span "Add Topic" at bounding box center [714, 365] width 52 height 14
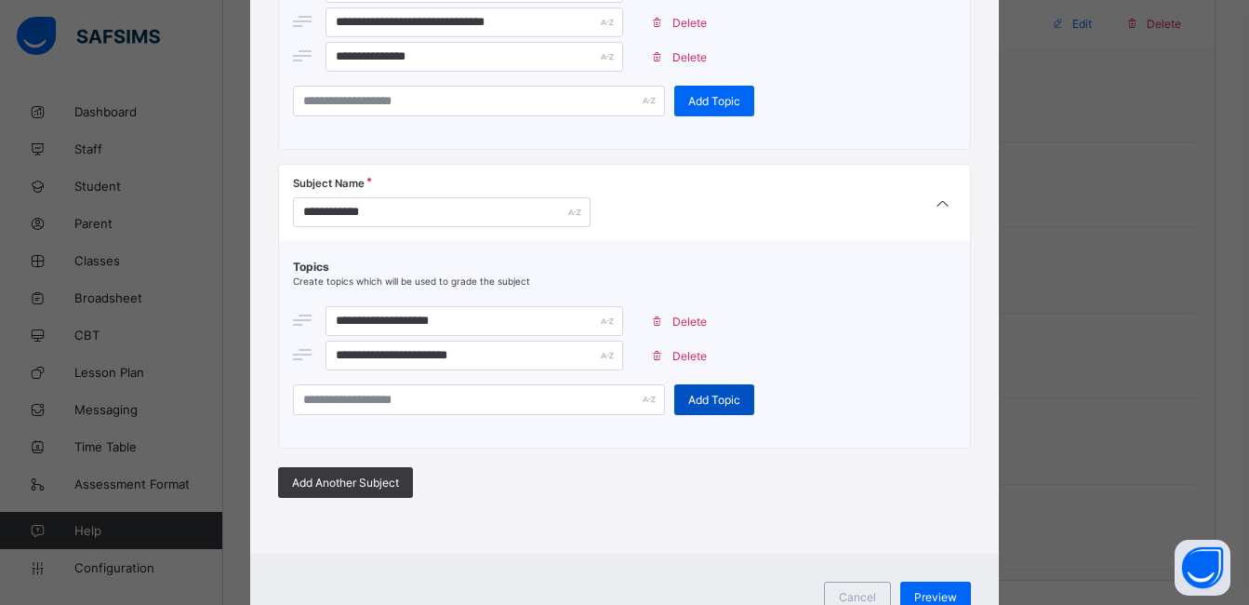
drag, startPoint x: 699, startPoint y: 361, endPoint x: 685, endPoint y: 361, distance: 14.0
click at [685, 361] on div "Delete" at bounding box center [682, 355] width 80 height 30
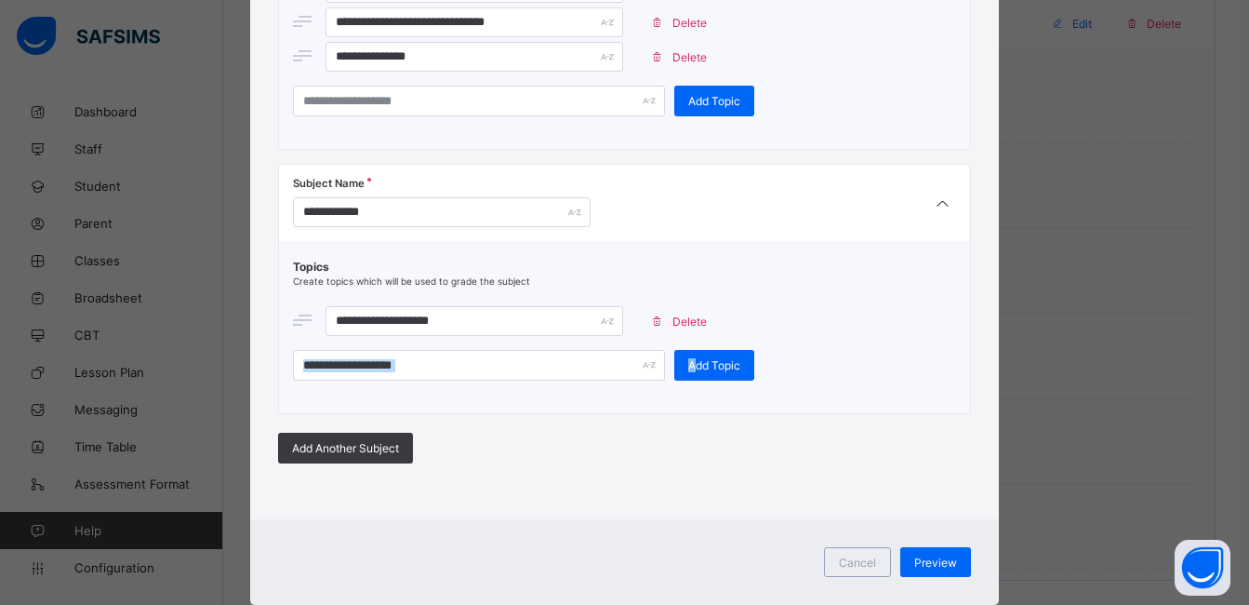
drag, startPoint x: 685, startPoint y: 362, endPoint x: 564, endPoint y: 369, distance: 121.2
click at [564, 369] on div "Add Topic" at bounding box center [625, 365] width 664 height 31
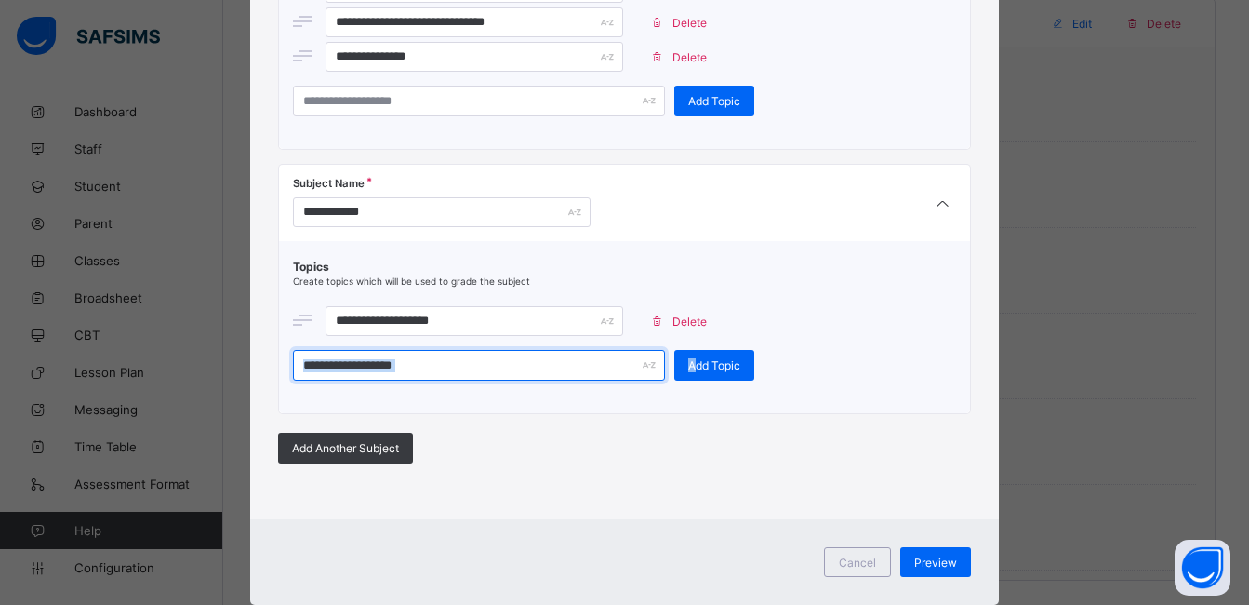
click at [529, 368] on input "text" at bounding box center [479, 365] width 372 height 31
click at [440, 373] on input "text" at bounding box center [479, 365] width 372 height 31
type input "**********"
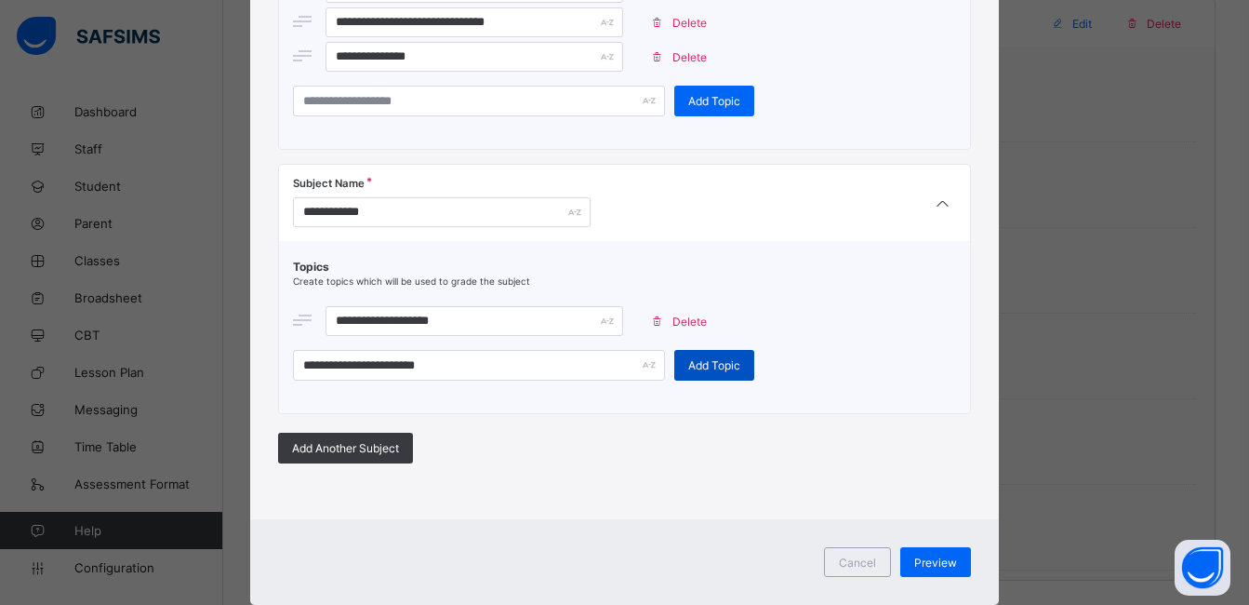
click at [698, 361] on span "Add Topic" at bounding box center [714, 365] width 52 height 14
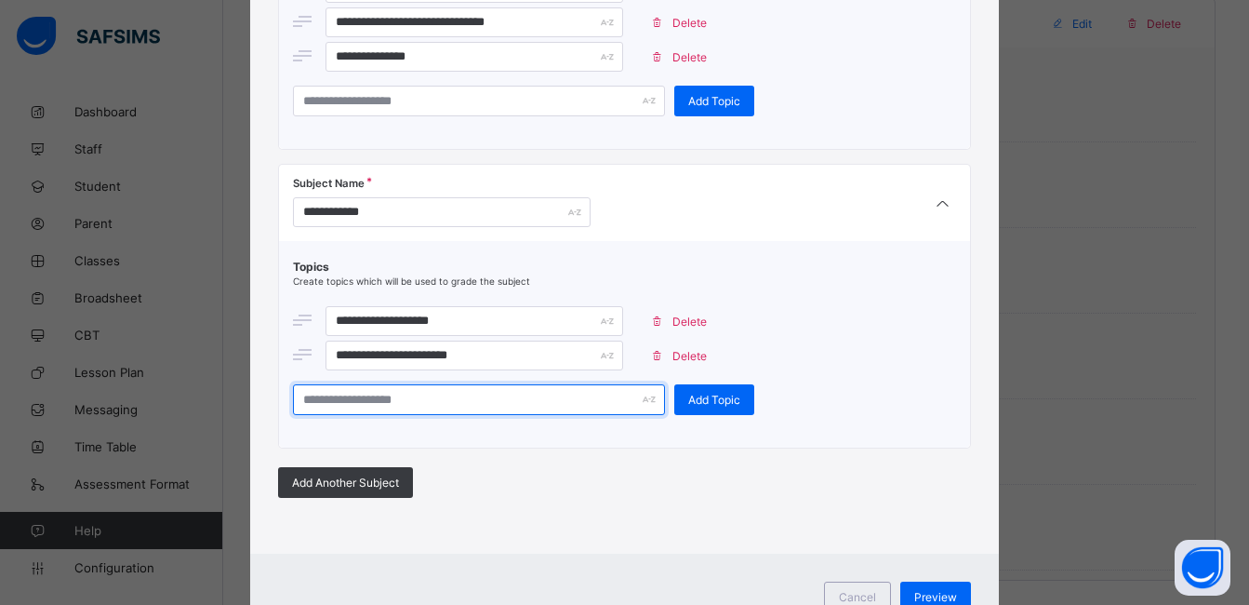
click at [500, 392] on input "text" at bounding box center [479, 399] width 372 height 31
type input "**********"
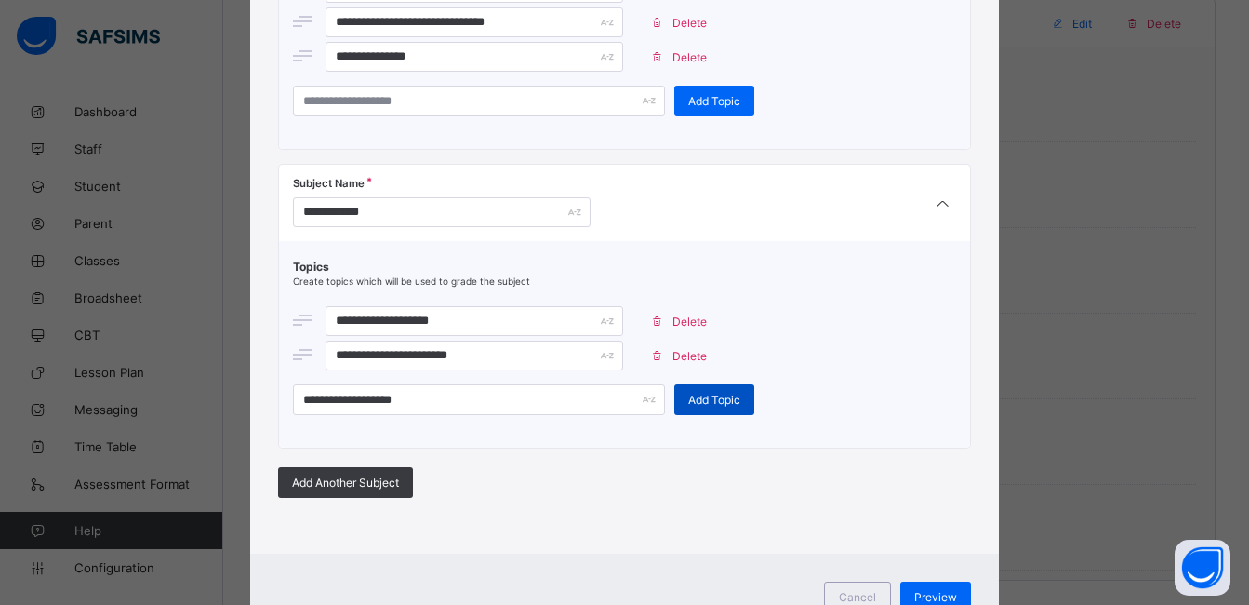
click at [702, 389] on div "Add Topic" at bounding box center [714, 399] width 80 height 31
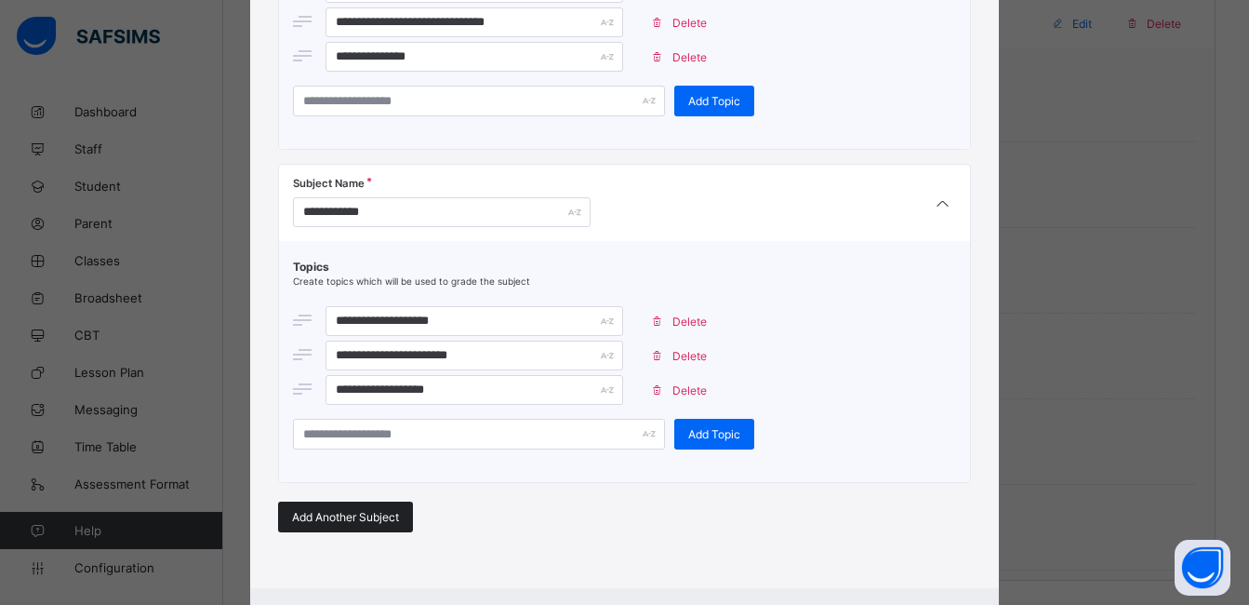
click at [368, 503] on div "Add Another Subject" at bounding box center [345, 516] width 135 height 31
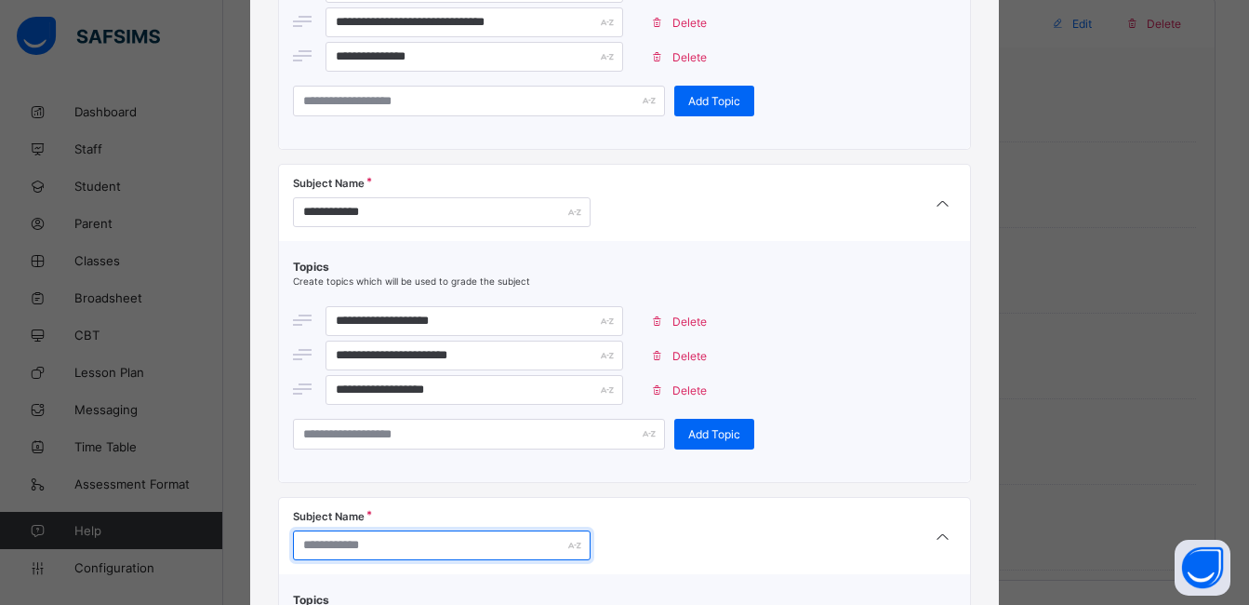
click at [374, 551] on input "text" at bounding box center [442, 545] width 298 height 30
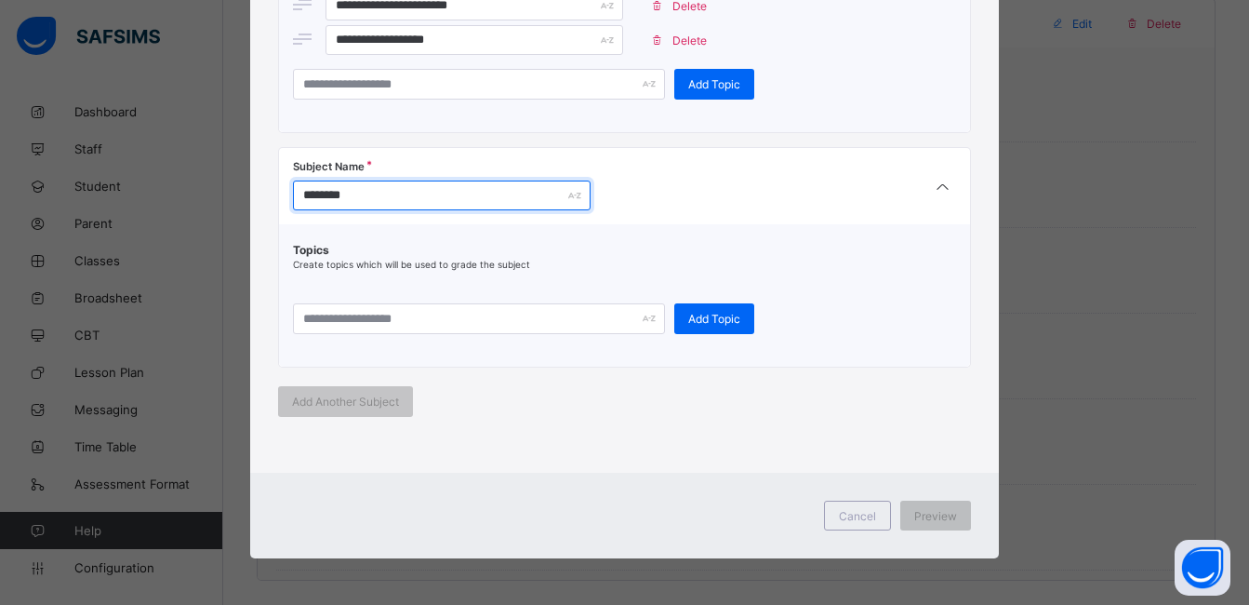
type input "********"
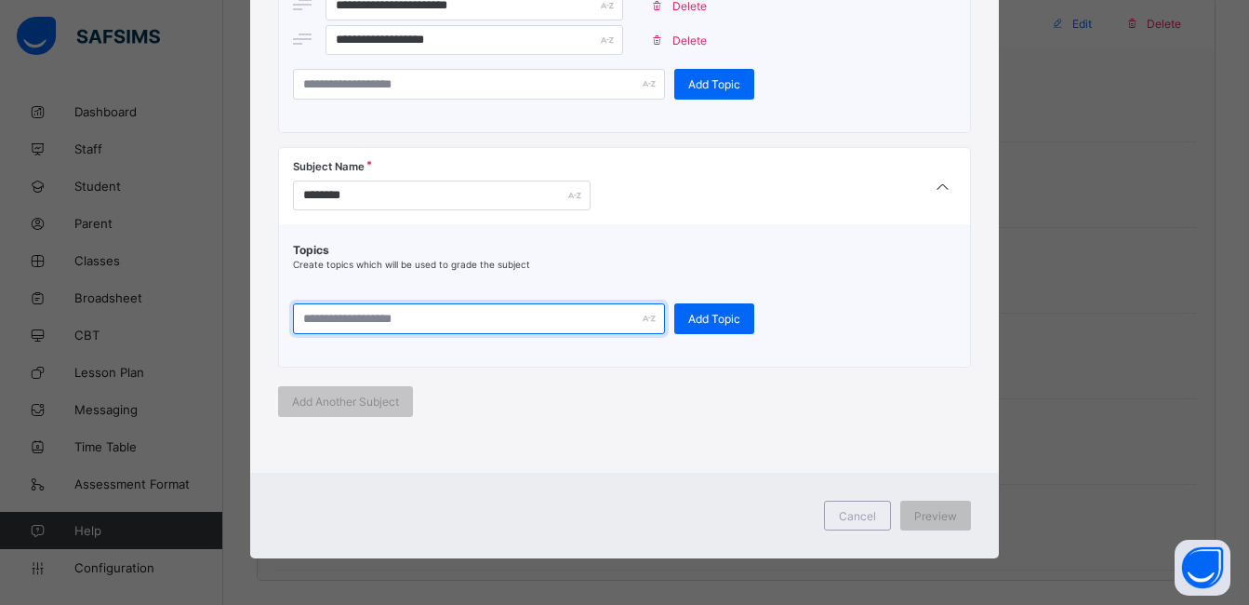
click at [483, 321] on input "text" at bounding box center [479, 318] width 372 height 31
type input "**********"
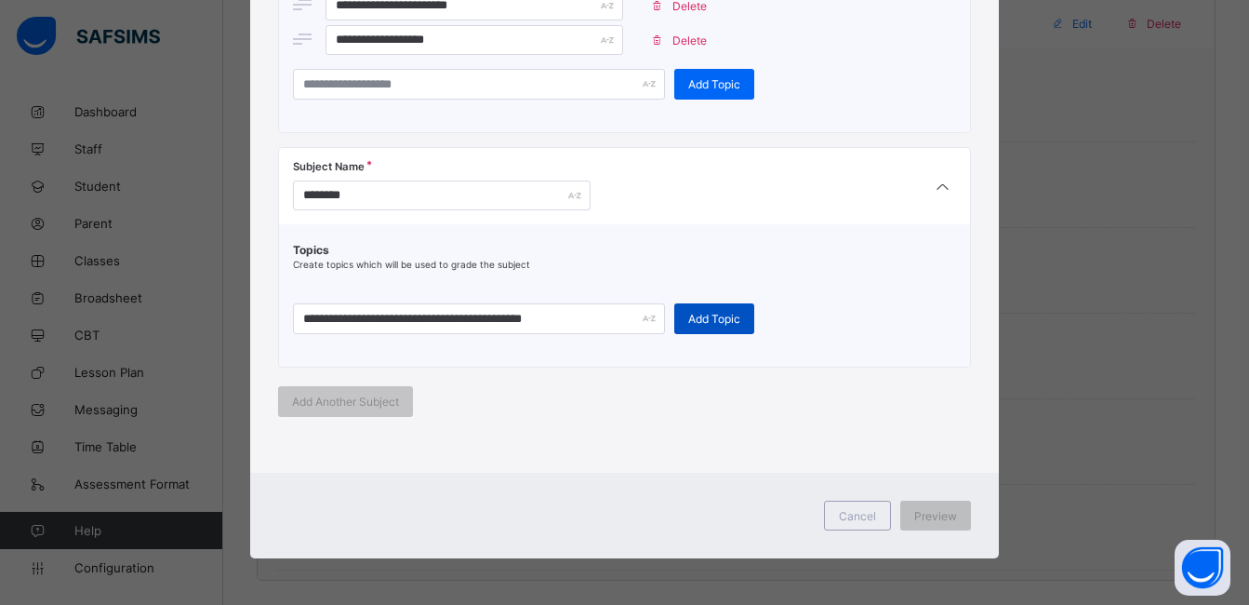
click at [711, 321] on span "Add Topic" at bounding box center [714, 319] width 52 height 14
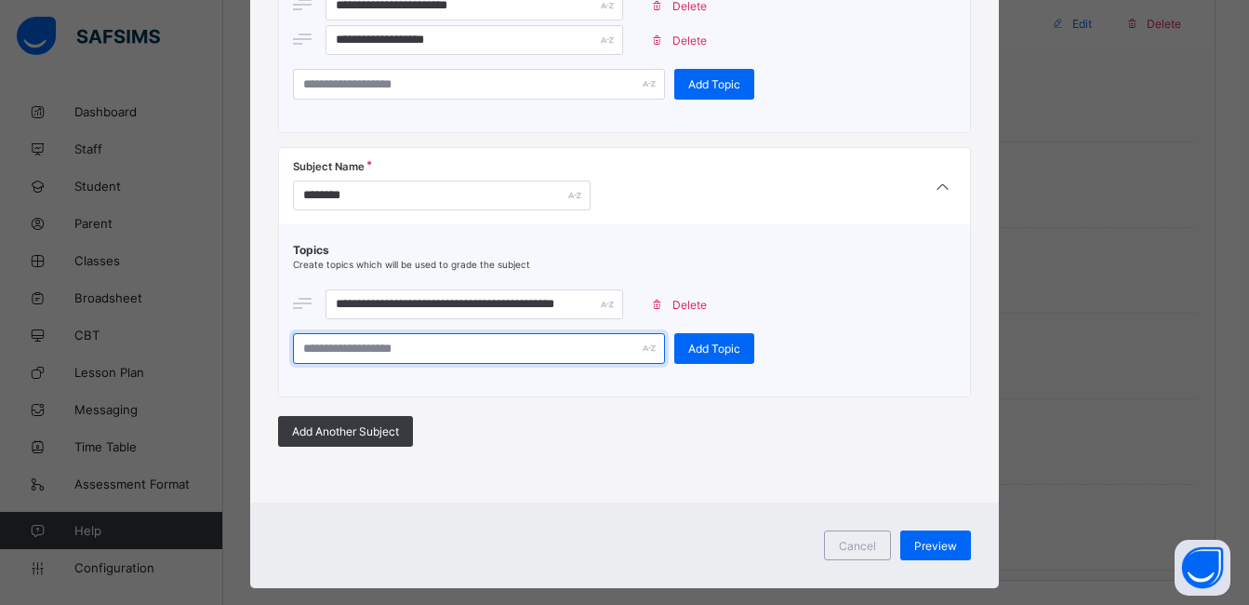
click at [581, 355] on input "text" at bounding box center [479, 348] width 372 height 31
type input "**********"
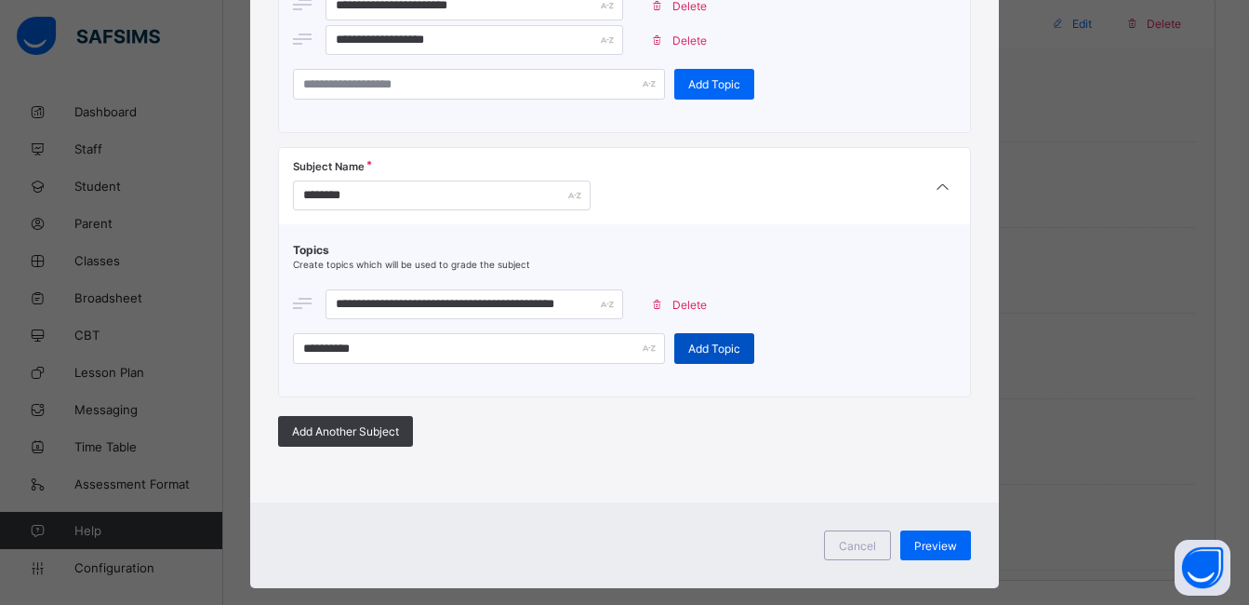
click at [711, 352] on span "Add Topic" at bounding box center [714, 348] width 52 height 14
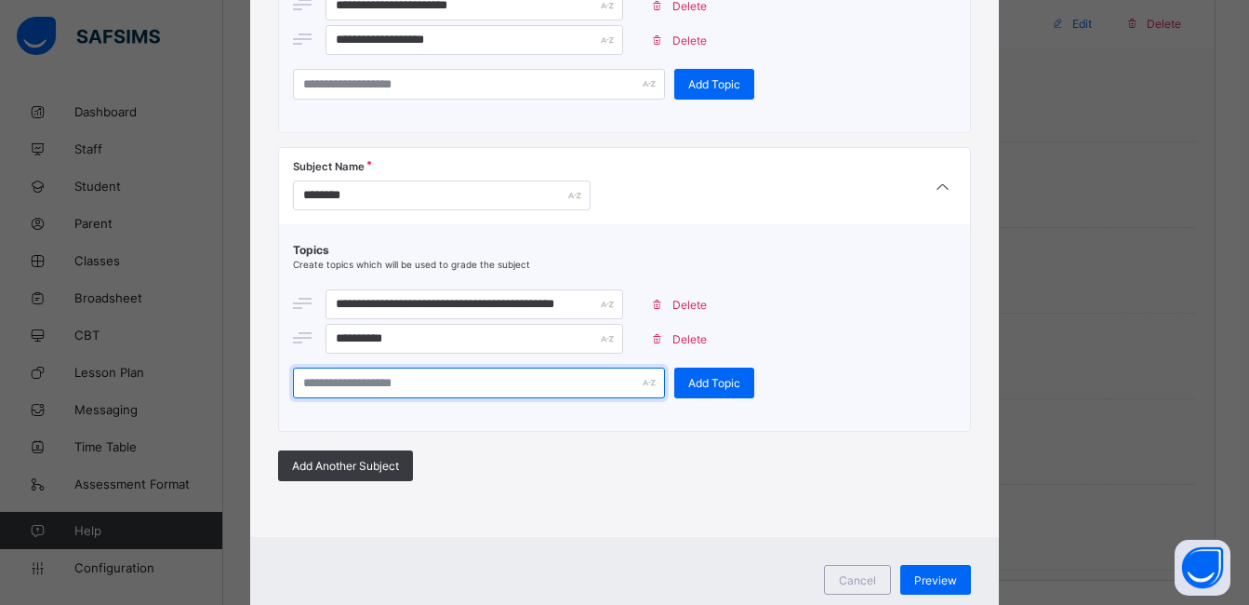
click at [533, 377] on input "text" at bounding box center [479, 382] width 372 height 31
type input "**********"
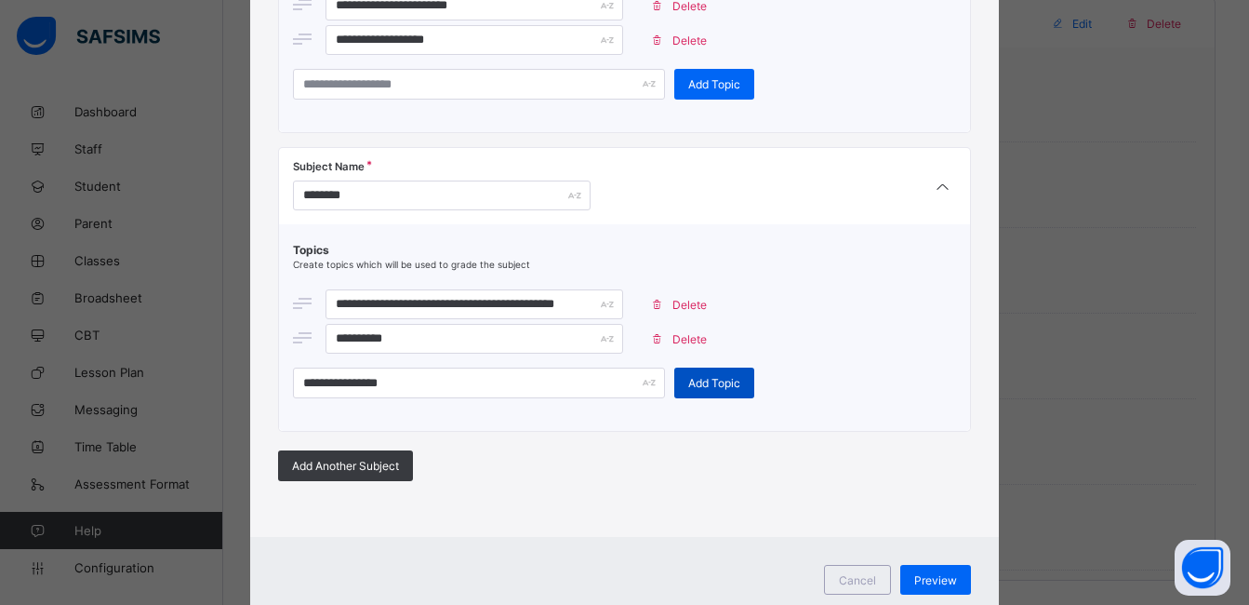
click at [729, 395] on div "Add Topic" at bounding box center [714, 382] width 80 height 31
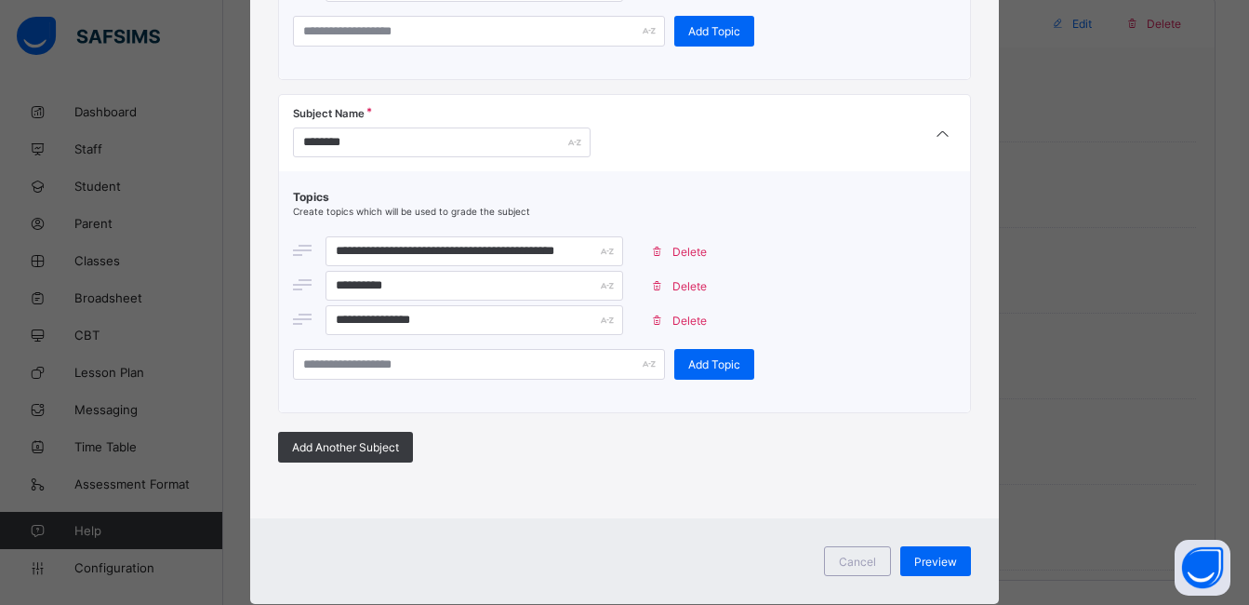
scroll to position [2514, 0]
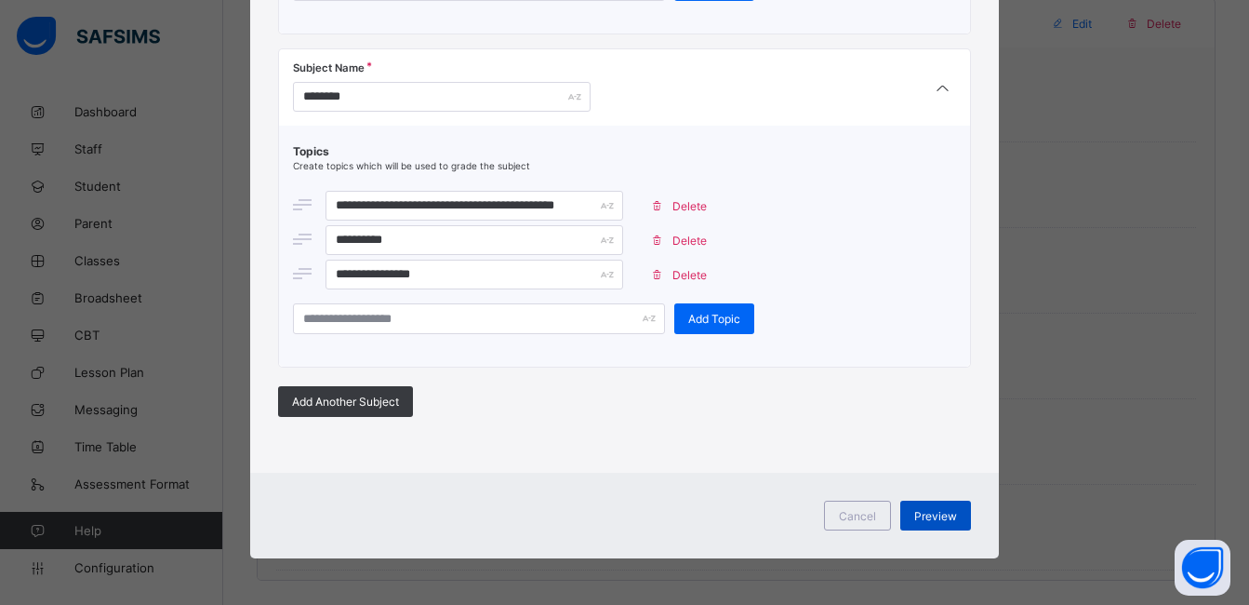
click at [950, 524] on div "Preview" at bounding box center [935, 515] width 71 height 30
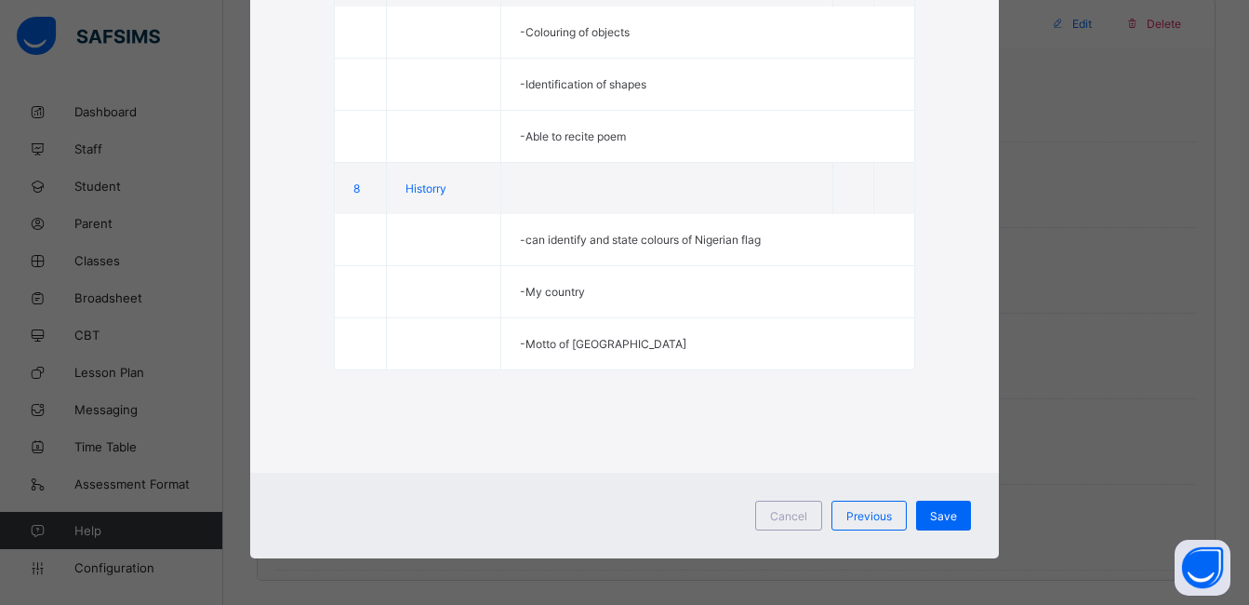
scroll to position [1649, 0]
click at [950, 526] on div "Save" at bounding box center [943, 515] width 55 height 30
click at [941, 520] on div "Save" at bounding box center [943, 515] width 55 height 30
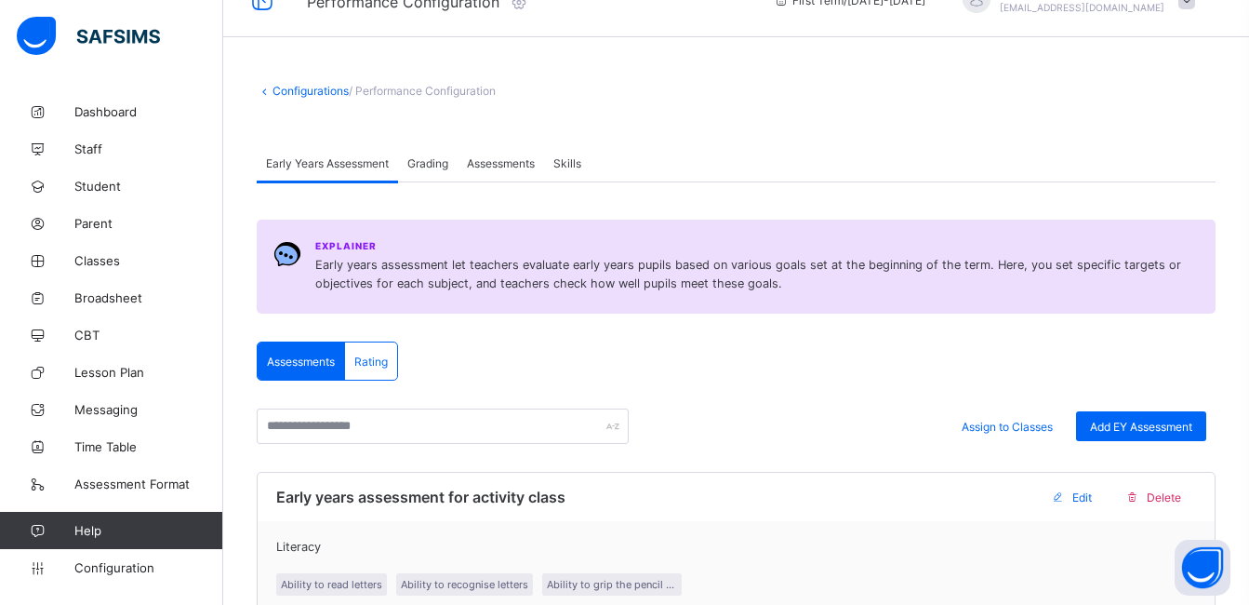
scroll to position [0, 0]
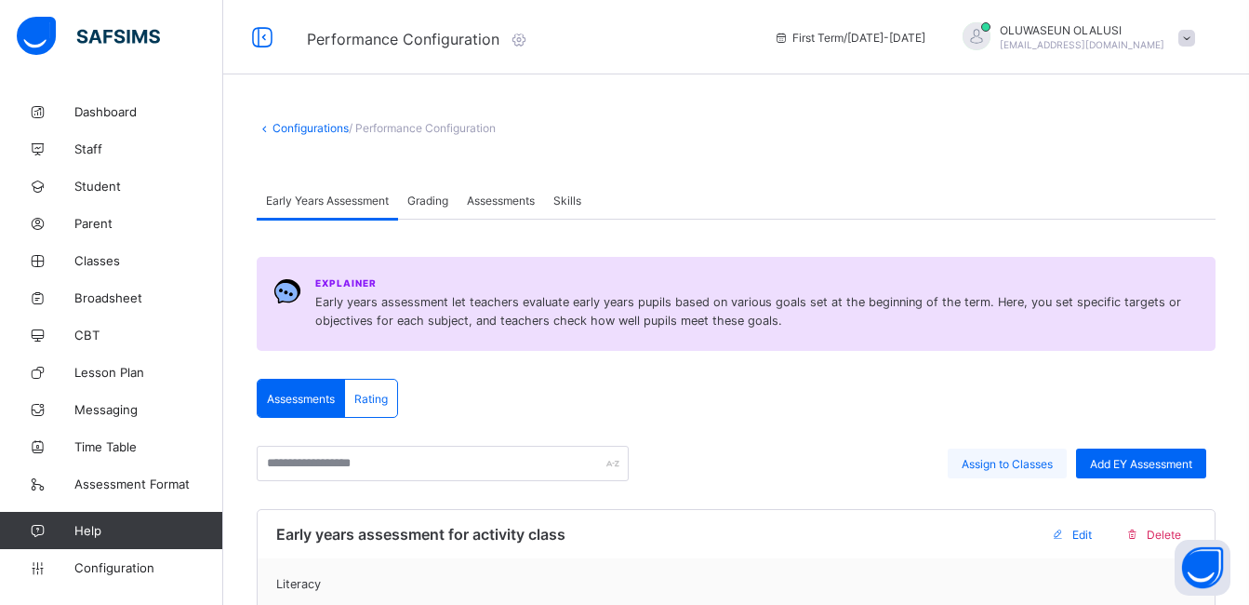
click at [1042, 463] on span "Assign to Classes" at bounding box center [1007, 464] width 91 height 14
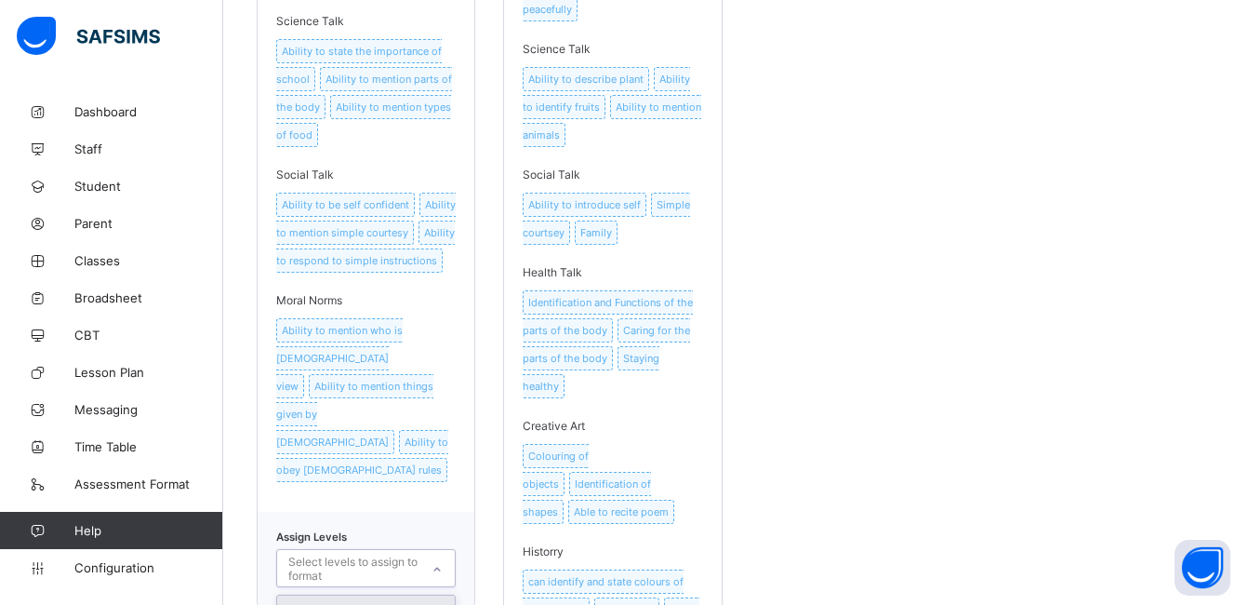
scroll to position [1093, 0]
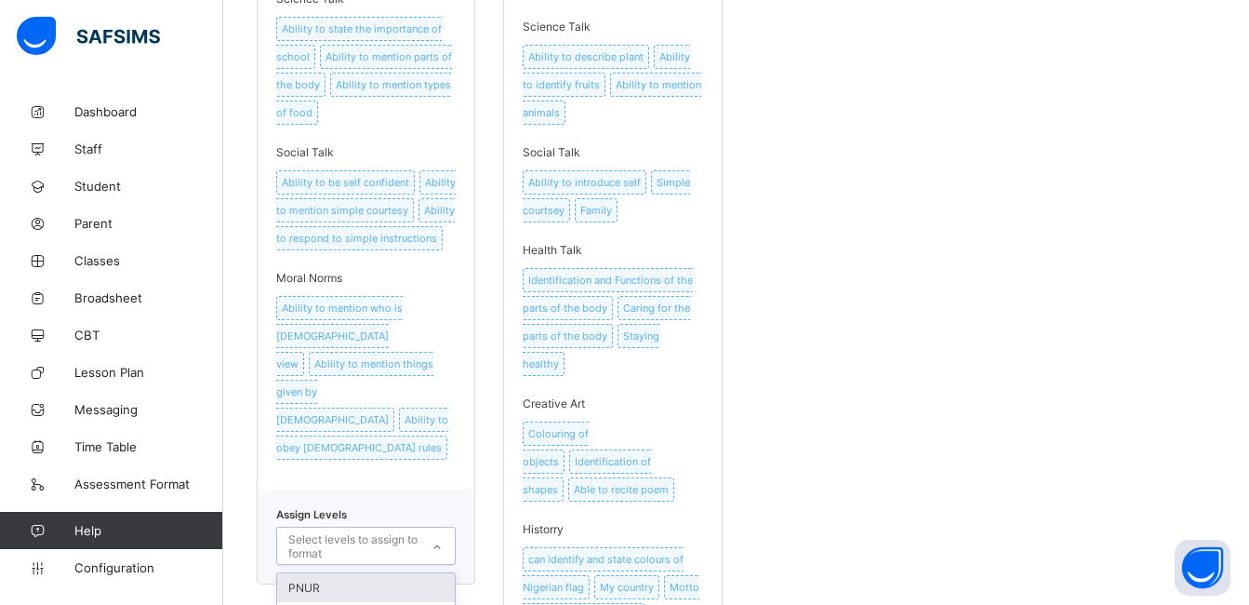
click at [440, 526] on div "option PNUR focused, 1 of 4. 4 results available. Use Up and Down to choose opt…" at bounding box center [366, 545] width 180 height 38
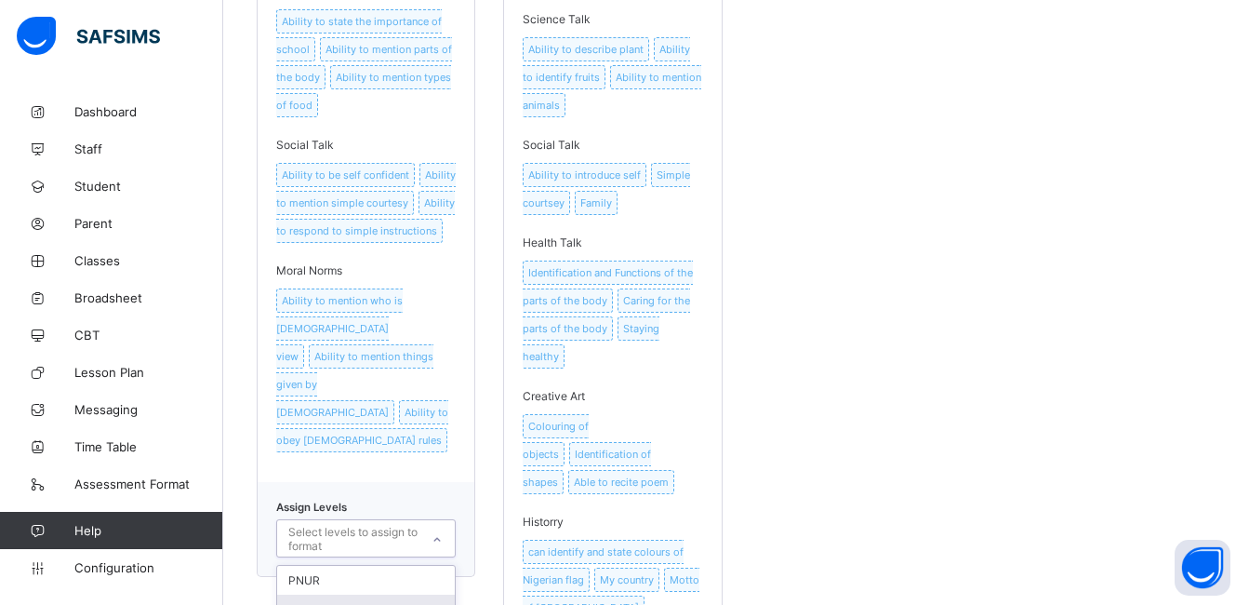
click at [432, 594] on div "ACT" at bounding box center [366, 608] width 178 height 29
drag, startPoint x: 429, startPoint y: 492, endPoint x: 587, endPoint y: 366, distance: 202.5
click at [587, 366] on div "Early Years assessment for Activity class Literacy Ability to read letters Abil…" at bounding box center [736, 112] width 959 height 1263
click at [866, 382] on div "Early Years assessment for Activity class Literacy Ability to read letters Abil…" at bounding box center [736, 112] width 959 height 1263
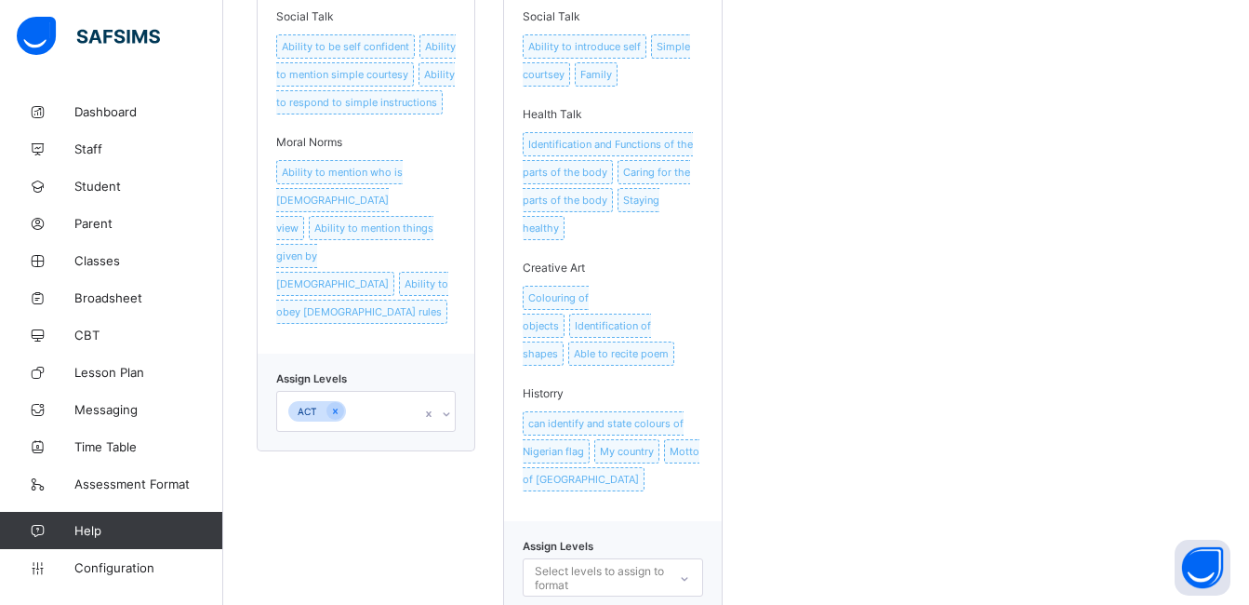
scroll to position [1241, 0]
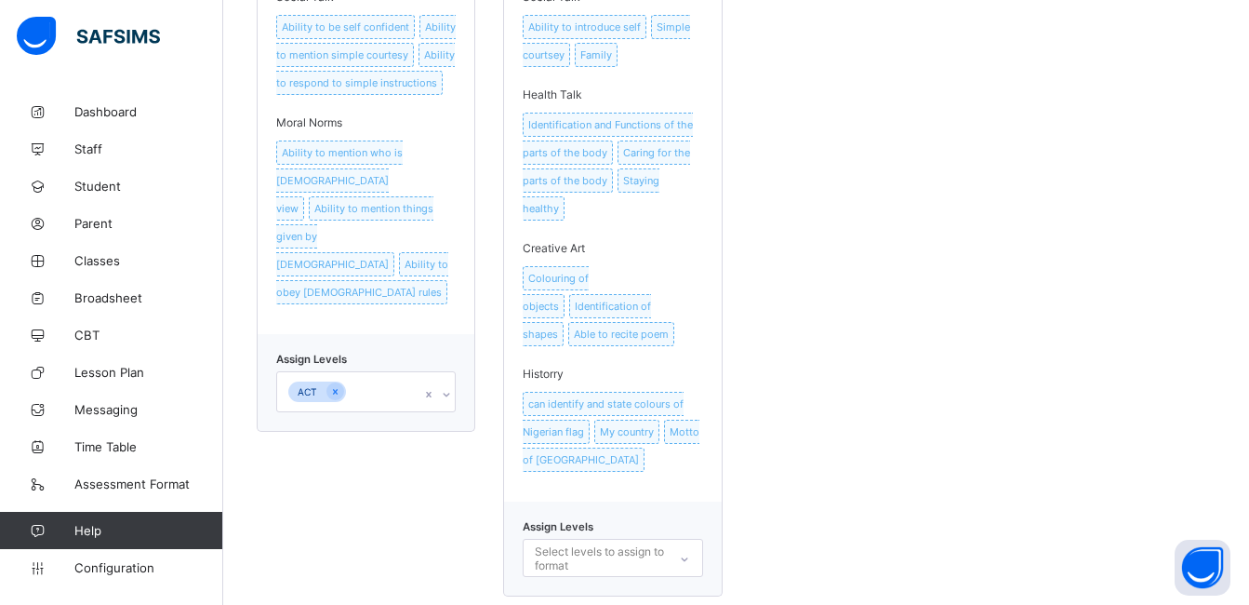
click at [695, 539] on div "Select levels to assign to format" at bounding box center [613, 558] width 180 height 38
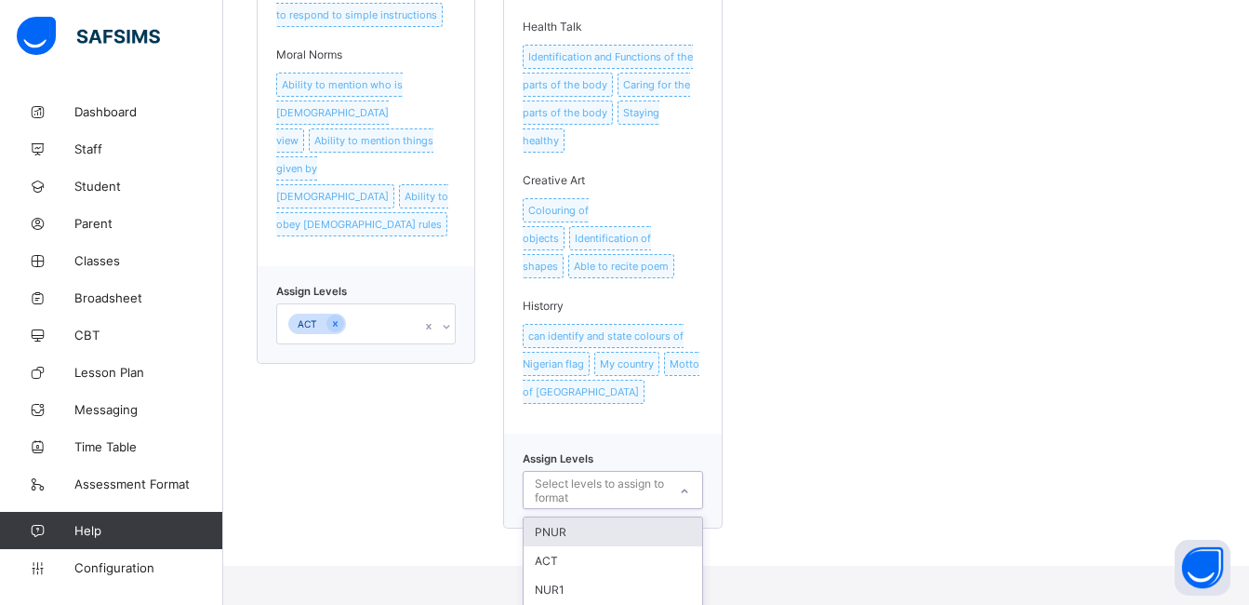
click at [660, 517] on div "PNUR" at bounding box center [613, 531] width 178 height 29
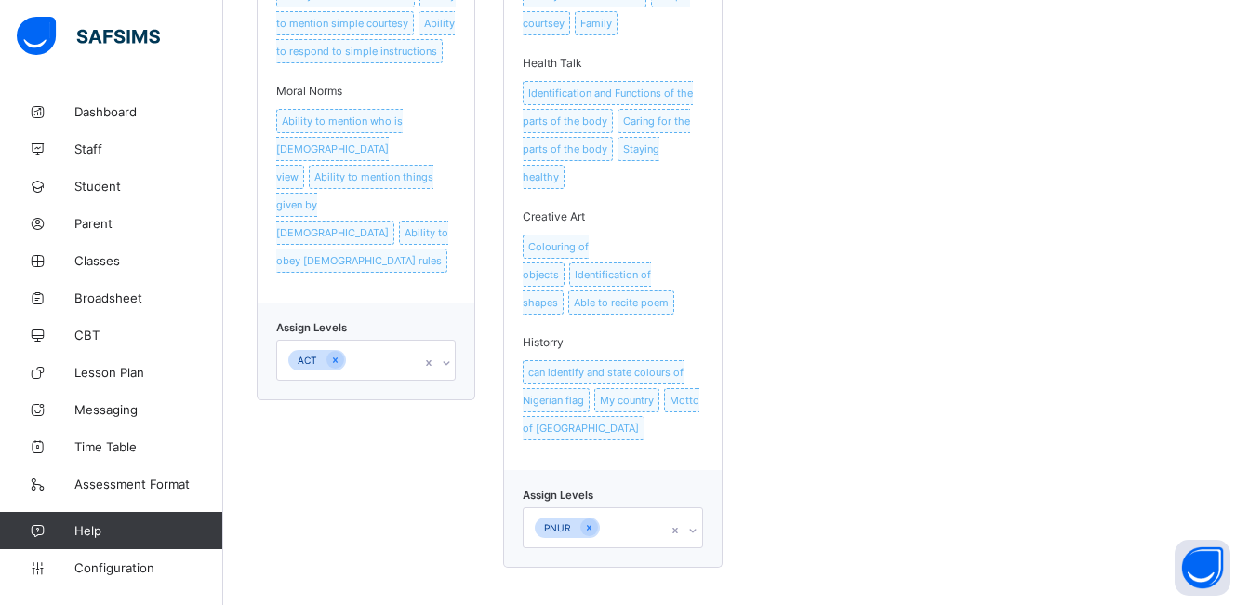
scroll to position [1245, 0]
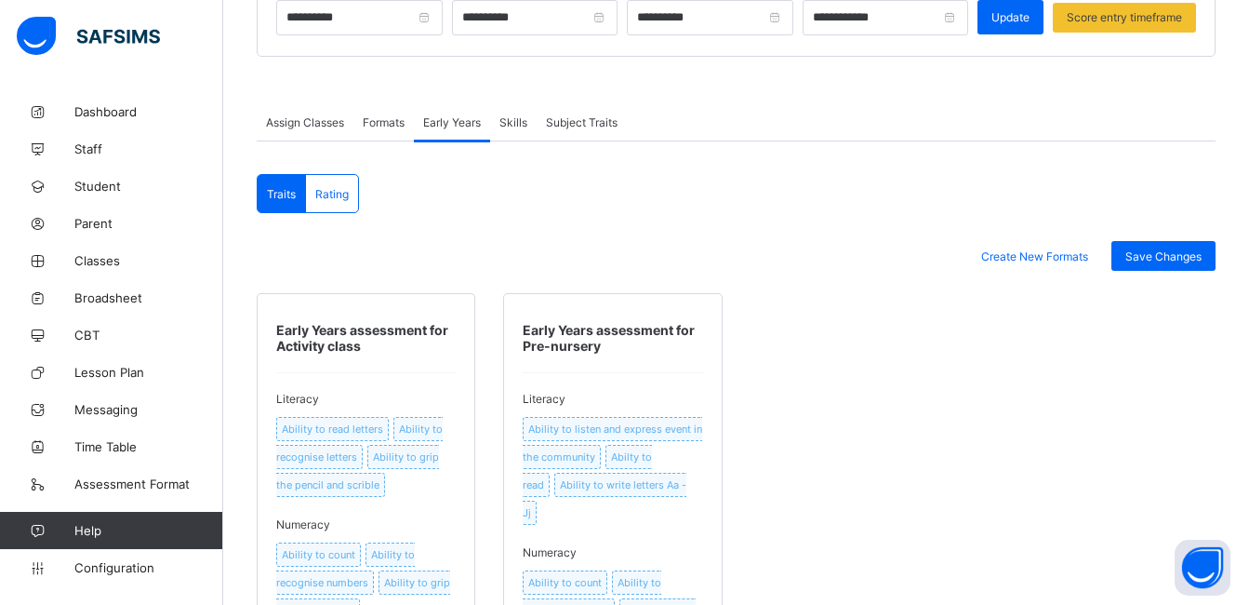
scroll to position [266, 0]
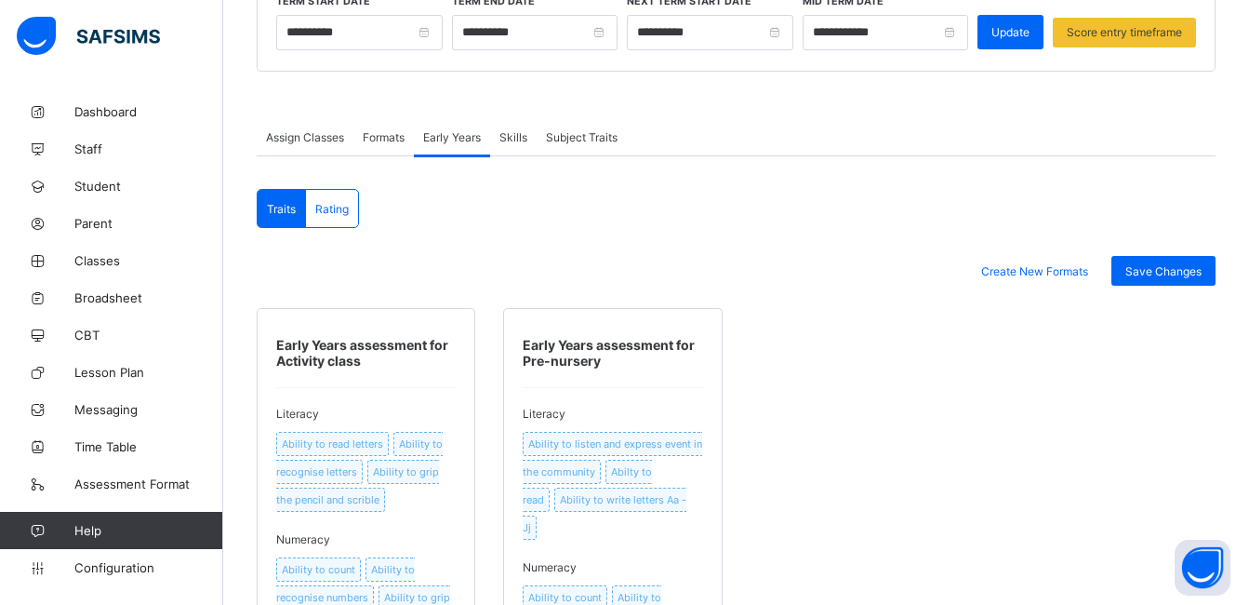
drag, startPoint x: 1255, startPoint y: 167, endPoint x: 918, endPoint y: 239, distance: 344.3
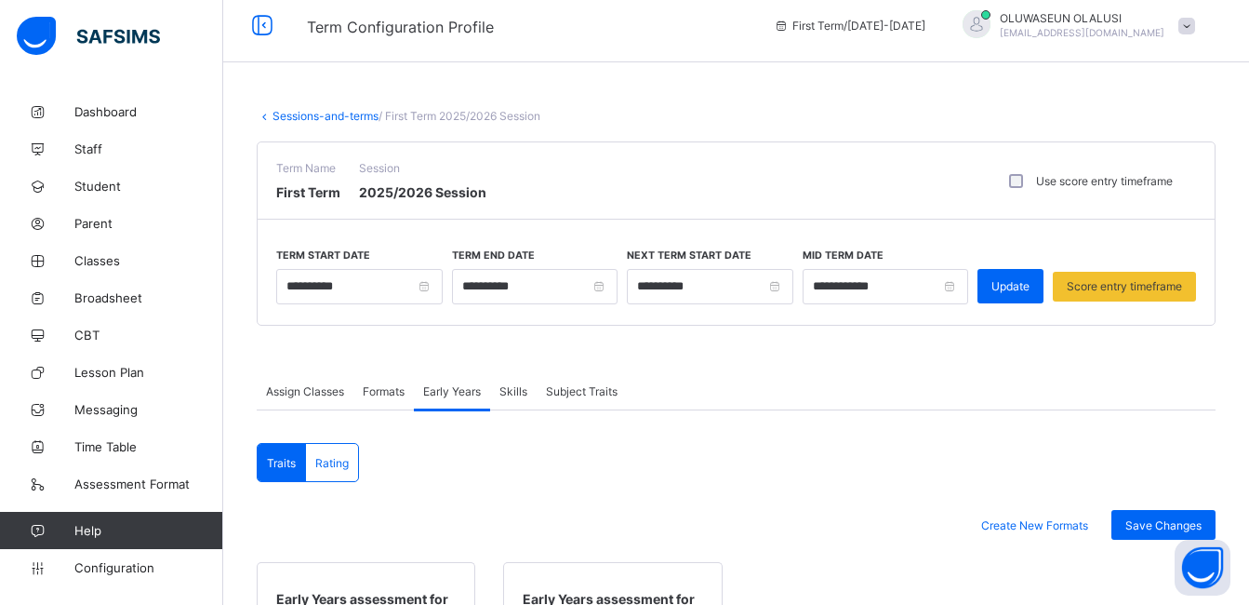
scroll to position [0, 0]
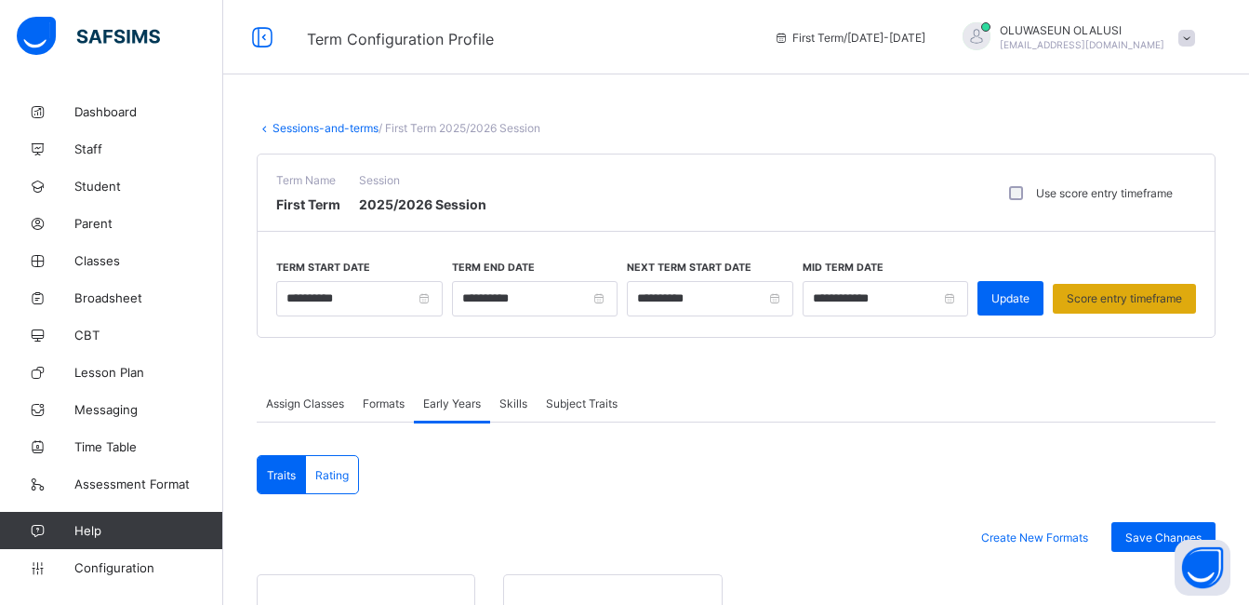
click at [1146, 298] on span "Score entry timeframe" at bounding box center [1124, 298] width 115 height 14
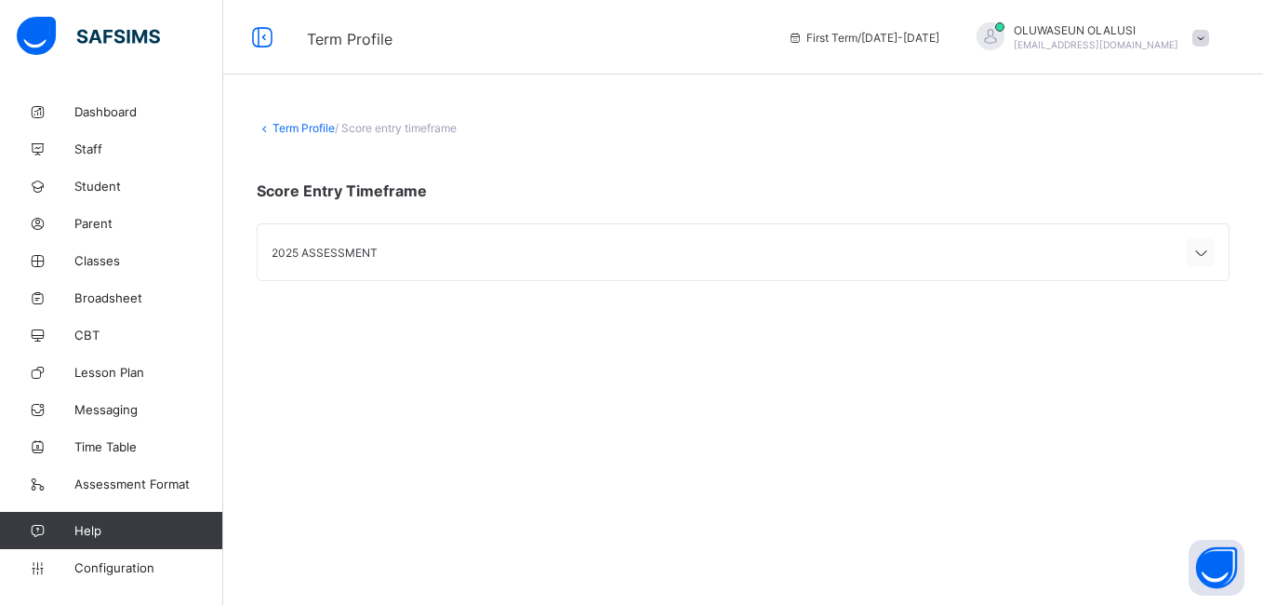
click at [1200, 252] on icon at bounding box center [1201, 253] width 22 height 19
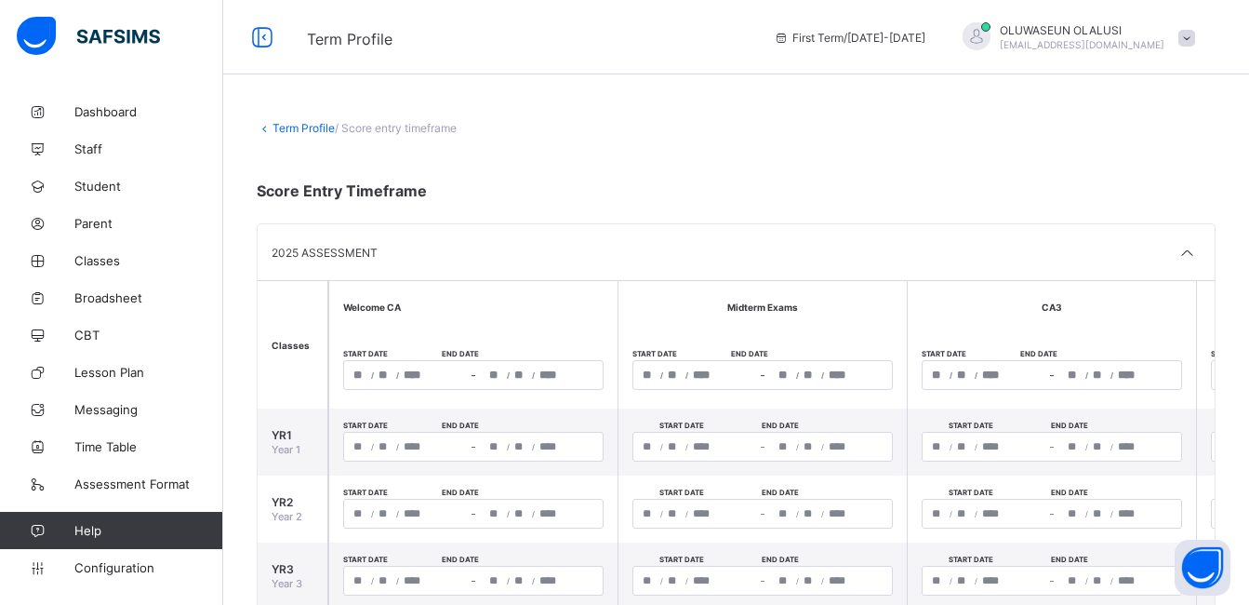
drag, startPoint x: 1255, startPoint y: 338, endPoint x: 728, endPoint y: 90, distance: 581.7
click at [728, 90] on div "**********" at bounding box center [736, 394] width 1026 height 788
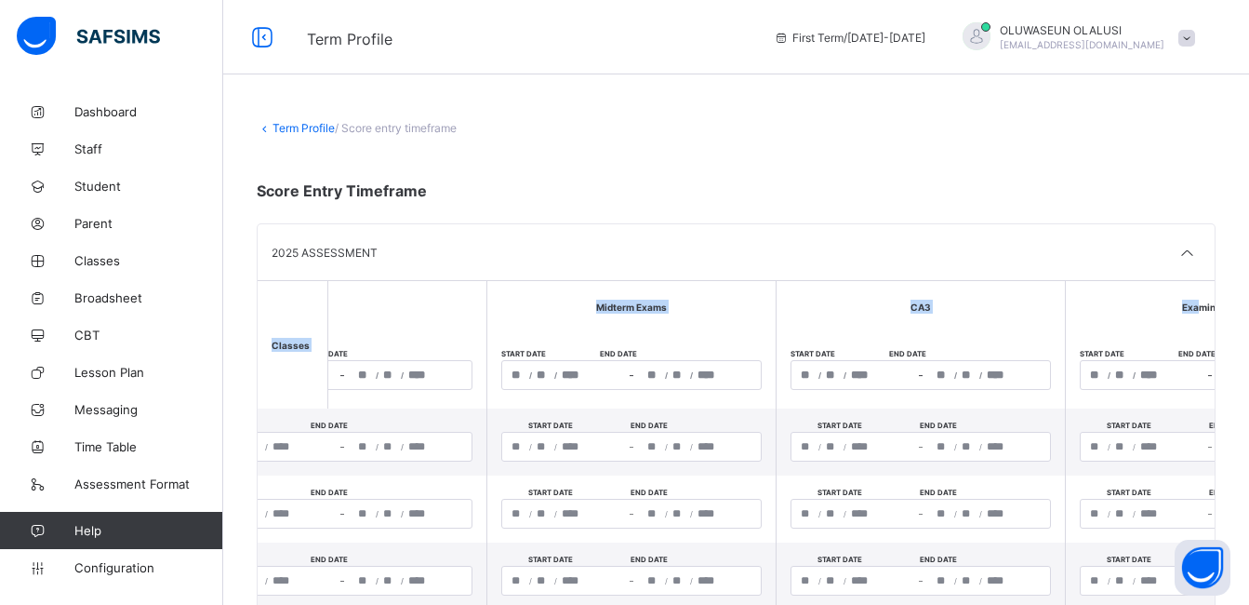
scroll to position [0, 376]
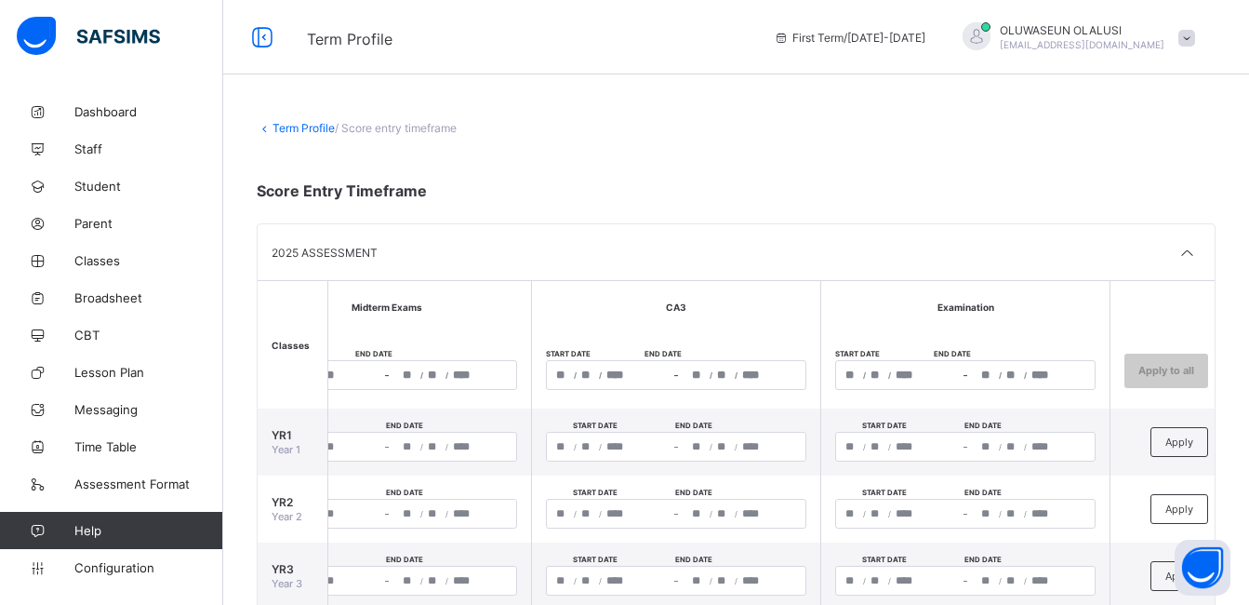
drag, startPoint x: 1220, startPoint y: 274, endPoint x: 1232, endPoint y: 321, distance: 47.8
click at [1232, 321] on div "**********" at bounding box center [736, 440] width 1026 height 695
drag, startPoint x: 1232, startPoint y: 321, endPoint x: 1148, endPoint y: 193, distance: 152.5
click at [1148, 193] on div "**********" at bounding box center [736, 433] width 959 height 625
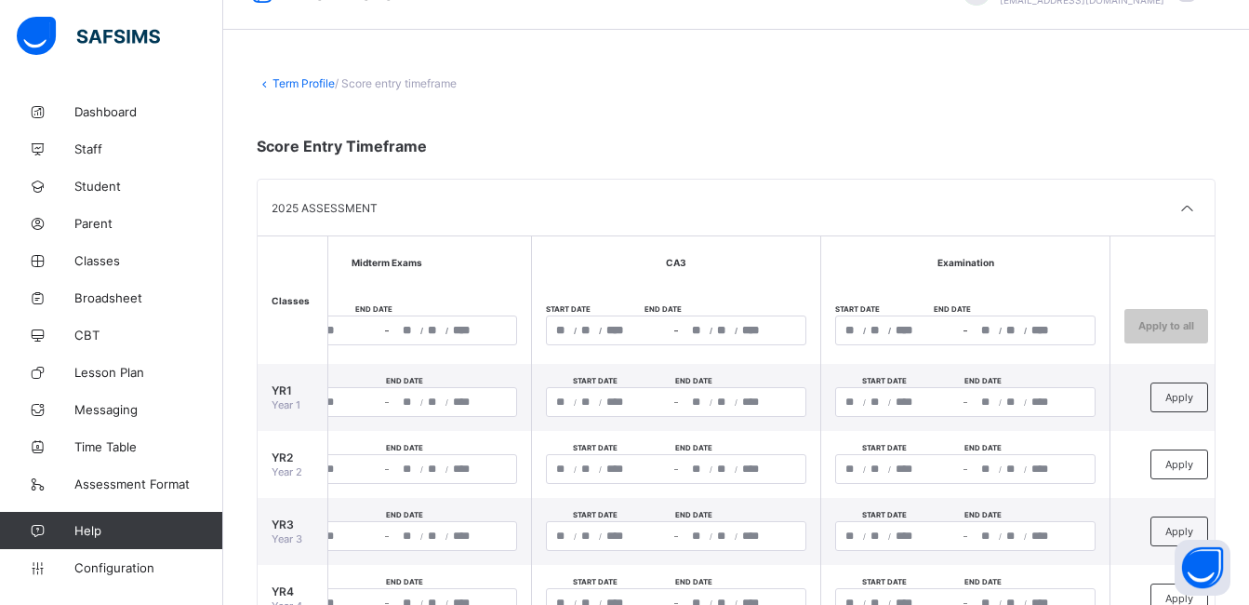
scroll to position [0, 0]
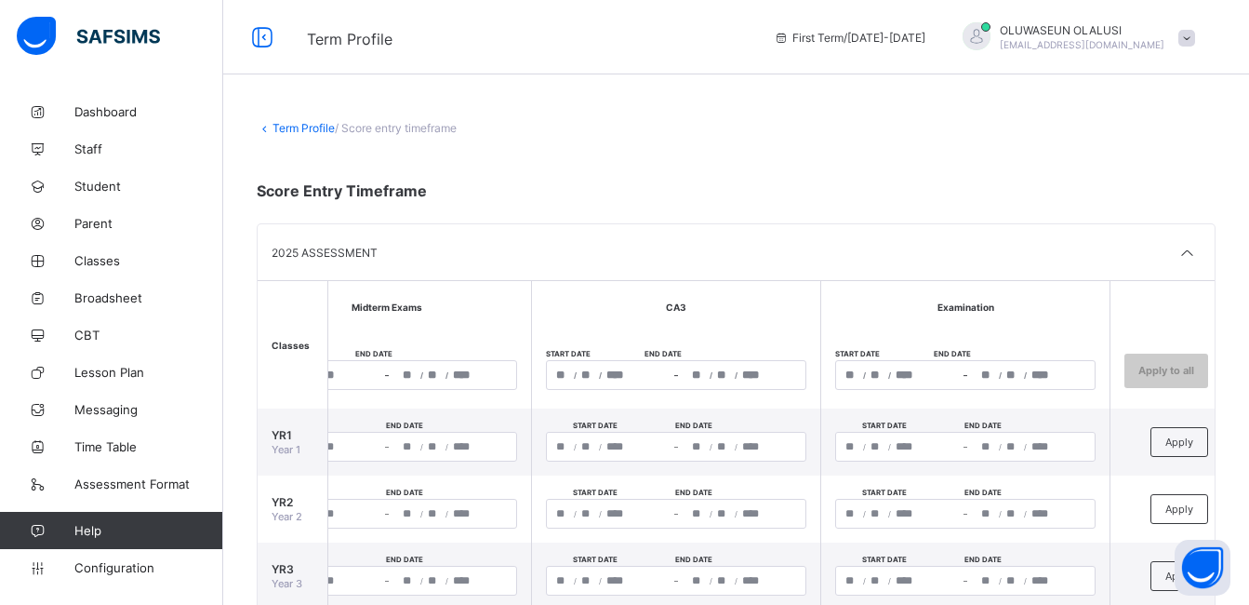
click at [287, 126] on link "Term Profile" at bounding box center [304, 128] width 62 height 14
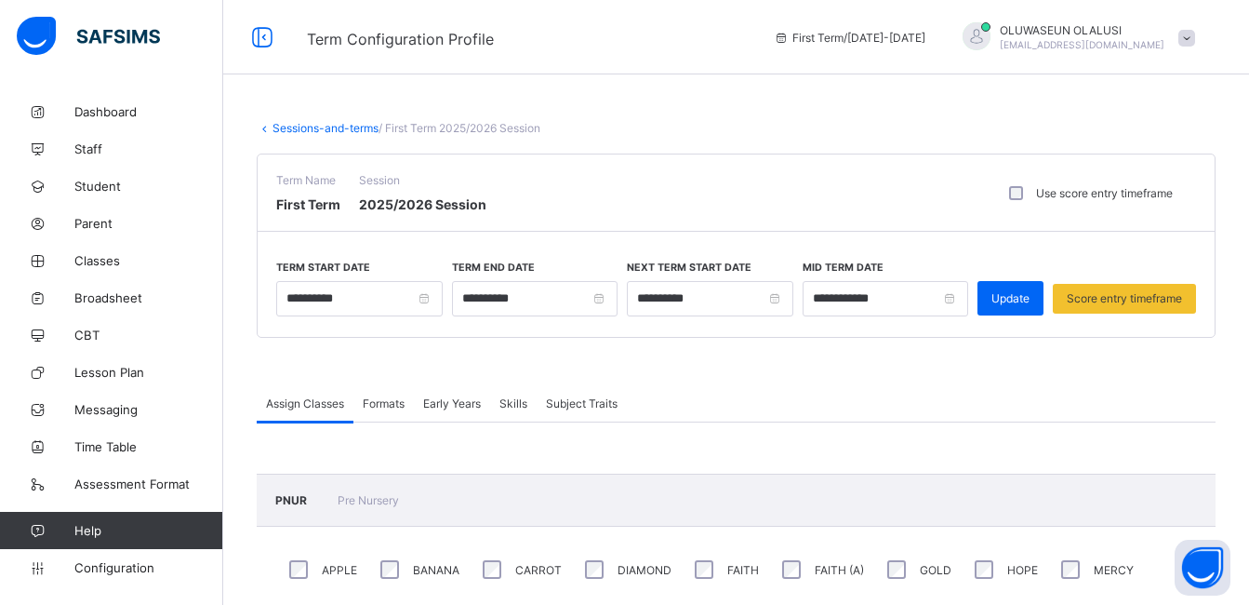
click at [385, 410] on div "Formats" at bounding box center [383, 402] width 60 height 37
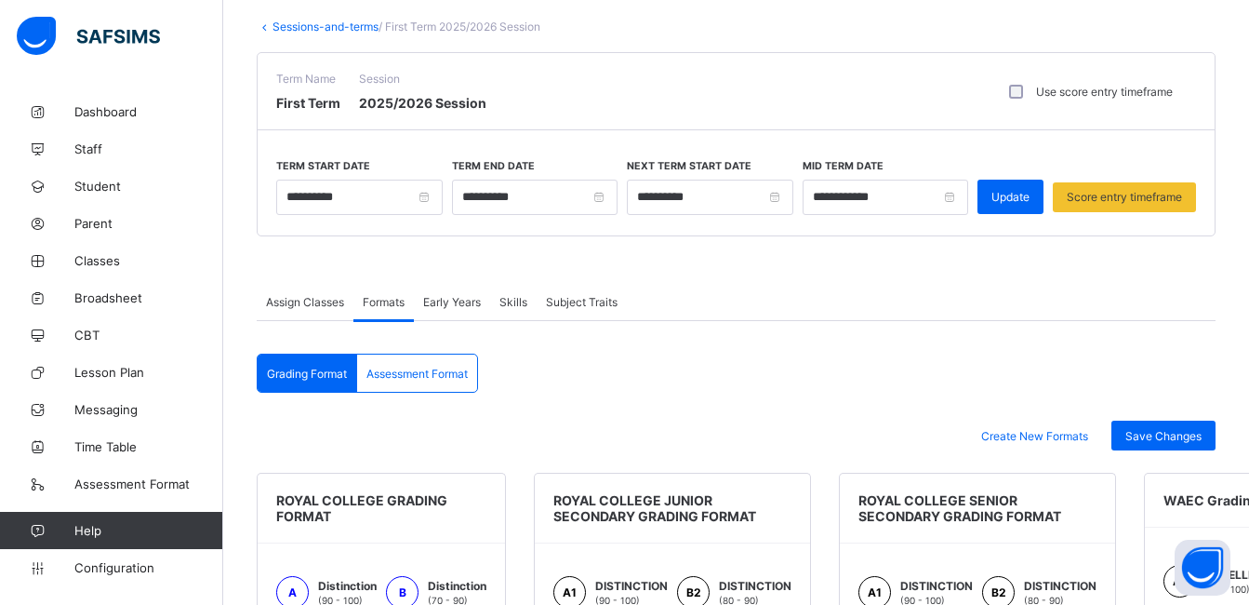
scroll to position [86, 0]
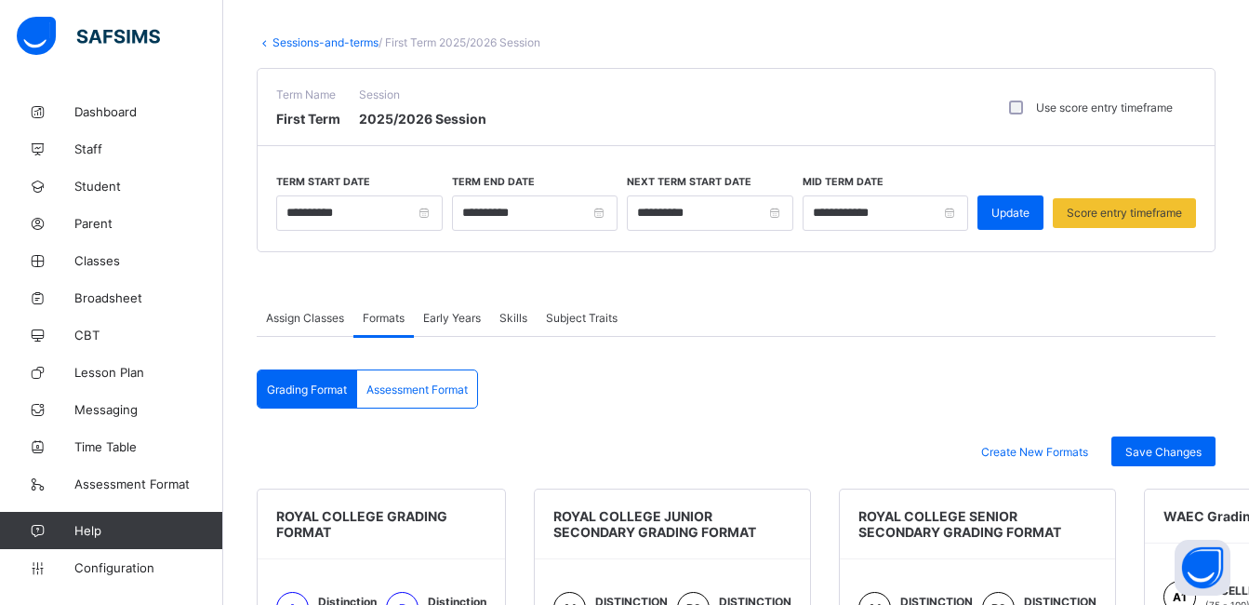
click at [468, 317] on span "Early Years" at bounding box center [452, 318] width 58 height 14
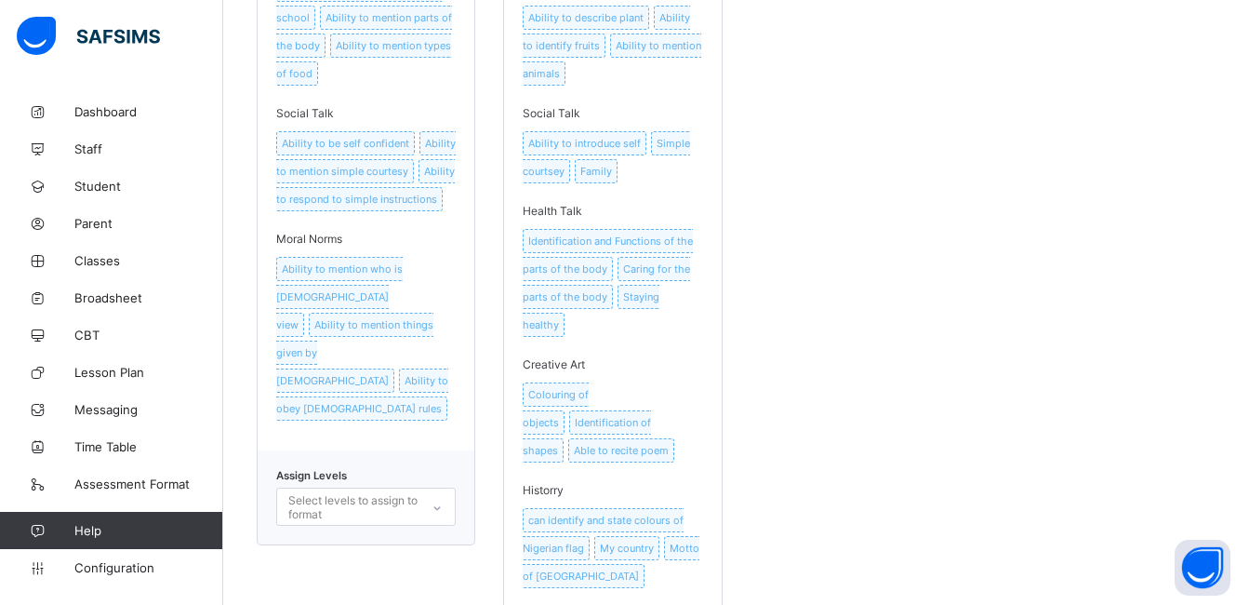
scroll to position [1131, 0]
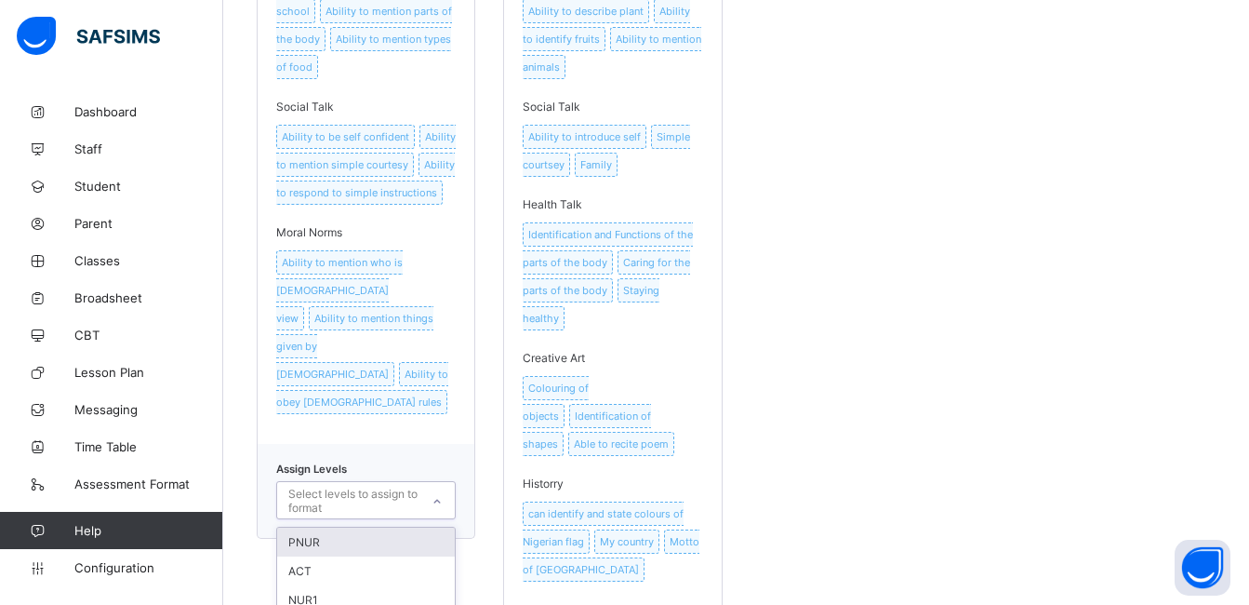
click at [440, 492] on icon at bounding box center [437, 501] width 11 height 19
click at [396, 556] on div "ACT" at bounding box center [366, 570] width 178 height 29
click at [843, 375] on div "Early Years assessment for Activity class Literacy Ability to read letters Abil…" at bounding box center [736, 74] width 959 height 1263
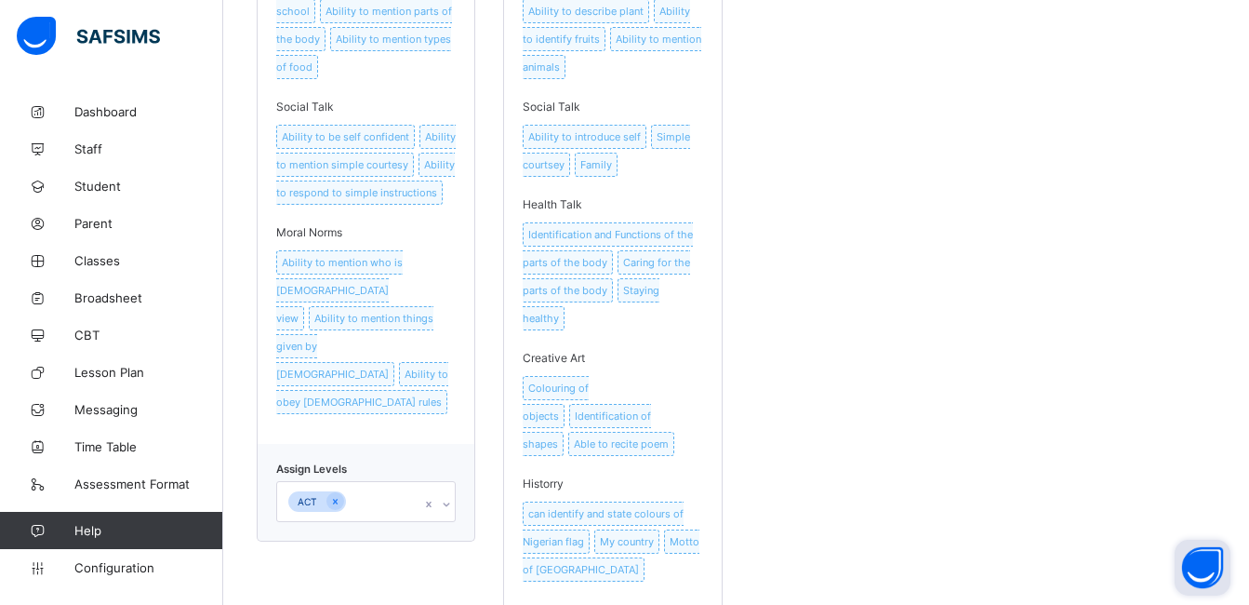
drag, startPoint x: 1262, startPoint y: 513, endPoint x: 1200, endPoint y: 567, distance: 83.0
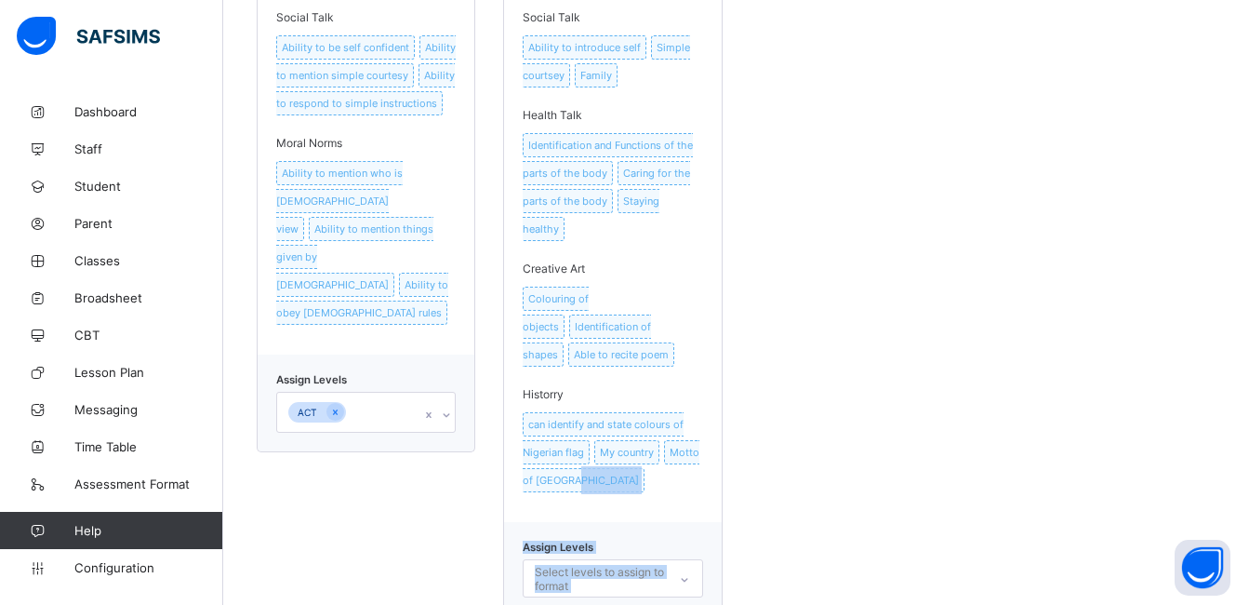
scroll to position [1241, 0]
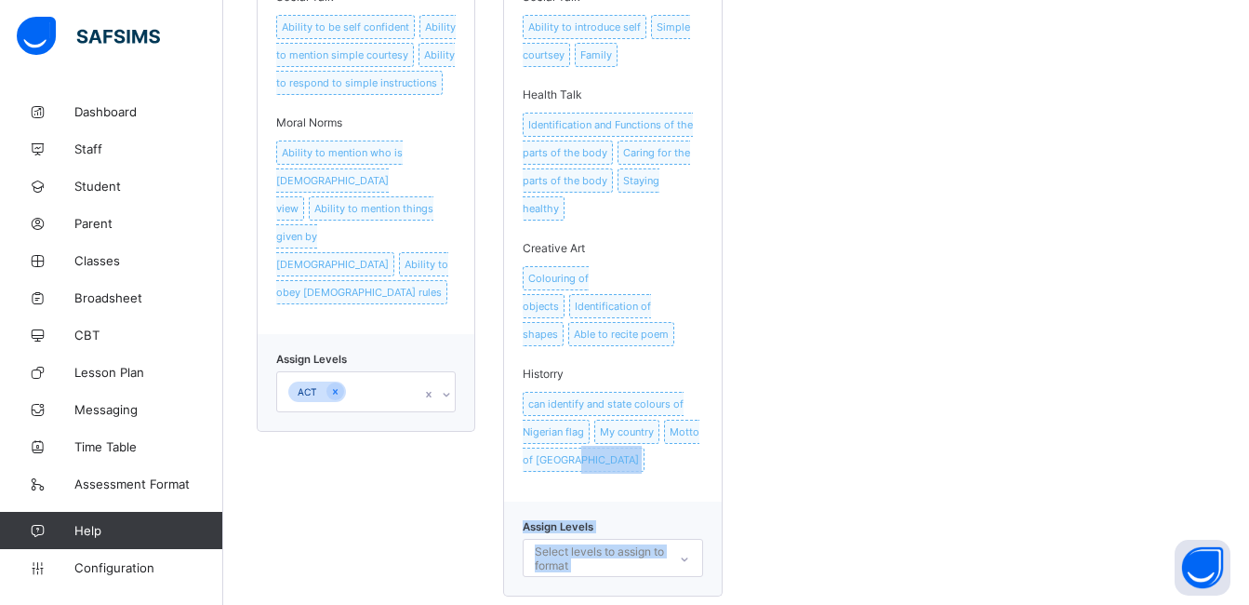
click at [690, 539] on div "option ACT focused, 2 of 4. 4 results available. Use Up and Down to choose opti…" at bounding box center [613, 558] width 180 height 38
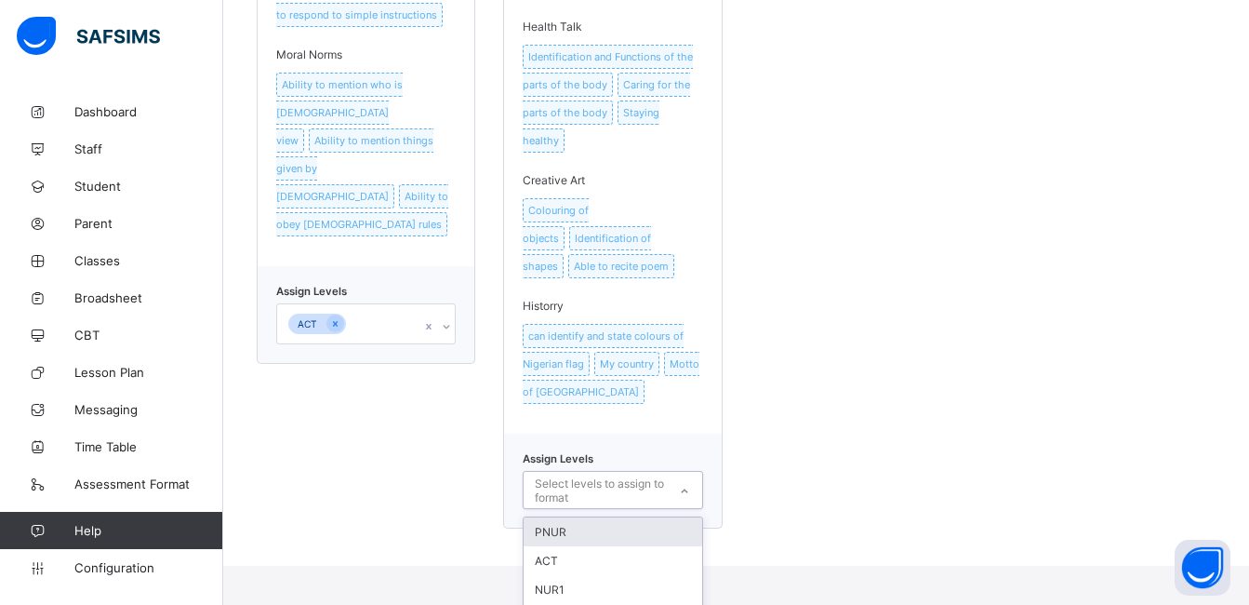
click at [644, 517] on div "PNUR" at bounding box center [613, 531] width 178 height 29
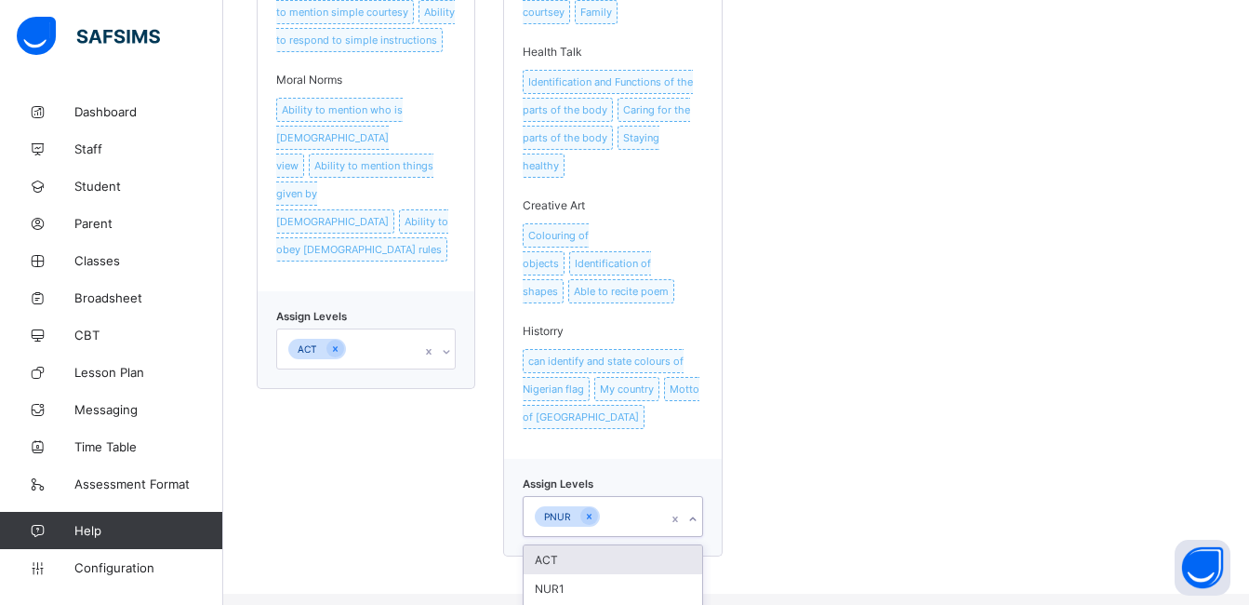
scroll to position [1245, 0]
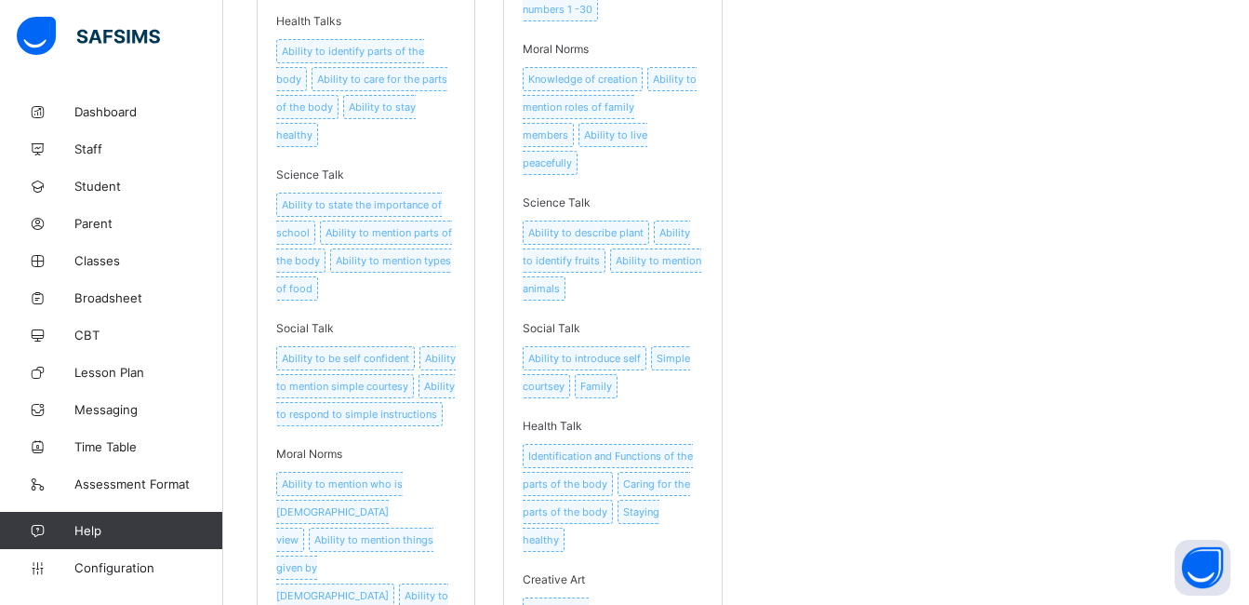
scroll to position [897, 0]
